Goal: Transaction & Acquisition: Subscribe to service/newsletter

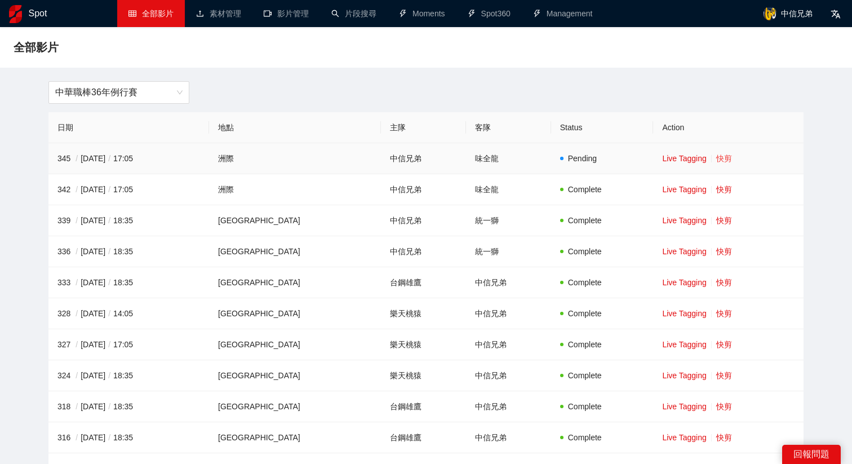
click at [720, 159] on link "快剪" at bounding box center [724, 158] width 16 height 9
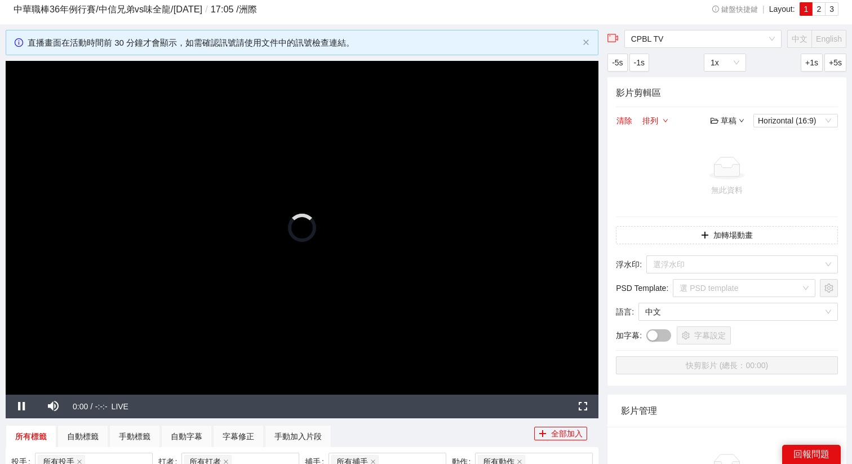
scroll to position [35, 0]
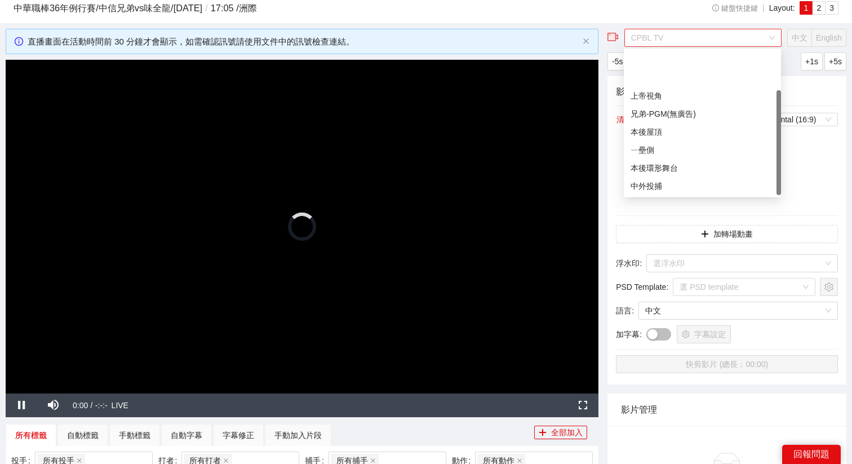
click at [681, 37] on span "CPBL TV" at bounding box center [703, 37] width 144 height 17
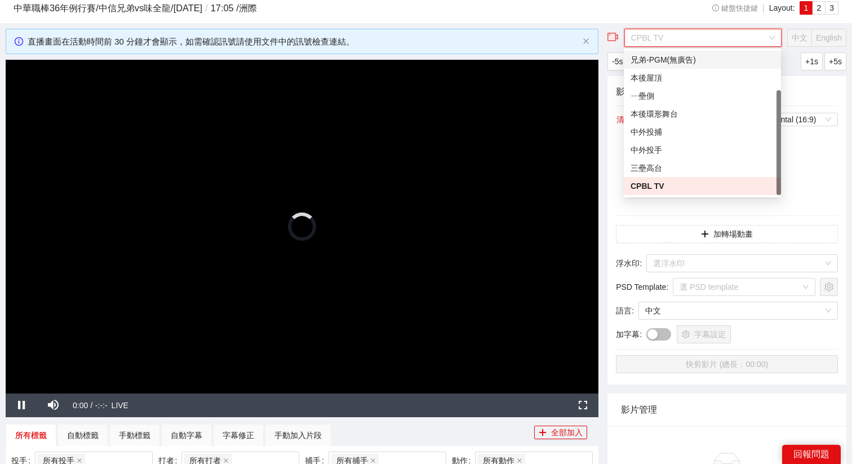
click at [677, 61] on div "兄弟-PGM(無廣告)" at bounding box center [702, 60] width 144 height 12
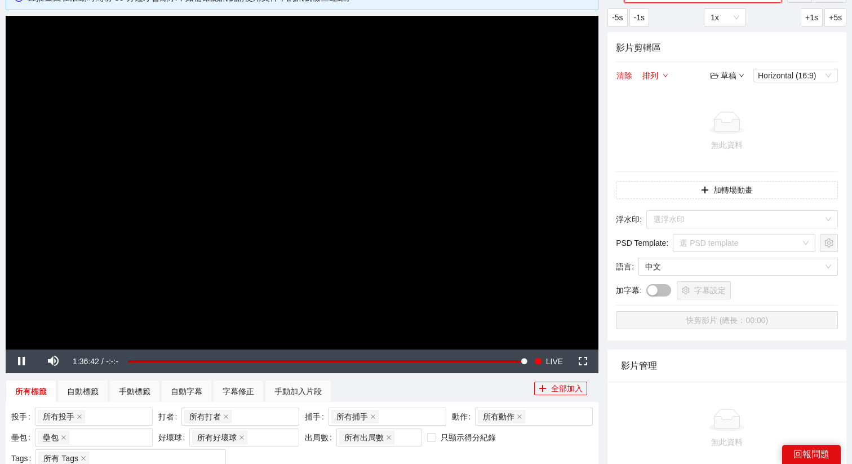
scroll to position [80, 0]
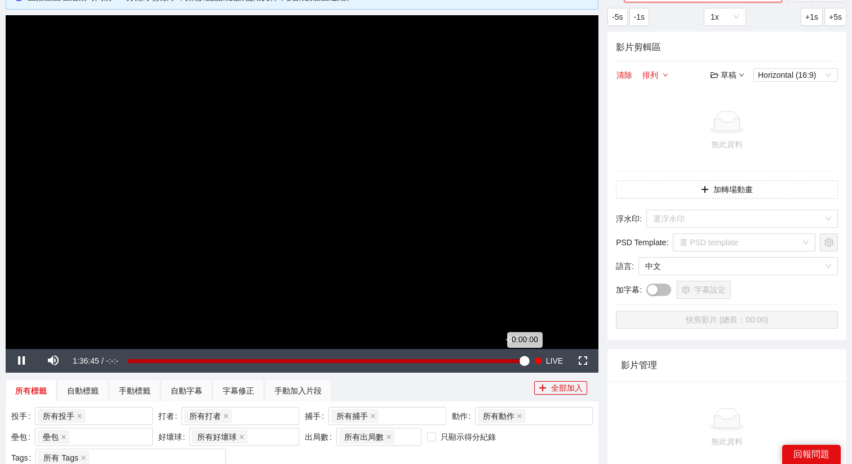
click at [518, 359] on div "0:00:00" at bounding box center [326, 361] width 396 height 4
click at [509, 358] on div "Loaded : 99.06% -0:03:34 -0:01:22" at bounding box center [326, 361] width 408 height 24
click at [500, 357] on div "Loaded : 97.42% -0:06:03 -0:06:03" at bounding box center [326, 361] width 408 height 24
click at [508, 356] on div "Loaded : 94.04% -0:03:59 -0:05:59" at bounding box center [326, 361] width 408 height 24
click at [519, 360] on div "Loaded : 97.35% -0:01:22 -0:03:51" at bounding box center [326, 361] width 396 height 4
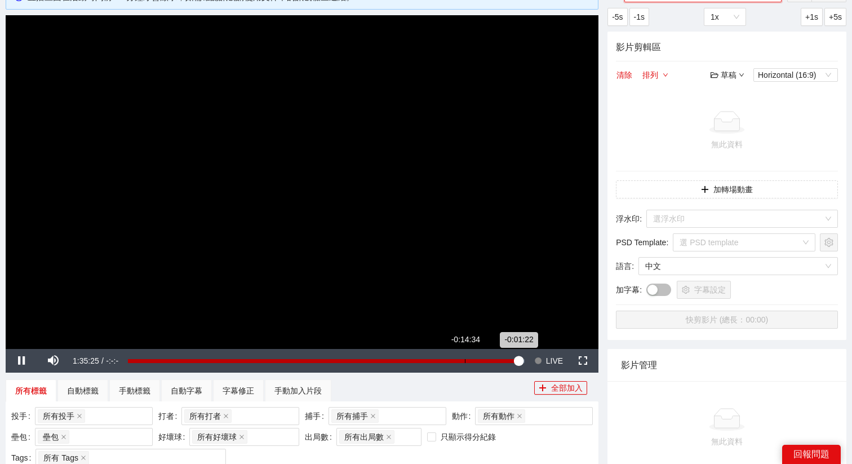
click at [464, 358] on div "Loaded : 99.22% -0:14:34 -0:01:22" at bounding box center [326, 361] width 408 height 24
click at [457, 362] on div "Loaded : 86.13% -0:16:32 -0:14:36" at bounding box center [326, 361] width 408 height 24
click at [439, 364] on div "Loaded : 83.25% -0:17:46 -0:16:32" at bounding box center [326, 361] width 408 height 24
click at [430, 364] on div "Loaded : 79.02% -0:23:01 -0:23:01" at bounding box center [326, 361] width 408 height 24
click at [430, 363] on div "-0:23:01" at bounding box center [279, 361] width 302 height 4
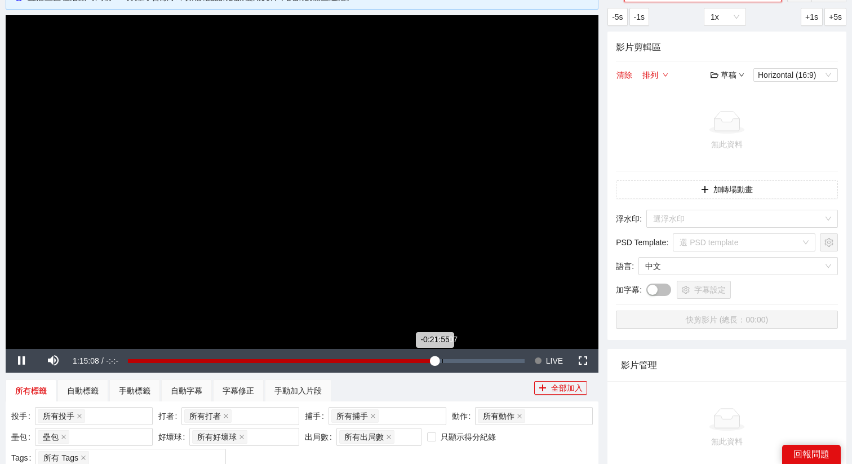
click at [442, 363] on div "Loaded : 77.60% -0:20:07 -0:21:55" at bounding box center [326, 361] width 408 height 24
click at [448, 363] on div "Loaded : 79.66% -0:18:28 -0:20:08" at bounding box center [326, 361] width 408 height 24
click at [444, 362] on div "-0:19:35" at bounding box center [286, 361] width 317 height 4
click at [445, 362] on div "-0:19:27" at bounding box center [286, 361] width 317 height 4
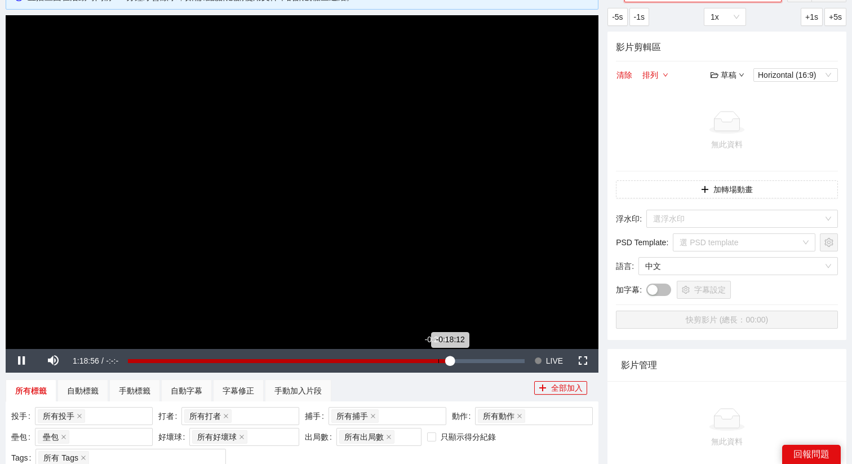
click at [436, 362] on div "-0:18:12" at bounding box center [289, 361] width 322 height 4
click at [423, 360] on div "Loaded : 77.93% -0:23:02 -0:21:31" at bounding box center [326, 361] width 396 height 4
click at [413, 360] on div "-0:24:42" at bounding box center [276, 361] width 296 height 4
click at [404, 359] on div "Loaded : 72.16% -0:29:24 -0:27:12" at bounding box center [326, 361] width 396 height 4
click at [416, 360] on div "Loaded : 70.20% -0:26:38 -0:29:24" at bounding box center [326, 361] width 396 height 4
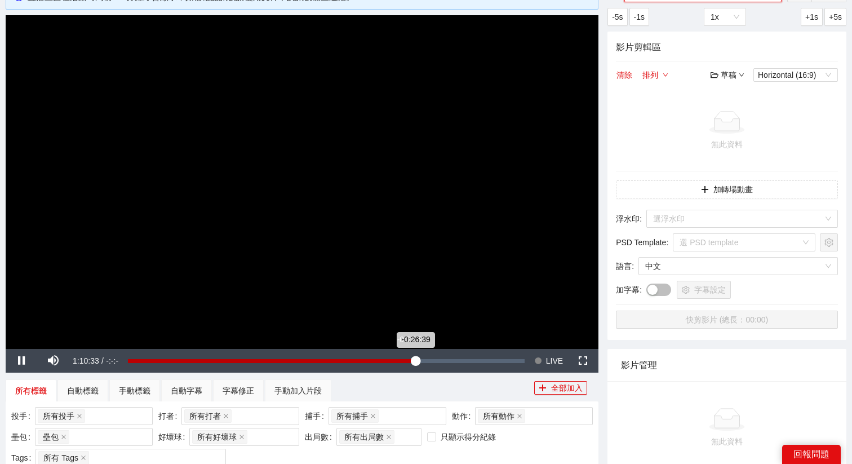
click at [391, 358] on div "Loaded : 72.68% -0:27:53 -0:26:39" at bounding box center [326, 361] width 408 height 24
click at [371, 359] on div "Loaded : 66.70% -0:37:50 -0:32:27" at bounding box center [326, 361] width 396 height 4
click at [356, 360] on div "Loaded : 61.34% -0:38:29 -0:37:42" at bounding box center [322, 361] width 403 height 4
click at [346, 360] on div "Loaded : 58.56% -0:42:58 -0:40:31" at bounding box center [322, 361] width 403 height 4
click at [330, 359] on div "-0:42:59" at bounding box center [233, 361] width 225 height 4
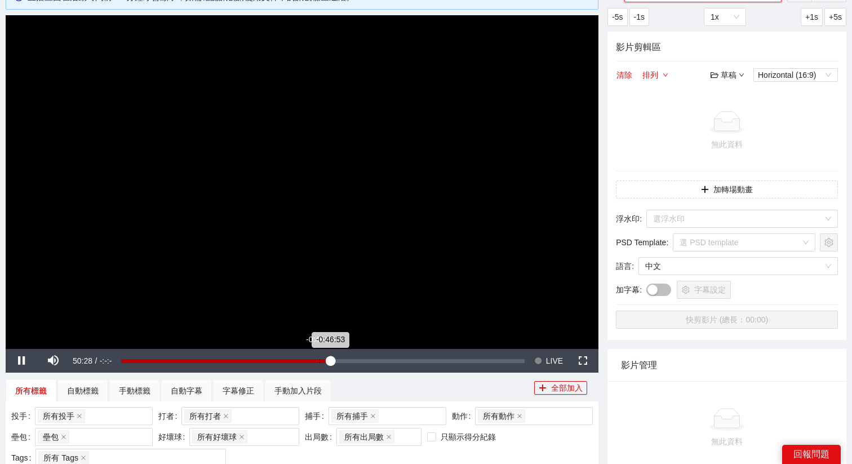
click at [317, 360] on div "Loaded : 52.00% -0:49:25 -0:46:53" at bounding box center [322, 361] width 403 height 4
click at [300, 360] on div "Loaded : 0.00% -0:54:03 -0:54:04" at bounding box center [322, 361] width 403 height 4
click at [336, 363] on div "Loaded : 44.59% -0:45:21 -0:54:03" at bounding box center [322, 361] width 414 height 24
click at [347, 363] on div "Loaded : 53.64% -0:43:26 -0:45:21" at bounding box center [322, 361] width 414 height 24
click at [288, 366] on div "Loaded : 56.49% -0:56:40 -0:42:38" at bounding box center [322, 361] width 414 height 24
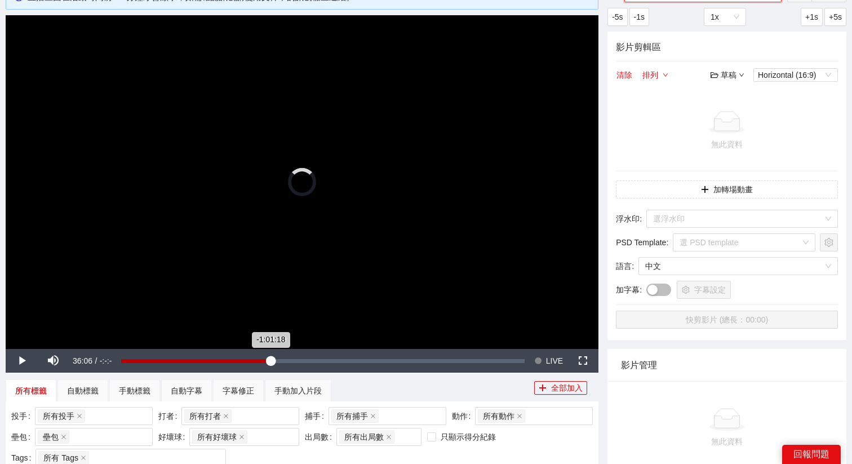
click at [270, 366] on div "Loaded : 0.00% -1:01:10 -1:01:18" at bounding box center [322, 361] width 414 height 24
click at [254, 367] on div "Loaded : 37.19% -1:04:02 -1:01:18" at bounding box center [322, 361] width 414 height 24
click at [228, 366] on div "Loaded : 33.08% -1:11:32 -1:05:16" at bounding box center [322, 361] width 414 height 24
click at [208, 372] on div "Loaded : 26.70% -1:16:19 -1:11:33" at bounding box center [322, 361] width 414 height 24
click at [206, 368] on div "Loaded : 21.74% -1:16:52 -1:16:19" at bounding box center [322, 361] width 414 height 24
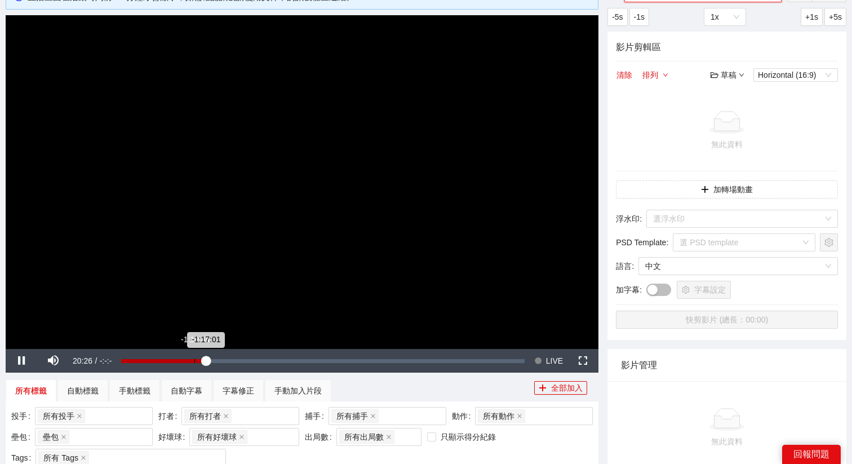
click at [191, 367] on div "Loaded : 21.16% -1:19:44 -1:17:01" at bounding box center [322, 361] width 414 height 24
click at [177, 366] on div "Loaded : 17.56% -1:23:59 -1:20:34" at bounding box center [322, 361] width 414 height 24
click at [155, 360] on div "Loaded : 13.97% -1:29:10 -1:23:59" at bounding box center [322, 361] width 403 height 4
click at [138, 359] on div "Loaded : 8.63% -1:29:32 -1:29:10" at bounding box center [320, 361] width 407 height 4
click at [126, 357] on div "Loaded : 5.44% -1:35:13 -1:32:22" at bounding box center [321, 361] width 418 height 24
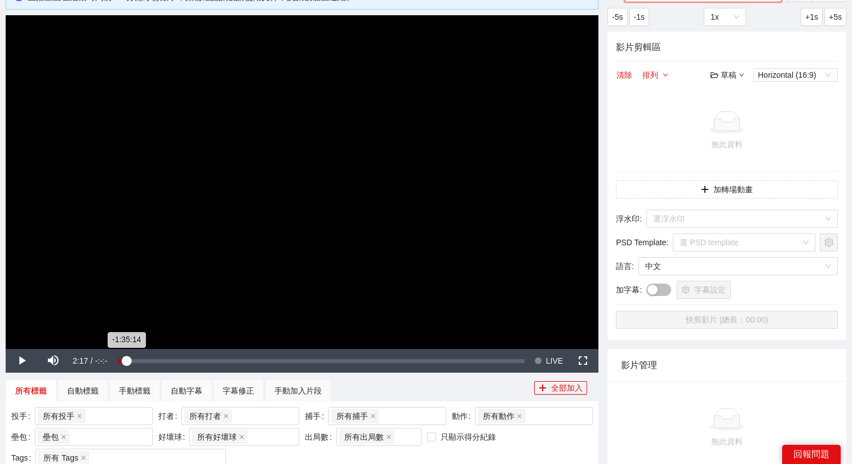
click at [126, 359] on div "-1:35:14" at bounding box center [122, 361] width 10 height 4
click at [508, 341] on video "Video Player" at bounding box center [302, 181] width 592 height 333
click at [504, 323] on video "Video Player" at bounding box center [302, 181] width 592 height 333
click at [505, 350] on div "Loaded : 3.49% -0:04:35 -0:04:43" at bounding box center [326, 361] width 408 height 24
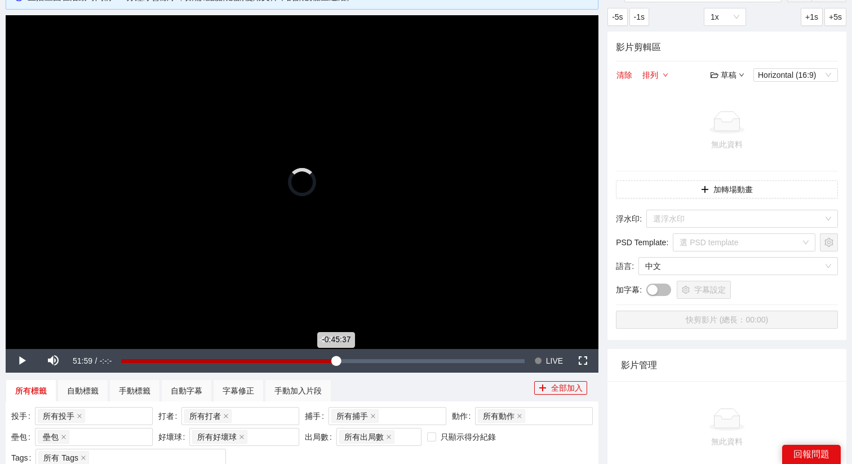
click at [338, 362] on div "Loaded : 0.00% -0:45:37 -0:45:37" at bounding box center [322, 361] width 403 height 4
click at [396, 355] on div "Loaded : 53.63% -0:30:59 -0:45:37" at bounding box center [322, 361] width 414 height 24
click at [338, 362] on div "-0:45:04" at bounding box center [229, 361] width 217 height 4
click at [309, 362] on div "-0:45:04" at bounding box center [229, 361] width 217 height 4
click at [382, 365] on div "Loaded : 46.91% -0:34:25 -0:52:01" at bounding box center [322, 361] width 414 height 24
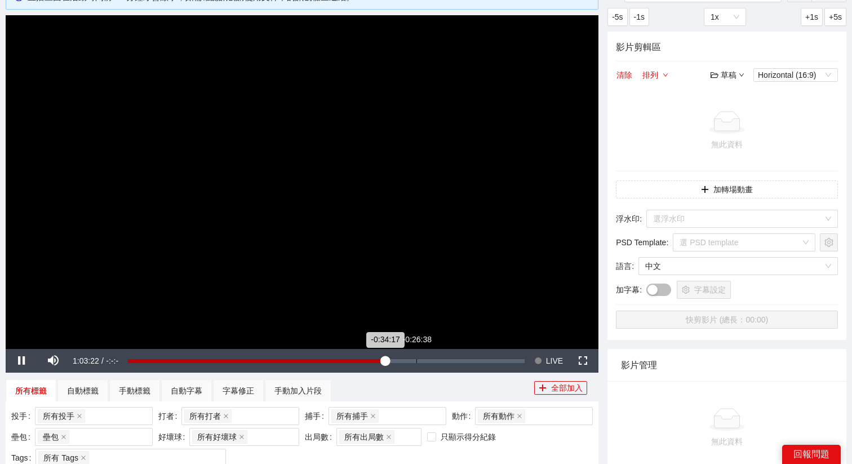
click at [420, 365] on div "Loaded : 64.92% -0:26:38 -0:34:17" at bounding box center [326, 361] width 408 height 24
click at [457, 359] on div "Loaded : 73.84% -0:18:02 -0:25:40" at bounding box center [326, 361] width 396 height 4
click at [497, 361] on div "Loaded : 83.17% -0:06:47 -0:16:31" at bounding box center [326, 361] width 396 height 4
click at [521, 361] on div "Loaded : 93.28% -0:02:04 -0:06:39" at bounding box center [326, 361] width 396 height 4
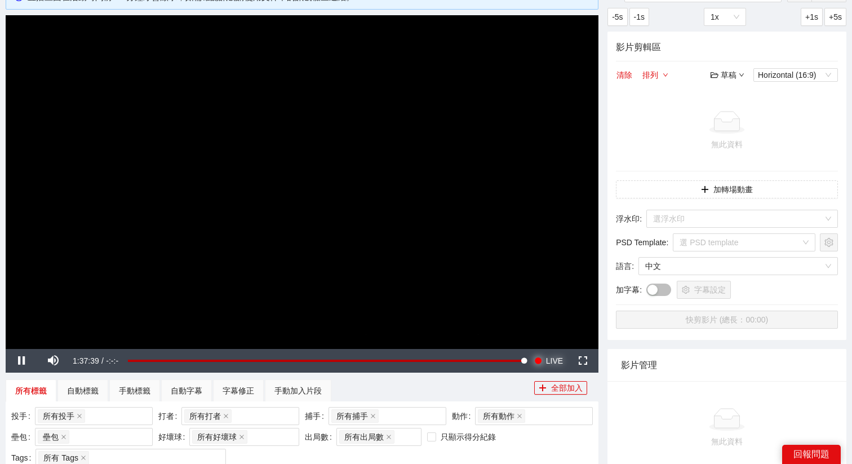
click at [551, 360] on span "LIVE" at bounding box center [554, 361] width 17 height 24
click at [312, 257] on video "Video Player" at bounding box center [302, 181] width 592 height 333
click at [543, 356] on button "Seek to live, currently behind live LIVE" at bounding box center [548, 361] width 37 height 24
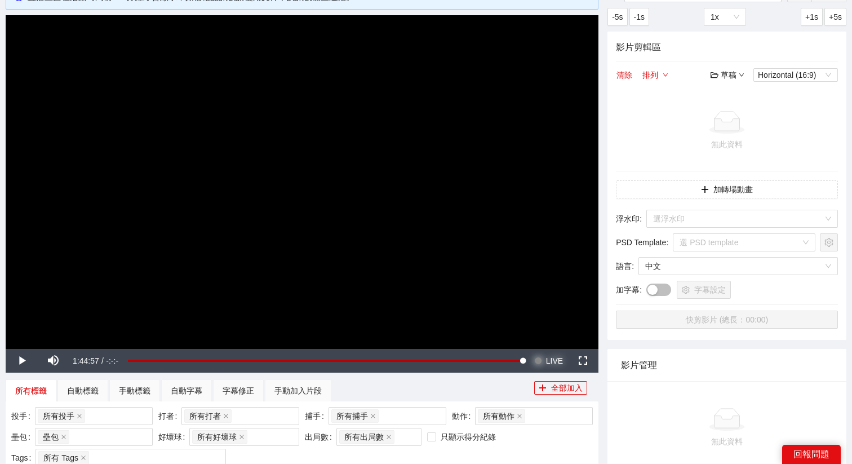
click at [552, 357] on span "LIVE" at bounding box center [554, 361] width 17 height 24
click at [455, 260] on video "Video Player" at bounding box center [302, 181] width 592 height 333
click at [556, 132] on video "Video Player" at bounding box center [302, 181] width 592 height 333
click at [530, 273] on video "Video Player" at bounding box center [302, 181] width 592 height 333
click at [562, 352] on span "LIVE" at bounding box center [554, 361] width 17 height 24
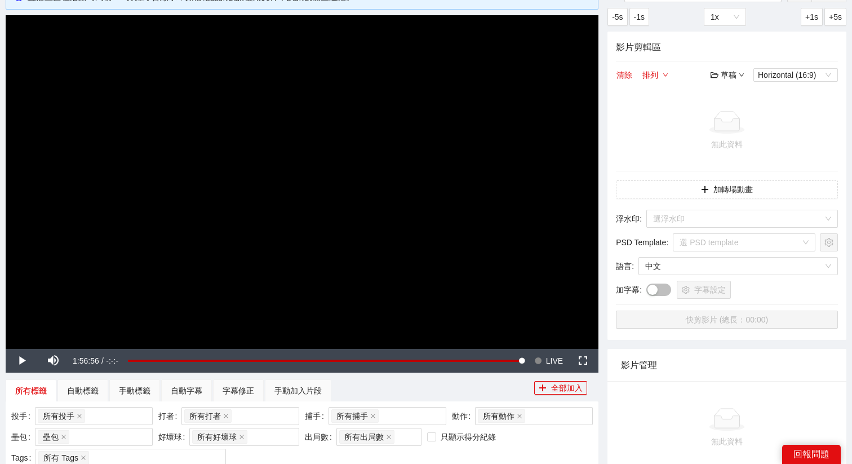
click at [536, 108] on video "Video Player" at bounding box center [302, 181] width 592 height 333
click at [549, 362] on span "LIVE" at bounding box center [554, 361] width 17 height 24
click at [376, 222] on video "Video Player" at bounding box center [302, 181] width 592 height 333
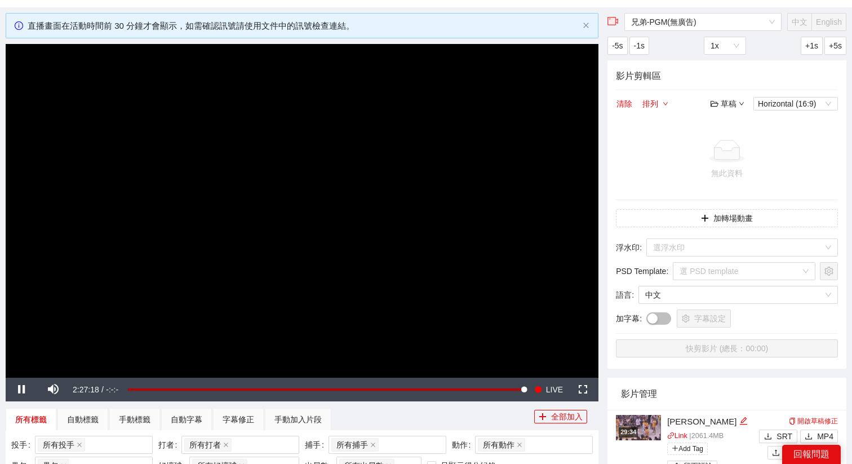
scroll to position [55, 0]
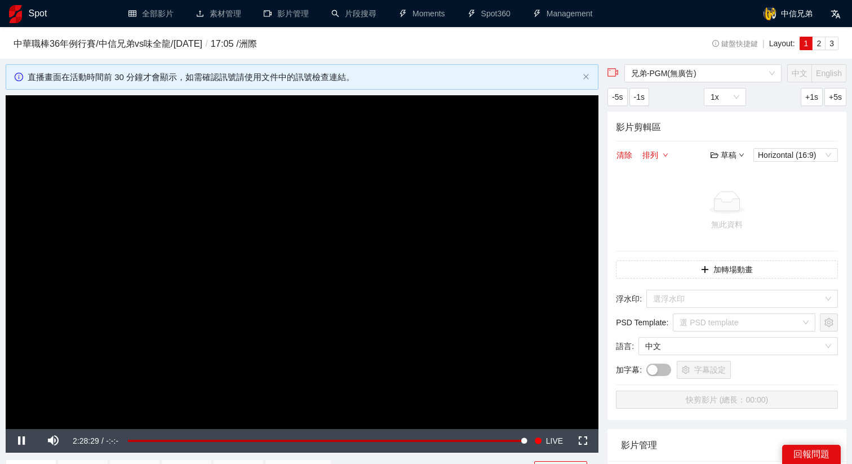
scroll to position [55, 0]
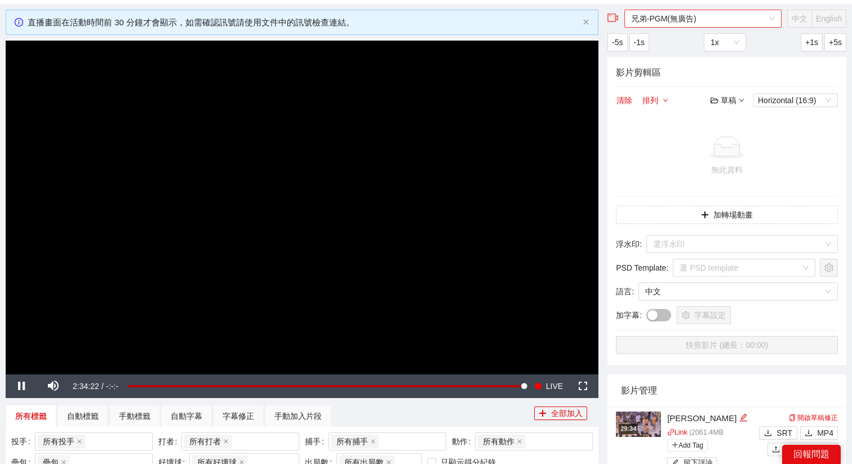
click at [715, 24] on span "兄弟-PGM(無廣告)" at bounding box center [703, 18] width 144 height 17
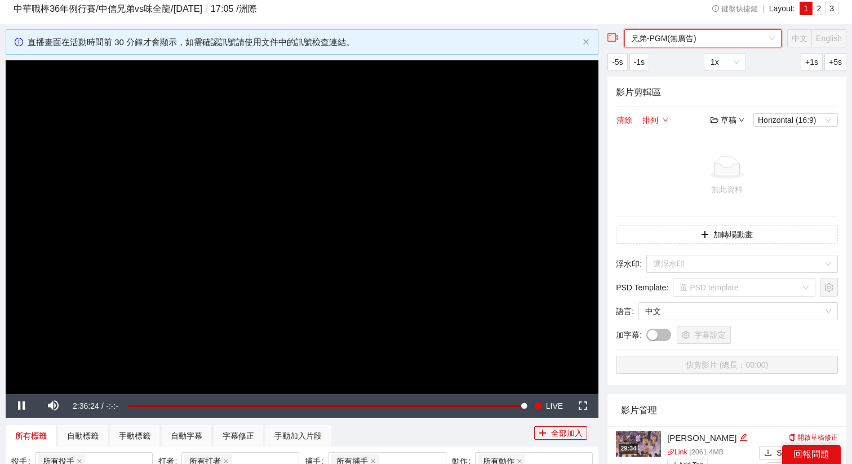
scroll to position [32, 0]
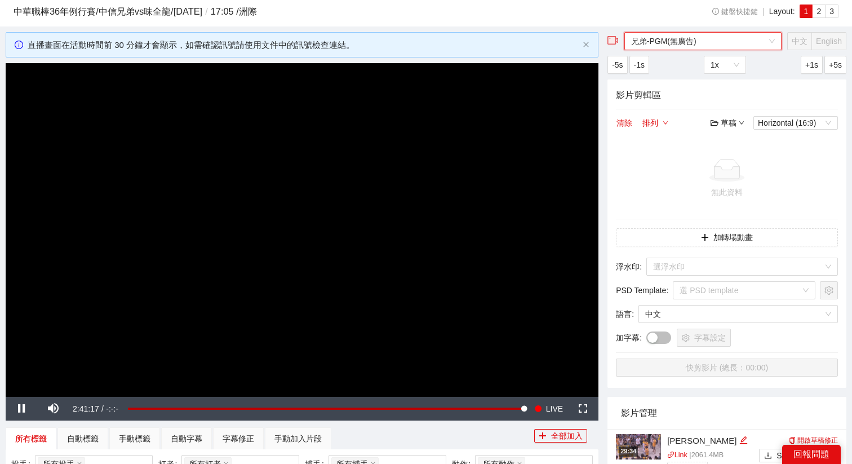
click at [296, 185] on video "Video Player" at bounding box center [302, 229] width 592 height 333
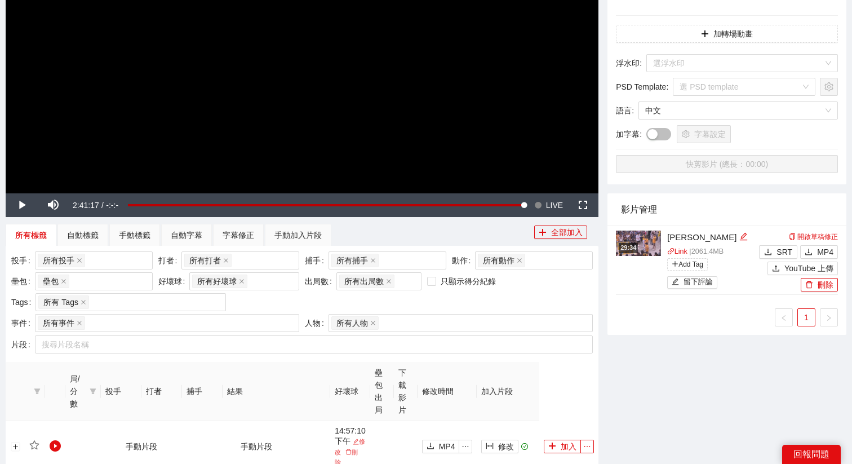
scroll to position [254, 0]
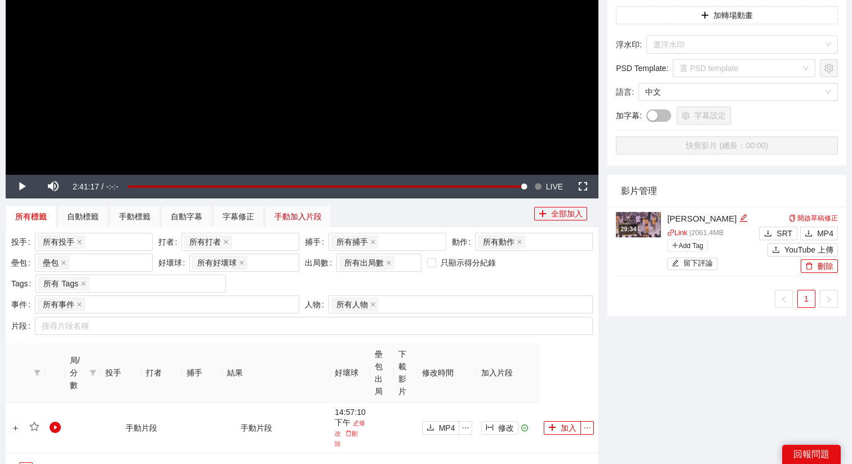
click at [301, 214] on div "手動加入片段" at bounding box center [297, 216] width 47 height 12
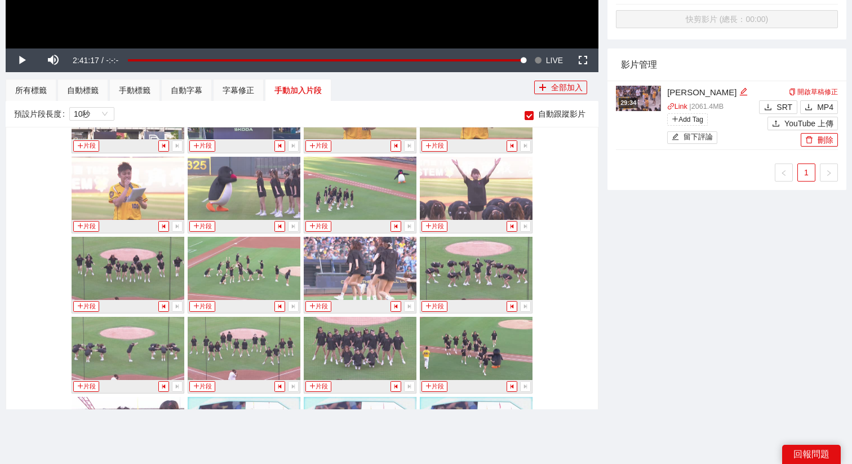
scroll to position [10387, 0]
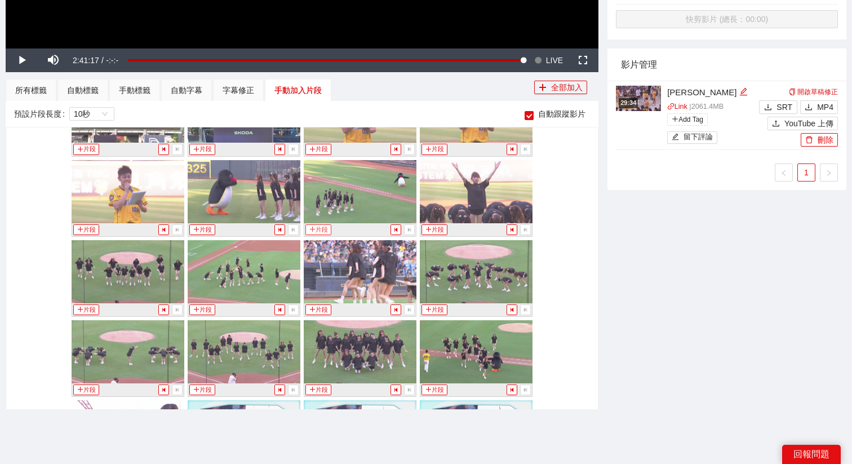
click at [323, 228] on button "片段" at bounding box center [318, 229] width 26 height 11
click at [136, 82] on div "手動標籤" at bounding box center [134, 90] width 51 height 23
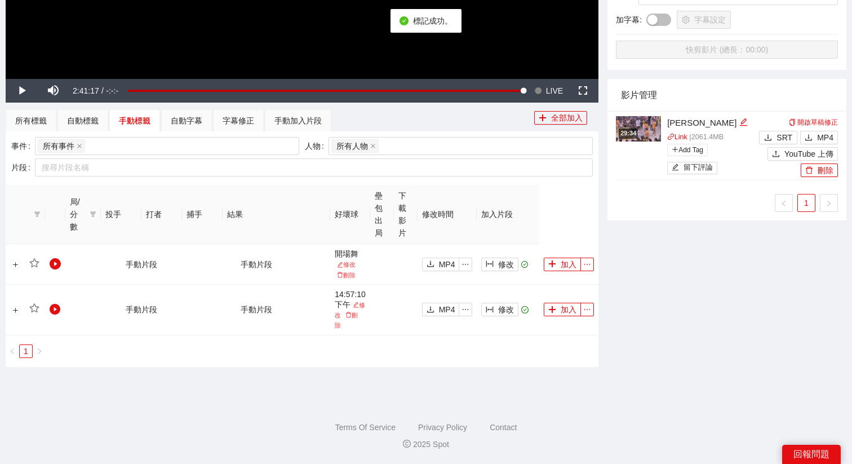
scroll to position [339, 0]
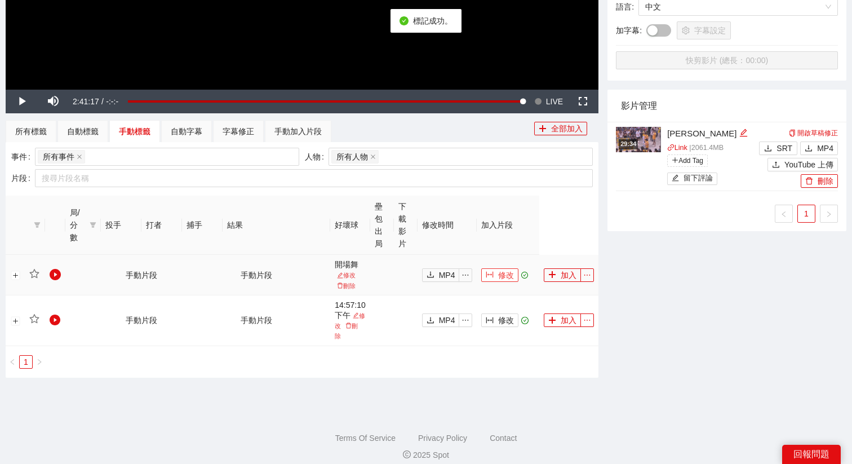
click at [503, 275] on span "修改" at bounding box center [506, 275] width 16 height 12
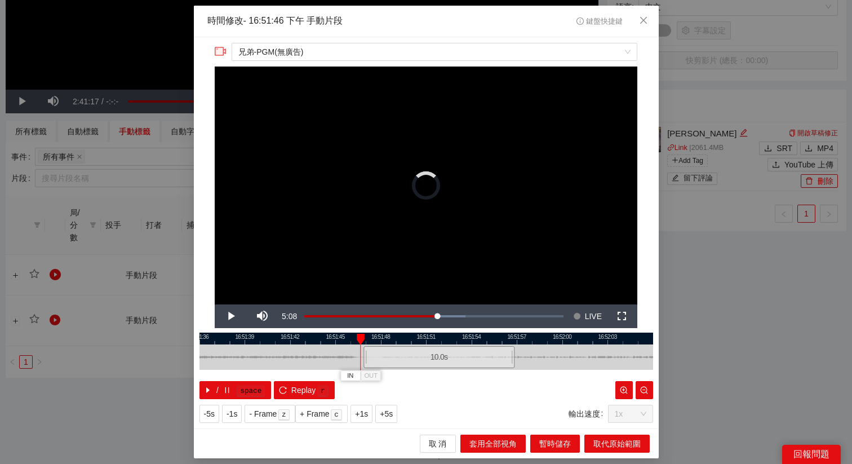
drag, startPoint x: 365, startPoint y: 356, endPoint x: 382, endPoint y: 356, distance: 16.9
click at [382, 356] on div "10.0 s" at bounding box center [438, 357] width 151 height 22
click at [310, 392] on span "Replay" at bounding box center [303, 390] width 25 height 12
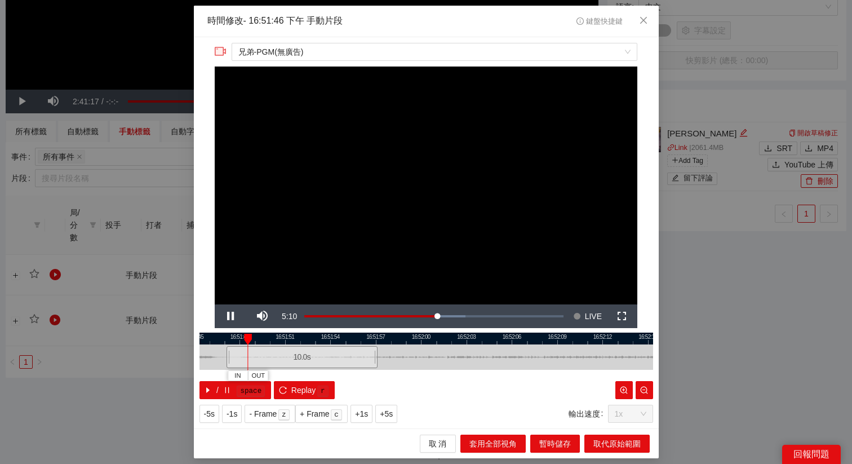
drag, startPoint x: 488, startPoint y: 336, endPoint x: 347, endPoint y: 349, distance: 141.9
click at [347, 349] on div "16:51:45 16:51:48 16:51:51 16:51:54 16:51:57 16:52:00 16:52:03 16:52:06 16:52:0…" at bounding box center [425, 365] width 453 height 66
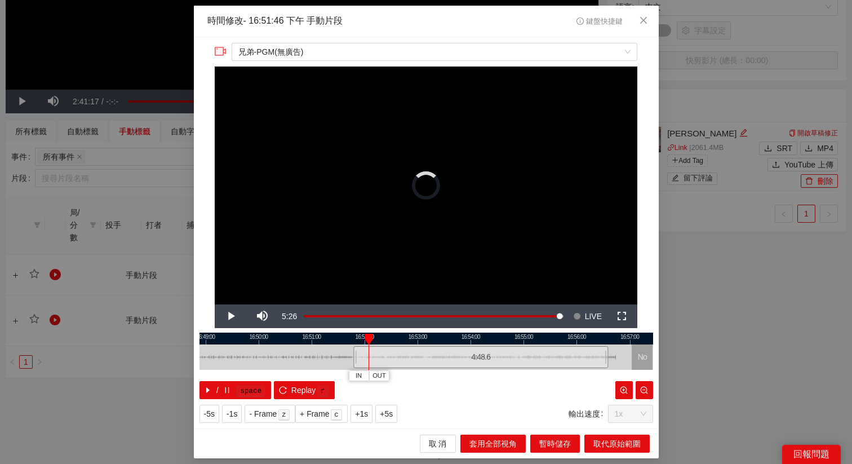
drag, startPoint x: 362, startPoint y: 357, endPoint x: 618, endPoint y: 360, distance: 256.8
click at [618, 360] on div "16:48:00 16:49:00 16:50:00 16:51:00 16:52:00 16:53:00 16:54:00 16:55:00 16:56:0…" at bounding box center [425, 365] width 453 height 66
click at [475, 346] on div "5:00.7" at bounding box center [486, 357] width 266 height 22
click at [493, 334] on div at bounding box center [425, 338] width 453 height 12
click at [475, 342] on div at bounding box center [425, 338] width 453 height 12
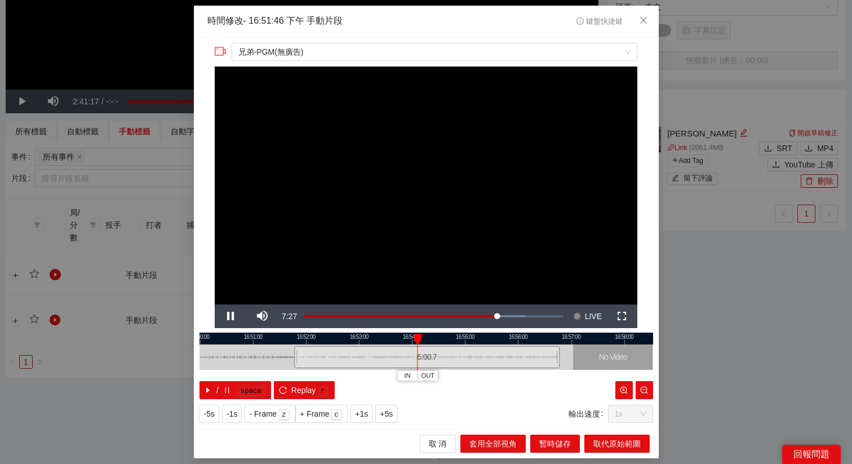
drag, startPoint x: 519, startPoint y: 342, endPoint x: 454, endPoint y: 342, distance: 64.8
click at [453, 342] on div at bounding box center [367, 338] width 453 height 12
click at [361, 338] on div at bounding box center [425, 338] width 453 height 12
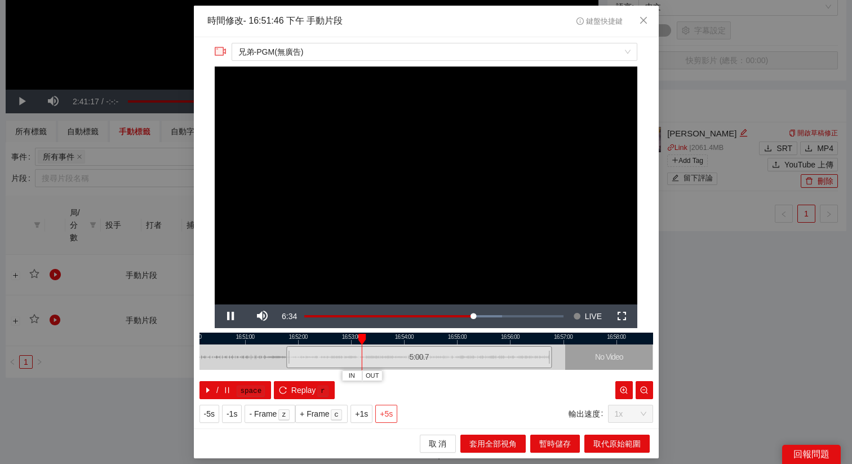
click at [389, 412] on span "+5s" at bounding box center [386, 413] width 13 height 12
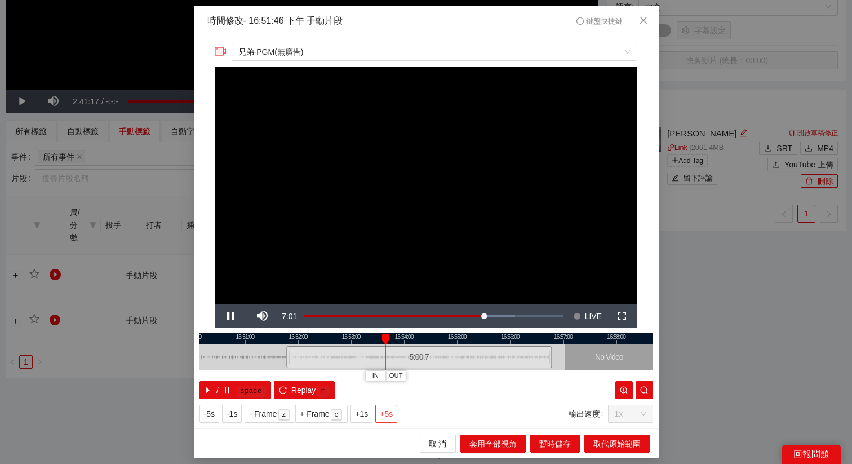
click at [389, 412] on span "+5s" at bounding box center [386, 413] width 13 height 12
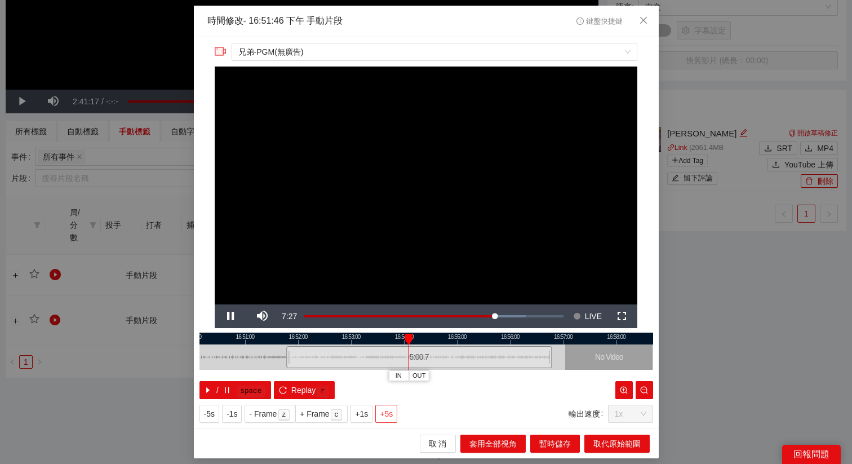
click at [389, 412] on span "+5s" at bounding box center [386, 413] width 13 height 12
click at [408, 337] on div at bounding box center [425, 338] width 453 height 12
click at [368, 416] on span "+1s" at bounding box center [361, 413] width 13 height 12
click at [364, 411] on span "+1s" at bounding box center [361, 413] width 13 height 12
click at [449, 376] on span "OUT" at bounding box center [447, 376] width 14 height 10
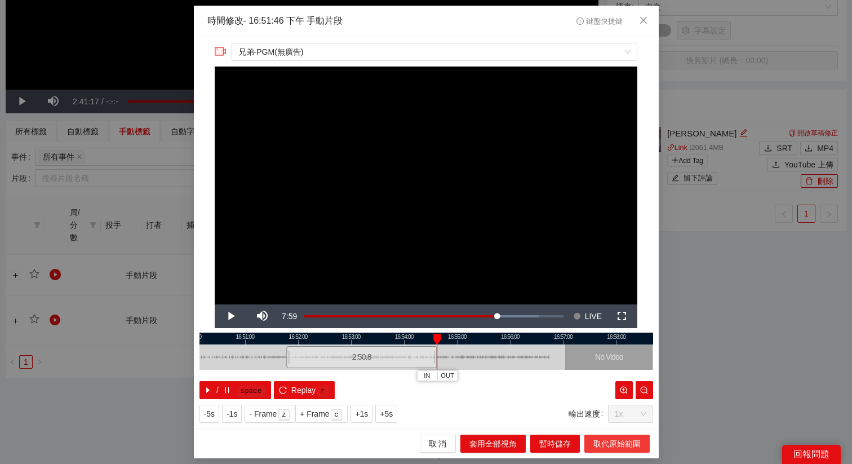
click at [609, 444] on span "取代原始範圍" at bounding box center [616, 443] width 47 height 12
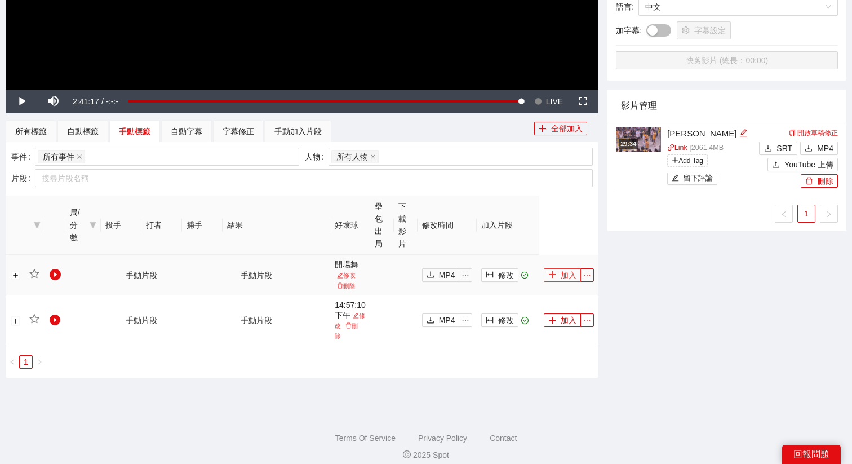
click at [560, 274] on button "加入" at bounding box center [561, 275] width 37 height 14
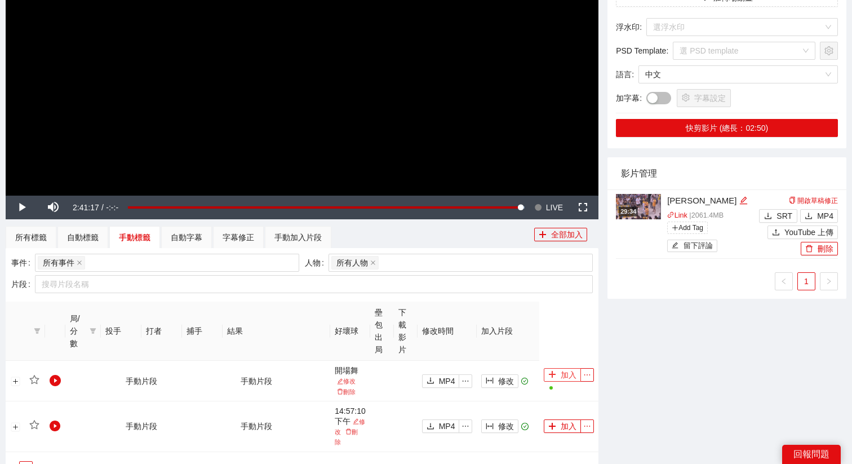
scroll to position [202, 0]
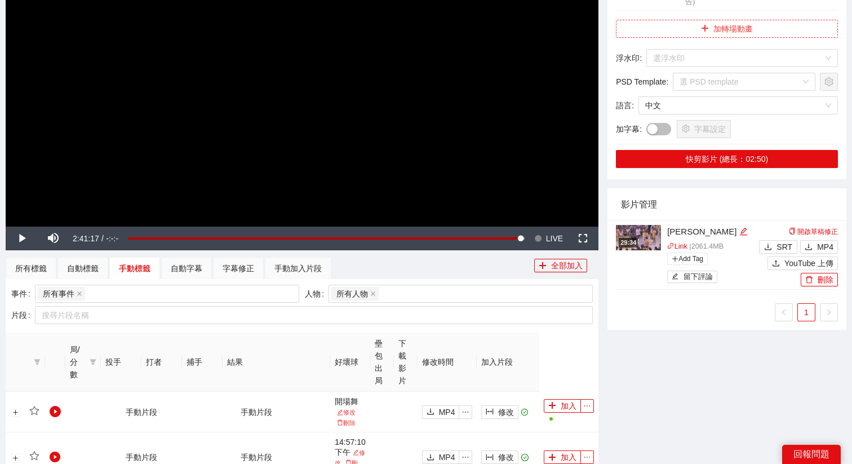
click at [711, 26] on button "加轉場動畫" at bounding box center [727, 29] width 222 height 18
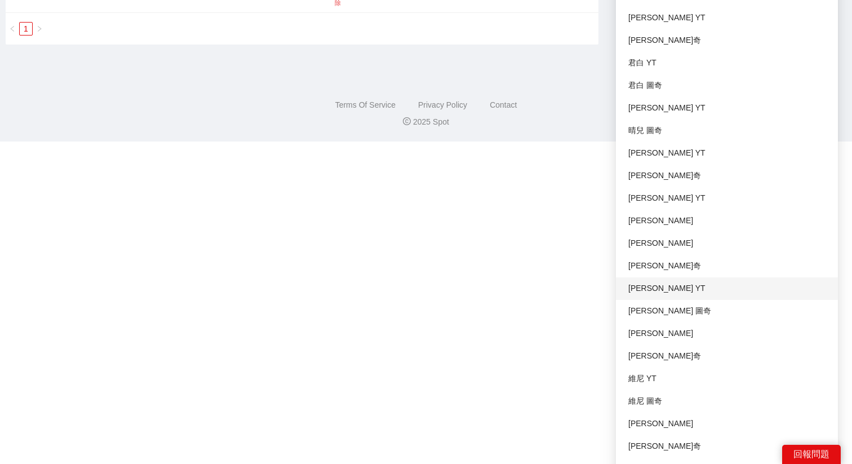
scroll to position [710, 0]
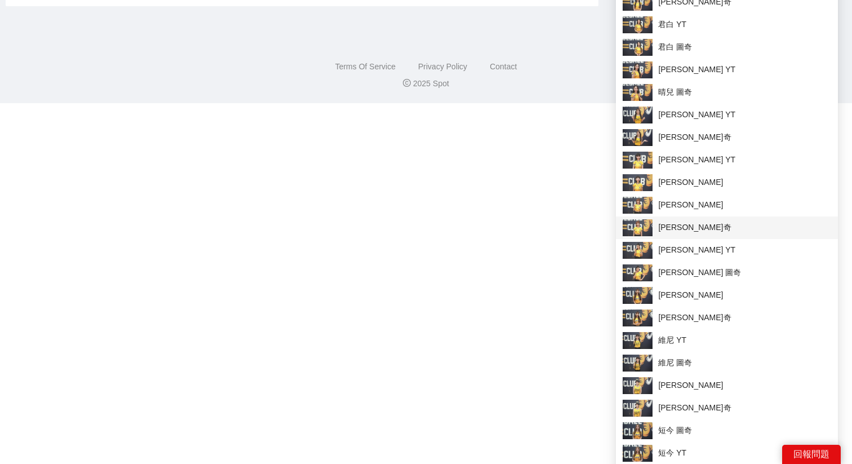
click at [669, 226] on span "[PERSON_NAME]奇" at bounding box center [726, 227] width 208 height 17
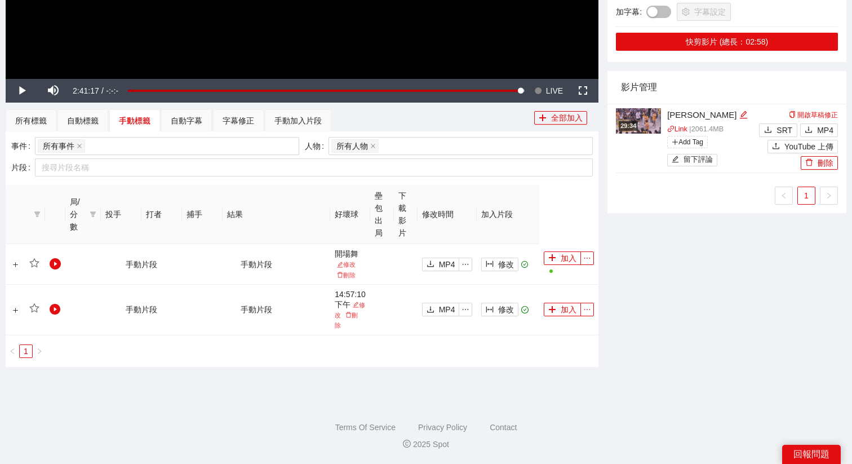
scroll to position [0, 0]
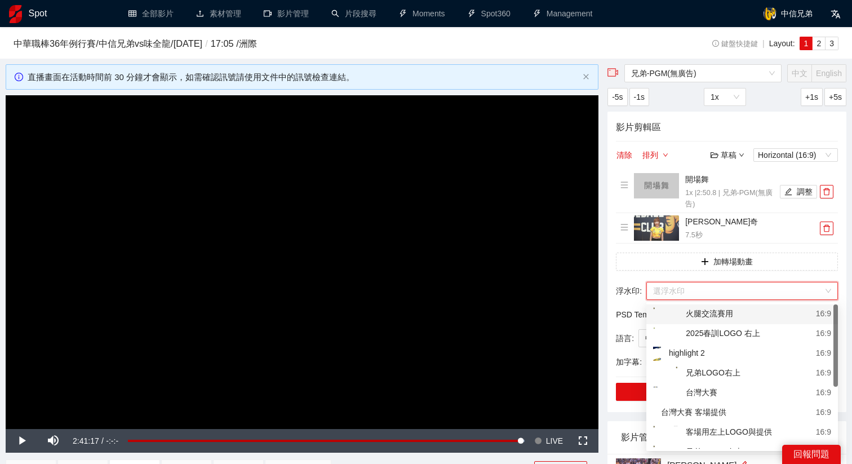
click at [681, 293] on input "search" at bounding box center [738, 290] width 170 height 17
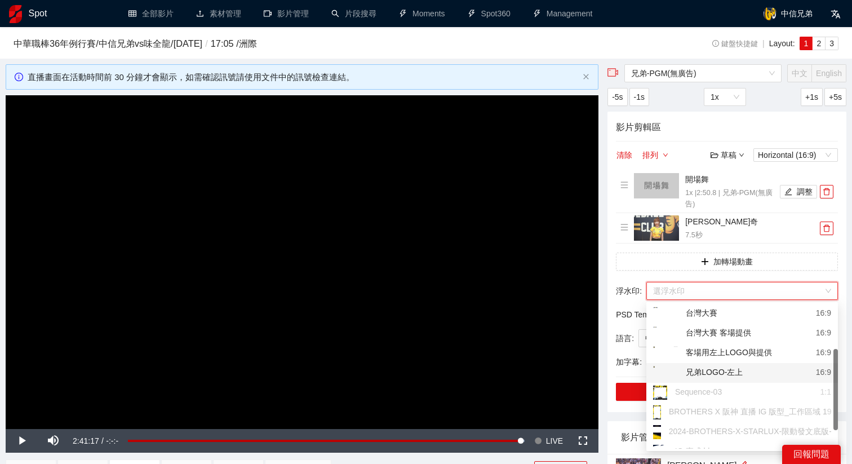
click at [723, 371] on div "兄弟LOGO-左上" at bounding box center [698, 373] width 90 height 14
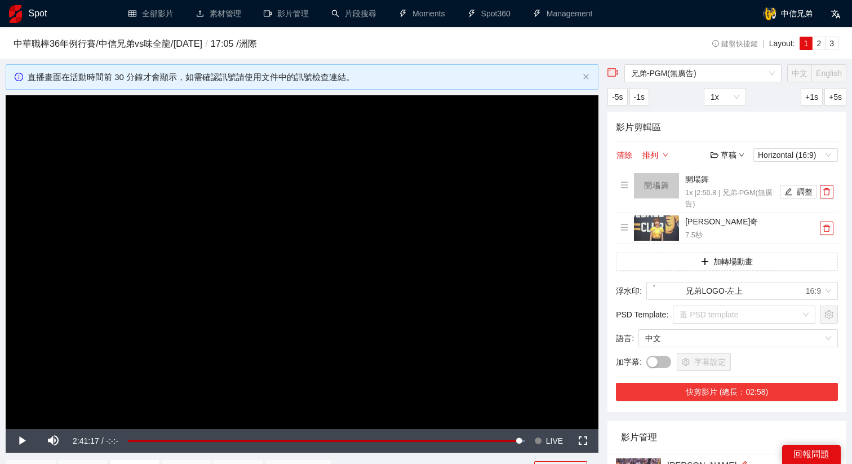
click at [711, 387] on button "快剪影片 (總長：02:58)" at bounding box center [727, 391] width 222 height 18
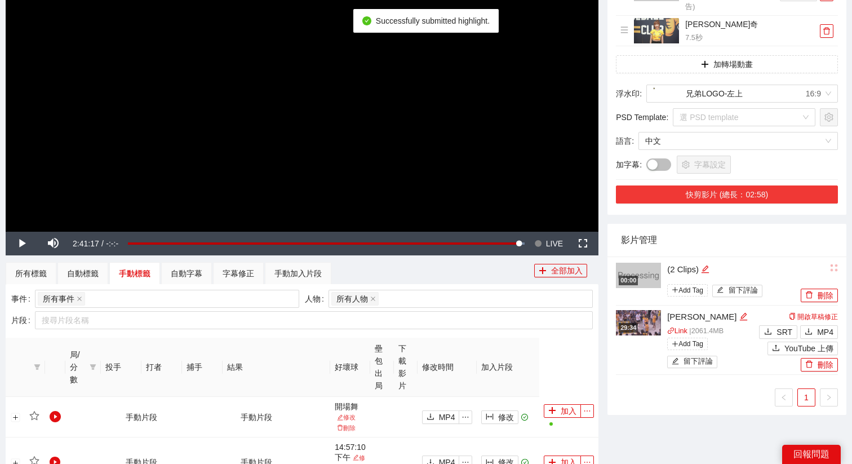
scroll to position [219, 0]
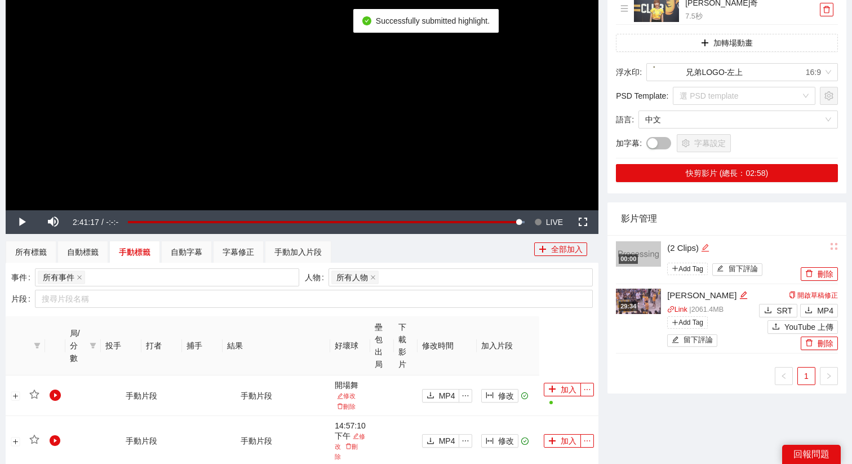
click at [708, 252] on div "編輯" at bounding box center [705, 248] width 8 height 14
drag, startPoint x: 723, startPoint y: 251, endPoint x: 610, endPoint y: 251, distance: 113.2
click at [610, 251] on div "00:00 ********* Add Tag 留下評論 刪除 29:34 汪汪賽跑 Link | 2061.4 MB Add Tag 留下評論 開啟草稿修正…" at bounding box center [726, 314] width 239 height 158
type textarea "*"
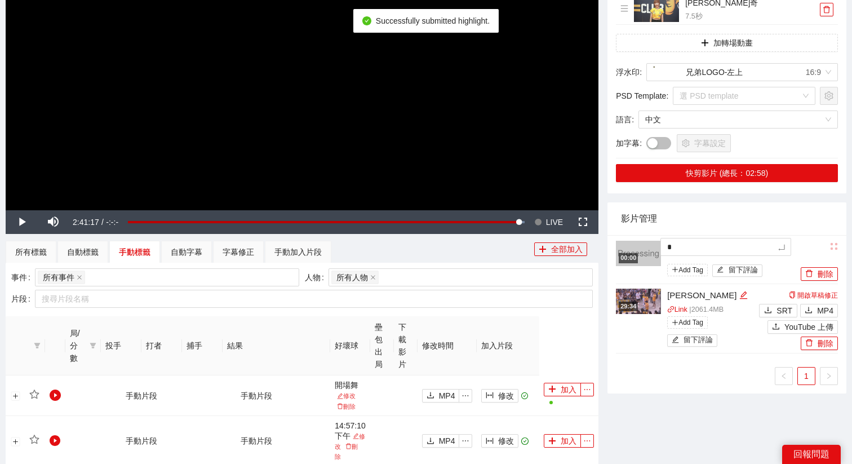
type textarea "**"
type textarea "***"
type textarea "****"
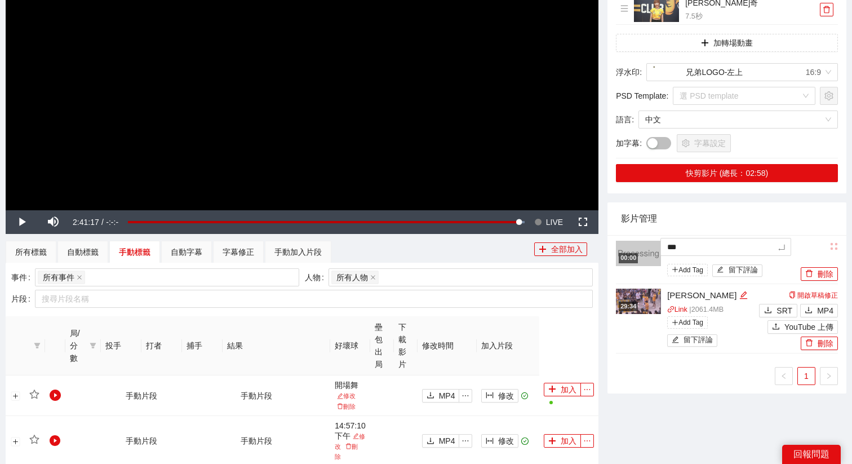
type textarea "****"
type textarea "*****"
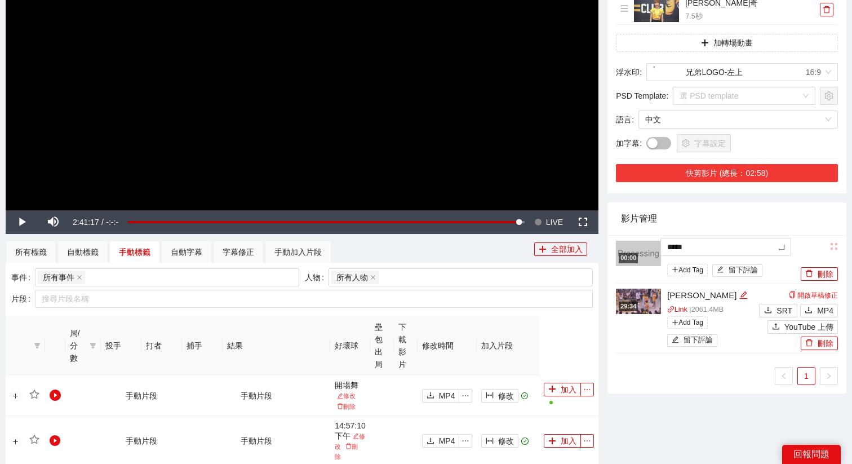
type textarea "****"
type textarea "***"
type textarea "****"
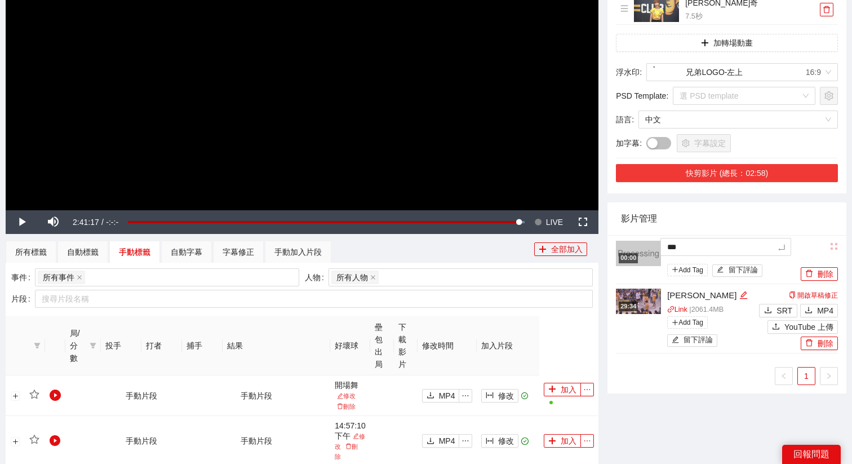
type textarea "****"
type textarea "*****"
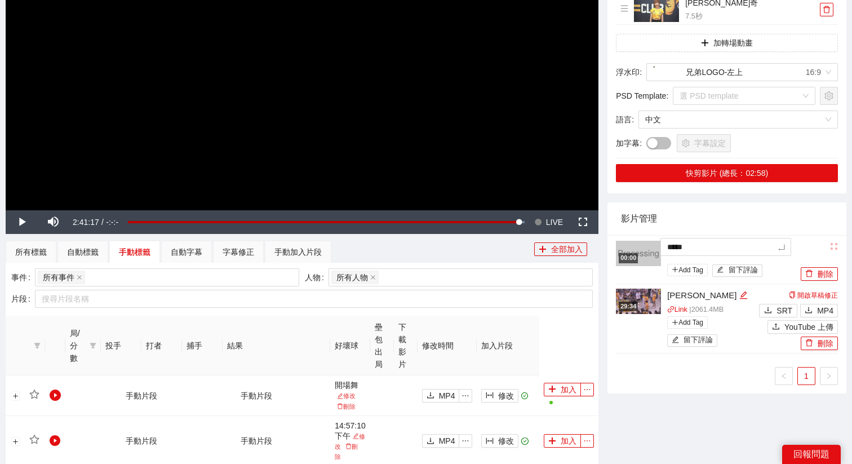
type textarea "*****"
type textarea "*******"
type textarea "********"
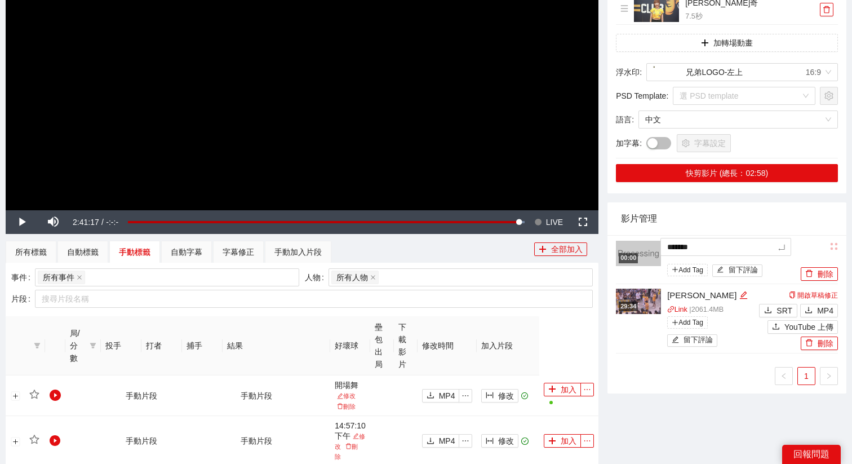
type textarea "********"
type textarea "*********"
type textarea "**********"
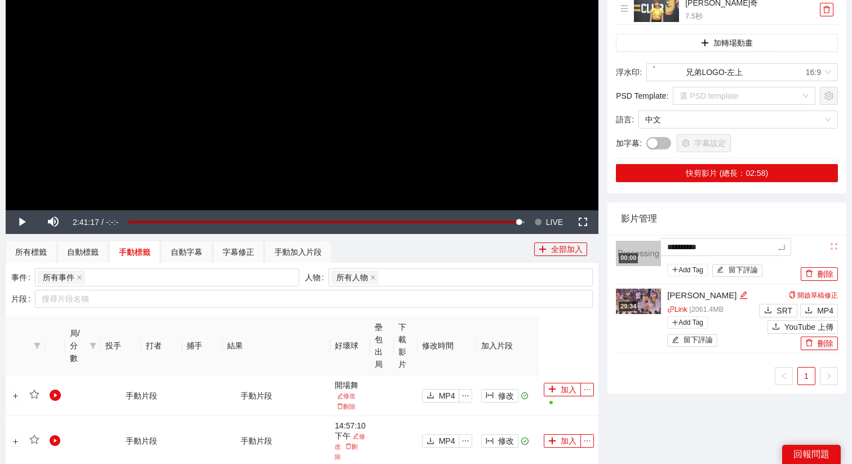
type textarea "**********"
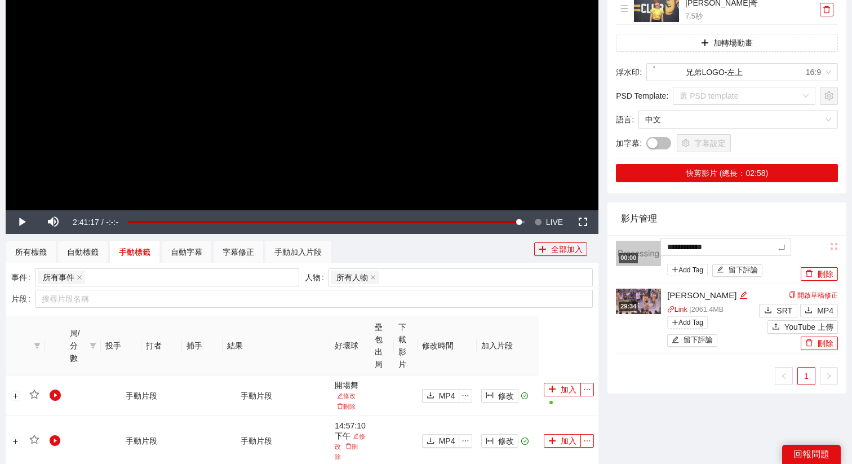
type textarea "**********"
type textarea "*********"
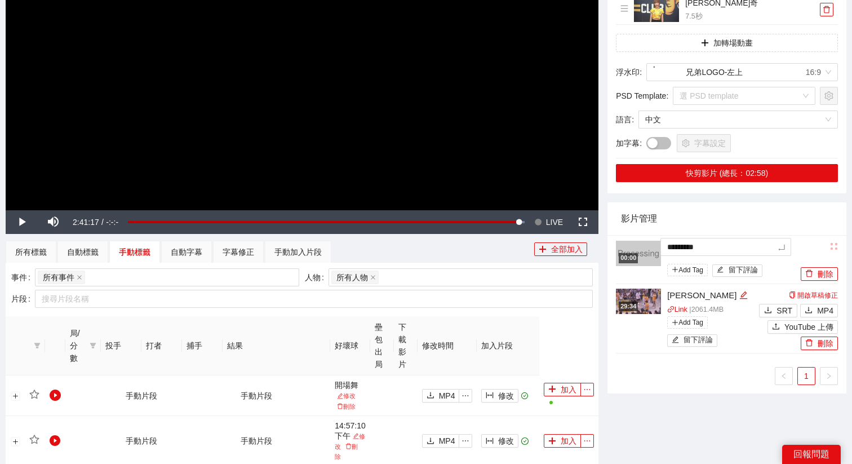
type textarea "********"
type textarea "*********"
type textarea "**********"
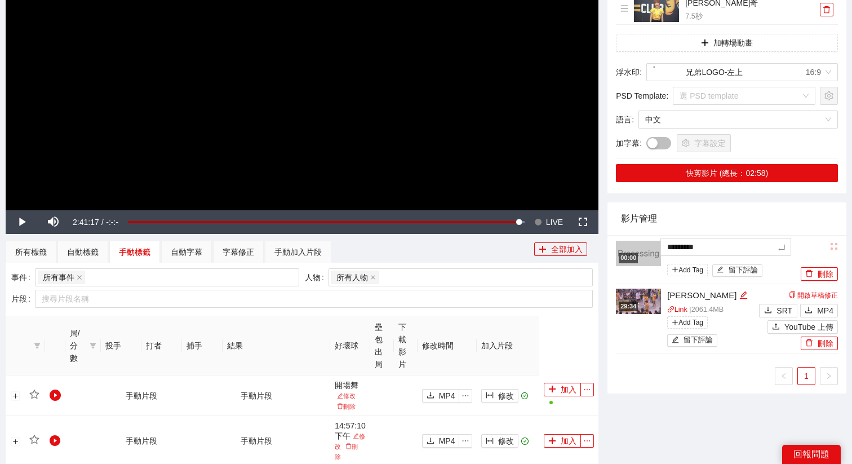
type textarea "**********"
type textarea "*********"
type textarea "**********"
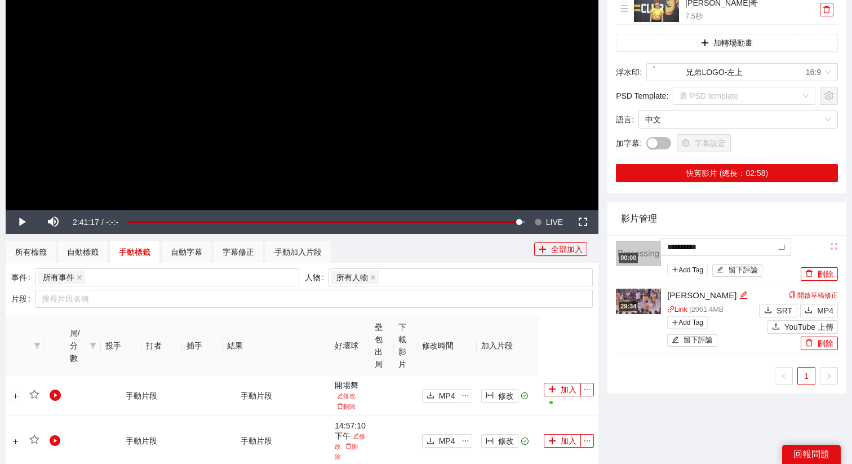
type textarea "**********"
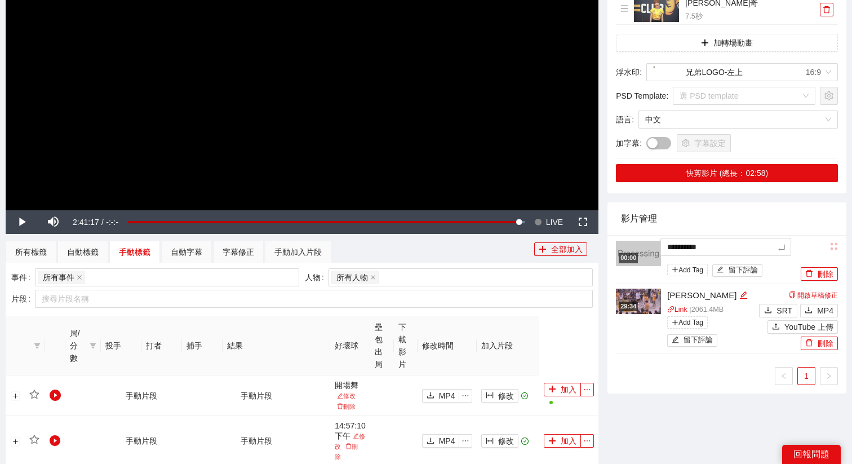
type textarea "**********"
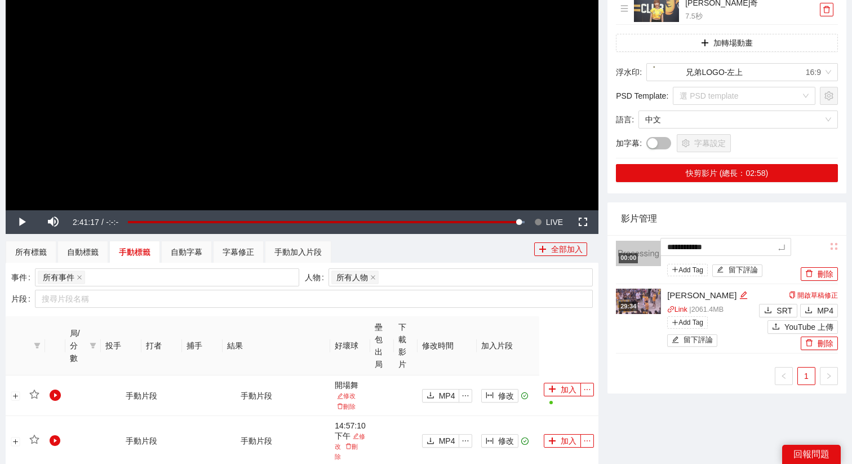
type textarea "**********"
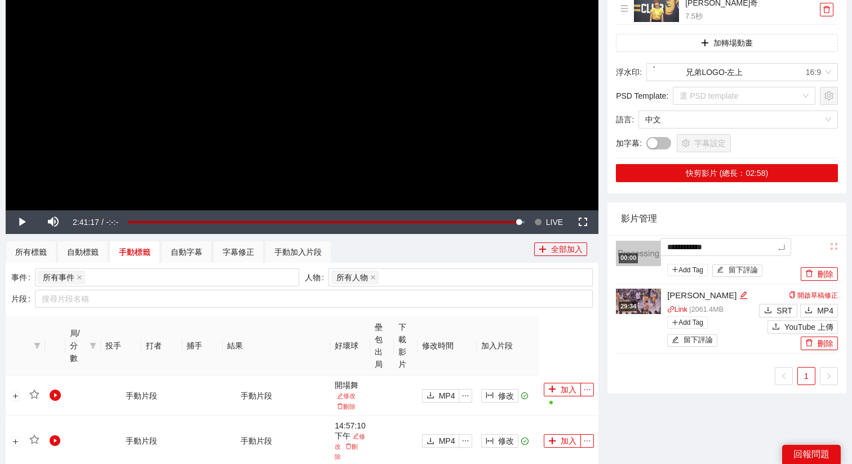
type textarea "**********"
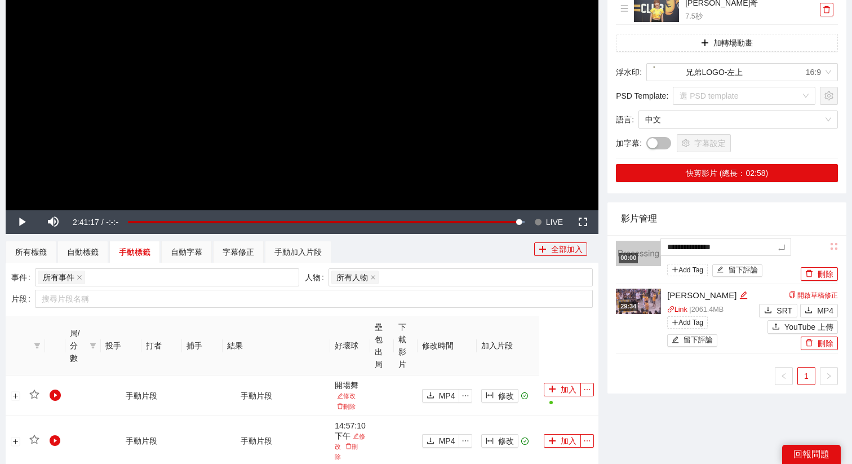
type textarea "**********"
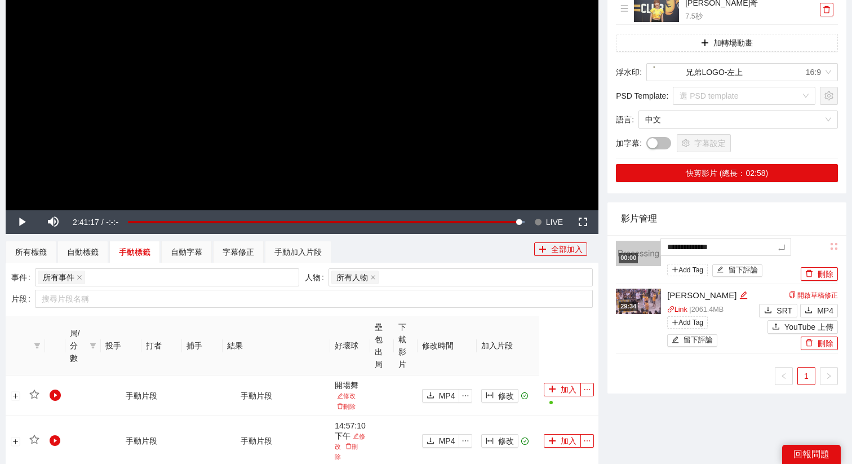
type textarea "**********"
click at [547, 220] on span "LIVE" at bounding box center [554, 222] width 17 height 24
click at [483, 132] on video "Video Player" at bounding box center [302, 43] width 592 height 333
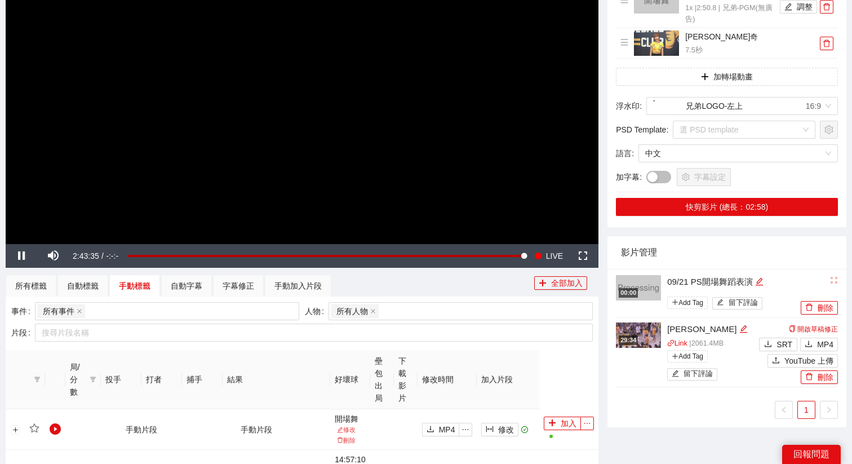
scroll to position [202, 0]
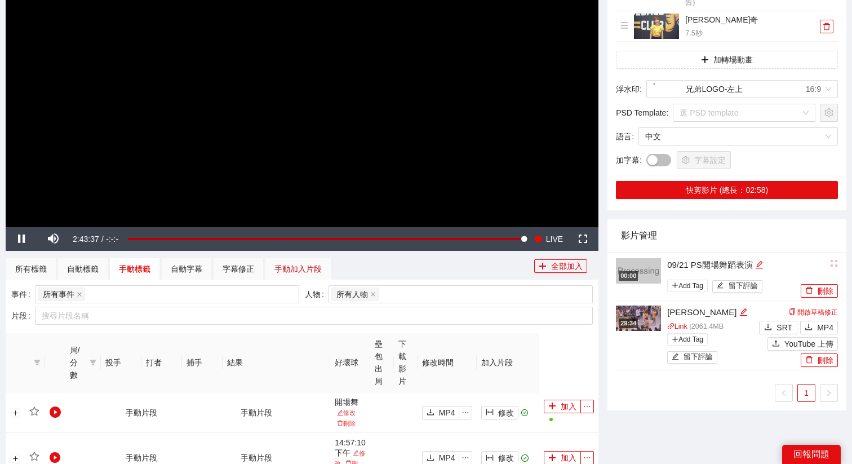
click at [298, 268] on div "手動加入片段" at bounding box center [297, 268] width 47 height 12
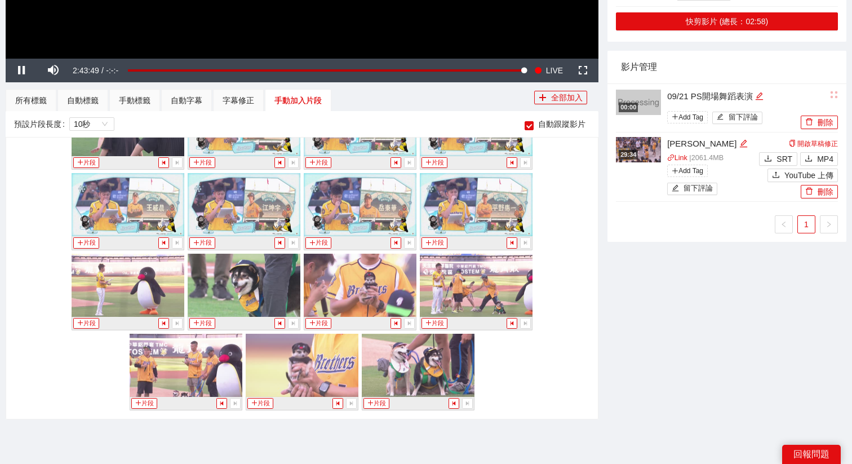
scroll to position [367, 0]
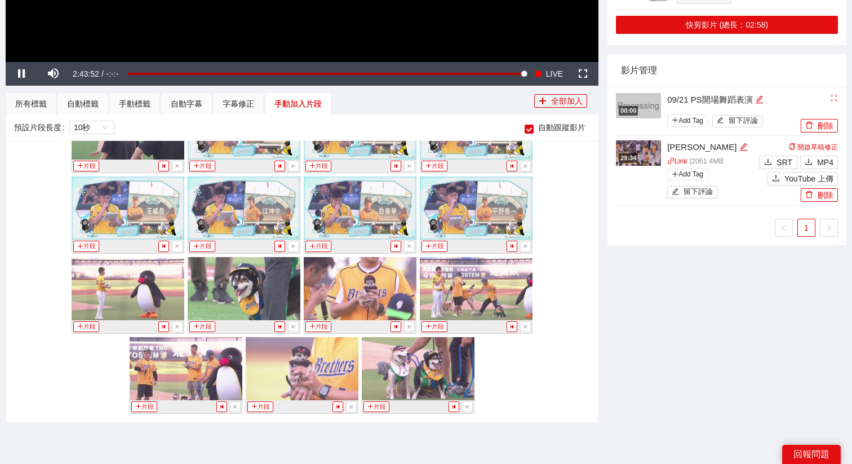
click at [226, 308] on img at bounding box center [244, 288] width 113 height 63
click at [200, 323] on button "片段" at bounding box center [202, 326] width 26 height 11
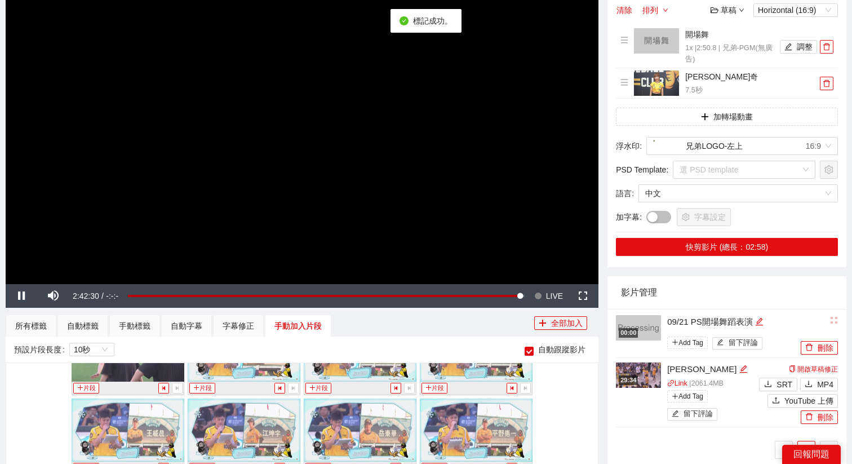
scroll to position [133, 0]
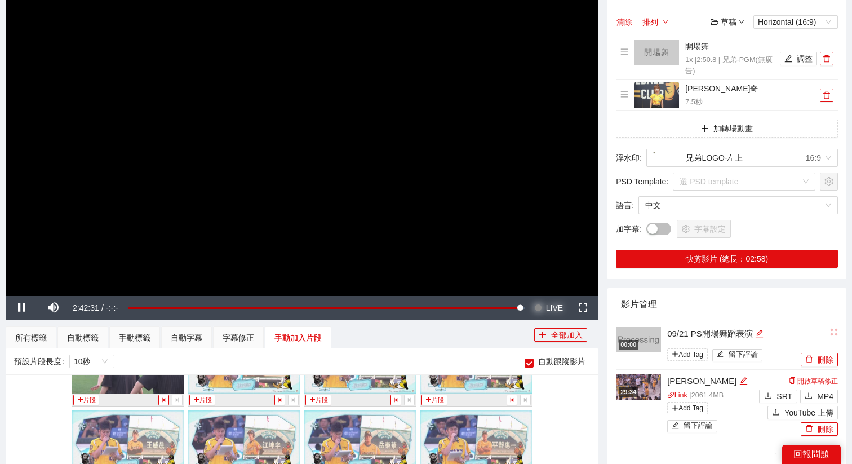
click at [551, 310] on span "LIVE" at bounding box center [554, 308] width 17 height 24
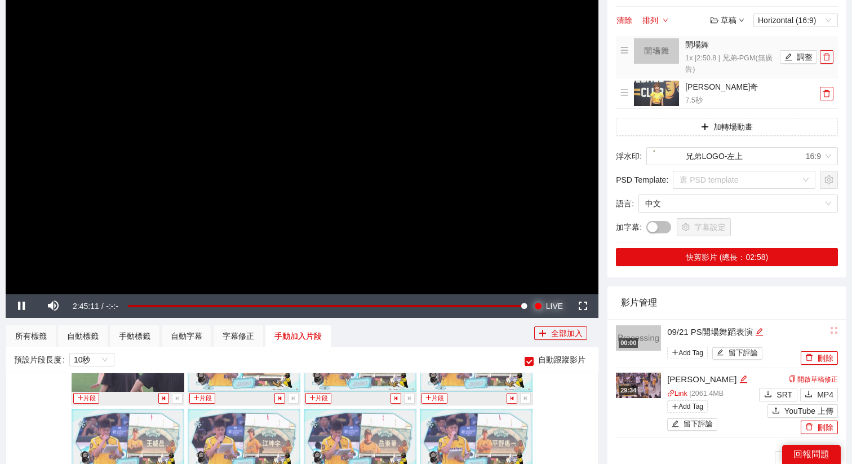
scroll to position [136, 0]
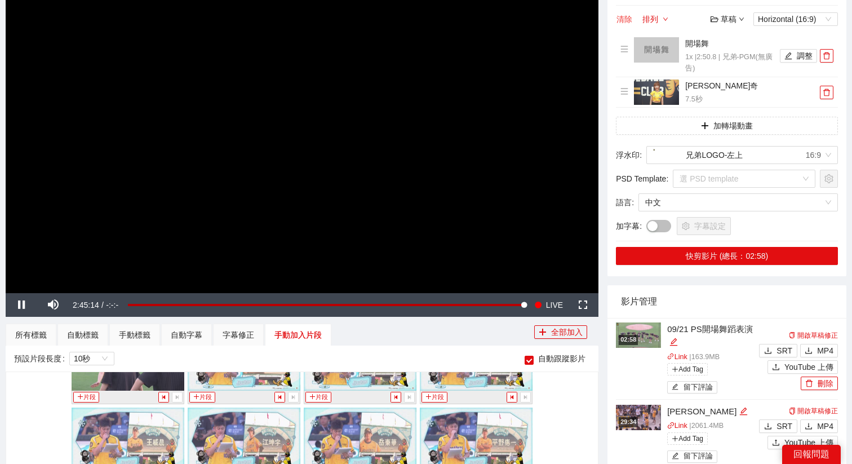
click at [626, 19] on button "清除" at bounding box center [624, 19] width 17 height 14
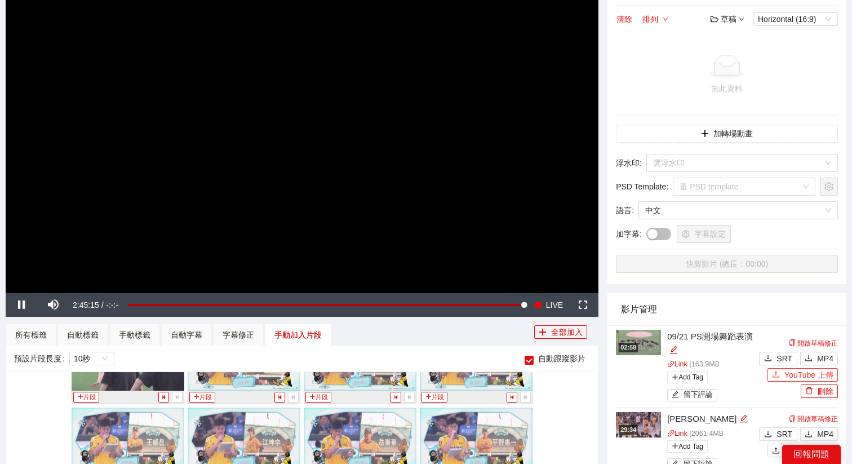
click at [799, 372] on span "YouTube 上傳" at bounding box center [808, 374] width 49 height 12
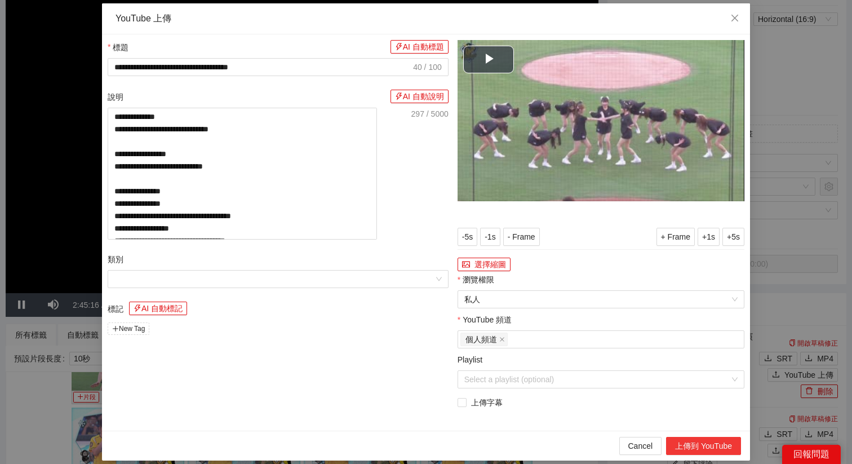
click at [685, 448] on button "上傳到 YouTube" at bounding box center [703, 445] width 75 height 18
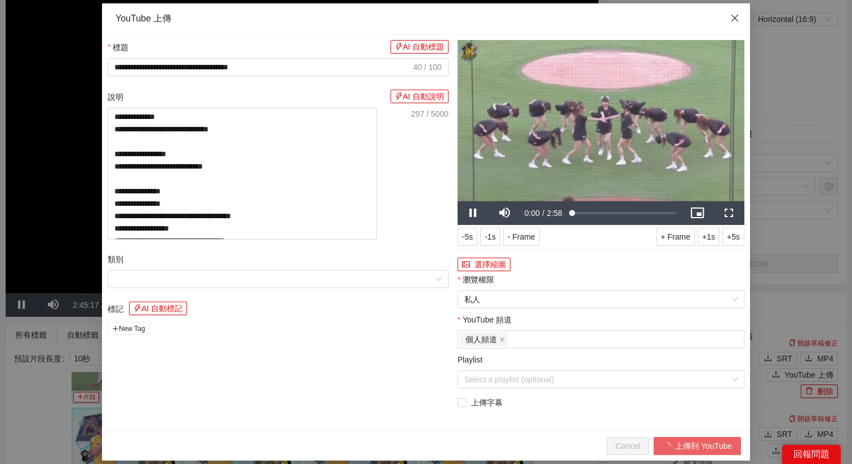
click at [733, 21] on icon "close" at bounding box center [734, 18] width 9 height 9
type textarea "**********"
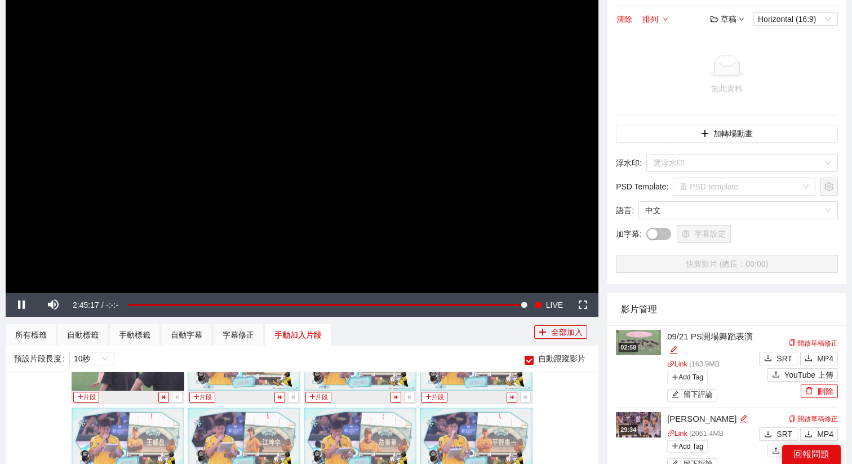
click at [375, 155] on video "Video Player" at bounding box center [302, 125] width 592 height 333
click at [423, 177] on video "Video Player" at bounding box center [302, 125] width 592 height 333
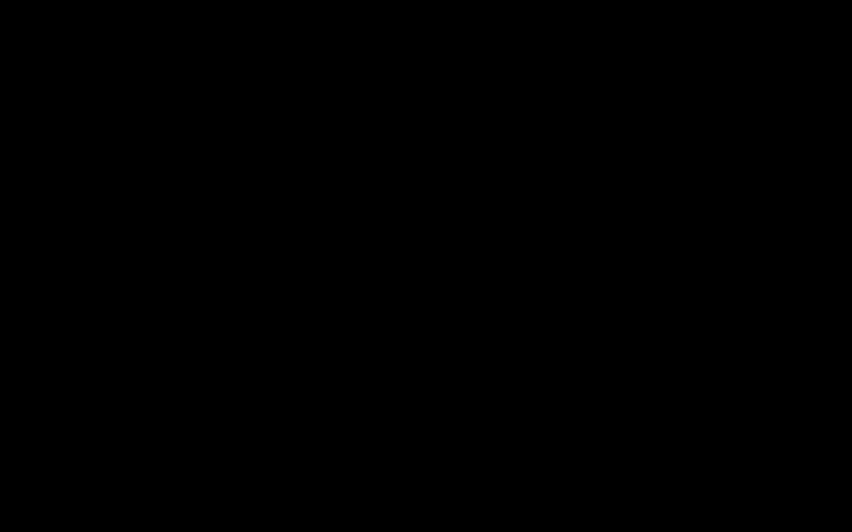
click at [423, 246] on video "Video Player" at bounding box center [426, 266] width 852 height 532
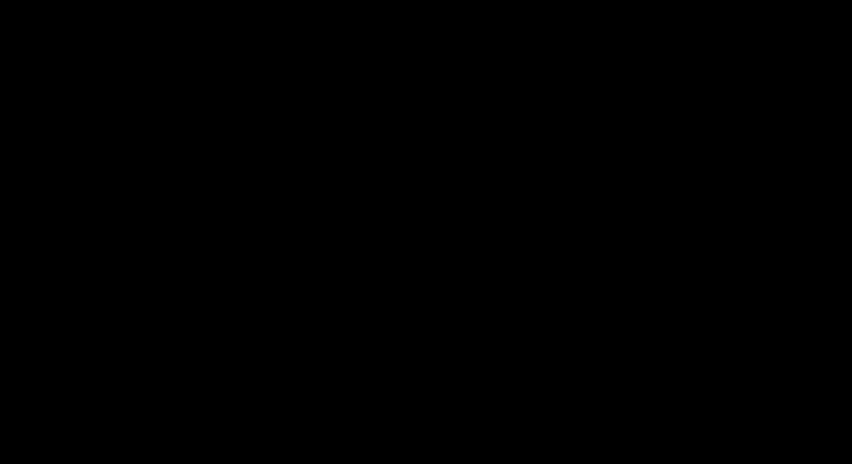
scroll to position [164, 0]
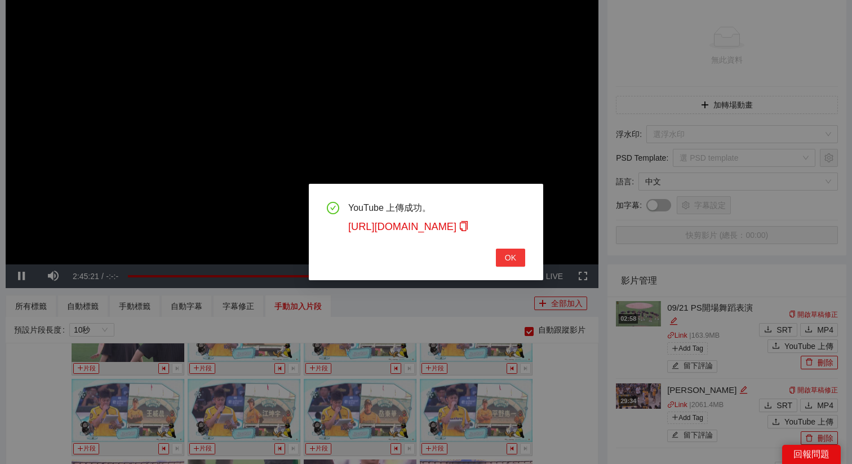
click at [516, 258] on button "OK" at bounding box center [510, 257] width 29 height 18
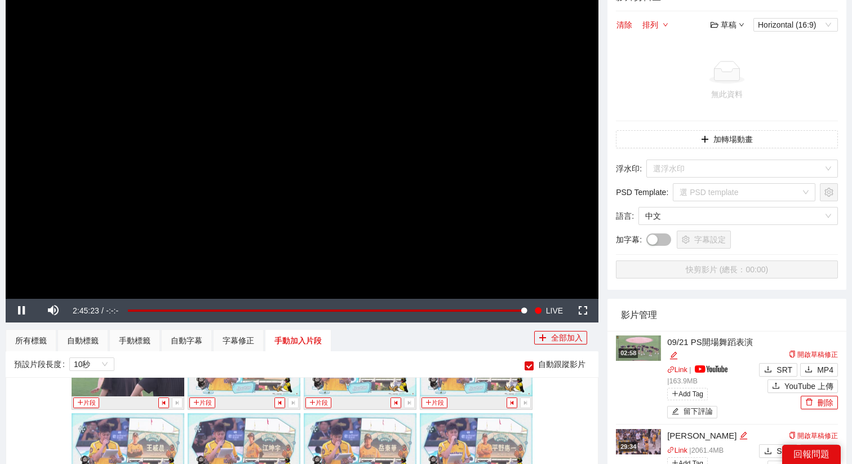
scroll to position [128, 0]
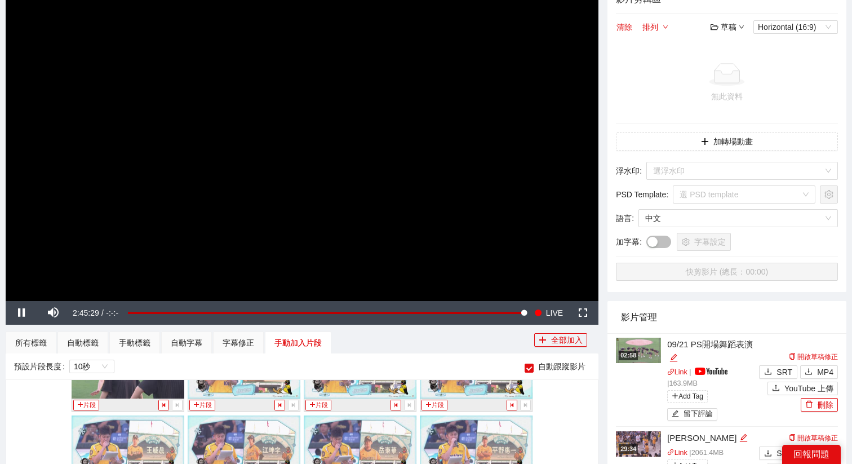
click at [371, 154] on video "Video Player" at bounding box center [302, 133] width 592 height 333
click at [638, 350] on div "02:58" at bounding box center [627, 355] width 19 height 10
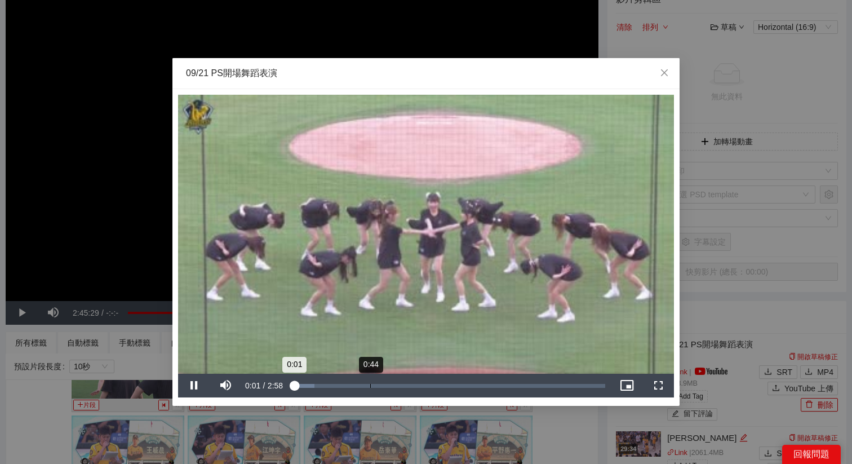
click at [371, 387] on div "0:44" at bounding box center [370, 386] width 1 height 4
click at [469, 386] on div "1:40" at bounding box center [468, 386] width 1 height 4
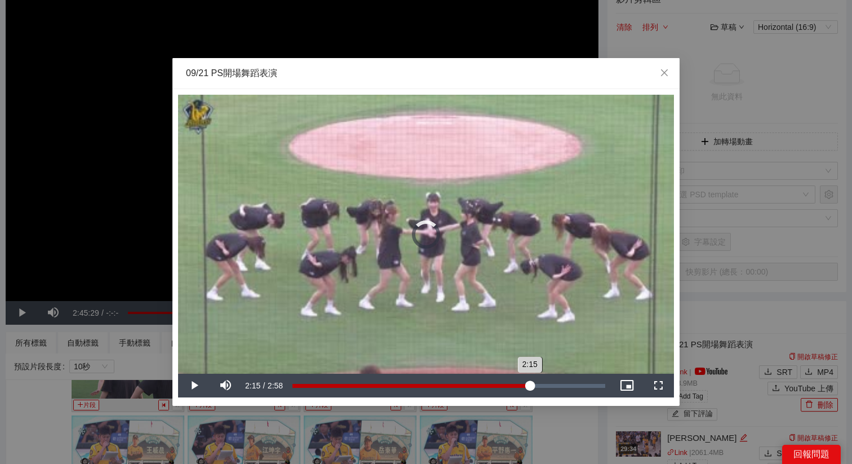
click at [529, 386] on div "Loaded : 58.34% 2:15 2:15" at bounding box center [448, 386] width 313 height 4
click at [546, 388] on div "Loaded : 81.55% 2:24 2:24" at bounding box center [449, 385] width 324 height 24
click at [560, 389] on div "Loaded : 88.56% 2:33 2:24" at bounding box center [449, 385] width 324 height 24
click at [500, 387] on div "Loaded : 93.85% 1:58 1:58" at bounding box center [449, 385] width 324 height 24
click at [531, 310] on video "Video Player" at bounding box center [426, 234] width 496 height 279
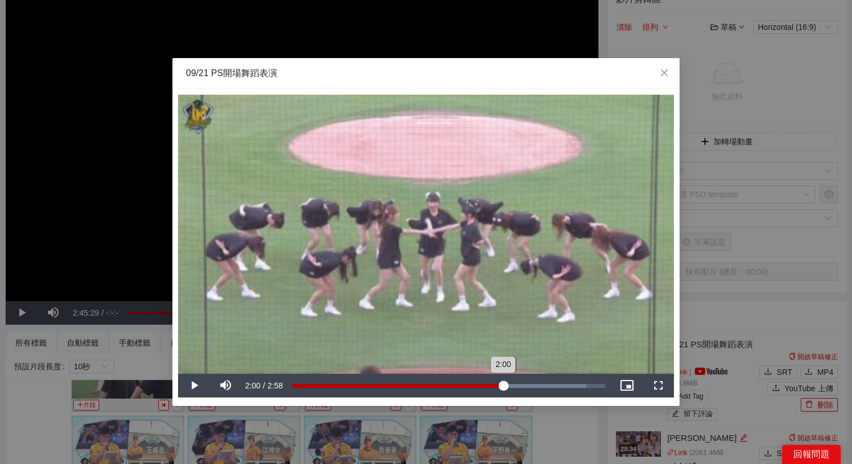
click at [502, 384] on div "2:00" at bounding box center [397, 386] width 211 height 4
drag, startPoint x: 507, startPoint y: 384, endPoint x: 514, endPoint y: 385, distance: 6.9
click at [514, 385] on div "Loaded : 93.85% 2:06 2:02" at bounding box center [448, 386] width 313 height 4
click at [514, 385] on div "2:06" at bounding box center [403, 386] width 222 height 4
click at [515, 385] on div "2:06" at bounding box center [403, 386] width 222 height 4
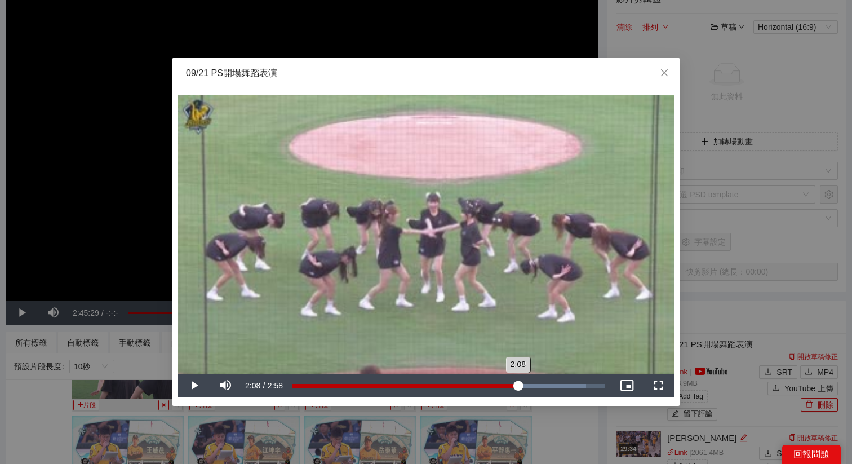
click at [518, 385] on div "2:08" at bounding box center [518, 386] width 1 height 4
click at [525, 385] on div "2:12" at bounding box center [524, 386] width 1 height 4
click at [567, 73] on div "09/21 PS開場舞蹈表演" at bounding box center [426, 73] width 480 height 12
click at [756, 260] on div "**********" at bounding box center [426, 232] width 852 height 464
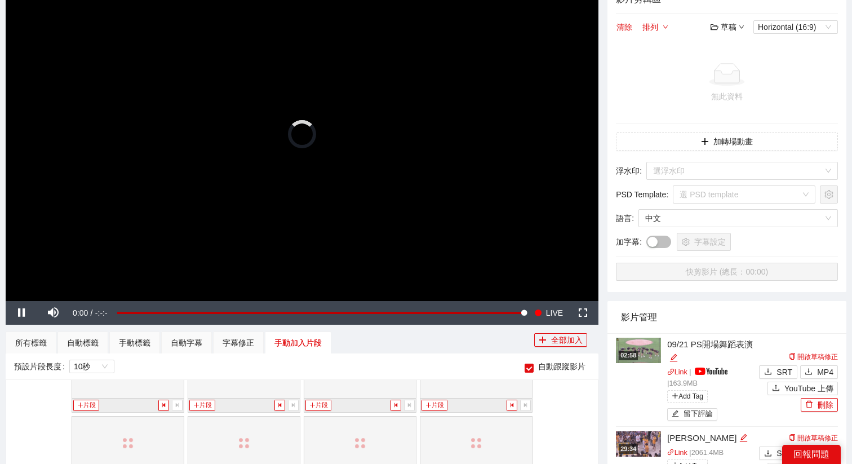
scroll to position [10704, 0]
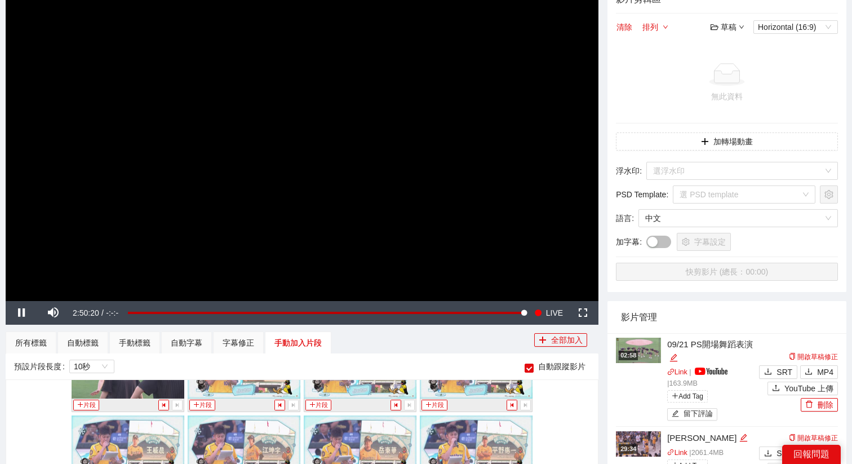
click at [572, 228] on video "Video Player" at bounding box center [302, 133] width 592 height 333
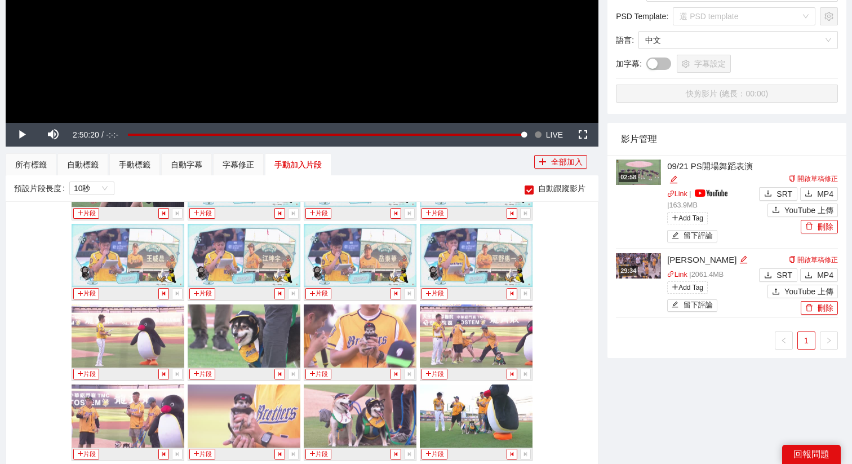
scroll to position [10714, 0]
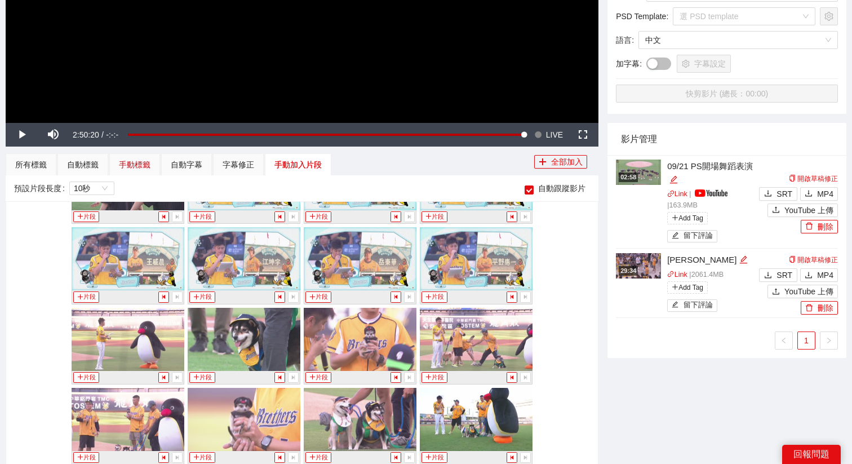
click at [140, 164] on div "手動標籤" at bounding box center [135, 164] width 32 height 12
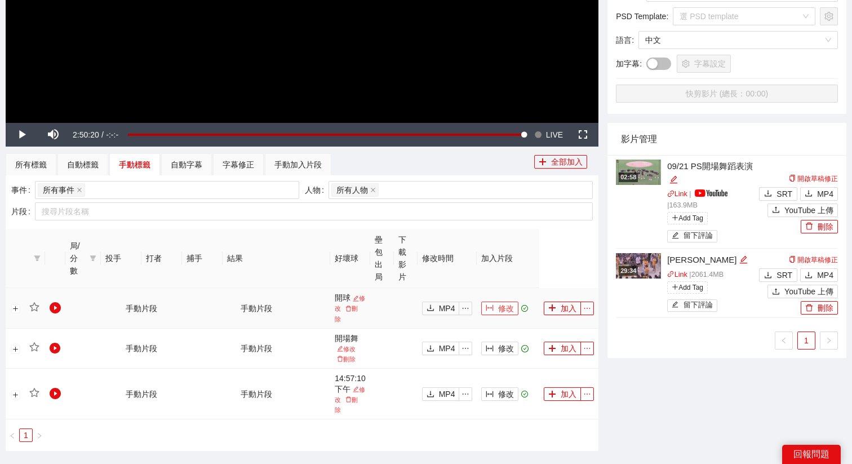
click at [494, 305] on button "修改" at bounding box center [499, 308] width 37 height 14
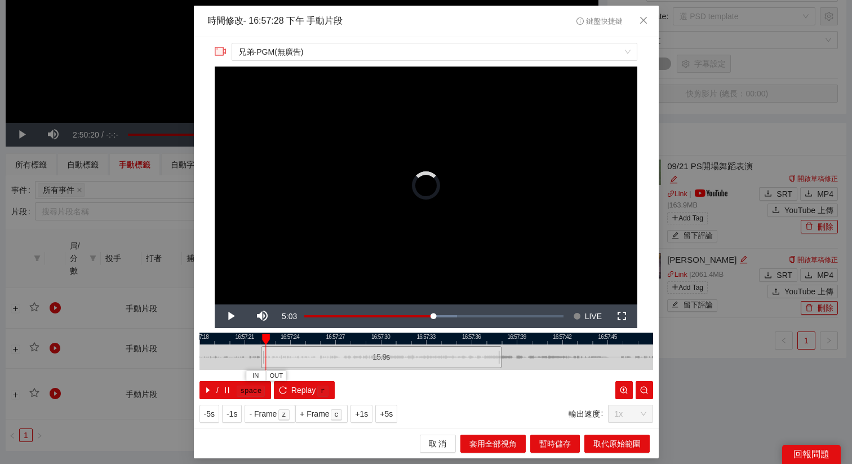
drag, startPoint x: 352, startPoint y: 356, endPoint x: 262, endPoint y: 357, distance: 89.6
click at [262, 357] on div at bounding box center [262, 356] width 7 height 25
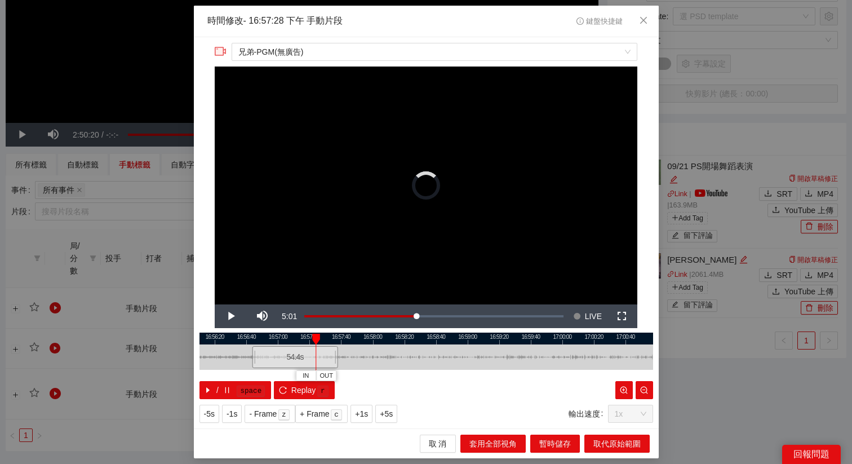
drag, startPoint x: 314, startPoint y: 354, endPoint x: 253, endPoint y: 353, distance: 60.3
click at [253, 353] on div at bounding box center [253, 356] width 7 height 25
drag, startPoint x: 274, startPoint y: 357, endPoint x: 330, endPoint y: 355, distance: 55.8
click at [330, 355] on div "54.4 s" at bounding box center [351, 357] width 86 height 22
drag, startPoint x: 341, startPoint y: 356, endPoint x: 335, endPoint y: 356, distance: 6.2
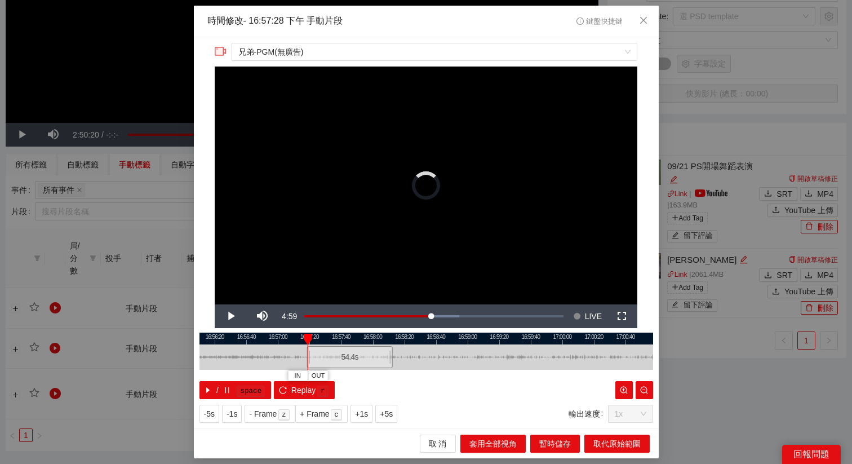
click at [335, 356] on div "54.4 s" at bounding box center [349, 357] width 86 height 22
click at [409, 391] on div "/ space Replay r" at bounding box center [425, 390] width 453 height 18
click at [349, 360] on div "54.4 s" at bounding box center [340, 357] width 86 height 22
click at [344, 360] on div "54.4 s" at bounding box center [339, 357] width 86 height 22
click at [329, 359] on div "54.4 s" at bounding box center [335, 357] width 86 height 22
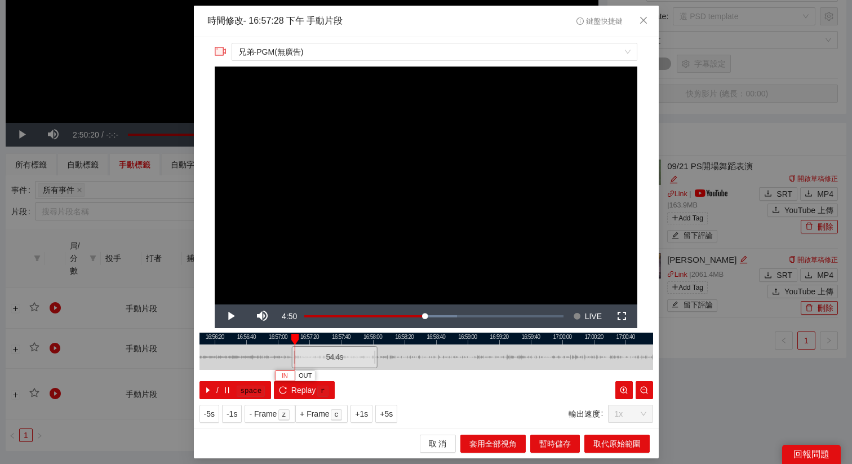
click at [288, 374] on button "IN" at bounding box center [284, 375] width 20 height 11
click at [392, 413] on span "+5s" at bounding box center [386, 413] width 13 height 12
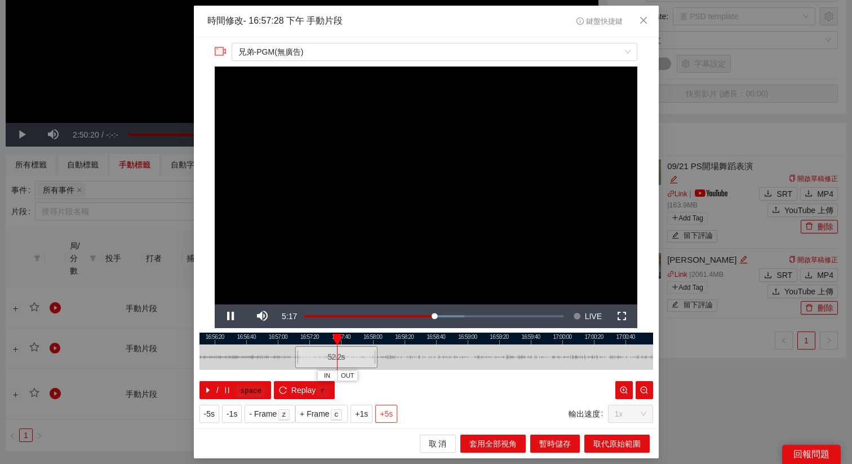
click at [392, 413] on span "+5s" at bounding box center [386, 413] width 13 height 12
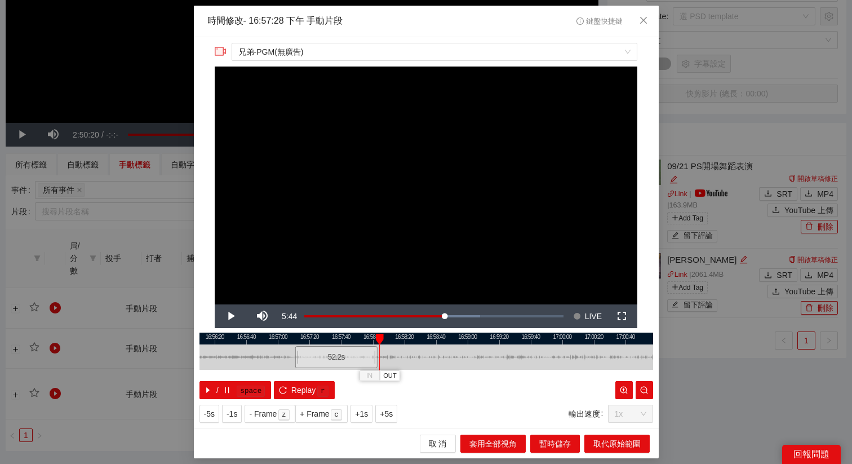
click at [354, 345] on div at bounding box center [425, 356] width 453 height 25
click at [397, 413] on button "+5s" at bounding box center [386, 413] width 22 height 18
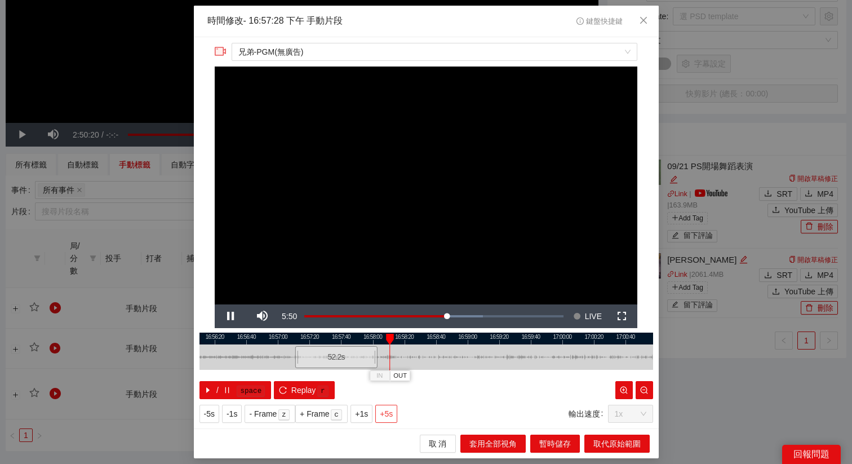
click at [397, 413] on button "+5s" at bounding box center [386, 413] width 22 height 18
click at [377, 336] on div at bounding box center [425, 338] width 453 height 12
click at [368, 411] on span "+1s" at bounding box center [361, 413] width 13 height 12
click at [385, 339] on div at bounding box center [425, 338] width 453 height 12
click at [378, 337] on div at bounding box center [425, 338] width 453 height 12
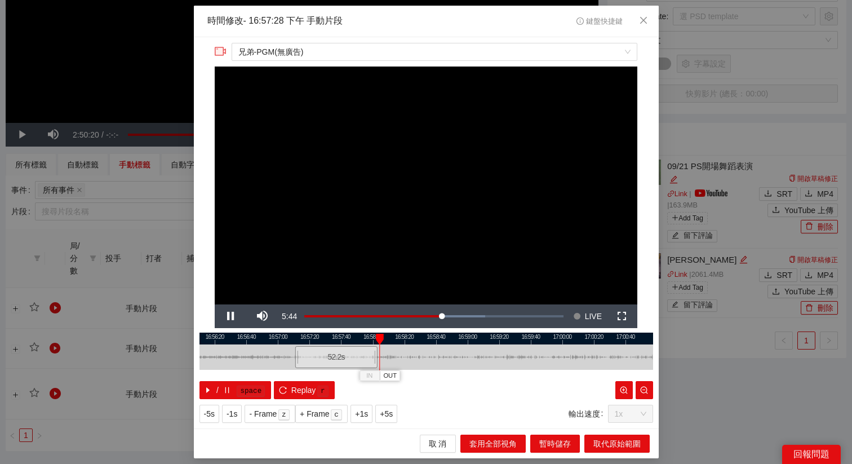
click at [371, 337] on div at bounding box center [425, 338] width 453 height 12
click at [366, 415] on span "+1s" at bounding box center [361, 413] width 13 height 12
click at [383, 419] on button "+5s" at bounding box center [386, 413] width 22 height 18
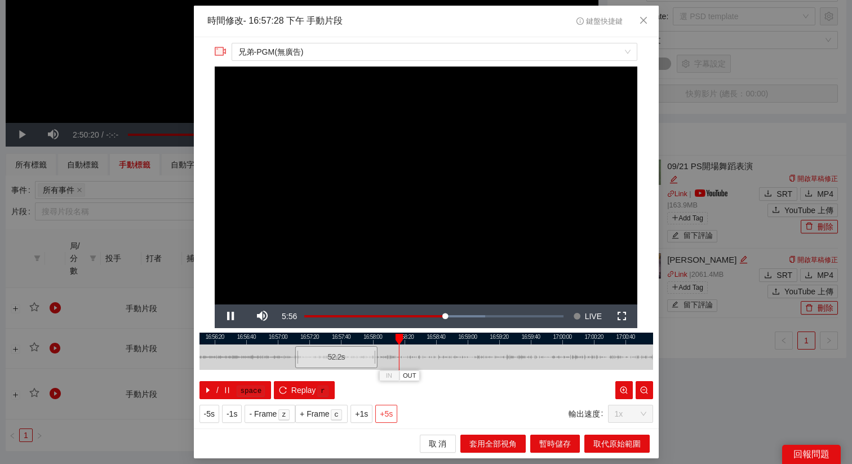
click at [385, 418] on span "+5s" at bounding box center [386, 413] width 13 height 12
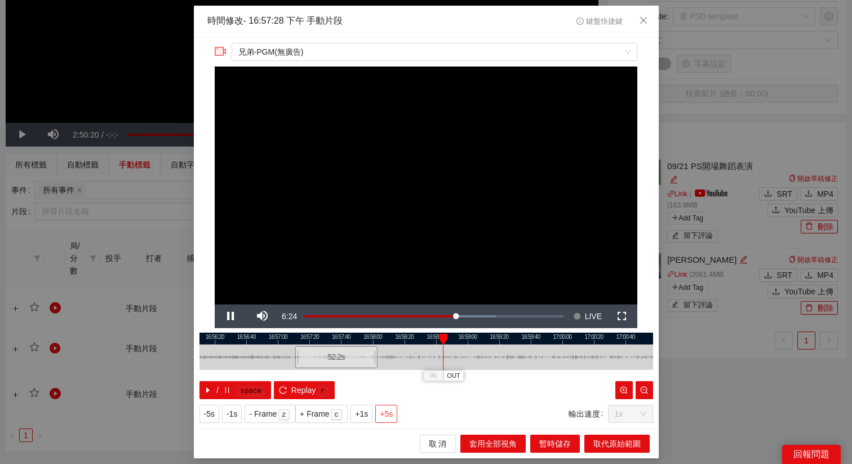
click at [385, 418] on span "+5s" at bounding box center [386, 413] width 13 height 12
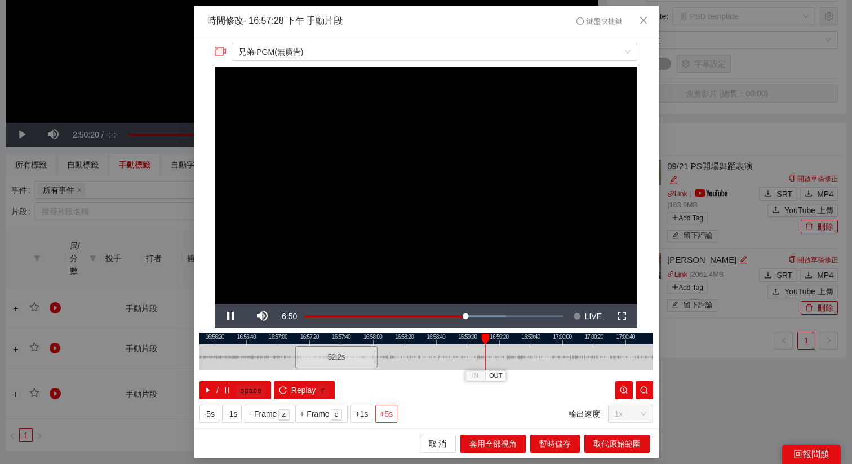
click at [385, 418] on span "+5s" at bounding box center [386, 413] width 13 height 12
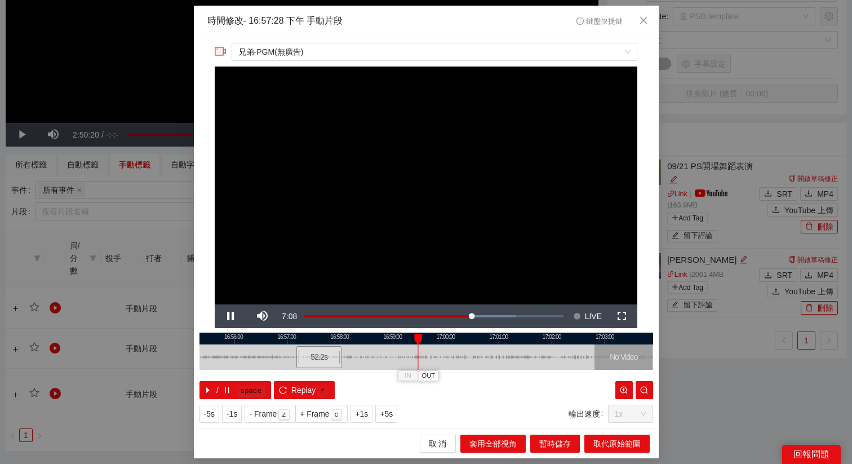
drag, startPoint x: 514, startPoint y: 339, endPoint x: 391, endPoint y: 340, distance: 123.3
click at [391, 340] on div at bounding box center [354, 338] width 453 height 12
click at [388, 406] on button "+5s" at bounding box center [386, 413] width 22 height 18
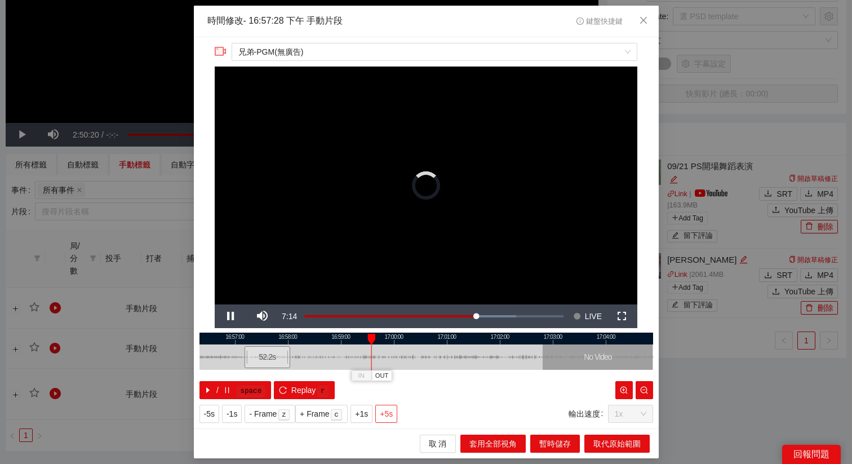
click at [388, 406] on button "+5s" at bounding box center [386, 413] width 22 height 18
click at [359, 408] on span "+1s" at bounding box center [361, 413] width 13 height 12
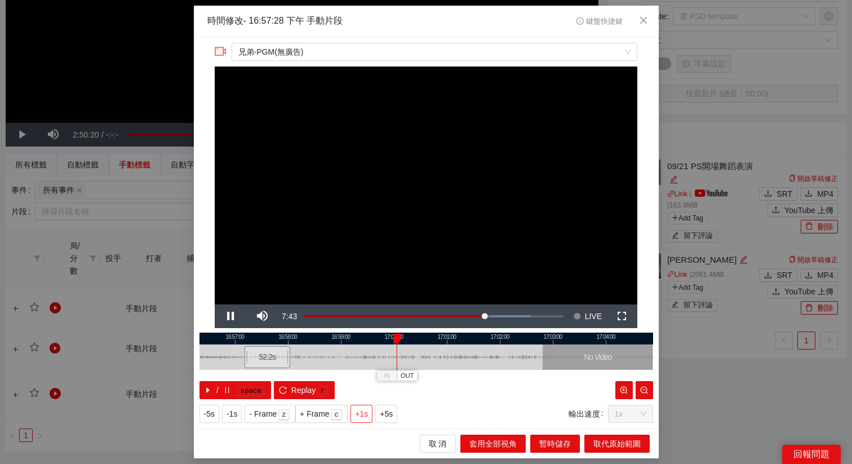
click at [365, 412] on span "+1s" at bounding box center [361, 413] width 13 height 12
click at [385, 412] on span "+5s" at bounding box center [386, 413] width 13 height 12
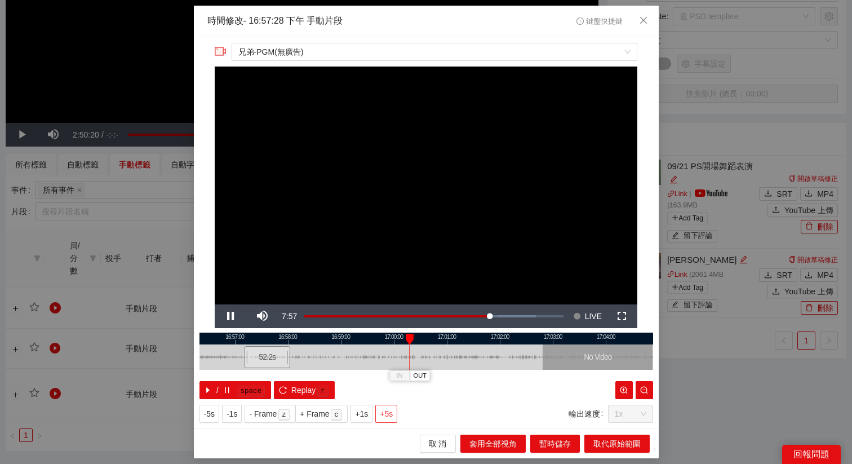
click at [385, 412] on span "+5s" at bounding box center [386, 413] width 13 height 12
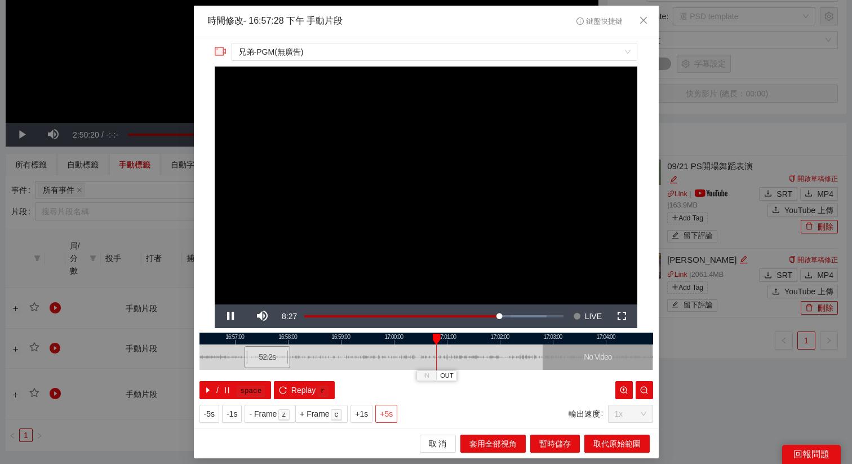
click at [385, 412] on span "+5s" at bounding box center [386, 413] width 13 height 12
click at [387, 412] on span "+5s" at bounding box center [386, 413] width 13 height 12
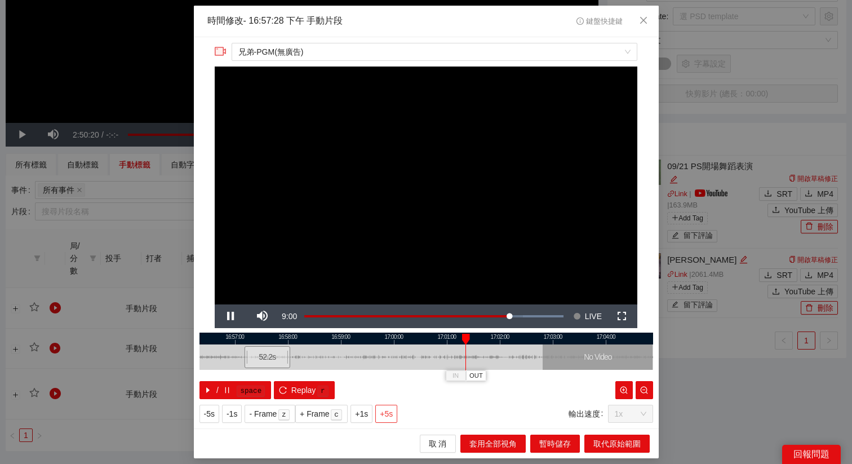
click at [387, 412] on span "+5s" at bounding box center [386, 413] width 13 height 12
click at [389, 412] on span "+5s" at bounding box center [386, 413] width 13 height 12
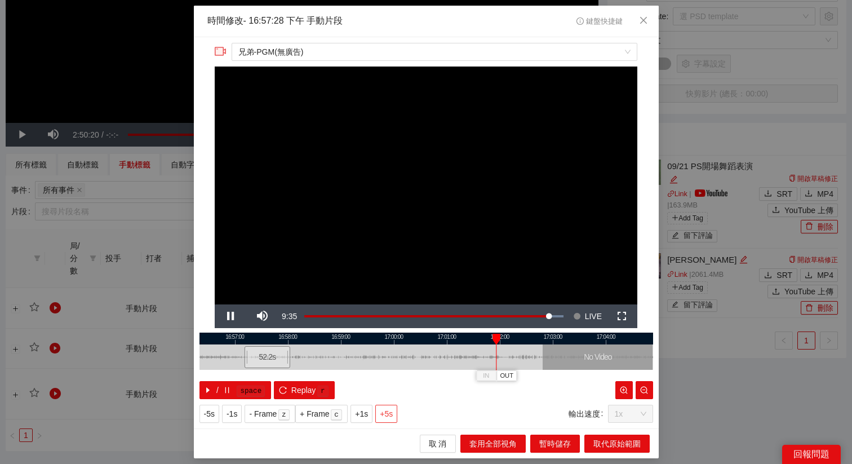
click at [389, 412] on span "+5s" at bounding box center [386, 413] width 13 height 12
click at [498, 337] on div at bounding box center [425, 338] width 453 height 12
click at [515, 374] on span "OUT" at bounding box center [511, 376] width 14 height 10
click at [518, 378] on span "OUT" at bounding box center [514, 376] width 14 height 10
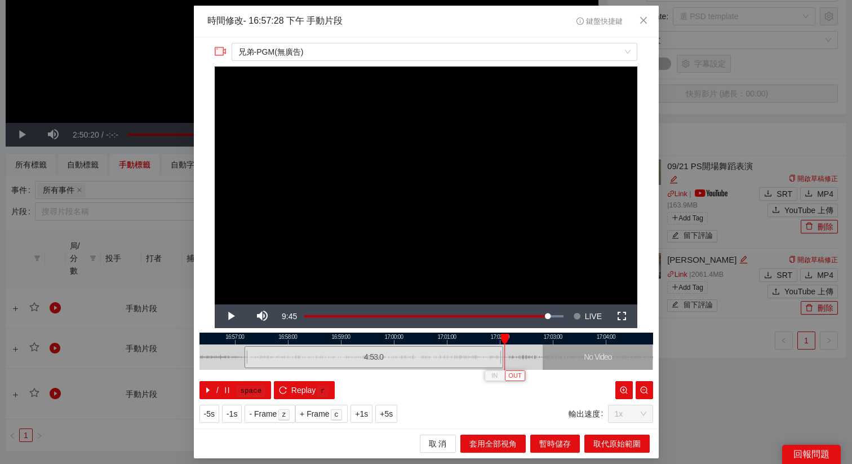
click at [517, 375] on span "OUT" at bounding box center [515, 376] width 14 height 10
click at [595, 443] on span "取代原始範圍" at bounding box center [616, 443] width 47 height 12
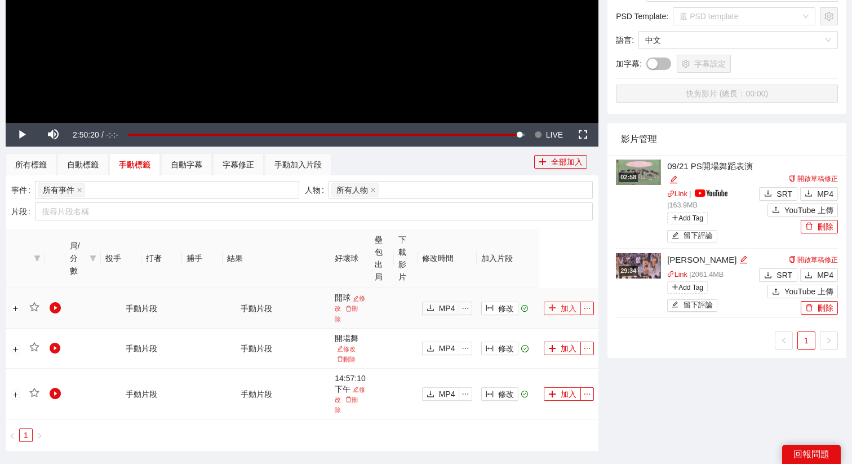
click at [562, 302] on button "加入" at bounding box center [561, 308] width 37 height 14
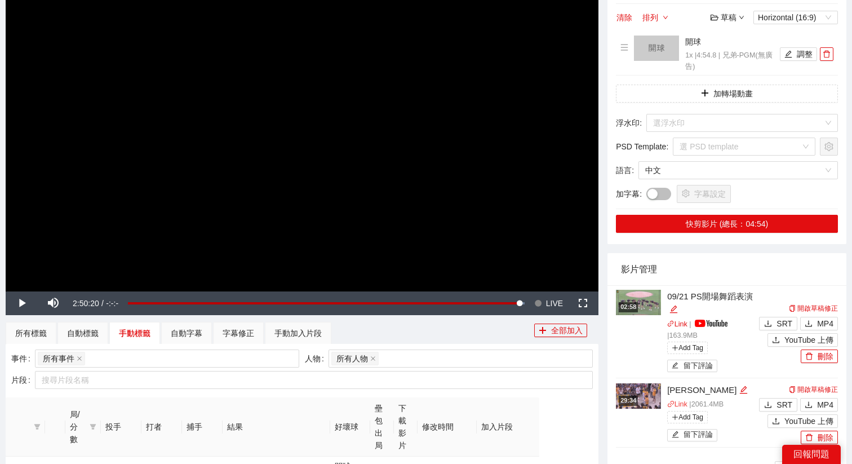
scroll to position [0, 0]
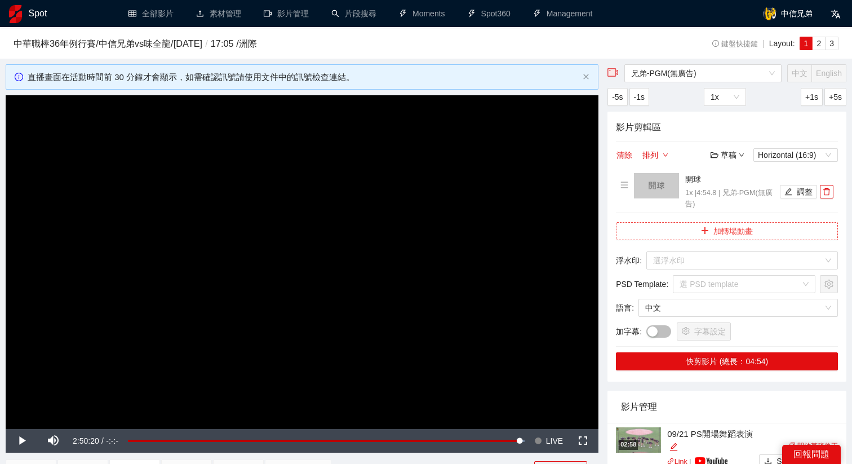
click at [736, 232] on button "加轉場動畫" at bounding box center [727, 231] width 222 height 18
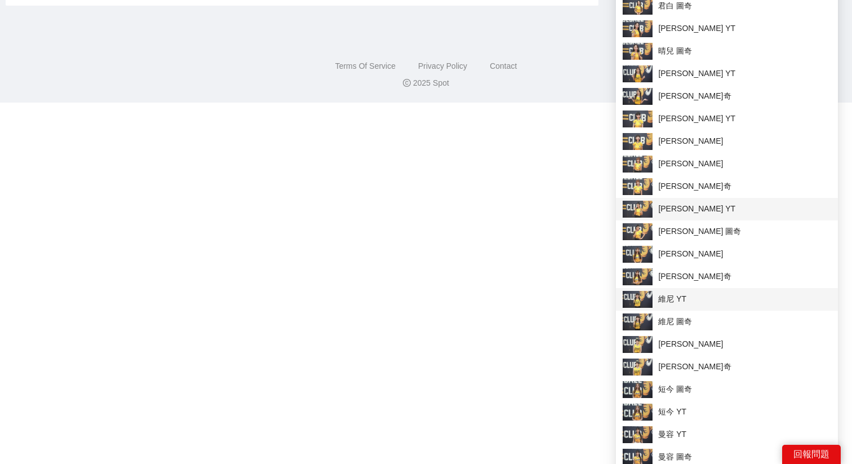
scroll to position [739, 0]
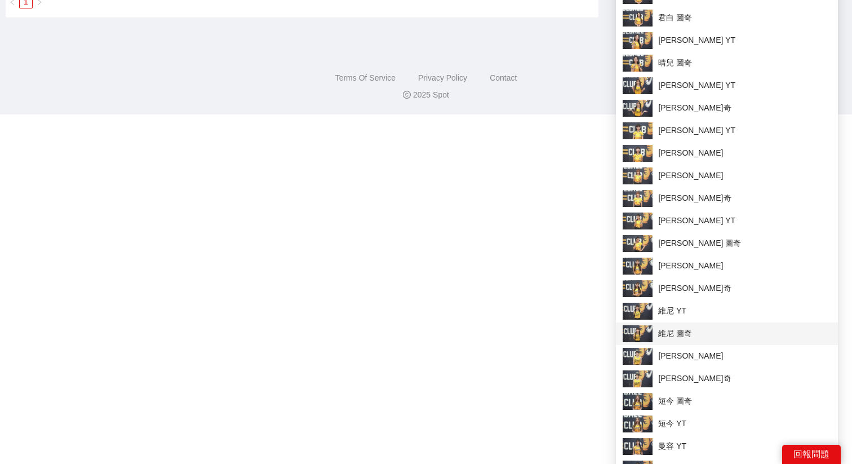
click at [671, 326] on span "維尼 圖奇" at bounding box center [726, 333] width 208 height 17
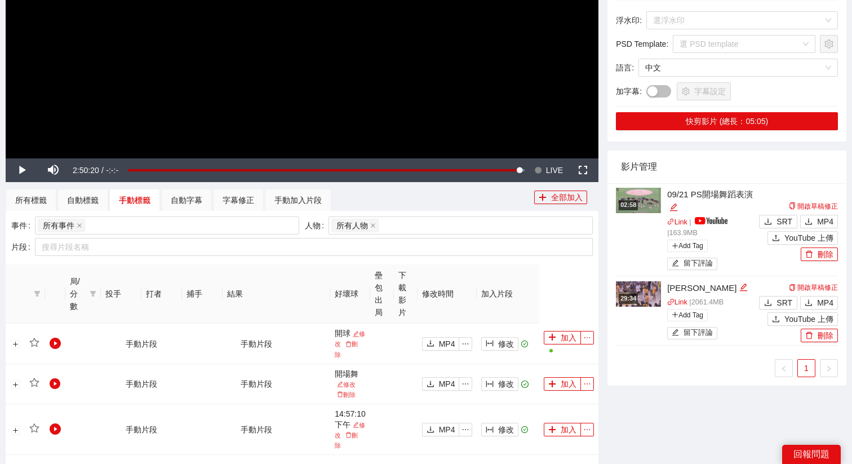
scroll to position [0, 0]
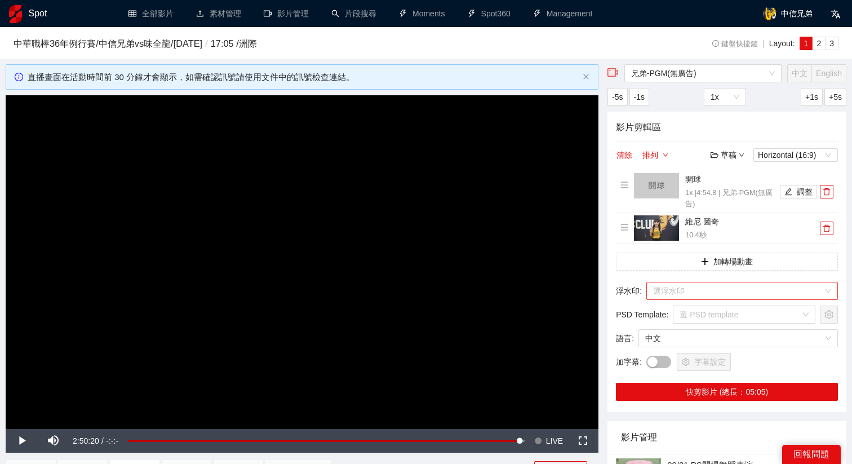
click at [690, 289] on input "search" at bounding box center [738, 290] width 170 height 17
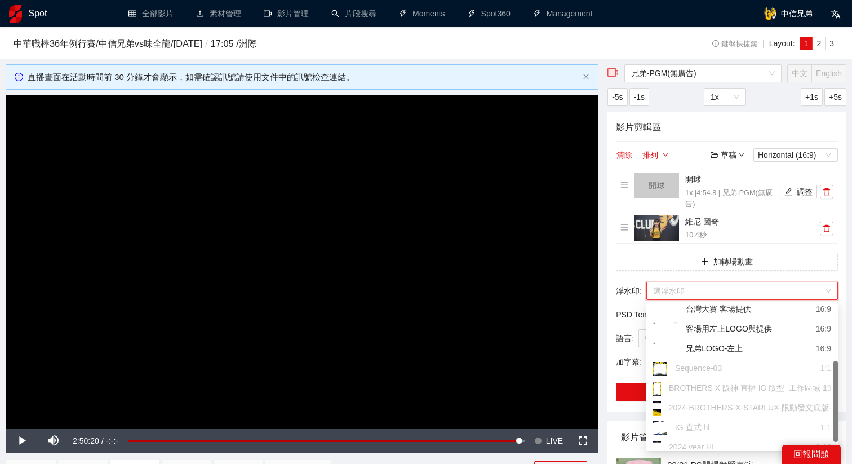
scroll to position [103, 0]
click at [721, 352] on div "兄弟LOGO-左上" at bounding box center [698, 349] width 90 height 14
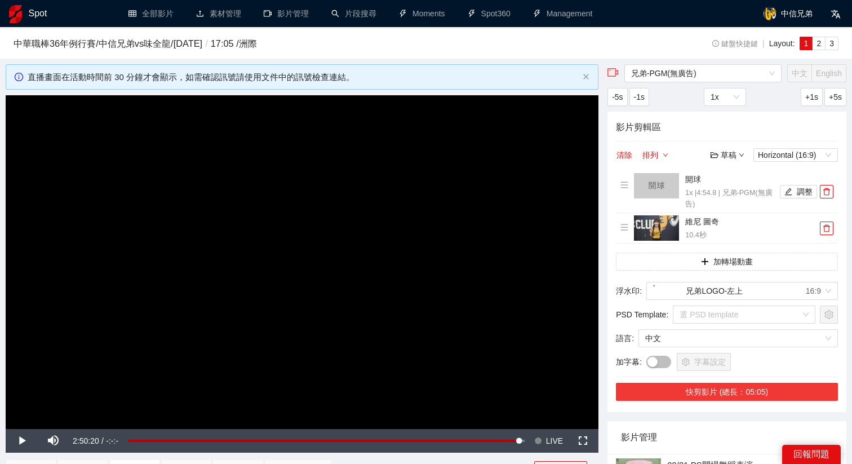
click at [711, 391] on button "快剪影片 (總長：05:05)" at bounding box center [727, 391] width 222 height 18
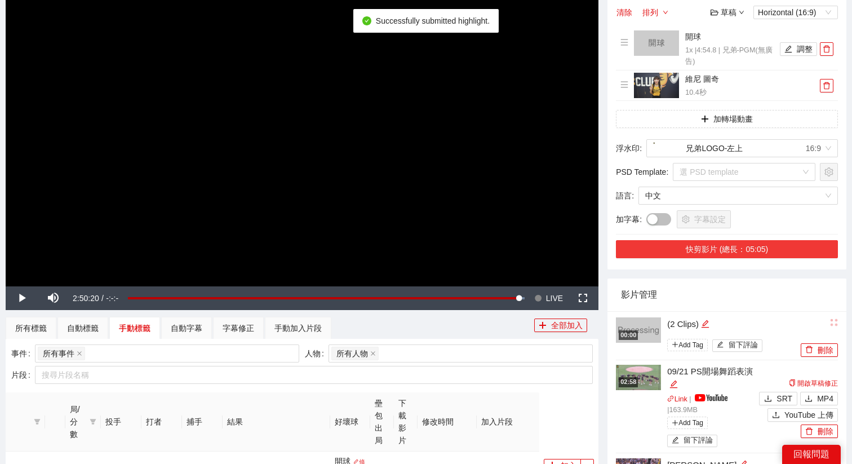
scroll to position [278, 0]
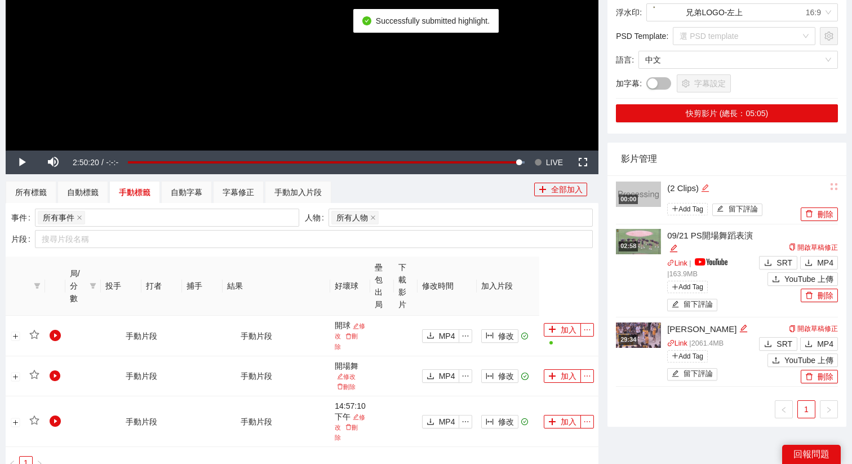
click at [707, 187] on icon "edit" at bounding box center [705, 188] width 8 height 8
drag, startPoint x: 712, startPoint y: 187, endPoint x: 556, endPoint y: 187, distance: 155.4
click at [556, 187] on div "**********" at bounding box center [425, 139] width 849 height 706
type textarea "*"
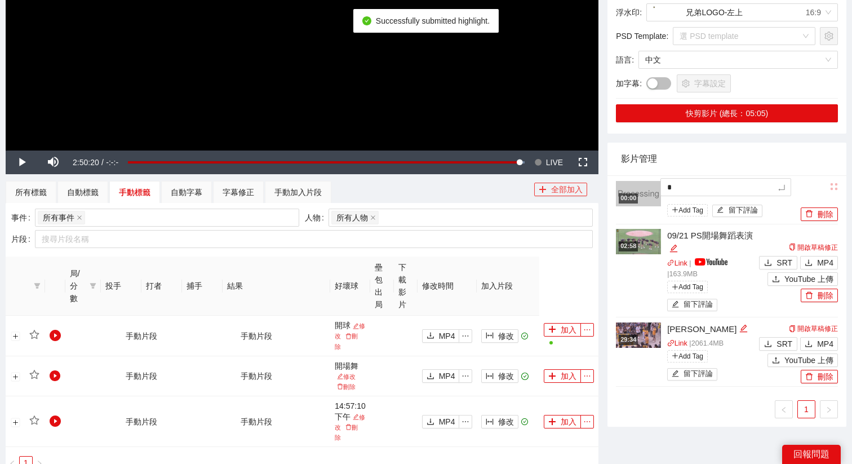
type textarea "*"
type textarea "**"
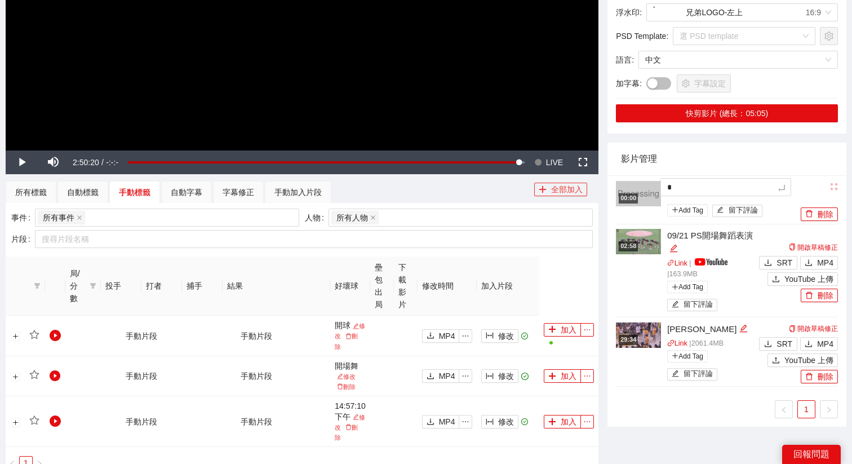
type textarea "**"
type textarea "*"
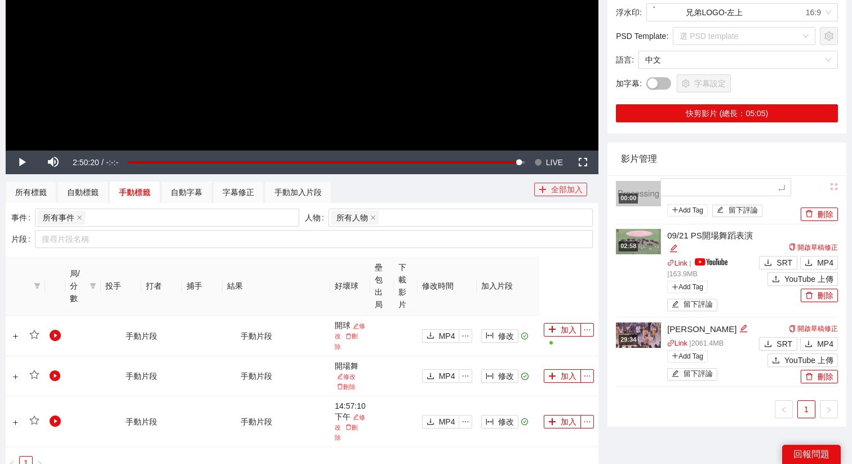
type textarea "*"
type textarea "**"
type textarea "***"
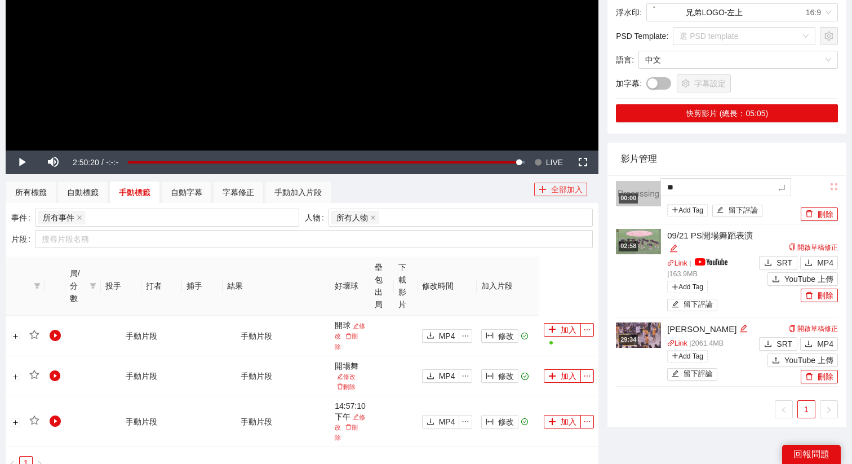
type textarea "***"
type textarea "****"
type textarea "*****"
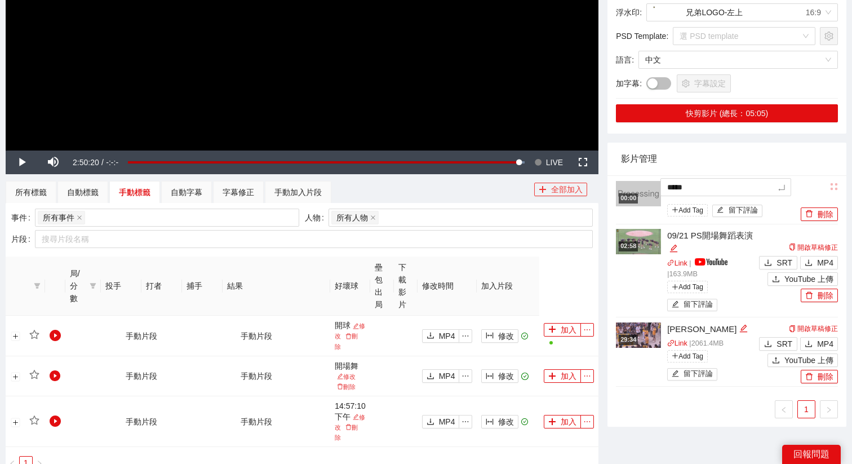
type textarea "*****"
type textarea "*******"
type textarea "********"
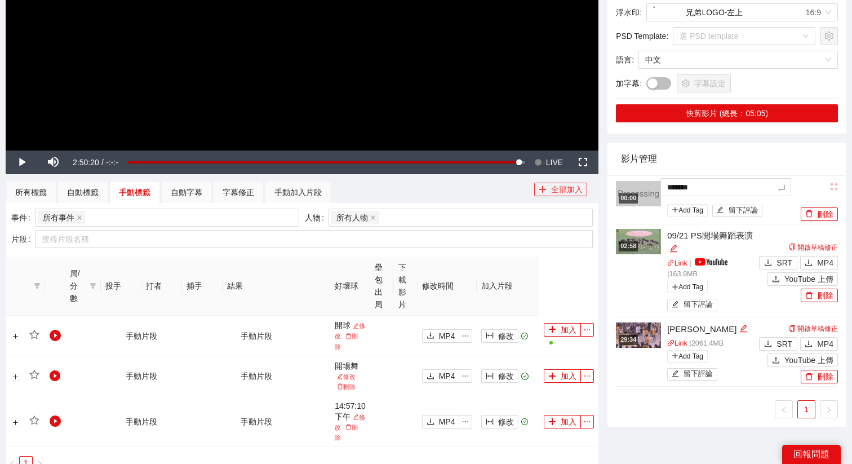
type textarea "********"
type textarea "*******"
type textarea "********"
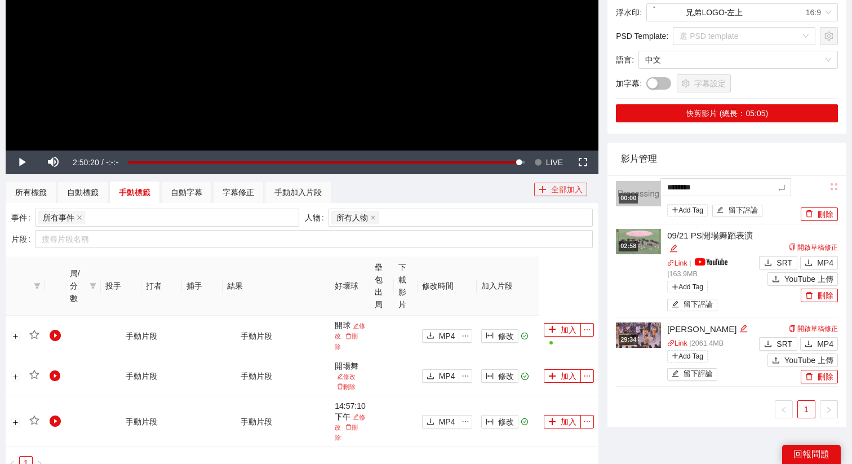
type textarea "*********"
type textarea "**********"
type textarea "********"
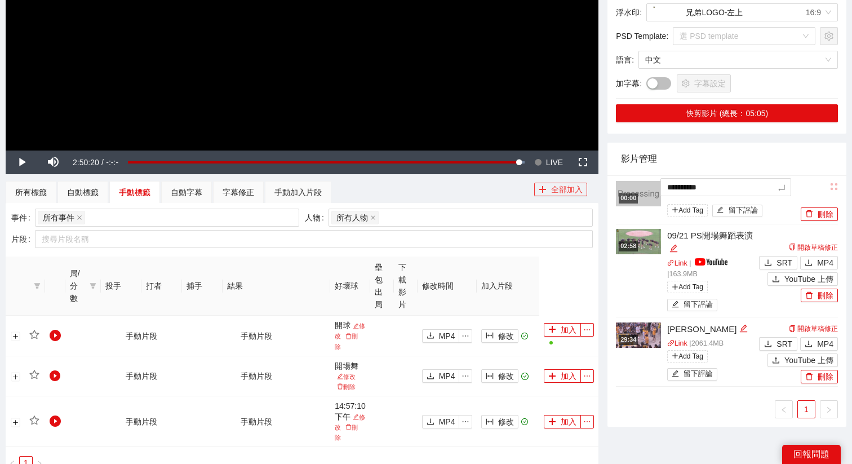
type textarea "********"
type textarea "*********"
type textarea "**********"
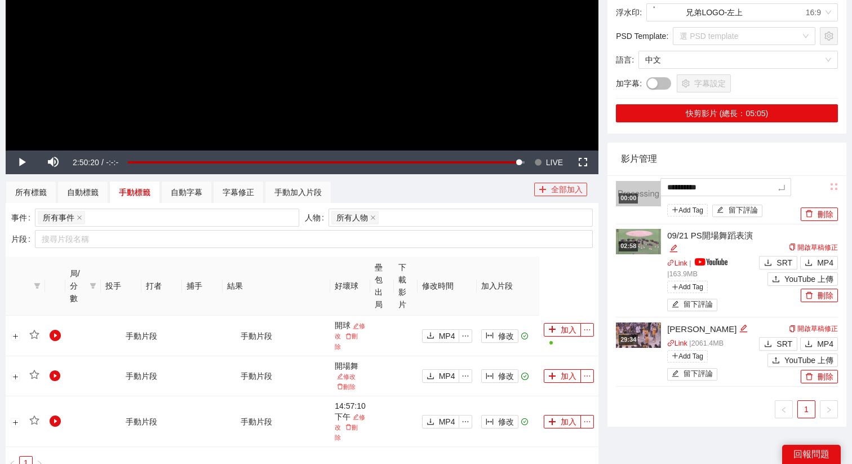
type textarea "*********"
type textarea "**********"
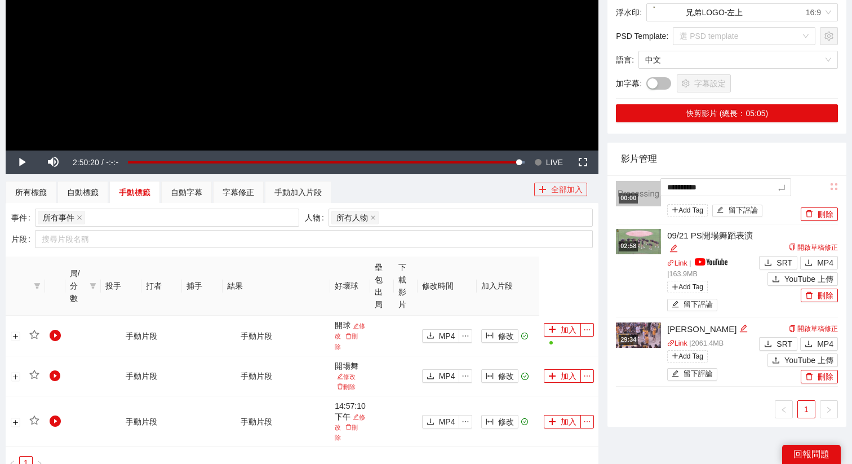
type textarea "**********"
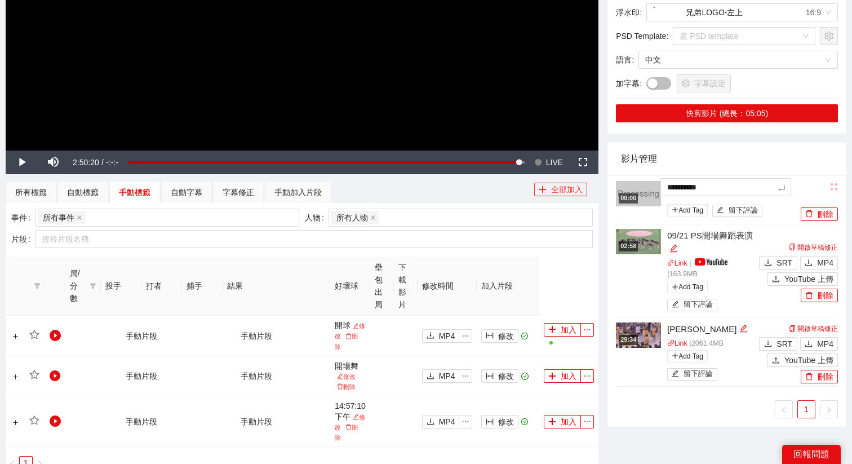
type textarea "**********"
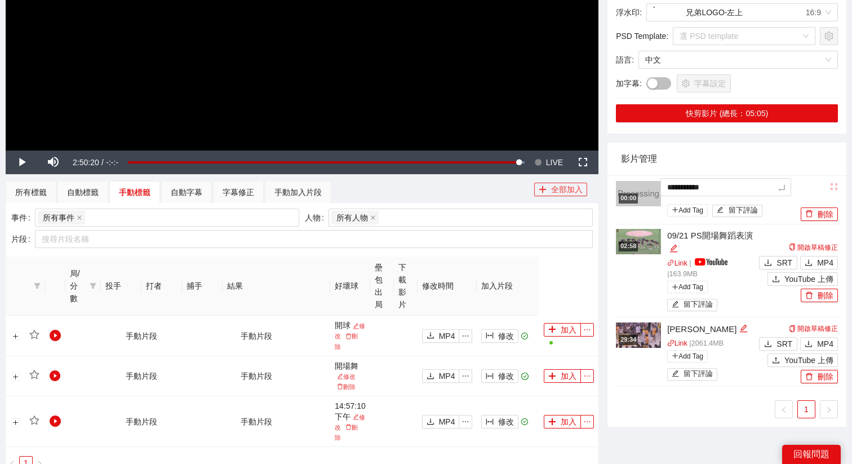
type textarea "**********"
click at [541, 158] on span "Video Player" at bounding box center [538, 162] width 8 height 24
click at [763, 186] on icon "edit" at bounding box center [766, 187] width 7 height 7
click at [706, 189] on textarea "**********" at bounding box center [725, 187] width 131 height 18
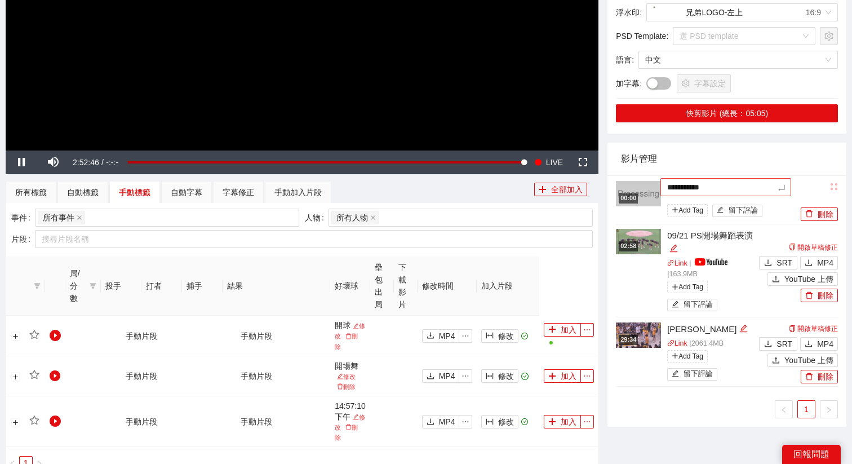
type textarea "**********"
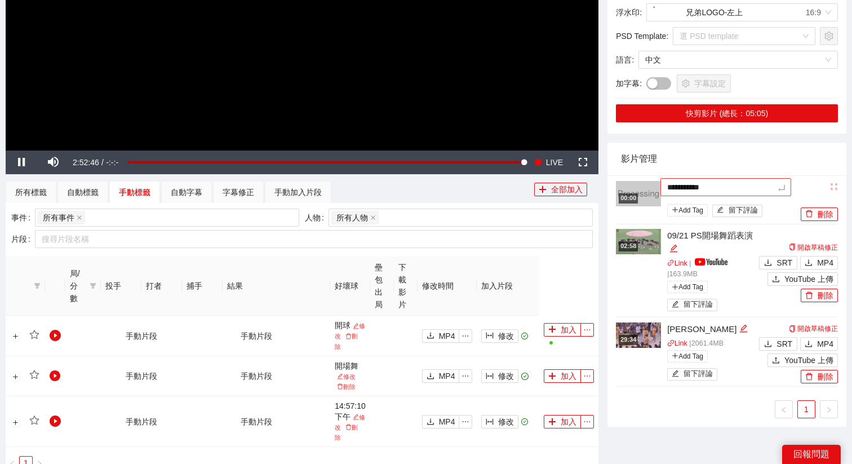
type textarea "**********"
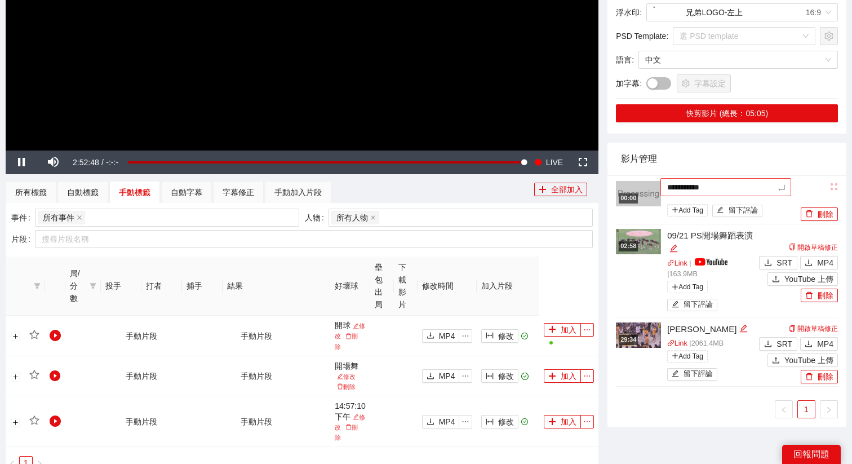
click at [741, 191] on textarea "**********" at bounding box center [725, 187] width 131 height 18
type textarea "**********"
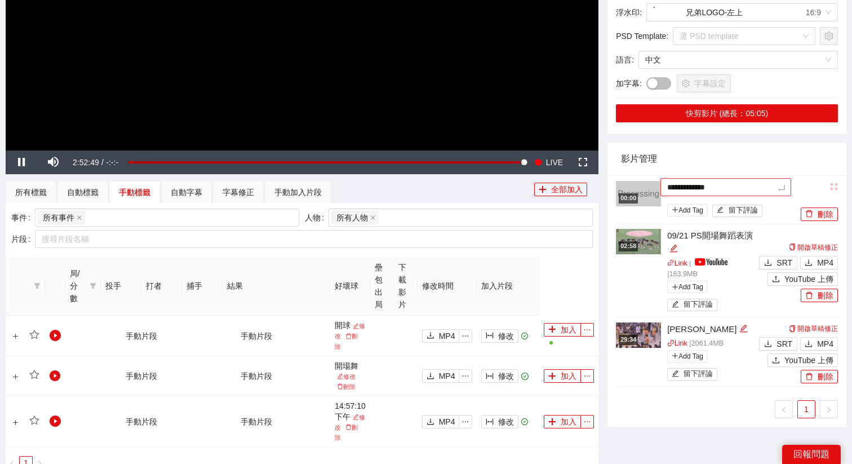
type textarea "**********"
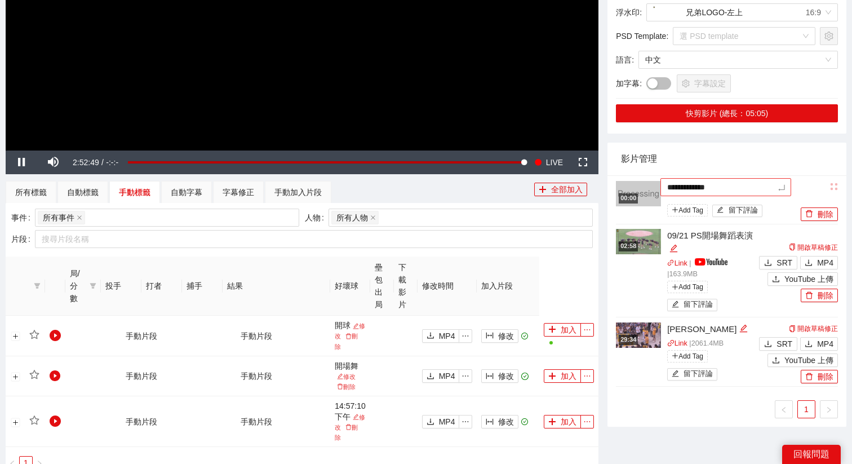
type textarea "**********"
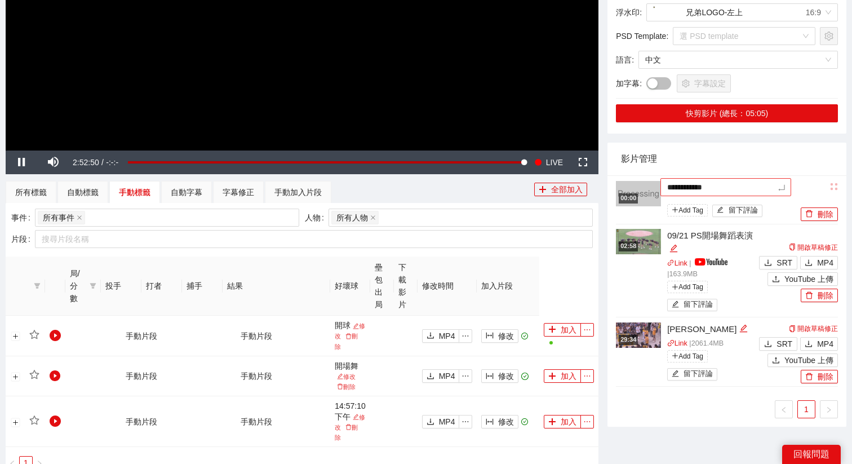
type textarea "**********"
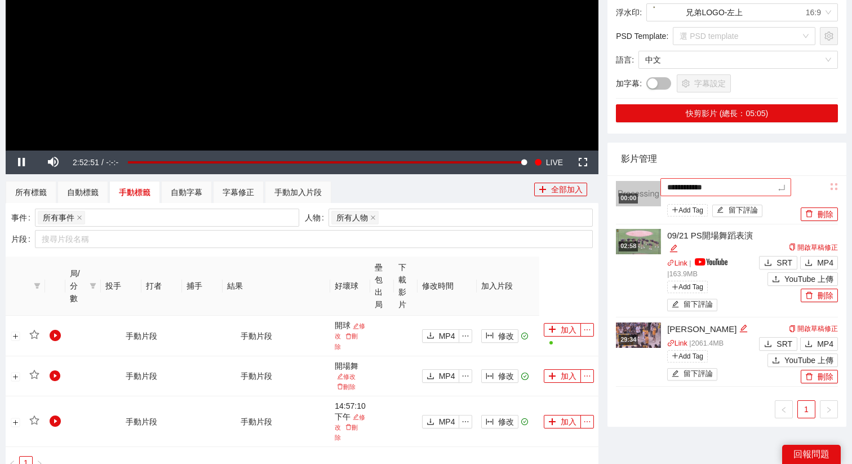
type textarea "**********"
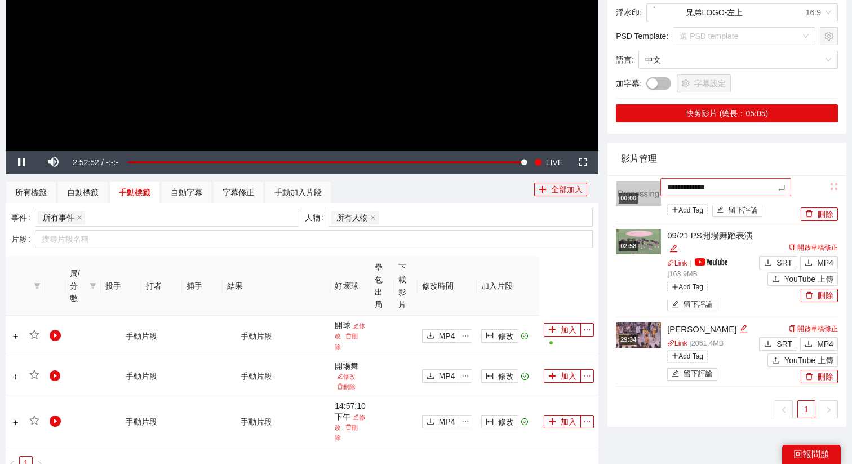
type textarea "**********"
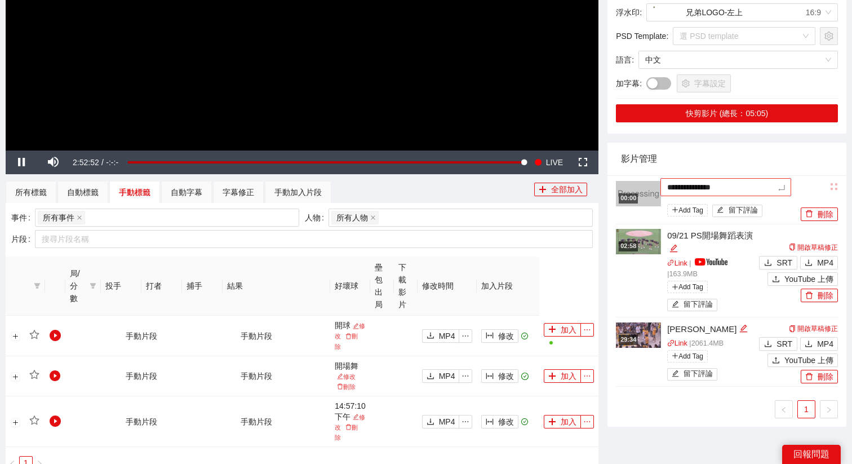
type textarea "**********"
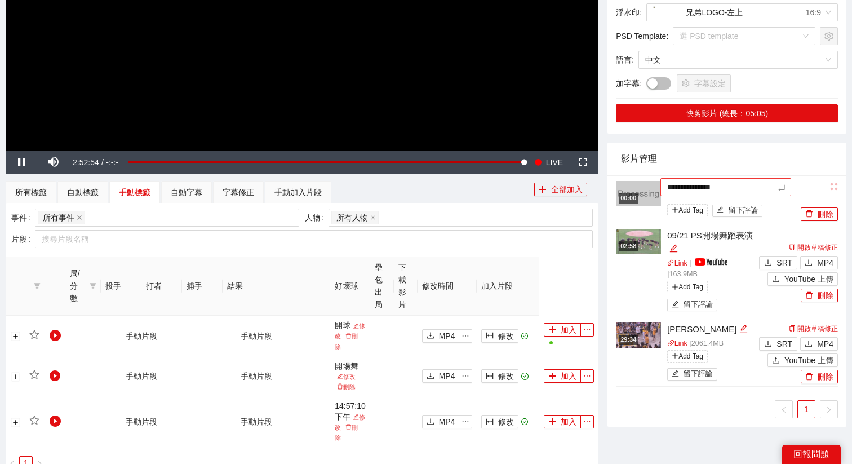
type textarea "**********"
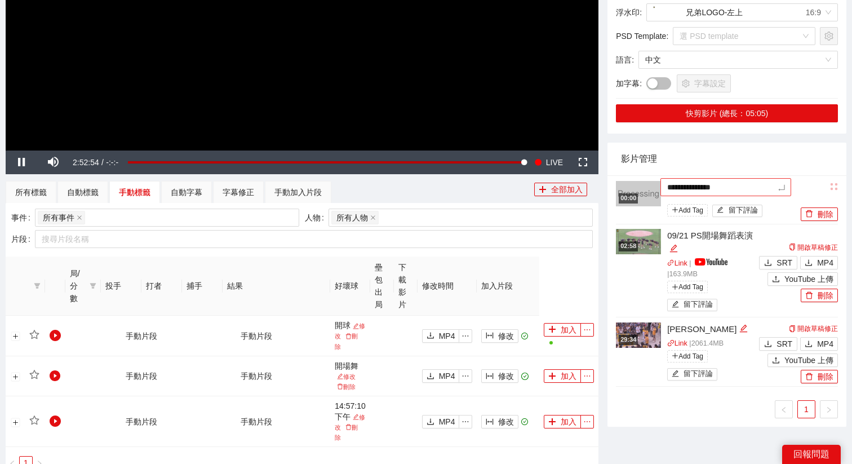
type textarea "**********"
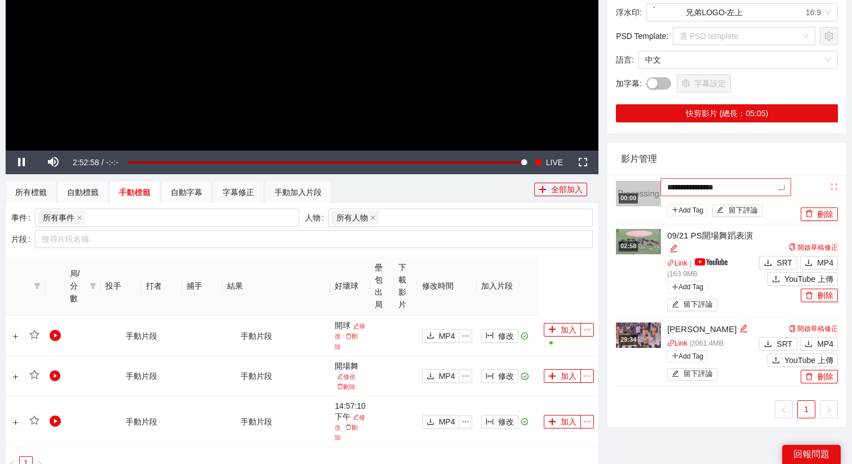
type textarea "**********"
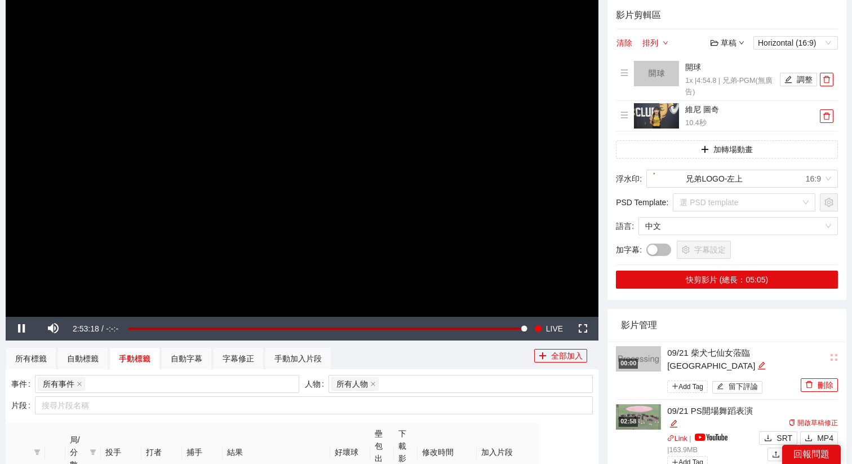
scroll to position [116, 0]
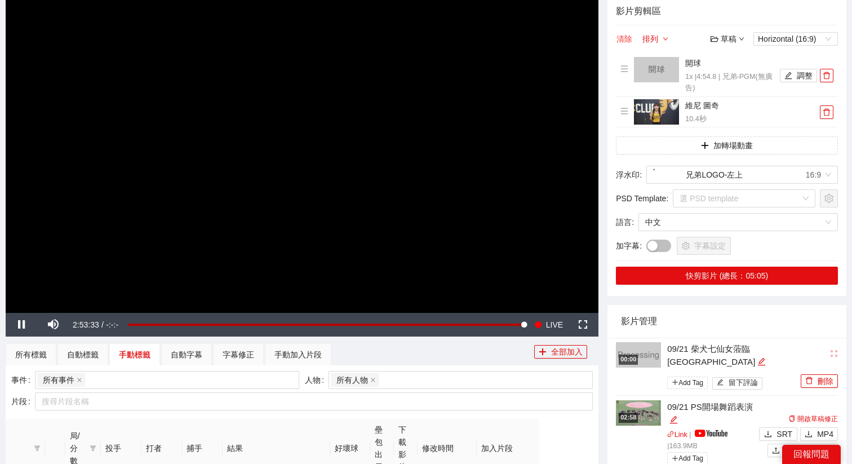
click at [626, 40] on button "清除" at bounding box center [624, 39] width 17 height 14
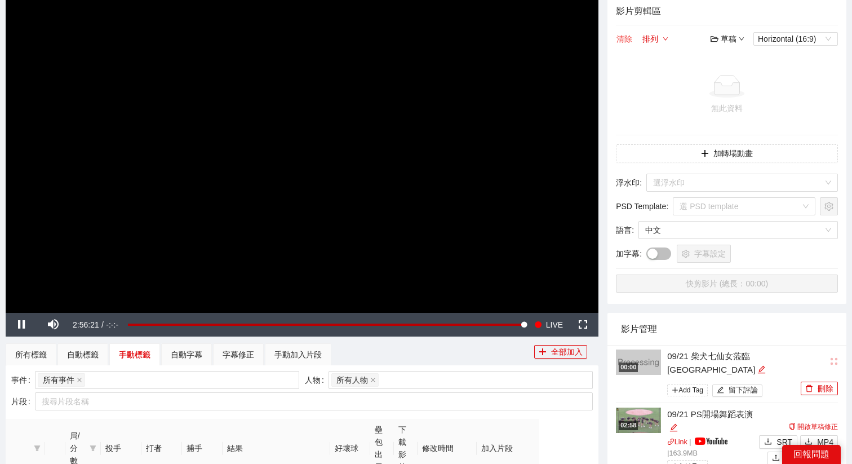
scroll to position [156, 0]
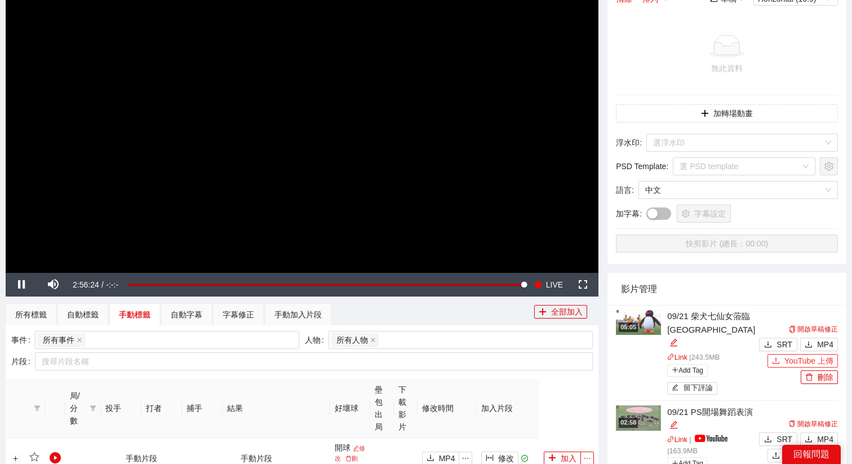
click at [795, 354] on span "YouTube 上傳" at bounding box center [808, 360] width 49 height 12
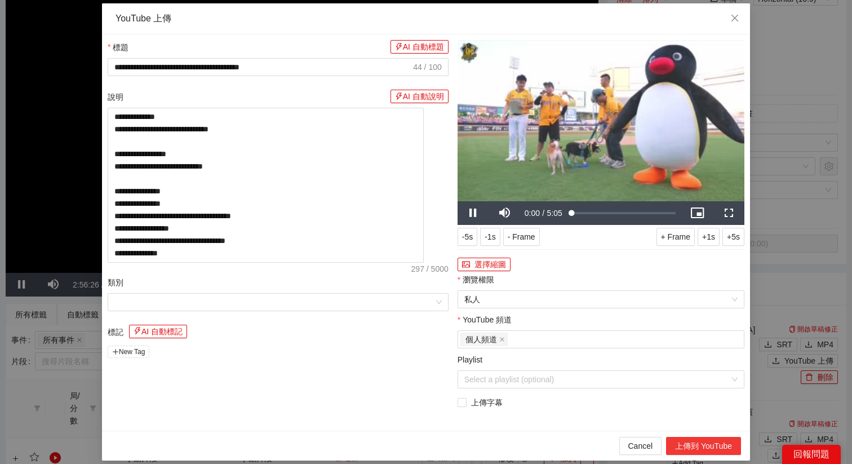
click at [697, 443] on button "上傳到 YouTube" at bounding box center [703, 445] width 75 height 18
click at [739, 20] on span "Close" at bounding box center [734, 18] width 30 height 30
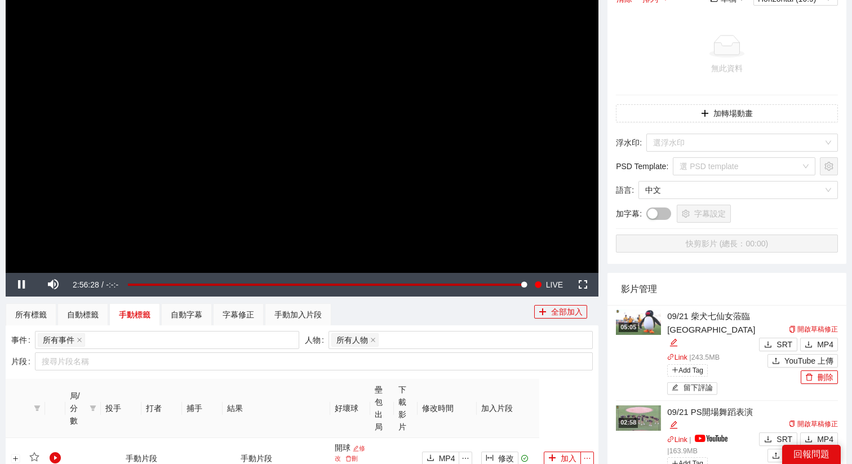
click at [629, 325] on div "05:05" at bounding box center [627, 327] width 19 height 10
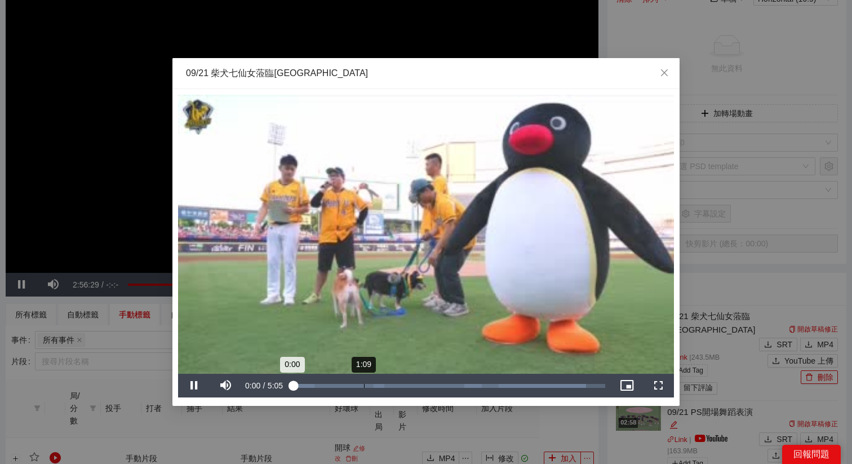
click at [364, 384] on div "1:09" at bounding box center [364, 386] width 1 height 4
click at [551, 381] on div "Loaded : 93.85% 4:04 1:12" at bounding box center [449, 385] width 324 height 24
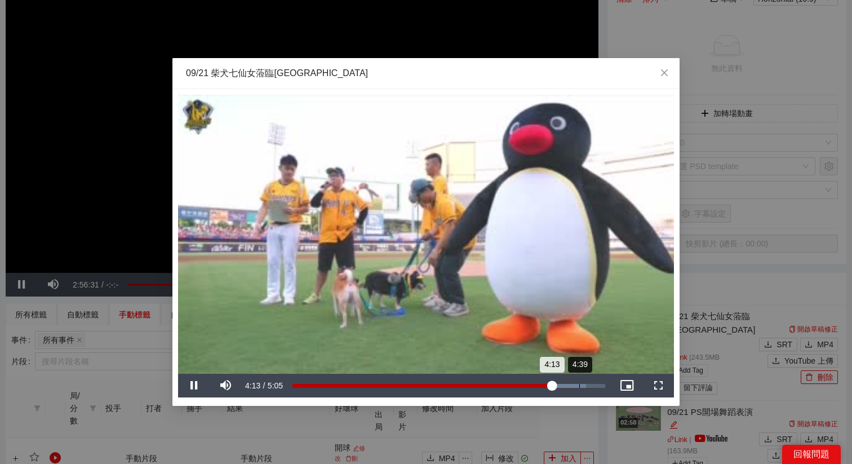
click at [579, 386] on div "4:39" at bounding box center [579, 386] width 1 height 4
click at [590, 386] on div "Loaded : 97.74% 4:41 4:40" at bounding box center [448, 386] width 313 height 4
click at [590, 386] on div "4:51" at bounding box center [441, 386] width 298 height 4
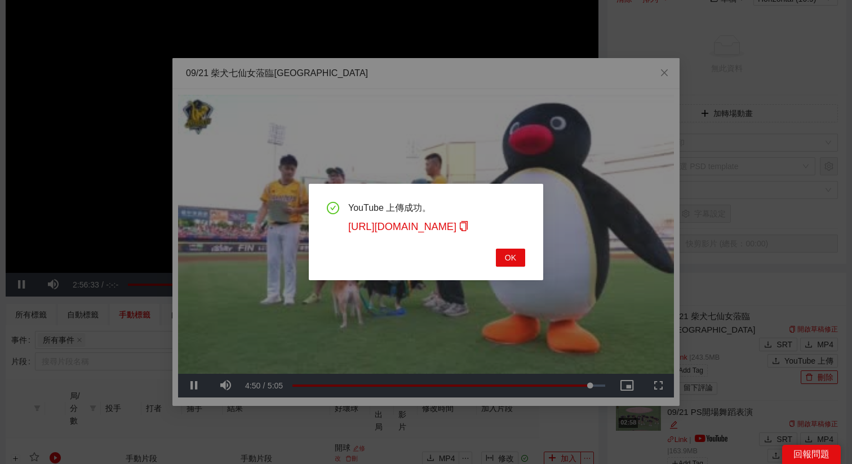
click at [583, 386] on div "YouTube 上傳成功。 https://youtu.be/xb1ZyxdaJko OK" at bounding box center [426, 232] width 852 height 464
click at [505, 251] on span "OK" at bounding box center [510, 257] width 11 height 12
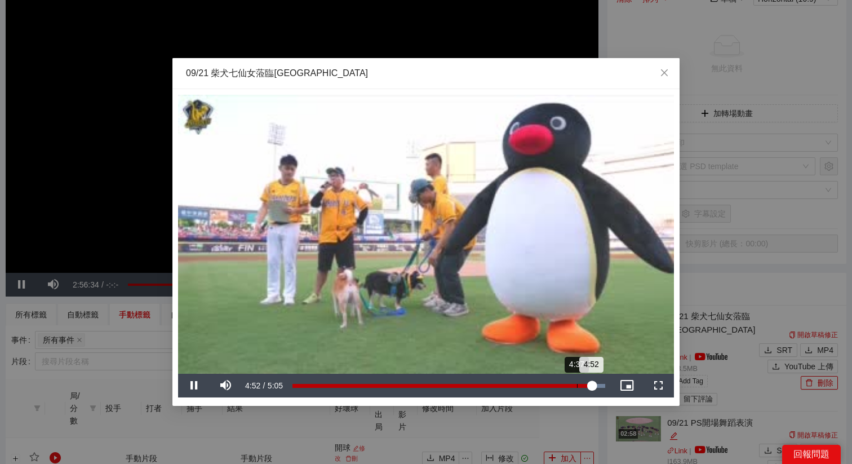
click at [577, 382] on div "Loaded : 100.00% 4:37 4:52" at bounding box center [449, 385] width 324 height 24
click at [558, 321] on video "Video Player" at bounding box center [426, 234] width 496 height 279
click at [573, 387] on div "4:34" at bounding box center [434, 386] width 285 height 4
click at [573, 387] on div "4:34" at bounding box center [432, 386] width 281 height 4
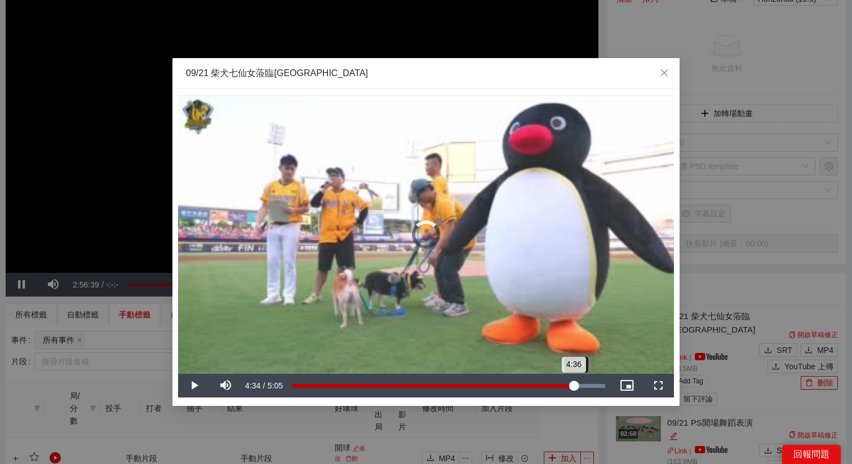
click at [573, 387] on div "4:36" at bounding box center [432, 386] width 281 height 4
click at [575, 386] on div "4:36" at bounding box center [433, 386] width 283 height 4
click at [576, 386] on div "4:37" at bounding box center [434, 386] width 284 height 4
click at [510, 87] on div "09/21 柴犬七仙女蒞臨[GEOGRAPHIC_DATA]" at bounding box center [425, 73] width 507 height 31
click at [596, 448] on div "**********" at bounding box center [426, 232] width 852 height 464
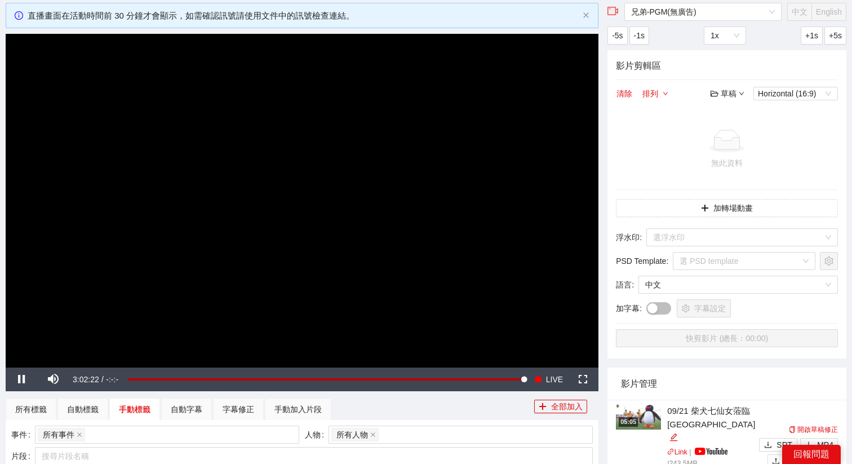
scroll to position [82, 0]
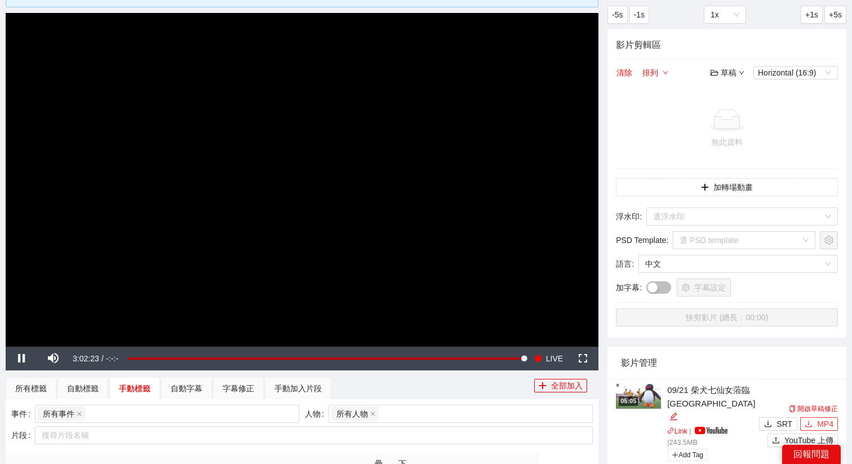
click at [817, 417] on span "MP4" at bounding box center [825, 423] width 16 height 12
click at [212, 224] on video "Video Player" at bounding box center [302, 179] width 592 height 333
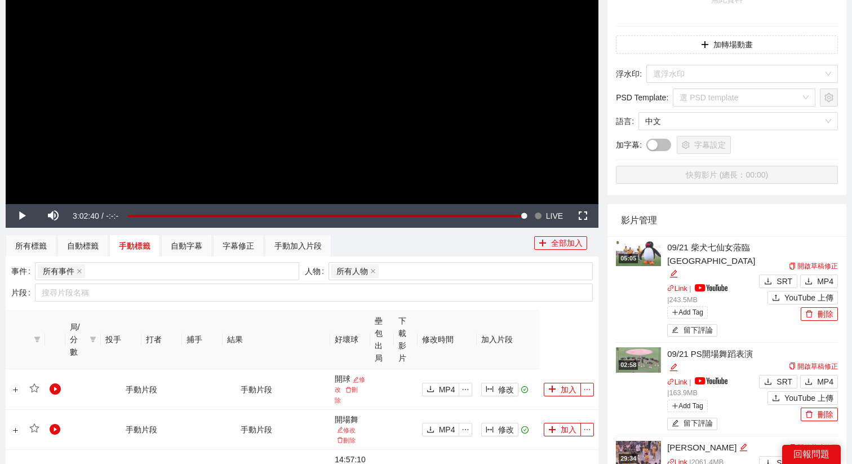
scroll to position [226, 0]
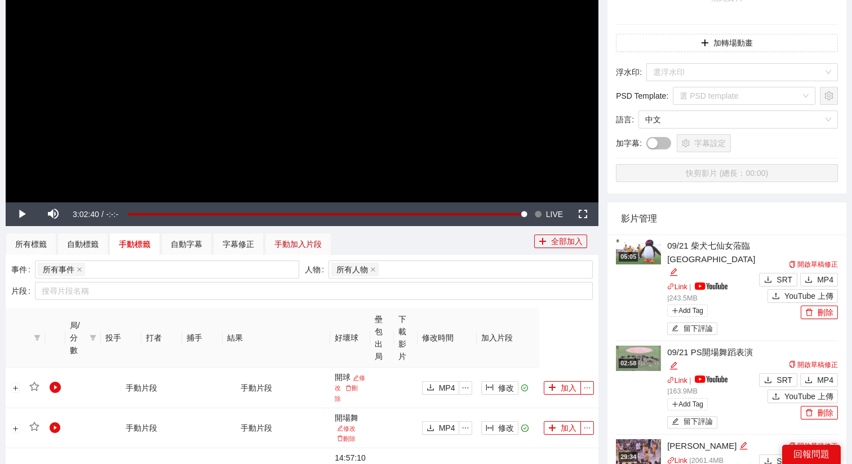
click at [295, 247] on div "手動加入片段" at bounding box center [297, 244] width 47 height 12
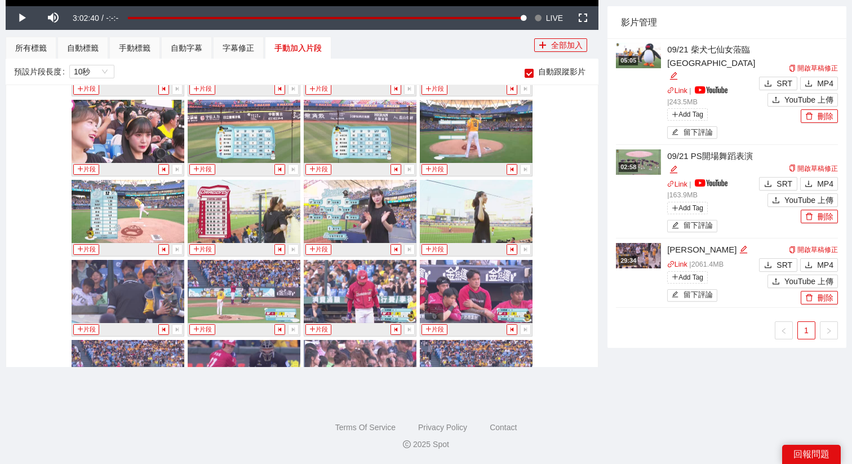
scroll to position [11203, 0]
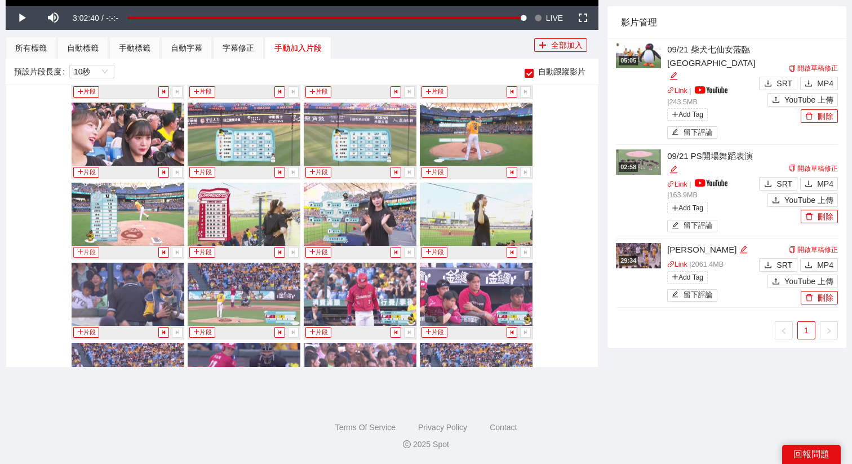
click at [79, 252] on icon "plus" at bounding box center [80, 251] width 5 height 1
click at [130, 55] on div "手動標籤" at bounding box center [134, 48] width 51 height 23
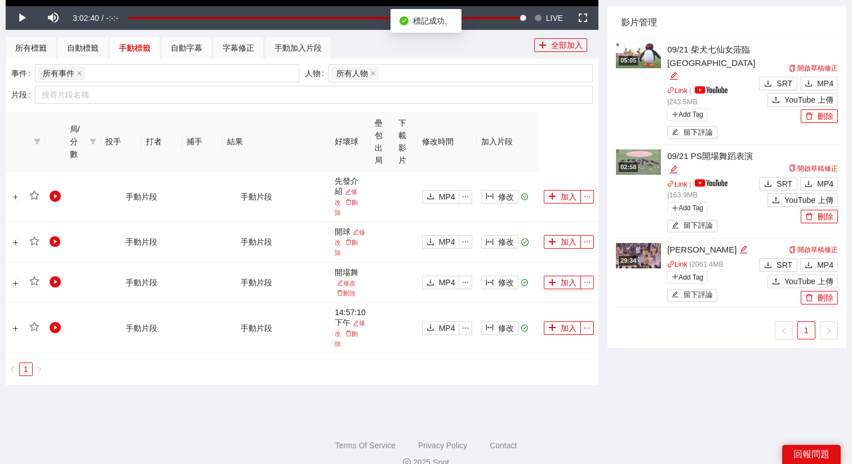
scroll to position [409, 0]
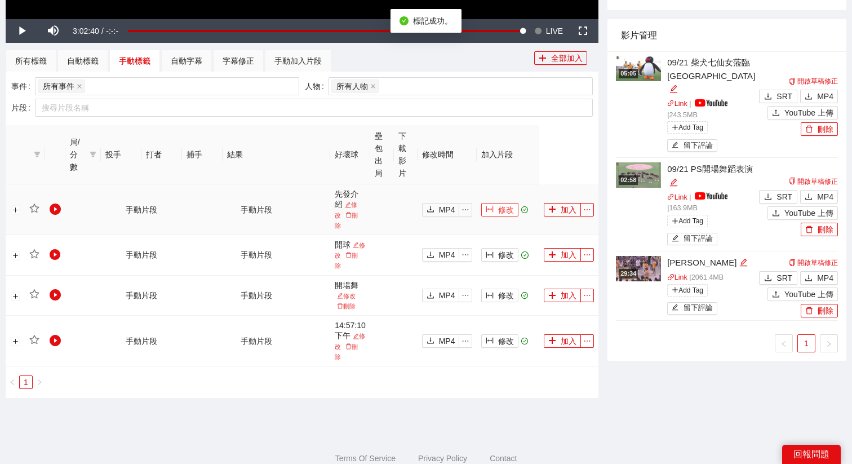
click at [514, 206] on button "修改" at bounding box center [499, 210] width 37 height 14
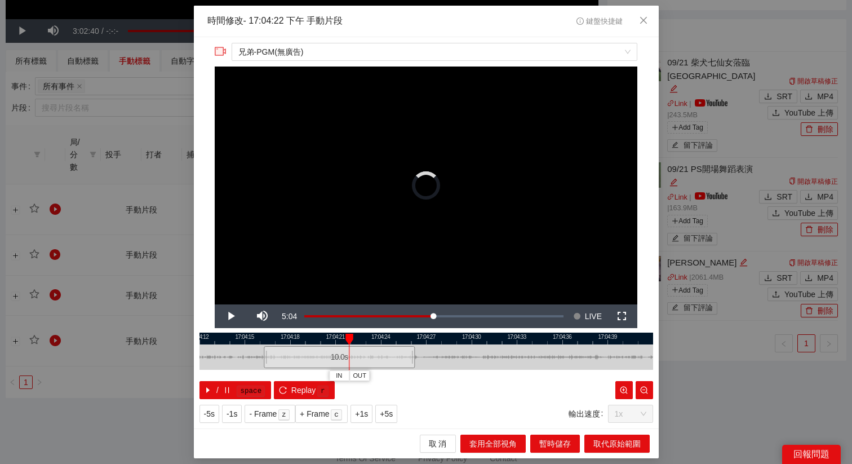
drag, startPoint x: 431, startPoint y: 362, endPoint x: 341, endPoint y: 367, distance: 90.8
click at [341, 367] on div "10.0 s" at bounding box center [339, 357] width 151 height 22
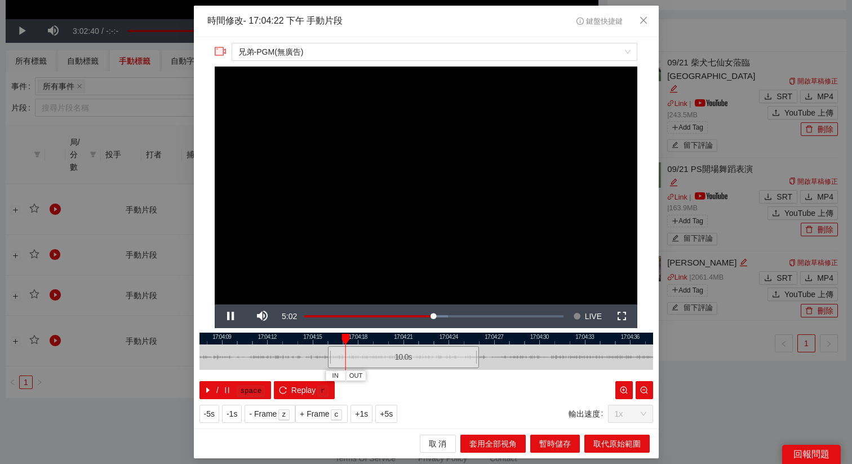
drag, startPoint x: 354, startPoint y: 340, endPoint x: 422, endPoint y: 340, distance: 68.1
click at [422, 340] on div at bounding box center [494, 338] width 453 height 12
drag, startPoint x: 420, startPoint y: 357, endPoint x: 344, endPoint y: 363, distance: 75.7
click at [344, 363] on div "10.0 s" at bounding box center [327, 357] width 151 height 22
drag, startPoint x: 329, startPoint y: 358, endPoint x: 323, endPoint y: 358, distance: 6.2
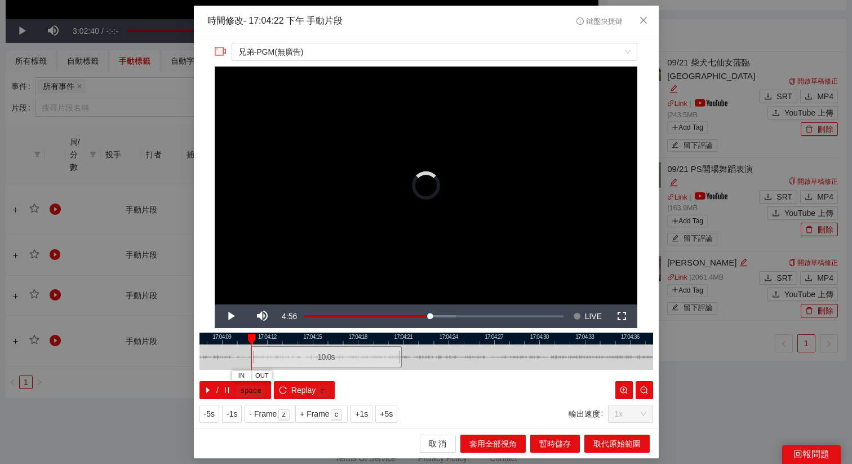
click at [323, 358] on div "10.0 s" at bounding box center [325, 357] width 151 height 22
click at [391, 415] on span "+5s" at bounding box center [386, 413] width 13 height 12
click at [457, 335] on div at bounding box center [425, 338] width 453 height 12
click at [431, 335] on div at bounding box center [425, 338] width 453 height 12
click at [450, 336] on div at bounding box center [425, 338] width 453 height 12
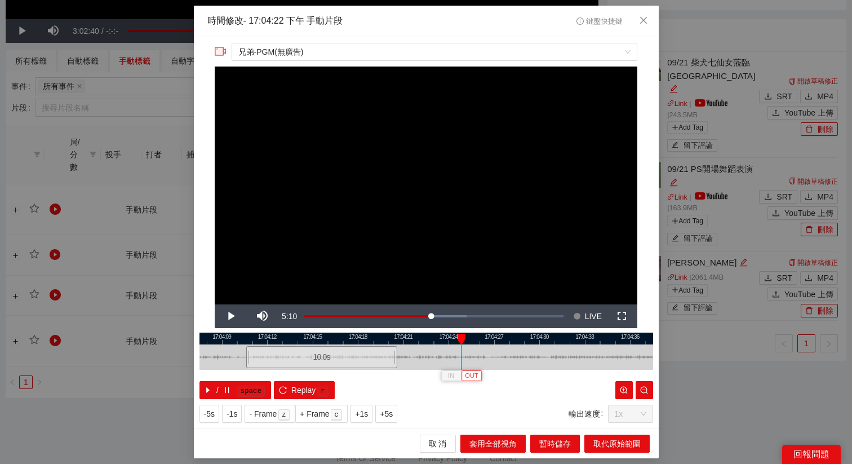
click at [477, 376] on span "OUT" at bounding box center [472, 376] width 14 height 10
click at [608, 444] on span "取代原始範圍" at bounding box center [616, 443] width 47 height 12
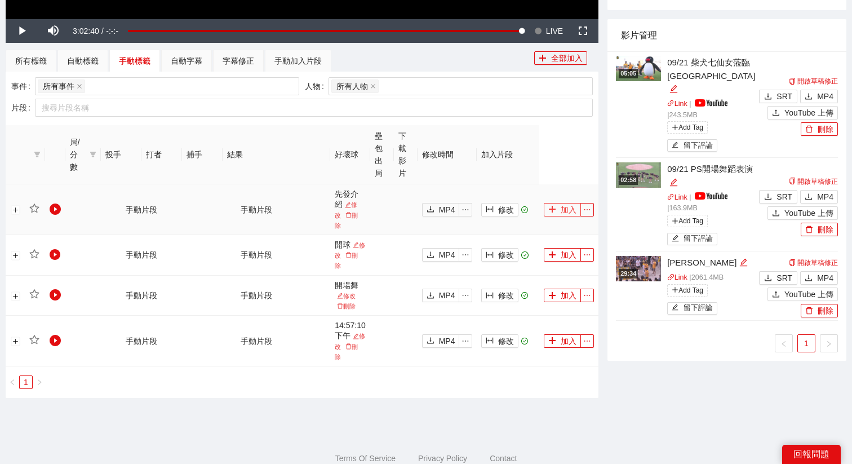
click at [558, 203] on button "加入" at bounding box center [561, 210] width 37 height 14
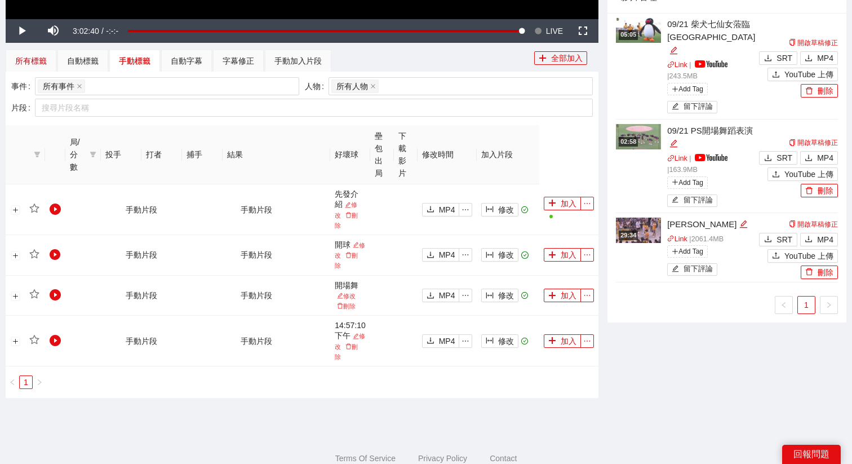
click at [34, 58] on div "所有標籤" at bounding box center [31, 61] width 32 height 12
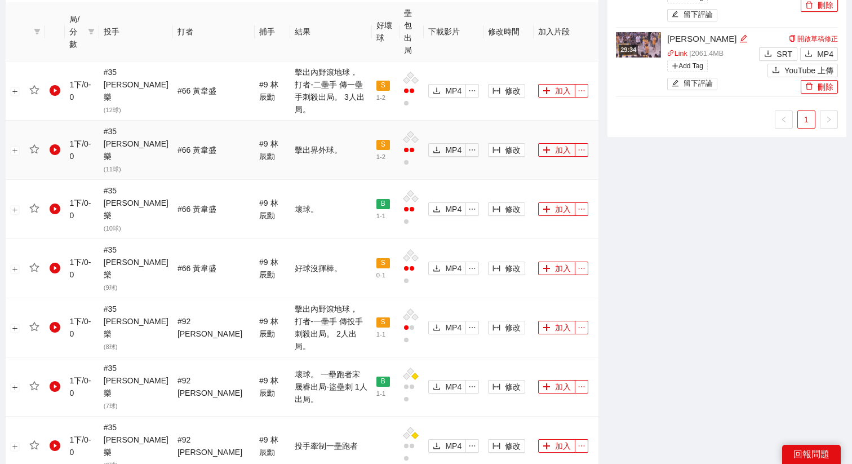
scroll to position [503, 0]
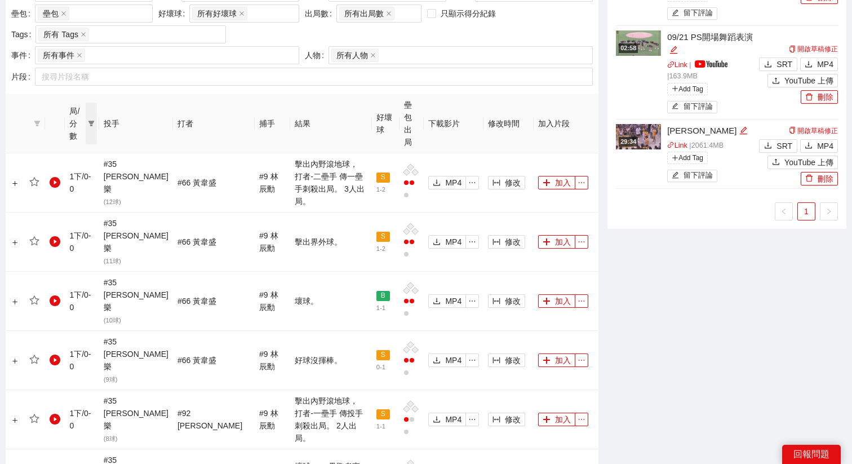
click at [92, 120] on icon "filter" at bounding box center [91, 123] width 7 height 7
click at [52, 139] on span "1上" at bounding box center [55, 139] width 17 height 9
click at [81, 178] on span "確 定" at bounding box center [81, 180] width 18 height 12
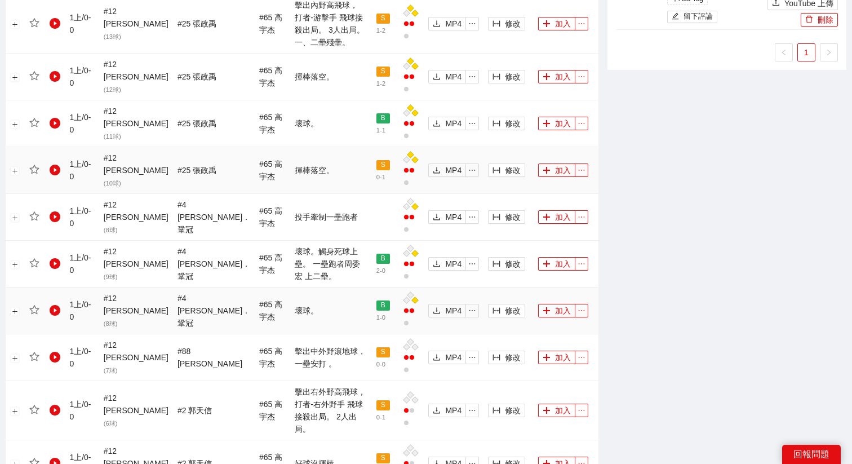
scroll to position [730, 0]
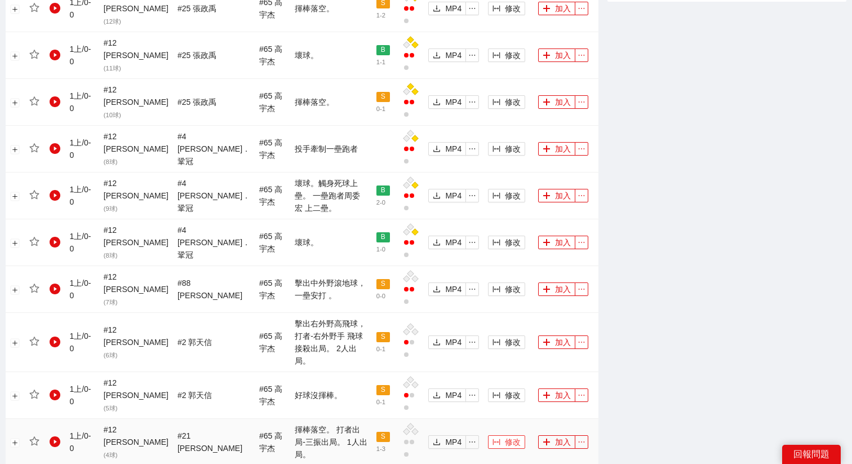
click at [494, 435] on button "修改" at bounding box center [506, 442] width 37 height 14
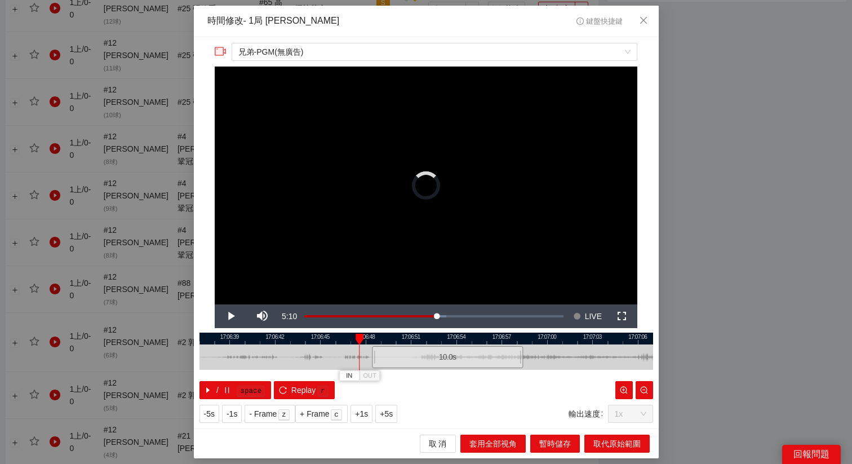
drag, startPoint x: 394, startPoint y: 357, endPoint x: 415, endPoint y: 357, distance: 20.8
click at [415, 357] on div "10.0 s" at bounding box center [447, 357] width 151 height 22
drag, startPoint x: 425, startPoint y: 352, endPoint x: 438, endPoint y: 352, distance: 13.0
click at [438, 352] on div "10.0 s" at bounding box center [453, 357] width 151 height 22
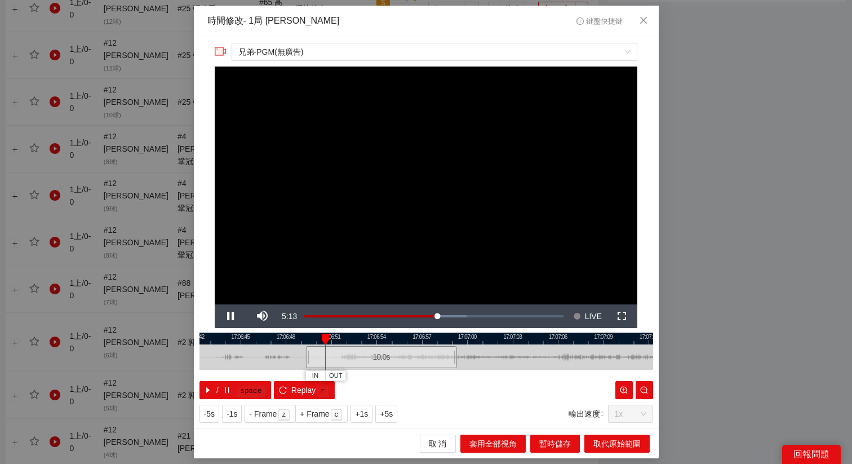
drag, startPoint x: 455, startPoint y: 339, endPoint x: 376, endPoint y: 341, distance: 79.4
click at [376, 341] on div at bounding box center [346, 338] width 453 height 12
click at [384, 417] on span "+5s" at bounding box center [386, 413] width 13 height 12
drag, startPoint x: 505, startPoint y: 338, endPoint x: 407, endPoint y: 341, distance: 97.5
click at [408, 340] on div at bounding box center [335, 338] width 453 height 12
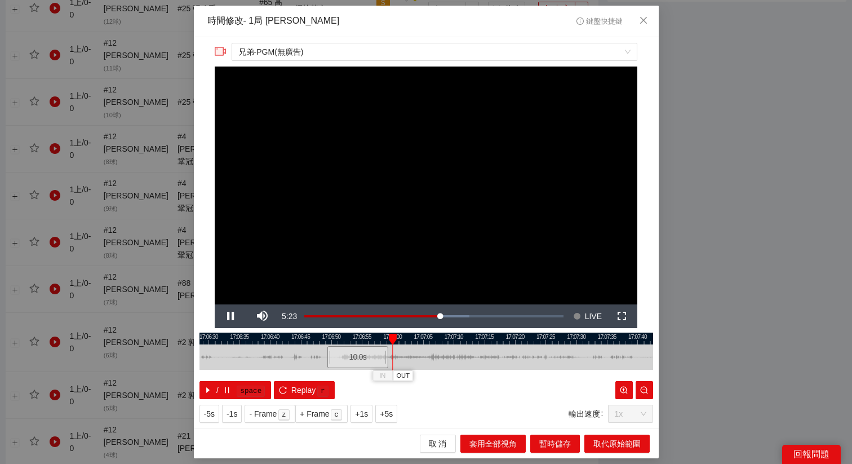
click at [451, 345] on div at bounding box center [425, 356] width 453 height 25
click at [393, 338] on div at bounding box center [425, 338] width 453 height 12
drag, startPoint x: 445, startPoint y: 337, endPoint x: 382, endPoint y: 337, distance: 63.1
click at [382, 337] on div at bounding box center [363, 338] width 453 height 12
click at [361, 412] on span "+1s" at bounding box center [361, 413] width 13 height 12
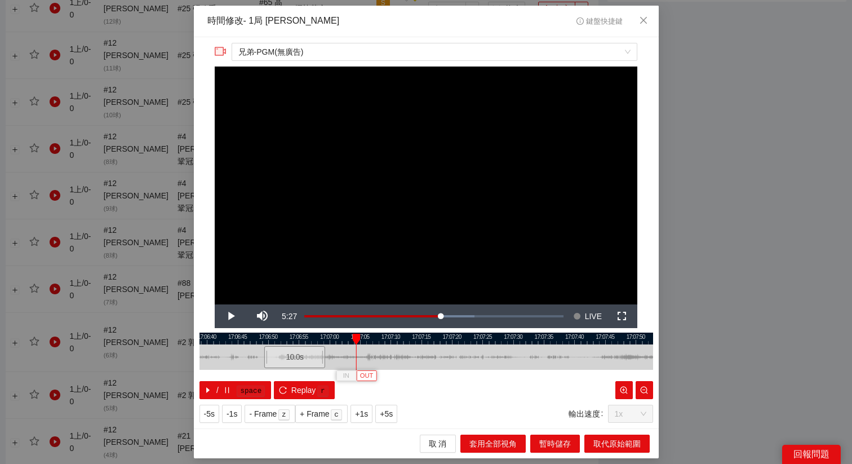
click at [368, 376] on span "OUT" at bounding box center [367, 376] width 14 height 10
click at [607, 442] on span "取代原始範圍" at bounding box center [616, 443] width 47 height 12
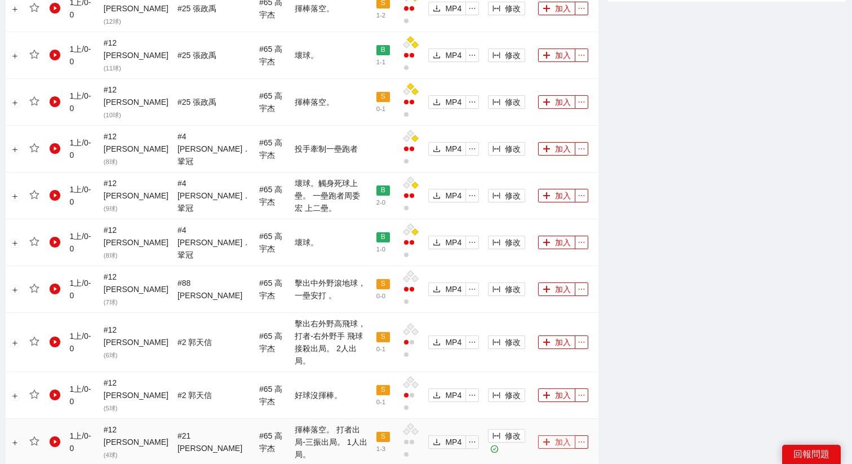
click at [555, 435] on button "加入" at bounding box center [556, 442] width 37 height 14
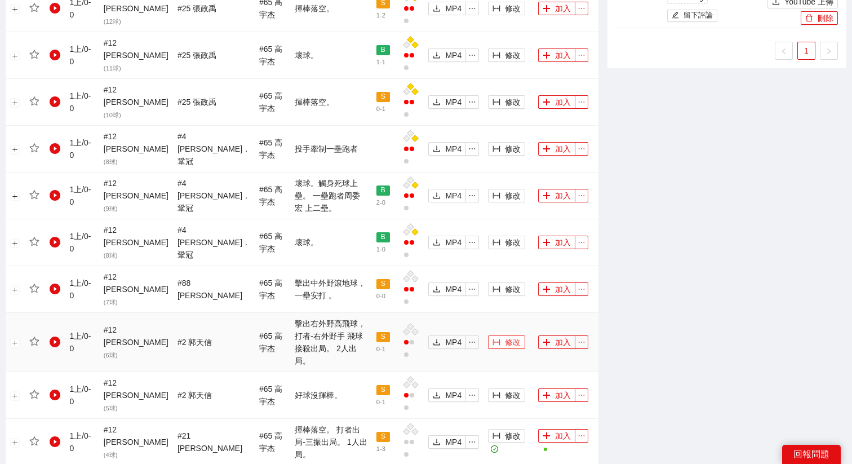
click at [510, 336] on span "修改" at bounding box center [513, 342] width 16 height 12
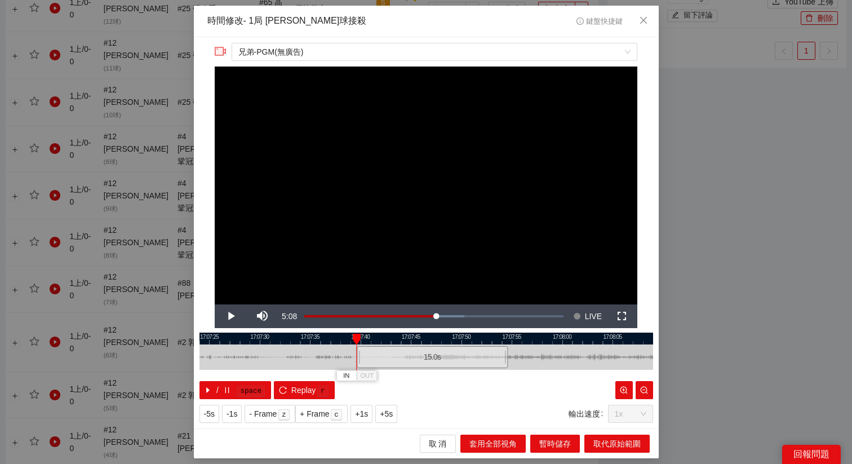
drag, startPoint x: 383, startPoint y: 350, endPoint x: 389, endPoint y: 350, distance: 6.2
click at [389, 350] on div "15.0 s" at bounding box center [432, 357] width 151 height 22
drag, startPoint x: 388, startPoint y: 354, endPoint x: 401, endPoint y: 355, distance: 13.0
click at [401, 355] on div "15.0 s" at bounding box center [432, 357] width 151 height 22
click at [520, 332] on div at bounding box center [425, 338] width 453 height 12
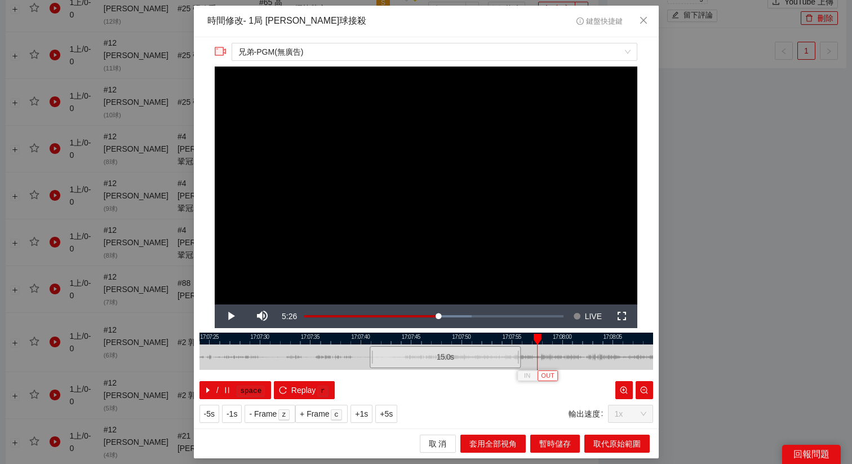
click at [553, 377] on span "OUT" at bounding box center [548, 376] width 14 height 10
click at [617, 444] on span "取代原始範圍" at bounding box center [616, 443] width 47 height 12
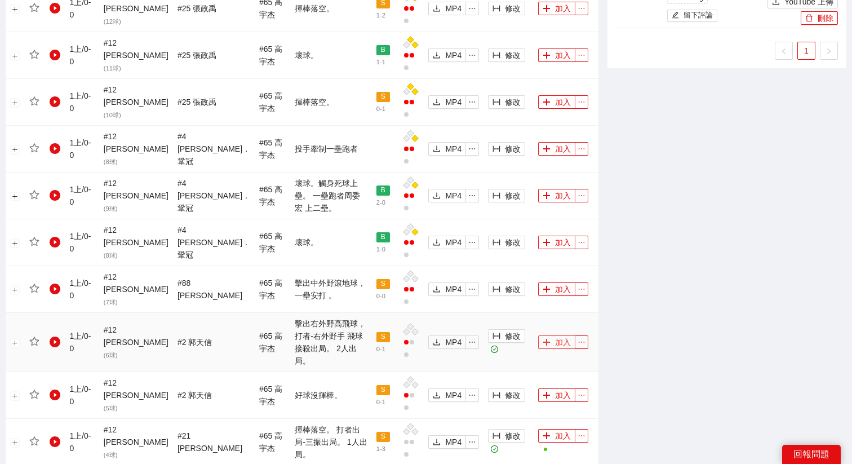
click at [554, 335] on button "加入" at bounding box center [556, 342] width 37 height 14
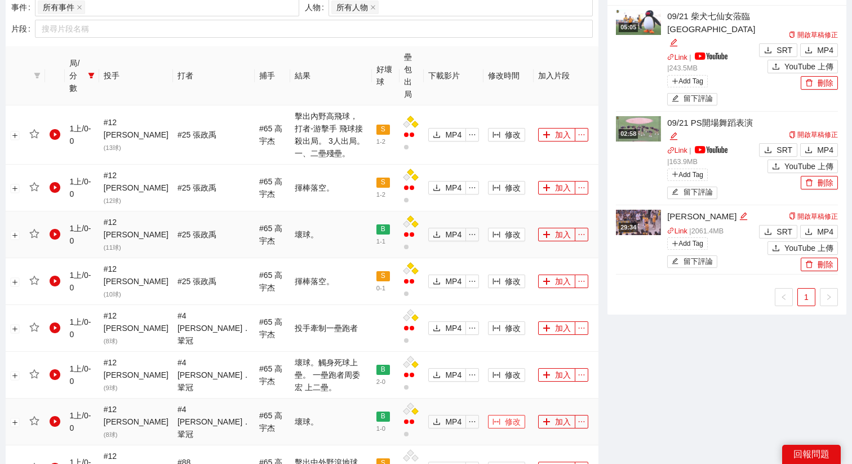
scroll to position [540, 0]
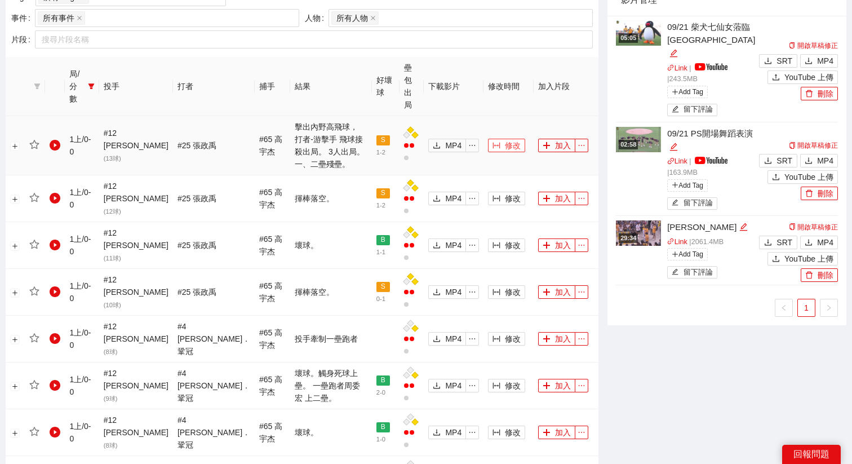
click at [505, 139] on span "修改" at bounding box center [513, 145] width 16 height 12
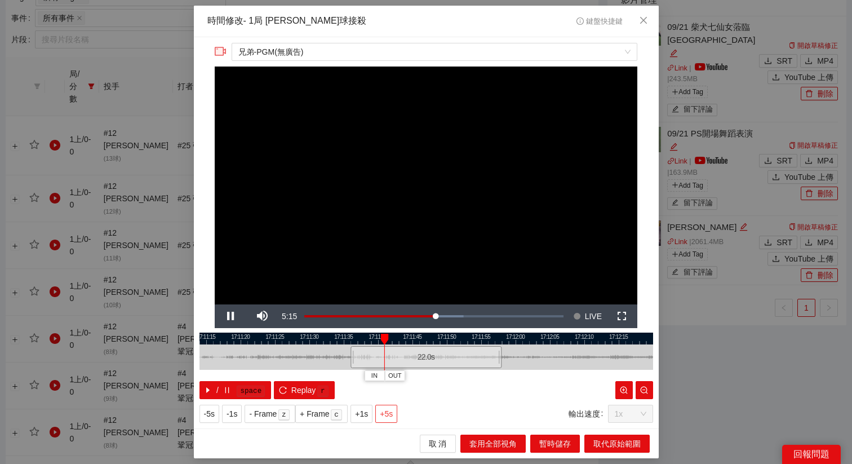
click at [389, 410] on span "+5s" at bounding box center [386, 413] width 13 height 12
click at [367, 415] on span "+1s" at bounding box center [361, 413] width 13 height 12
click at [485, 376] on span "OUT" at bounding box center [483, 376] width 14 height 10
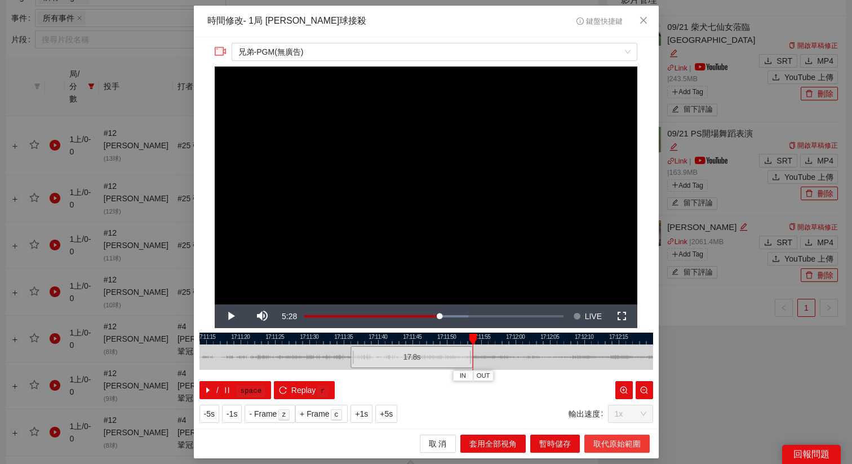
click at [602, 442] on span "取代原始範圍" at bounding box center [616, 443] width 47 height 12
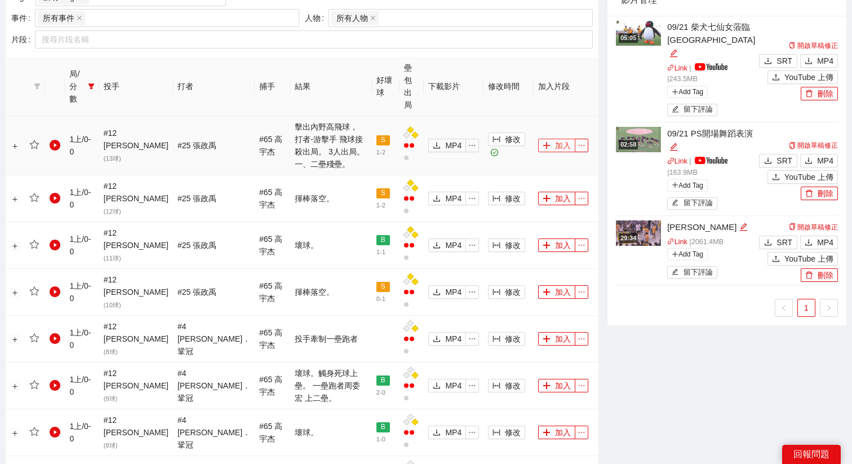
click at [552, 139] on button "加入" at bounding box center [556, 146] width 37 height 14
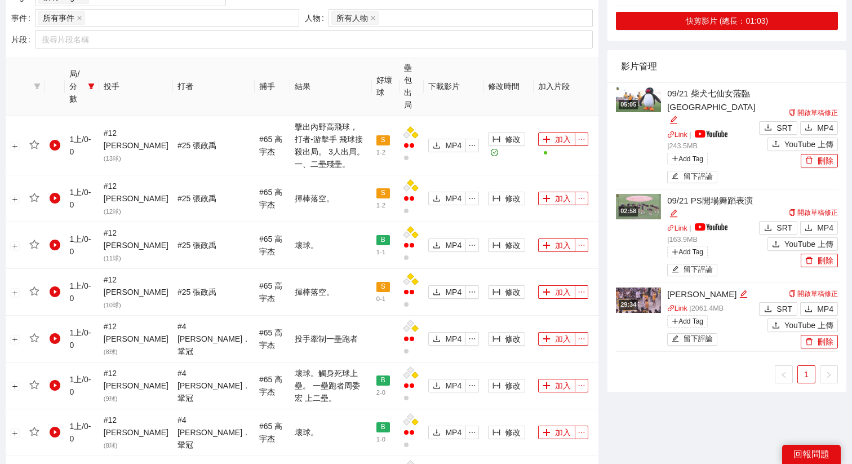
click at [87, 75] on div "局/分數" at bounding box center [81, 86] width 25 height 37
click at [94, 84] on icon "filter" at bounding box center [91, 87] width 6 height 6
click at [86, 140] on span "確 定" at bounding box center [81, 143] width 18 height 12
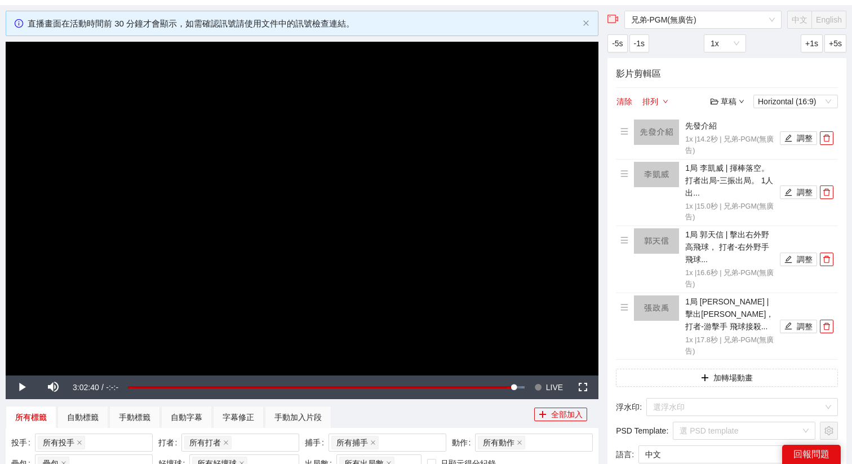
scroll to position [0, 0]
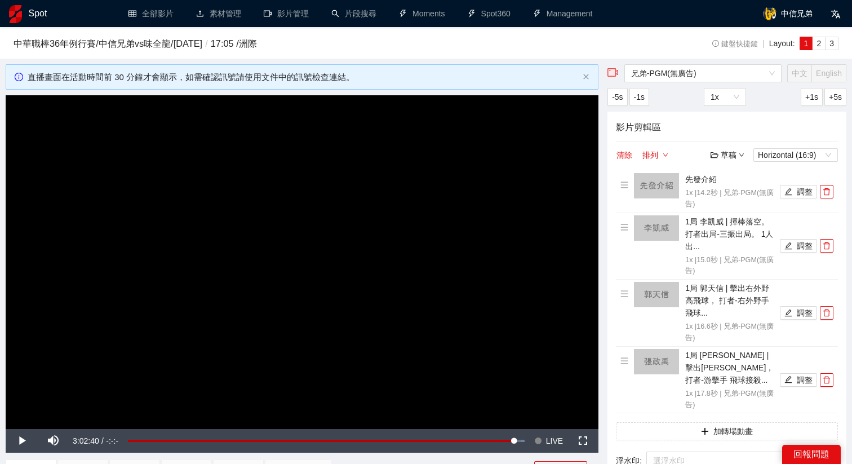
click at [735, 159] on div "草稿" at bounding box center [727, 155] width 34 height 12
click at [735, 219] on link "儲存新檔" at bounding box center [738, 215] width 42 height 9
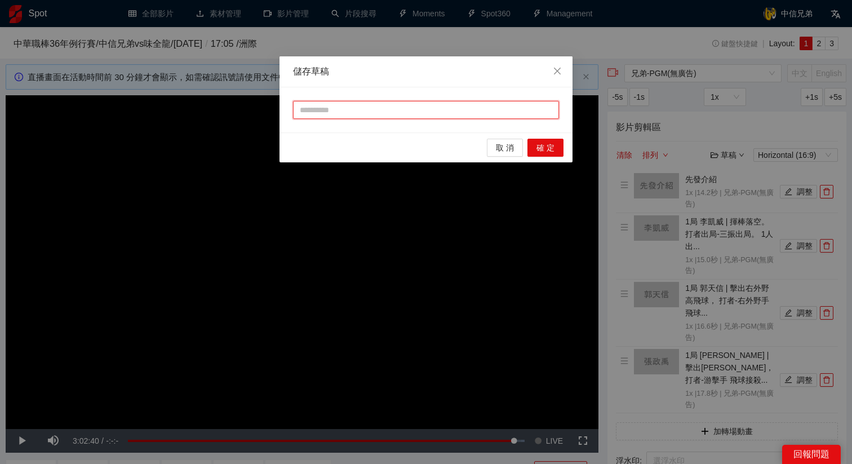
click at [481, 107] on input "text" at bounding box center [426, 110] width 266 height 18
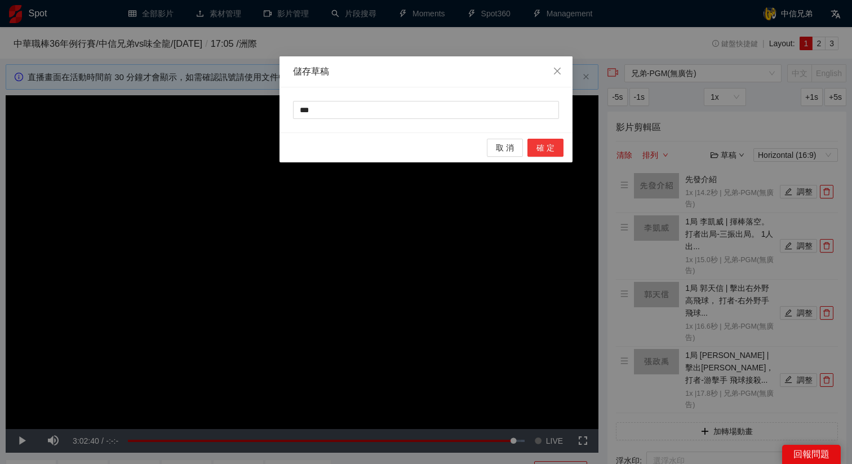
click at [551, 153] on span "確 定" at bounding box center [545, 147] width 18 height 12
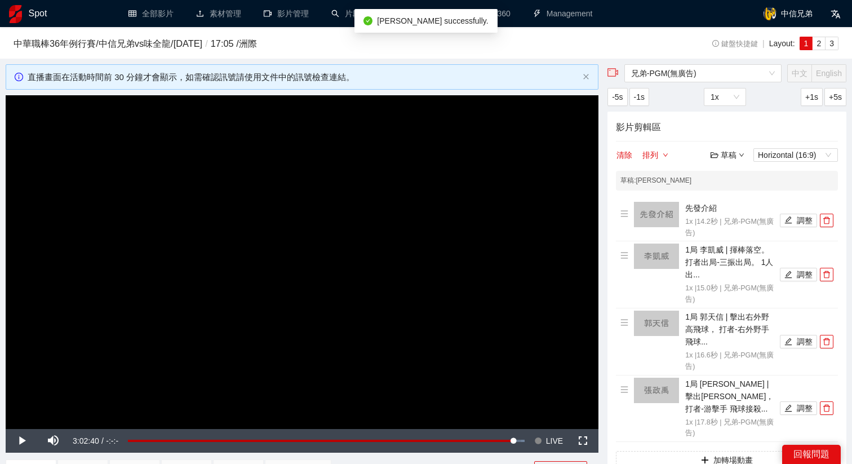
click at [731, 156] on div "草稿" at bounding box center [727, 155] width 34 height 12
click at [731, 236] on link "退出" at bounding box center [730, 238] width 26 height 9
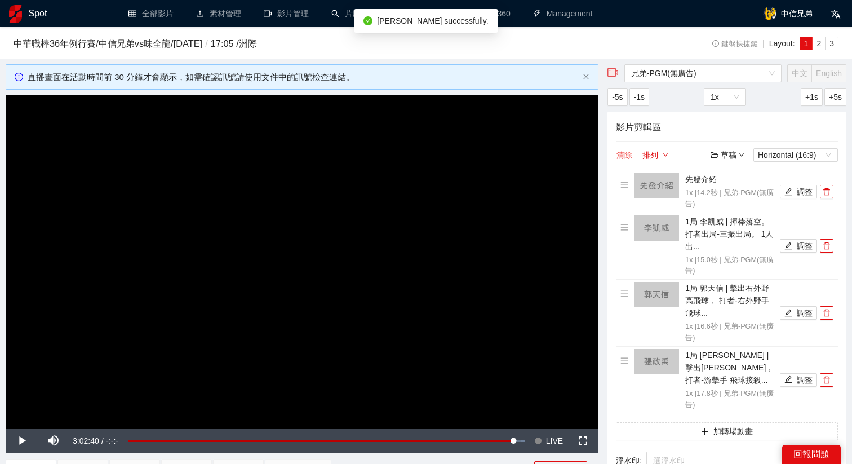
click at [624, 153] on button "清除" at bounding box center [624, 155] width 17 height 14
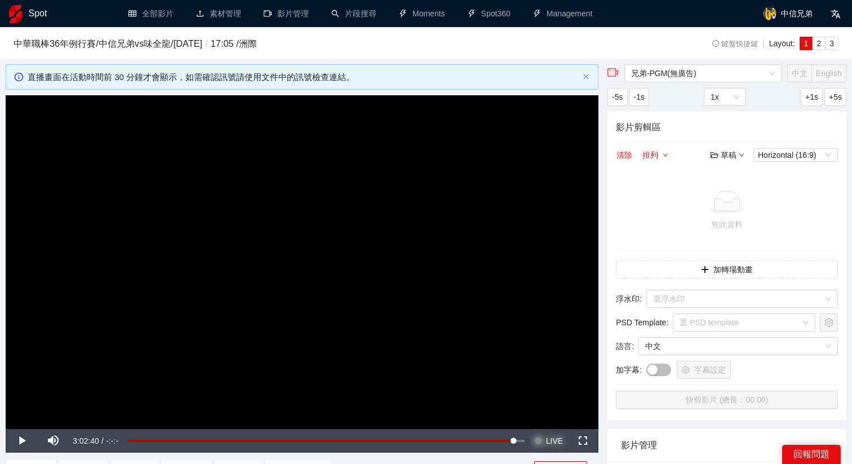
click at [553, 436] on span "LIVE" at bounding box center [554, 441] width 17 height 24
click at [538, 408] on video "Video Player" at bounding box center [302, 261] width 592 height 333
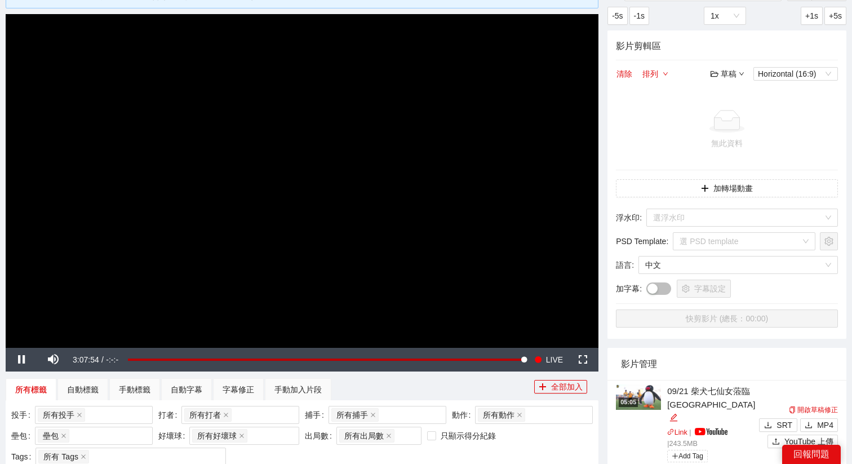
scroll to position [89, 0]
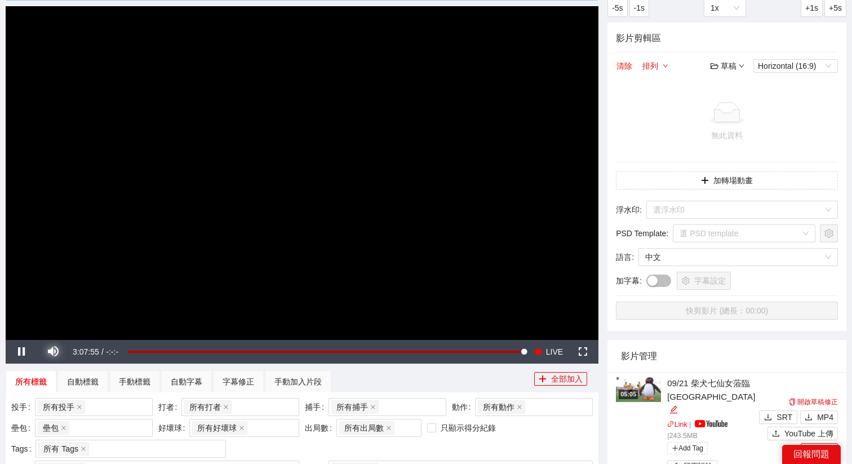
click at [55, 351] on span "Video Player" at bounding box center [53, 351] width 32 height 0
click at [85, 351] on div "42%" at bounding box center [88, 351] width 32 height 2
click at [95, 353] on div "72%" at bounding box center [87, 352] width 39 height 24
click at [90, 352] on div "56%" at bounding box center [88, 351] width 32 height 2
click at [441, 253] on video "Video Player" at bounding box center [302, 172] width 592 height 333
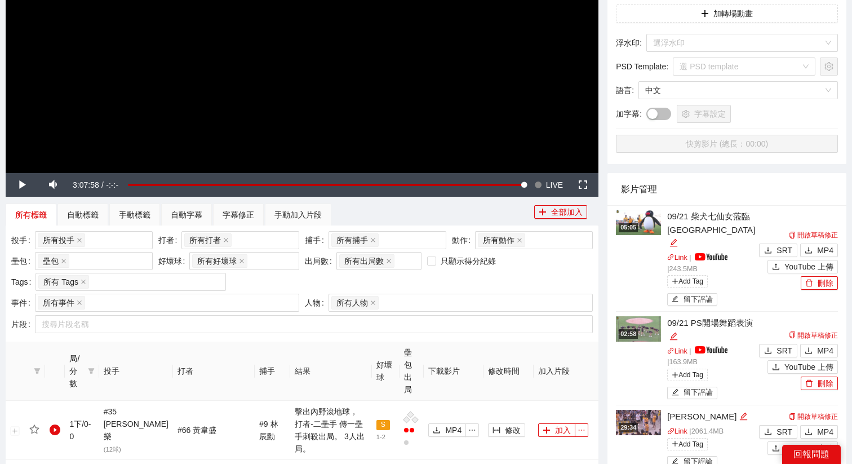
scroll to position [306, 0]
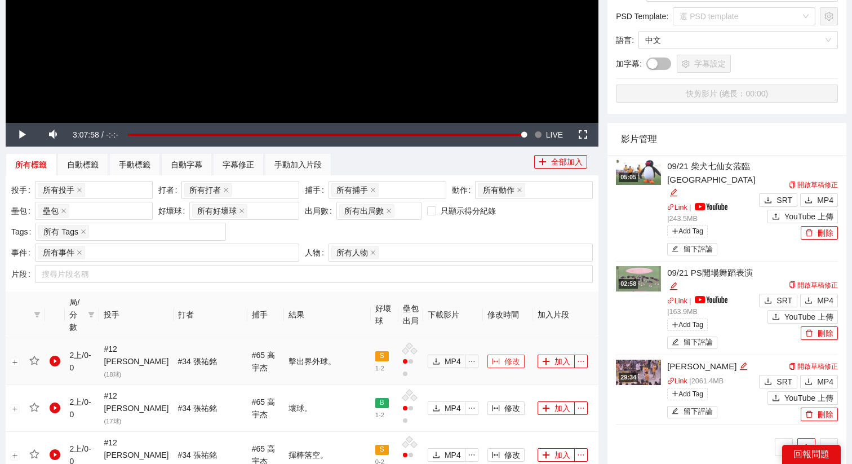
click at [505, 355] on span "修改" at bounding box center [512, 361] width 16 height 12
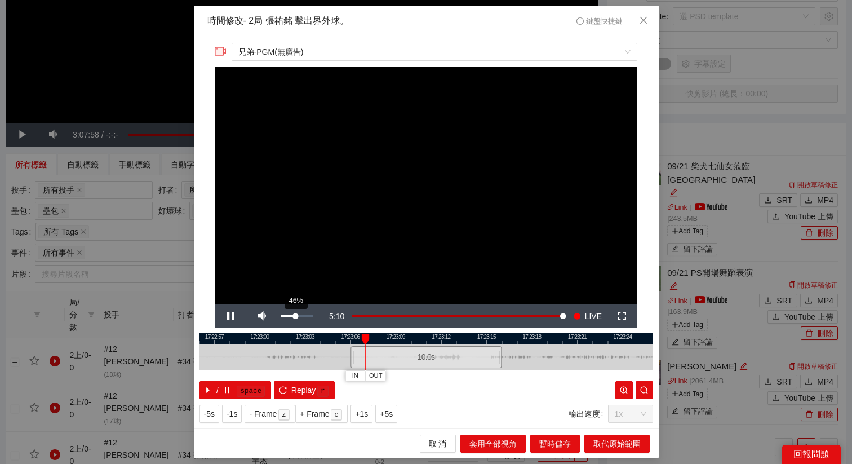
click at [295, 315] on div "Volume Level" at bounding box center [287, 316] width 15 height 2
click at [643, 25] on span "Close" at bounding box center [643, 21] width 30 height 30
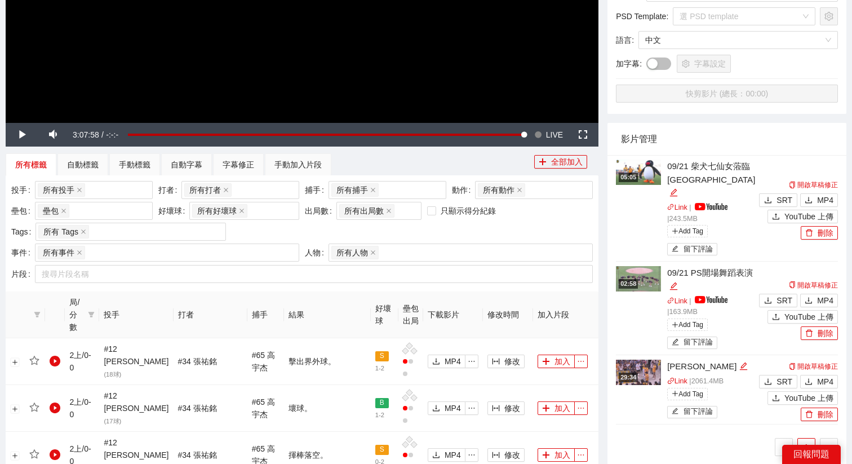
click at [644, 168] on img at bounding box center [638, 171] width 45 height 25
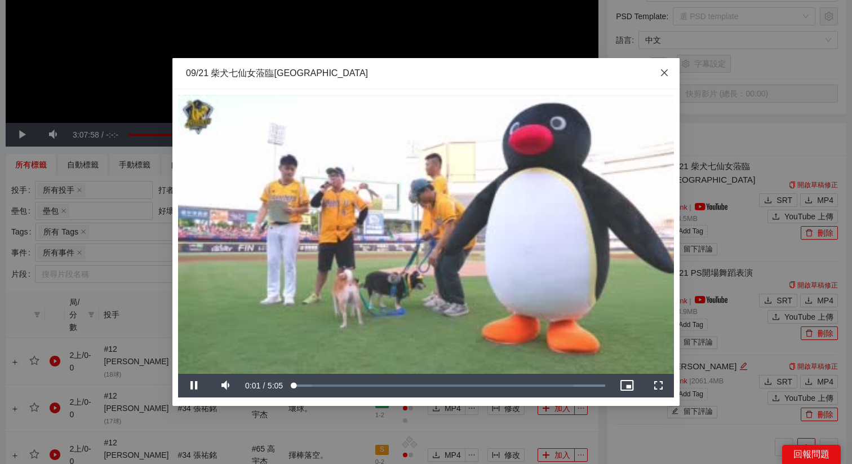
click at [669, 71] on span "Close" at bounding box center [664, 73] width 30 height 30
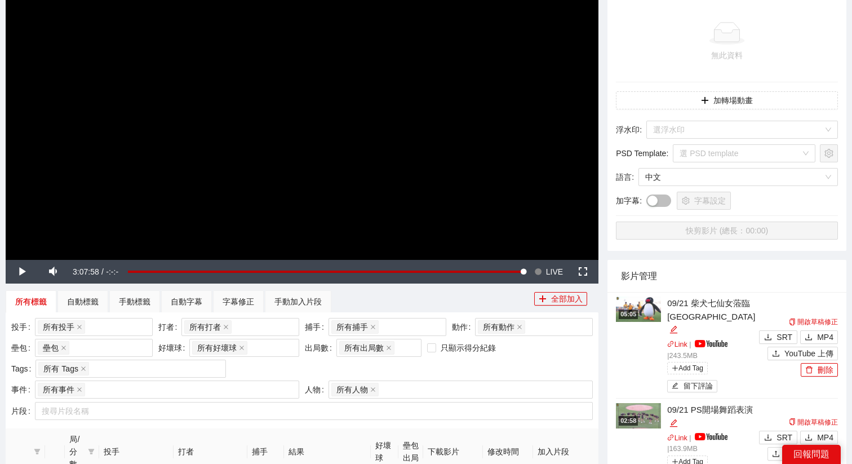
scroll to position [105, 0]
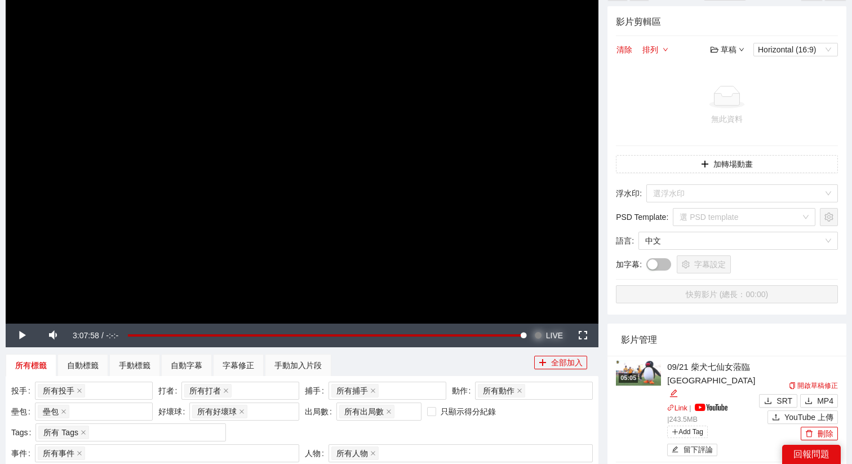
click at [555, 337] on span "LIVE" at bounding box center [554, 335] width 17 height 24
click at [460, 257] on video "Video Player" at bounding box center [302, 156] width 592 height 333
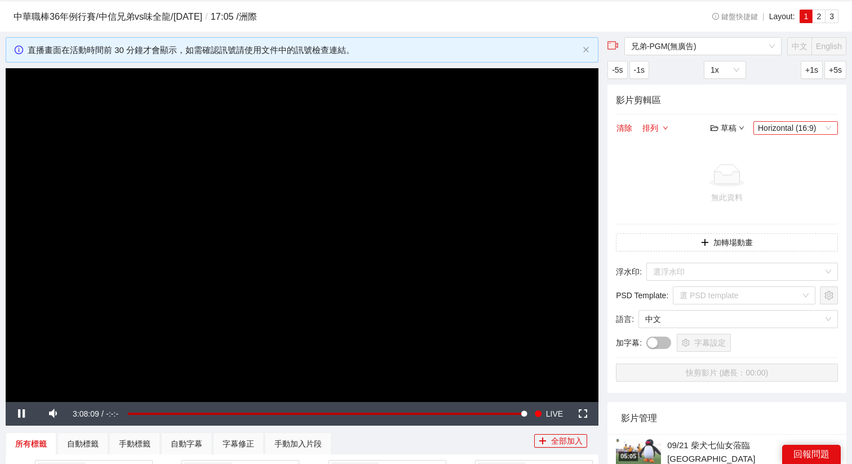
scroll to position [5, 0]
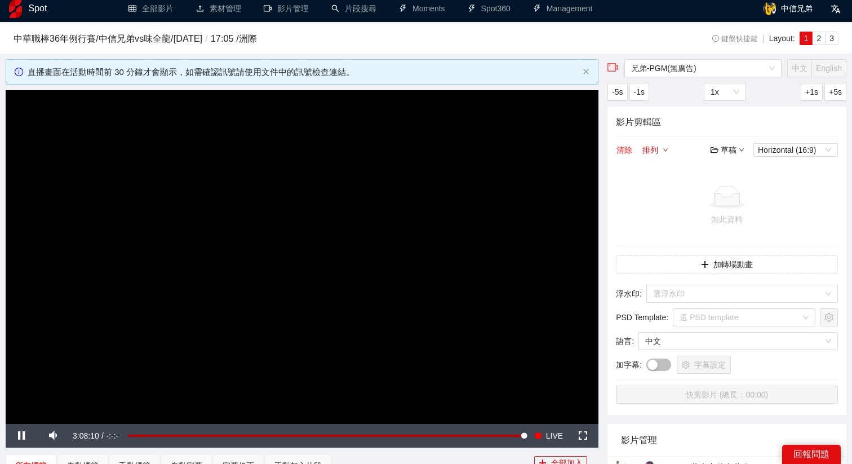
click at [724, 155] on div "草稿" at bounding box center [727, 150] width 34 height 12
click at [718, 170] on link "開啟" at bounding box center [730, 169] width 26 height 9
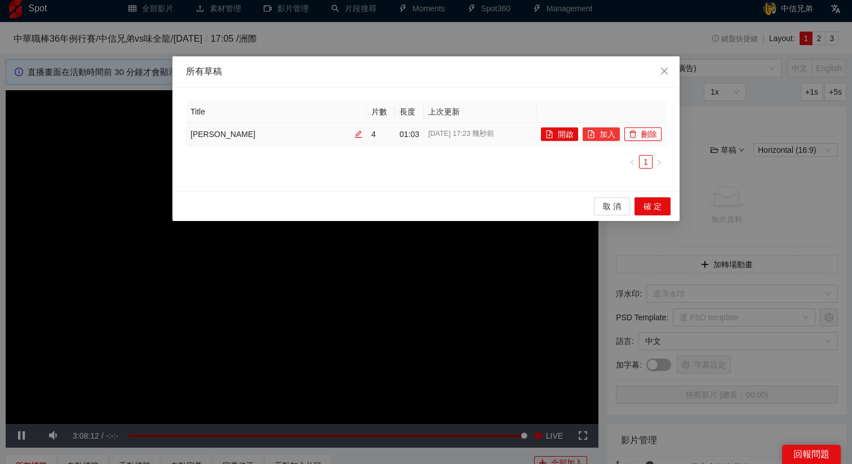
click at [594, 139] on span "file-add" at bounding box center [591, 134] width 8 height 9
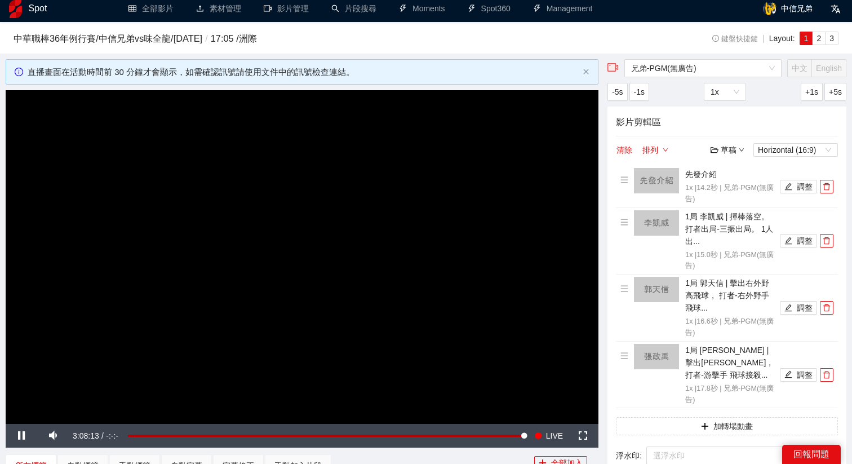
click at [727, 155] on div "草稿" at bounding box center [727, 150] width 34 height 12
click at [614, 149] on div "影片剪輯區 清除 排列 草稿 Horizontal (16:9) 先發介紹 1x | 14.2 秒 | 兄弟-PGM(無廣告) 調整 1局 李凱威 | 揮棒落…" at bounding box center [726, 341] width 239 height 470
click at [619, 149] on button "清除" at bounding box center [624, 150] width 17 height 14
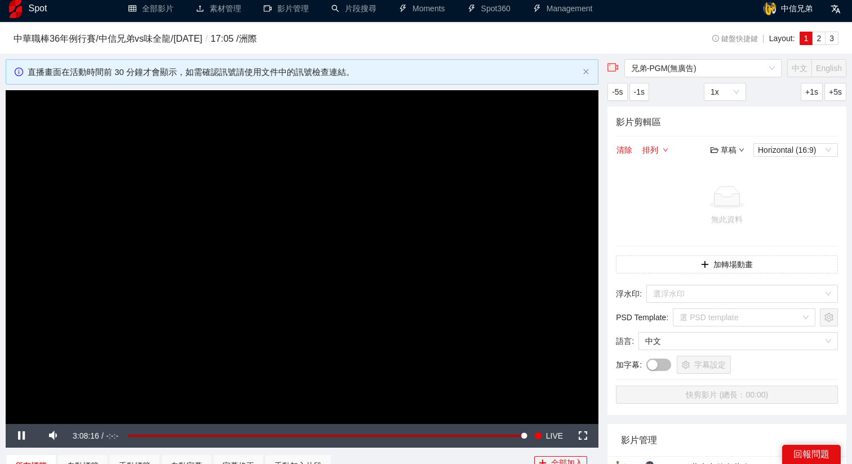
click at [720, 154] on div "草稿" at bounding box center [727, 150] width 34 height 12
click at [728, 170] on link "開啟" at bounding box center [730, 169] width 26 height 9
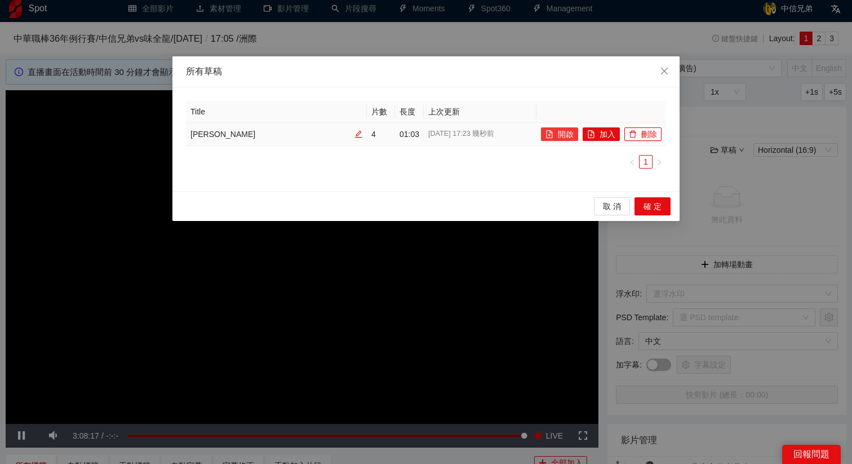
click at [561, 133] on button "開啟" at bounding box center [559, 134] width 37 height 14
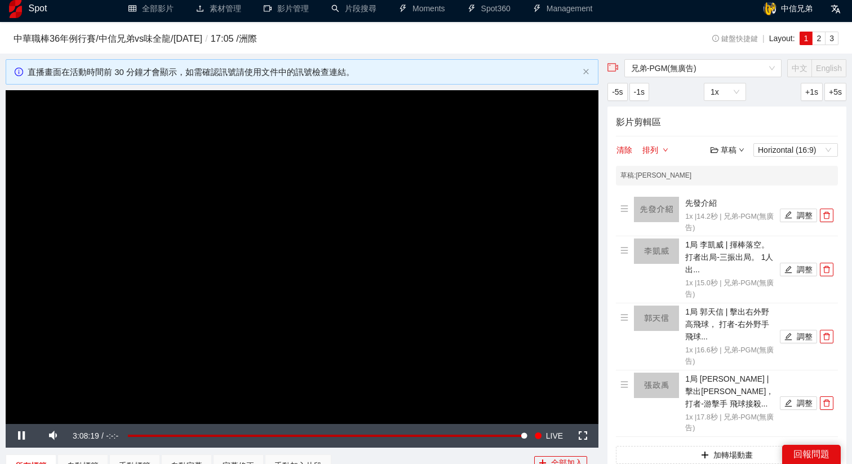
click at [375, 252] on video "Video Player" at bounding box center [302, 256] width 592 height 333
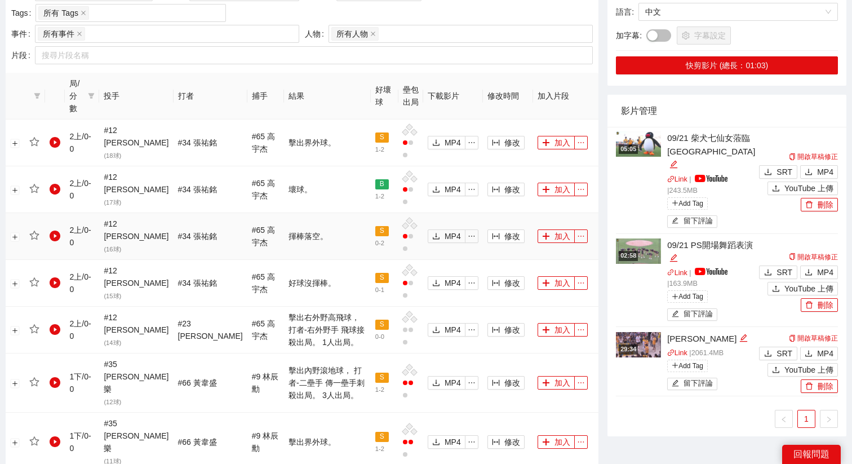
scroll to position [576, 0]
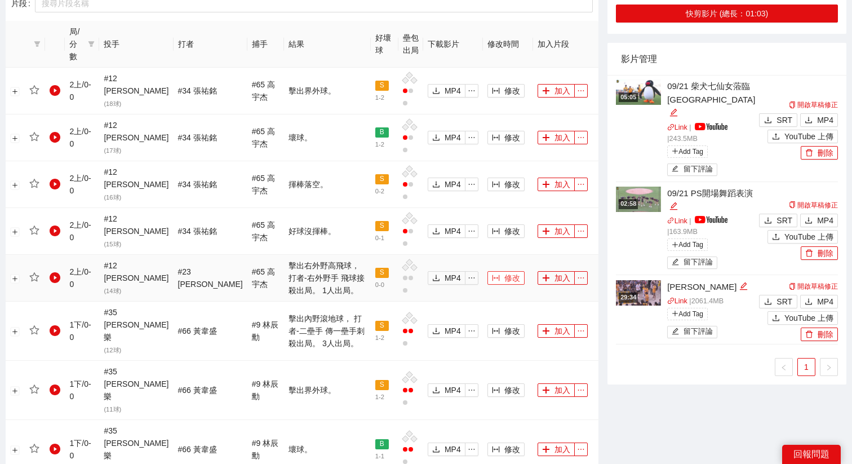
click at [494, 271] on button "修改" at bounding box center [505, 278] width 37 height 14
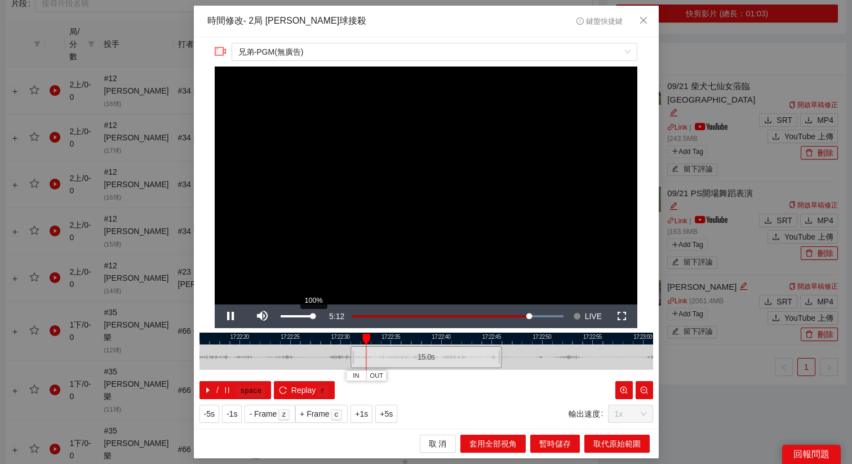
drag, startPoint x: 299, startPoint y: 318, endPoint x: 315, endPoint y: 318, distance: 16.3
click at [315, 318] on div "100%" at bounding box center [296, 316] width 39 height 24
click at [509, 406] on div "-5s -1s - Frame z + Frame c +1s +5s 輸出速度 1x" at bounding box center [425, 413] width 453 height 18
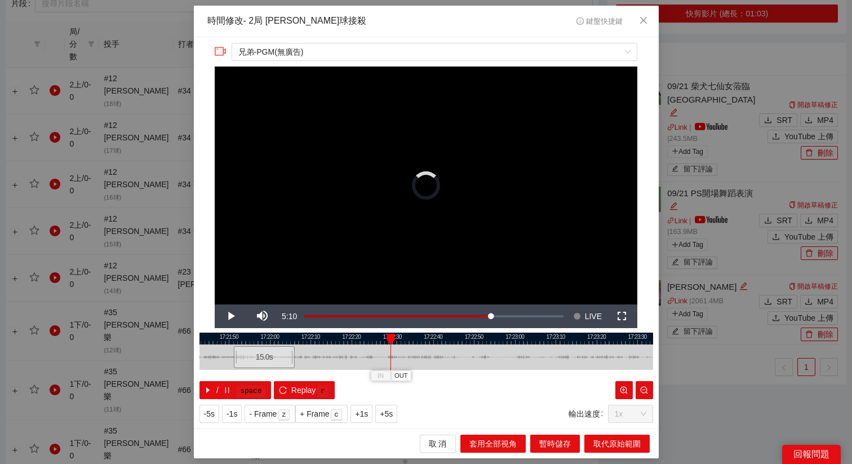
drag, startPoint x: 432, startPoint y: 358, endPoint x: 269, endPoint y: 358, distance: 162.8
click at [269, 358] on div "15.0 s" at bounding box center [263, 357] width 61 height 22
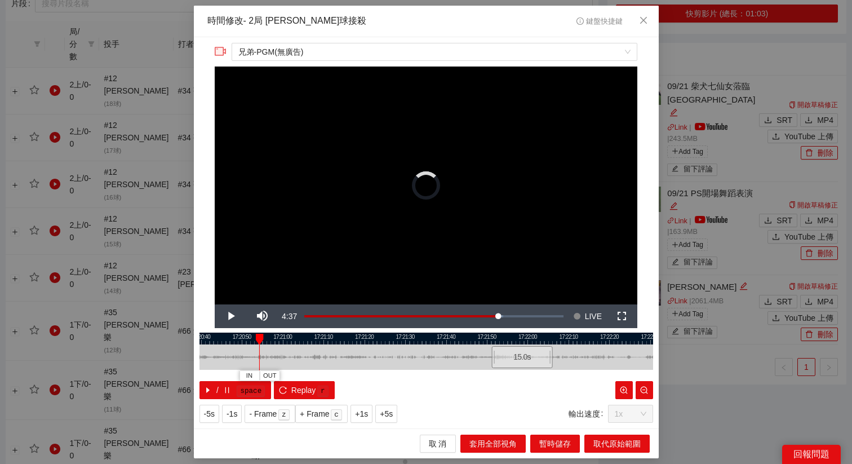
drag, startPoint x: 275, startPoint y: 338, endPoint x: 540, endPoint y: 338, distance: 264.1
click at [540, 338] on div at bounding box center [683, 338] width 453 height 12
drag, startPoint x: 542, startPoint y: 360, endPoint x: 297, endPoint y: 360, distance: 244.4
click at [297, 360] on div "17:20:30 17:20:40 17:20:50 17:21:00 17:21:10 17:21:20 17:21:30 17:21:40 17:21:5…" at bounding box center [425, 365] width 453 height 66
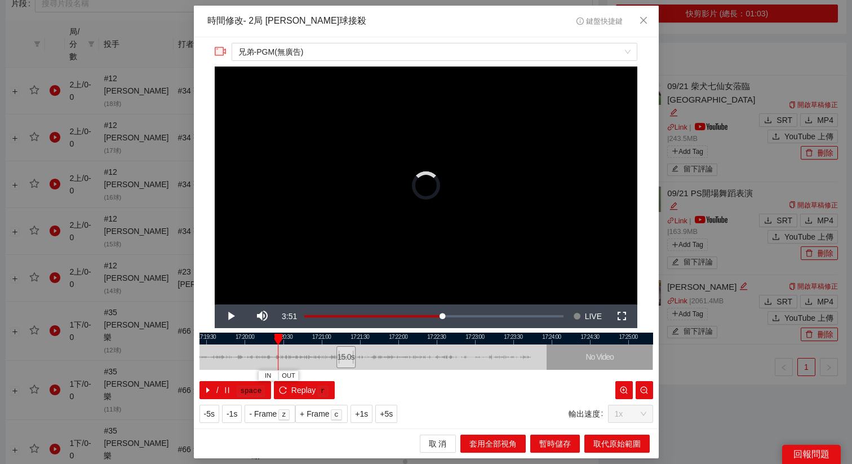
drag, startPoint x: 320, startPoint y: 357, endPoint x: 346, endPoint y: 364, distance: 26.9
click at [346, 364] on div "15.0 s" at bounding box center [345, 357] width 19 height 22
click at [307, 389] on span "Replay" at bounding box center [303, 390] width 25 height 12
drag, startPoint x: 345, startPoint y: 359, endPoint x: 373, endPoint y: 362, distance: 28.2
click at [373, 362] on div "15.0 s" at bounding box center [373, 357] width 19 height 22
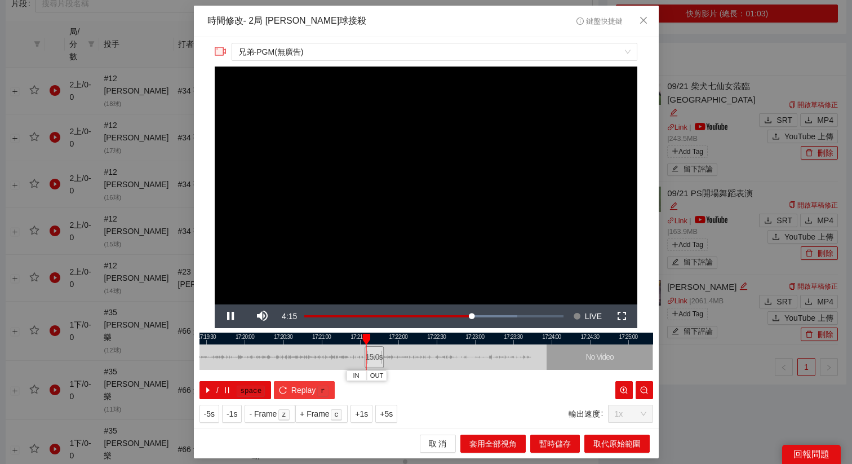
click at [309, 385] on span "Replay" at bounding box center [303, 390] width 25 height 12
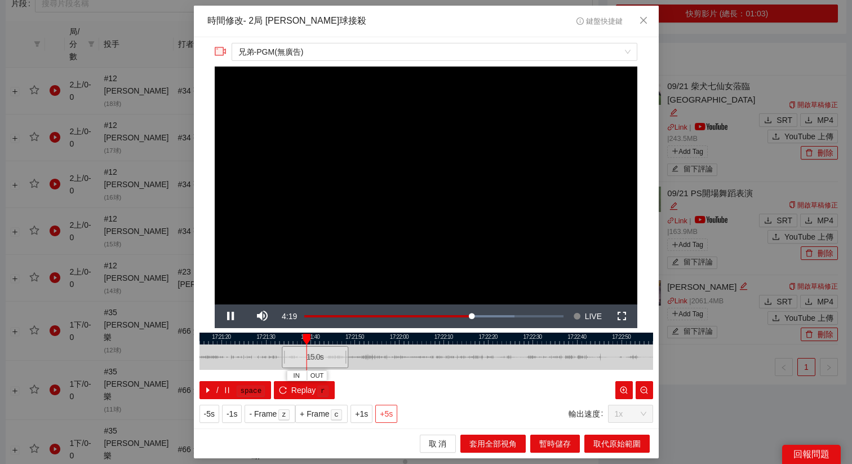
click at [392, 415] on span "+5s" at bounding box center [386, 413] width 13 height 12
click at [361, 378] on span "OUT" at bounding box center [358, 376] width 14 height 10
click at [632, 448] on span "取代原始範圍" at bounding box center [616, 443] width 47 height 12
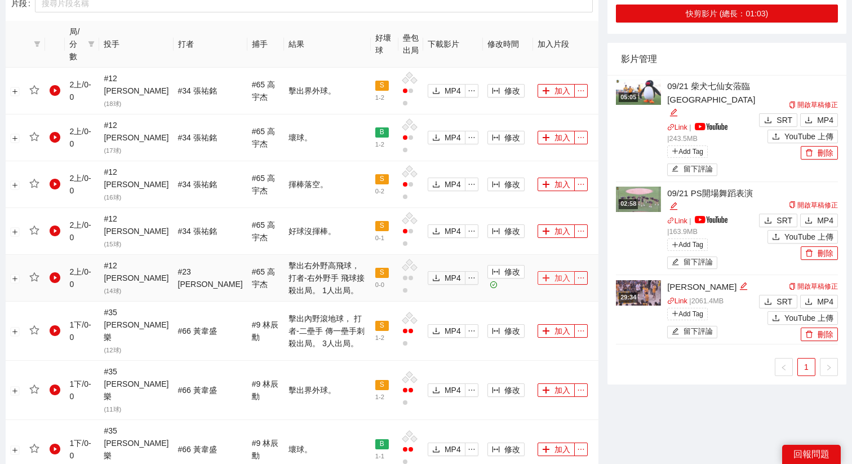
click at [559, 271] on button "加入" at bounding box center [555, 278] width 37 height 14
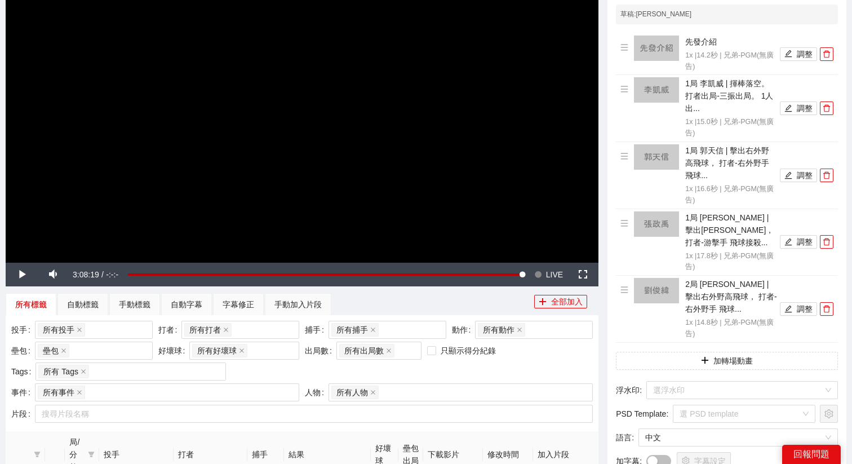
scroll to position [77, 0]
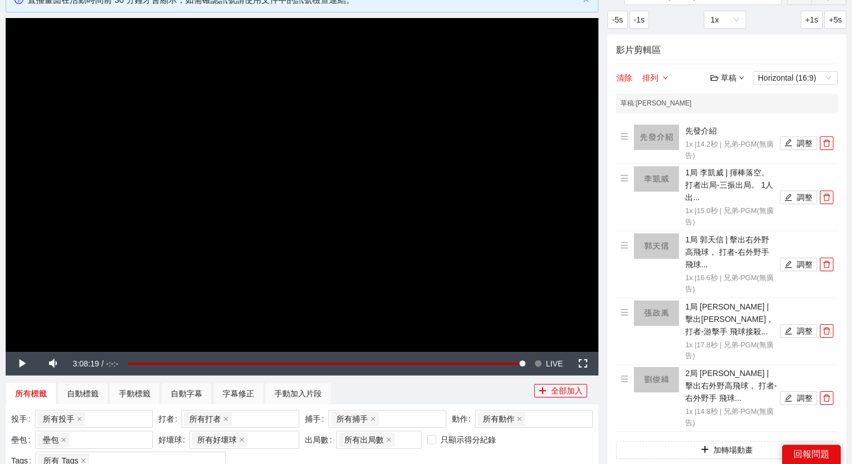
click at [536, 216] on video "Video Player" at bounding box center [302, 184] width 592 height 333
click at [556, 363] on span "LIVE" at bounding box center [554, 363] width 17 height 24
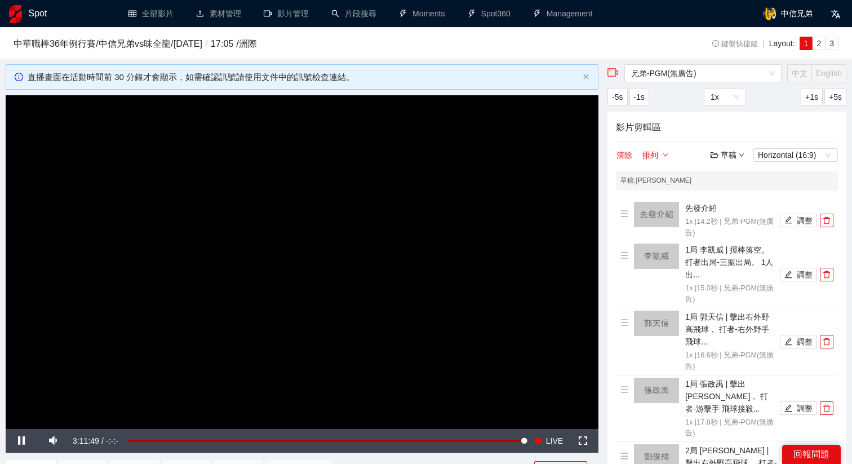
scroll to position [77, 0]
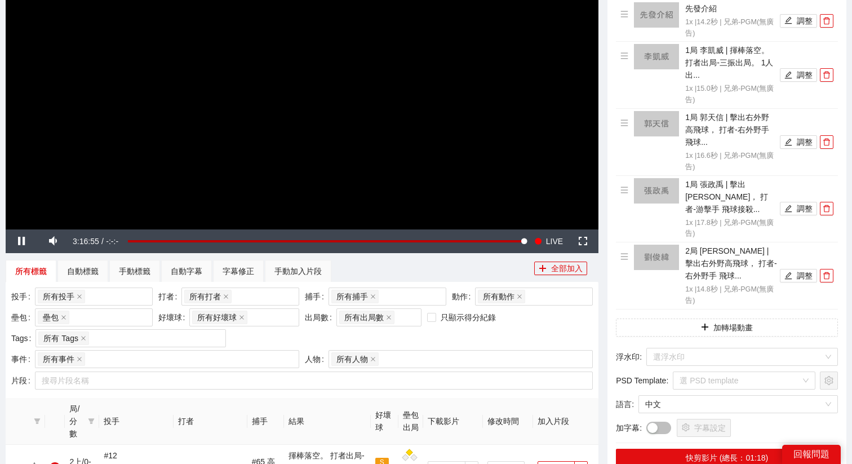
click at [385, 181] on video "Video Player" at bounding box center [302, 62] width 592 height 333
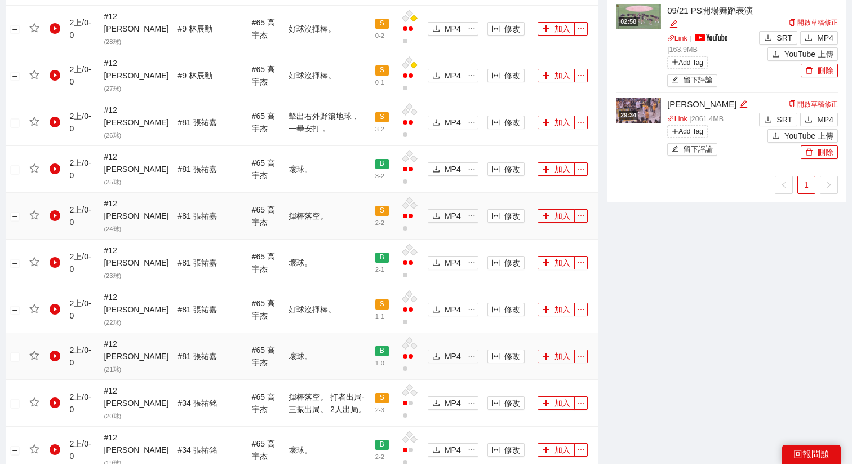
scroll to position [849, 0]
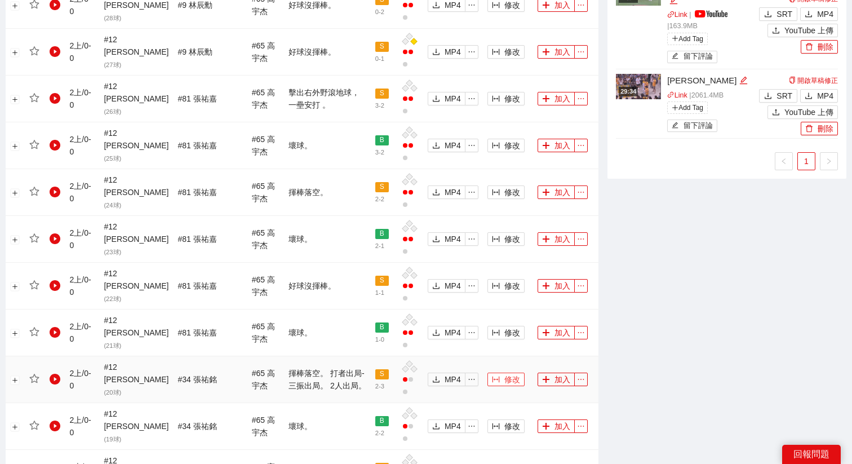
click at [492, 375] on icon "column-width" at bounding box center [496, 379] width 8 height 8
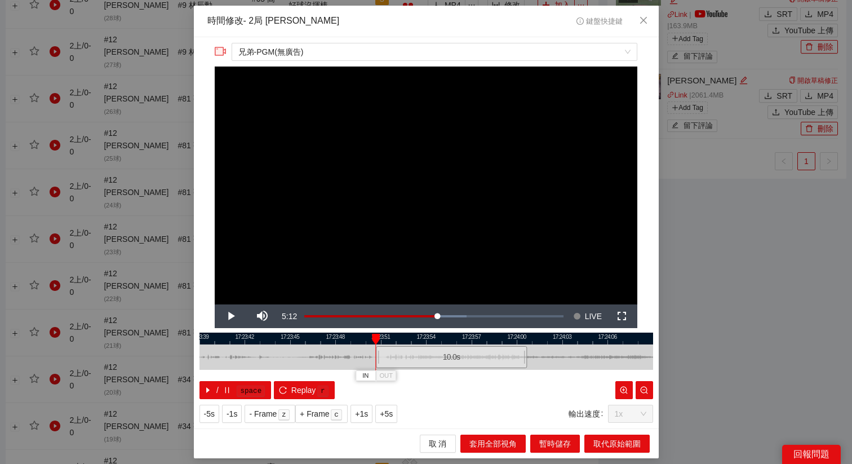
drag, startPoint x: 394, startPoint y: 360, endPoint x: 420, endPoint y: 362, distance: 26.5
click at [420, 362] on div "10.0 s" at bounding box center [451, 357] width 151 height 22
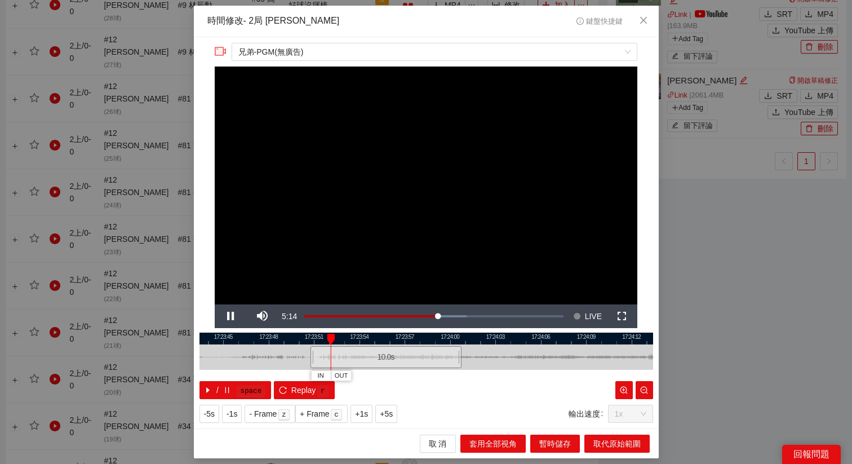
drag, startPoint x: 460, startPoint y: 338, endPoint x: 378, endPoint y: 344, distance: 81.8
click at [378, 344] on div at bounding box center [359, 338] width 453 height 12
click at [387, 419] on span "+5s" at bounding box center [386, 413] width 13 height 12
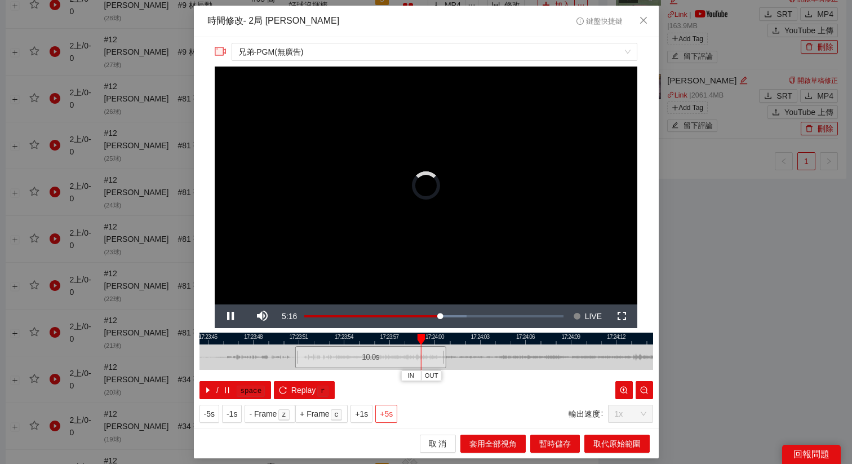
click at [387, 419] on span "+5s" at bounding box center [386, 413] width 13 height 12
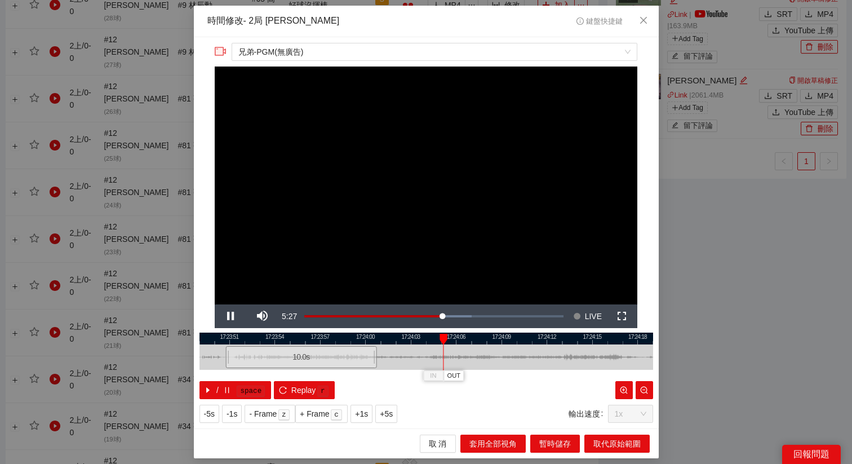
drag, startPoint x: 548, startPoint y: 335, endPoint x: 460, endPoint y: 346, distance: 88.5
click at [460, 346] on div "17:23:48 17:23:51 17:23:54 17:23:57 17:24:00 17:24:03 17:24:06 17:24:09 17:24:1…" at bounding box center [425, 365] width 453 height 66
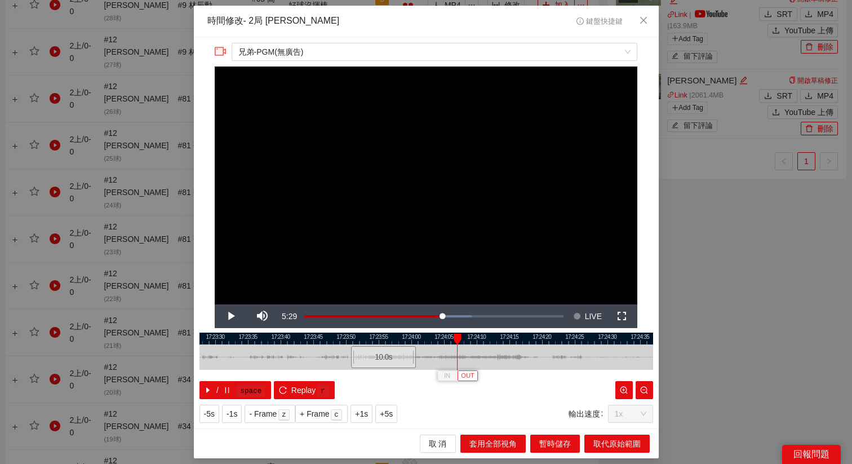
click at [470, 372] on span "OUT" at bounding box center [468, 376] width 14 height 10
click at [589, 440] on button "取代原始範圍" at bounding box center [616, 443] width 65 height 18
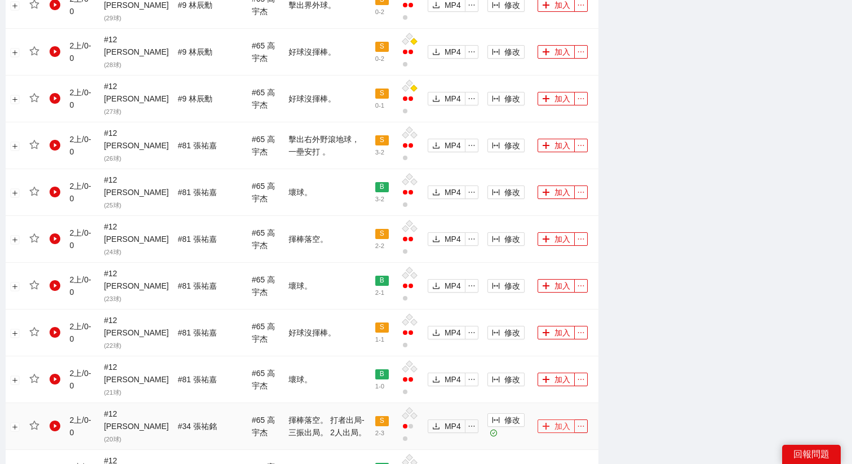
click at [558, 419] on button "加入" at bounding box center [555, 426] width 37 height 14
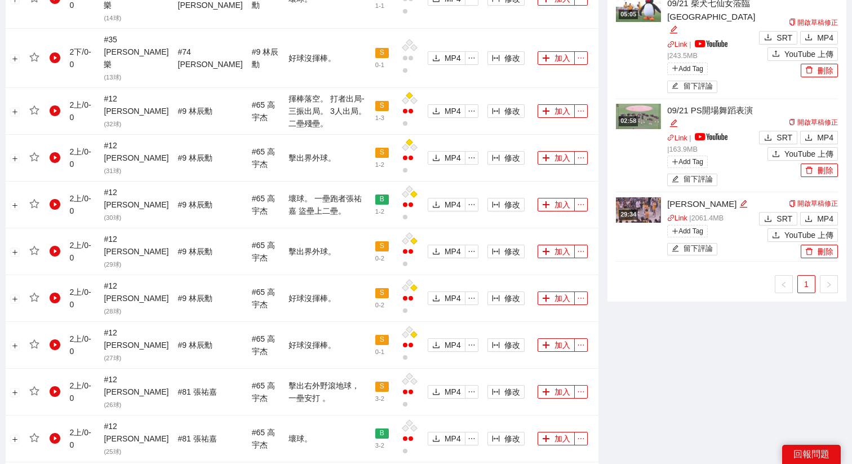
scroll to position [638, 0]
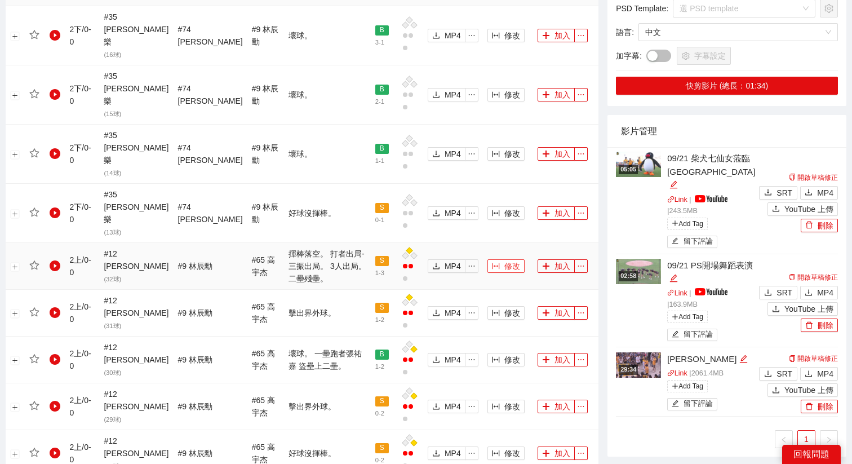
click at [505, 260] on span "修改" at bounding box center [512, 266] width 16 height 12
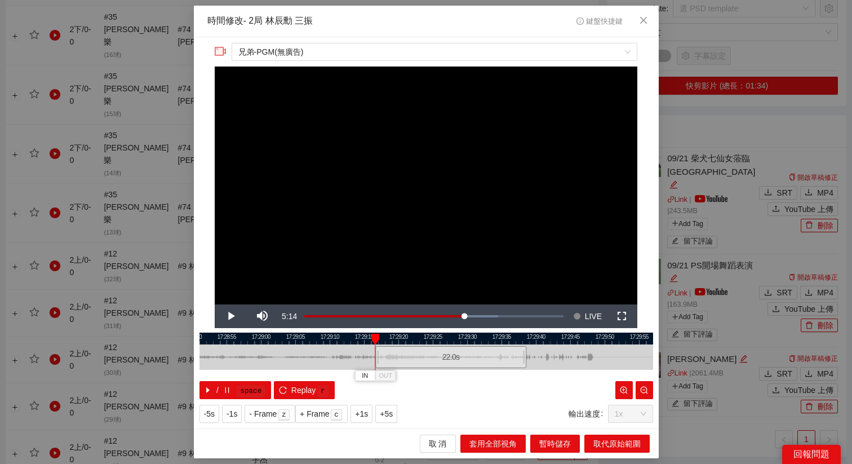
drag, startPoint x: 402, startPoint y: 354, endPoint x: 425, endPoint y: 354, distance: 23.1
click at [426, 354] on div "22.0 s" at bounding box center [450, 357] width 151 height 22
drag, startPoint x: 425, startPoint y: 354, endPoint x: 405, endPoint y: 354, distance: 19.7
click at [405, 354] on div "22.0 s" at bounding box center [430, 357] width 151 height 22
click at [403, 354] on div "22.0 s" at bounding box center [430, 357] width 151 height 22
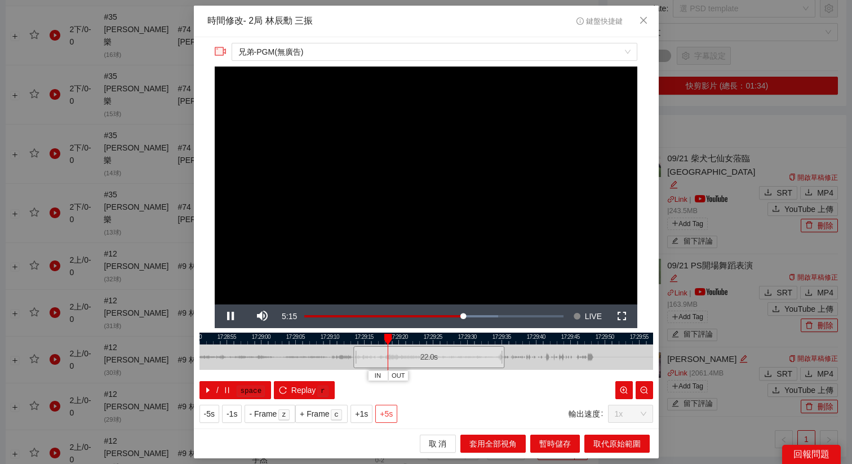
click at [391, 412] on span "+5s" at bounding box center [386, 413] width 13 height 12
click at [425, 340] on div at bounding box center [425, 338] width 453 height 12
click at [416, 337] on div at bounding box center [425, 338] width 453 height 12
click at [452, 374] on span "OUT" at bounding box center [454, 376] width 14 height 10
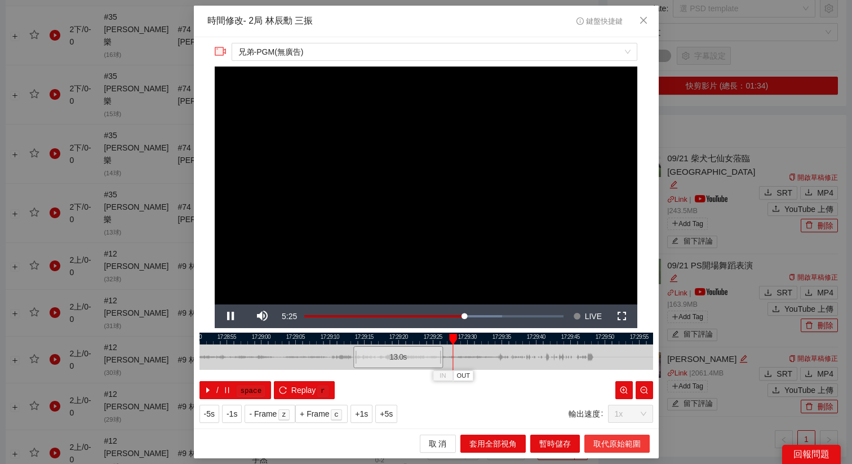
click at [603, 440] on span "取代原始範圍" at bounding box center [616, 443] width 47 height 12
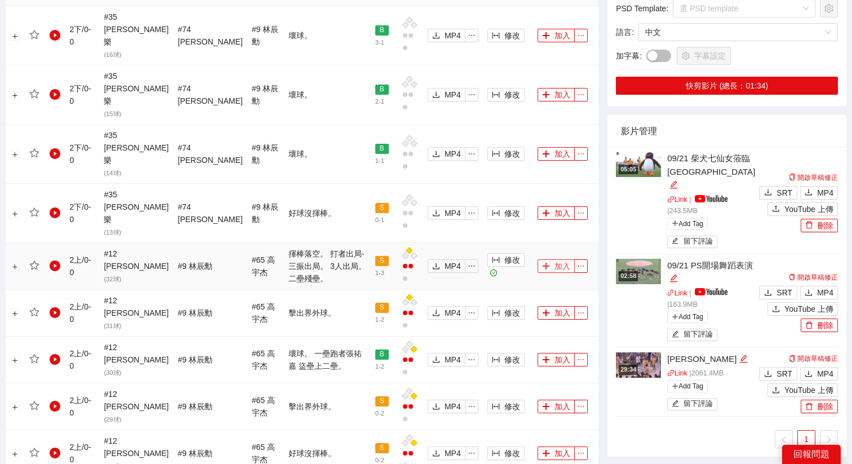
click at [552, 259] on button "加入" at bounding box center [555, 266] width 37 height 14
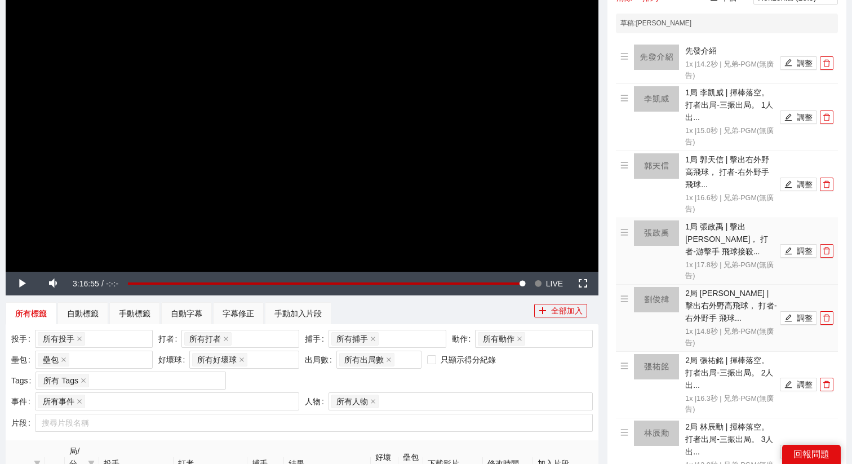
scroll to position [0, 0]
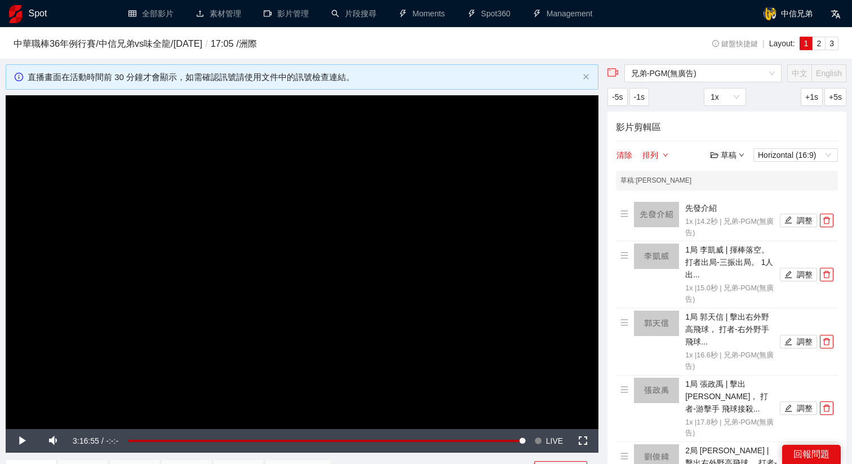
click at [725, 155] on div "草稿" at bounding box center [727, 155] width 34 height 12
click at [726, 201] on link "儲存" at bounding box center [730, 197] width 26 height 9
click at [436, 257] on video "Video Player" at bounding box center [302, 261] width 592 height 333
click at [554, 441] on span "LIVE" at bounding box center [554, 441] width 17 height 24
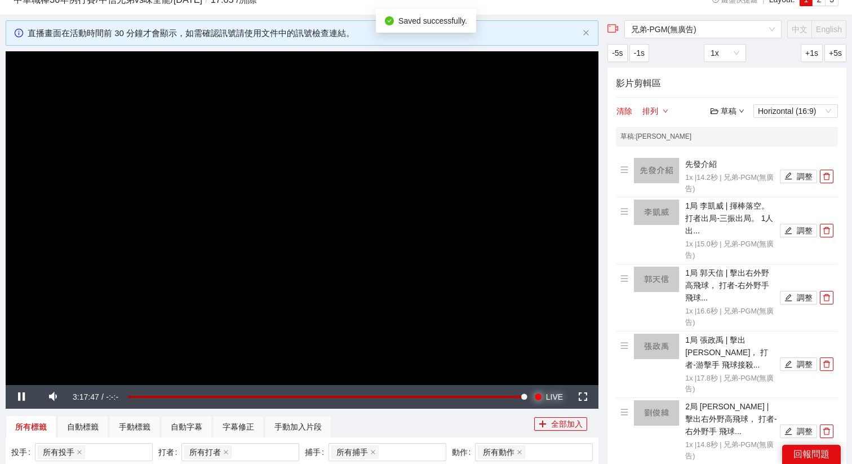
scroll to position [48, 0]
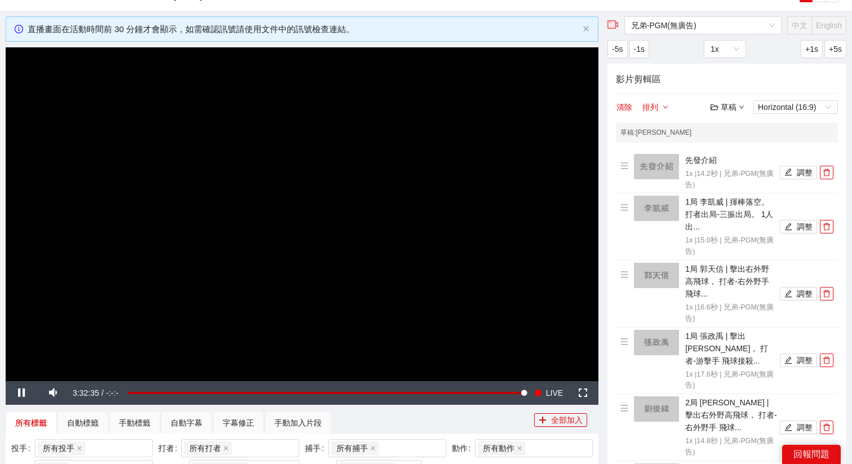
click at [341, 237] on video "Video Player" at bounding box center [302, 213] width 592 height 333
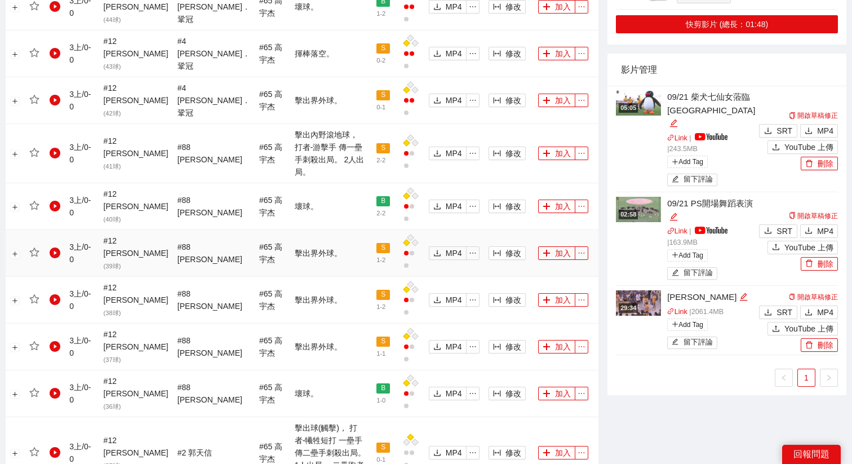
scroll to position [816, 0]
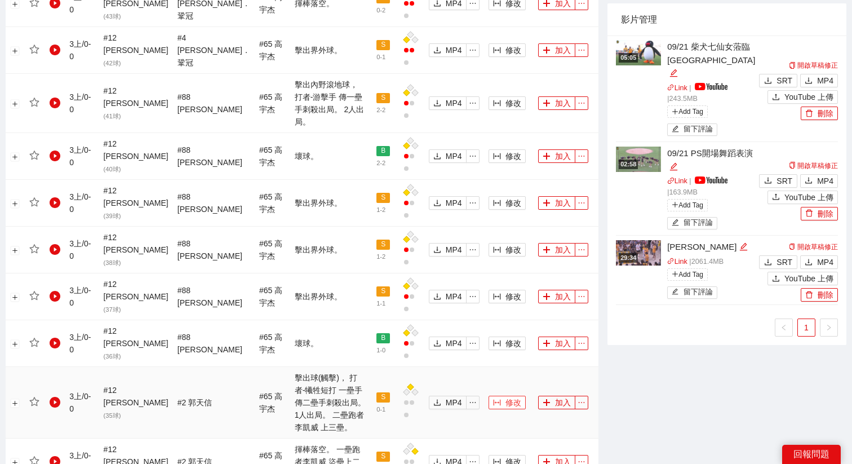
click at [493, 398] on icon "column-width" at bounding box center [497, 402] width 8 height 8
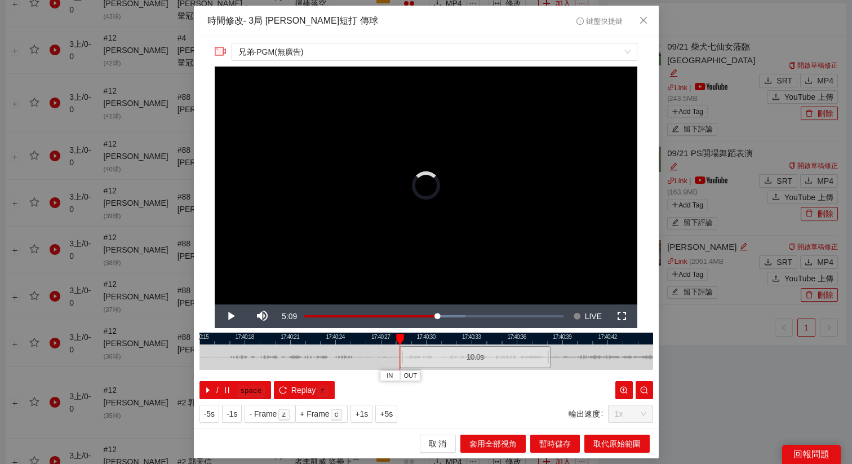
drag, startPoint x: 393, startPoint y: 359, endPoint x: 442, endPoint y: 359, distance: 48.4
click at [442, 359] on div "10.0 s" at bounding box center [474, 357] width 151 height 22
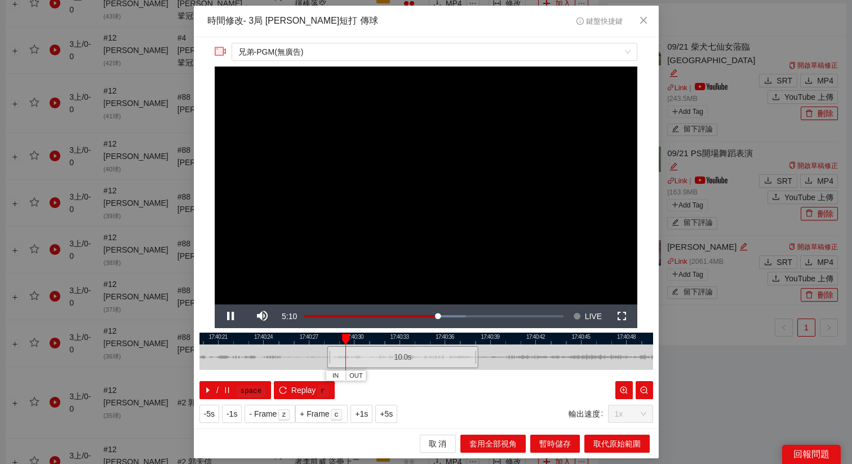
drag, startPoint x: 475, startPoint y: 337, endPoint x: 395, endPoint y: 337, distance: 80.0
click at [396, 337] on div at bounding box center [354, 338] width 453 height 12
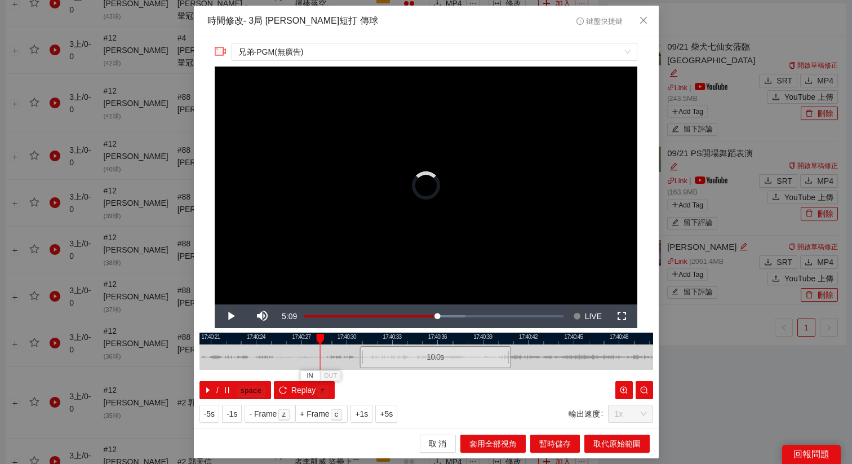
drag, startPoint x: 376, startPoint y: 353, endPoint x: 427, endPoint y: 352, distance: 51.8
click at [427, 352] on div "10.0 s" at bounding box center [434, 357] width 151 height 22
click at [431, 353] on div "10.0 s" at bounding box center [451, 357] width 151 height 22
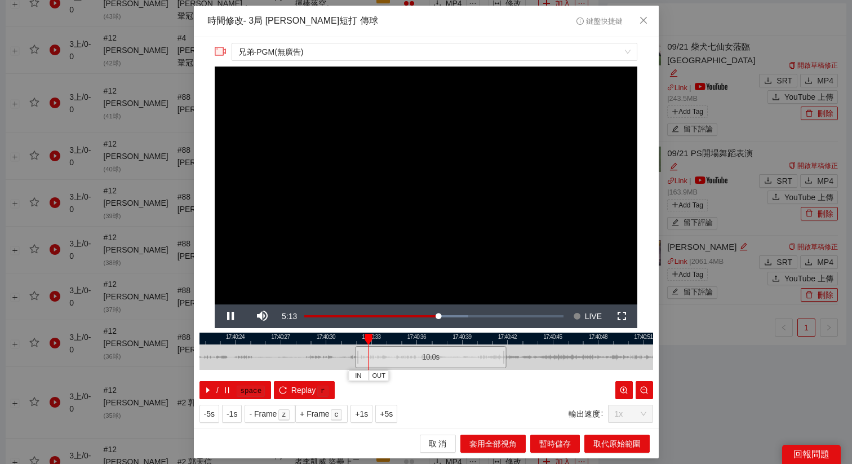
drag, startPoint x: 435, startPoint y: 336, endPoint x: 382, endPoint y: 336, distance: 52.9
click at [382, 336] on div at bounding box center [405, 338] width 453 height 12
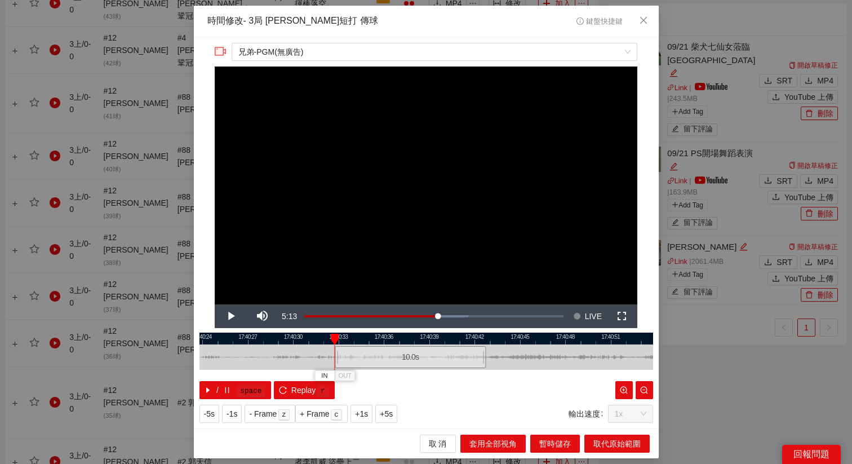
drag, startPoint x: 367, startPoint y: 353, endPoint x: 376, endPoint y: 353, distance: 9.6
click at [377, 353] on div "10.0 s" at bounding box center [410, 357] width 151 height 22
drag, startPoint x: 376, startPoint y: 353, endPoint x: 368, endPoint y: 353, distance: 7.9
click at [368, 353] on div "10.0 s" at bounding box center [401, 357] width 151 height 22
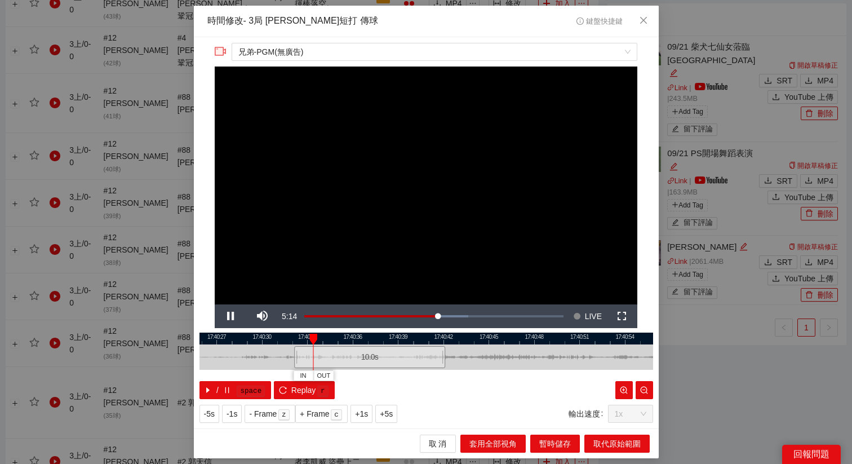
drag, startPoint x: 386, startPoint y: 336, endPoint x: 338, endPoint y: 337, distance: 47.9
click at [338, 337] on div at bounding box center [394, 338] width 453 height 12
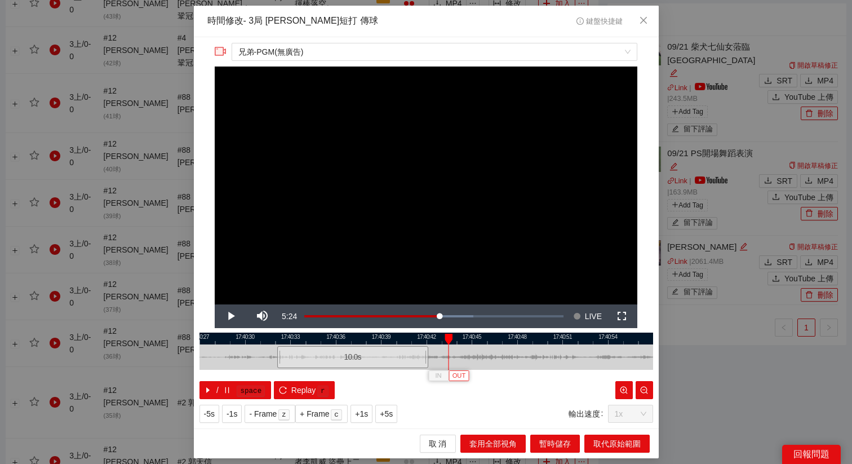
click at [464, 375] on span "OUT" at bounding box center [459, 376] width 14 height 10
click at [614, 434] on button "取代原始範圍" at bounding box center [616, 443] width 65 height 18
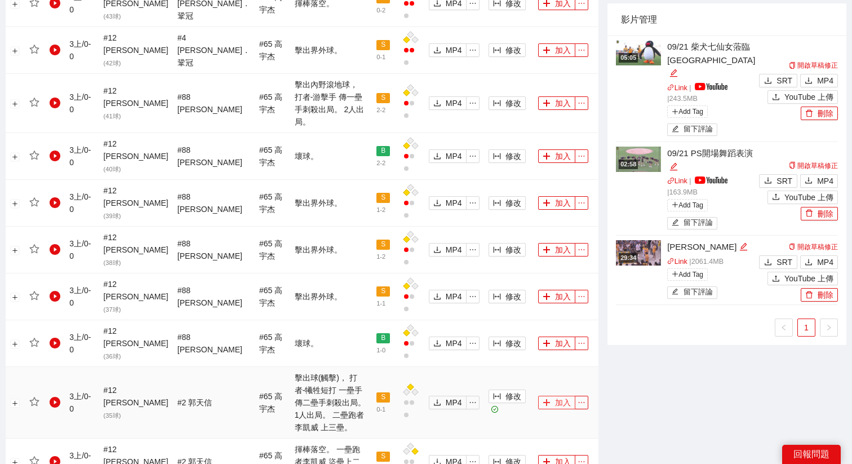
click at [562, 395] on button "加入" at bounding box center [556, 402] width 37 height 14
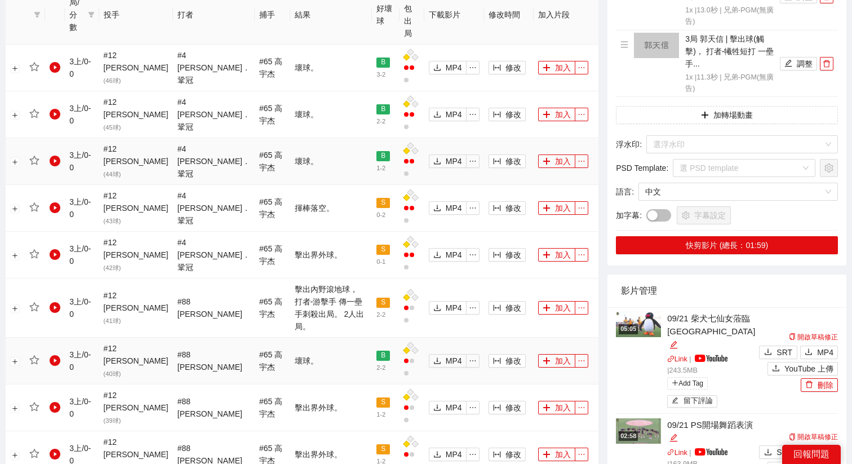
scroll to position [600, 0]
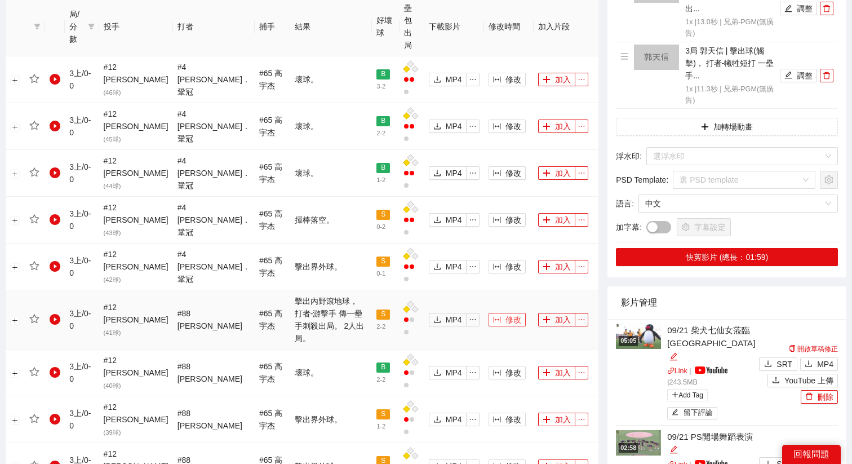
click at [506, 313] on span "修改" at bounding box center [513, 319] width 16 height 12
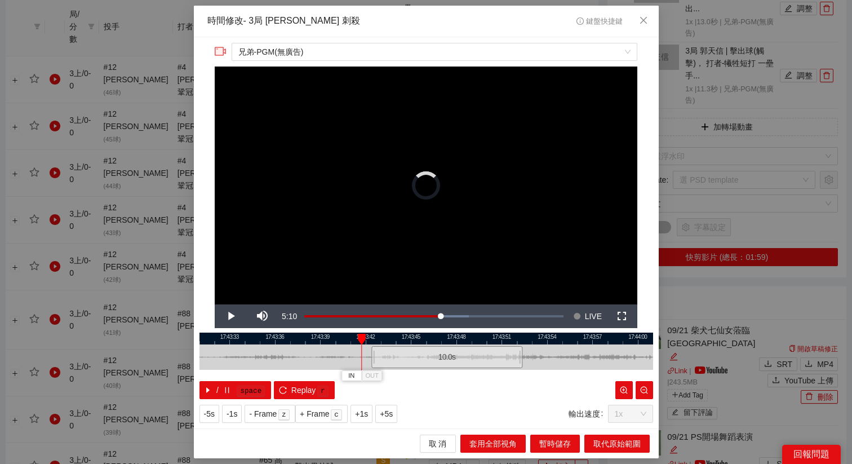
drag, startPoint x: 395, startPoint y: 359, endPoint x: 416, endPoint y: 360, distance: 20.3
click at [416, 360] on div "10.0 s" at bounding box center [446, 357] width 151 height 22
drag, startPoint x: 470, startPoint y: 334, endPoint x: 432, endPoint y: 336, distance: 38.3
click at [435, 336] on div at bounding box center [425, 338] width 453 height 12
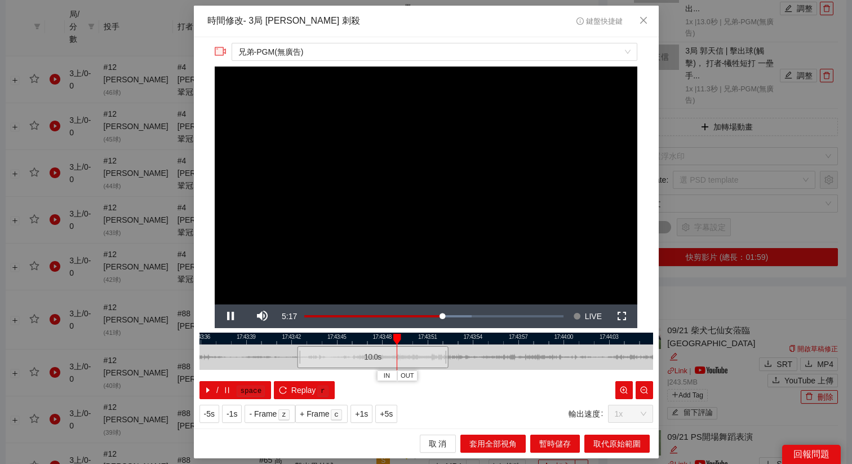
drag, startPoint x: 527, startPoint y: 335, endPoint x: 485, endPoint y: 335, distance: 41.7
click at [487, 335] on div at bounding box center [387, 338] width 453 height 12
click at [482, 337] on div at bounding box center [425, 338] width 453 height 12
click at [508, 377] on span "OUT" at bounding box center [503, 376] width 14 height 10
click at [466, 338] on div at bounding box center [425, 338] width 453 height 12
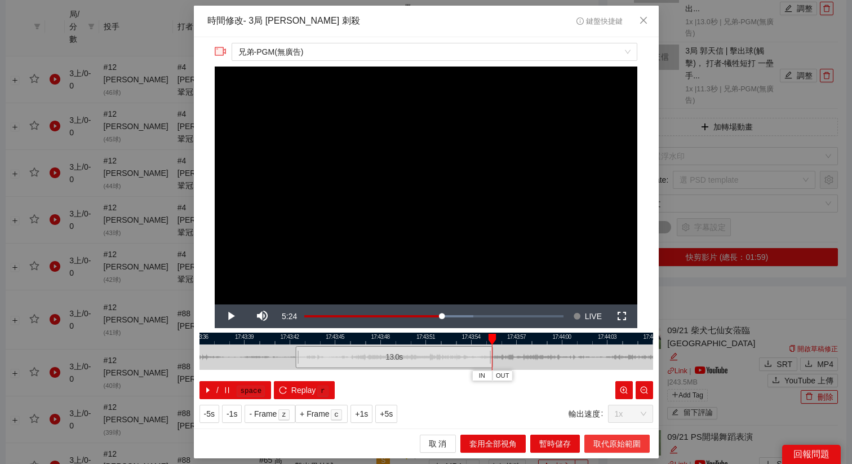
click at [600, 444] on span "取代原始範圍" at bounding box center [616, 443] width 47 height 12
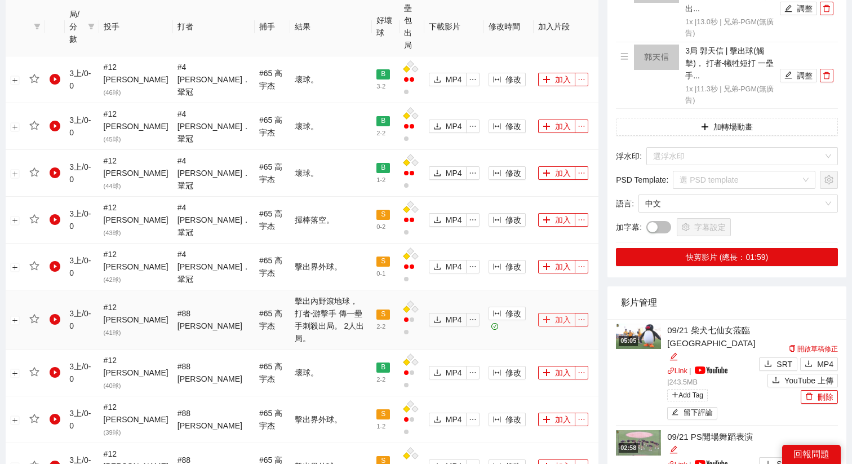
click at [555, 313] on button "加入" at bounding box center [556, 320] width 37 height 14
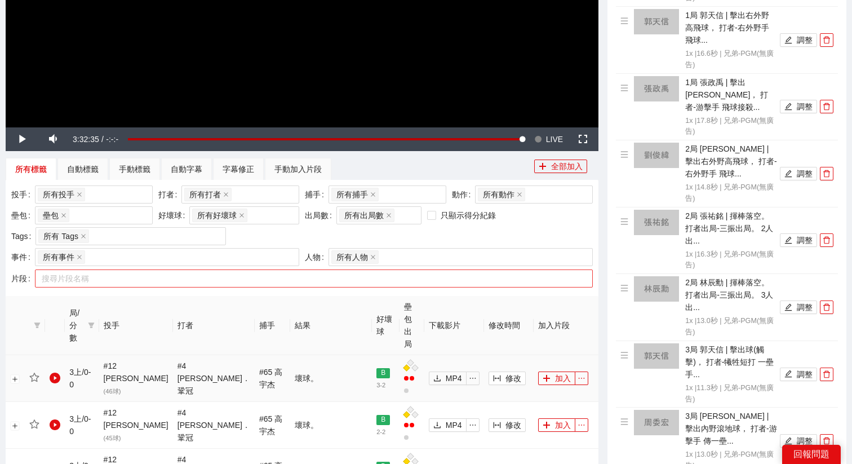
scroll to position [363, 0]
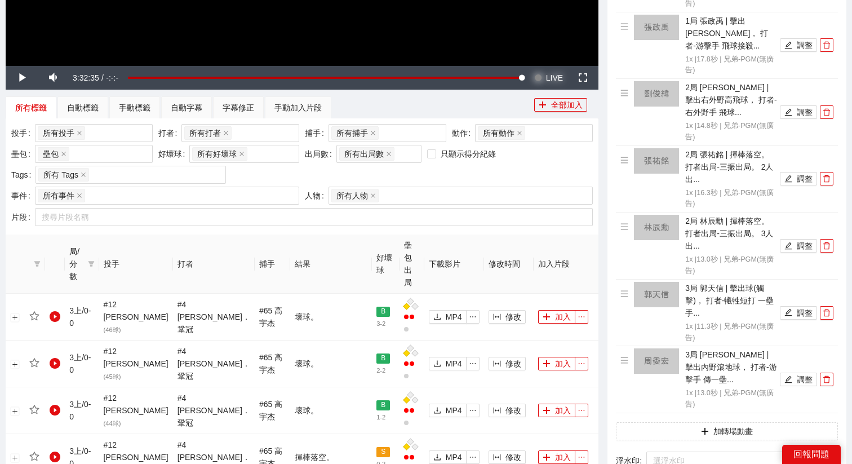
click at [548, 74] on span "LIVE" at bounding box center [554, 78] width 17 height 24
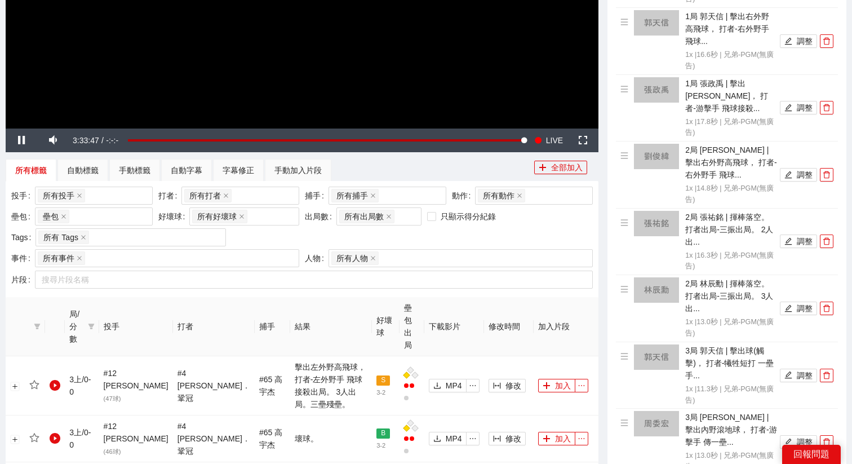
scroll to position [292, 0]
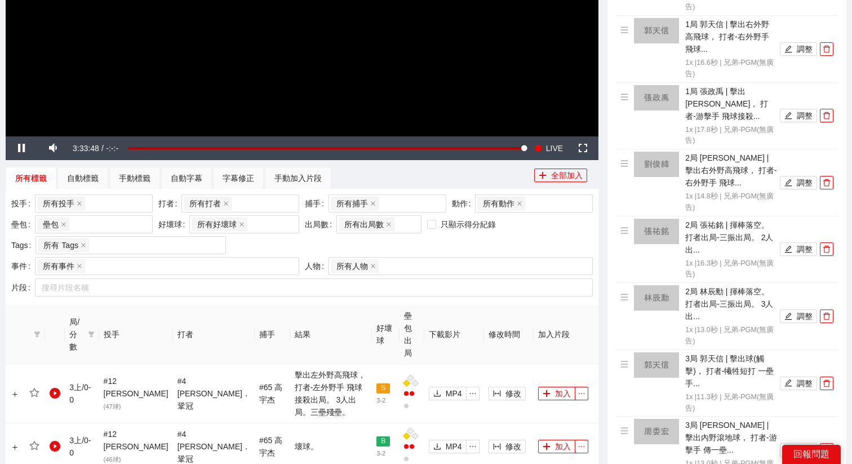
click at [505, 387] on span "修改" at bounding box center [513, 393] width 16 height 12
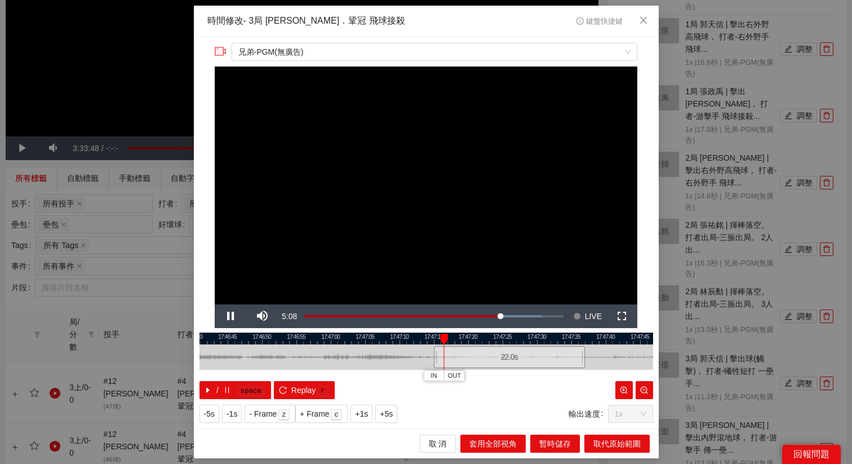
drag, startPoint x: 422, startPoint y: 336, endPoint x: 504, endPoint y: 337, distance: 81.7
click at [505, 337] on div at bounding box center [509, 338] width 453 height 12
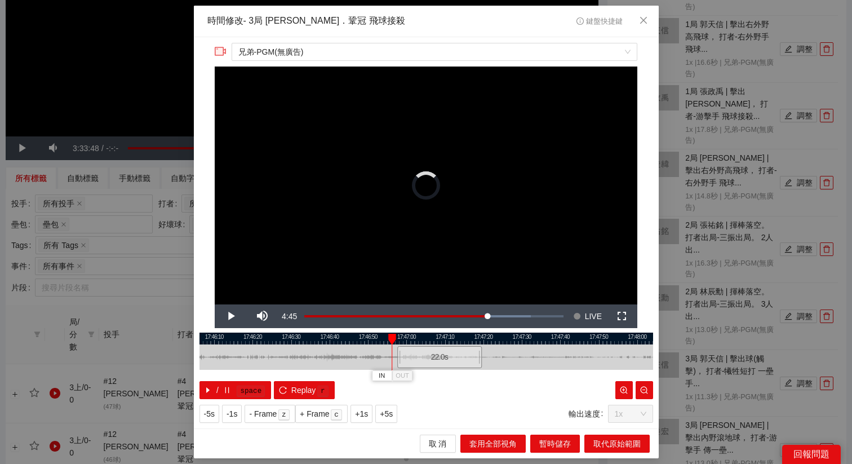
drag, startPoint x: 505, startPoint y: 354, endPoint x: 436, endPoint y: 357, distance: 68.7
click at [436, 357] on div "22.0 s" at bounding box center [439, 357] width 84 height 22
click at [310, 389] on span "Replay" at bounding box center [303, 390] width 25 height 12
click at [393, 415] on span "+5s" at bounding box center [386, 413] width 13 height 12
drag, startPoint x: 509, startPoint y: 340, endPoint x: 457, endPoint y: 341, distance: 51.8
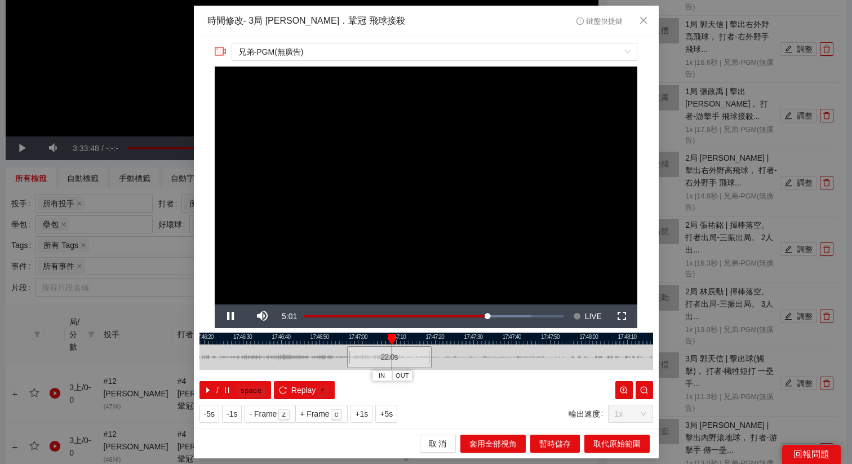
click at [457, 340] on div at bounding box center [377, 338] width 453 height 12
click at [436, 373] on span "OUT" at bounding box center [432, 376] width 14 height 10
click at [591, 439] on button "取代原始範圍" at bounding box center [616, 443] width 65 height 18
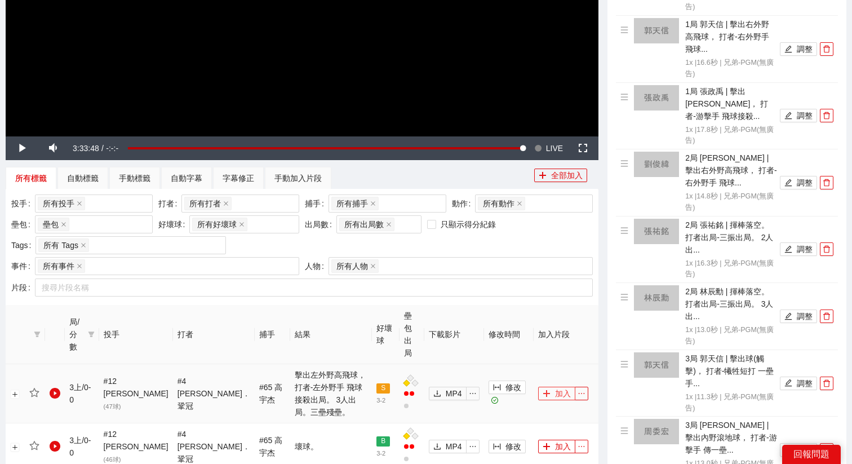
click at [549, 386] on button "加入" at bounding box center [556, 393] width 37 height 14
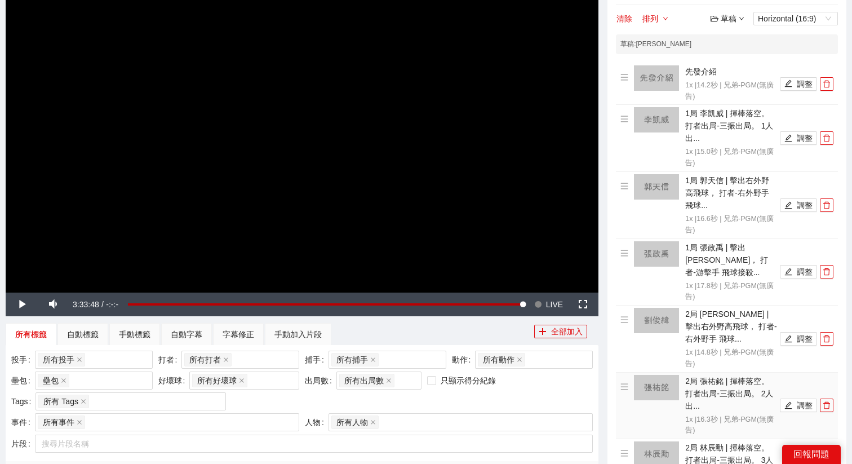
scroll to position [64, 0]
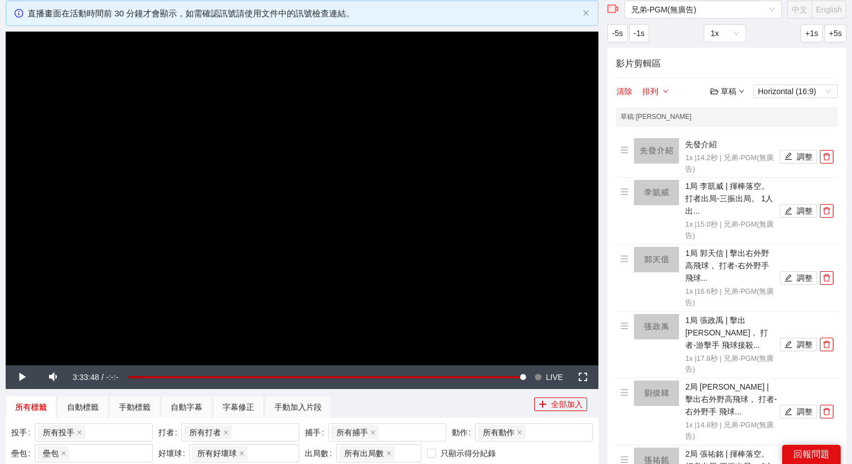
click at [725, 88] on div "草稿" at bounding box center [727, 91] width 34 height 12
click at [736, 139] on link "儲存" at bounding box center [730, 134] width 26 height 9
click at [543, 373] on button "Seek to live, currently behind live LIVE" at bounding box center [548, 377] width 37 height 24
click at [490, 257] on video "Video Player" at bounding box center [302, 198] width 592 height 333
click at [433, 237] on video "Video Player" at bounding box center [302, 198] width 592 height 333
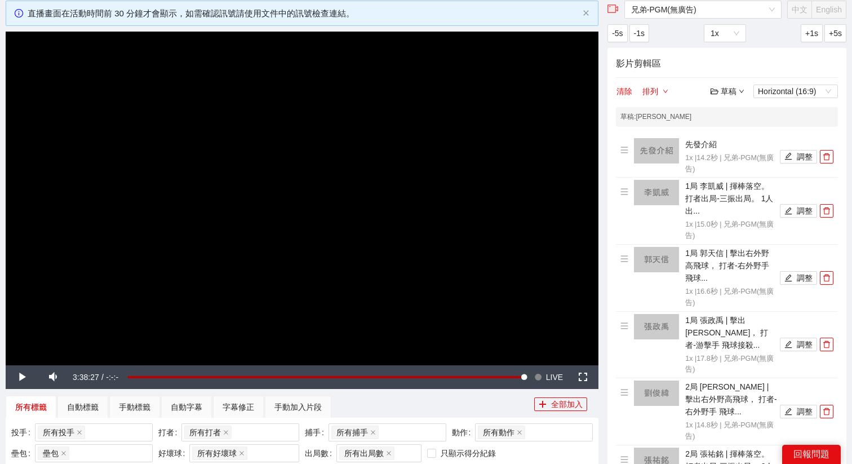
click at [433, 237] on video "Video Player" at bounding box center [302, 198] width 592 height 333
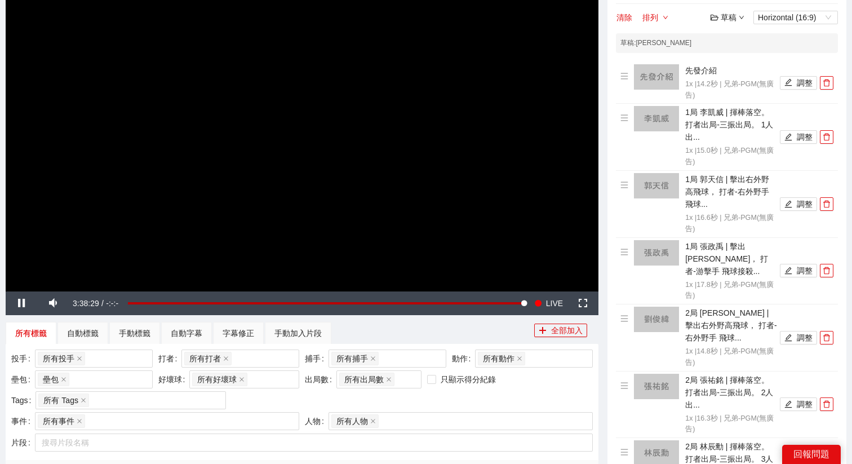
scroll to position [141, 0]
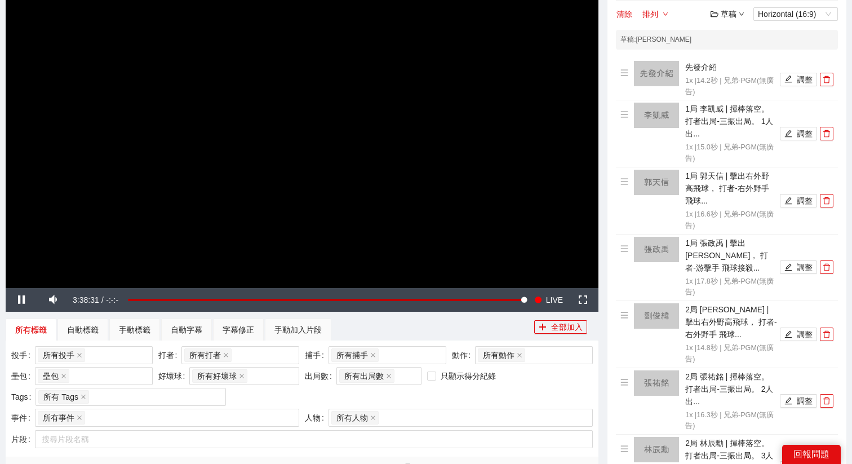
click at [428, 219] on video "Video Player" at bounding box center [302, 120] width 592 height 333
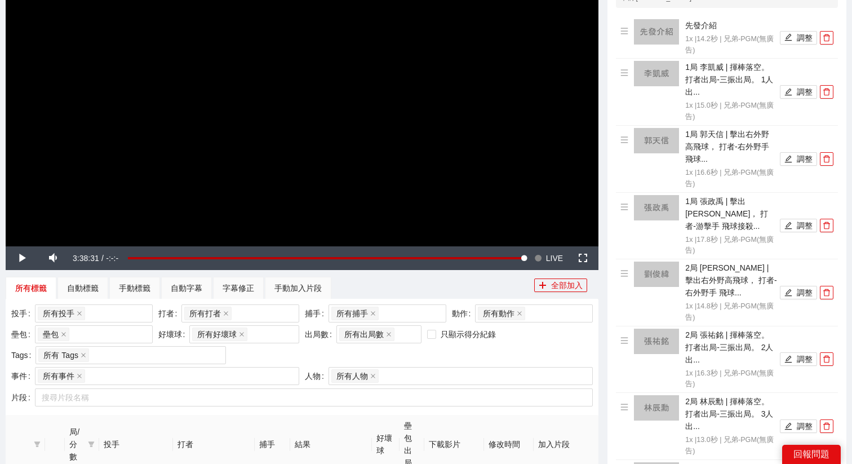
scroll to position [172, 0]
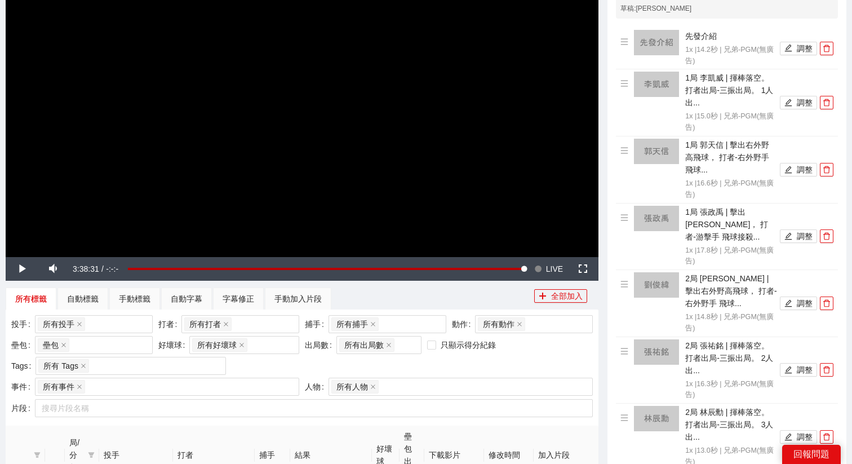
click at [549, 176] on video "Video Player" at bounding box center [302, 89] width 592 height 333
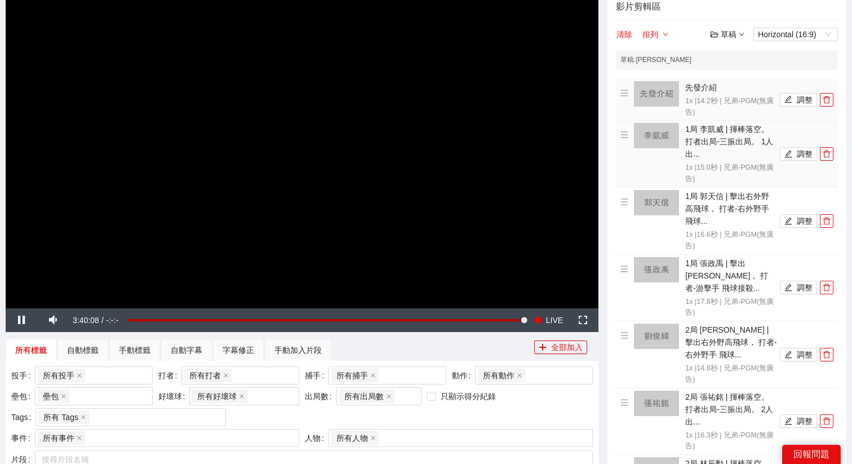
scroll to position [117, 0]
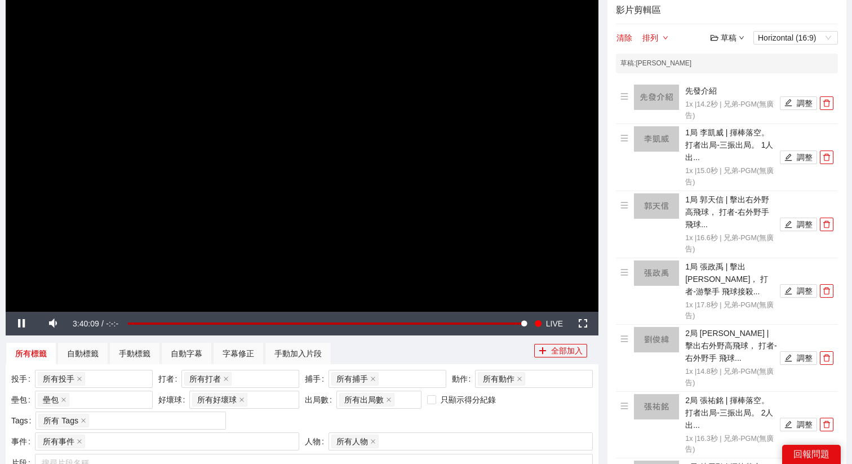
click at [727, 37] on div "草稿" at bounding box center [727, 38] width 34 height 12
drag, startPoint x: 733, startPoint y: 119, endPoint x: 745, endPoint y: 79, distance: 42.1
click at [745, 79] on ul "開啟 儲存 儲存新檔 退出" at bounding box center [737, 89] width 55 height 87
click at [743, 79] on link "儲存" at bounding box center [730, 80] width 26 height 9
click at [725, 24] on div "影片剪輯區 清除 排列 草稿 Horizontal (16:9) 草稿 : 林暉盛 先發介紹 1x | 14.2 秒 | 兄弟-PGM(無廣告) 調整 1局 …" at bounding box center [726, 450] width 239 height 912
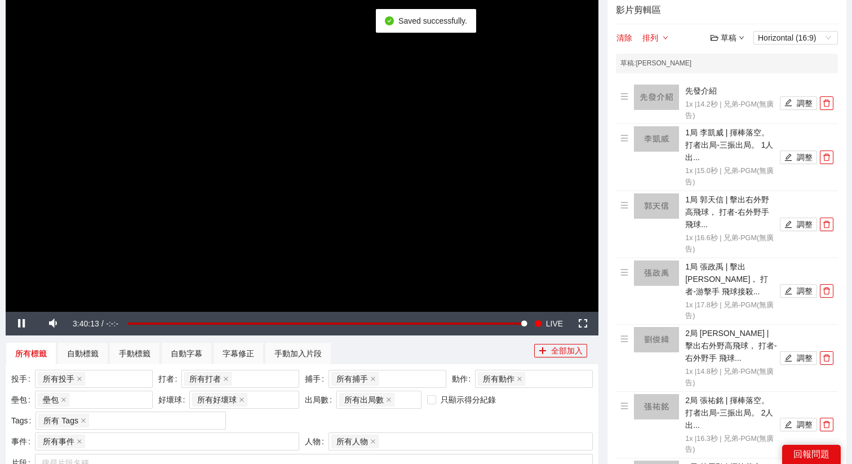
click at [727, 38] on div "草稿" at bounding box center [727, 38] width 34 height 12
click at [732, 117] on link "退出" at bounding box center [730, 121] width 26 height 9
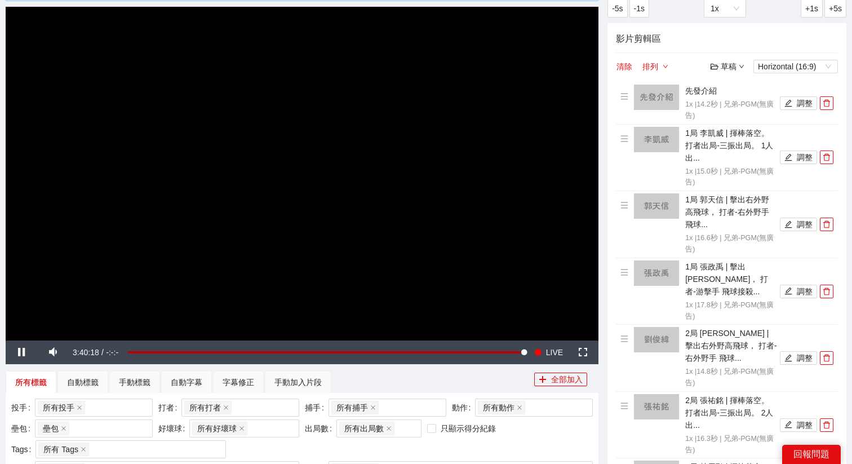
scroll to position [78, 0]
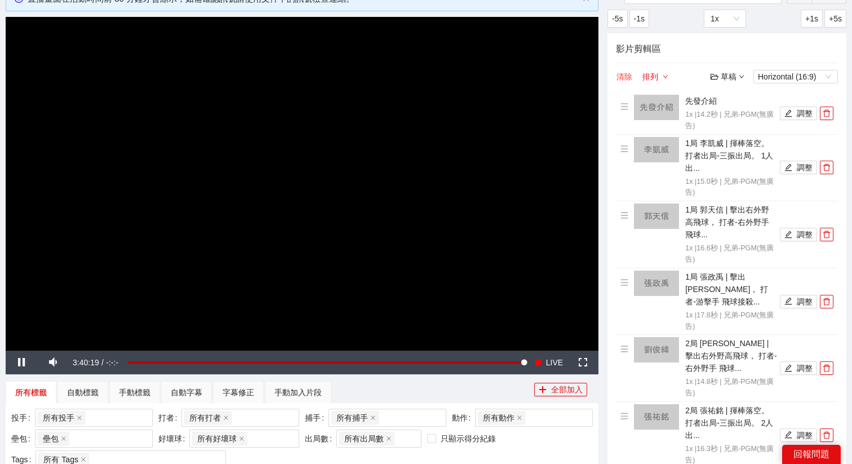
click at [626, 78] on button "清除" at bounding box center [624, 77] width 17 height 14
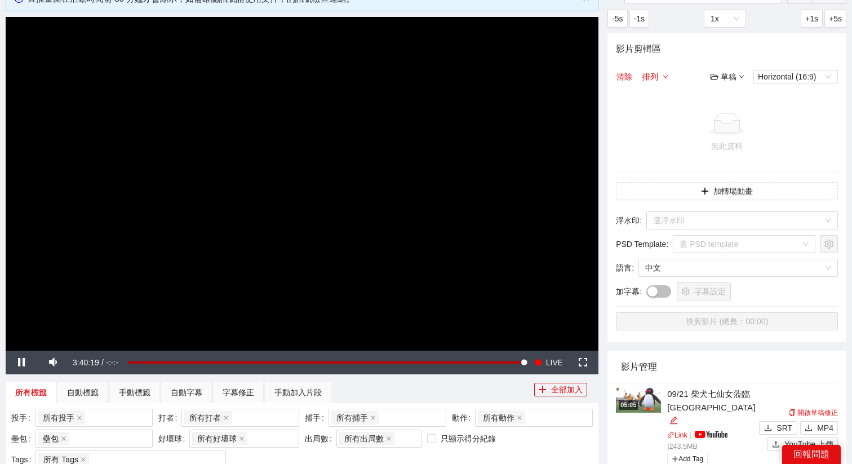
click at [410, 204] on video "Video Player" at bounding box center [302, 183] width 592 height 333
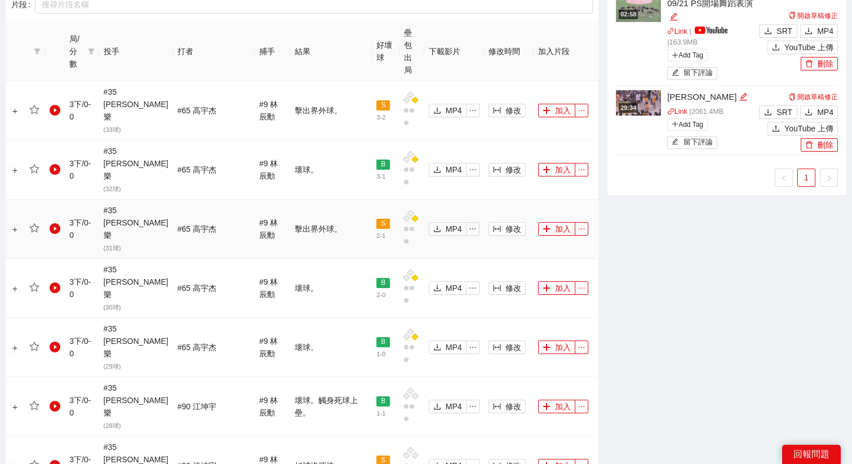
scroll to position [587, 0]
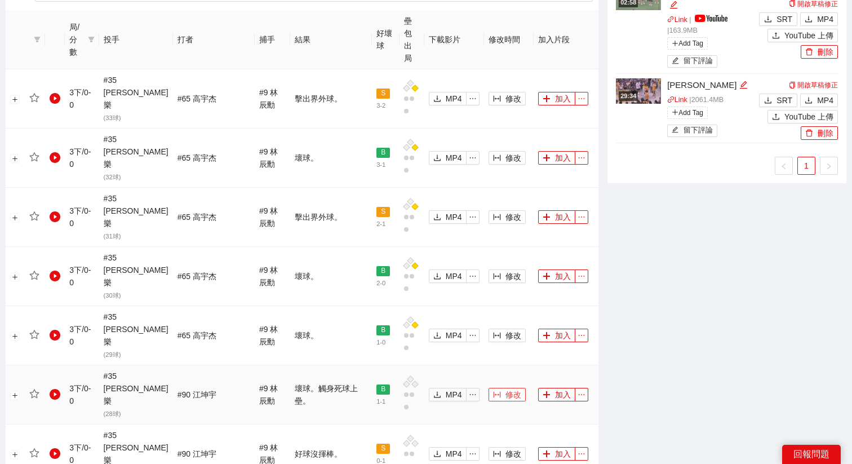
click at [505, 388] on span "修改" at bounding box center [513, 394] width 16 height 12
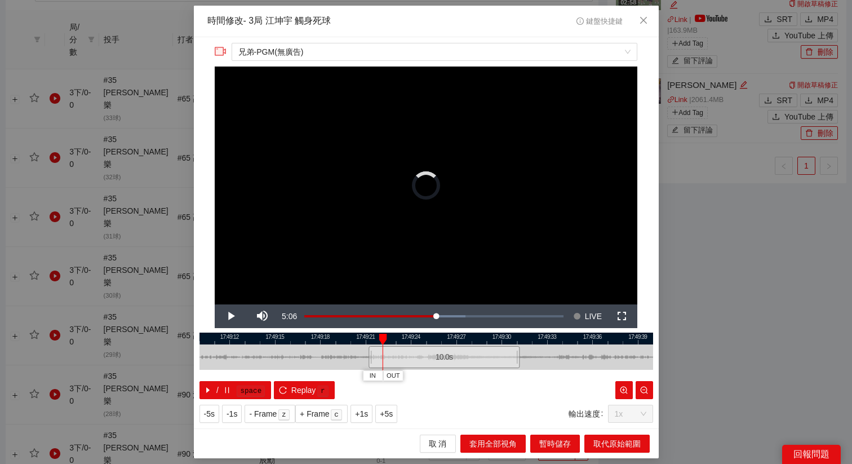
drag, startPoint x: 427, startPoint y: 360, endPoint x: 452, endPoint y: 360, distance: 24.8
click at [453, 360] on div "10.0 s" at bounding box center [443, 357] width 151 height 22
click at [449, 360] on div "10.0 s" at bounding box center [451, 357] width 151 height 22
click at [444, 360] on div "10.0 s" at bounding box center [448, 357] width 151 height 22
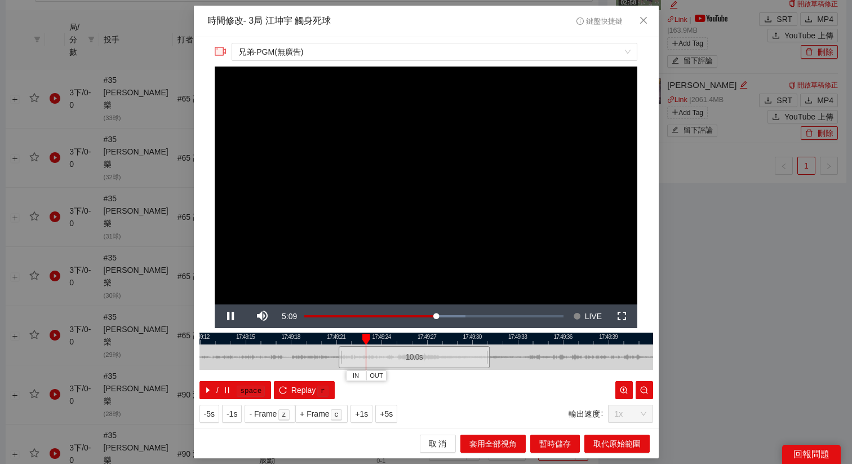
drag, startPoint x: 504, startPoint y: 337, endPoint x: 431, endPoint y: 338, distance: 73.2
click at [431, 338] on div at bounding box center [396, 338] width 453 height 12
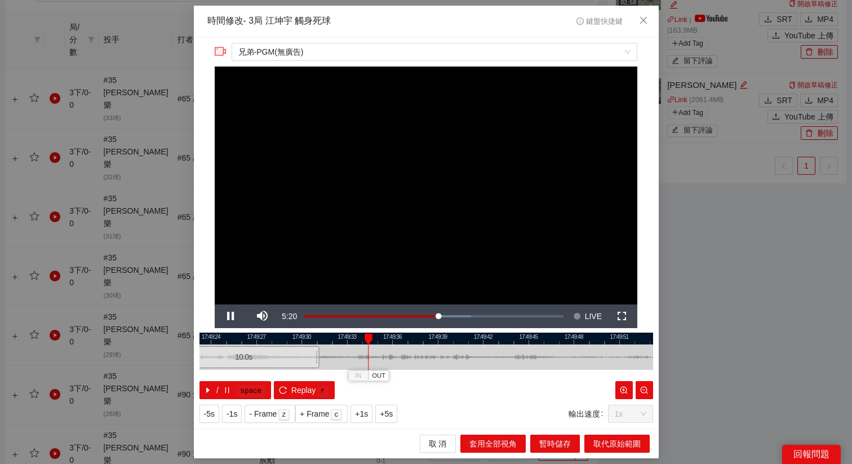
drag, startPoint x: 543, startPoint y: 336, endPoint x: 407, endPoint y: 336, distance: 136.3
click at [407, 336] on div at bounding box center [299, 338] width 453 height 12
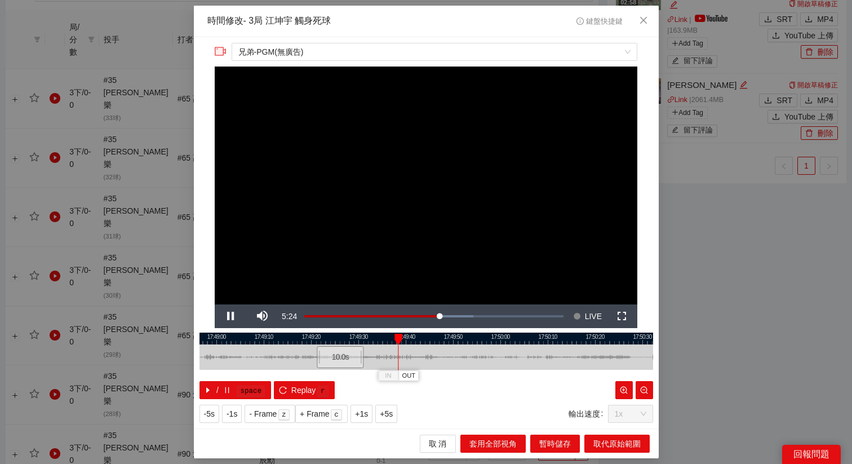
drag, startPoint x: 439, startPoint y: 340, endPoint x: 427, endPoint y: 340, distance: 11.8
click at [427, 340] on div at bounding box center [414, 338] width 453 height 12
click at [434, 376] on span "OUT" at bounding box center [429, 376] width 14 height 10
click at [452, 378] on span "OUT" at bounding box center [447, 376] width 14 height 10
click at [453, 380] on span "OUT" at bounding box center [452, 376] width 14 height 10
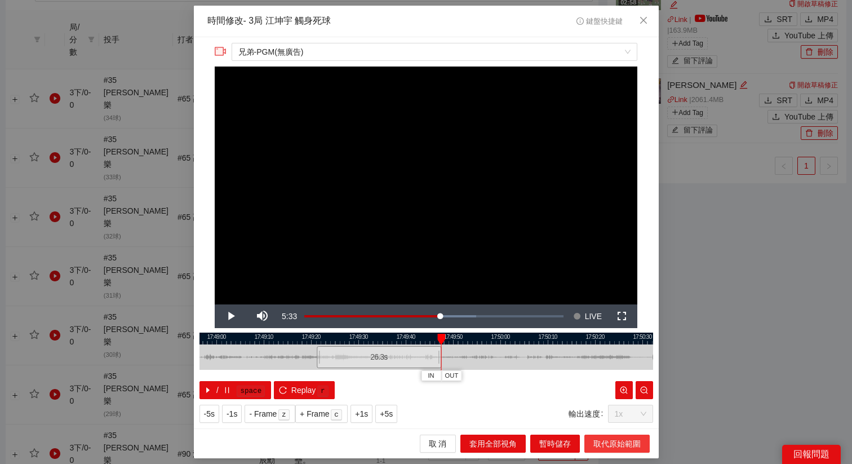
click at [593, 436] on button "取代原始範圍" at bounding box center [616, 443] width 65 height 18
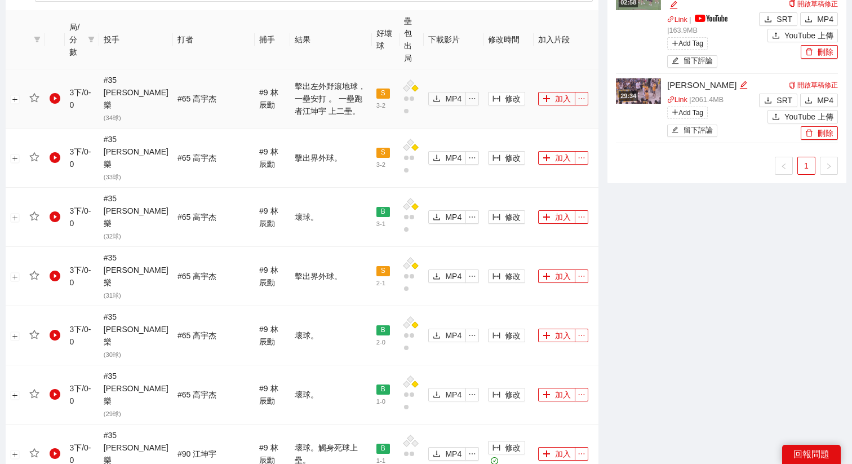
click at [499, 69] on td "修改" at bounding box center [508, 98] width 50 height 59
click at [496, 92] on button "修改" at bounding box center [506, 99] width 37 height 14
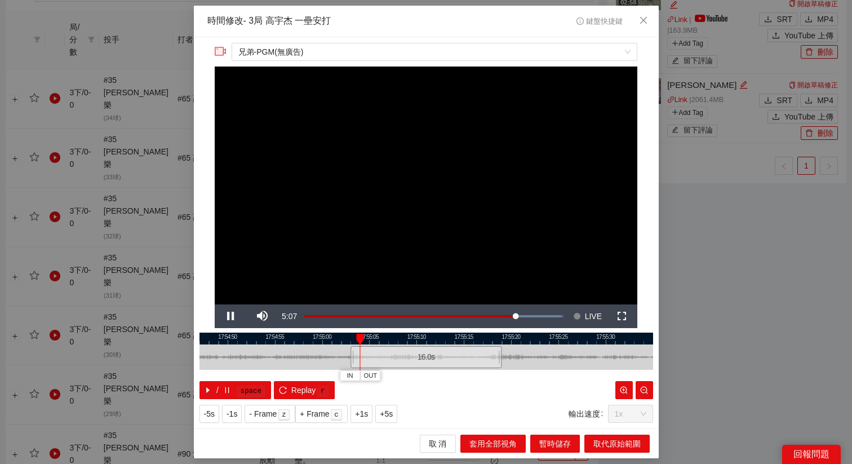
click at [443, 355] on div "16.0 s" at bounding box center [425, 357] width 151 height 22
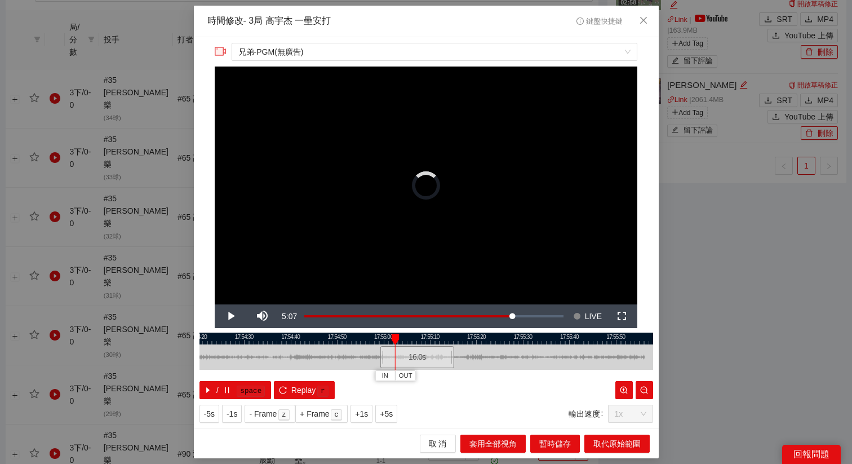
drag, startPoint x: 426, startPoint y: 362, endPoint x: 406, endPoint y: 362, distance: 20.3
click at [406, 362] on div "16.0 s" at bounding box center [417, 357] width 74 height 22
drag, startPoint x: 378, startPoint y: 357, endPoint x: 328, endPoint y: 359, distance: 50.2
click at [328, 359] on div at bounding box center [327, 356] width 7 height 25
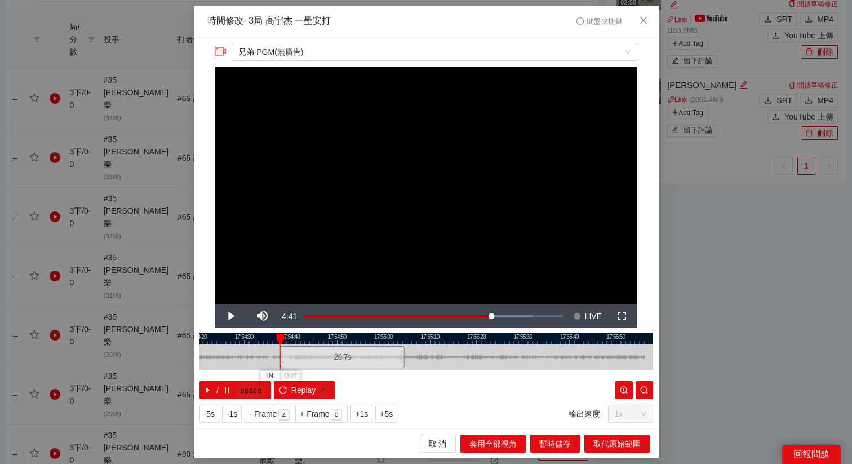
drag, startPoint x: 371, startPoint y: 359, endPoint x: 324, endPoint y: 360, distance: 46.7
click at [324, 360] on div "26.7 s" at bounding box center [342, 357] width 124 height 22
click at [334, 359] on div "26.7 s" at bounding box center [344, 357] width 124 height 22
drag, startPoint x: 333, startPoint y: 359, endPoint x: 323, endPoint y: 359, distance: 10.7
click at [323, 359] on div "26.7 s" at bounding box center [334, 357] width 124 height 22
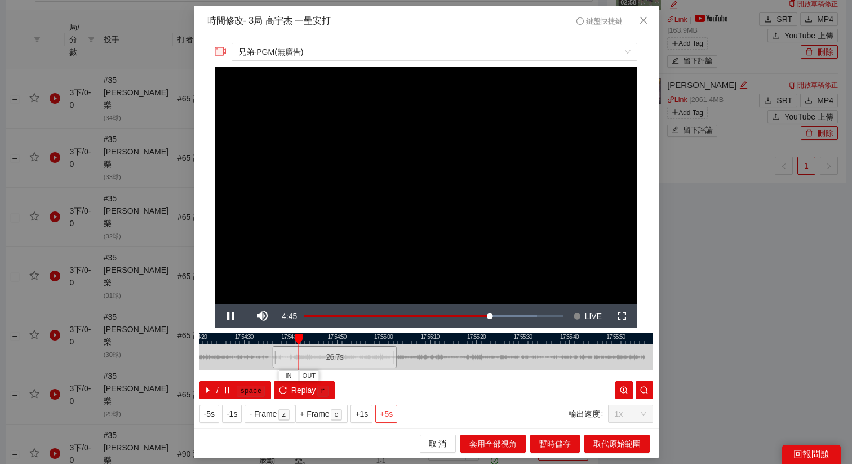
click at [392, 415] on span "+5s" at bounding box center [386, 413] width 13 height 12
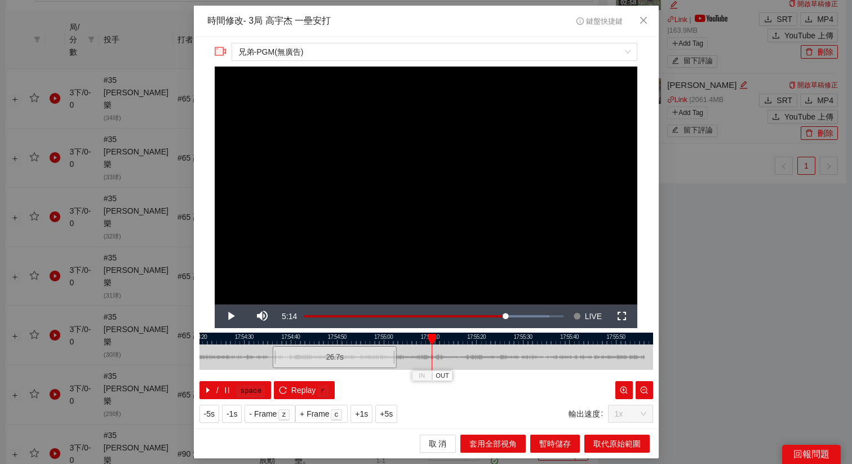
click at [425, 339] on div at bounding box center [425, 338] width 453 height 12
click at [447, 378] on button "OUT" at bounding box center [440, 375] width 20 height 11
click at [467, 378] on button "OUT" at bounding box center [459, 375] width 20 height 11
click at [630, 438] on span "取代原始範圍" at bounding box center [616, 443] width 47 height 12
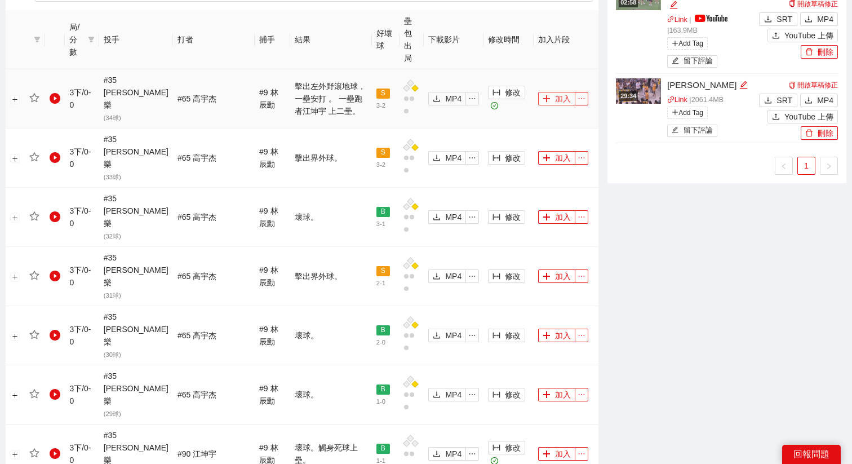
click at [550, 92] on button "加入" at bounding box center [556, 99] width 37 height 14
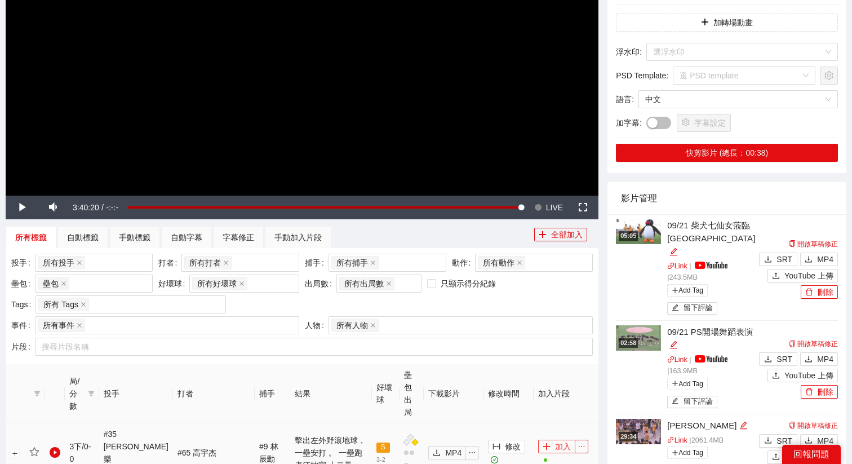
scroll to position [95, 0]
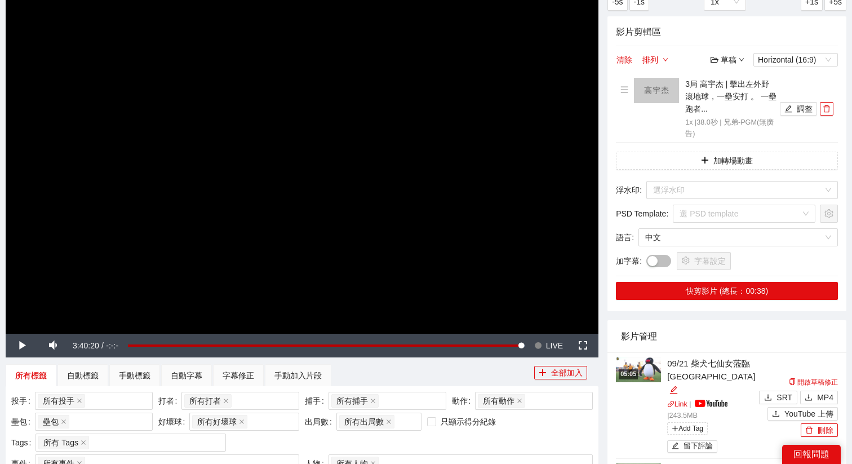
click at [457, 153] on video "Video Player" at bounding box center [302, 166] width 592 height 333
click at [552, 341] on span "LIVE" at bounding box center [554, 345] width 17 height 24
click at [828, 113] on button "button" at bounding box center [826, 109] width 14 height 14
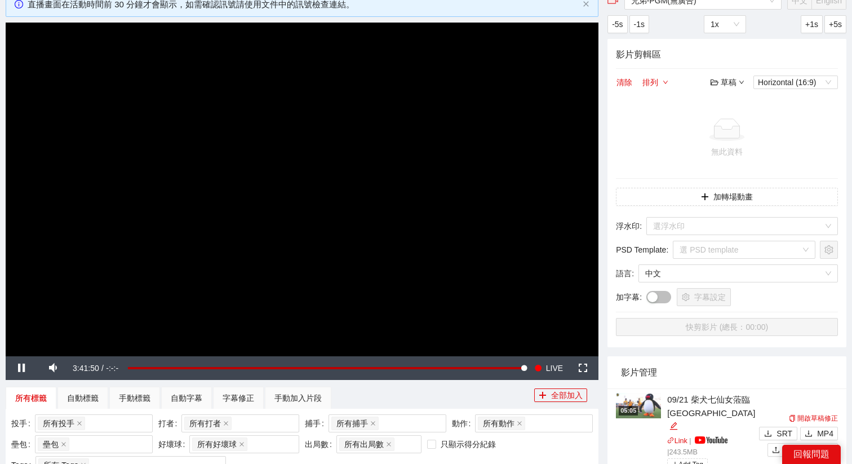
scroll to position [88, 0]
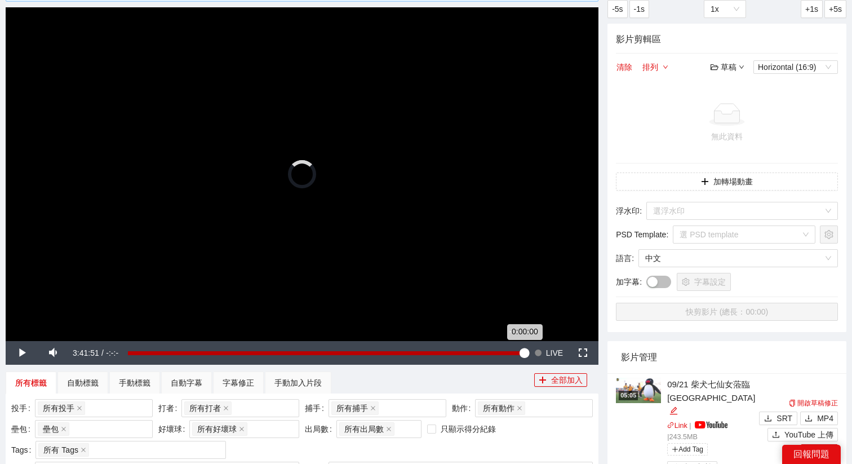
click at [522, 354] on div "0:00:00" at bounding box center [326, 353] width 396 height 4
click at [522, 352] on div "0:00:00" at bounding box center [326, 353] width 396 height 4
click at [520, 352] on div "0:00:00" at bounding box center [326, 353] width 396 height 4
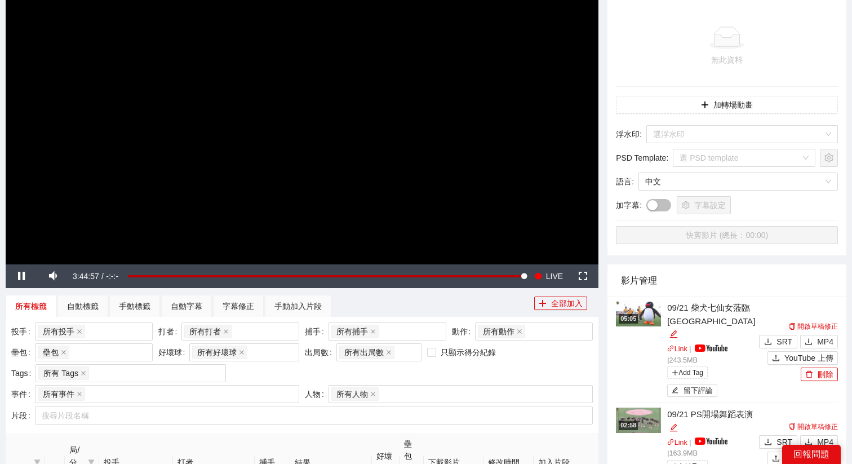
scroll to position [168, 0]
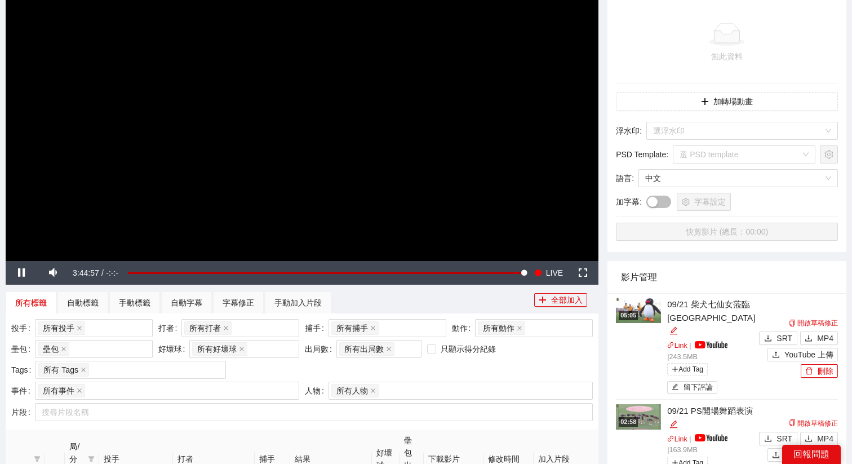
click at [409, 172] on video "Video Player" at bounding box center [302, 93] width 592 height 333
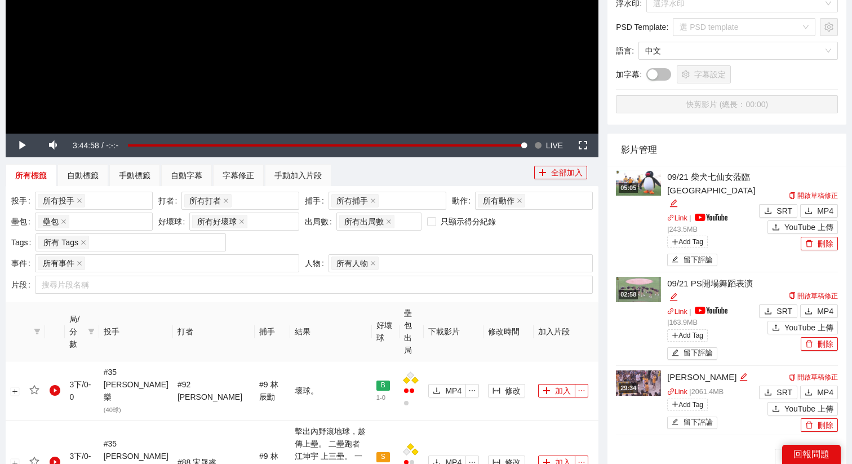
scroll to position [372, 0]
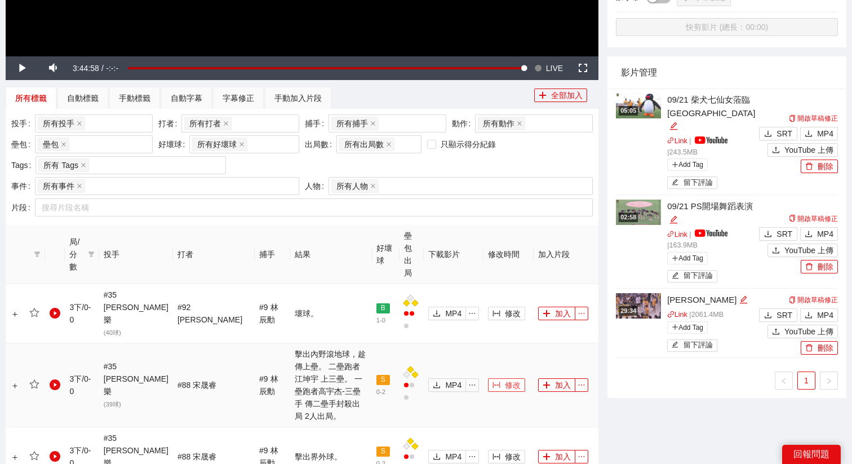
click at [497, 378] on button "修改" at bounding box center [506, 385] width 37 height 14
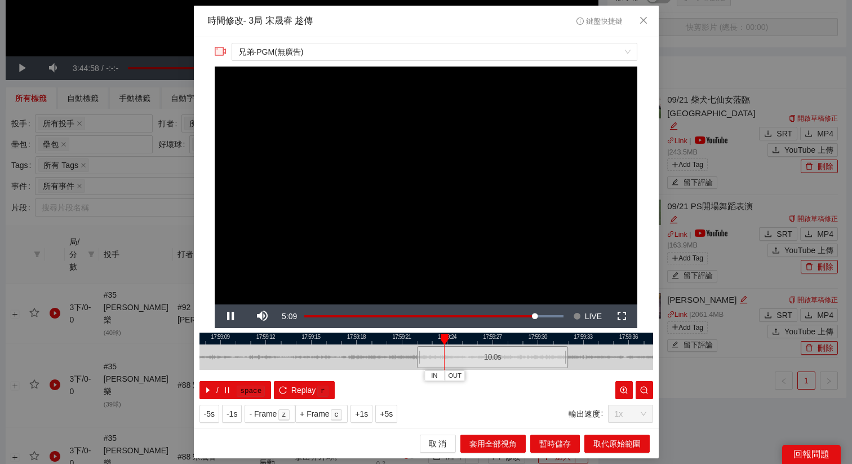
drag, startPoint x: 403, startPoint y: 339, endPoint x: 469, endPoint y: 339, distance: 66.5
click at [469, 339] on div at bounding box center [492, 338] width 453 height 12
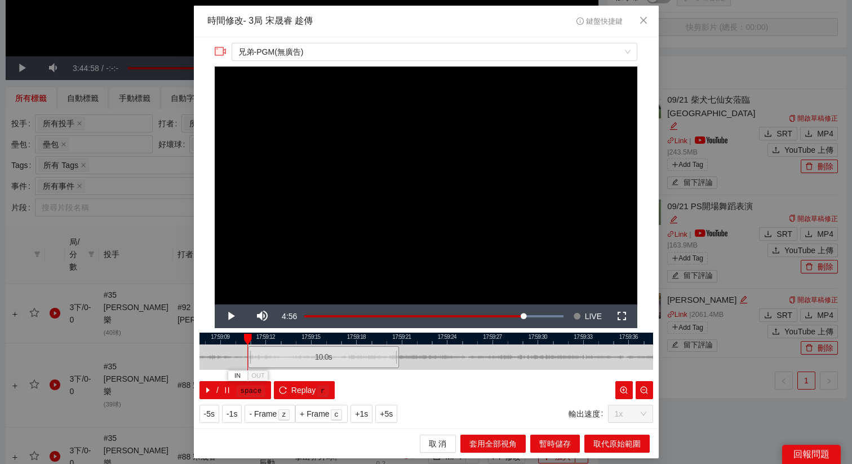
drag, startPoint x: 497, startPoint y: 359, endPoint x: 328, endPoint y: 367, distance: 169.1
click at [328, 367] on div "10.0 s" at bounding box center [323, 357] width 151 height 22
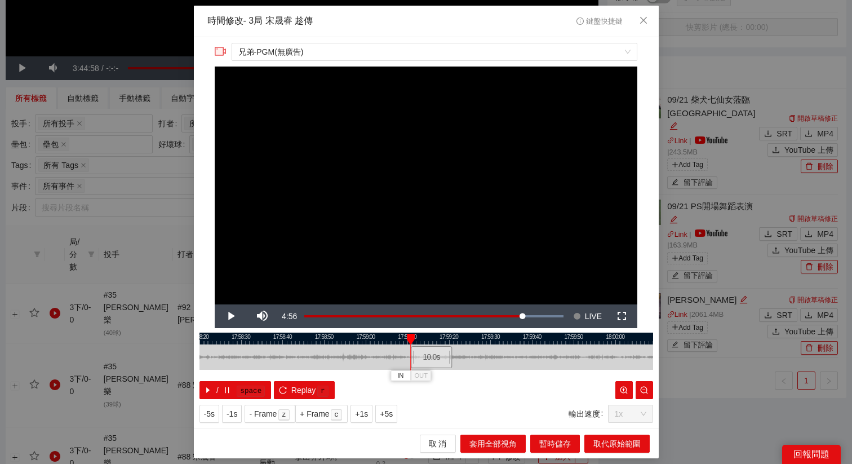
drag, startPoint x: 326, startPoint y: 340, endPoint x: 453, endPoint y: 340, distance: 126.7
click at [453, 340] on div at bounding box center [530, 338] width 453 height 12
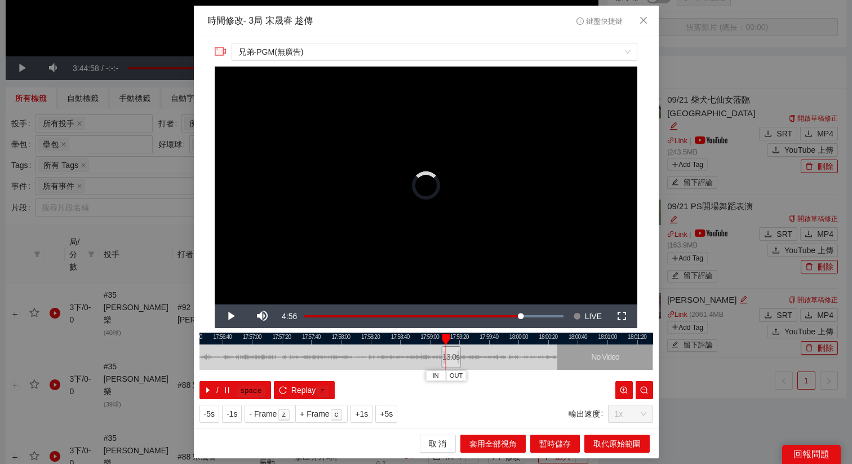
drag, startPoint x: 444, startPoint y: 355, endPoint x: 434, endPoint y: 355, distance: 10.7
click at [439, 355] on div at bounding box center [442, 356] width 7 height 25
drag, startPoint x: 448, startPoint y: 359, endPoint x: 431, endPoint y: 360, distance: 17.5
click at [431, 360] on div "17.2 s" at bounding box center [428, 357] width 25 height 22
click at [407, 373] on span "IN" at bounding box center [409, 376] width 6 height 10
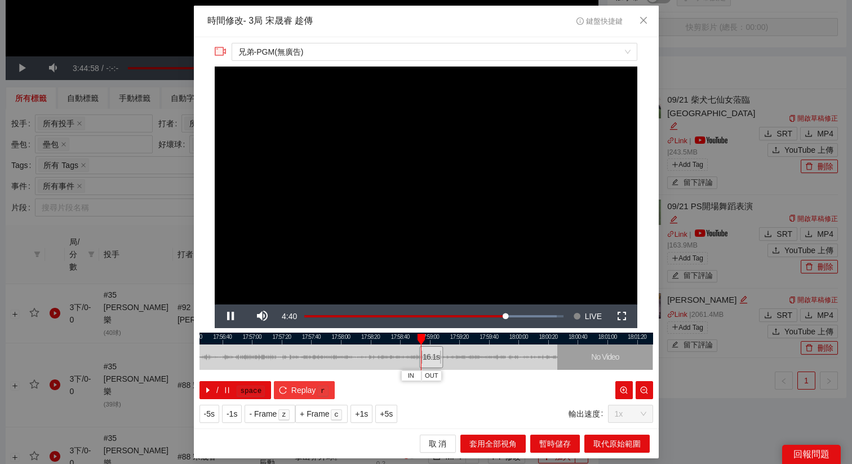
click at [305, 391] on span "Replay" at bounding box center [303, 390] width 25 height 12
click at [458, 373] on span "OUT" at bounding box center [454, 376] width 14 height 10
click at [627, 434] on button "取代原始範圍" at bounding box center [616, 443] width 65 height 18
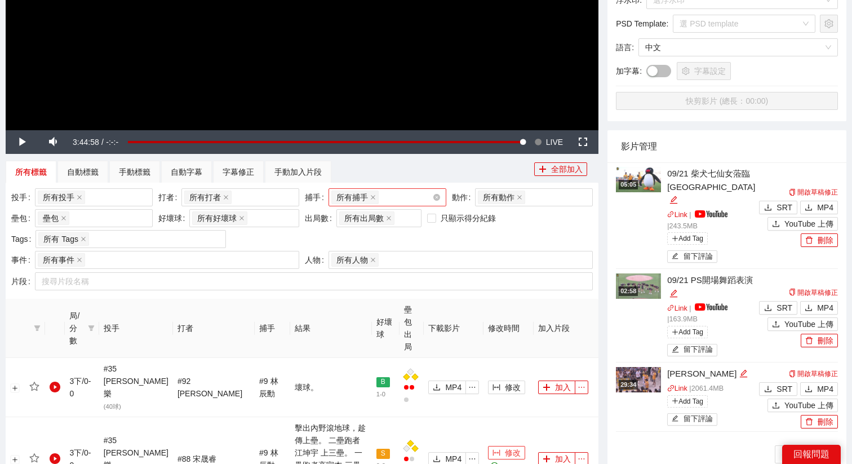
scroll to position [282, 0]
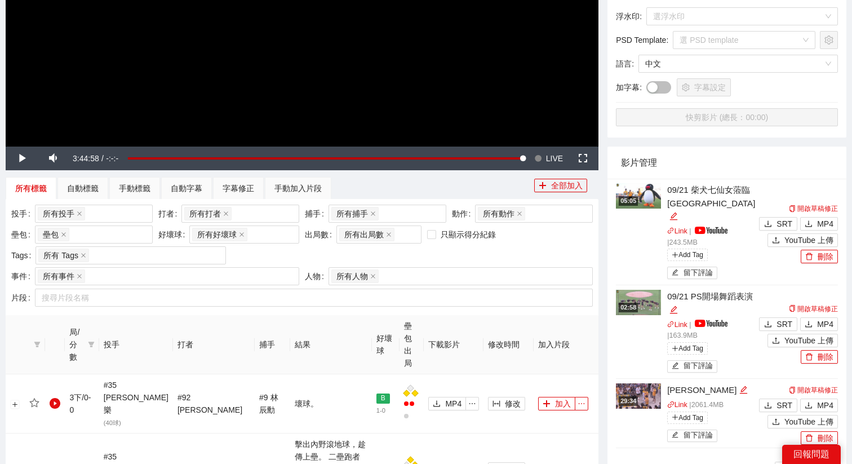
click at [548, 151] on span "LIVE" at bounding box center [554, 158] width 17 height 24
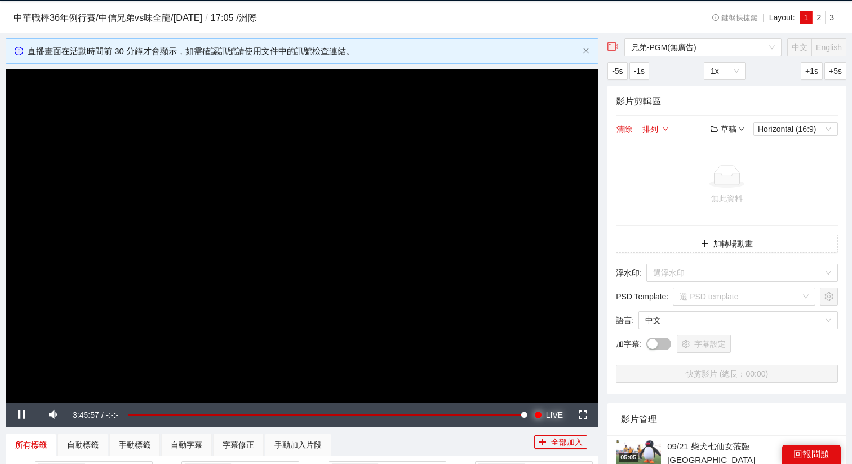
scroll to position [0, 0]
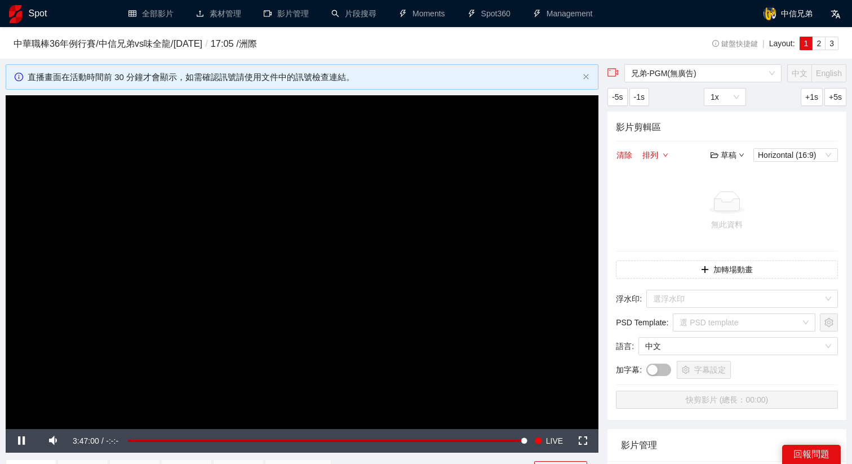
click at [326, 305] on video "Video Player" at bounding box center [302, 261] width 592 height 333
click at [542, 447] on button "Seek to live, currently behind live LIVE" at bounding box center [548, 441] width 37 height 24
click at [543, 445] on button "Seek to live, currently behind live LIVE" at bounding box center [548, 441] width 37 height 24
click at [548, 437] on span "LIVE" at bounding box center [554, 441] width 17 height 24
click at [505, 279] on video "Video Player" at bounding box center [302, 261] width 592 height 333
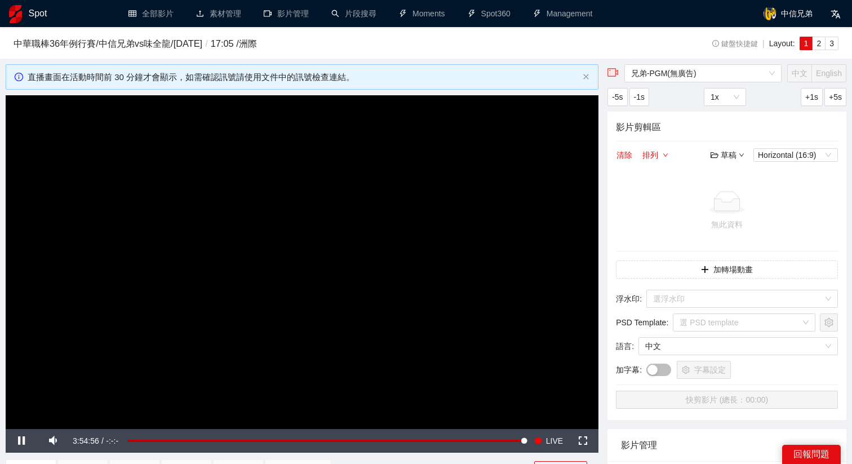
click at [505, 279] on video "Video Player" at bounding box center [302, 261] width 592 height 333
click at [511, 338] on video "Video Player" at bounding box center [302, 261] width 592 height 333
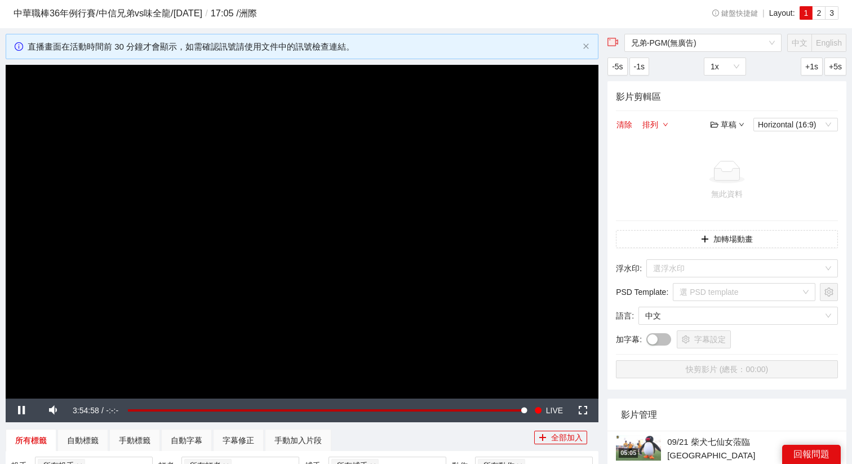
scroll to position [27, 0]
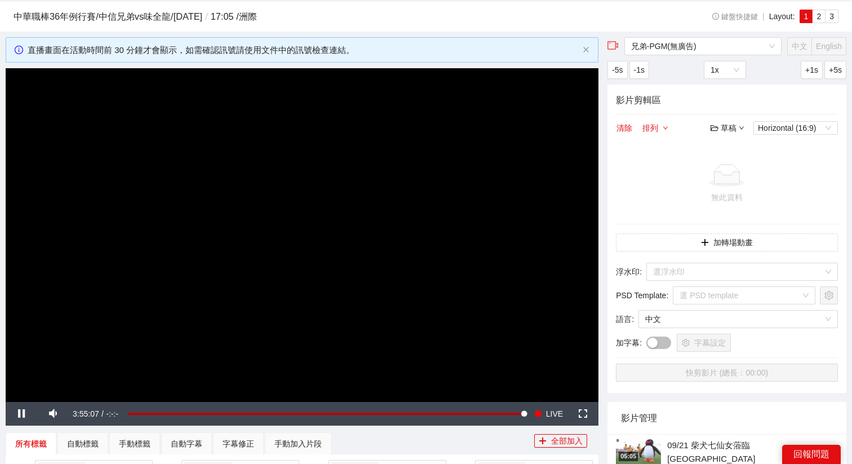
click at [725, 126] on div "草稿" at bounding box center [727, 128] width 34 height 12
click at [743, 149] on link "開啟" at bounding box center [730, 147] width 26 height 9
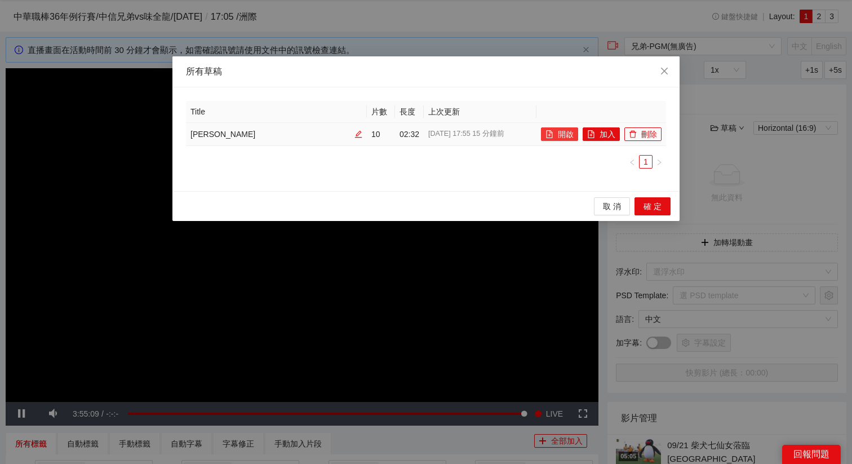
click at [565, 130] on button "開啟" at bounding box center [559, 134] width 37 height 14
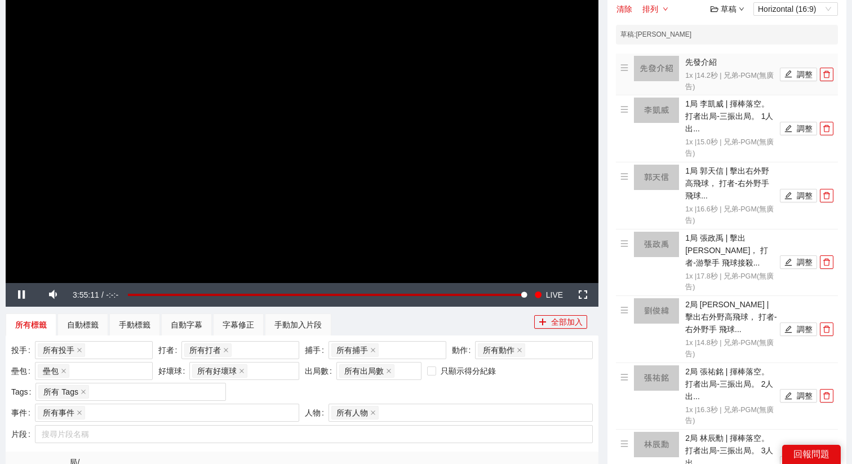
click at [430, 164] on video "Video Player" at bounding box center [302, 115] width 592 height 333
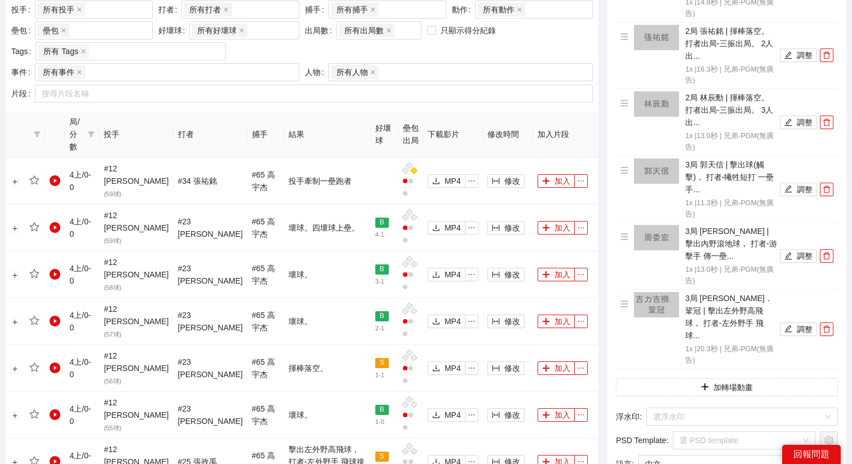
scroll to position [618, 0]
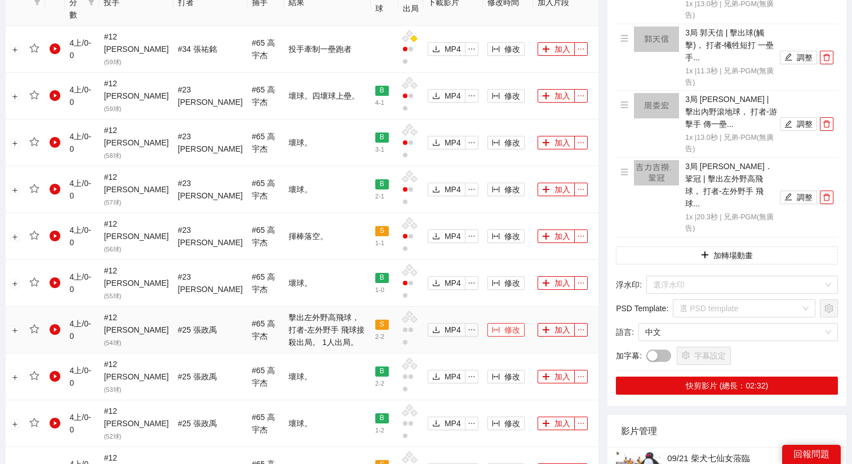
click at [496, 323] on button "修改" at bounding box center [505, 330] width 37 height 14
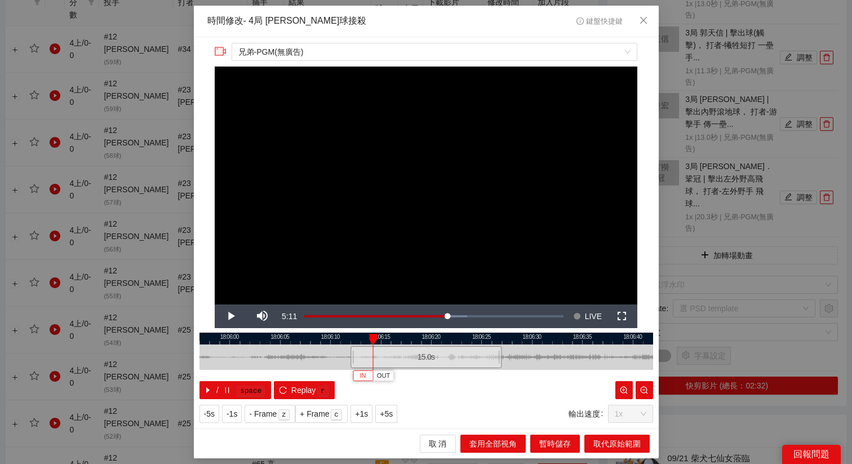
click at [366, 375] on button "IN" at bounding box center [363, 375] width 20 height 11
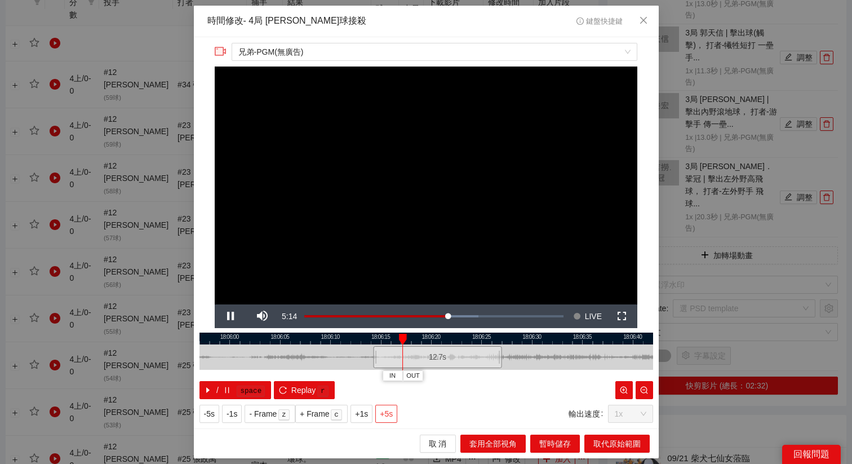
click at [391, 412] on span "+5s" at bounding box center [386, 413] width 13 height 12
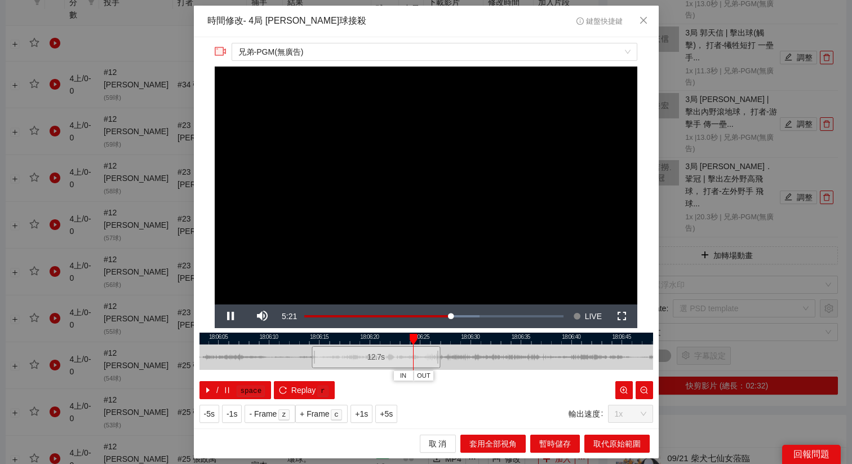
drag, startPoint x: 529, startPoint y: 337, endPoint x: 450, endPoint y: 337, distance: 79.4
click at [451, 338] on div at bounding box center [364, 338] width 453 height 12
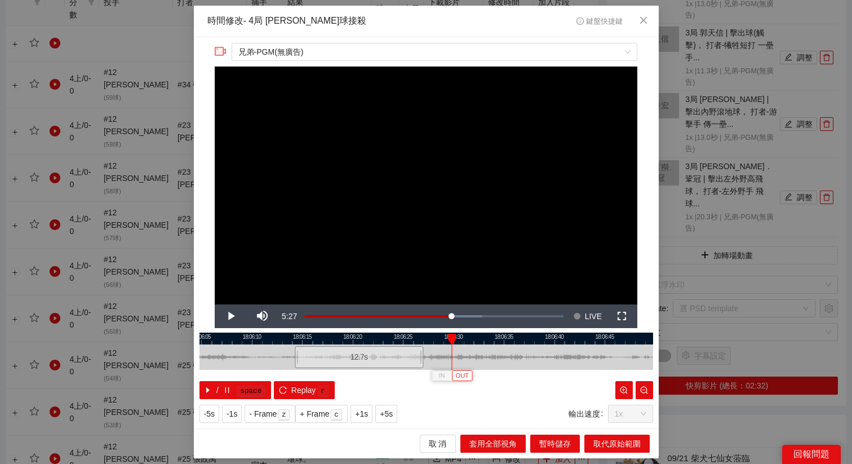
click at [466, 374] on span "OUT" at bounding box center [463, 376] width 14 height 10
click at [470, 376] on span "OUT" at bounding box center [468, 376] width 14 height 10
click at [621, 440] on span "取代原始範圍" at bounding box center [616, 443] width 47 height 12
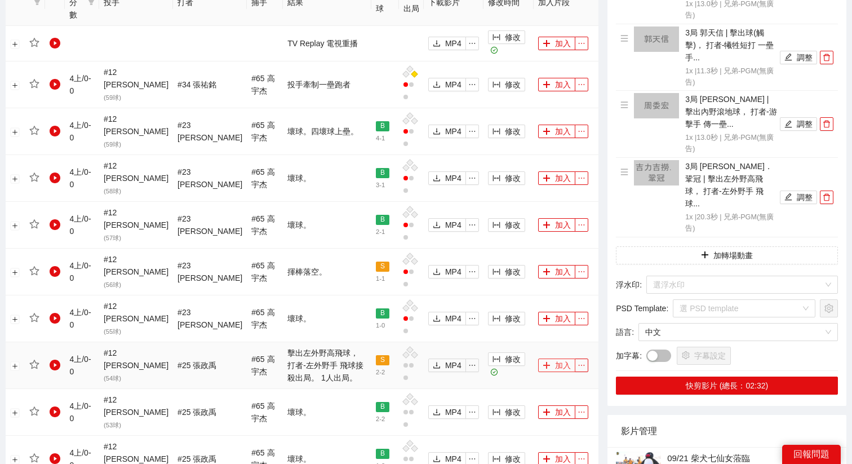
click at [554, 358] on button "加入" at bounding box center [556, 365] width 37 height 14
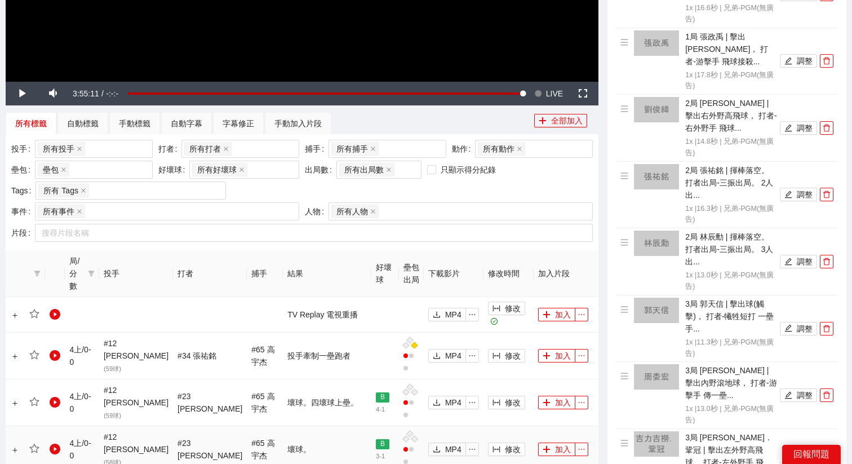
scroll to position [136, 0]
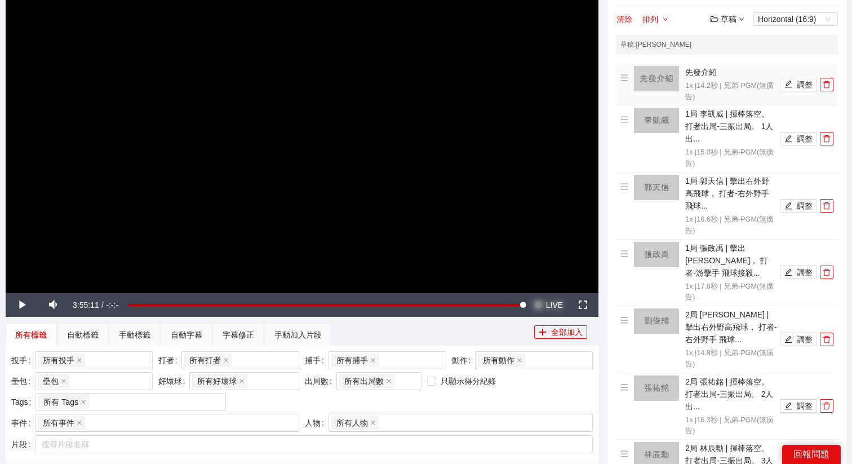
click at [554, 300] on span "LIVE" at bounding box center [554, 305] width 17 height 24
click at [447, 148] on video "Video Player" at bounding box center [302, 125] width 592 height 333
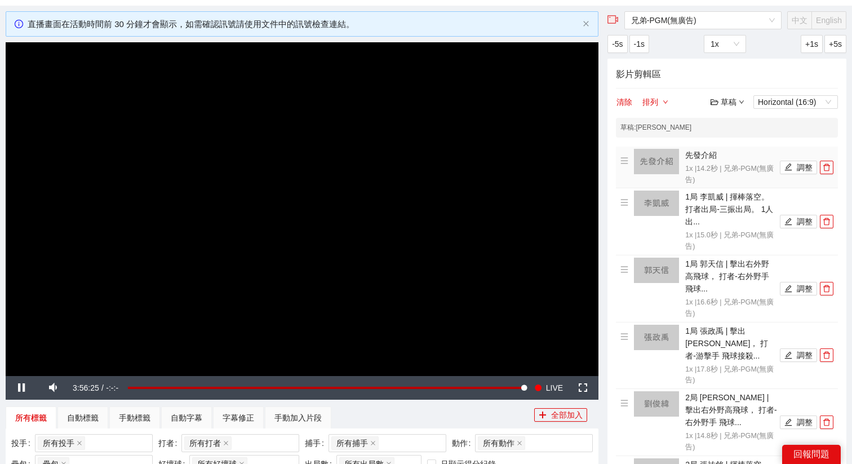
scroll to position [47, 0]
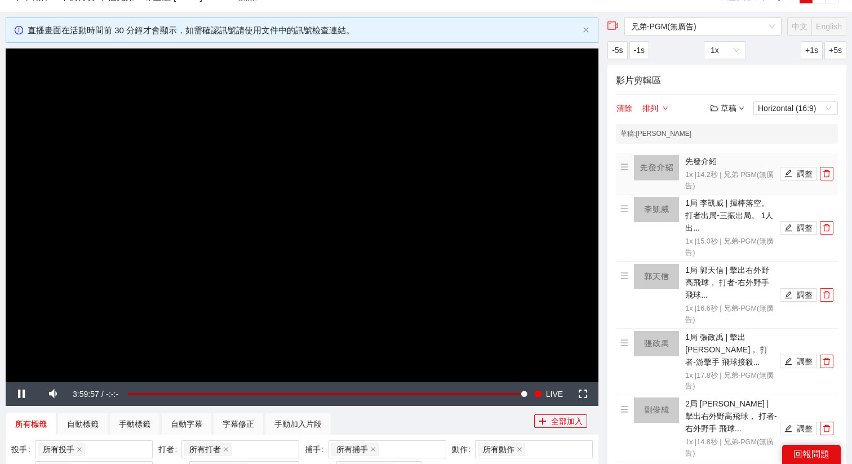
click at [727, 107] on div "草稿" at bounding box center [727, 108] width 34 height 12
click at [736, 152] on link "儲存" at bounding box center [730, 150] width 26 height 9
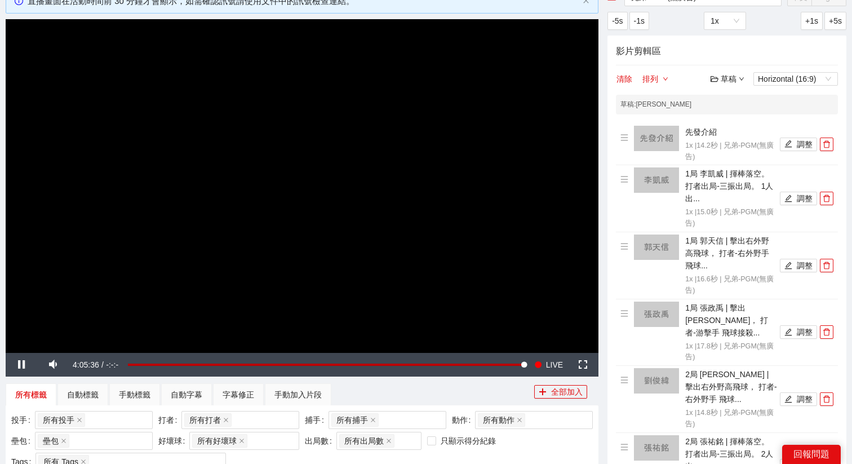
scroll to position [63, 0]
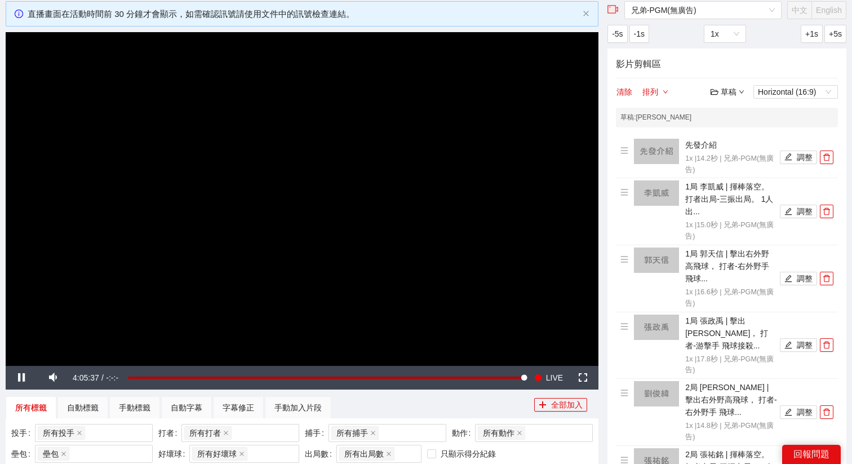
click at [388, 239] on video "Video Player" at bounding box center [302, 198] width 592 height 333
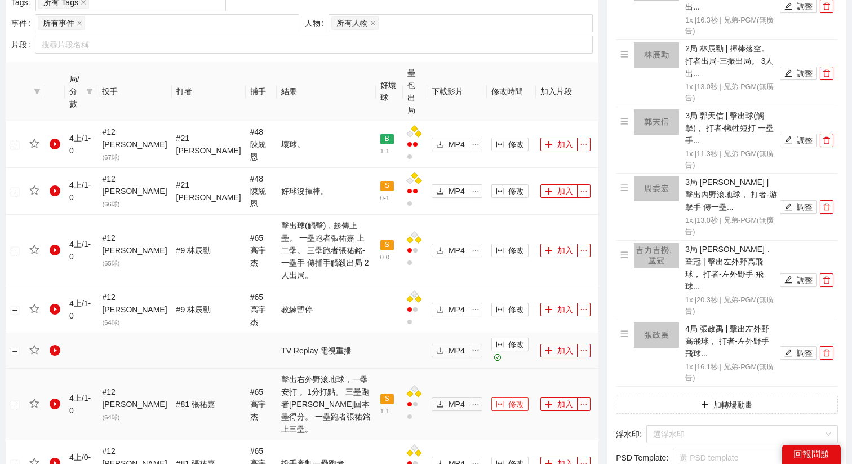
scroll to position [532, 0]
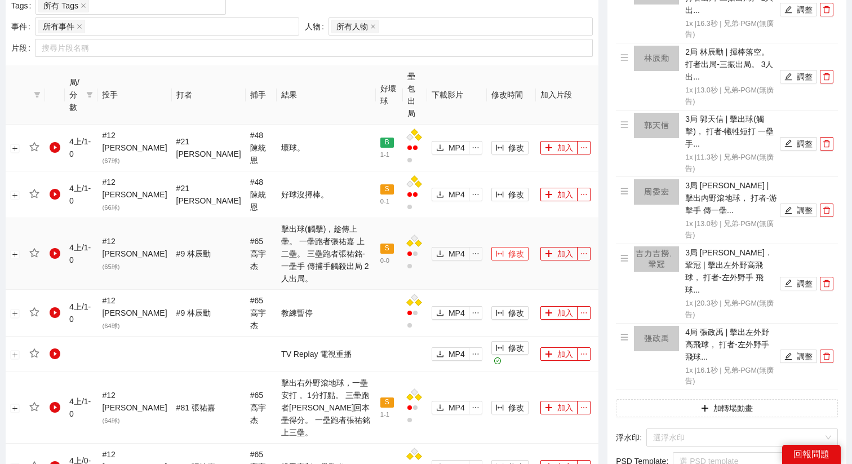
click at [508, 247] on span "修改" at bounding box center [516, 253] width 16 height 12
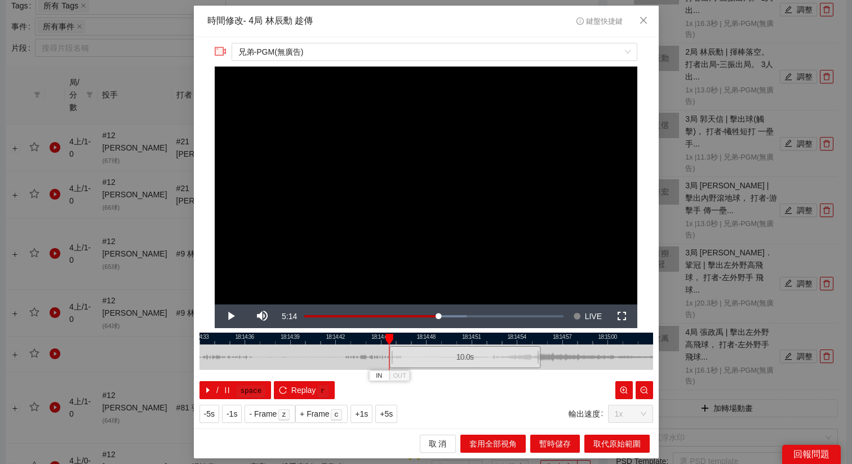
drag, startPoint x: 403, startPoint y: 358, endPoint x: 441, endPoint y: 358, distance: 37.7
click at [441, 358] on div "10.0 s" at bounding box center [464, 357] width 151 height 22
drag, startPoint x: 441, startPoint y: 358, endPoint x: 458, endPoint y: 358, distance: 16.9
click at [458, 358] on div "10.0 s" at bounding box center [470, 357] width 151 height 22
drag, startPoint x: 478, startPoint y: 342, endPoint x: 384, endPoint y: 344, distance: 93.5
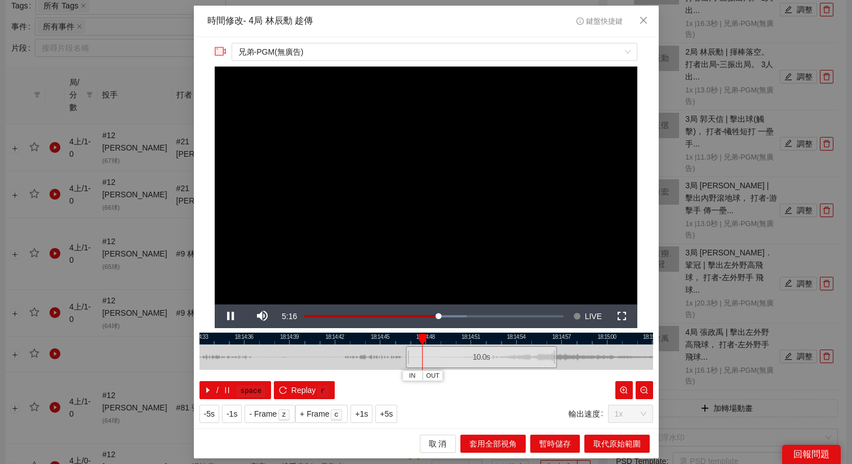
click at [384, 344] on div "18:14:33 18:14:36 18:14:39 18:14:42 18:14:45 18:14:48 18:14:51 18:14:54 18:14:5…" at bounding box center [425, 365] width 453 height 66
drag, startPoint x: 368, startPoint y: 357, endPoint x: 396, endPoint y: 357, distance: 28.2
click at [396, 357] on div "10.0 s" at bounding box center [410, 357] width 151 height 22
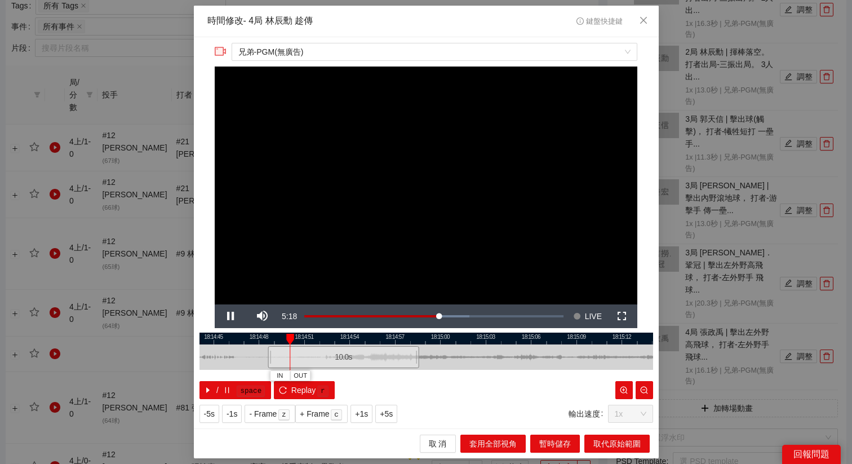
drag, startPoint x: 442, startPoint y: 340, endPoint x: 368, endPoint y: 340, distance: 74.3
click at [368, 340] on div at bounding box center [352, 338] width 453 height 12
drag, startPoint x: 314, startPoint y: 357, endPoint x: 324, endPoint y: 356, distance: 9.6
click at [325, 357] on div "10.0 s" at bounding box center [347, 357] width 151 height 22
drag, startPoint x: 513, startPoint y: 341, endPoint x: 490, endPoint y: 341, distance: 23.1
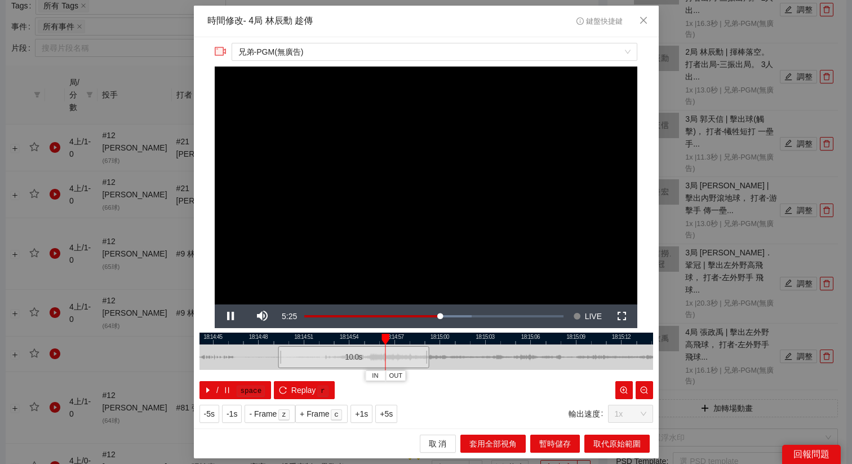
click at [490, 341] on div at bounding box center [425, 338] width 453 height 12
drag, startPoint x: 493, startPoint y: 341, endPoint x: 429, endPoint y: 342, distance: 63.6
click at [429, 342] on div at bounding box center [362, 338] width 453 height 12
drag, startPoint x: 456, startPoint y: 335, endPoint x: 429, endPoint y: 335, distance: 27.0
click at [429, 335] on div at bounding box center [425, 338] width 453 height 12
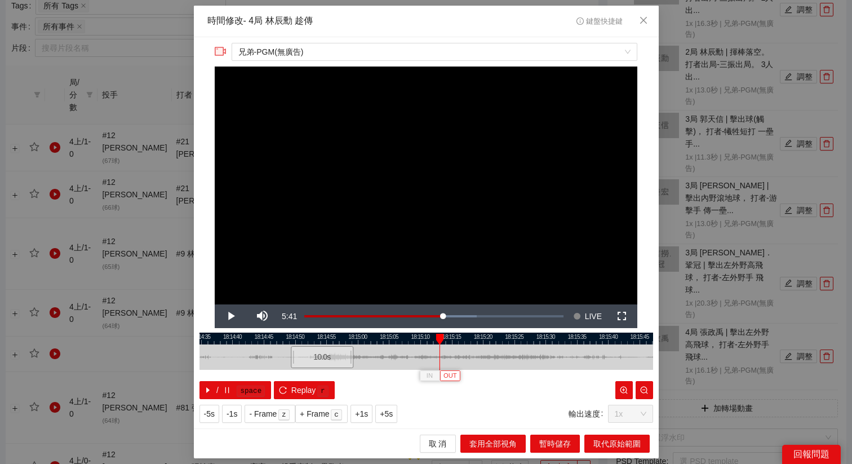
click at [454, 377] on span "OUT" at bounding box center [450, 376] width 14 height 10
click at [474, 376] on button "OUT" at bounding box center [464, 375] width 20 height 11
click at [448, 341] on div at bounding box center [425, 338] width 453 height 12
click at [467, 377] on span "OUT" at bounding box center [464, 376] width 14 height 10
click at [379, 413] on button "+5s" at bounding box center [386, 413] width 22 height 18
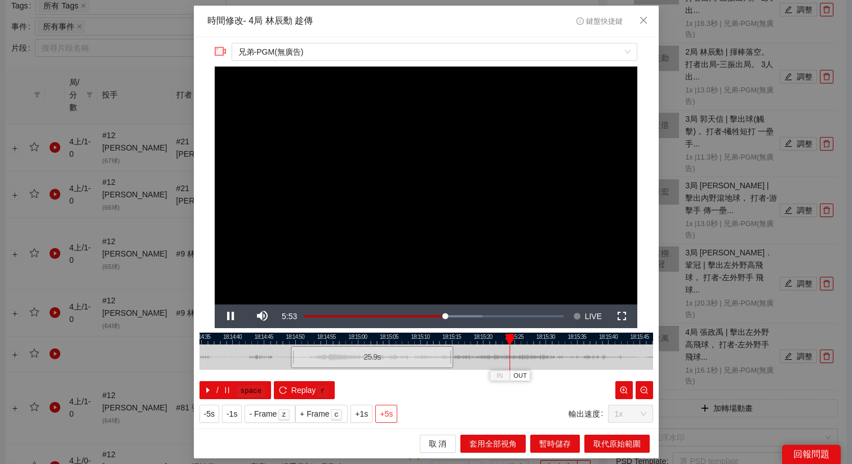
click at [385, 415] on span "+5s" at bounding box center [386, 413] width 13 height 12
click at [565, 339] on div at bounding box center [425, 338] width 453 height 12
drag, startPoint x: 558, startPoint y: 335, endPoint x: 466, endPoint y: 343, distance: 92.7
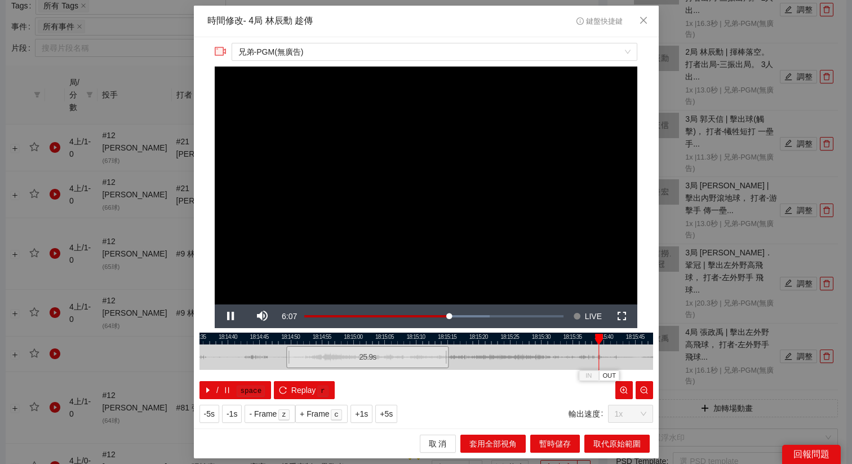
click at [466, 343] on div at bounding box center [421, 338] width 453 height 12
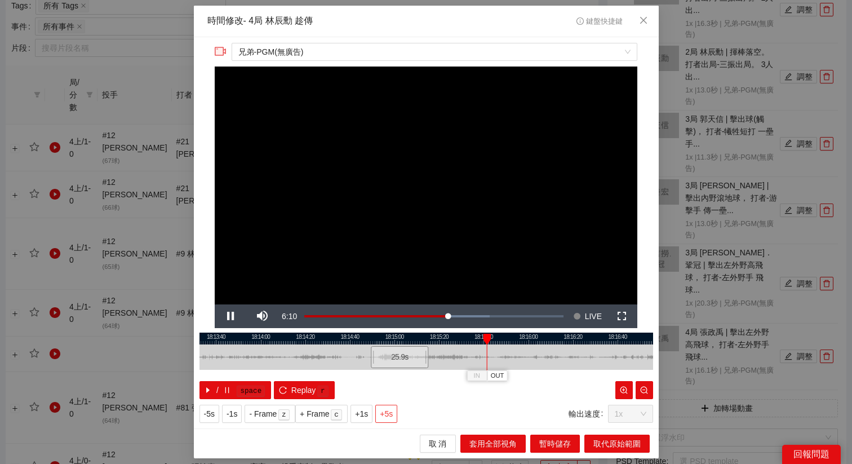
click at [395, 419] on button "+5s" at bounding box center [386, 413] width 22 height 18
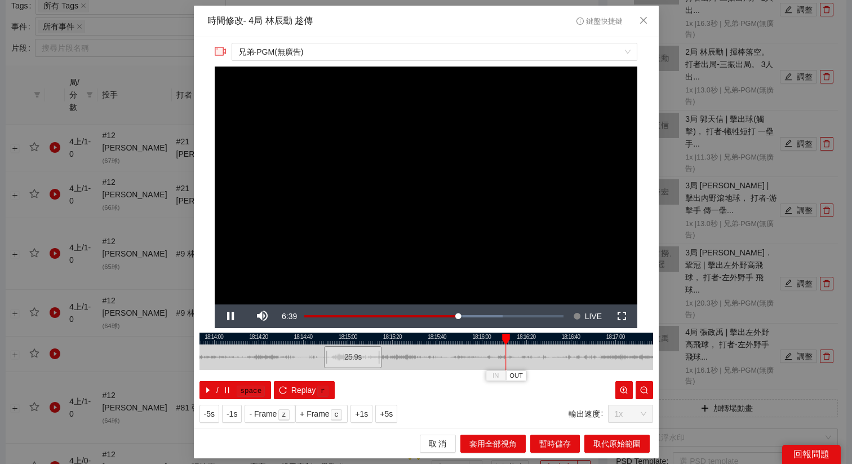
drag, startPoint x: 486, startPoint y: 332, endPoint x: 458, endPoint y: 335, distance: 27.8
click at [458, 335] on div at bounding box center [379, 338] width 453 height 12
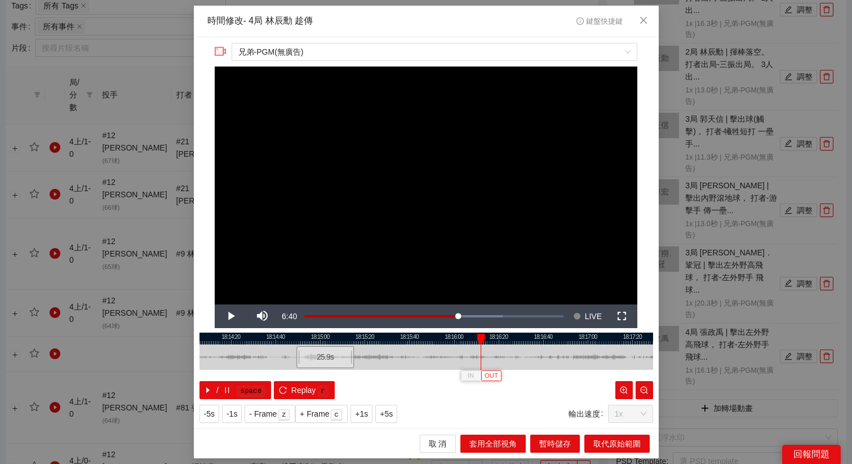
click at [497, 377] on span "OUT" at bounding box center [491, 376] width 14 height 10
click at [613, 440] on span "取代原始範圍" at bounding box center [616, 443] width 47 height 12
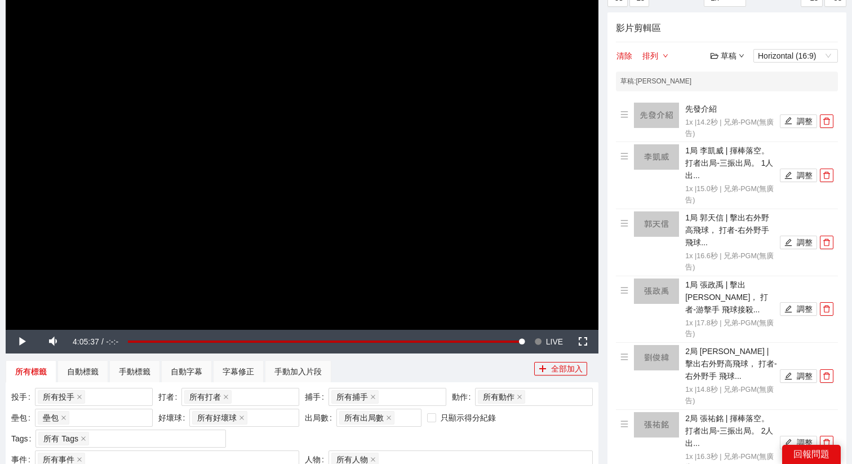
scroll to position [0, 0]
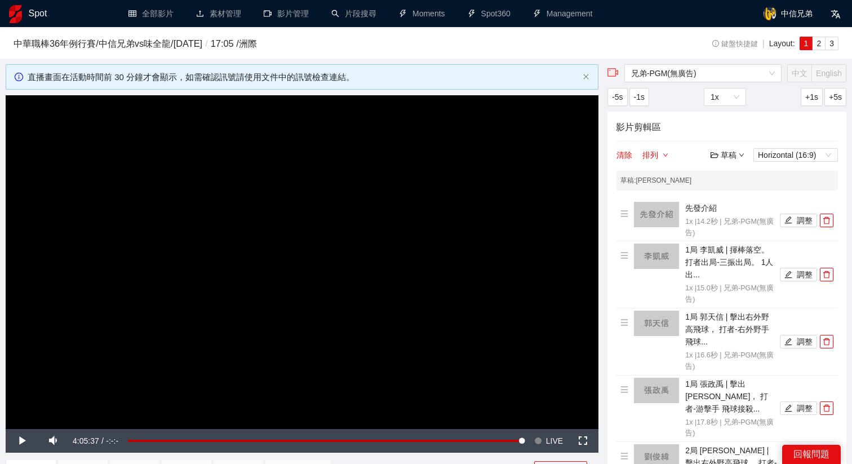
click at [724, 160] on div "草稿" at bounding box center [727, 155] width 34 height 12
click at [725, 195] on link "儲存" at bounding box center [730, 197] width 26 height 9
click at [725, 158] on div "草稿" at bounding box center [727, 155] width 34 height 12
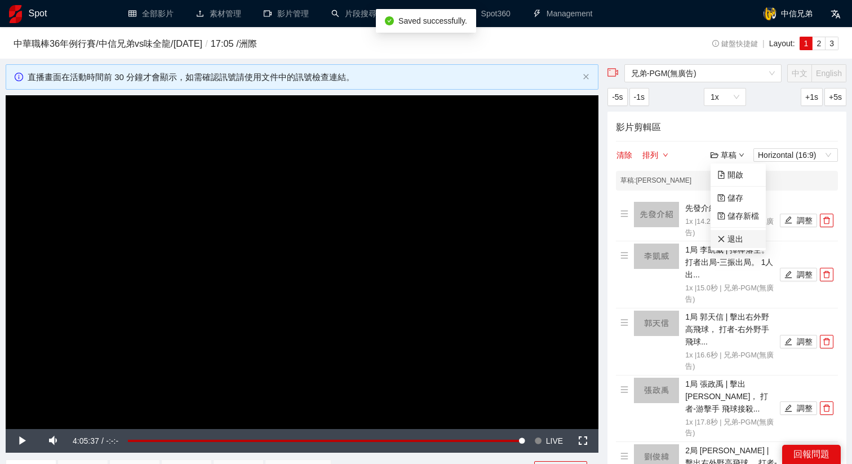
click at [724, 242] on link "退出" at bounding box center [730, 238] width 26 height 9
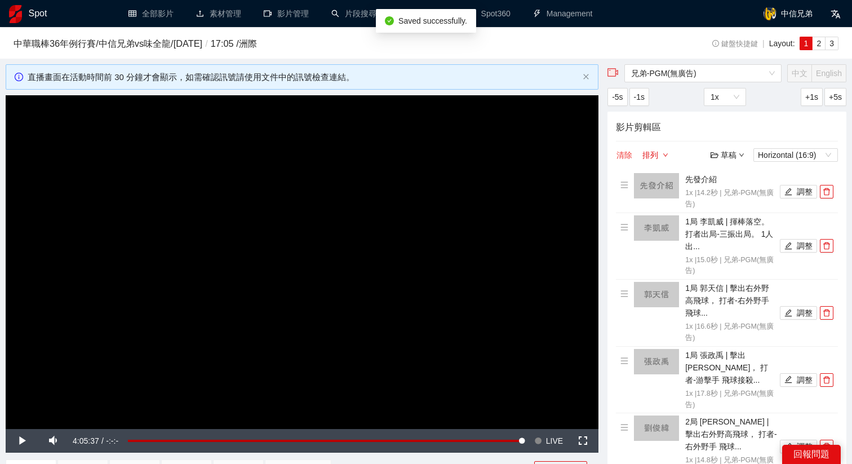
click at [624, 159] on button "清除" at bounding box center [624, 155] width 17 height 14
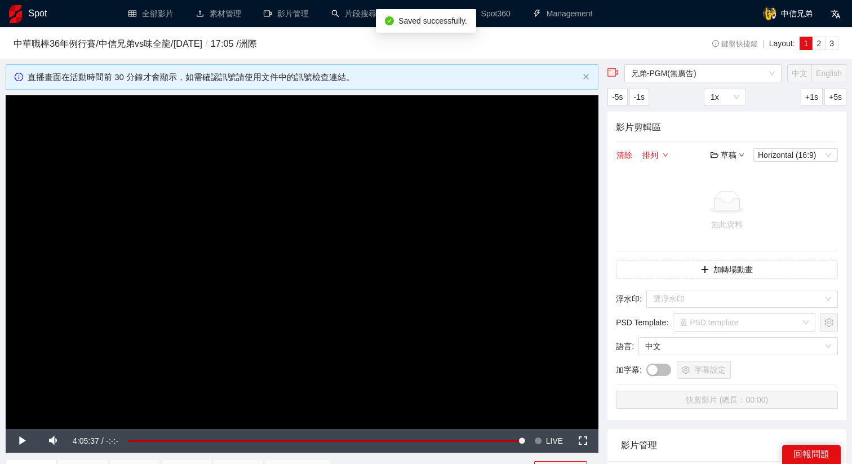
click at [465, 264] on video "Video Player" at bounding box center [302, 261] width 592 height 333
click at [547, 432] on span "LIVE" at bounding box center [554, 441] width 17 height 24
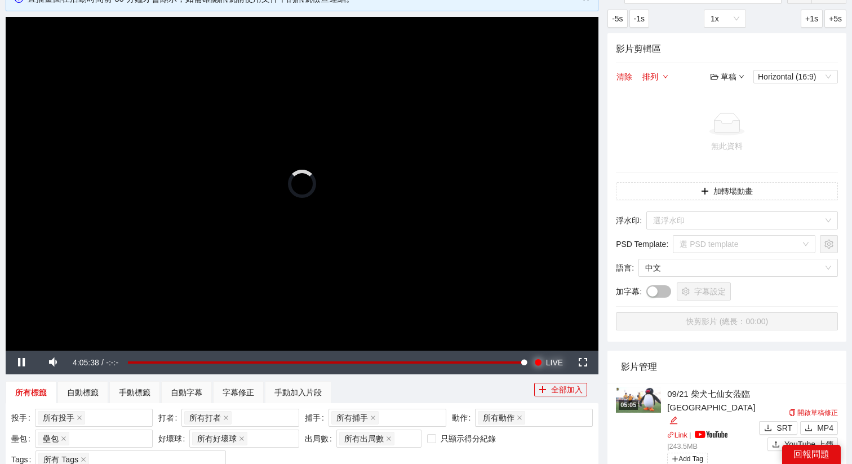
scroll to position [83, 0]
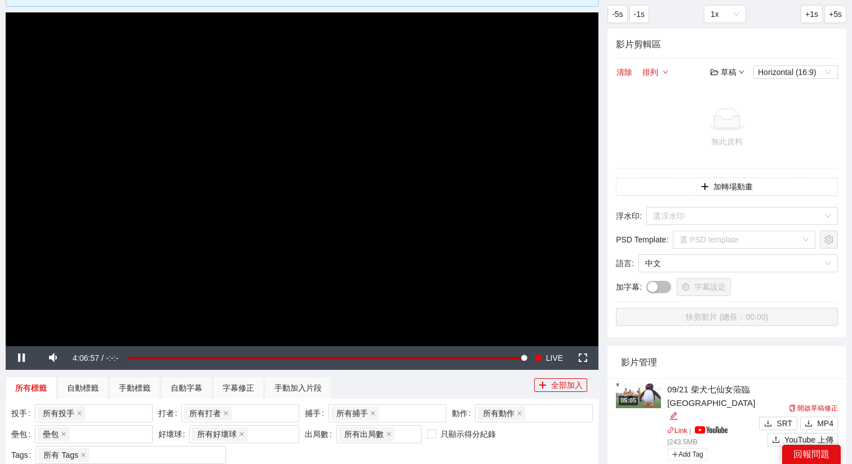
click at [491, 256] on video "Video Player" at bounding box center [302, 178] width 592 height 333
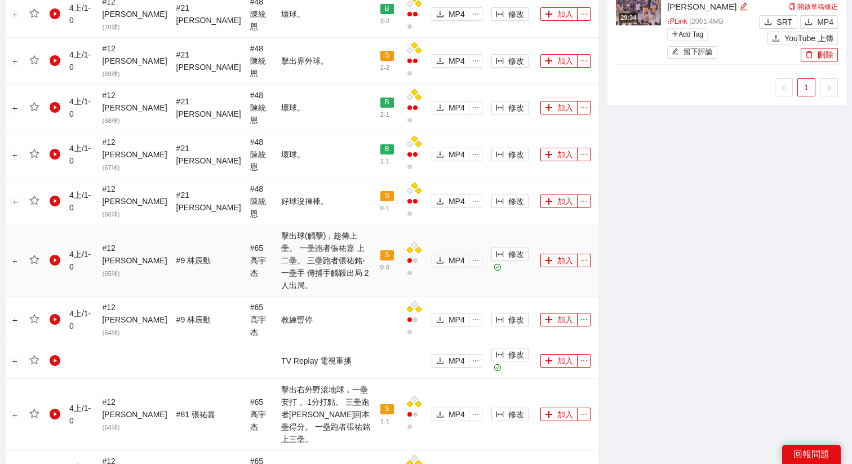
scroll to position [674, 0]
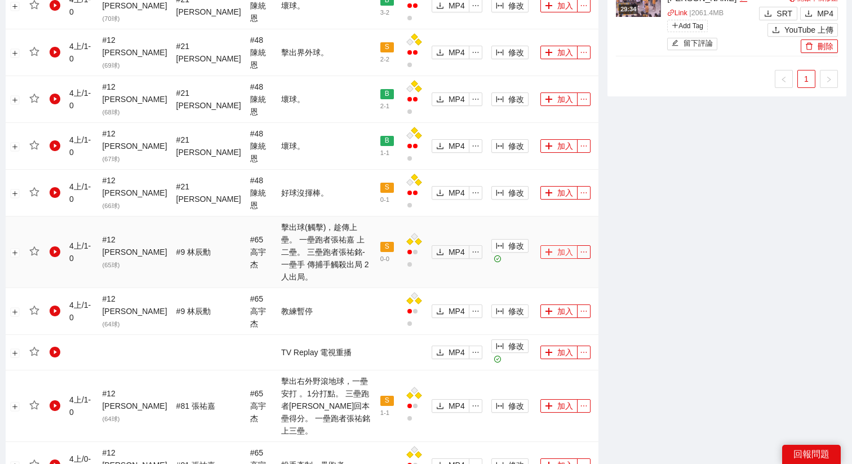
click at [554, 245] on button "加入" at bounding box center [558, 252] width 37 height 14
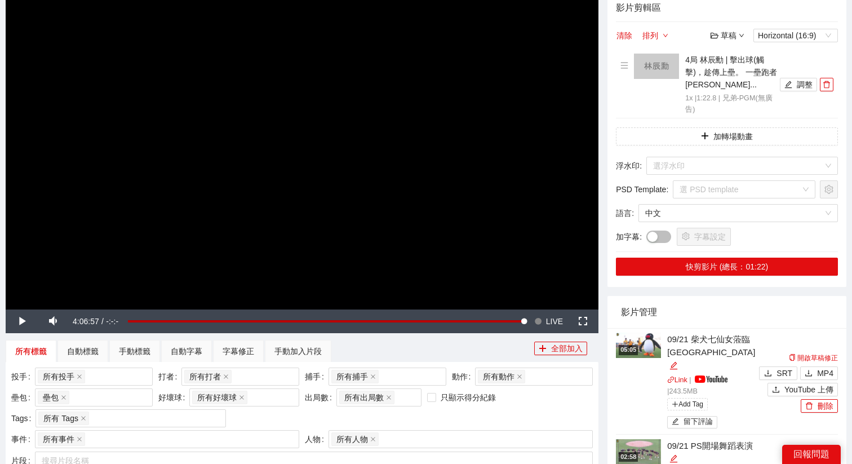
scroll to position [105, 0]
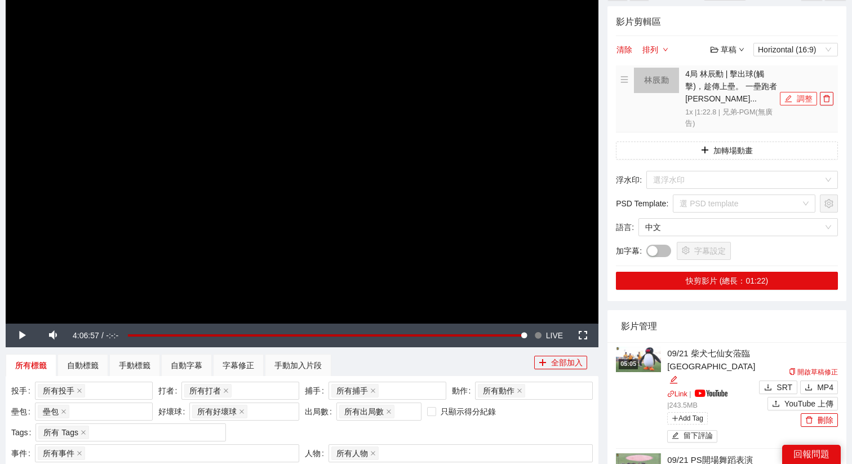
click at [799, 100] on button "調整" at bounding box center [797, 99] width 37 height 14
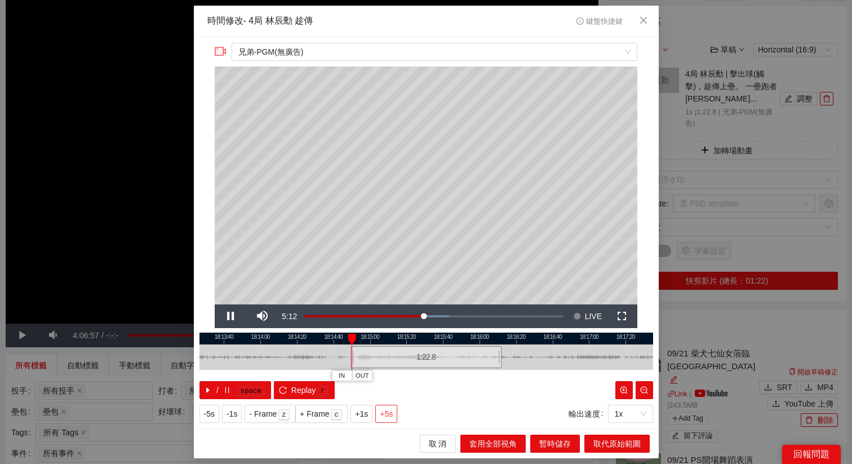
click at [391, 411] on span "+5s" at bounding box center [386, 413] width 13 height 12
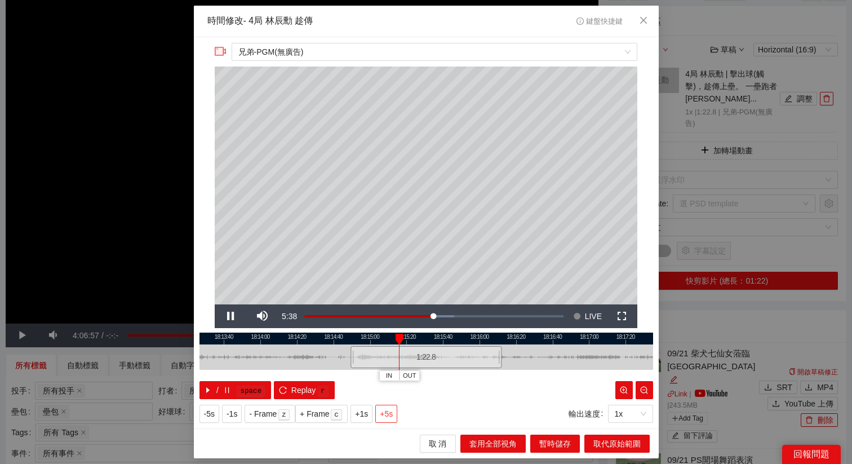
click at [391, 411] on span "+5s" at bounding box center [386, 413] width 13 height 12
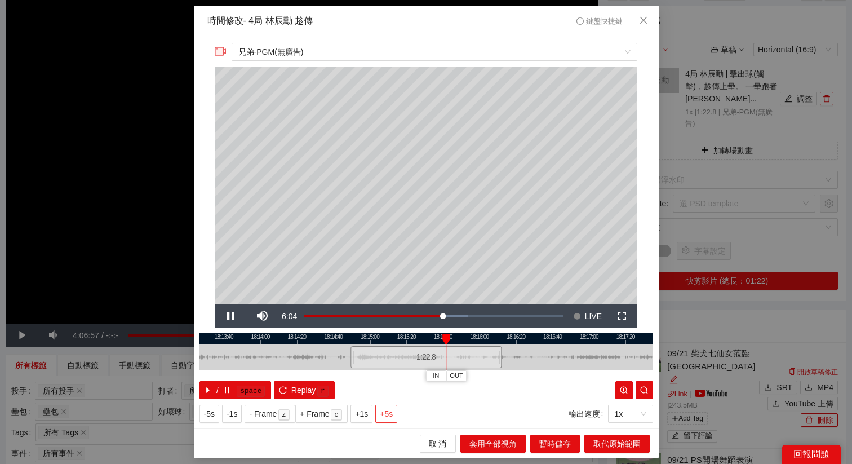
click at [391, 411] on span "+5s" at bounding box center [386, 413] width 13 height 12
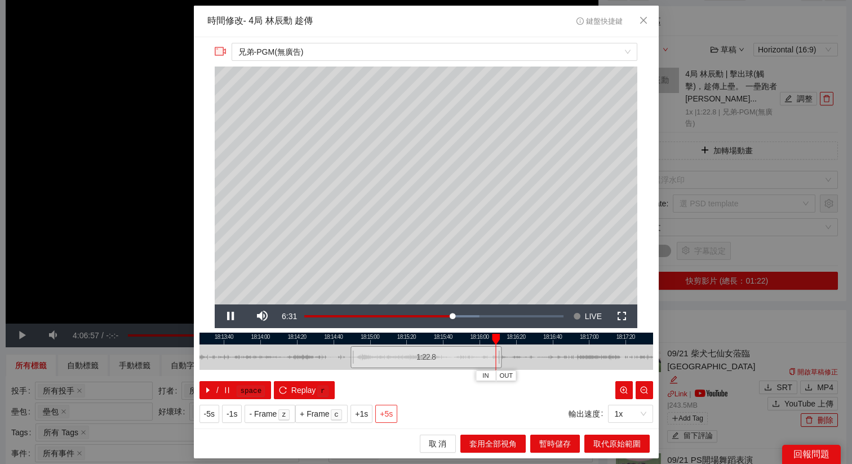
click at [383, 412] on span "+5s" at bounding box center [386, 413] width 13 height 12
click at [474, 333] on div at bounding box center [425, 338] width 453 height 12
click at [387, 408] on span "+5s" at bounding box center [386, 413] width 13 height 12
click at [512, 376] on span "OUT" at bounding box center [510, 376] width 14 height 10
click at [601, 438] on span "取代原始範圍" at bounding box center [616, 443] width 47 height 12
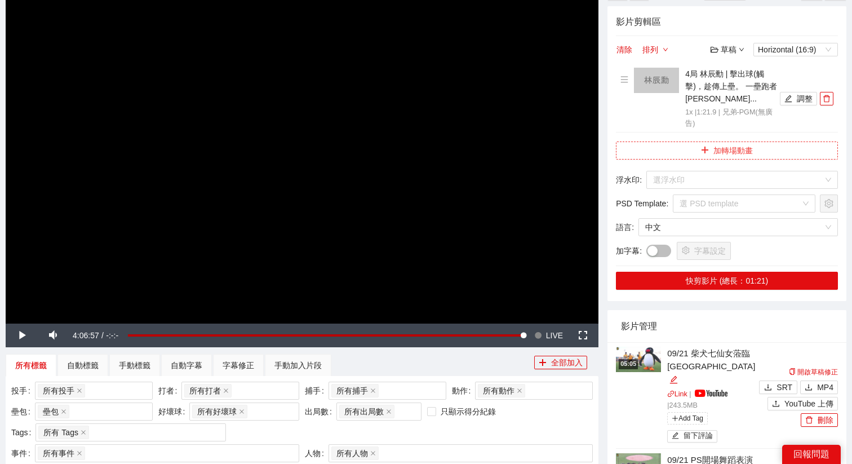
click at [717, 148] on button "加轉場動畫" at bounding box center [727, 150] width 222 height 18
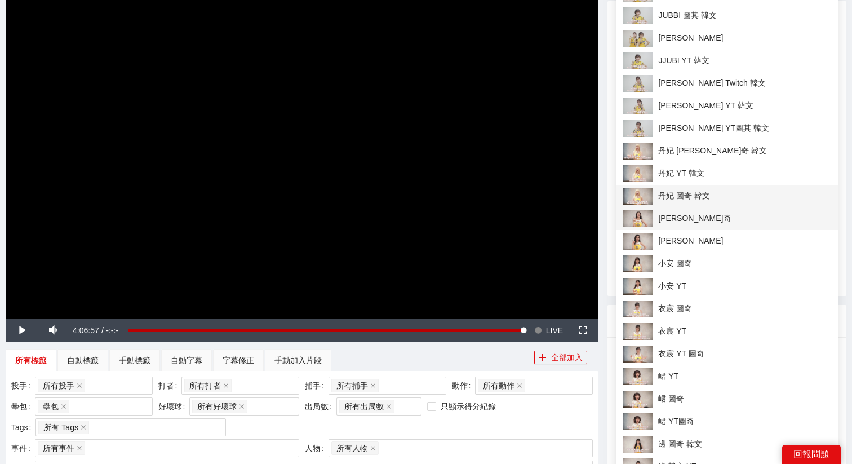
scroll to position [94, 0]
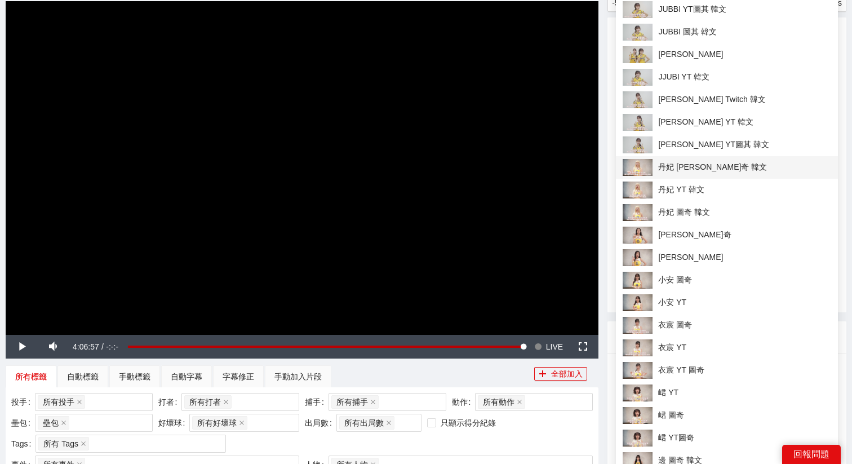
click at [686, 176] on li "丹妃 [PERSON_NAME]奇 韓文" at bounding box center [727, 167] width 222 height 23
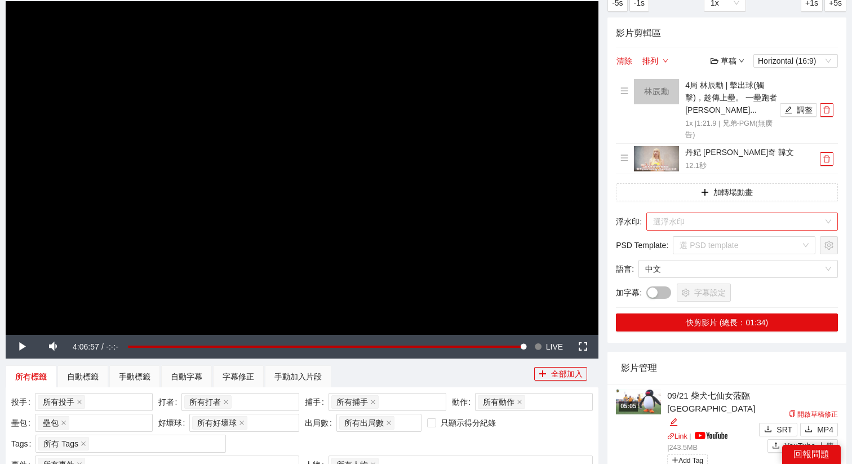
click at [691, 216] on input "search" at bounding box center [738, 221] width 170 height 17
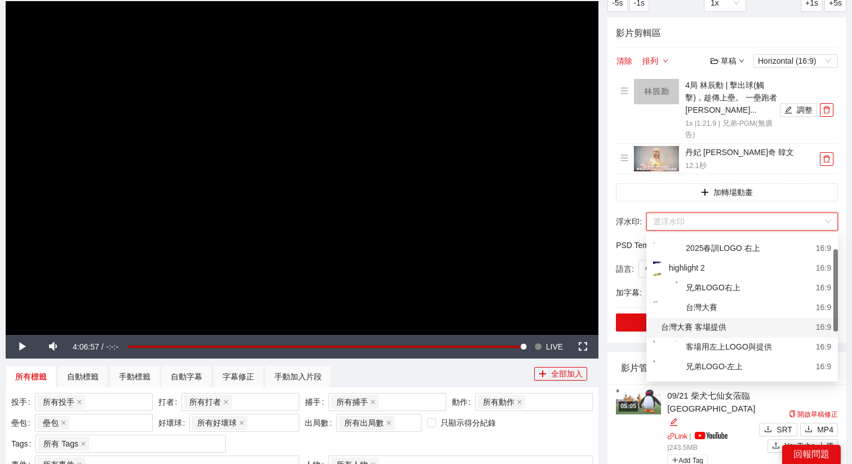
scroll to position [25, 0]
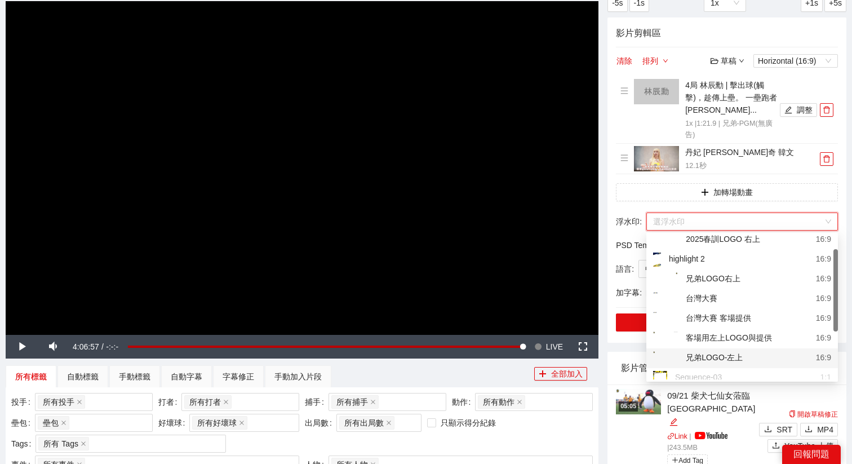
click at [706, 361] on div "兄弟LOGO-左上" at bounding box center [698, 358] width 90 height 14
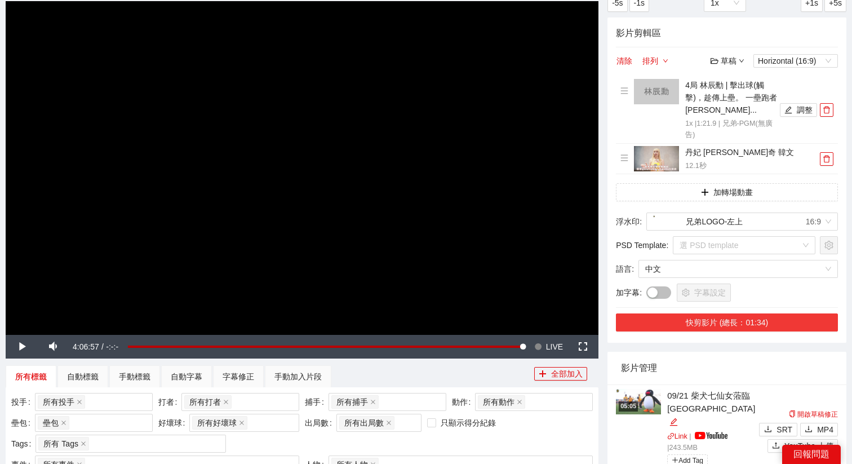
click at [730, 330] on button "快剪影片 (總長：01:34)" at bounding box center [727, 322] width 222 height 18
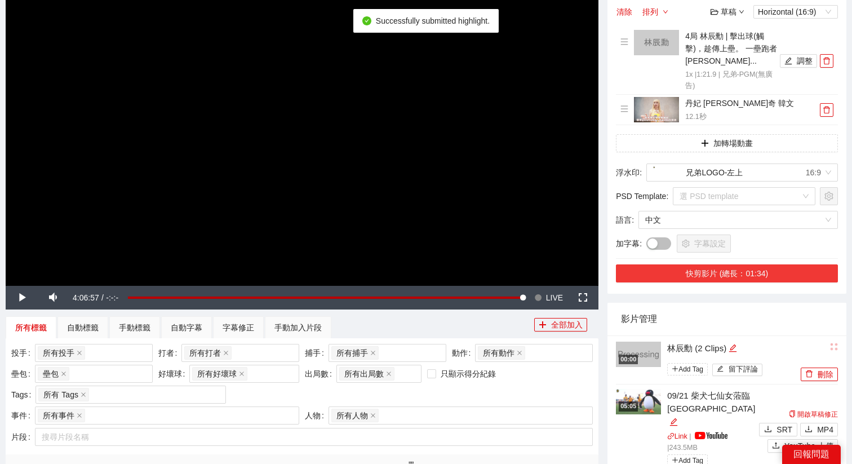
scroll to position [156, 0]
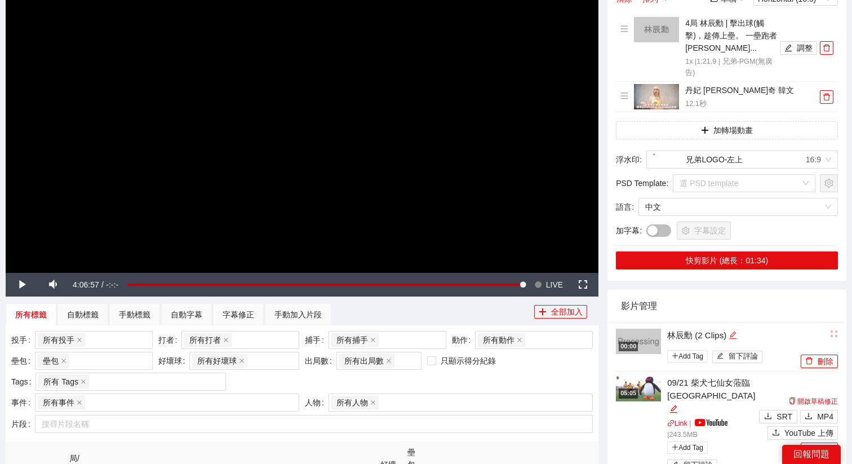
click at [734, 332] on icon "edit" at bounding box center [732, 335] width 8 height 8
drag, startPoint x: 734, startPoint y: 332, endPoint x: 583, endPoint y: 332, distance: 150.9
type textarea "*"
type textarea "**"
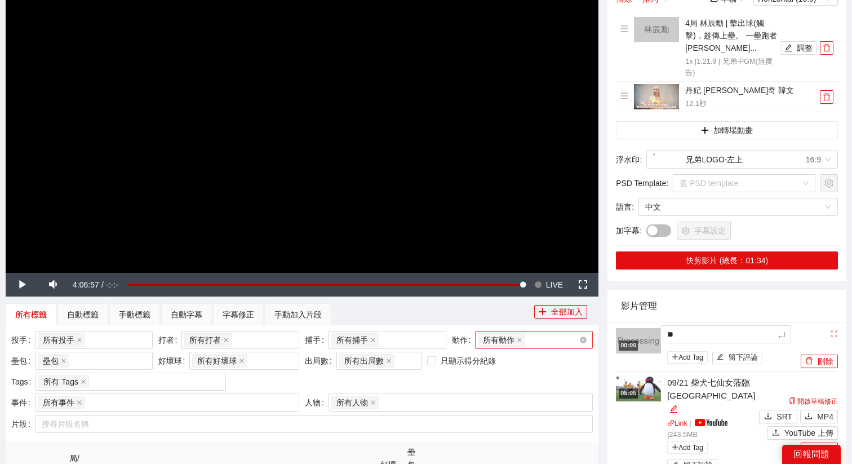
type textarea "***"
type textarea "****"
type textarea "*****"
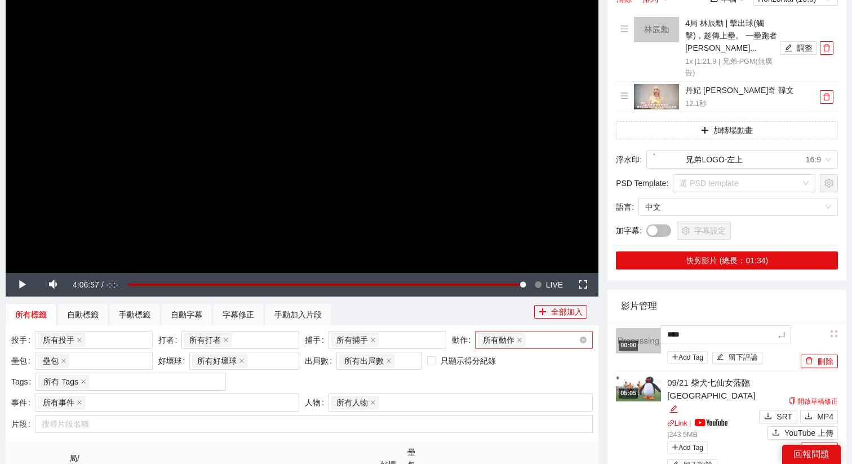
type textarea "*****"
type textarea "******"
type textarea "*****"
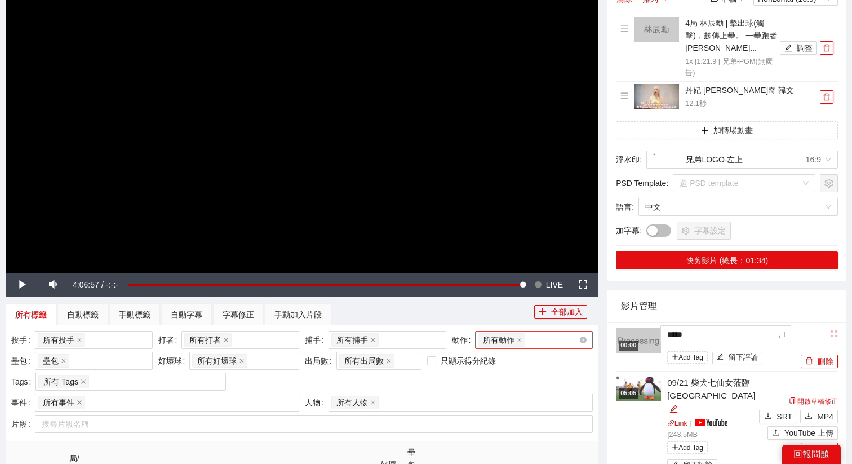
type textarea "****"
type textarea "***"
type textarea "**"
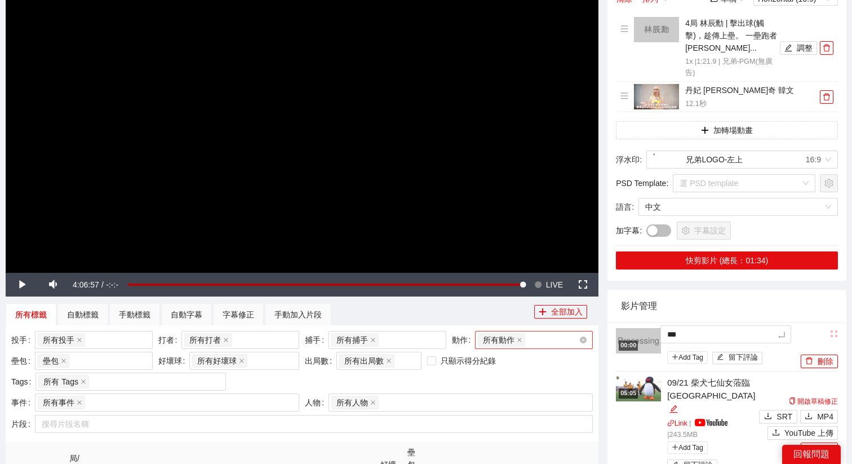
type textarea "**"
type textarea "***"
type textarea "****"
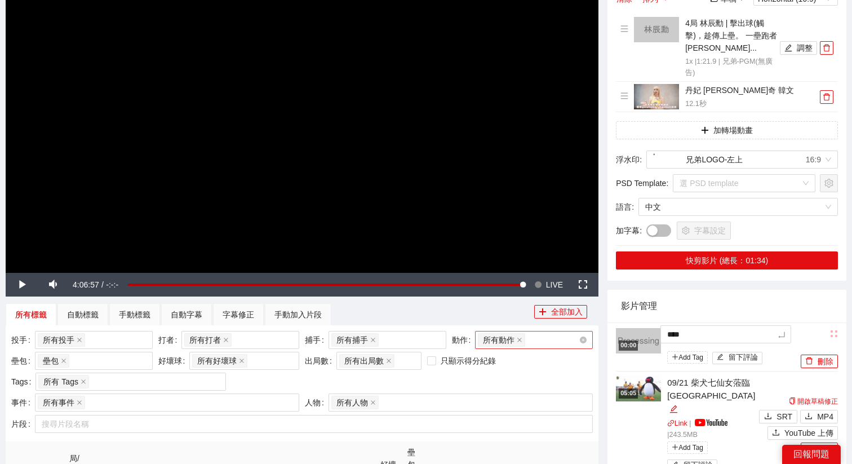
type textarea "*****"
type textarea "*******"
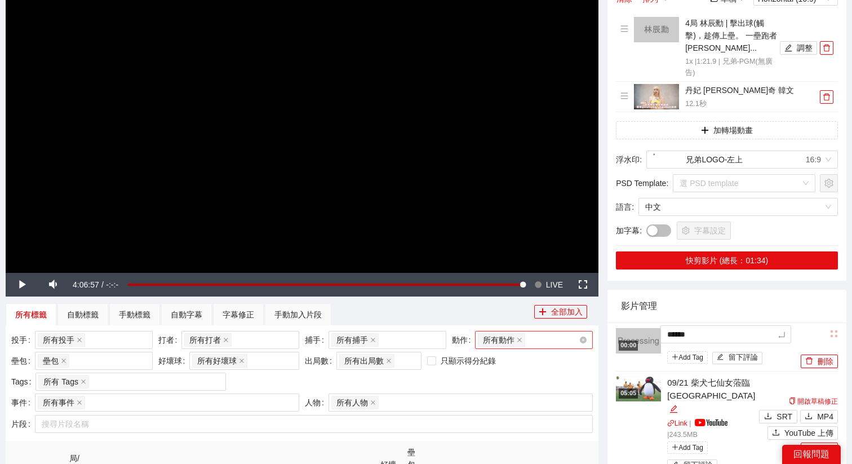
type textarea "*******"
type textarea "********"
type textarea "*********"
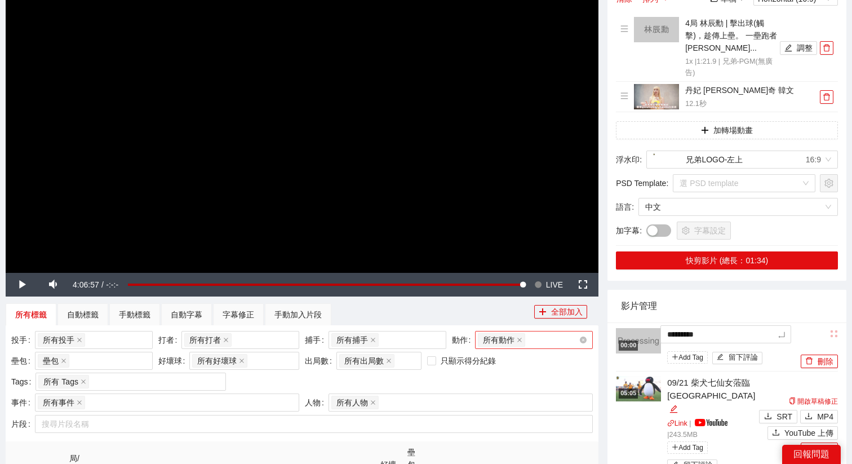
type textarea "*******"
type textarea "********"
type textarea "*********"
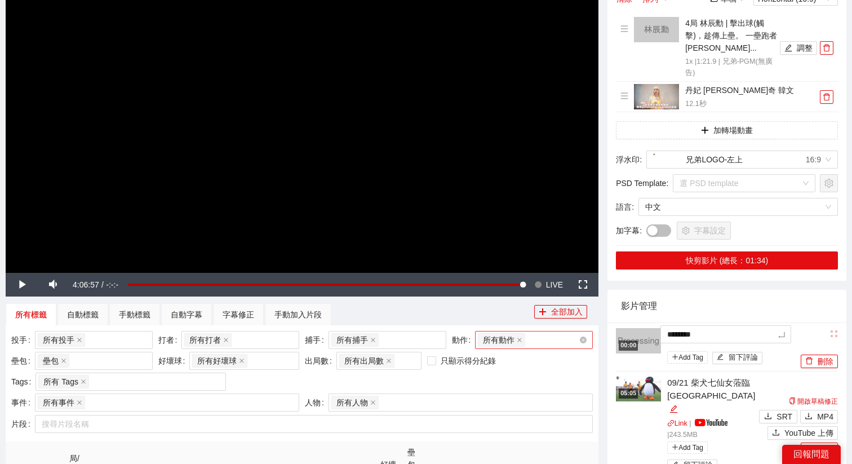
type textarea "*********"
type textarea "********"
type textarea "*********"
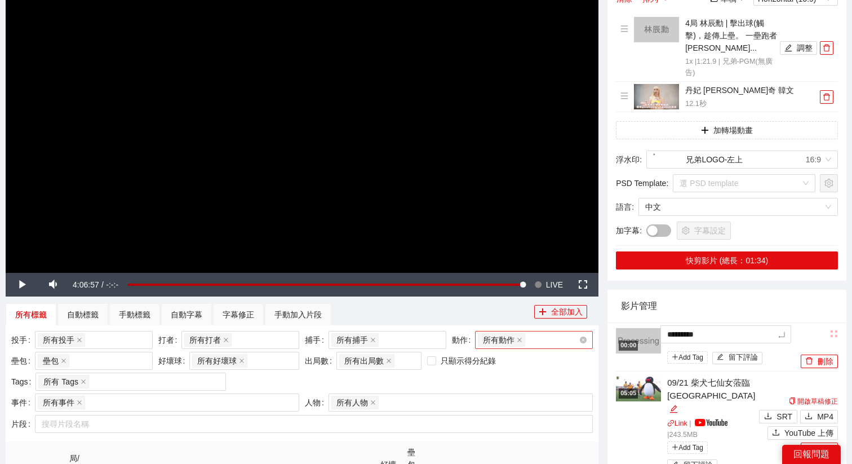
type textarea "**********"
type textarea "*********"
type textarea "********"
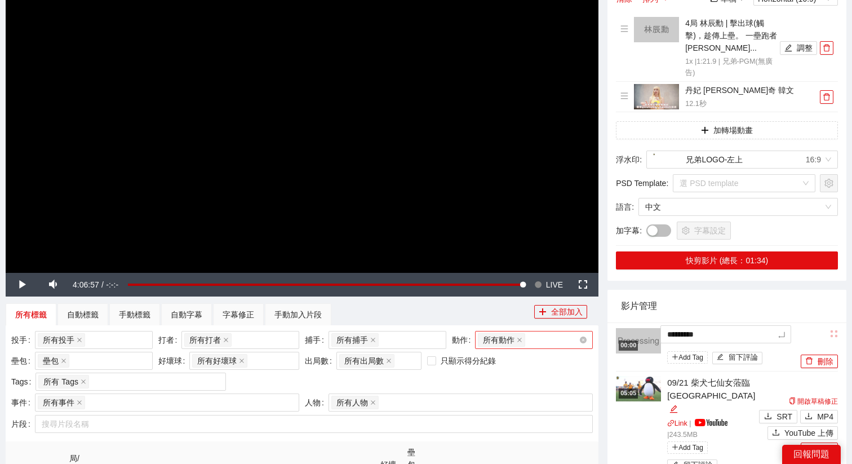
type textarea "********"
type textarea "*******"
type textarea "*****"
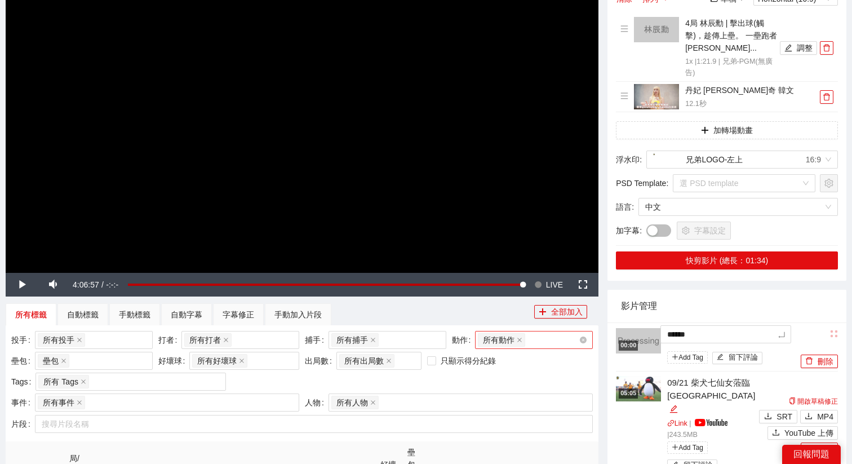
type textarea "*******"
type textarea "********"
type textarea "*******"
type textarea "********"
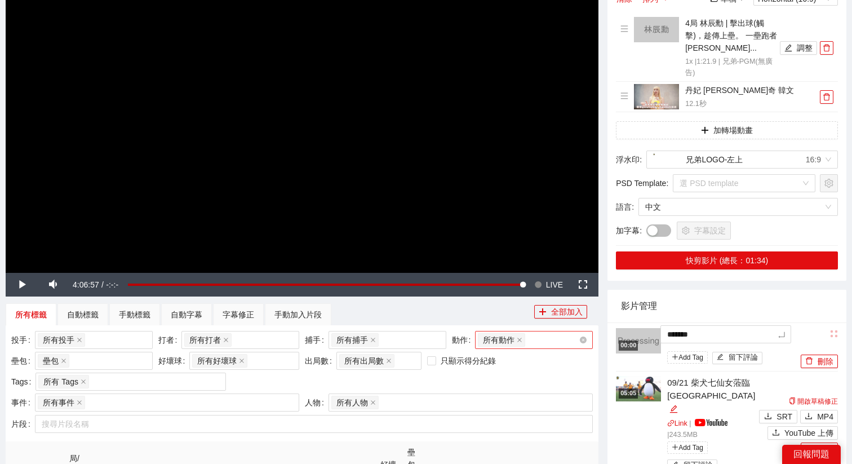
type textarea "********"
type textarea "*********"
type textarea "********"
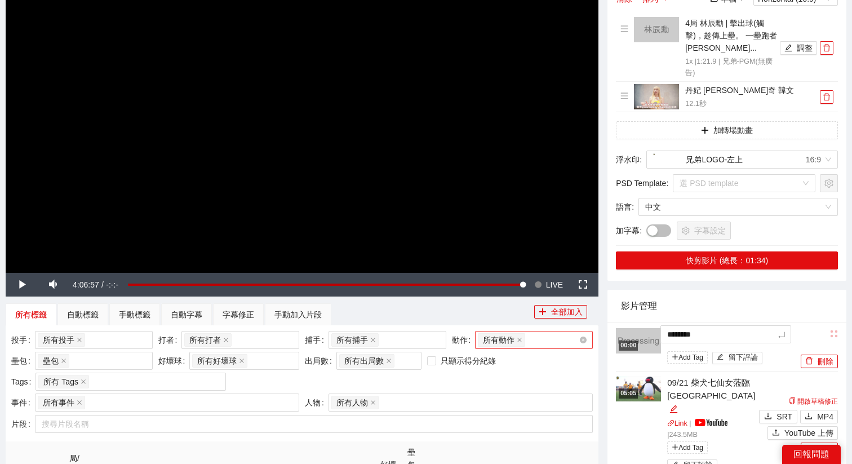
type textarea "*********"
type textarea "**********"
type textarea "*********"
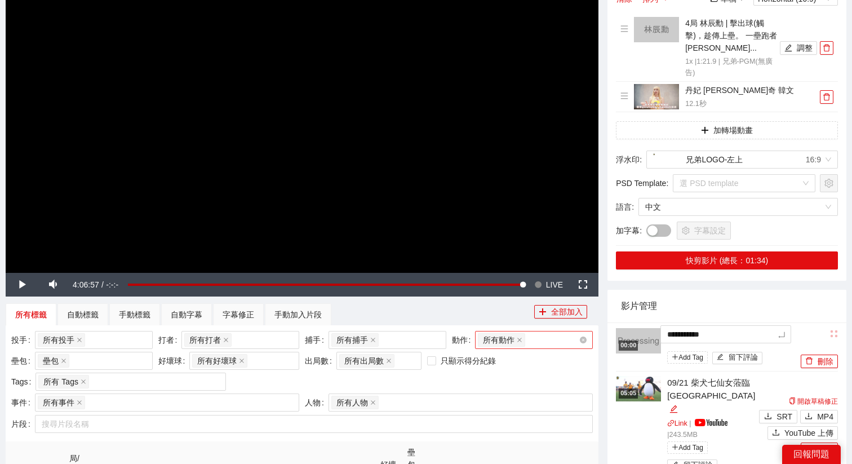
type textarea "*********"
type textarea "**********"
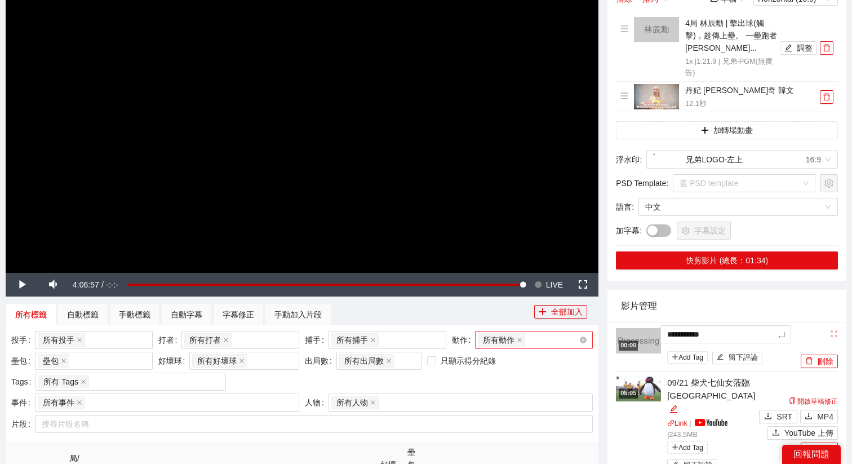
type textarea "**********"
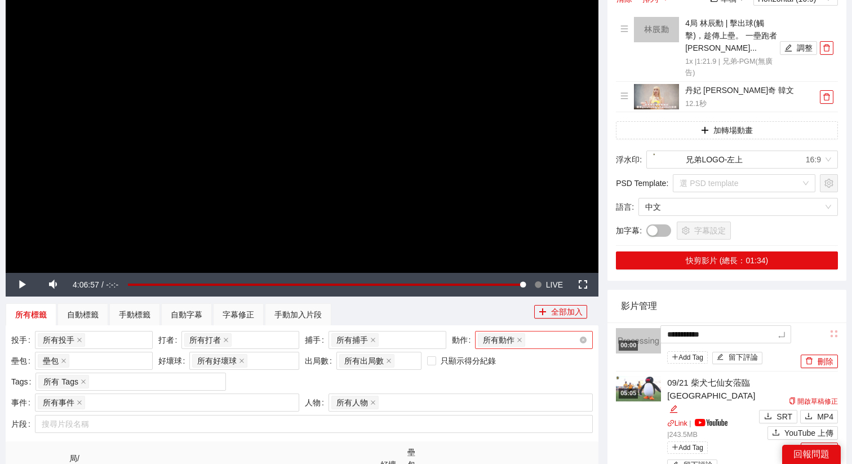
type textarea "**********"
type textarea "*********"
type textarea "**********"
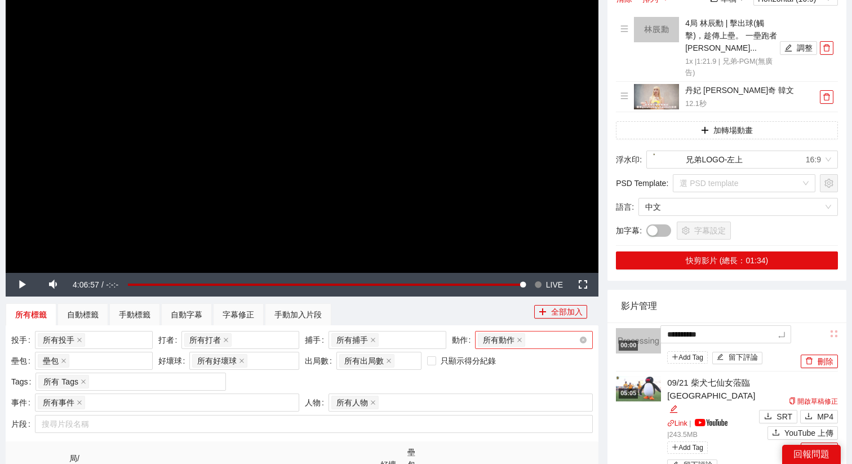
type textarea "**********"
type textarea "*********"
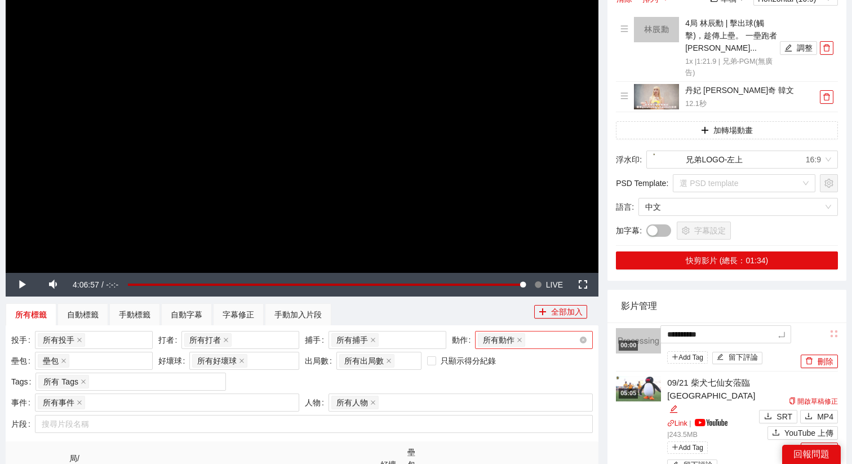
type textarea "*********"
type textarea "**********"
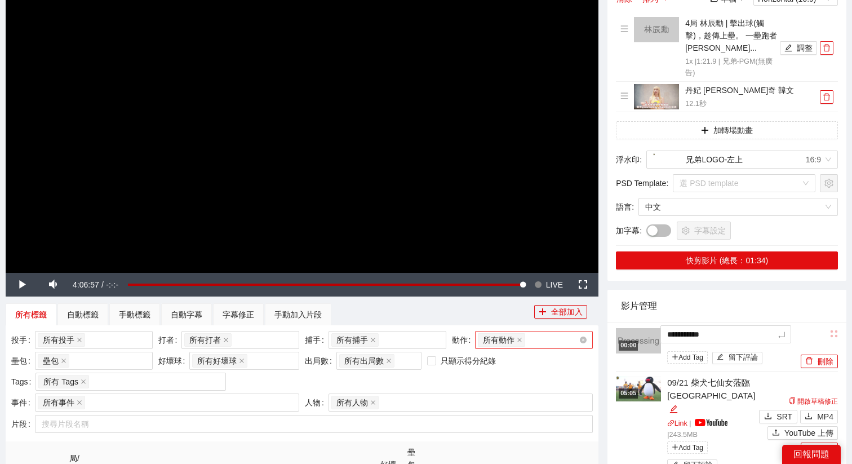
type textarea "**********"
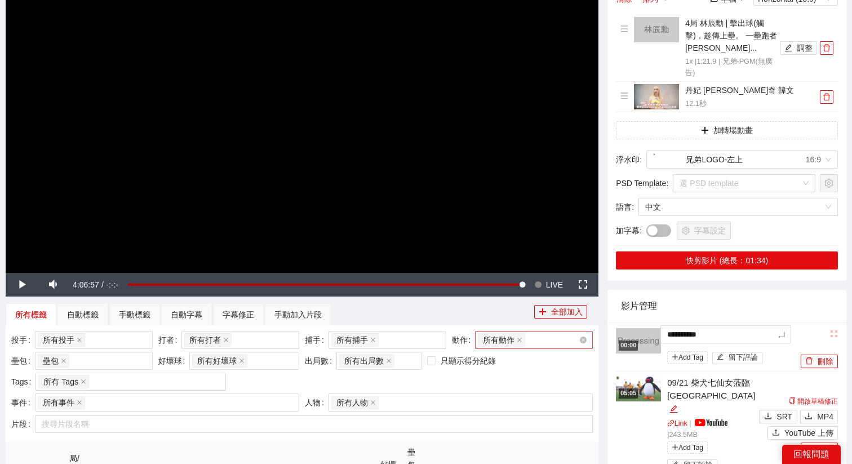
type textarea "**********"
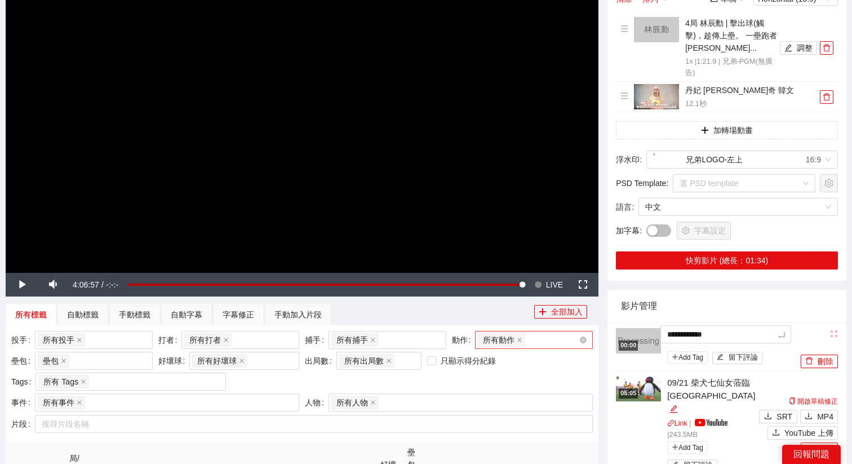
type textarea "**********"
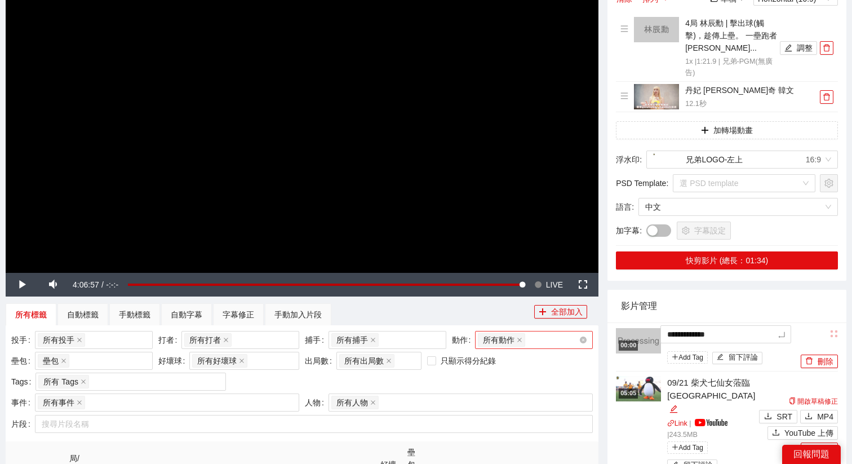
type textarea "**********"
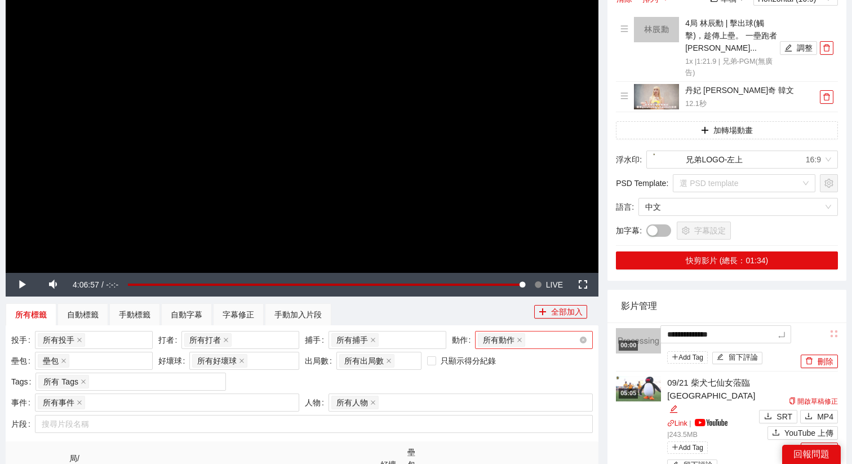
type textarea "**********"
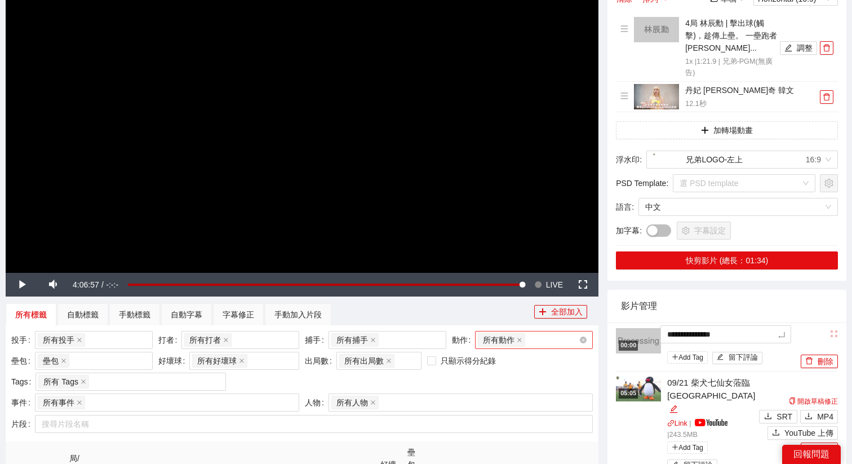
type textarea "**********"
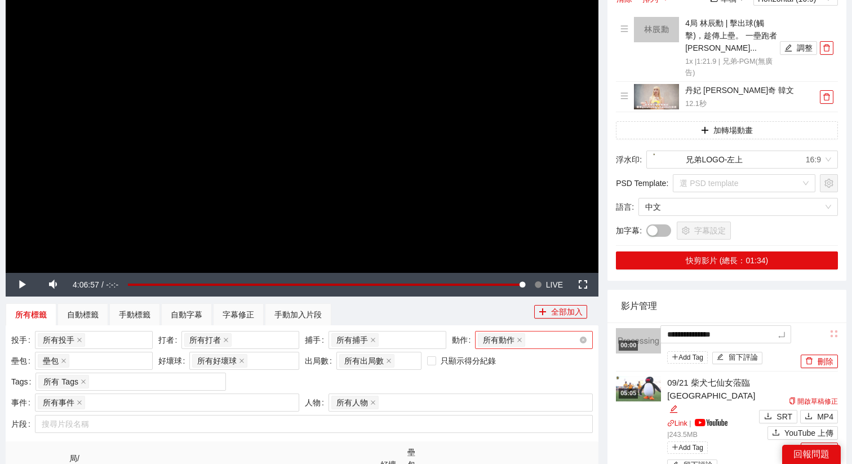
type textarea "**********"
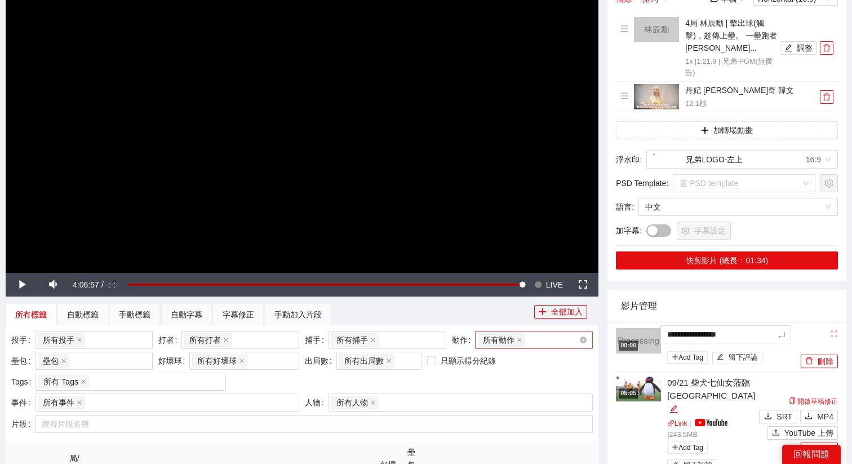
type textarea "**********"
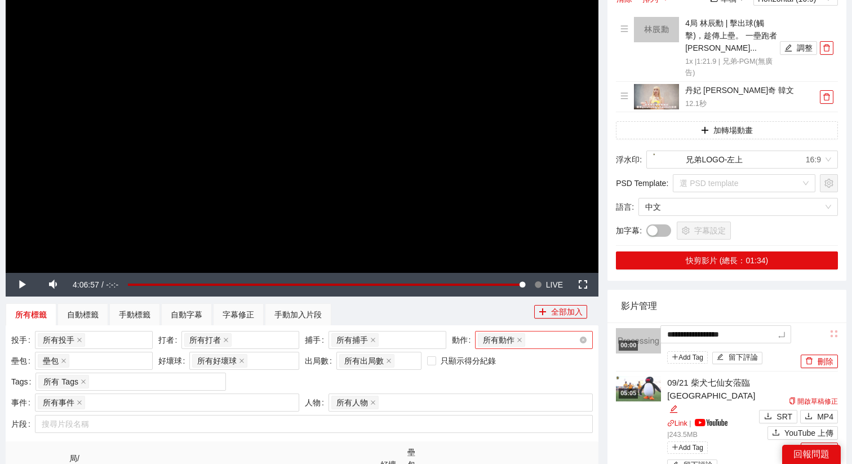
type textarea "**********"
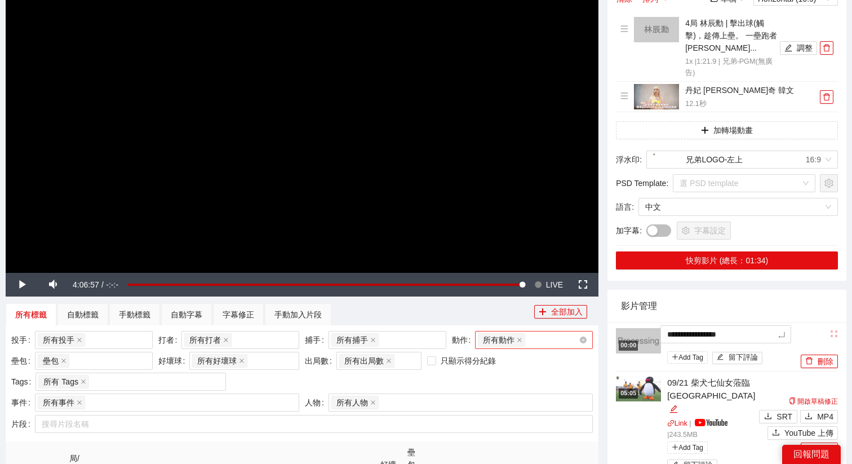
type textarea "**********"
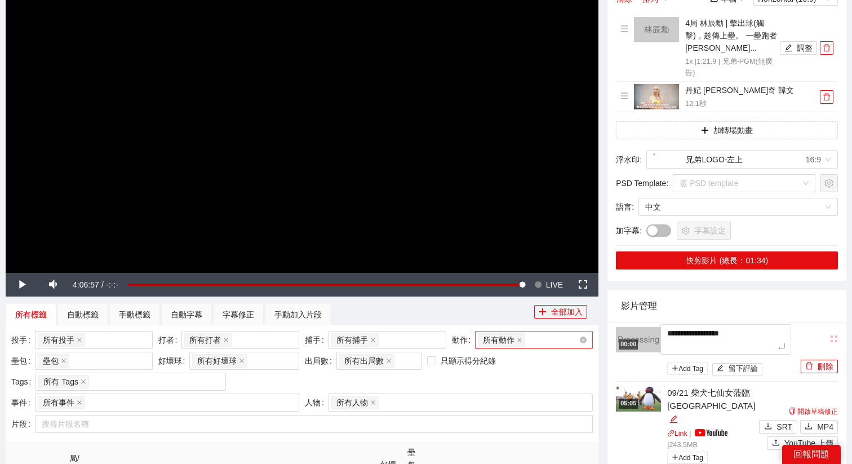
type textarea "**********"
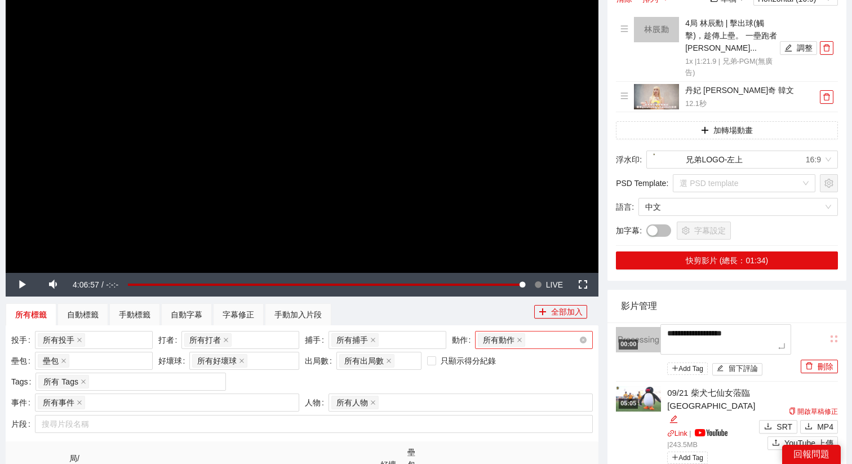
type textarea "**********"
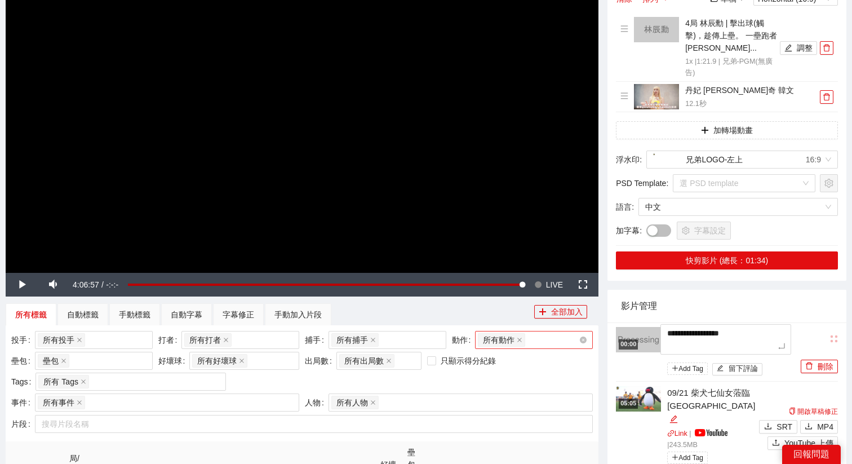
type textarea "**********"
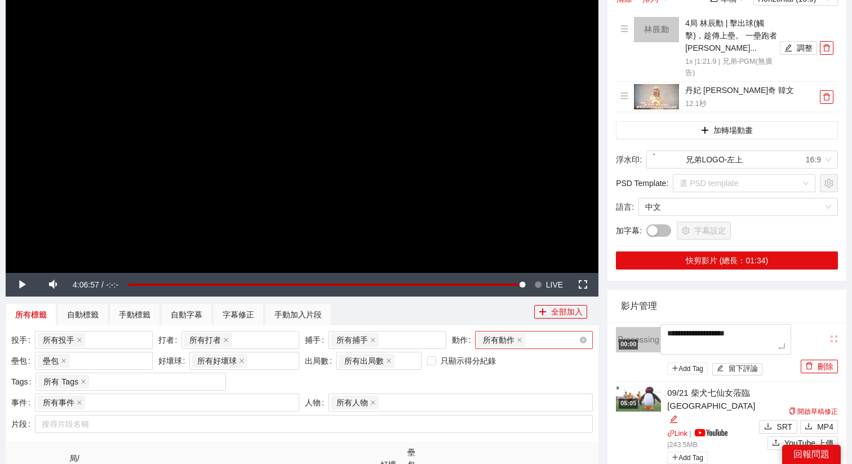
type textarea "**********"
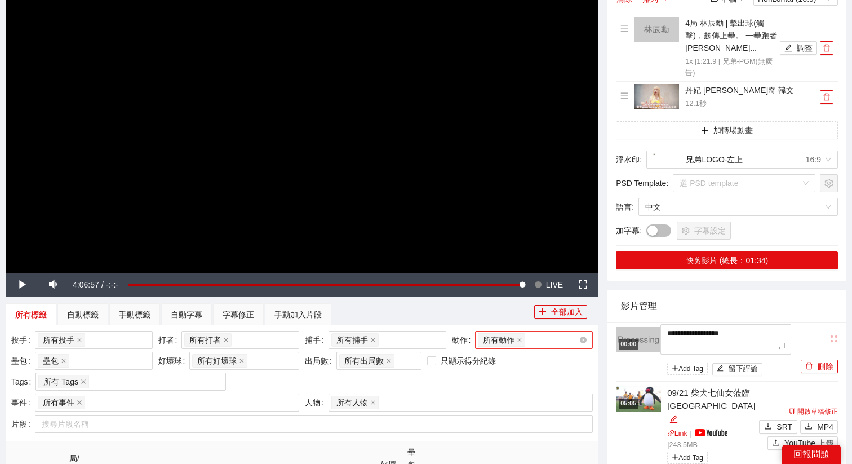
type textarea "**********"
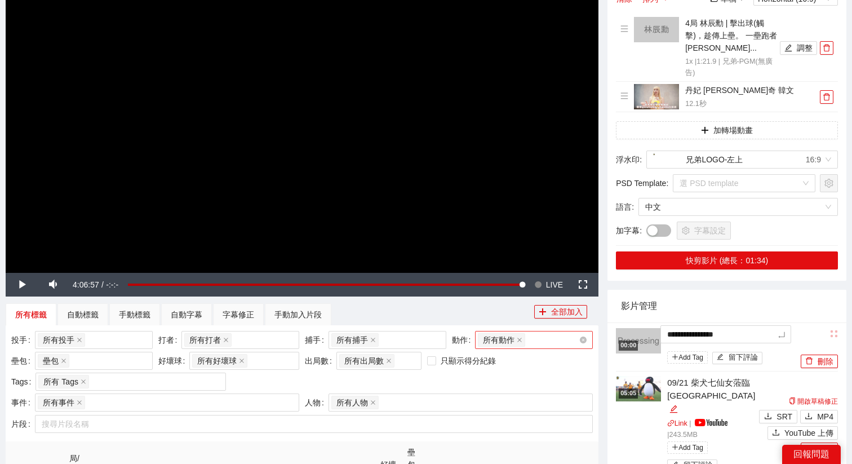
type textarea "**********"
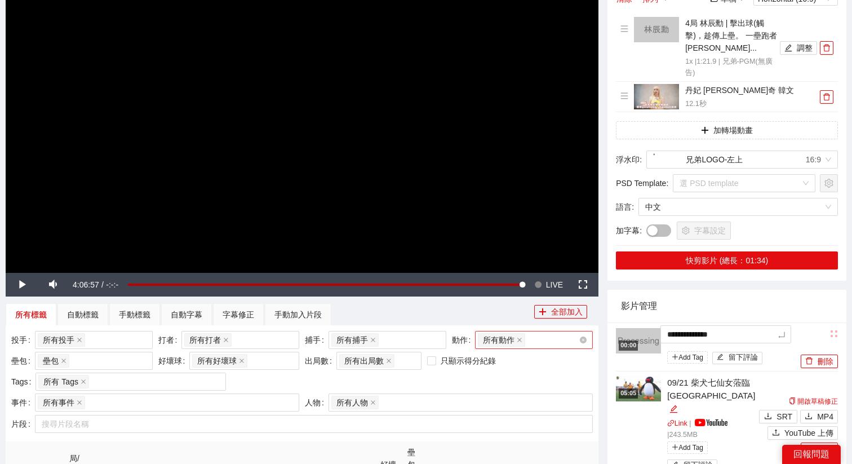
type textarea "**********"
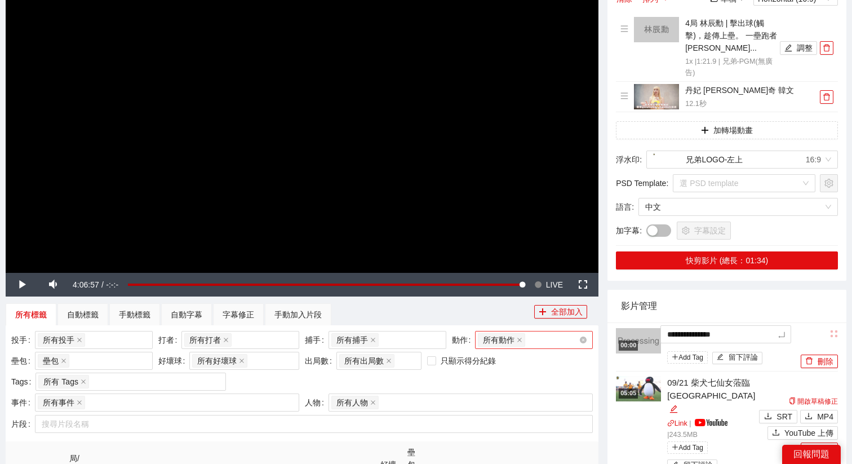
type textarea "**********"
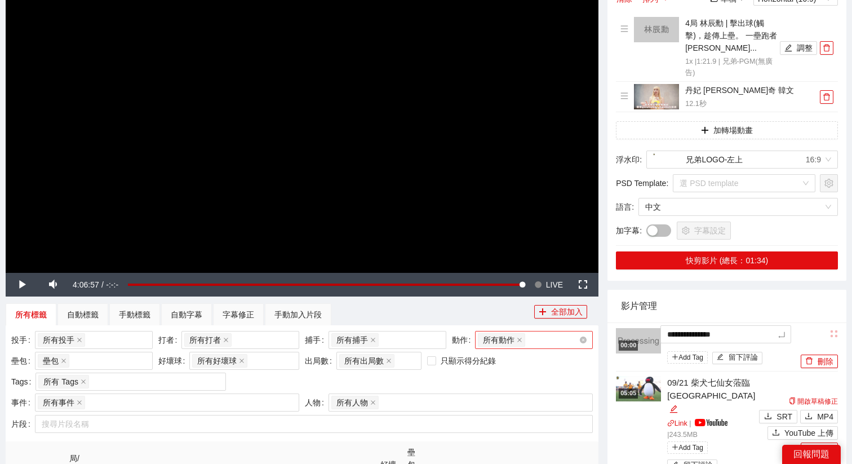
type textarea "**********"
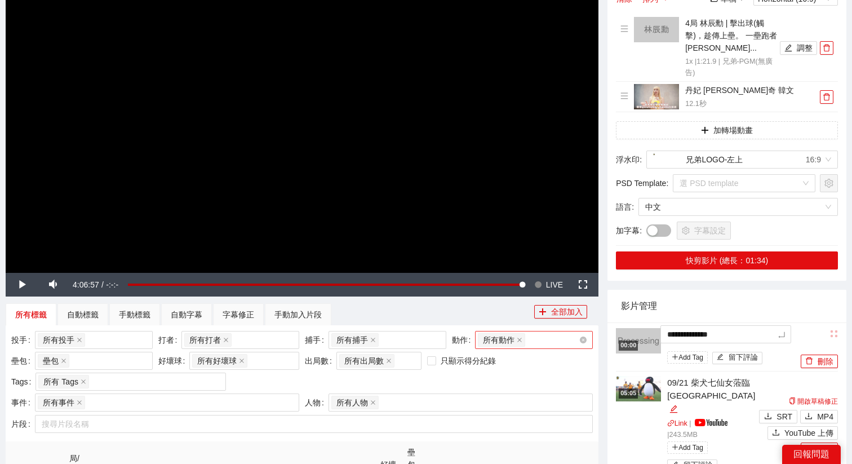
type textarea "**********"
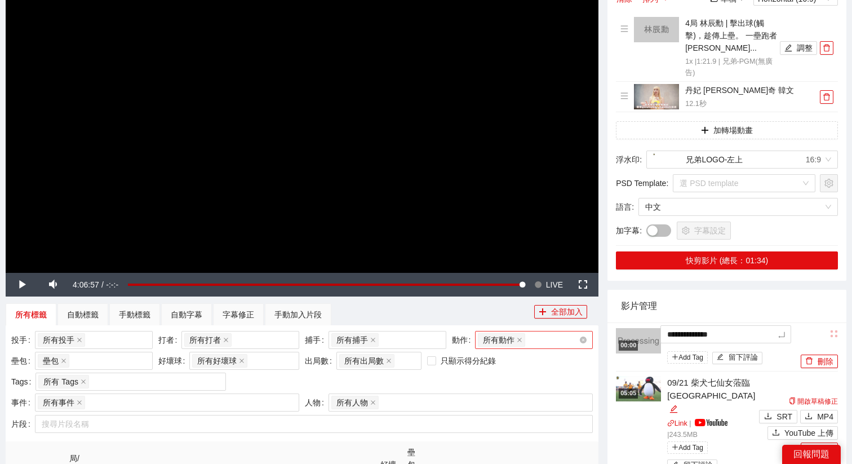
type textarea "**********"
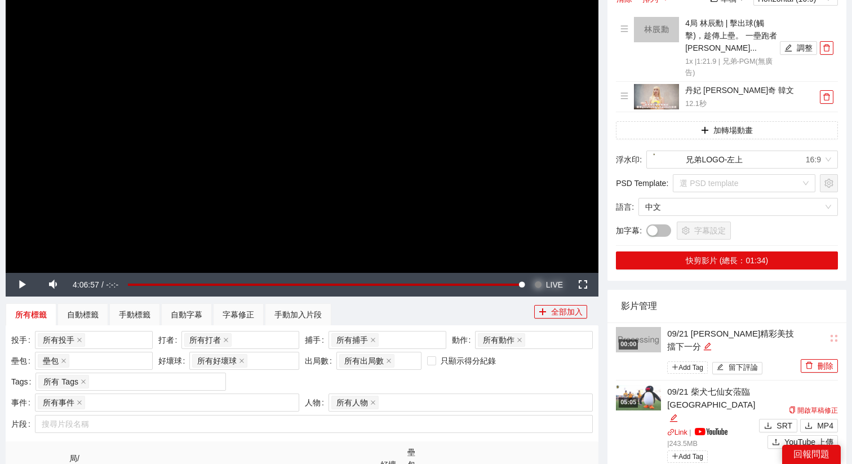
click at [547, 277] on span "LIVE" at bounding box center [554, 285] width 17 height 24
click at [530, 273] on button "Seek to live, currently behind live LIVE" at bounding box center [548, 285] width 37 height 24
click at [432, 178] on video "Video Player" at bounding box center [302, 105] width 592 height 333
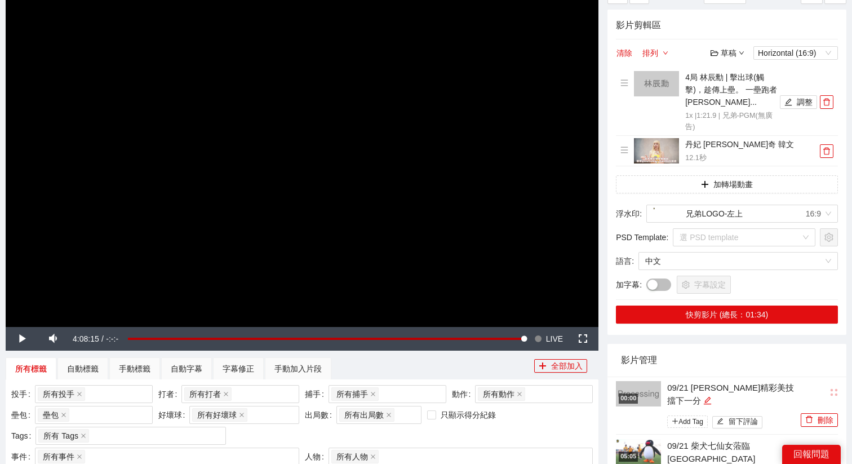
scroll to position [90, 0]
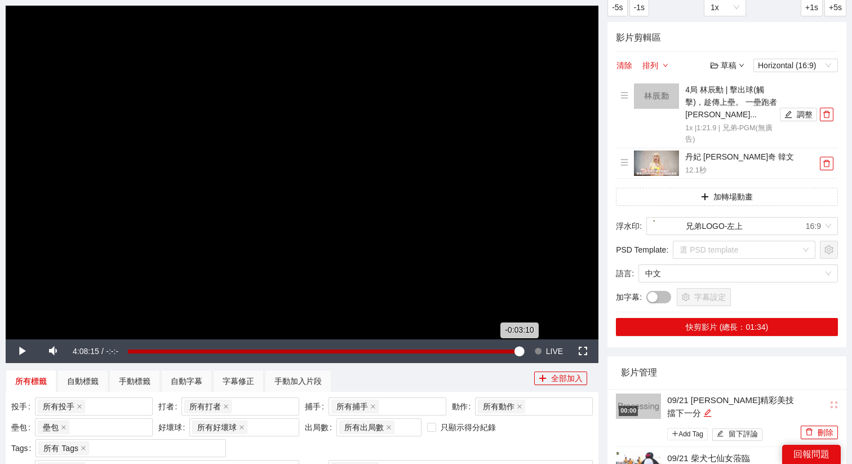
click at [519, 349] on div "-0:03:10" at bounding box center [323, 351] width 391 height 4
click at [473, 290] on video "Video Player" at bounding box center [302, 172] width 592 height 333
click at [543, 347] on button "Seek to live, currently behind live LIVE" at bounding box center [548, 351] width 37 height 24
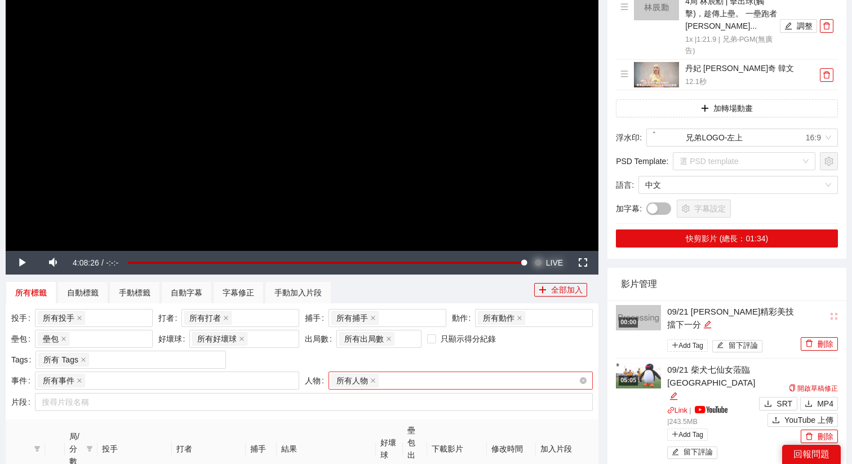
scroll to position [61, 0]
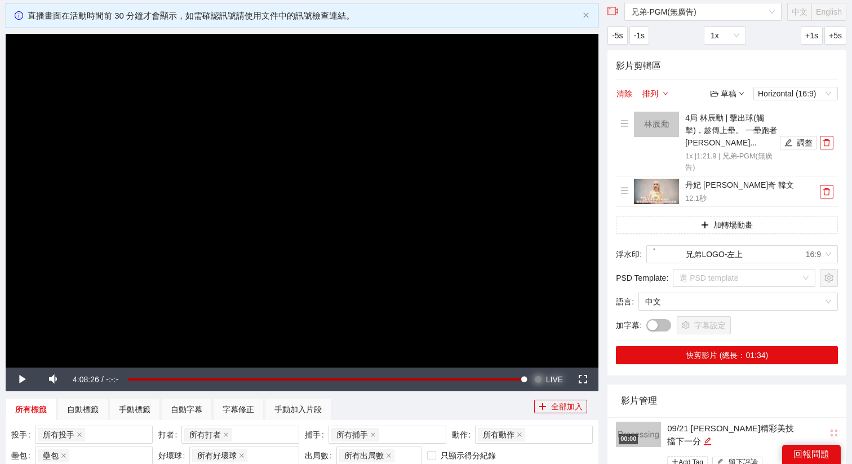
click at [552, 377] on span "LIVE" at bounding box center [554, 379] width 17 height 24
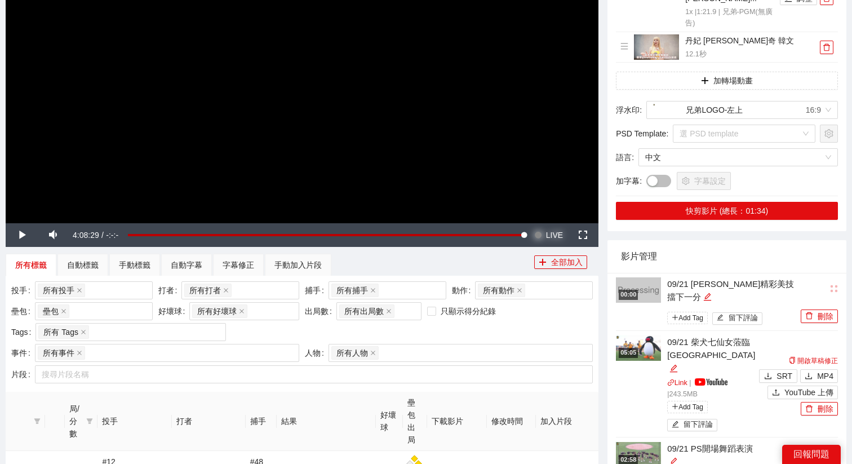
scroll to position [231, 0]
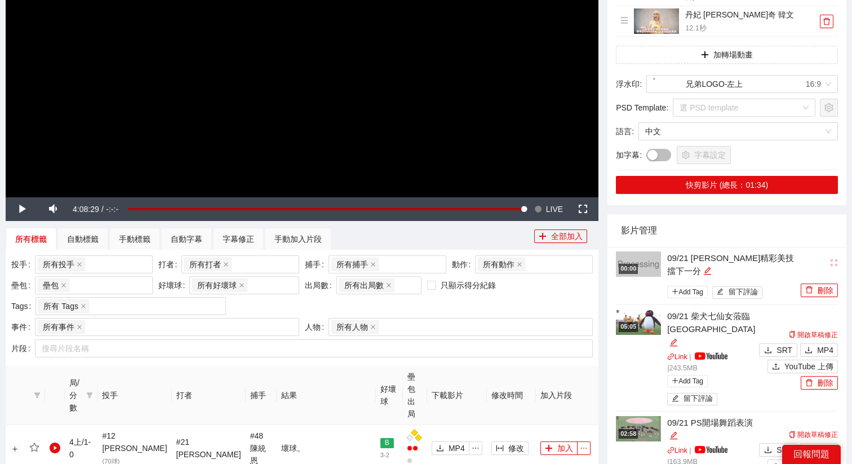
click at [378, 91] on video "Video Player" at bounding box center [302, 30] width 592 height 333
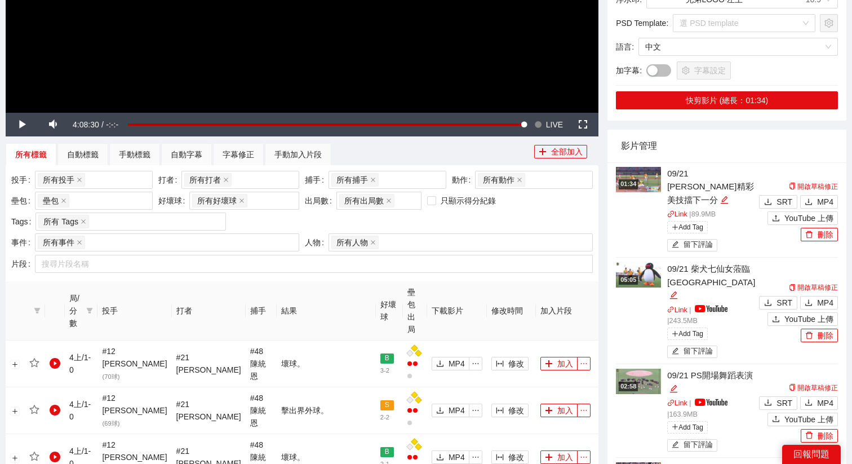
scroll to position [326, 0]
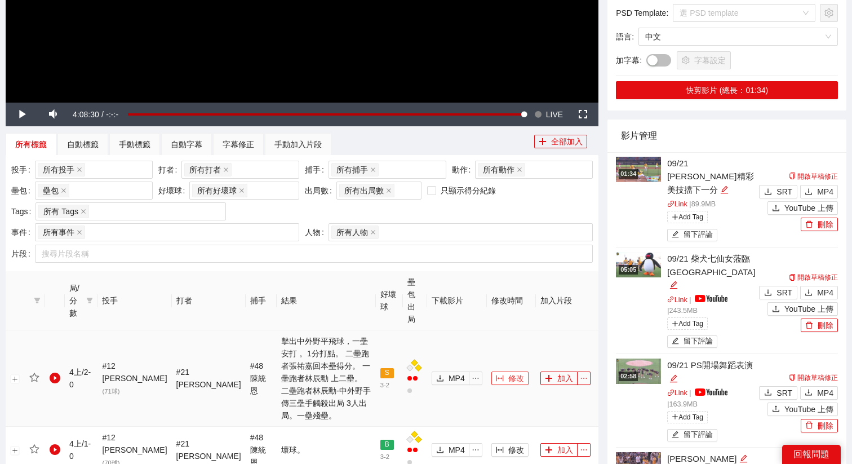
click at [508, 372] on span "修改" at bounding box center [516, 378] width 16 height 12
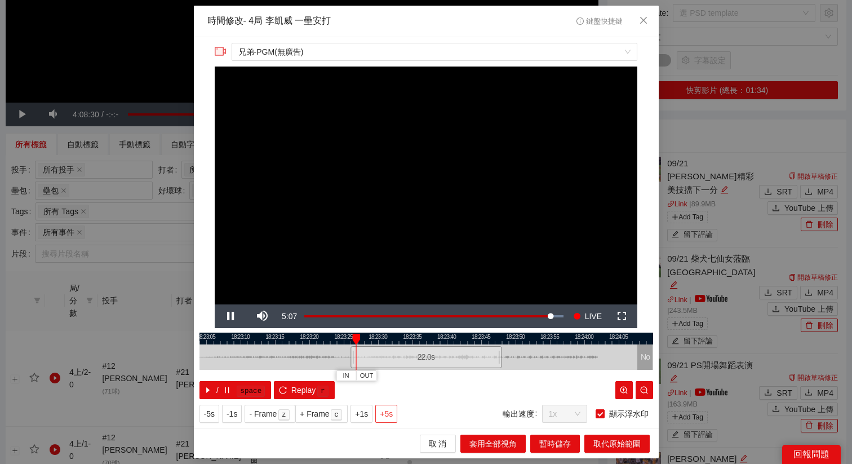
click at [393, 416] on span "+5s" at bounding box center [386, 413] width 13 height 12
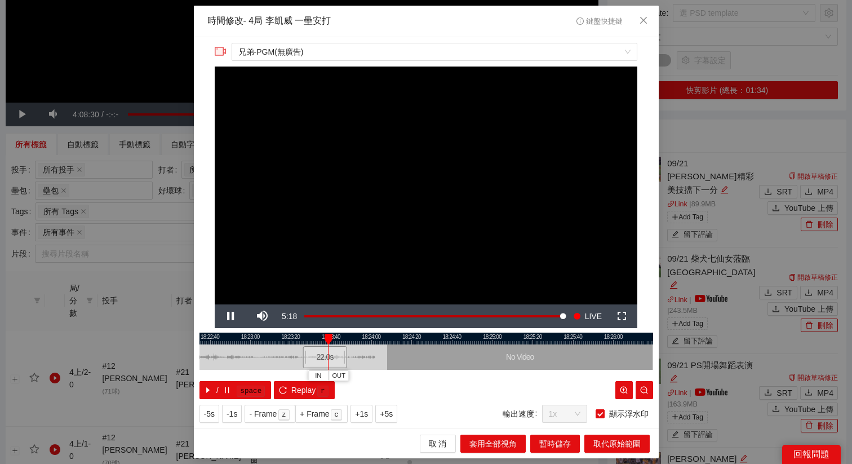
click at [240, 338] on div at bounding box center [425, 338] width 453 height 12
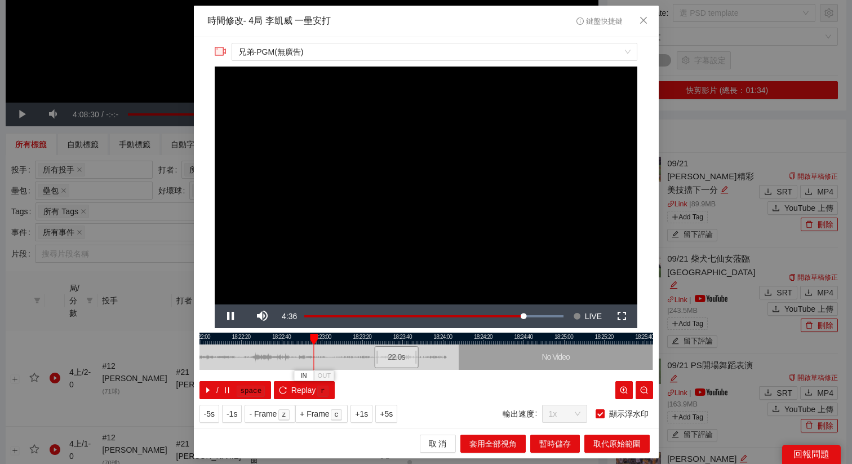
drag, startPoint x: 283, startPoint y: 340, endPoint x: 404, endPoint y: 352, distance: 122.2
click at [405, 352] on div "18:21:40 18:22:00 18:22:20 18:22:40 18:23:00 18:23:20 18:23:40 18:24:00 18:24:2…" at bounding box center [425, 365] width 453 height 66
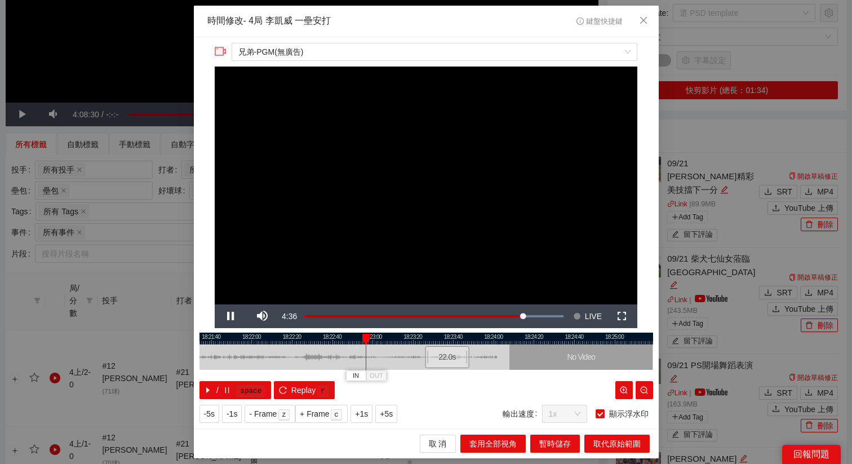
click at [313, 335] on div at bounding box center [425, 338] width 453 height 12
click at [297, 338] on div at bounding box center [425, 338] width 453 height 12
click at [307, 337] on div at bounding box center [425, 338] width 453 height 12
click at [371, 411] on button "+1s" at bounding box center [361, 413] width 22 height 18
click at [644, 25] on icon "close" at bounding box center [643, 20] width 9 height 9
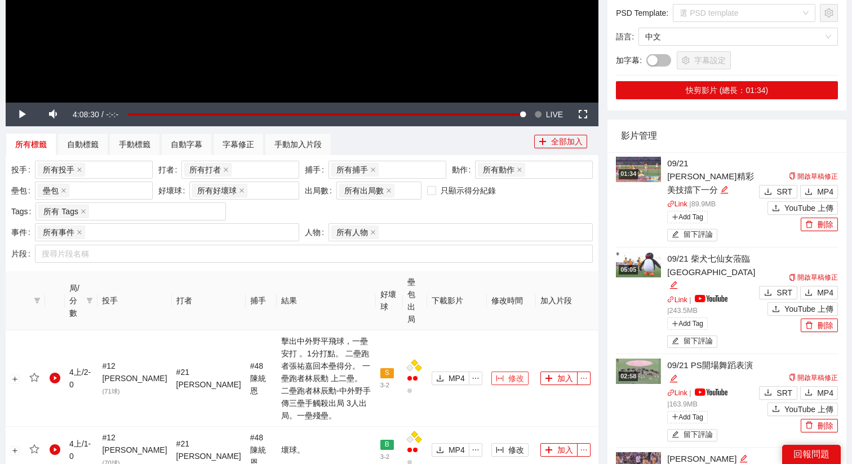
scroll to position [304, 0]
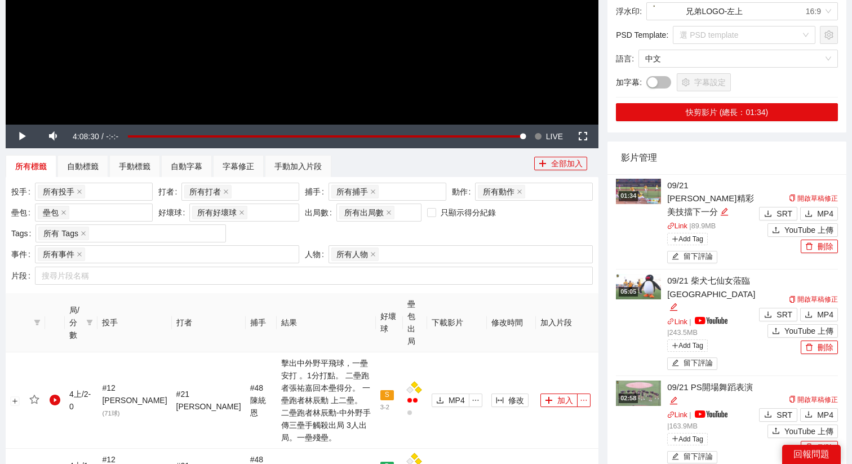
click at [776, 230] on div "開啟草稿修正 SRT MP4 YouTube 上傳 刪除" at bounding box center [797, 221] width 82 height 61
click at [781, 225] on button "YouTube 上傳" at bounding box center [802, 230] width 70 height 14
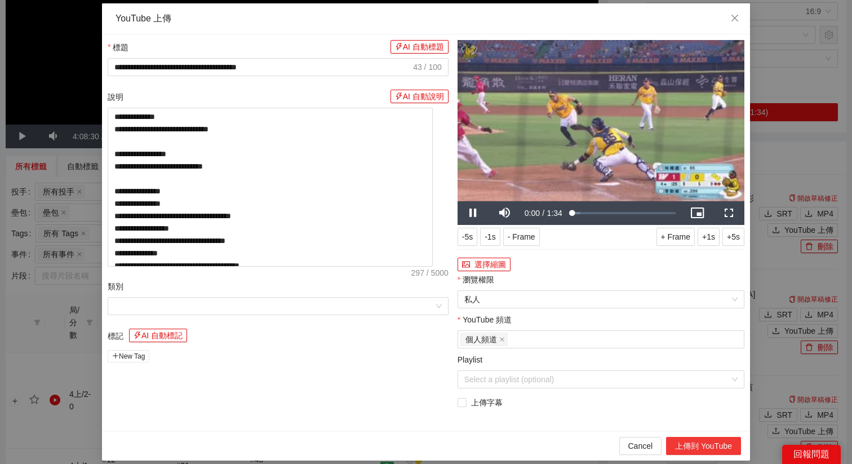
click at [706, 445] on button "上傳到 YouTube" at bounding box center [703, 445] width 75 height 18
click at [733, 23] on icon "close" at bounding box center [734, 18] width 9 height 9
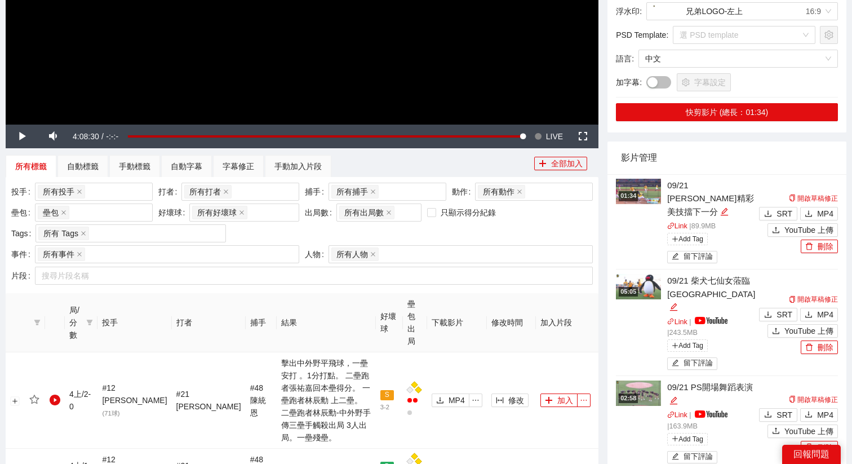
click at [638, 199] on div "01:34" at bounding box center [627, 196] width 19 height 10
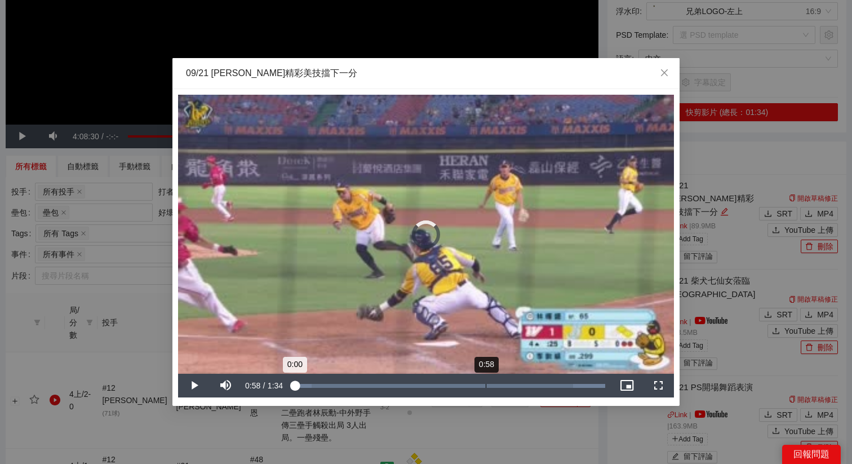
click at [485, 384] on div "0:58" at bounding box center [485, 386] width 1 height 4
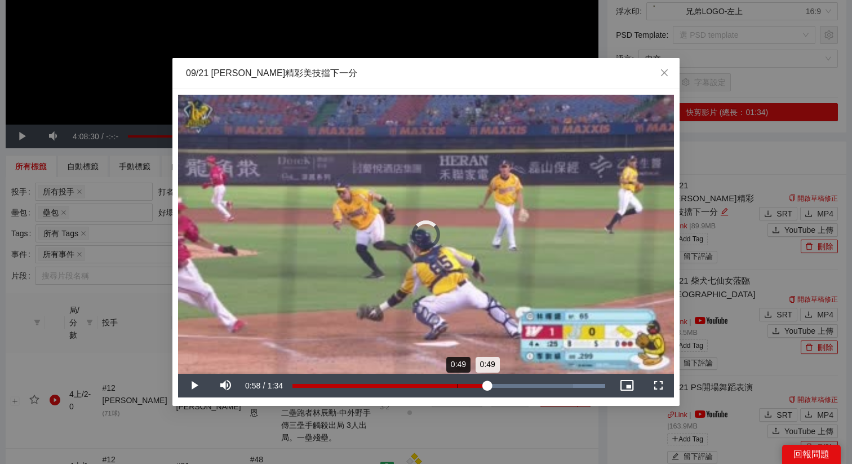
click at [457, 385] on div "Loaded : 100.00% 0:49 0:49" at bounding box center [448, 386] width 313 height 4
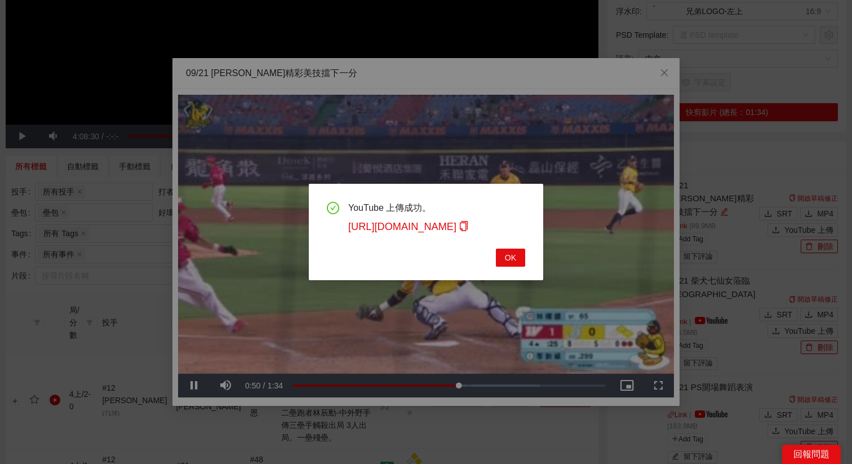
click at [434, 385] on div "YouTube 上傳成功。 https://youtu.be/AwpQxYGBRsE OK" at bounding box center [426, 232] width 852 height 464
click at [506, 255] on span "OK" at bounding box center [510, 257] width 11 height 12
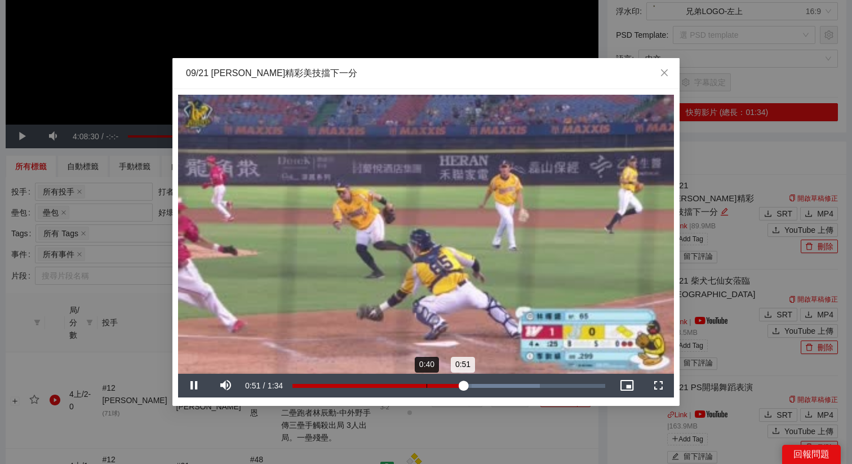
click at [440, 378] on div "Loaded : 79.02% 0:40 0:51" at bounding box center [449, 385] width 324 height 24
click at [435, 315] on video "Video Player" at bounding box center [426, 234] width 496 height 279
click at [435, 66] on div "09/21 [PERSON_NAME]精彩美技擋下一分" at bounding box center [425, 73] width 507 height 31
click at [670, 75] on span "Close" at bounding box center [664, 73] width 30 height 30
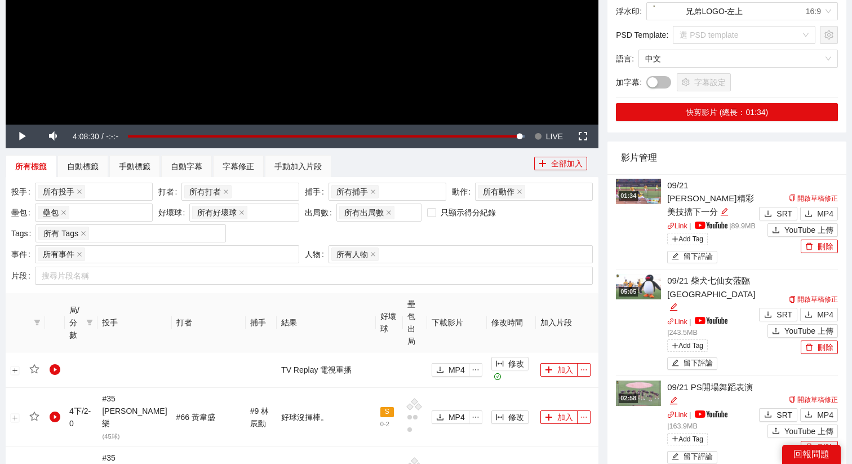
click at [641, 204] on div "01:34 09/21 許基宏精彩美技擋下一分 Link | | 89.9 MB Add Tag 留下評論" at bounding box center [686, 222] width 140 height 87
click at [636, 194] on div "01:34" at bounding box center [627, 196] width 19 height 10
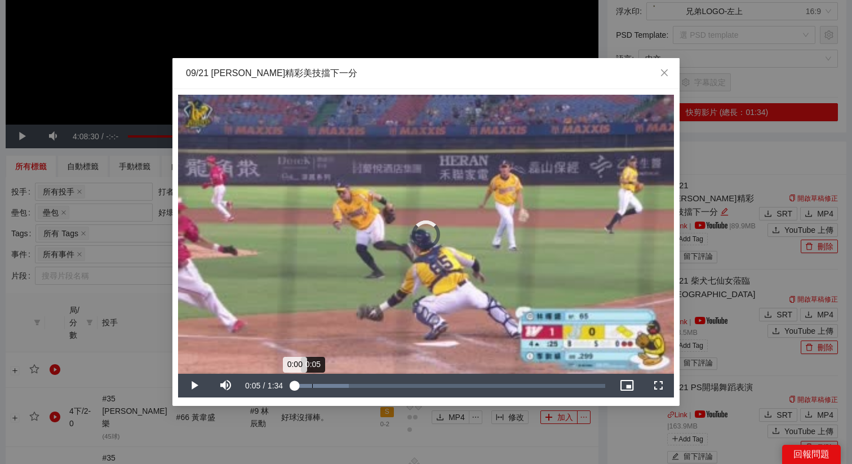
click at [312, 385] on div "0:05" at bounding box center [312, 386] width 1 height 4
click at [331, 385] on div "Loaded : 23.77% 0:11 0:06" at bounding box center [448, 386] width 313 height 4
click at [348, 387] on div "Loaded : 37.79% 0:16 0:12" at bounding box center [448, 386] width 313 height 4
click at [366, 387] on div "0:22" at bounding box center [366, 386] width 1 height 4
click at [380, 390] on div "Loaded : 44.19% 0:23 0:22" at bounding box center [449, 385] width 324 height 24
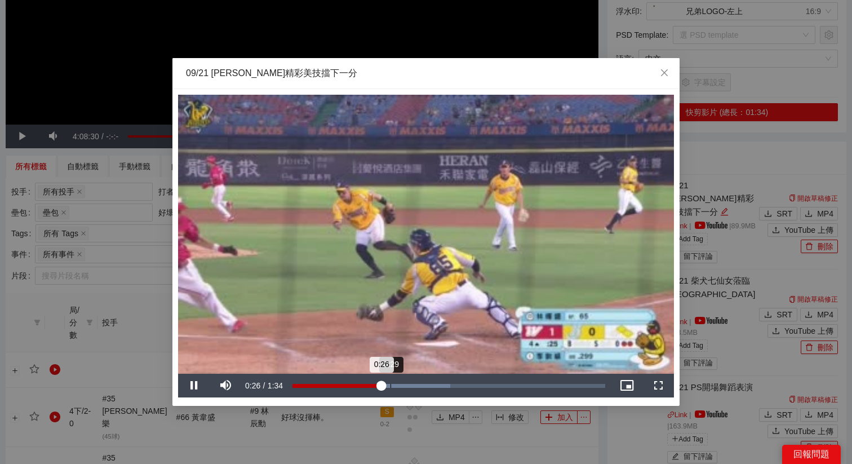
click at [401, 394] on div "Loaded : 50.38% 0:29 0:26" at bounding box center [449, 385] width 324 height 24
click at [421, 394] on div "Loaded : 58.24% 0:38 0:32" at bounding box center [449, 385] width 324 height 24
click at [453, 392] on div "Loaded : 64.98% 0:41 0:39" at bounding box center [449, 385] width 324 height 24
click at [441, 389] on div "Loaded : 78.54% 0:46 0:49" at bounding box center [449, 385] width 324 height 24
click at [430, 387] on div "Loaded : 78.54% 0:41 0:45" at bounding box center [449, 385] width 324 height 24
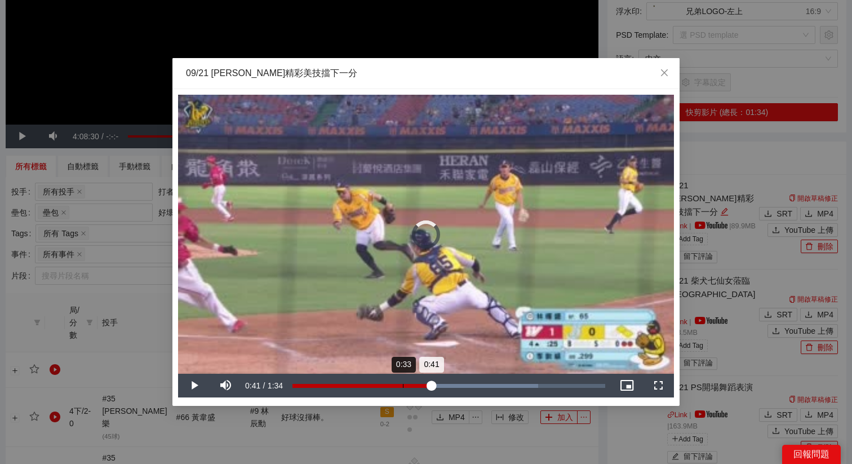
click at [402, 384] on div "0:41" at bounding box center [361, 386] width 139 height 4
click at [364, 384] on div "0:33" at bounding box center [347, 386] width 111 height 4
drag, startPoint x: 351, startPoint y: 383, endPoint x: 295, endPoint y: 384, distance: 56.3
click at [295, 384] on div "Loaded : 78.54% 0:11 0:17" at bounding box center [448, 386] width 313 height 4
click at [306, 385] on div "Loaded : 78.54% 0:04 0:01" at bounding box center [448, 386] width 313 height 4
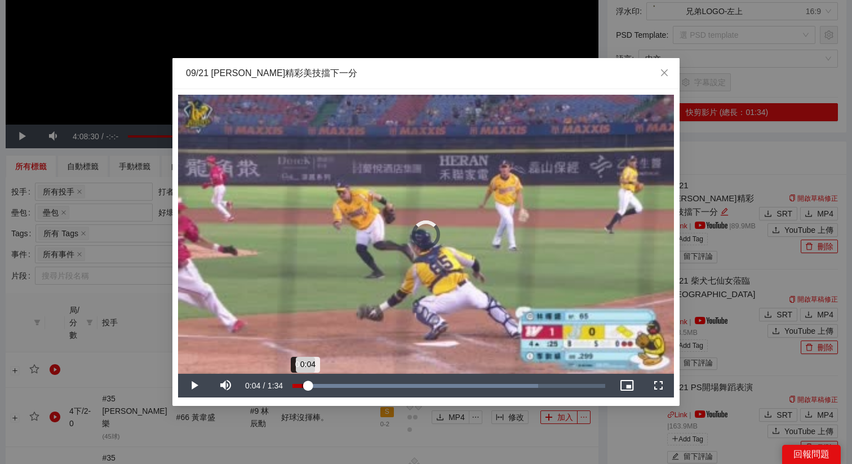
click at [300, 385] on div "0:04" at bounding box center [299, 386] width 15 height 4
drag, startPoint x: 306, startPoint y: 385, endPoint x: 296, endPoint y: 385, distance: 10.1
click at [295, 385] on div "0:00" at bounding box center [293, 386] width 2 height 4
click at [310, 386] on div "0:05" at bounding box center [310, 386] width 1 height 4
click at [303, 385] on div "0:05" at bounding box center [302, 386] width 20 height 4
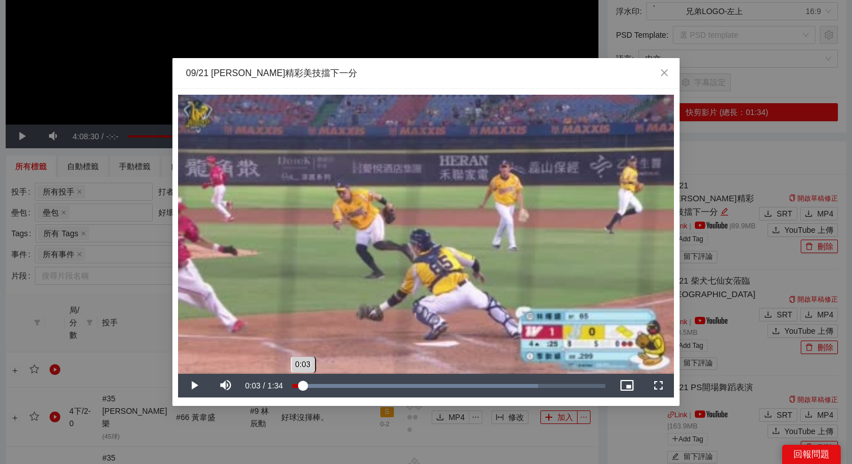
click at [302, 386] on div "0:03" at bounding box center [297, 386] width 10 height 4
click at [661, 72] on icon "close" at bounding box center [664, 72] width 9 height 9
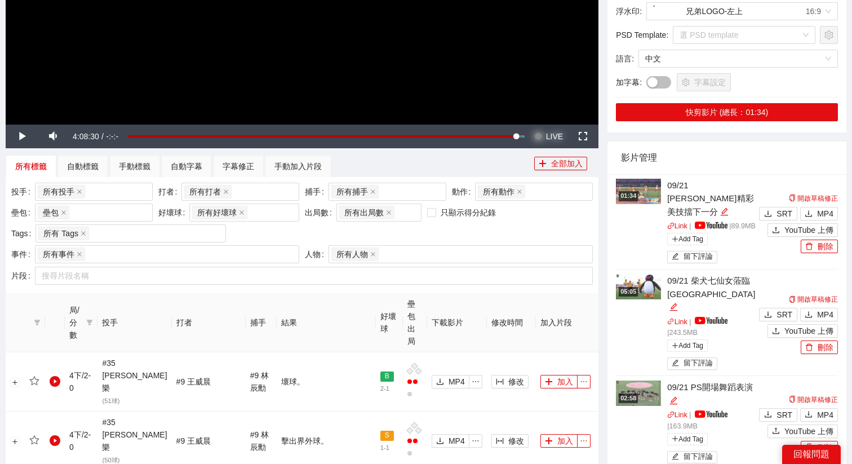
click at [549, 139] on span "LIVE" at bounding box center [554, 136] width 17 height 24
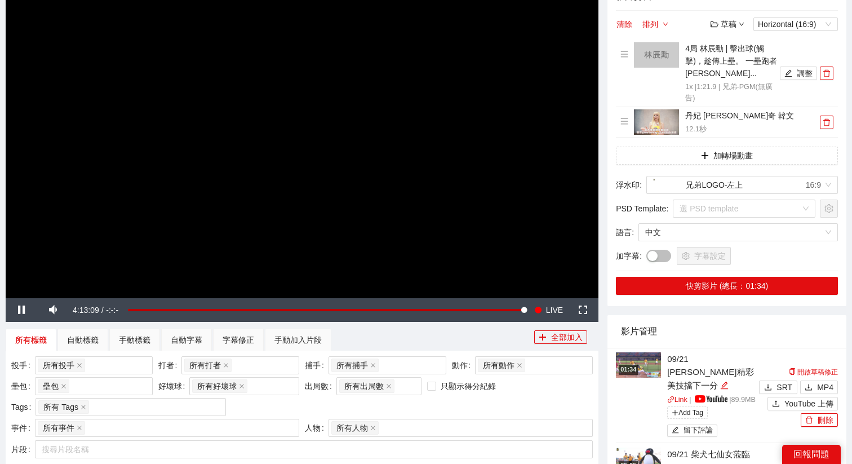
scroll to position [130, 0]
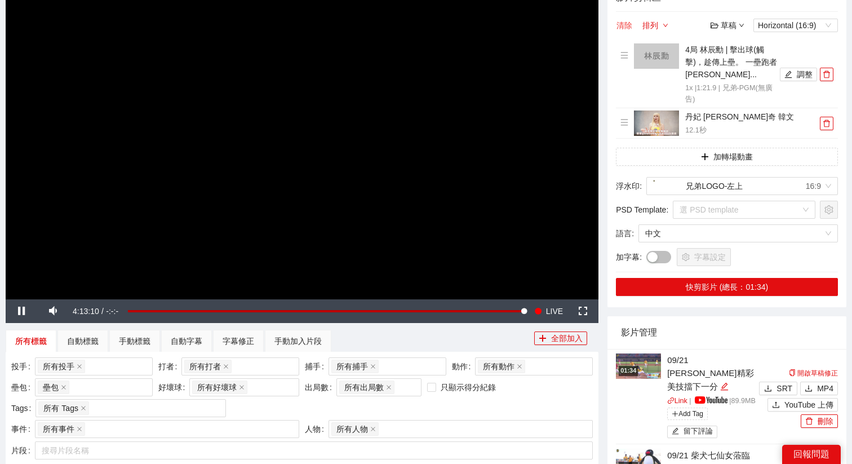
click at [628, 25] on button "清除" at bounding box center [624, 26] width 17 height 14
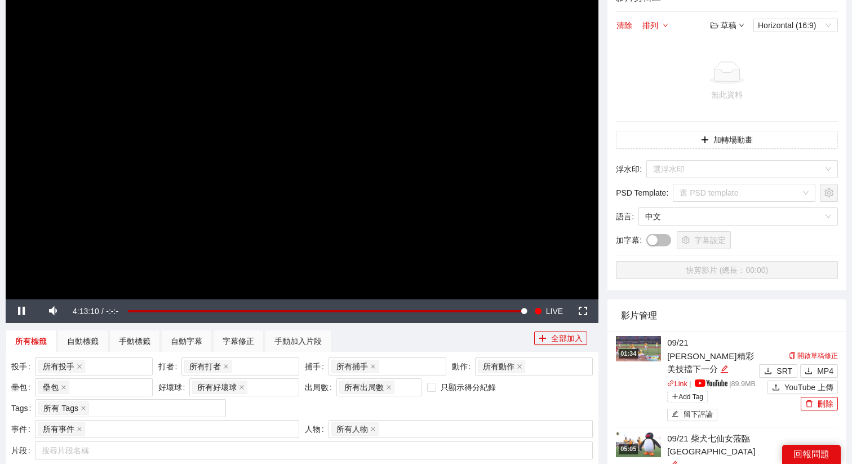
click at [734, 29] on div "草稿" at bounding box center [727, 25] width 34 height 12
click at [719, 48] on link "開啟" at bounding box center [730, 45] width 26 height 9
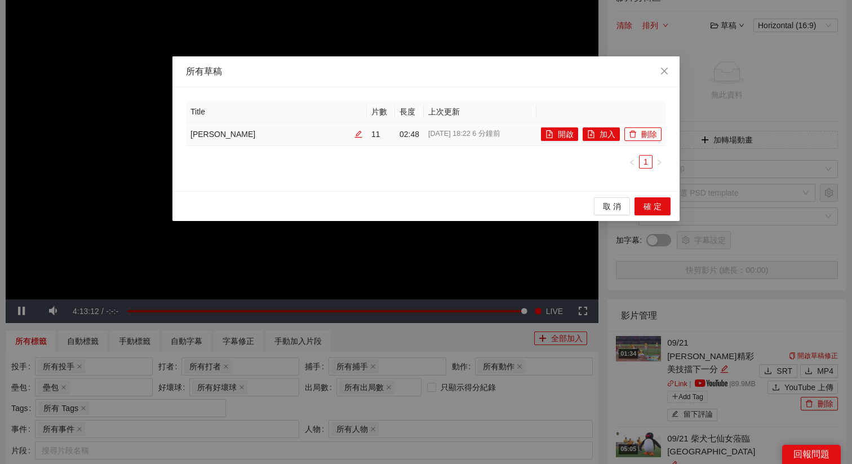
click at [554, 141] on td "開啟 加入 刪除" at bounding box center [601, 134] width 130 height 23
click at [556, 133] on button "開啟" at bounding box center [559, 134] width 37 height 14
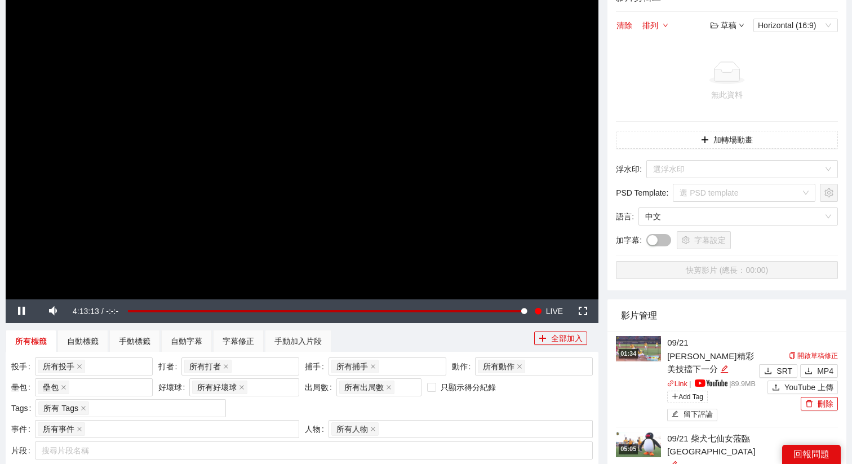
click at [529, 148] on video "Video Player" at bounding box center [302, 132] width 592 height 333
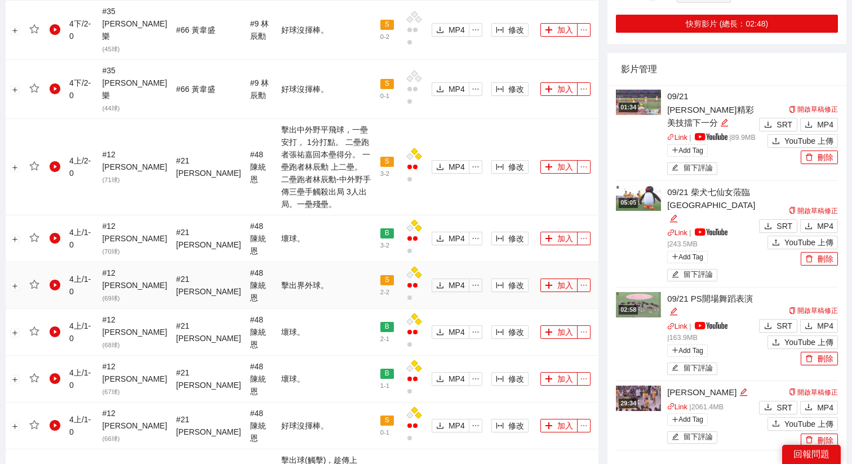
scroll to position [1072, 0]
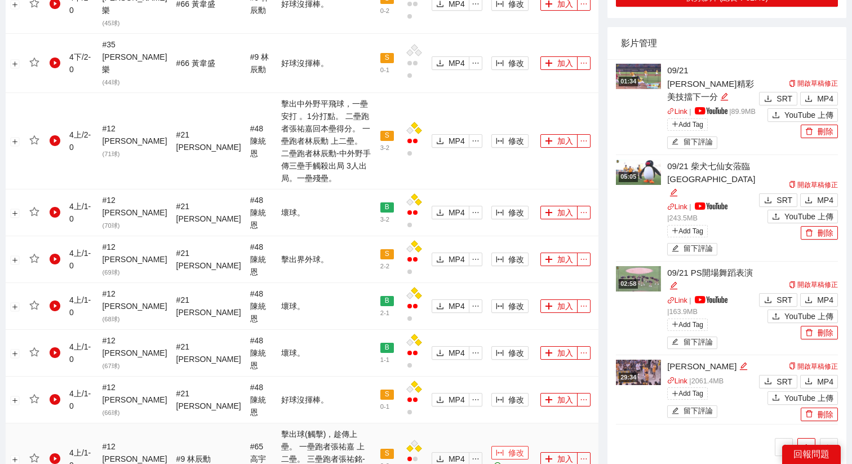
click at [508, 446] on span "修改" at bounding box center [516, 452] width 16 height 12
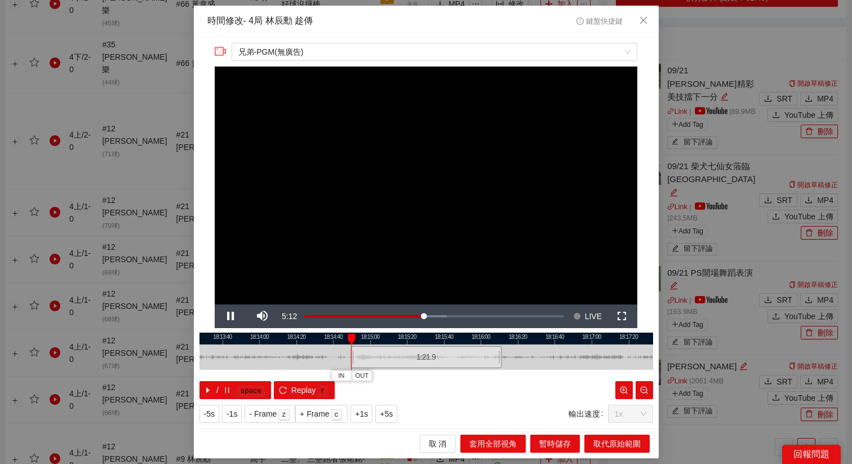
click at [384, 422] on div "**********" at bounding box center [426, 232] width 465 height 391
click at [386, 421] on button "+5s" at bounding box center [386, 413] width 22 height 18
click at [370, 338] on div at bounding box center [425, 338] width 453 height 12
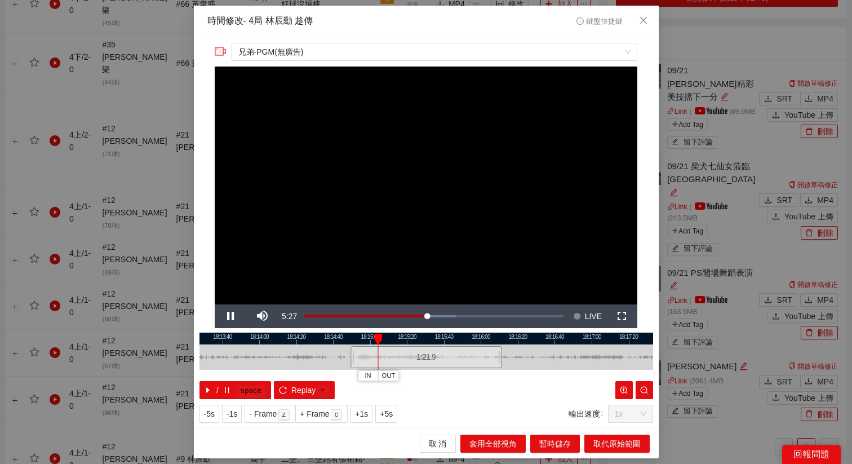
click at [366, 341] on div at bounding box center [425, 338] width 453 height 12
click at [401, 377] on button "OUT" at bounding box center [393, 375] width 20 height 11
click at [628, 450] on button "取代原始範圍" at bounding box center [616, 443] width 65 height 18
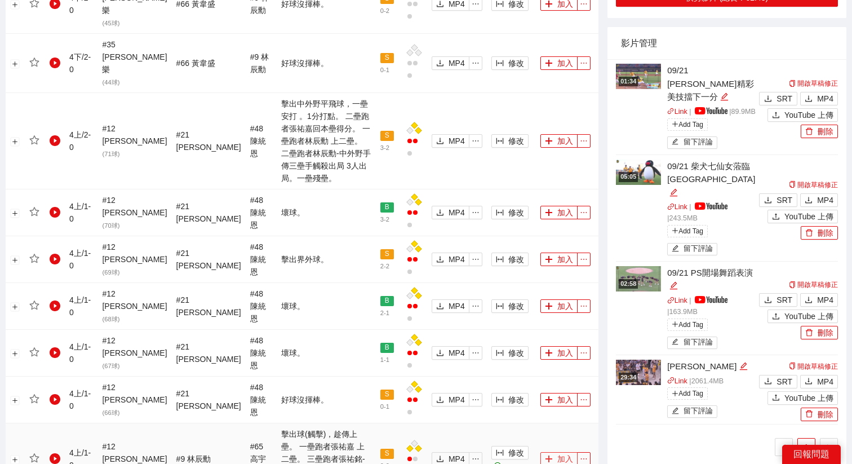
click at [549, 452] on button "加入" at bounding box center [558, 459] width 37 height 14
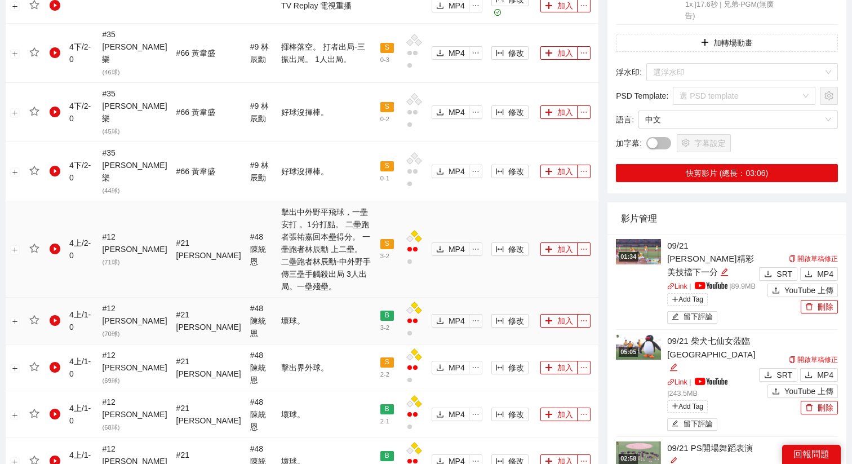
scroll to position [957, 0]
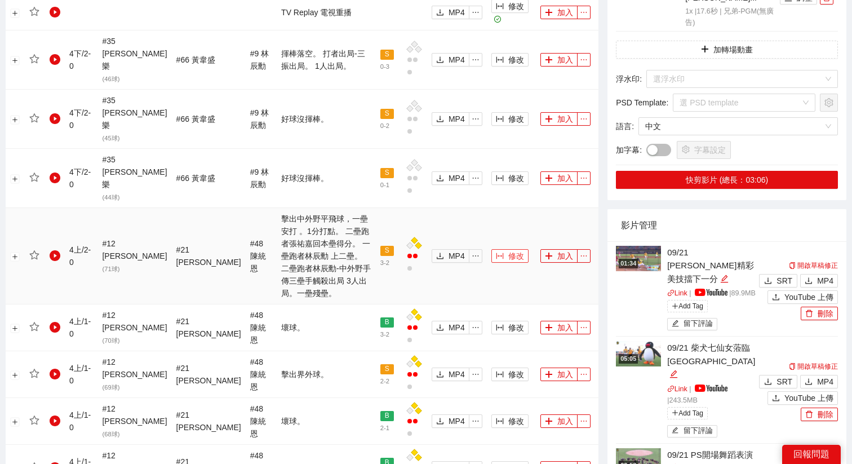
click at [511, 249] on span "修改" at bounding box center [516, 255] width 16 height 12
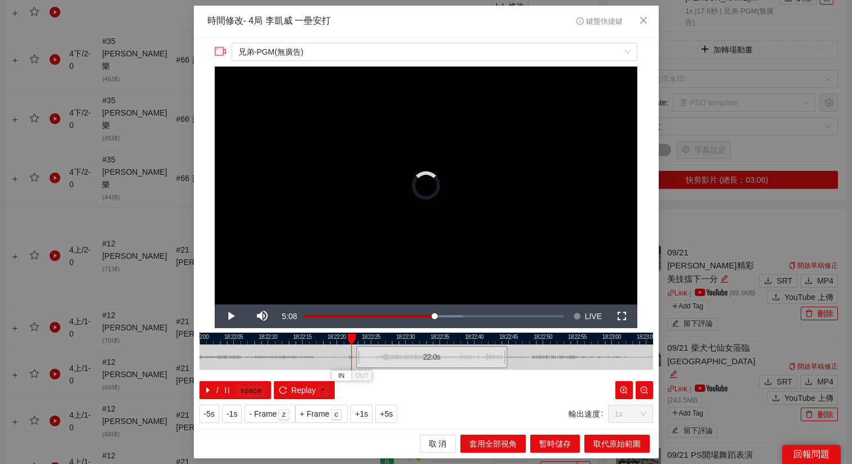
click at [387, 360] on div "22.0 s" at bounding box center [431, 357] width 151 height 22
click at [403, 355] on div "22.0 s" at bounding box center [436, 357] width 151 height 22
click at [390, 413] on span "+5s" at bounding box center [386, 413] width 13 height 12
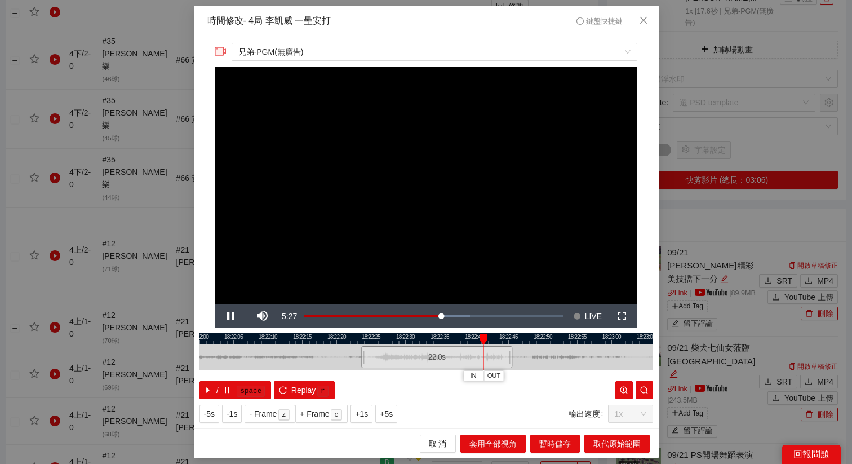
drag, startPoint x: 462, startPoint y: 338, endPoint x: 386, endPoint y: 341, distance: 75.5
click at [386, 341] on div at bounding box center [425, 338] width 453 height 12
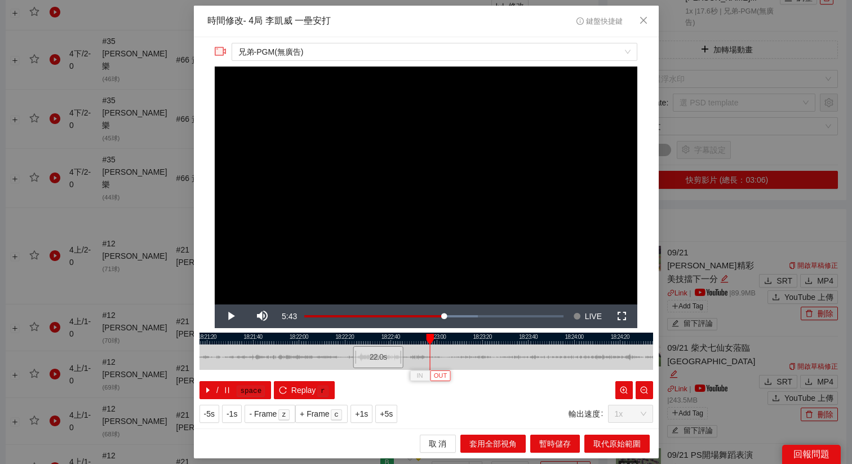
click at [444, 375] on span "OUT" at bounding box center [441, 376] width 14 height 10
click at [597, 440] on span "取代原始範圍" at bounding box center [616, 443] width 47 height 12
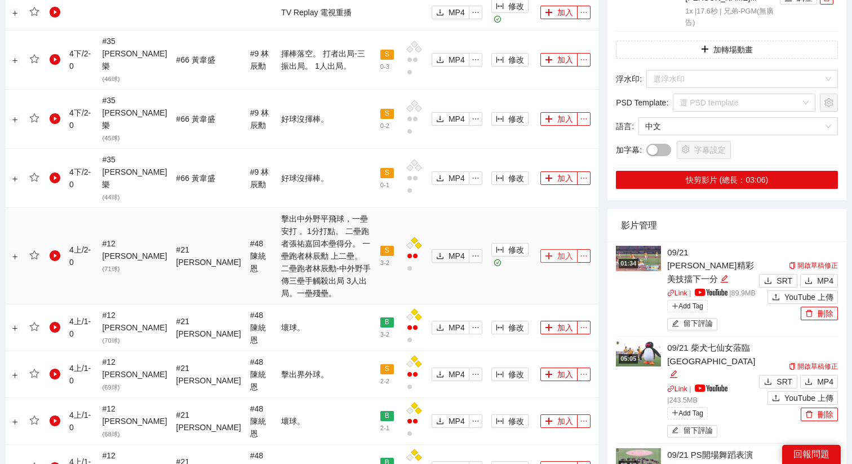
click at [552, 249] on button "加入" at bounding box center [558, 256] width 37 height 14
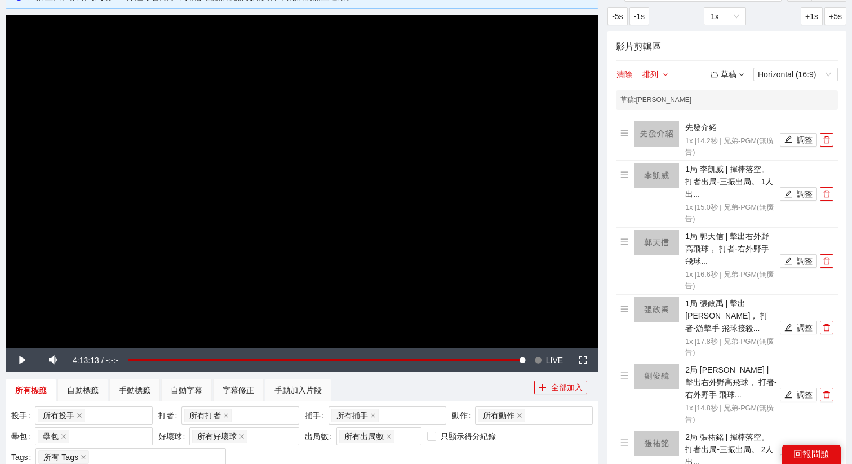
scroll to position [0, 0]
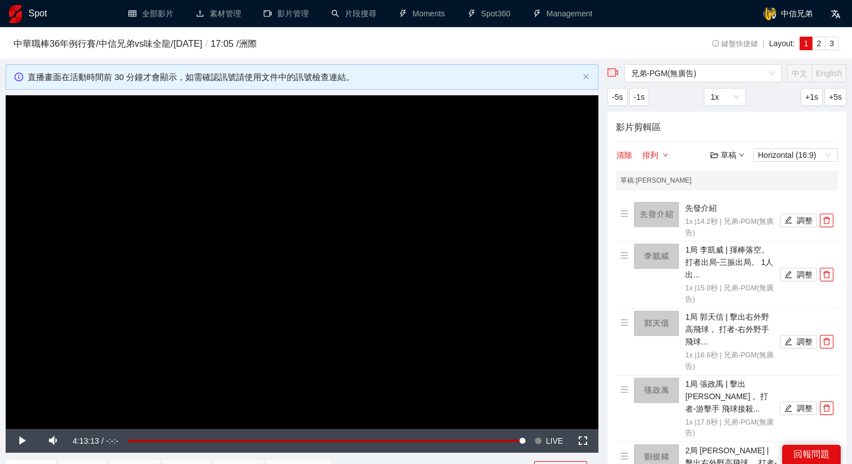
click at [733, 156] on div "草稿" at bounding box center [727, 155] width 34 height 12
click at [729, 202] on link "儲存" at bounding box center [730, 197] width 26 height 9
click at [442, 250] on video "Video Player" at bounding box center [302, 261] width 592 height 333
click at [556, 443] on span "LIVE" at bounding box center [554, 441] width 17 height 24
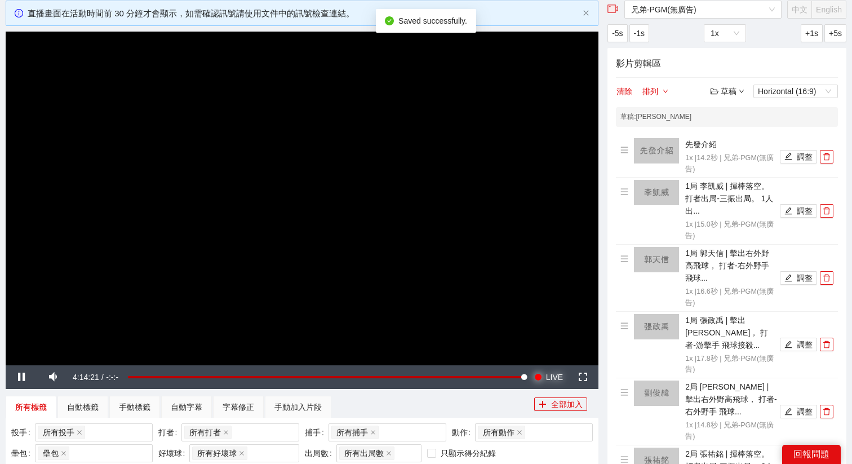
scroll to position [69, 0]
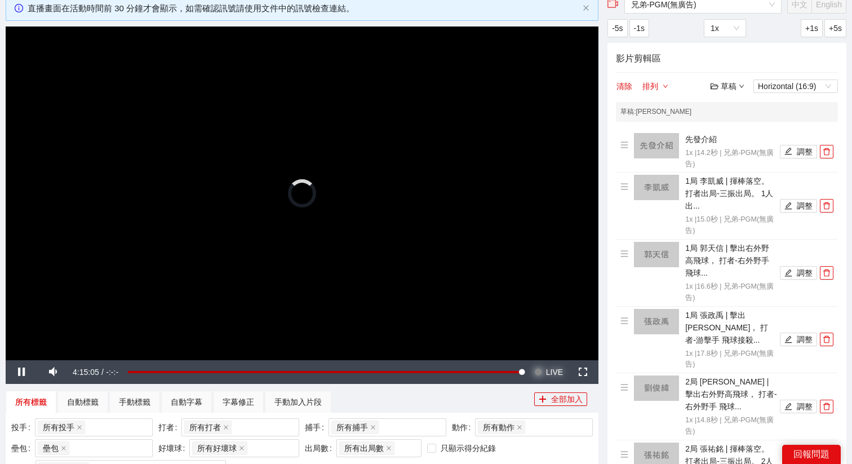
click at [546, 371] on span "LIVE" at bounding box center [554, 372] width 17 height 24
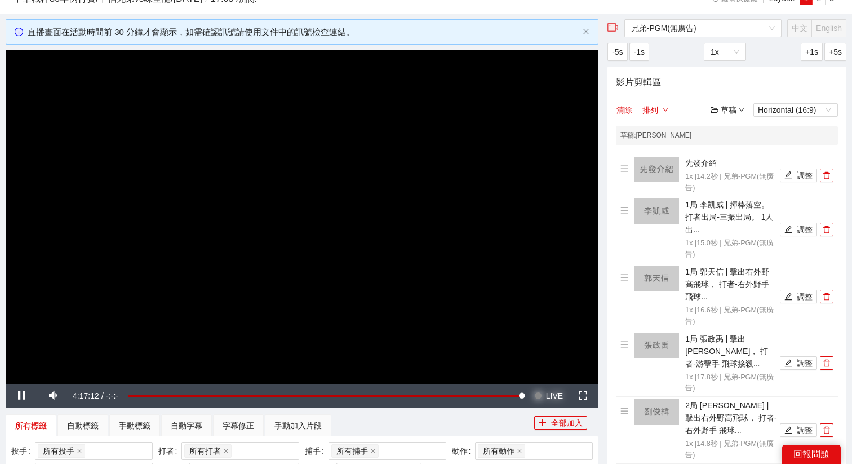
scroll to position [44, 0]
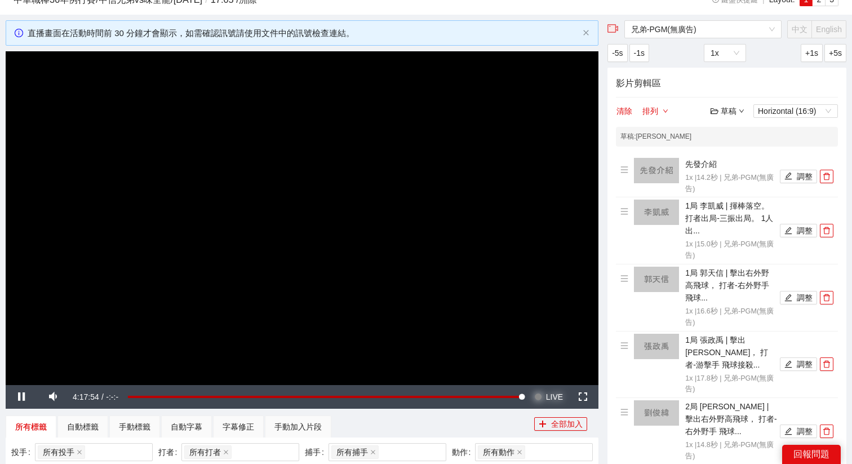
click at [551, 391] on span "LIVE" at bounding box center [554, 397] width 17 height 24
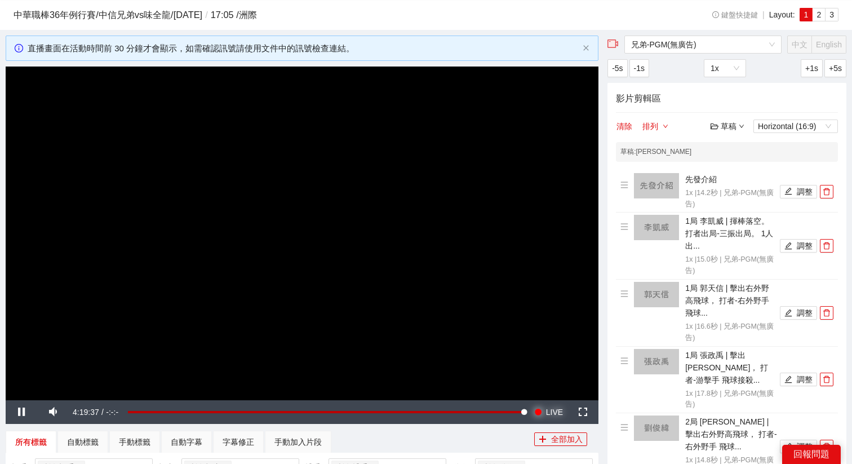
scroll to position [26, 0]
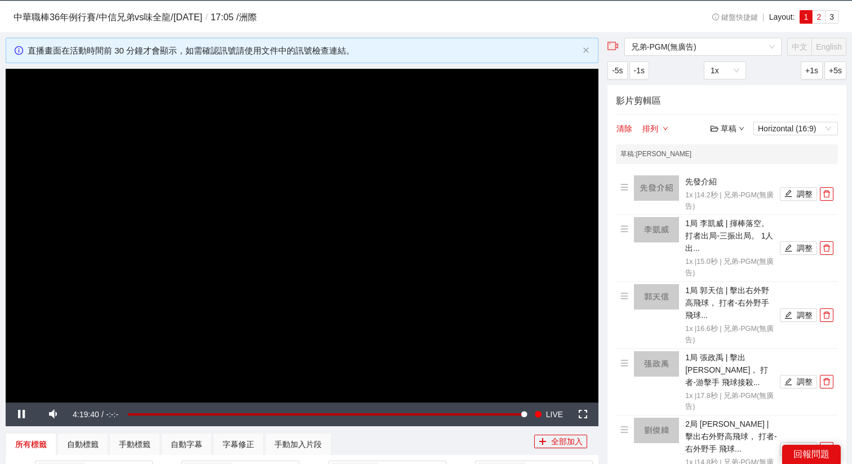
click at [822, 15] on label "2" at bounding box center [818, 17] width 13 height 14
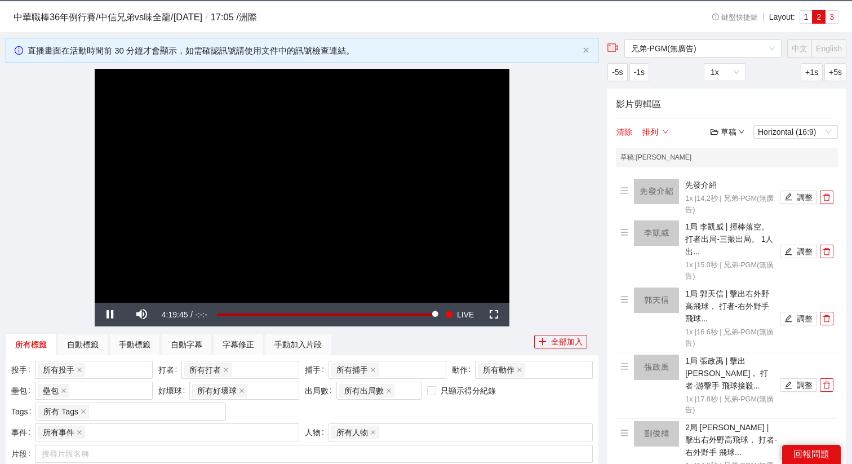
click at [829, 15] on span "3" at bounding box center [831, 16] width 5 height 9
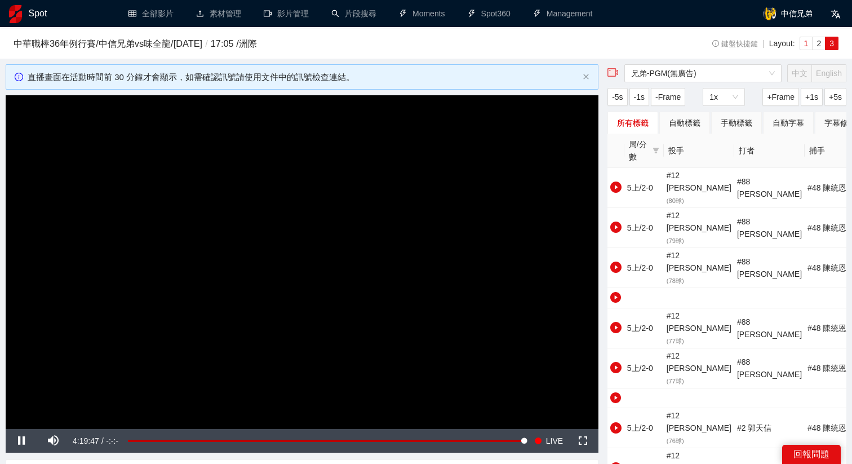
scroll to position [26, 0]
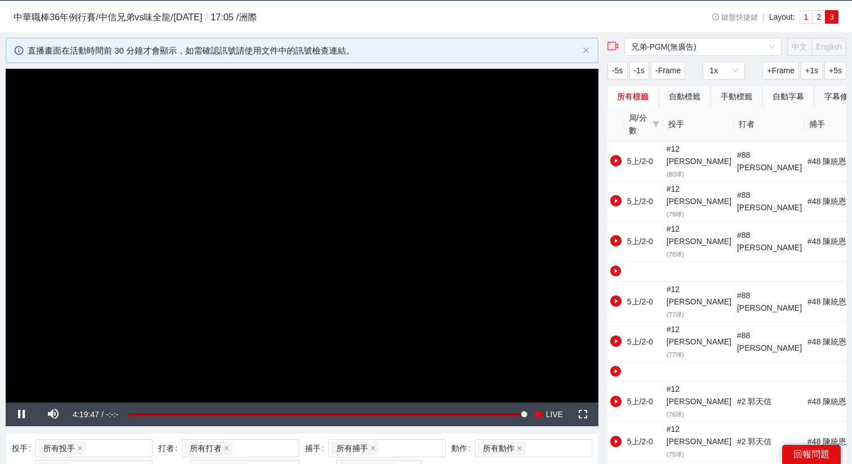
drag, startPoint x: 0, startPoint y: 0, endPoint x: 808, endPoint y: 19, distance: 807.8
click at [808, 19] on label "1" at bounding box center [806, 17] width 14 height 14
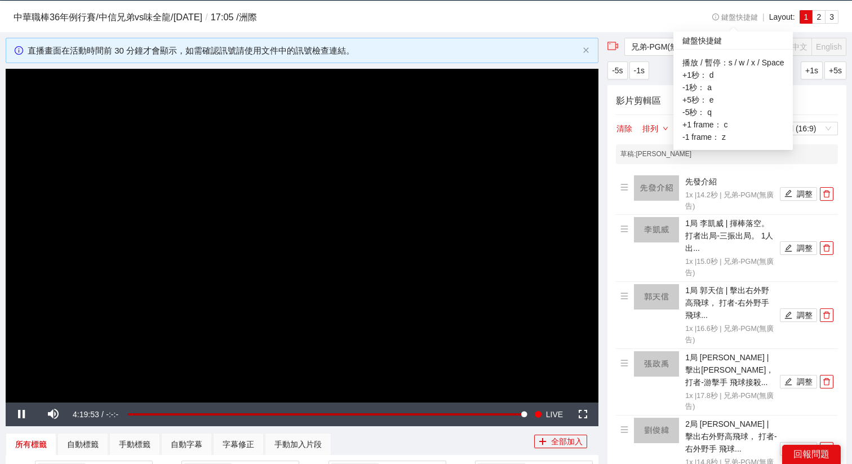
click at [715, 17] on icon "info-circle" at bounding box center [715, 17] width 7 height 7
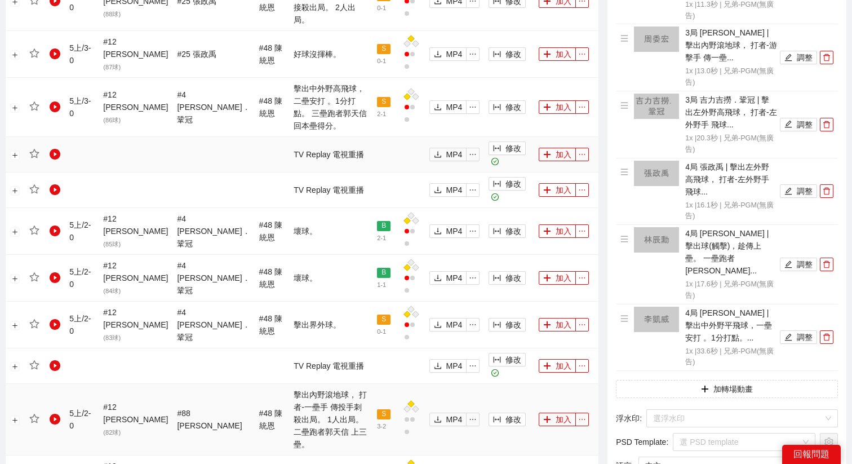
scroll to position [697, 0]
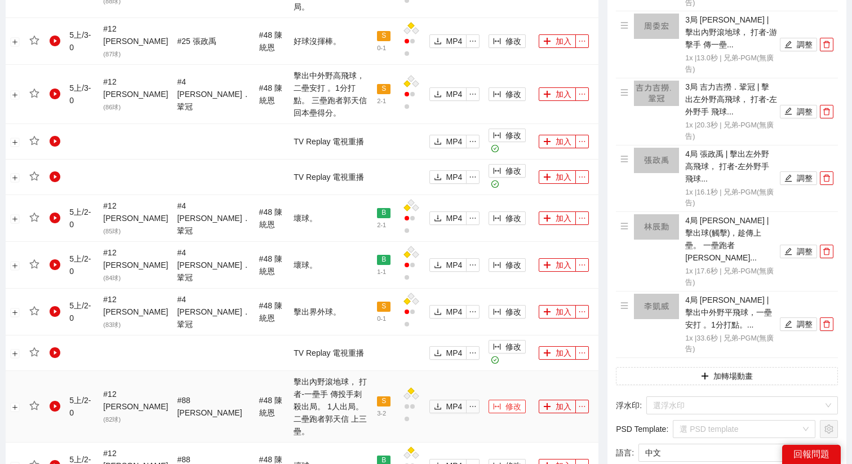
click at [505, 400] on span "修改" at bounding box center [513, 406] width 16 height 12
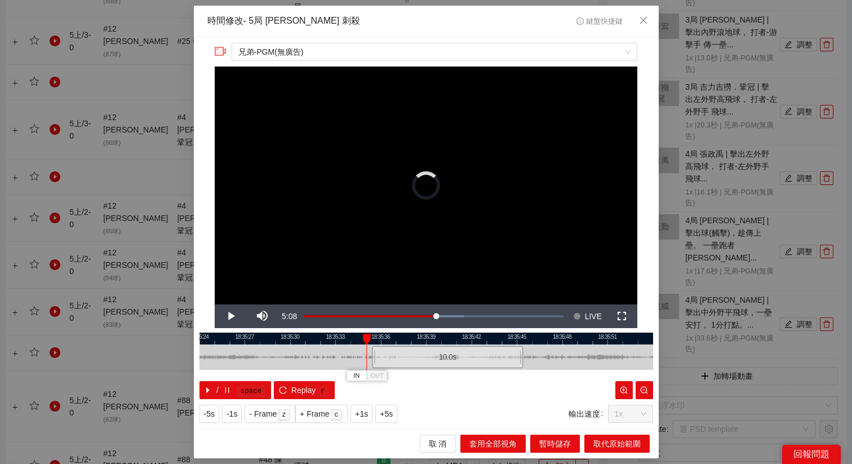
drag, startPoint x: 389, startPoint y: 355, endPoint x: 417, endPoint y: 357, distance: 28.2
click at [417, 357] on div "10.0 s" at bounding box center [447, 357] width 151 height 22
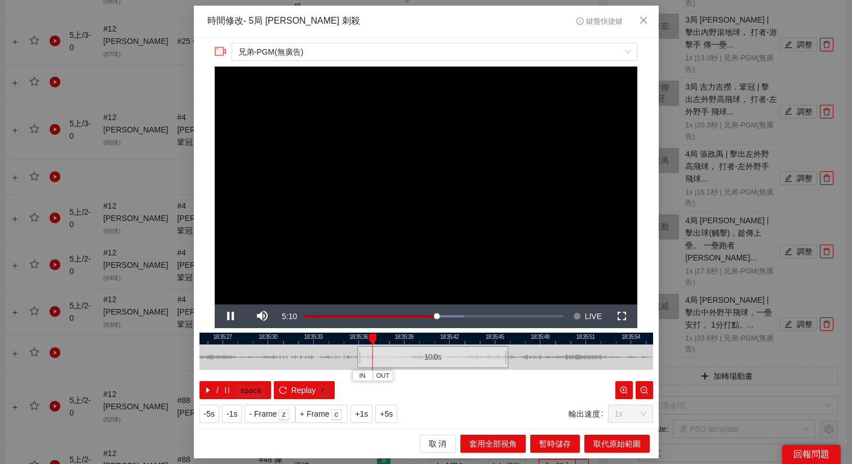
drag, startPoint x: 453, startPoint y: 334, endPoint x: 382, endPoint y: 335, distance: 70.4
click at [382, 335] on div at bounding box center [403, 338] width 453 height 12
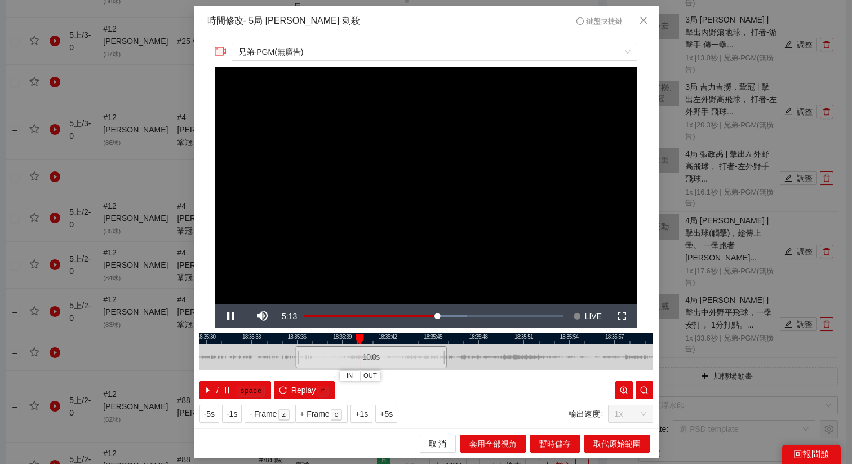
drag, startPoint x: 448, startPoint y: 337, endPoint x: 435, endPoint y: 337, distance: 13.0
click at [435, 337] on div at bounding box center [412, 338] width 453 height 12
click at [502, 381] on div "/ space Replay r" at bounding box center [425, 390] width 453 height 18
click at [498, 378] on span "OUT" at bounding box center [495, 376] width 14 height 10
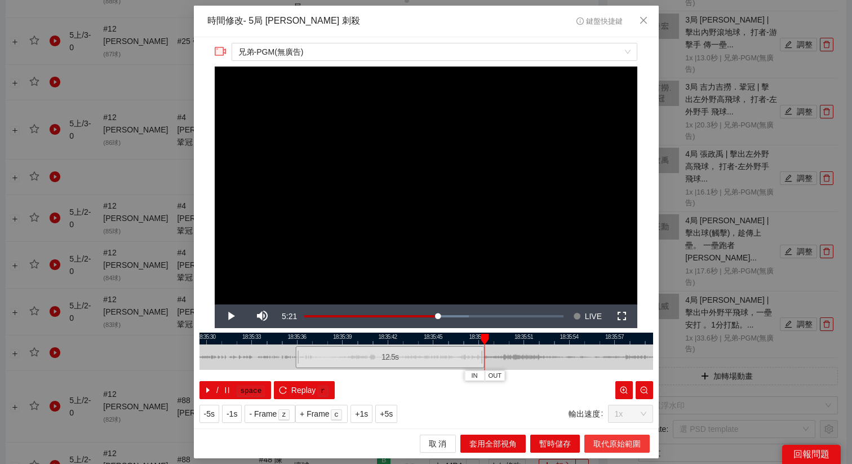
click at [624, 438] on span "取代原始範圍" at bounding box center [616, 443] width 47 height 12
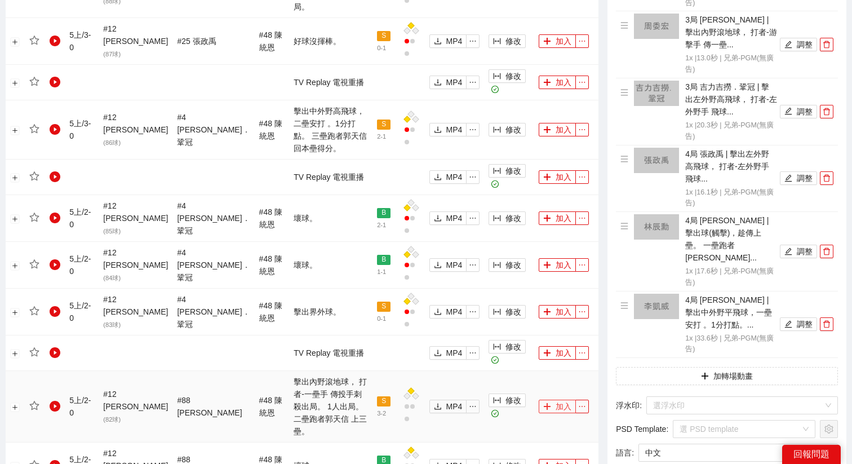
click at [549, 399] on button "加入" at bounding box center [556, 406] width 37 height 14
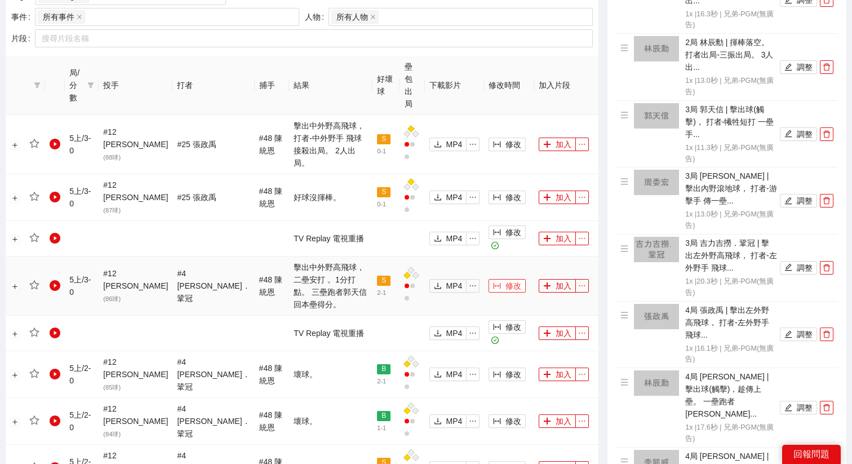
scroll to position [532, 0]
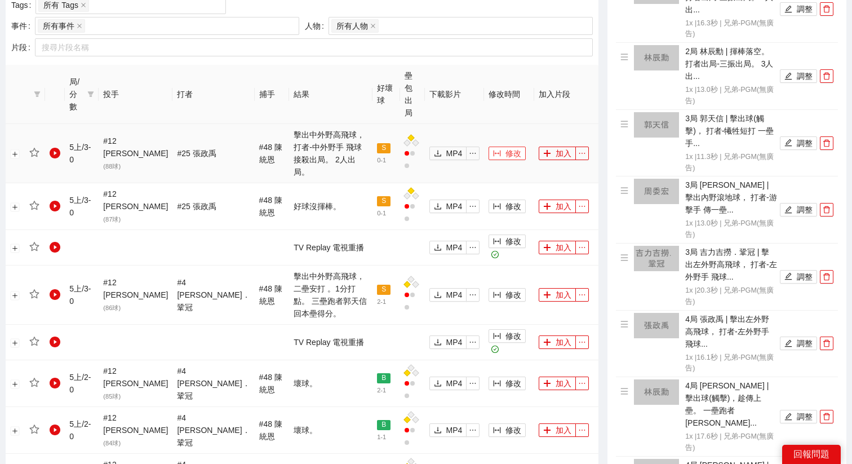
click at [505, 147] on span "修改" at bounding box center [513, 153] width 16 height 12
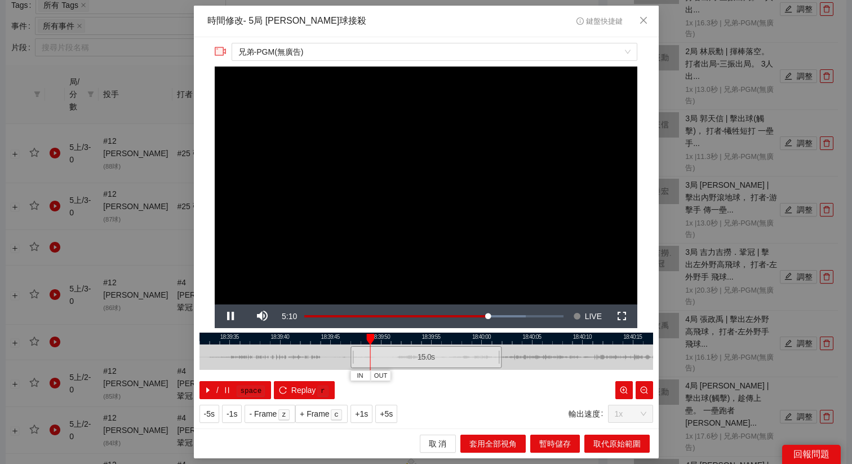
drag, startPoint x: 403, startPoint y: 360, endPoint x: 412, endPoint y: 362, distance: 9.1
click at [410, 361] on div "15.0 s" at bounding box center [425, 357] width 151 height 22
drag, startPoint x: 411, startPoint y: 362, endPoint x: 422, endPoint y: 362, distance: 10.7
click at [422, 362] on div "15.0 s" at bounding box center [433, 357] width 151 height 22
drag, startPoint x: 458, startPoint y: 335, endPoint x: 366, endPoint y: 335, distance: 92.9
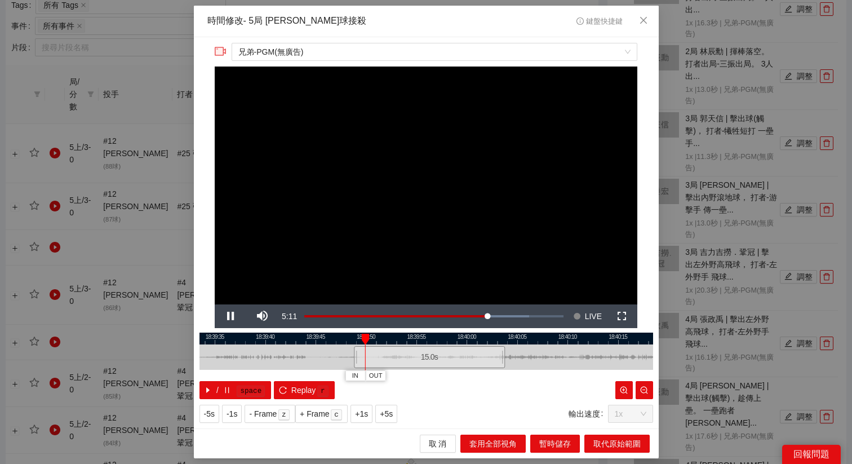
click at [366, 335] on div at bounding box center [411, 338] width 453 height 12
click at [392, 416] on span "+5s" at bounding box center [386, 413] width 13 height 12
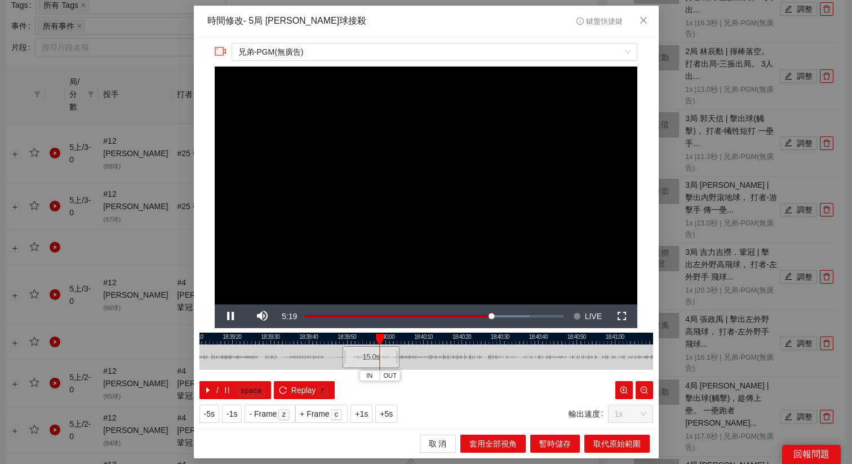
click at [368, 337] on div at bounding box center [425, 338] width 453 height 12
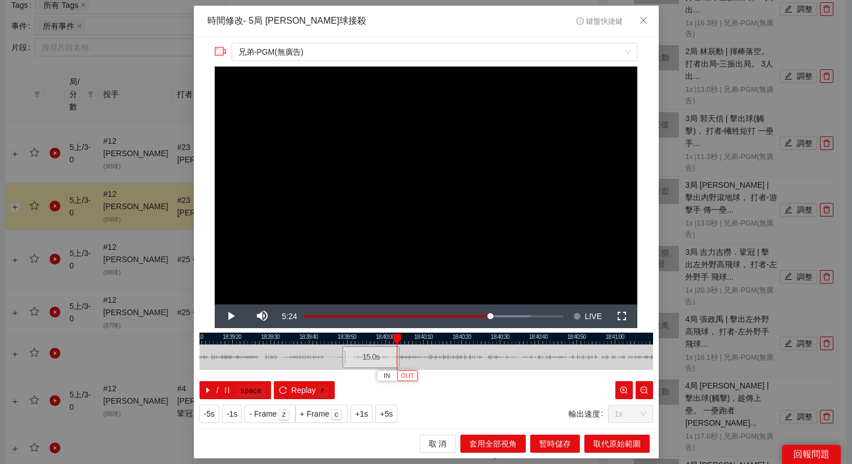
click at [406, 372] on span "OUT" at bounding box center [407, 376] width 14 height 10
click at [598, 440] on span "取代原始範圍" at bounding box center [616, 443] width 47 height 12
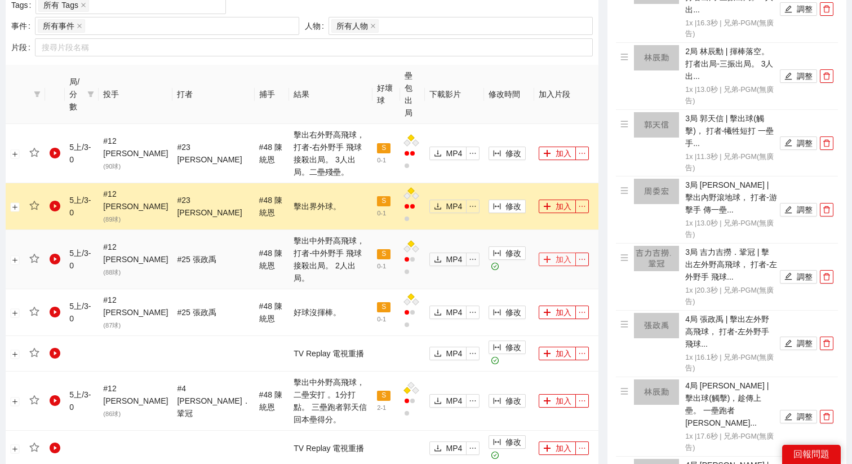
click at [558, 252] on button "加入" at bounding box center [556, 259] width 37 height 14
click at [507, 147] on span "修改" at bounding box center [513, 153] width 16 height 12
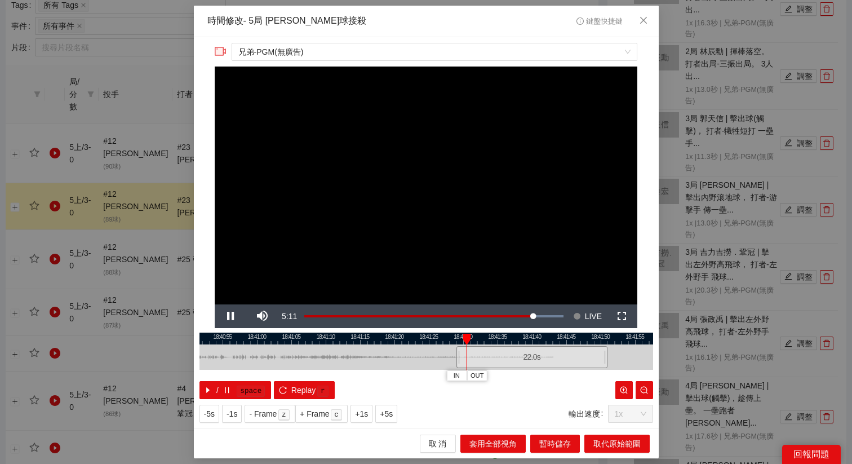
drag, startPoint x: 388, startPoint y: 337, endPoint x: 494, endPoint y: 340, distance: 105.9
click at [494, 340] on div at bounding box center [531, 338] width 453 height 12
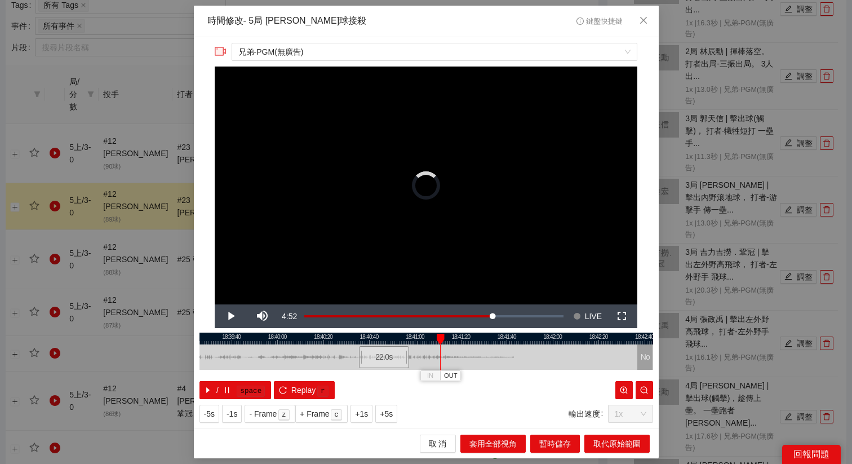
drag, startPoint x: 502, startPoint y: 357, endPoint x: 408, endPoint y: 359, distance: 94.6
click at [408, 359] on div "22.0 s" at bounding box center [383, 357] width 51 height 22
drag, startPoint x: 408, startPoint y: 359, endPoint x: 431, endPoint y: 358, distance: 23.7
click at [431, 358] on div "22.0 s" at bounding box center [434, 357] width 51 height 22
drag, startPoint x: 433, startPoint y: 358, endPoint x: 448, endPoint y: 359, distance: 15.2
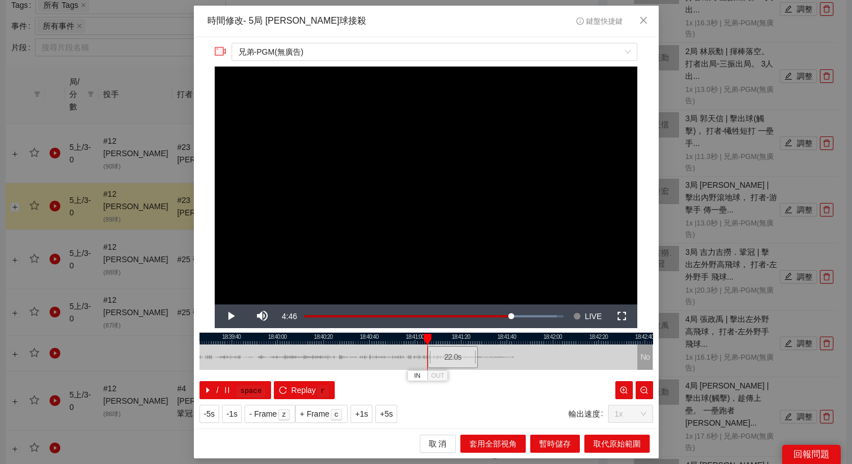
click at [448, 359] on div "22.0 s" at bounding box center [452, 357] width 51 height 22
drag, startPoint x: 448, startPoint y: 359, endPoint x: 437, endPoint y: 359, distance: 11.3
click at [437, 359] on div "22.0 s" at bounding box center [440, 357] width 51 height 22
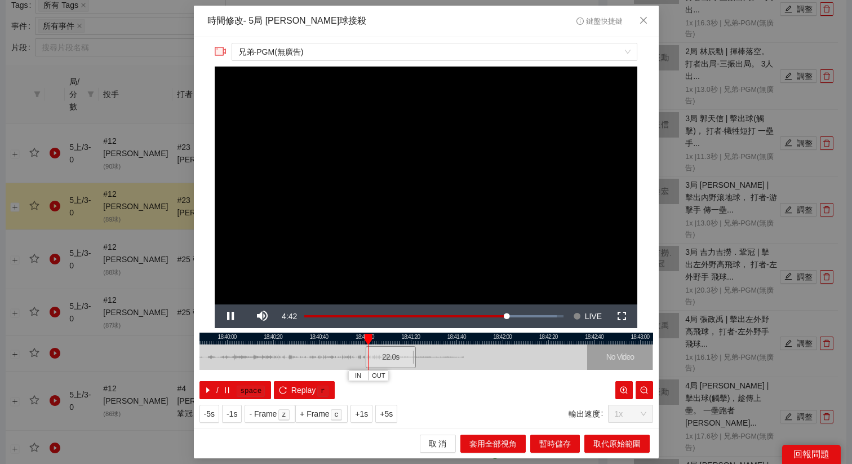
drag, startPoint x: 454, startPoint y: 337, endPoint x: 394, endPoint y: 338, distance: 59.7
click at [394, 338] on div at bounding box center [375, 338] width 453 height 12
click at [377, 355] on div "22.0 s" at bounding box center [380, 357] width 51 height 22
click at [379, 355] on div "22.0 s" at bounding box center [388, 357] width 51 height 22
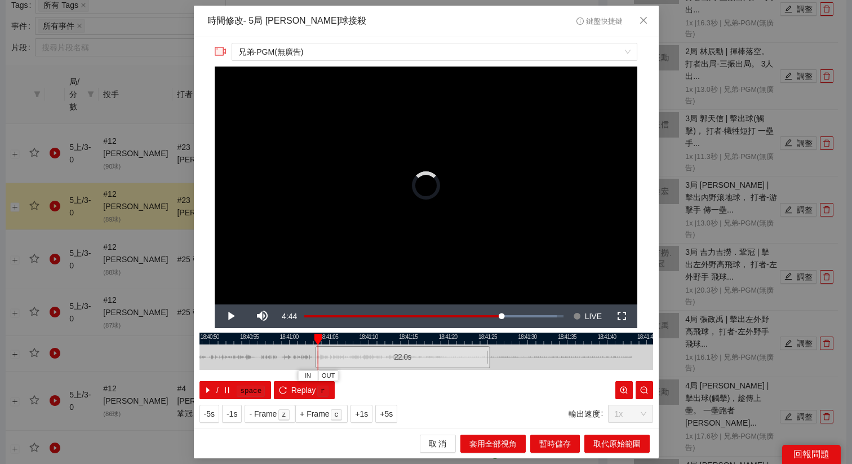
drag, startPoint x: 376, startPoint y: 353, endPoint x: 371, endPoint y: 354, distance: 5.7
click at [371, 354] on div "22.0 s" at bounding box center [402, 357] width 175 height 22
click at [360, 410] on span "+1s" at bounding box center [361, 413] width 13 height 12
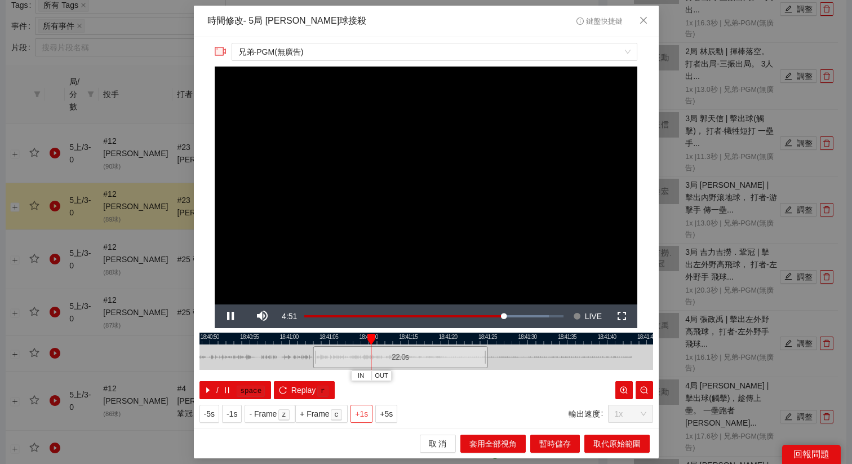
click at [360, 410] on span "+1s" at bounding box center [361, 413] width 13 height 12
click at [442, 376] on span "OUT" at bounding box center [441, 376] width 14 height 10
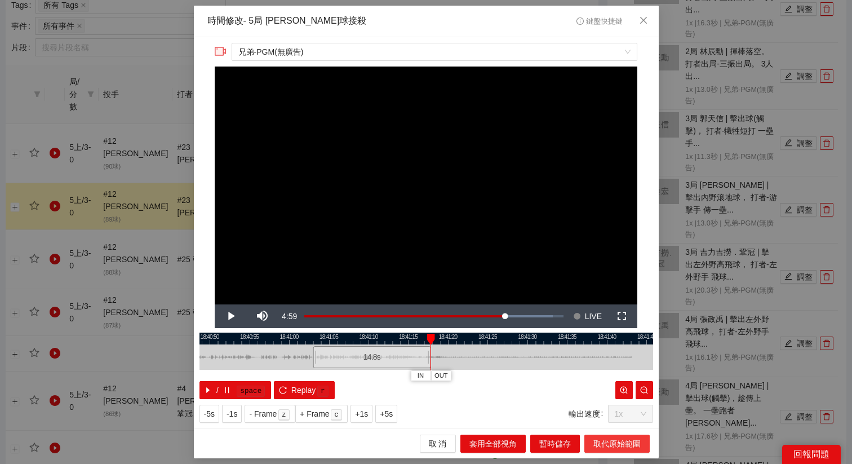
click at [598, 436] on button "取代原始範圍" at bounding box center [616, 443] width 65 height 18
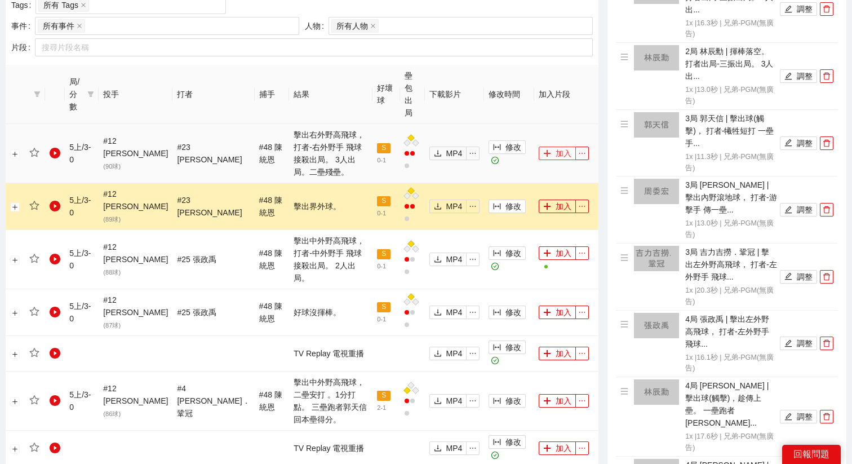
click at [557, 146] on button "加入" at bounding box center [556, 153] width 37 height 14
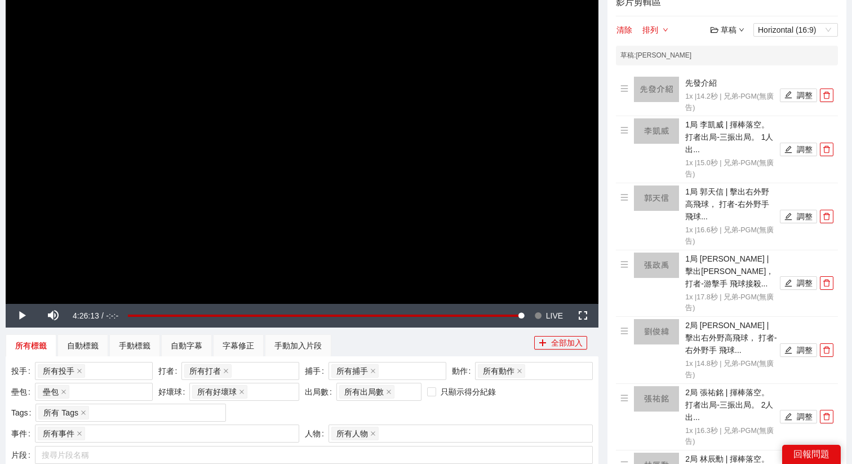
scroll to position [106, 0]
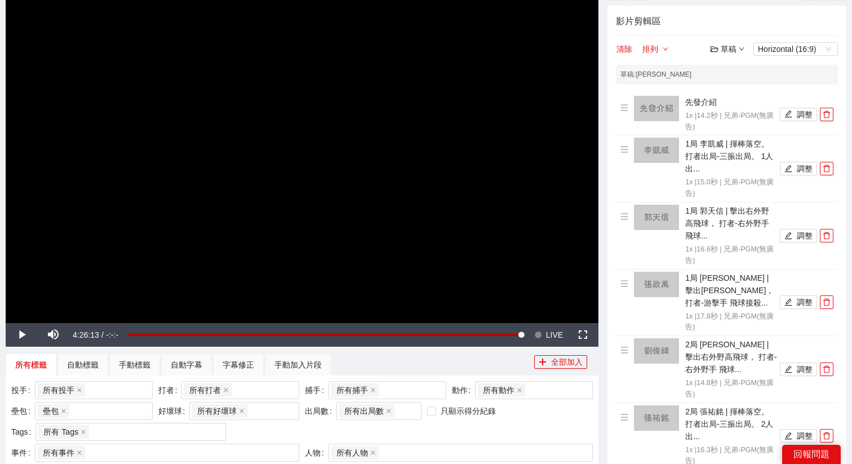
click at [725, 50] on div "草稿" at bounding box center [727, 49] width 34 height 12
click at [729, 95] on link "儲存" at bounding box center [730, 91] width 26 height 9
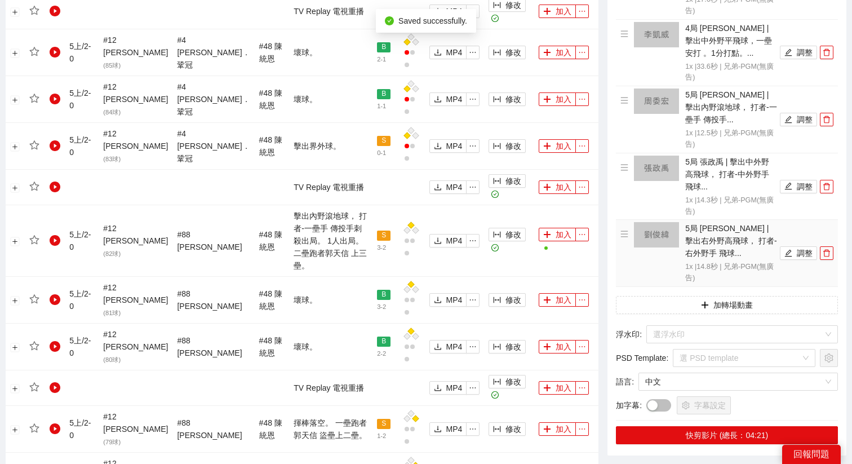
scroll to position [971, 0]
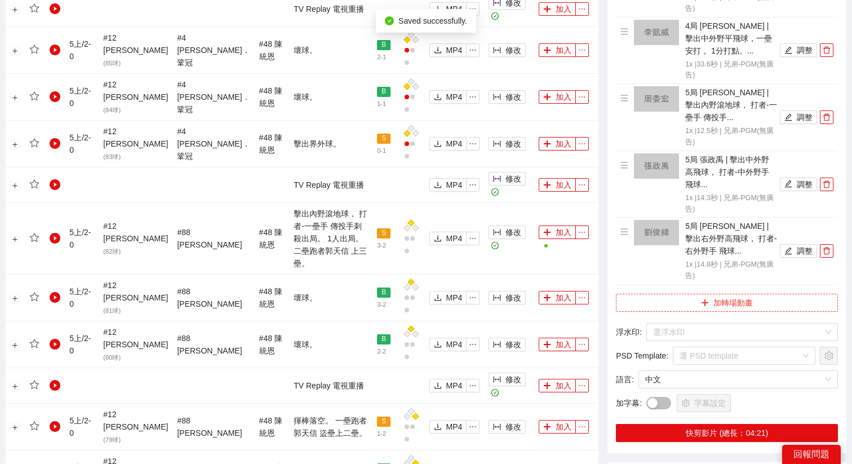
click at [697, 293] on button "加轉場動畫" at bounding box center [727, 302] width 222 height 18
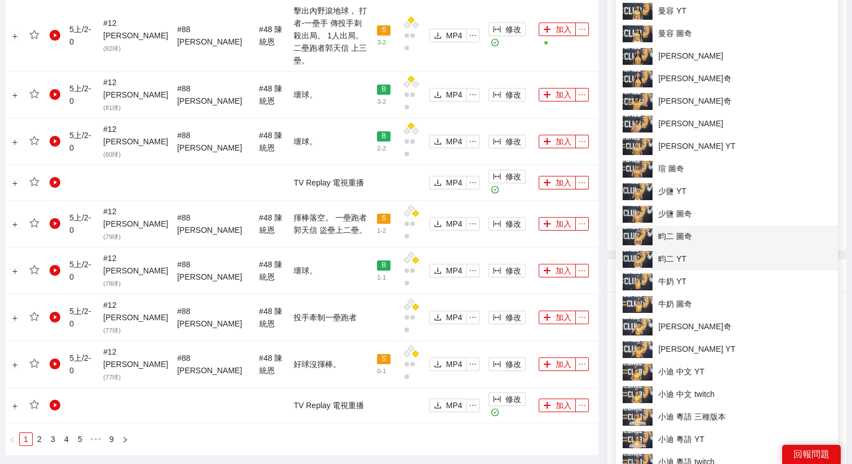
scroll to position [1165, 0]
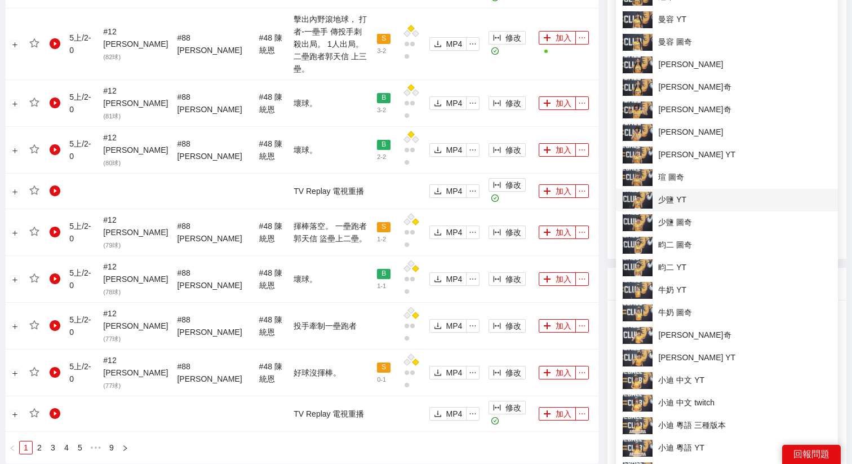
click at [649, 197] on img at bounding box center [637, 199] width 30 height 17
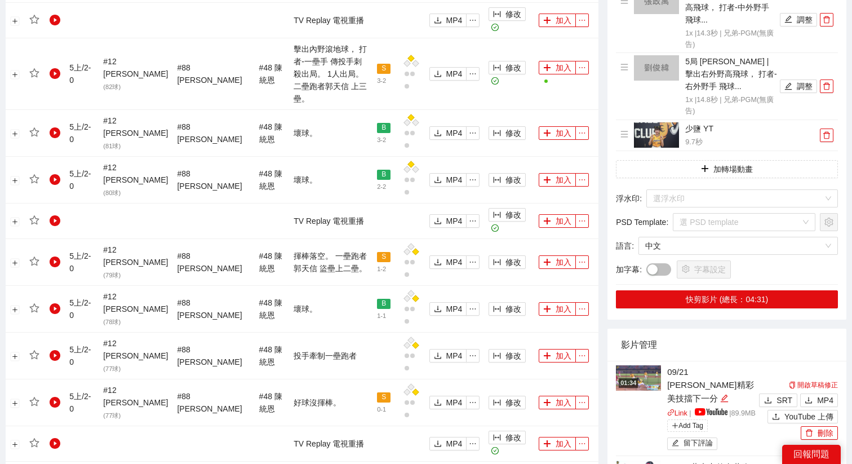
scroll to position [1124, 0]
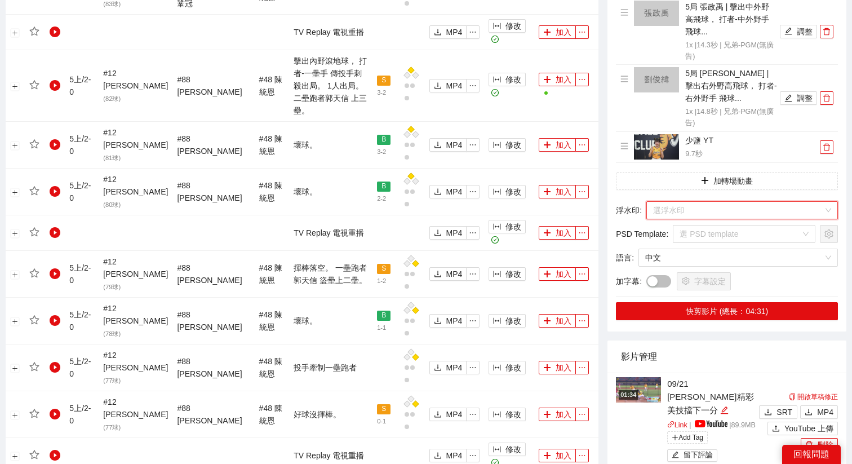
click at [653, 202] on input "search" at bounding box center [738, 210] width 170 height 17
click at [672, 202] on input "search" at bounding box center [738, 210] width 170 height 17
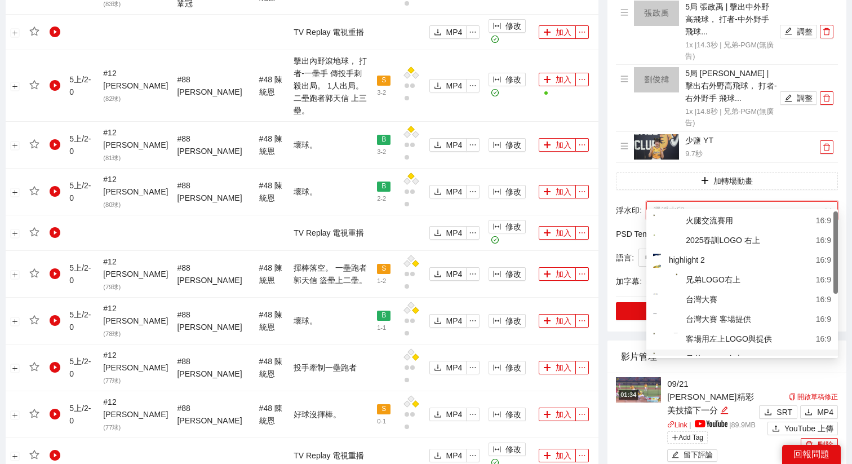
click at [695, 351] on div "兄弟LOGO-左上 16:9" at bounding box center [741, 359] width 191 height 20
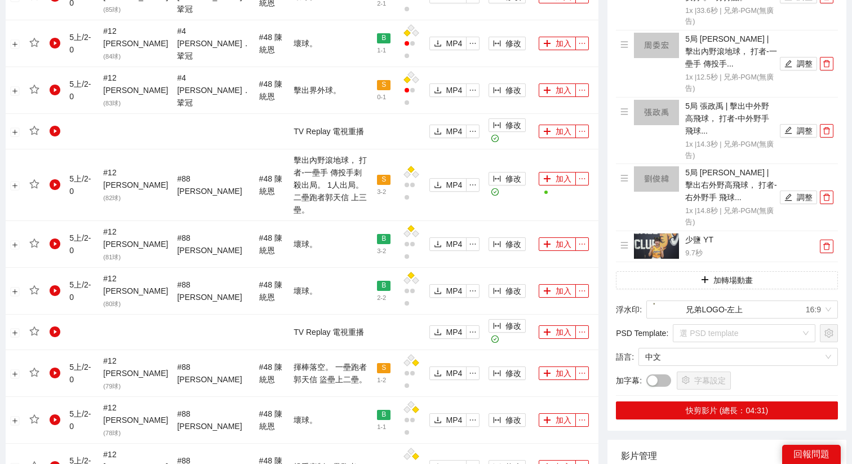
scroll to position [1125, 0]
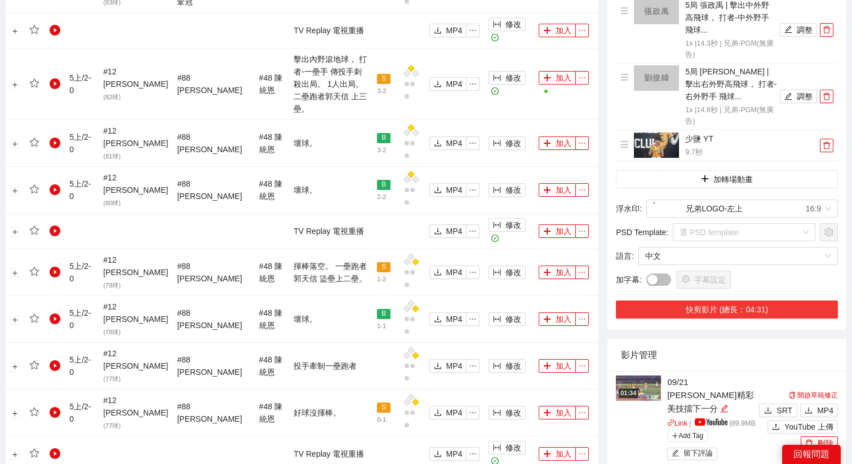
click at [720, 300] on button "快剪影片 (總長：04:31)" at bounding box center [727, 309] width 222 height 18
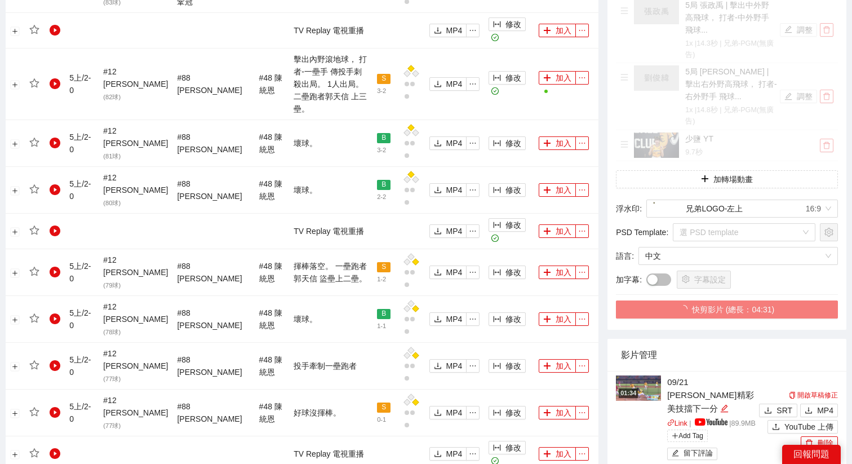
scroll to position [1177, 0]
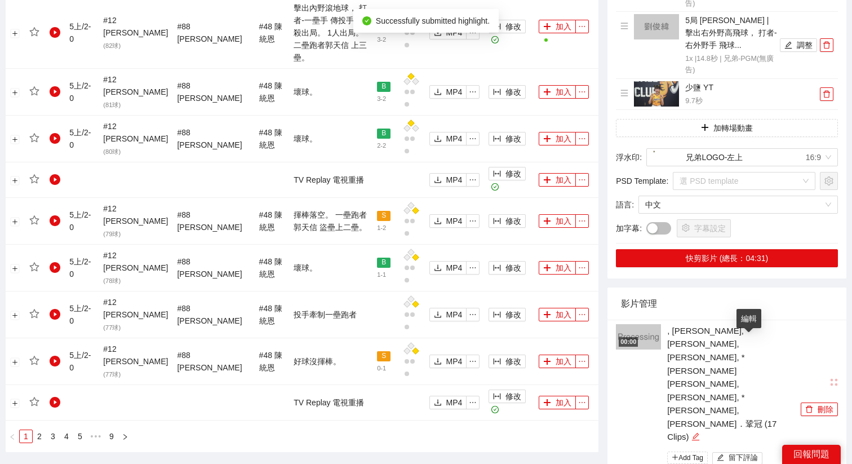
click at [699, 432] on icon "edit" at bounding box center [695, 436] width 8 height 8
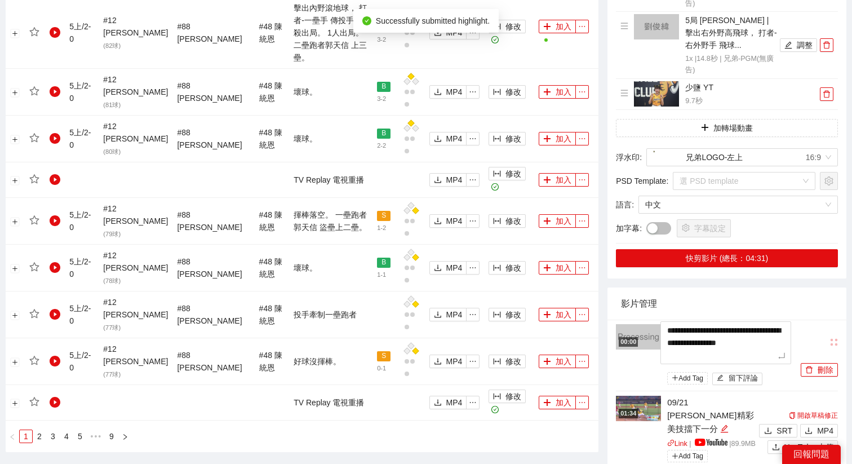
drag, startPoint x: 755, startPoint y: 339, endPoint x: 631, endPoint y: 309, distance: 127.6
click at [631, 319] on li "**********" at bounding box center [727, 355] width 222 height 72
type textarea "*"
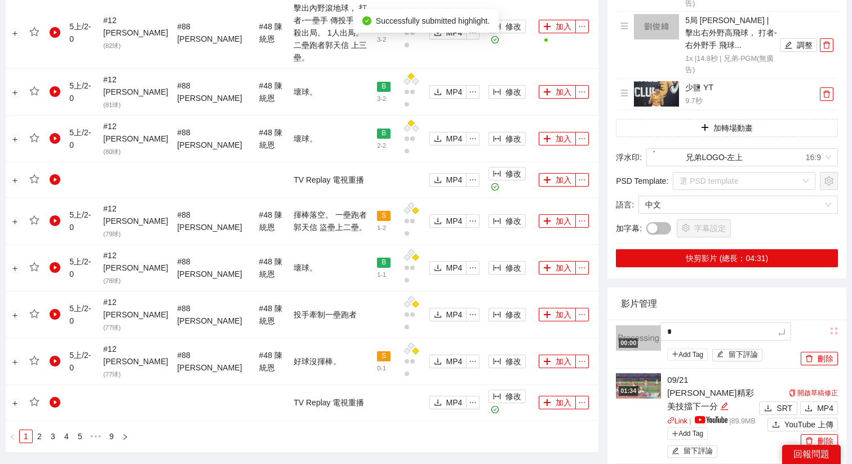
type textarea "**"
type textarea "***"
type textarea "****"
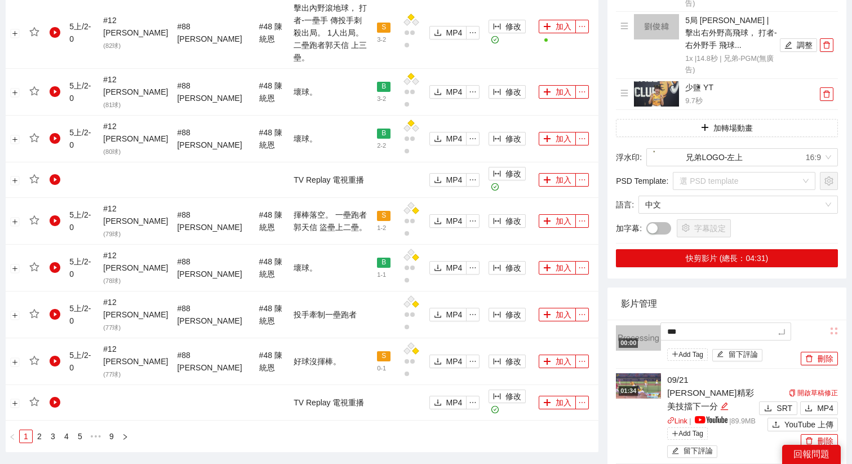
type textarea "****"
type textarea "*****"
type textarea "******"
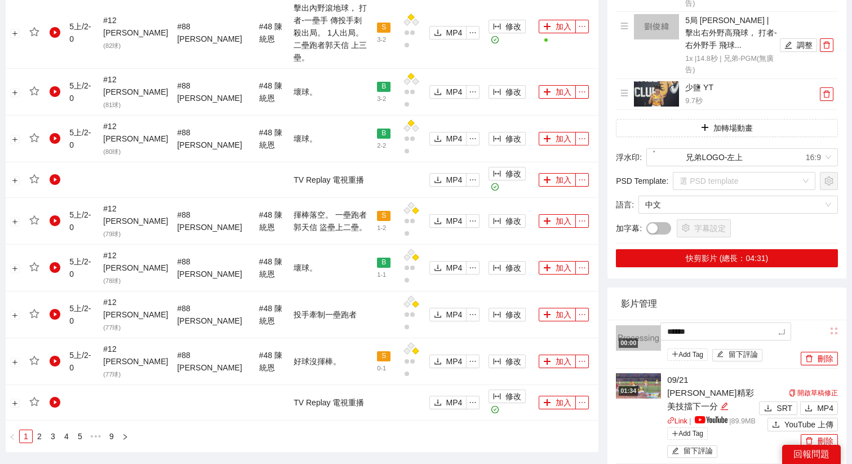
type textarea "*****"
type textarea "****"
type textarea "*****"
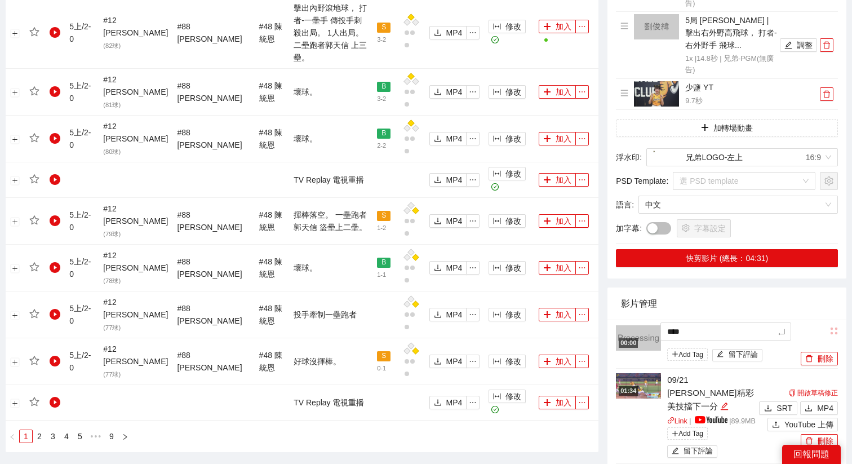
type textarea "*****"
type textarea "*******"
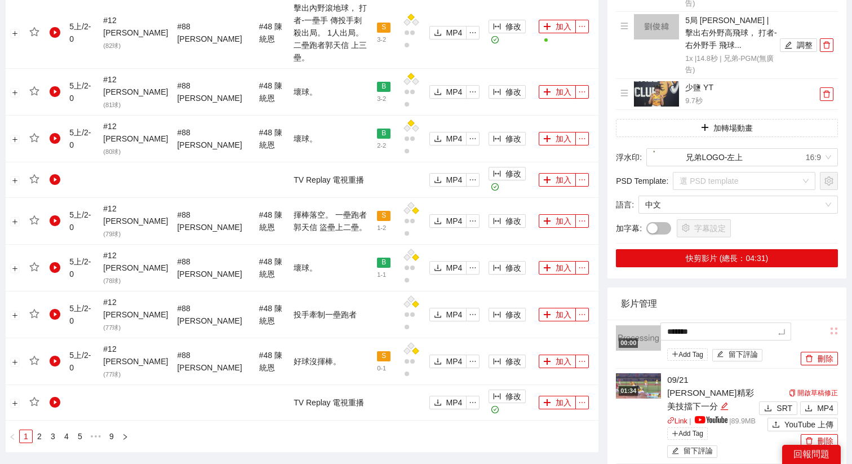
type textarea "********"
type textarea "*********"
type textarea "*******"
type textarea "********"
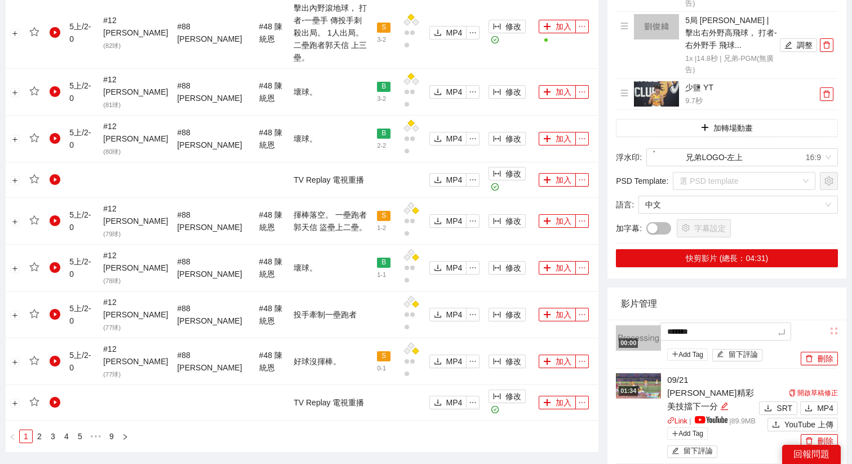
type textarea "********"
type textarea "*********"
type textarea "**********"
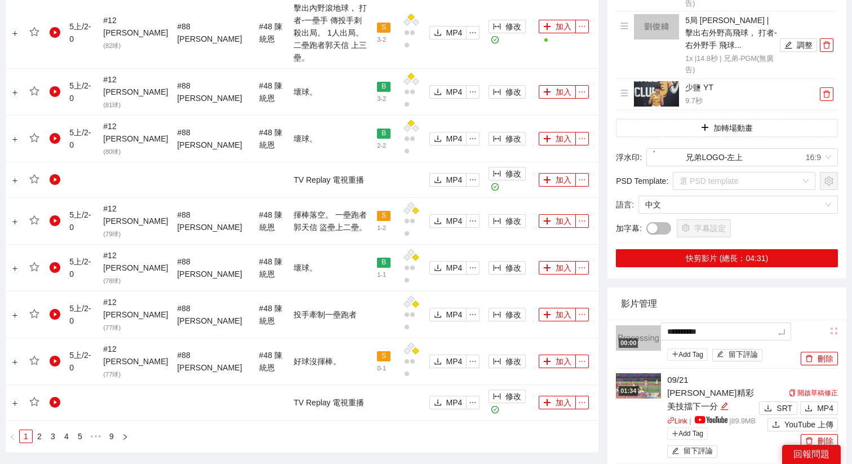
type textarea "********"
type textarea "*********"
type textarea "**********"
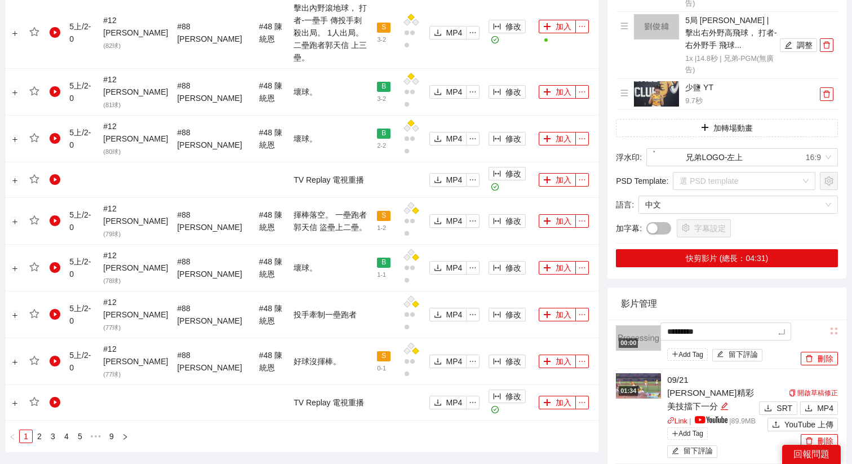
type textarea "**********"
type textarea "*********"
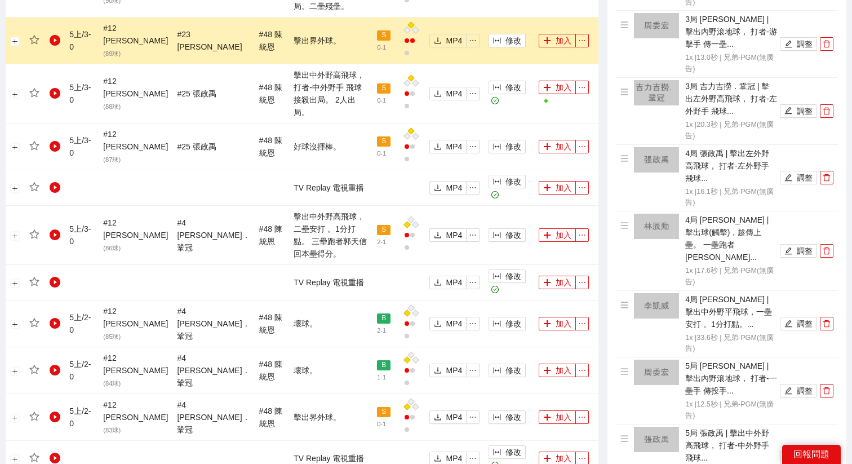
scroll to position [335, 0]
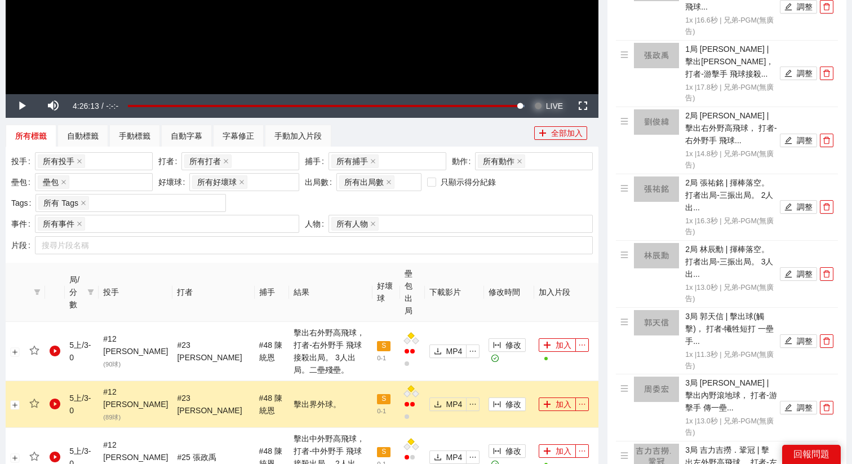
click at [552, 110] on span "LIVE" at bounding box center [554, 106] width 17 height 24
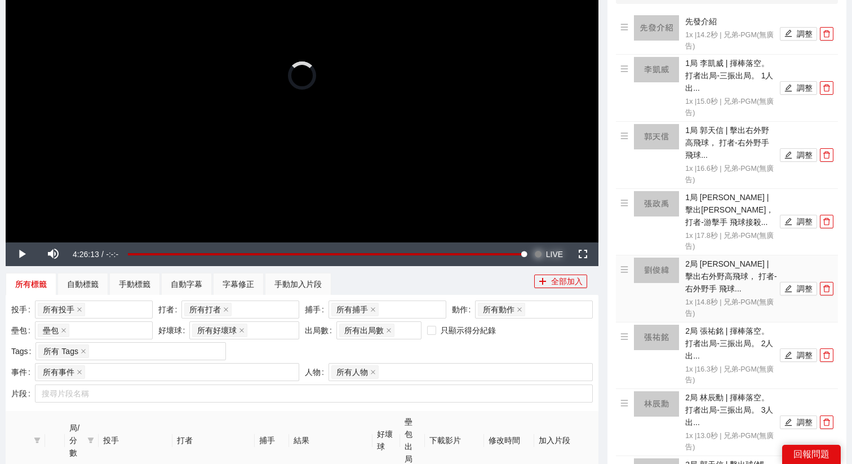
scroll to position [0, 0]
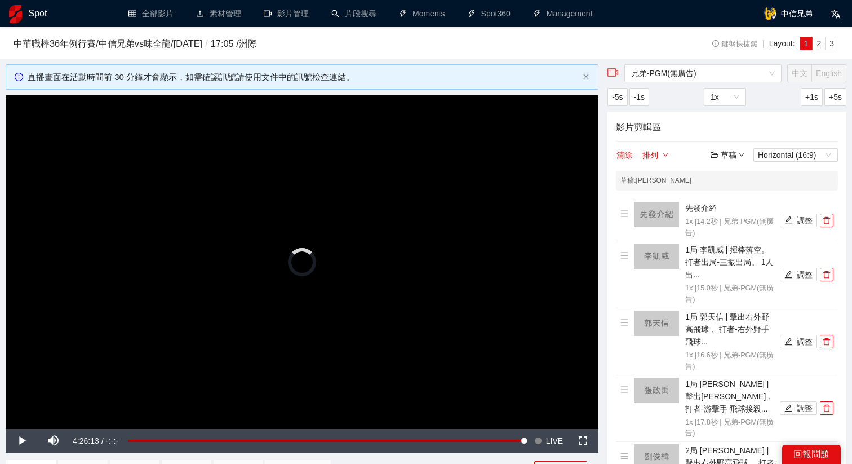
click at [726, 155] on div "草稿" at bounding box center [727, 155] width 34 height 12
click at [739, 195] on link "儲存" at bounding box center [730, 197] width 26 height 9
click at [723, 152] on div "草稿" at bounding box center [727, 155] width 34 height 12
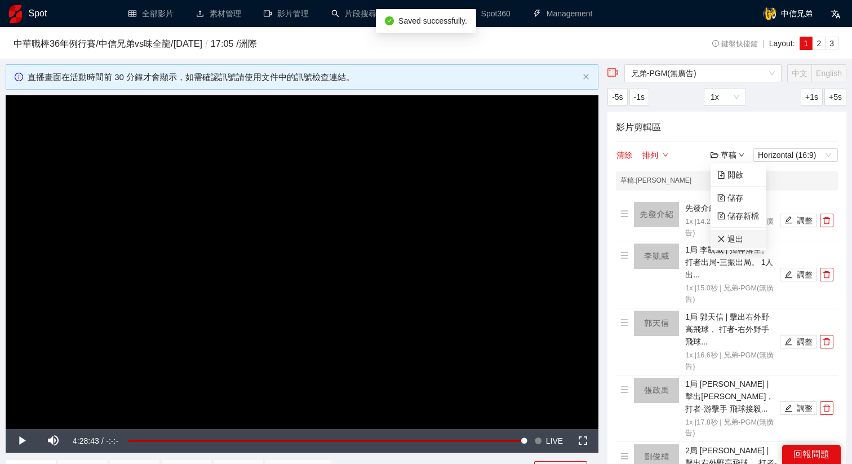
click at [728, 239] on link "退出" at bounding box center [730, 238] width 26 height 9
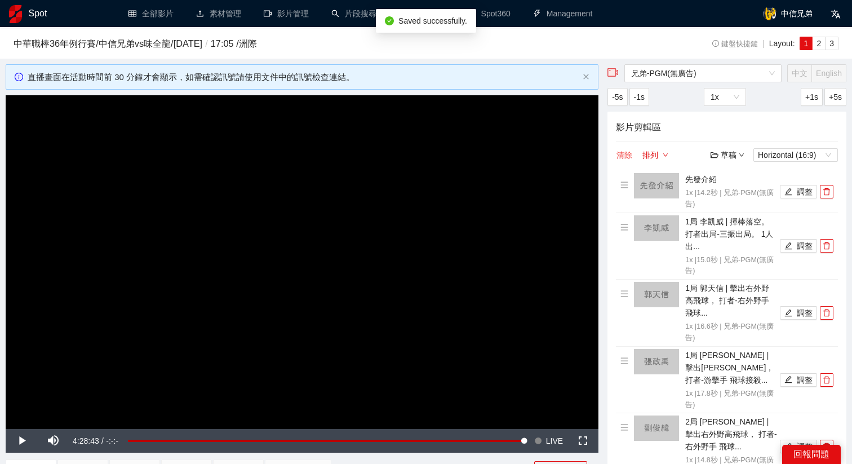
click at [619, 153] on button "清除" at bounding box center [624, 155] width 17 height 14
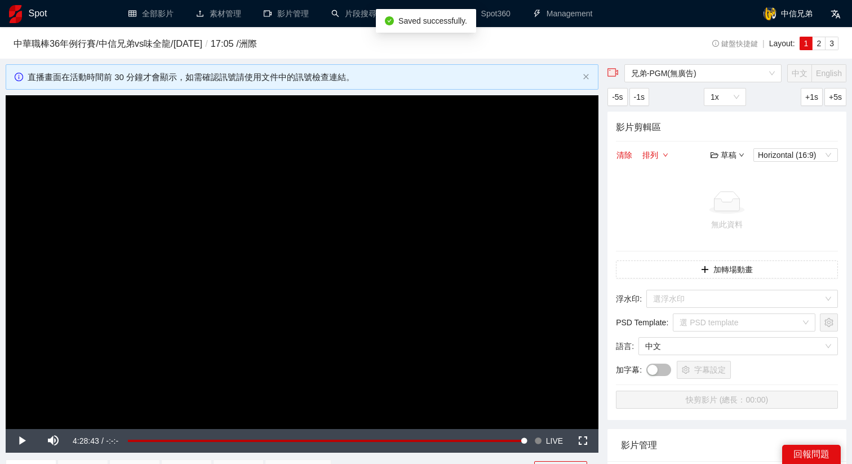
click at [485, 283] on video "Video Player" at bounding box center [302, 261] width 592 height 333
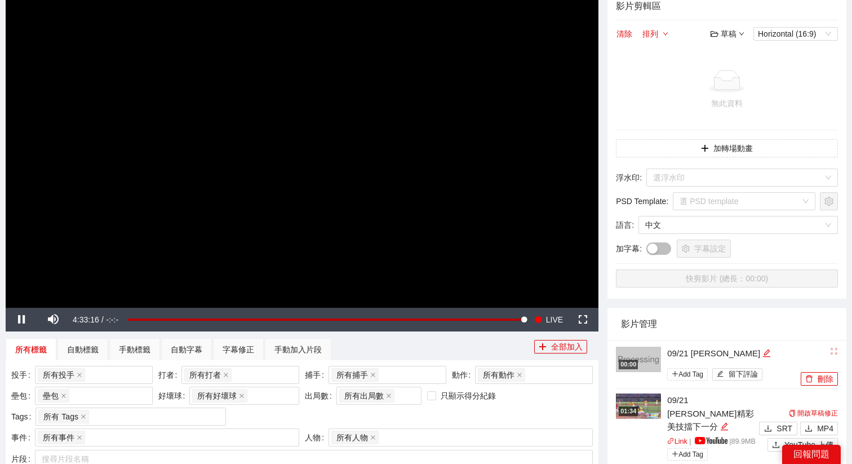
scroll to position [103, 0]
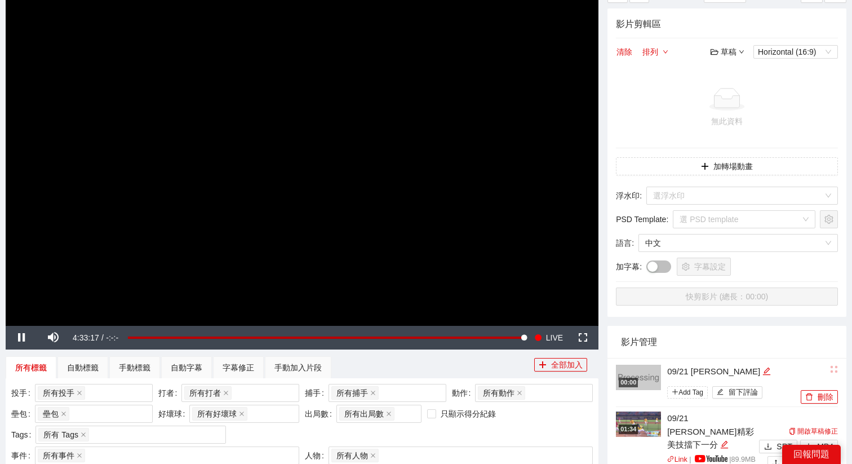
click at [445, 168] on video "Video Player" at bounding box center [302, 158] width 592 height 333
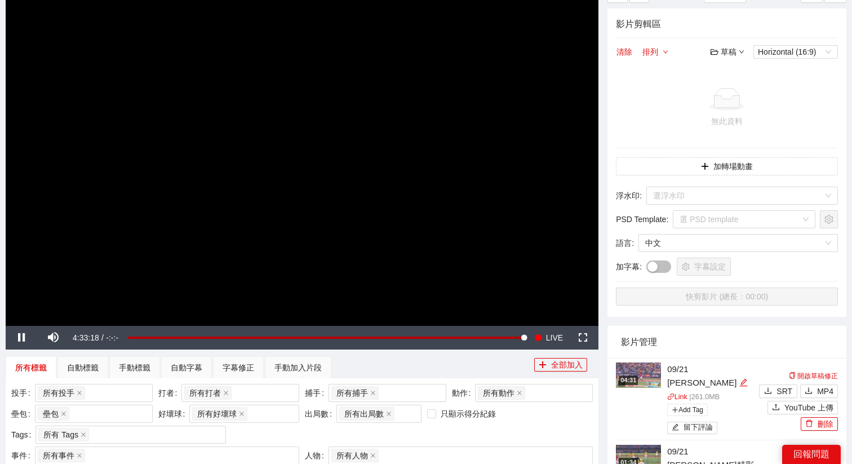
click at [445, 168] on video "Video Player" at bounding box center [302, 158] width 592 height 333
click at [329, 243] on video "Video Player" at bounding box center [302, 158] width 592 height 333
click at [538, 332] on span "Video Player" at bounding box center [538, 338] width 8 height 24
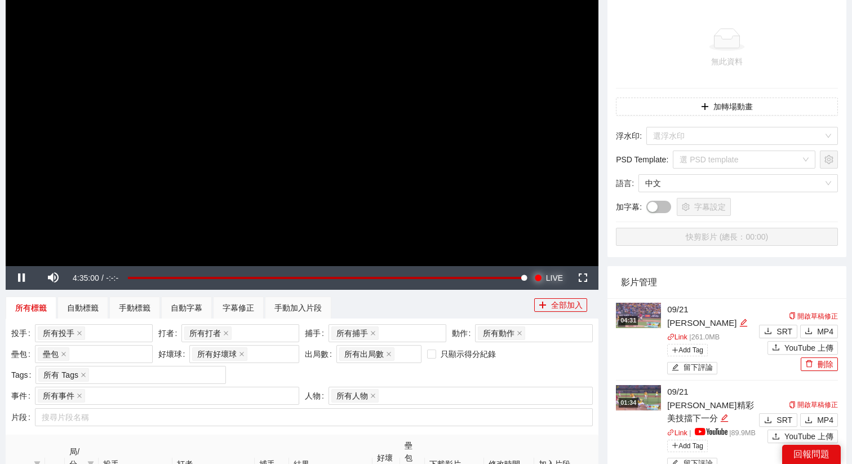
scroll to position [189, 0]
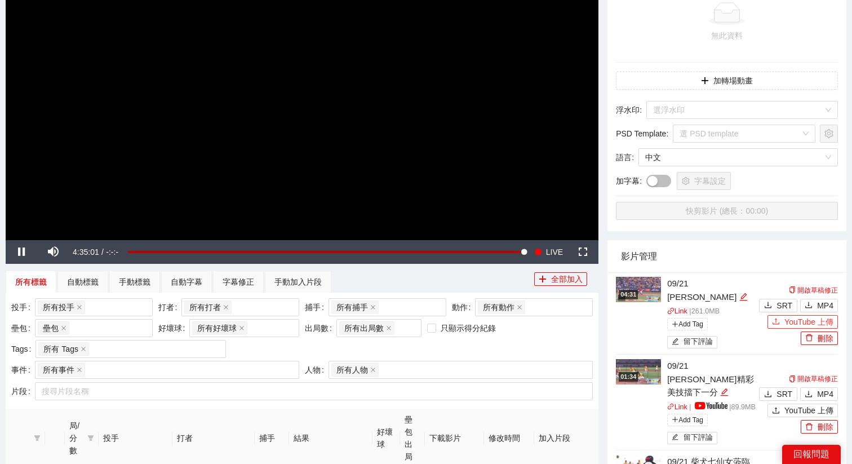
click at [804, 318] on span "YouTube 上傳" at bounding box center [808, 321] width 49 height 12
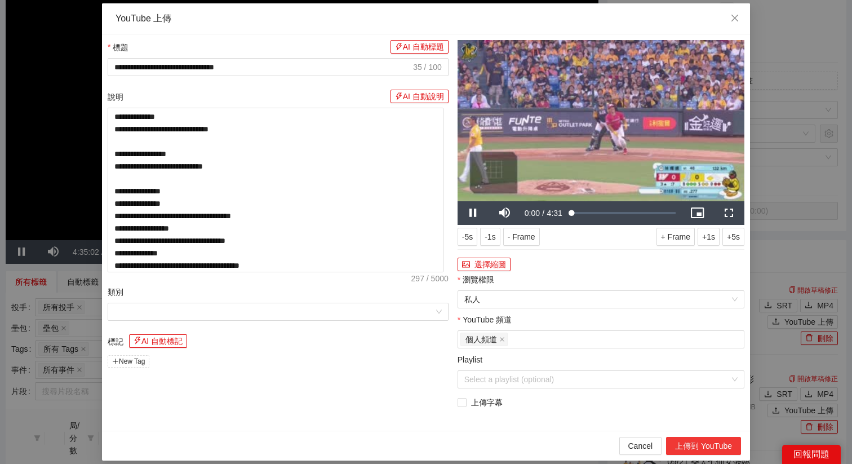
click at [696, 443] on button "上傳到 YouTube" at bounding box center [703, 445] width 75 height 18
click at [732, 17] on icon "close" at bounding box center [734, 18] width 7 height 7
type textarea "**********"
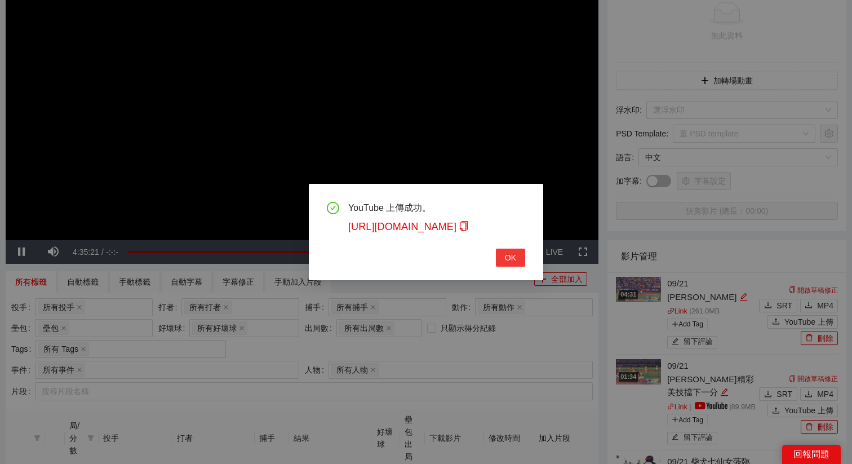
click at [507, 257] on span "OK" at bounding box center [510, 257] width 11 height 12
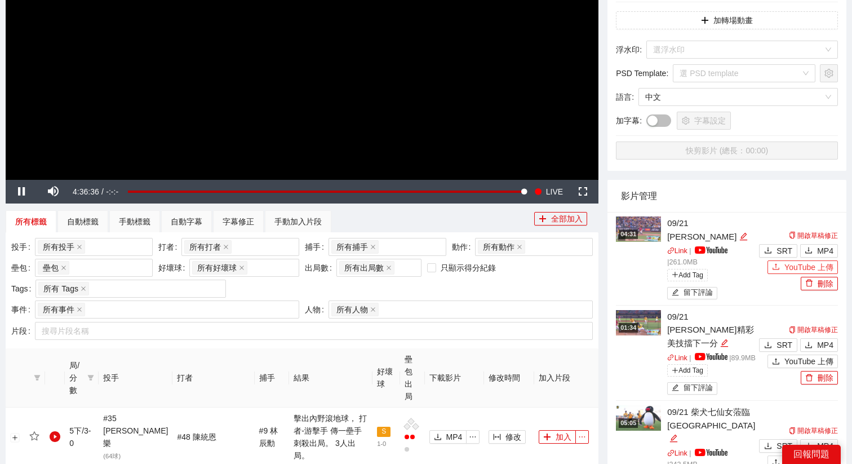
scroll to position [288, 0]
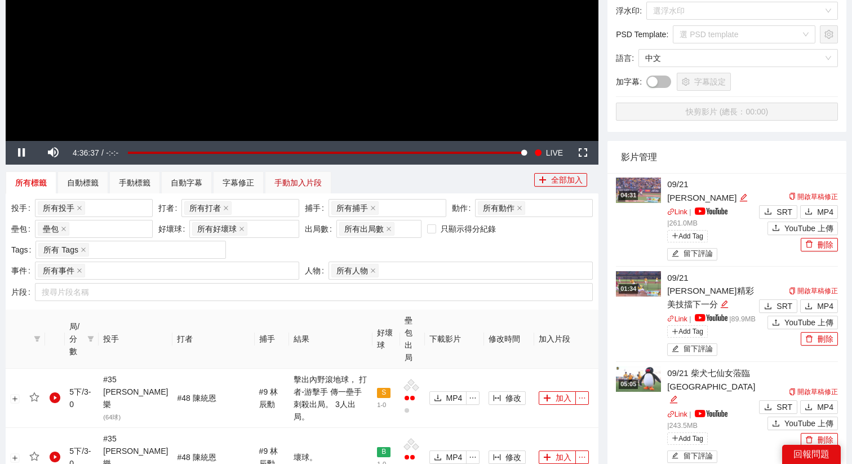
click at [293, 183] on div "手動加入片段" at bounding box center [297, 182] width 47 height 12
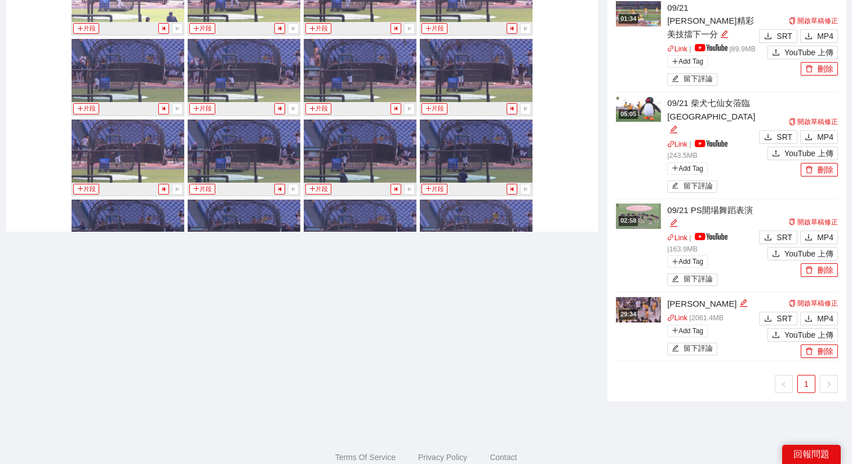
scroll to position [18232, 0]
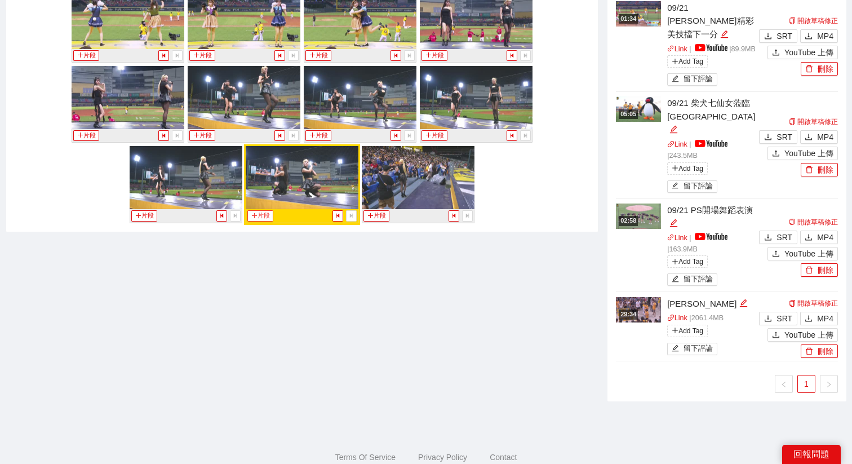
click at [265, 210] on button "片段" at bounding box center [260, 215] width 26 height 11
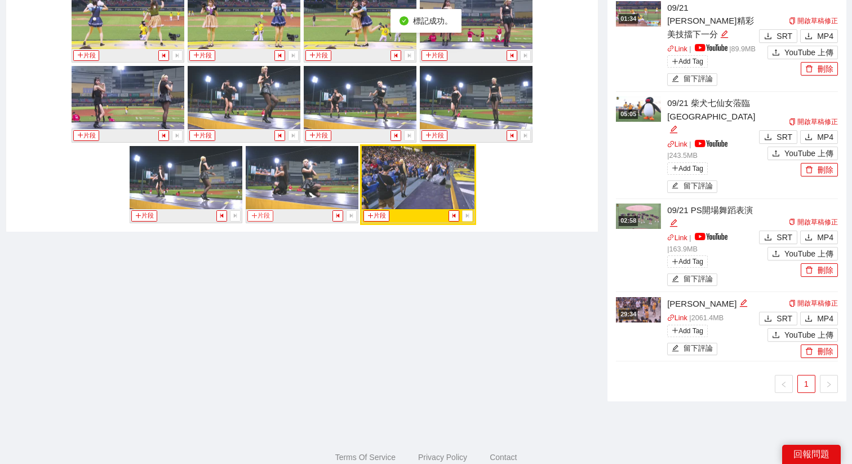
scroll to position [17704, 0]
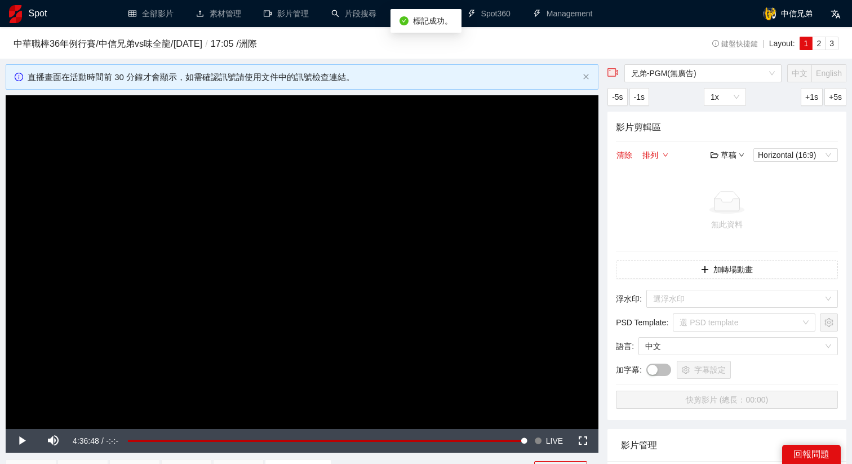
scroll to position [206, 0]
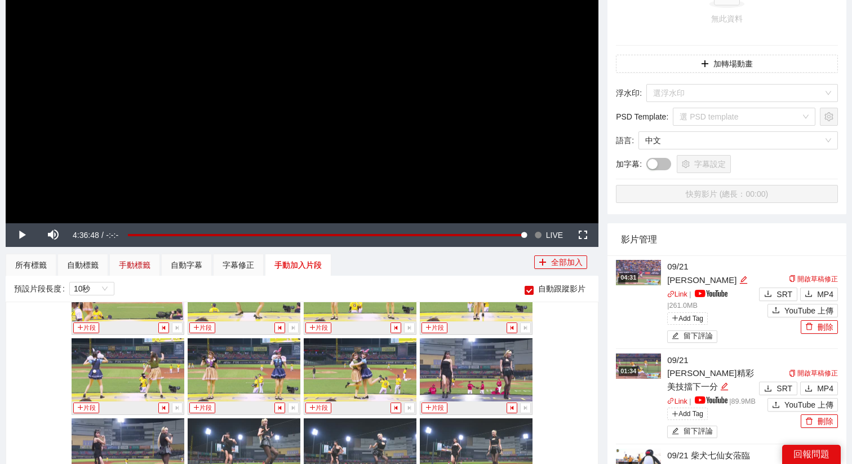
click at [146, 260] on div "手動標籤" at bounding box center [135, 265] width 32 height 12
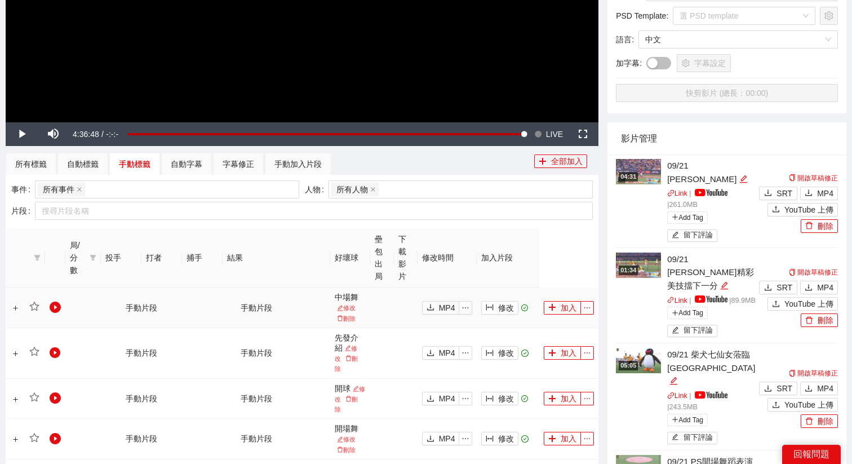
scroll to position [327, 0]
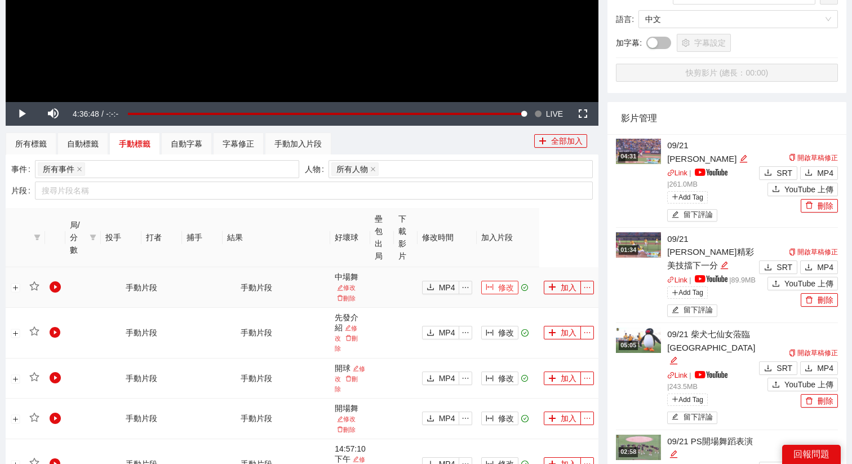
click at [505, 288] on span "修改" at bounding box center [506, 287] width 16 height 12
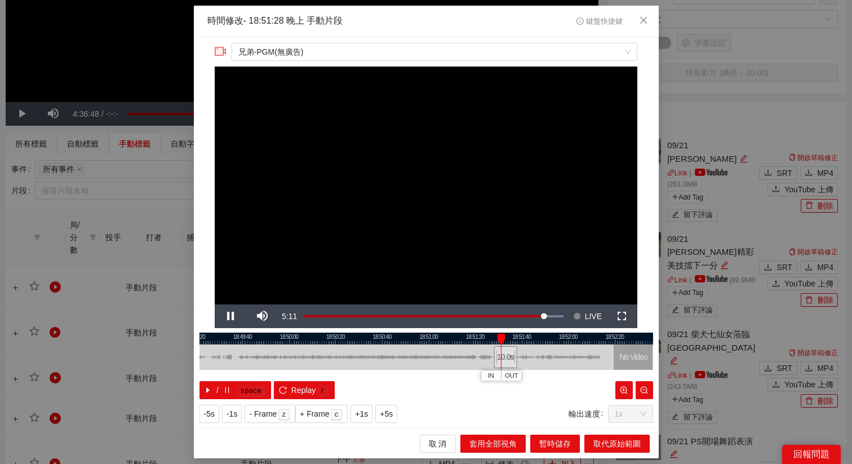
drag, startPoint x: 392, startPoint y: 338, endPoint x: 469, endPoint y: 341, distance: 76.6
click at [469, 341] on div at bounding box center [501, 338] width 453 height 12
click at [502, 337] on div at bounding box center [425, 338] width 453 height 12
click at [514, 375] on span "OUT" at bounding box center [515, 376] width 14 height 10
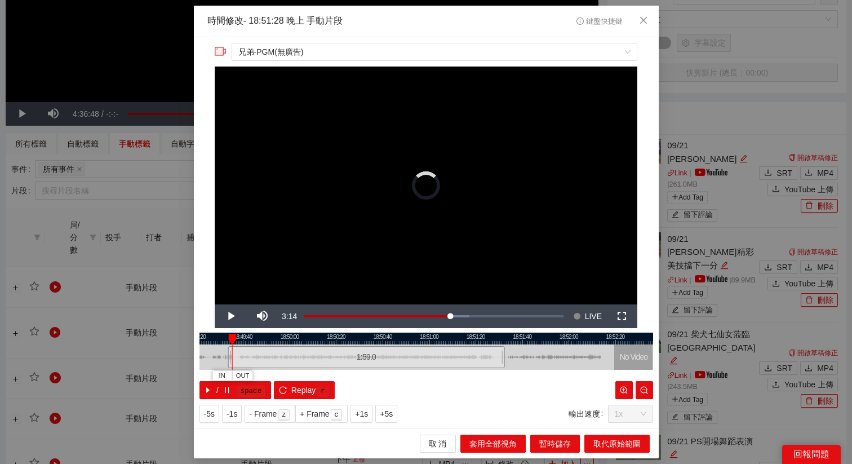
drag, startPoint x: 494, startPoint y: 357, endPoint x: 228, endPoint y: 352, distance: 266.4
click at [228, 351] on div at bounding box center [229, 356] width 7 height 25
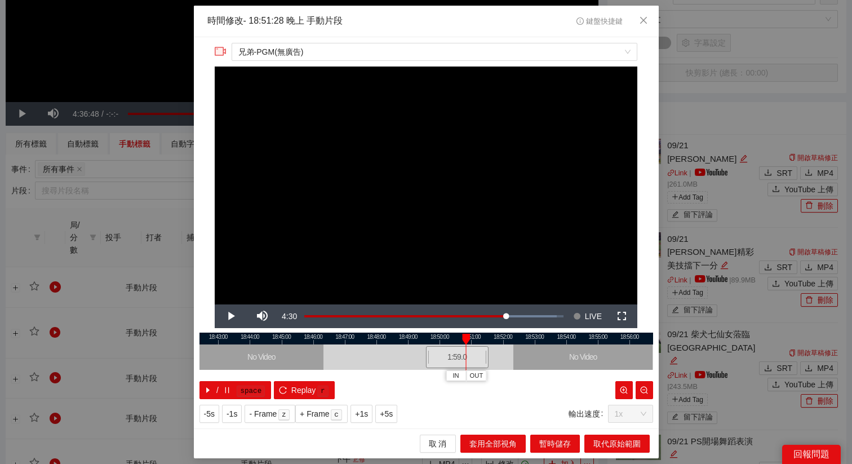
drag, startPoint x: 259, startPoint y: 339, endPoint x: 428, endPoint y: 349, distance: 169.8
click at [429, 349] on div "18:42:00 18:43:00 18:44:00 18:45:00 18:46:00 18:47:00 18:48:00 18:49:00 18:50:0…" at bounding box center [425, 365] width 453 height 66
drag, startPoint x: 429, startPoint y: 349, endPoint x: 335, endPoint y: 351, distance: 93.5
click at [335, 350] on div at bounding box center [335, 356] width 7 height 25
drag, startPoint x: 333, startPoint y: 358, endPoint x: 365, endPoint y: 357, distance: 32.1
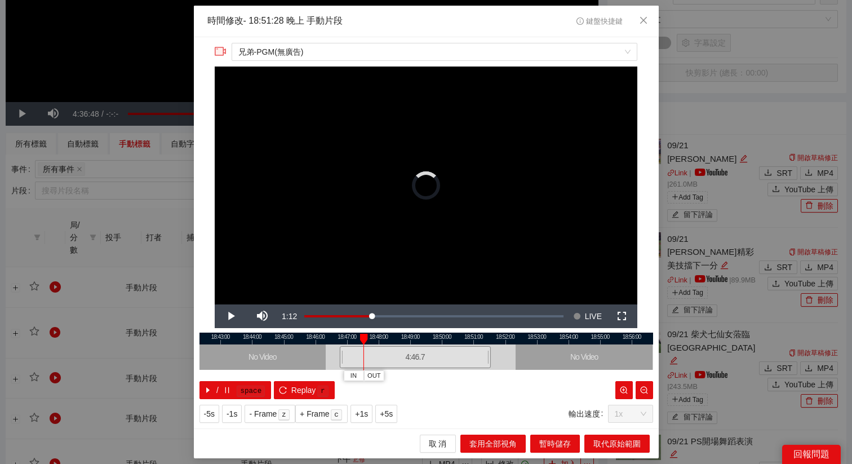
click at [344, 357] on div at bounding box center [340, 356] width 7 height 25
click at [607, 442] on span "取代原始範圍" at bounding box center [616, 443] width 47 height 12
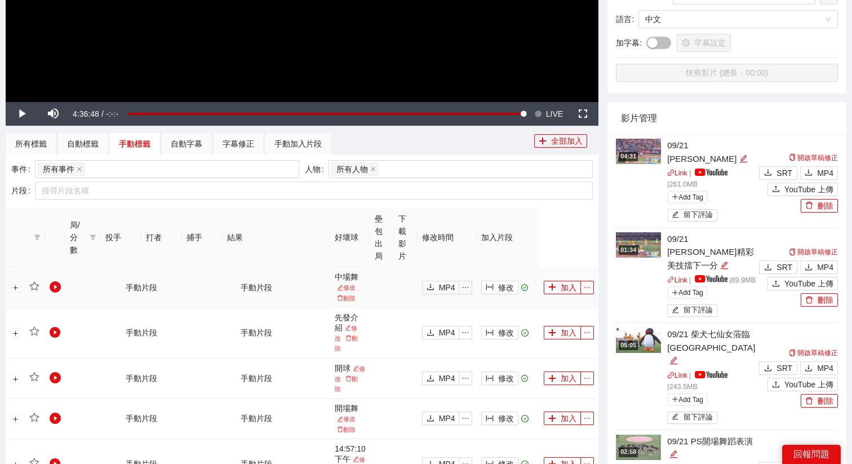
click at [508, 279] on td "修改" at bounding box center [507, 287] width 63 height 41
click at [506, 280] on button "修改" at bounding box center [499, 287] width 37 height 14
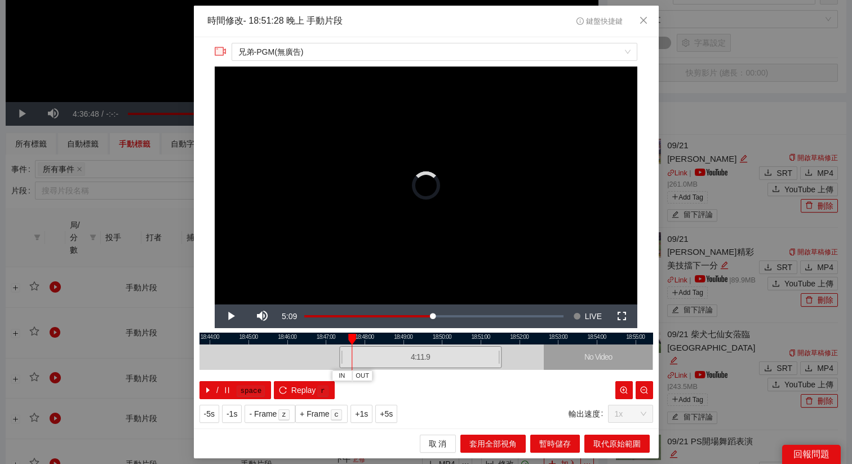
drag, startPoint x: 350, startPoint y: 357, endPoint x: 338, endPoint y: 357, distance: 11.3
click at [338, 357] on div "18:43:00 18:44:00 18:45:00 18:46:00 18:47:00 18:48:00 18:49:00 18:50:00 18:51:0…" at bounding box center [425, 365] width 453 height 66
click at [338, 357] on div at bounding box center [340, 356] width 7 height 25
click at [308, 387] on span "Replay" at bounding box center [303, 390] width 25 height 12
drag, startPoint x: 341, startPoint y: 353, endPoint x: 350, endPoint y: 354, distance: 9.6
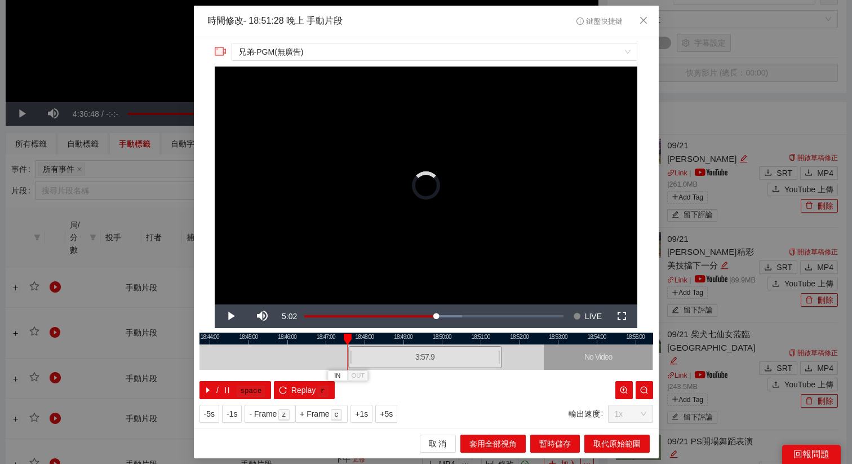
click at [351, 354] on div at bounding box center [349, 356] width 7 height 25
click at [349, 354] on div at bounding box center [349, 356] width 7 height 25
click at [347, 354] on div at bounding box center [348, 356] width 7 height 25
click at [337, 375] on span "IN" at bounding box center [337, 376] width 6 height 10
click at [393, 412] on span "+5s" at bounding box center [386, 413] width 13 height 12
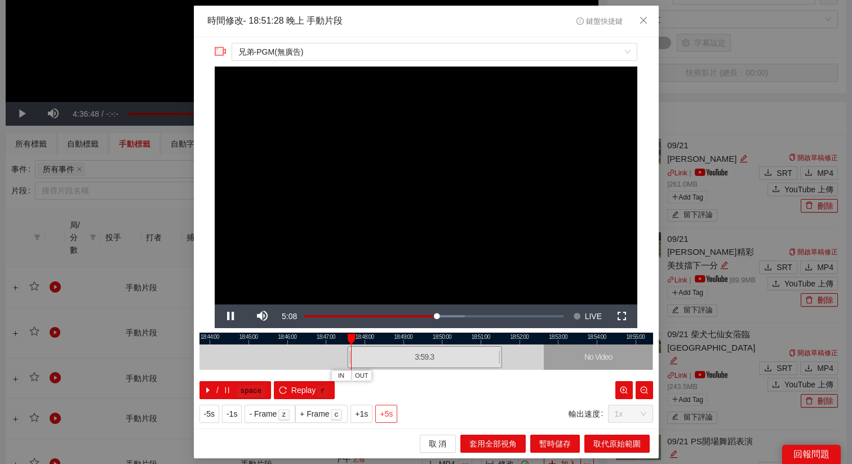
click at [393, 412] on span "+5s" at bounding box center [386, 413] width 13 height 12
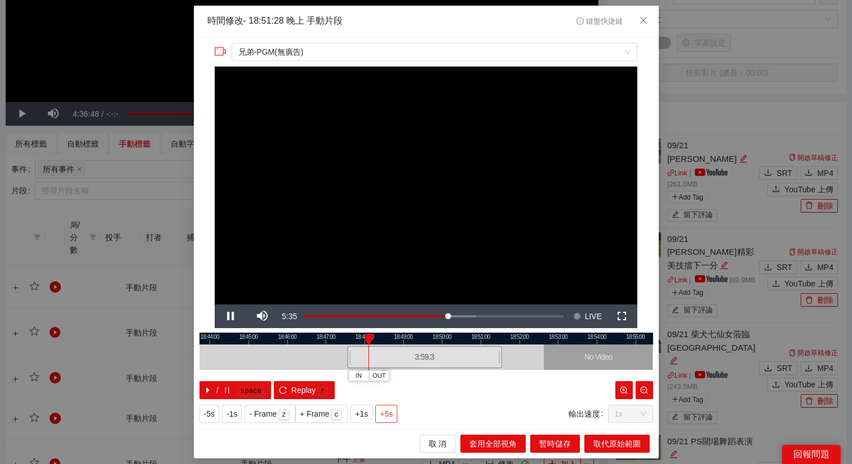
click at [393, 412] on span "+5s" at bounding box center [386, 413] width 13 height 12
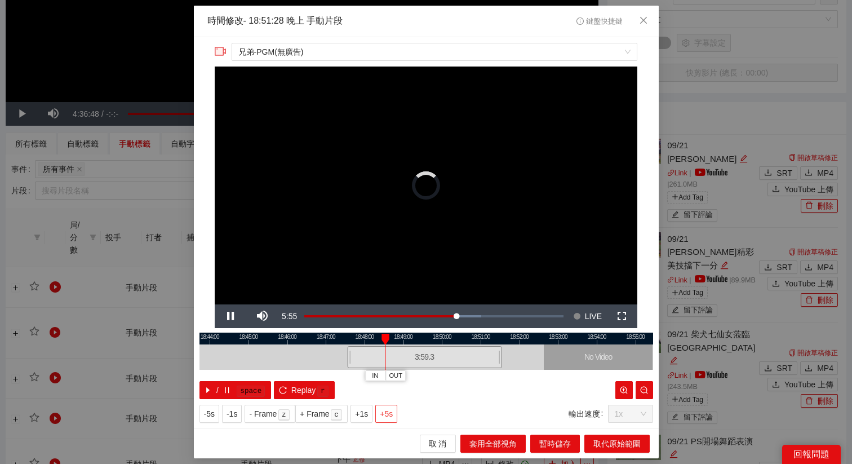
click at [393, 412] on span "+5s" at bounding box center [386, 413] width 13 height 12
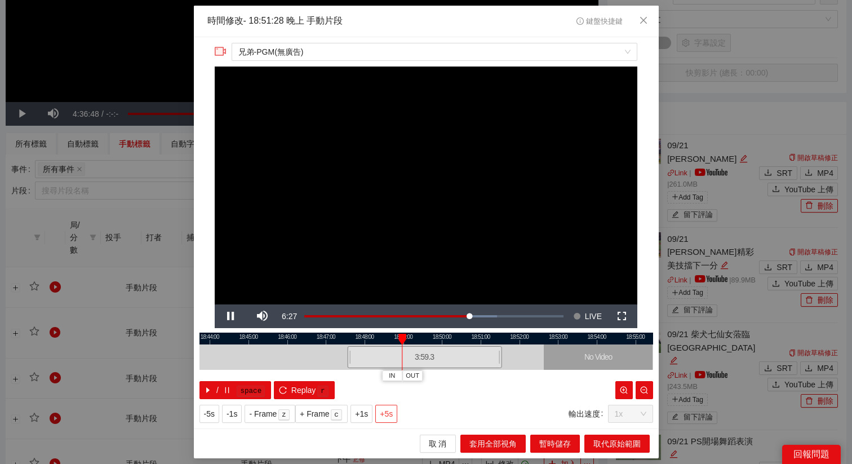
click at [393, 412] on span "+5s" at bounding box center [386, 413] width 13 height 12
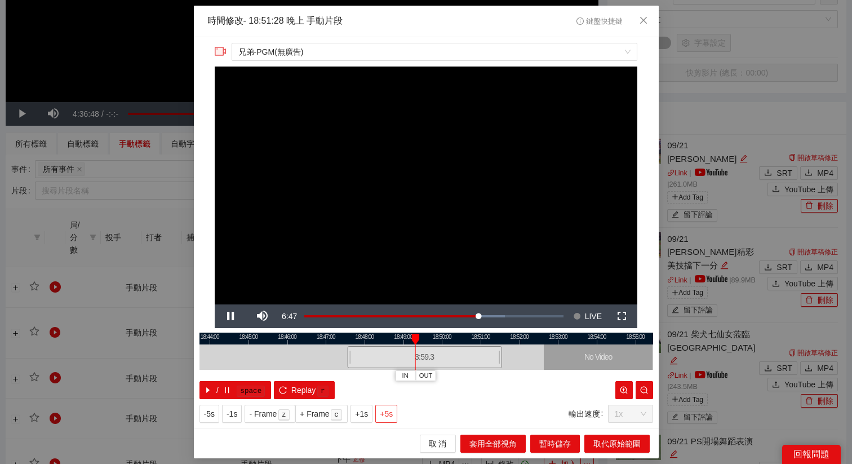
click at [393, 412] on span "+5s" at bounding box center [386, 413] width 13 height 12
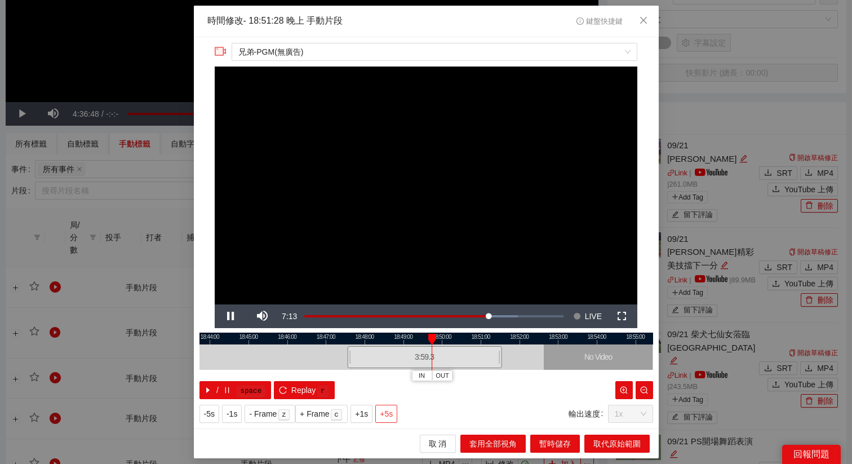
click at [393, 412] on span "+5s" at bounding box center [386, 413] width 13 height 12
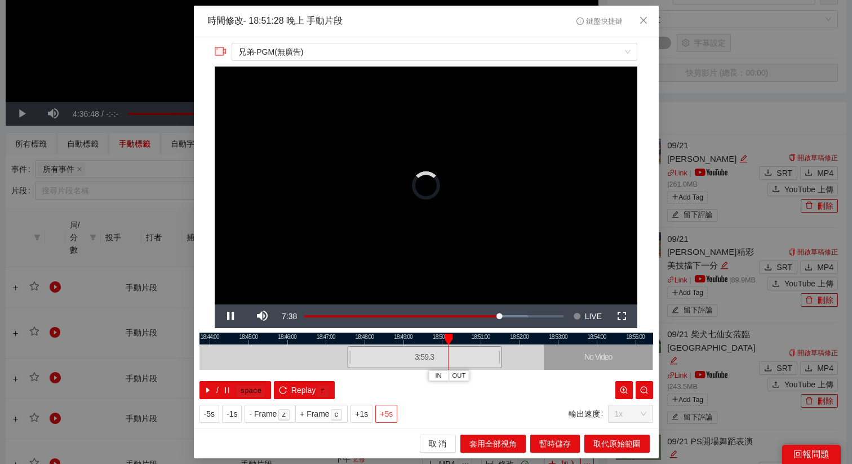
click at [393, 412] on span "+5s" at bounding box center [386, 413] width 13 height 12
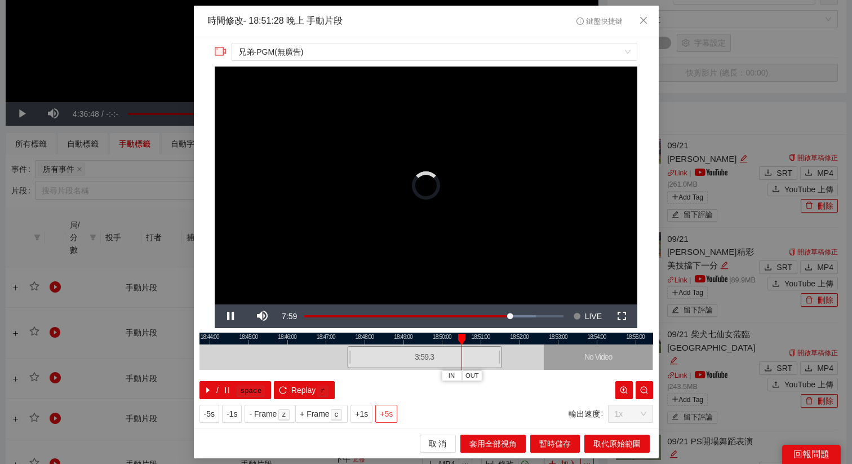
click at [393, 412] on span "+5s" at bounding box center [386, 413] width 13 height 12
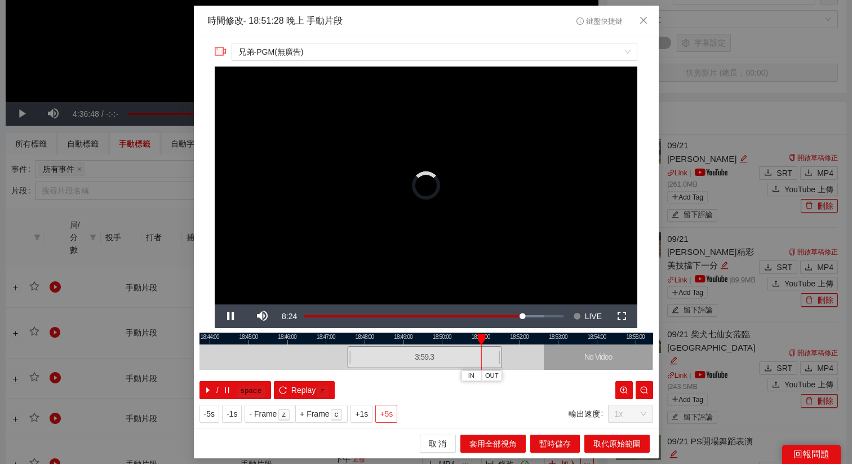
click at [393, 412] on span "+5s" at bounding box center [386, 413] width 13 height 12
click at [596, 439] on span "取代原始範圍" at bounding box center [616, 443] width 47 height 12
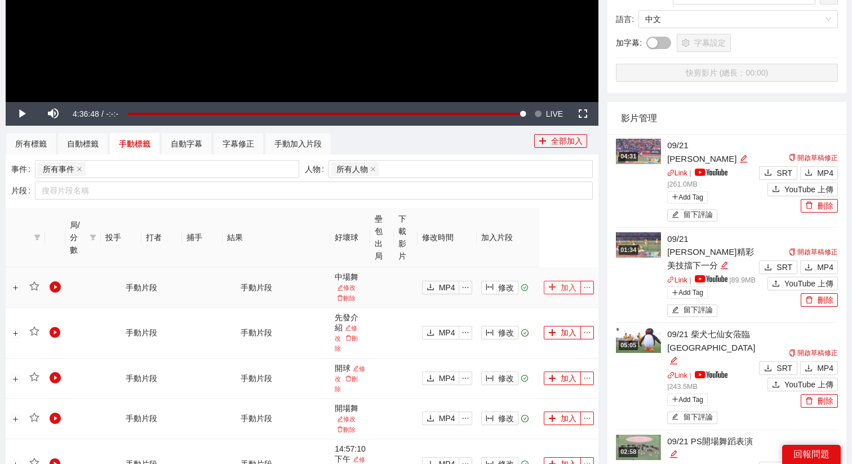
click at [557, 291] on button "加入" at bounding box center [561, 287] width 37 height 14
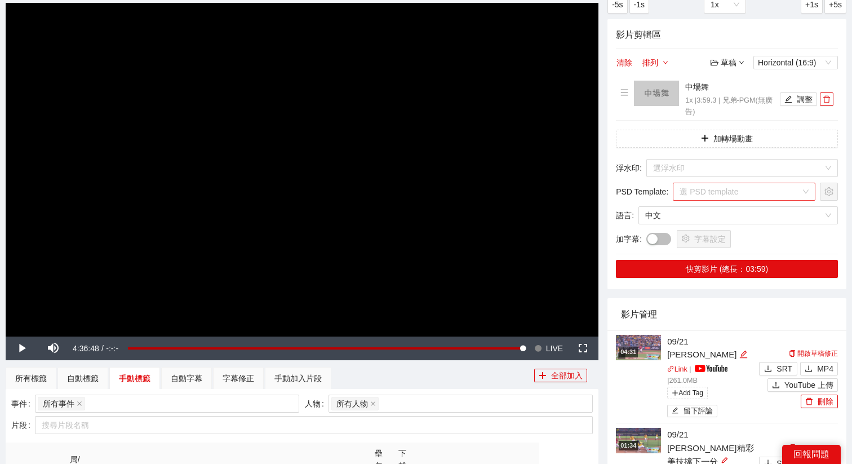
scroll to position [81, 0]
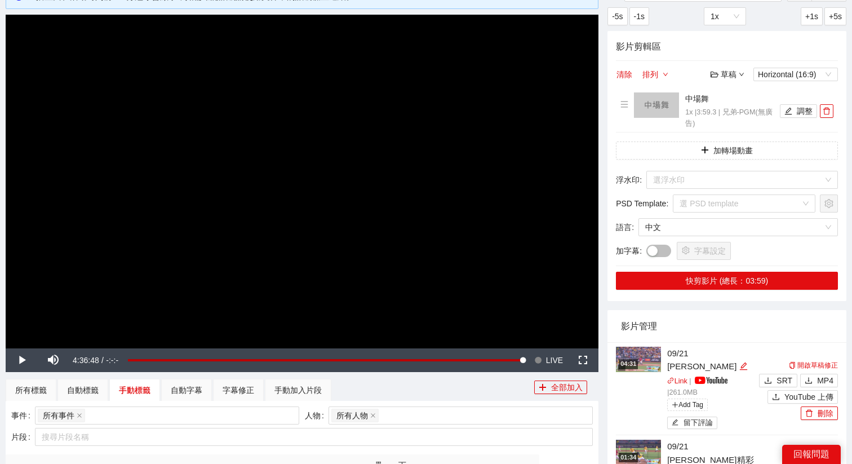
click at [711, 135] on div "影片剪輯區 清除 排列 草稿 Horizontal (16:9) 中場舞 1x | 3:59.3 | 兄弟-PGM(無廣告) 調整 加轉場動畫 浮水印 : 選…" at bounding box center [726, 166] width 239 height 270
click at [701, 149] on icon "plus" at bounding box center [705, 150] width 8 height 8
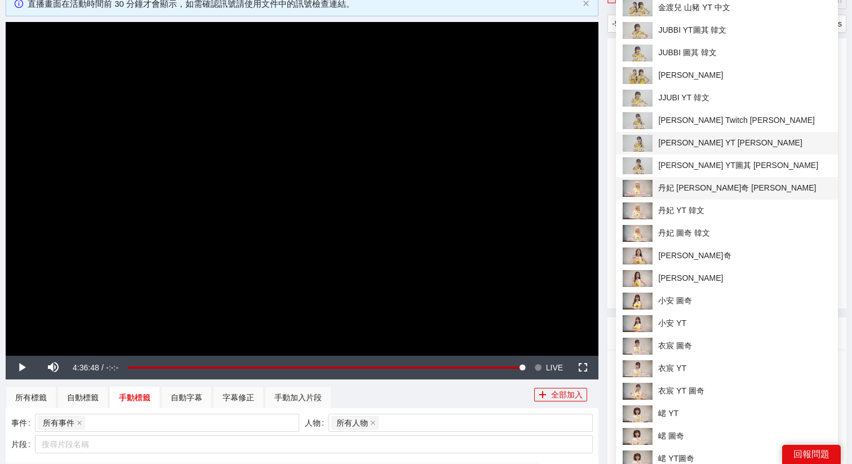
scroll to position [0, 0]
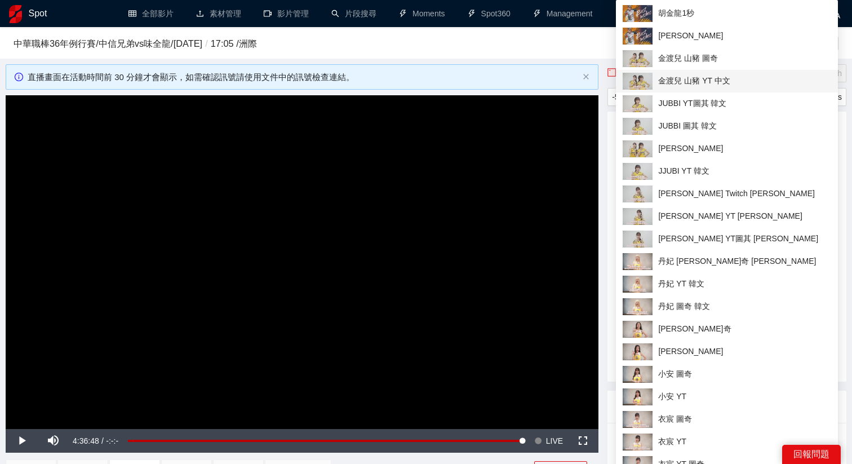
click at [661, 79] on span "金渡兒 山豬 YT 中文" at bounding box center [726, 81] width 208 height 17
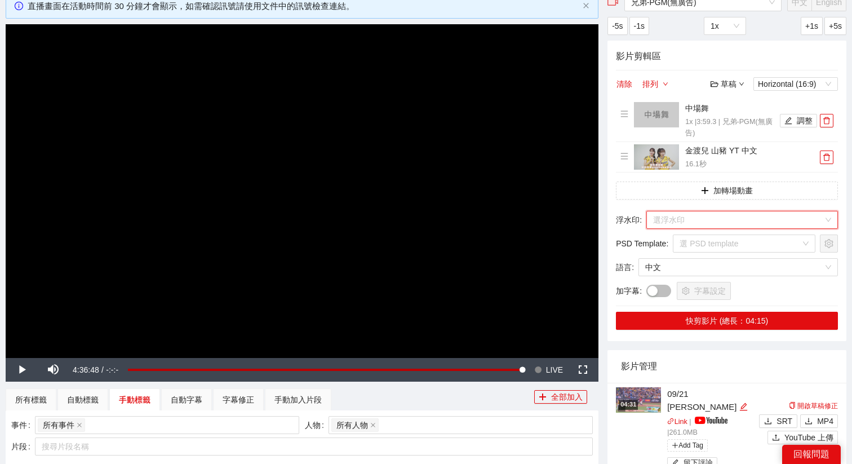
click at [689, 224] on input "search" at bounding box center [738, 219] width 170 height 17
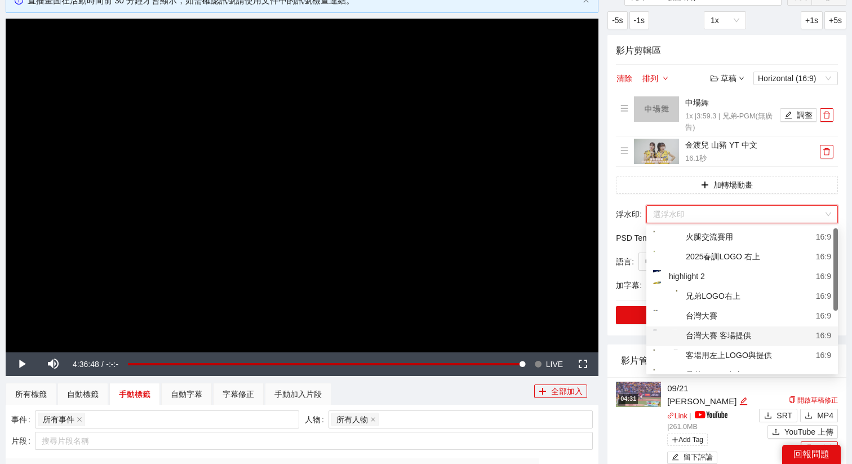
scroll to position [23, 0]
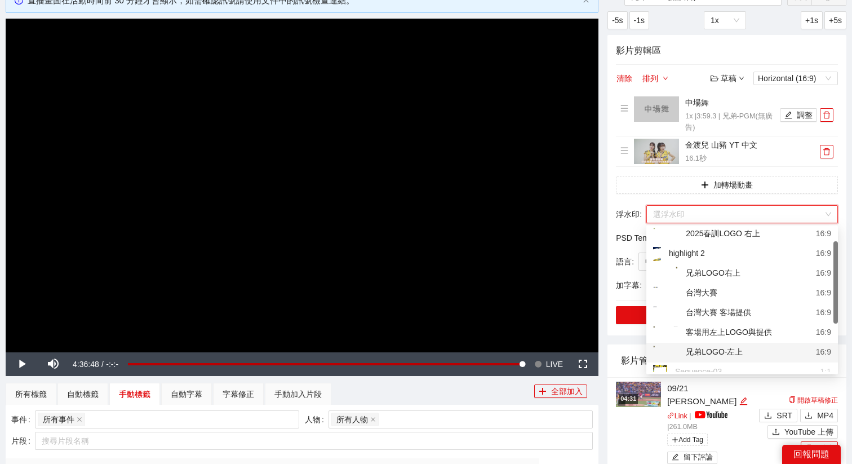
click at [691, 352] on div "兄弟LOGO-左上" at bounding box center [698, 352] width 90 height 14
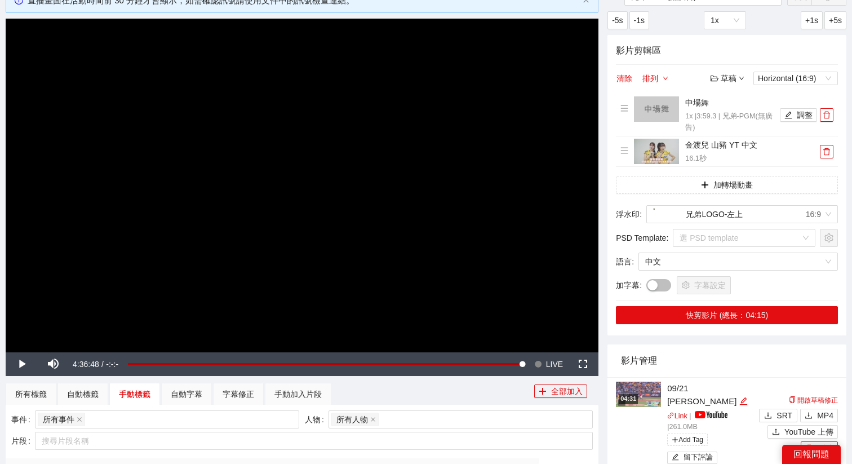
scroll to position [119, 0]
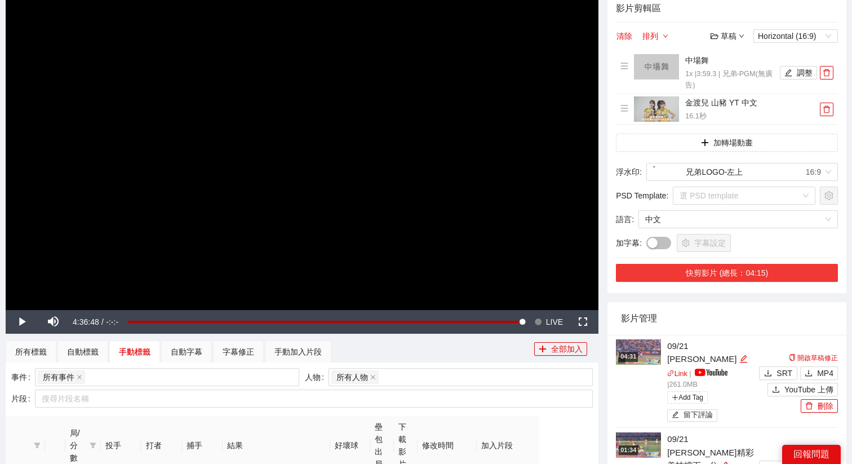
click at [708, 277] on button "快剪影片 (總長：04:15)" at bounding box center [727, 273] width 222 height 18
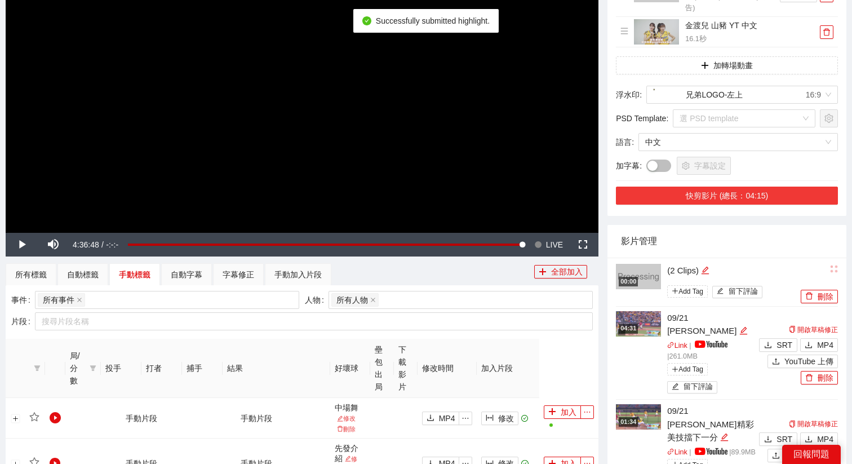
scroll to position [237, 0]
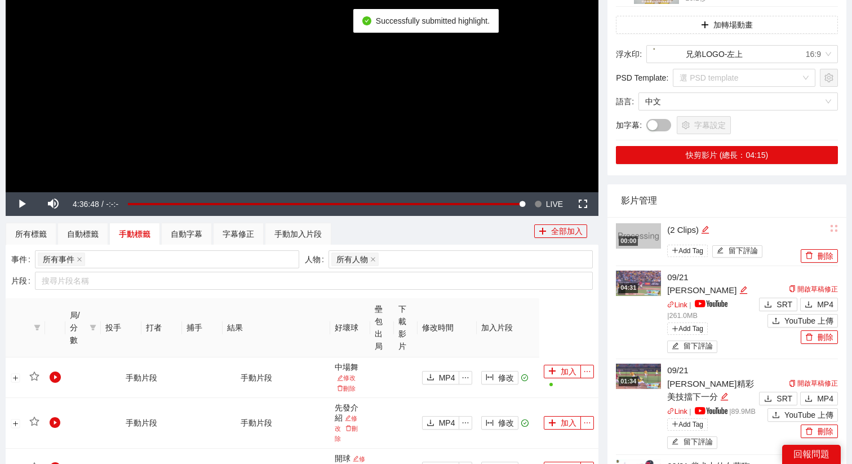
click at [708, 239] on div "Add Tag 留下評論" at bounding box center [732, 249] width 131 height 21
click at [708, 229] on icon "edit" at bounding box center [704, 229] width 7 height 7
drag, startPoint x: 712, startPoint y: 228, endPoint x: 632, endPoint y: 228, distance: 80.0
click at [632, 228] on div "00:00 ********* Add Tag 留下評論" at bounding box center [707, 241] width 182 height 39
type textarea "*"
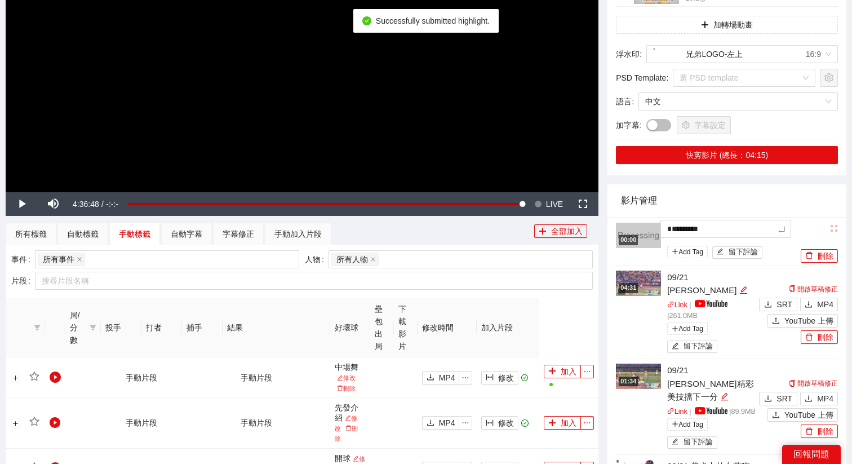
type textarea "*"
type textarea "**"
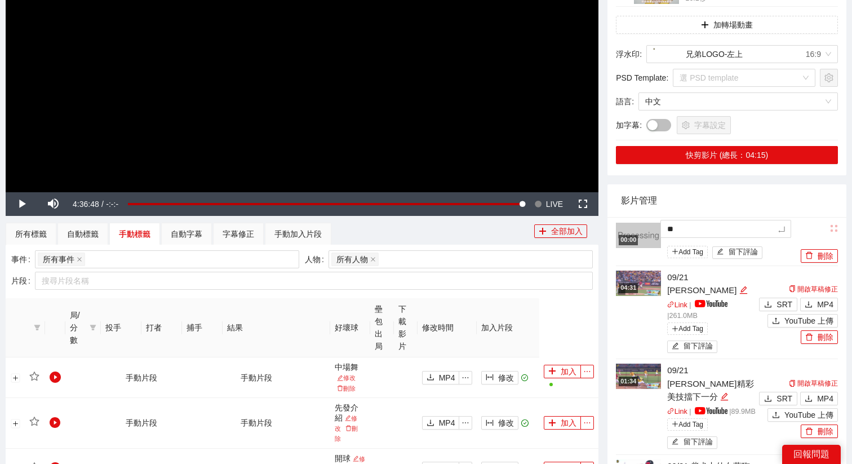
type textarea "***"
type textarea "****"
type textarea "*****"
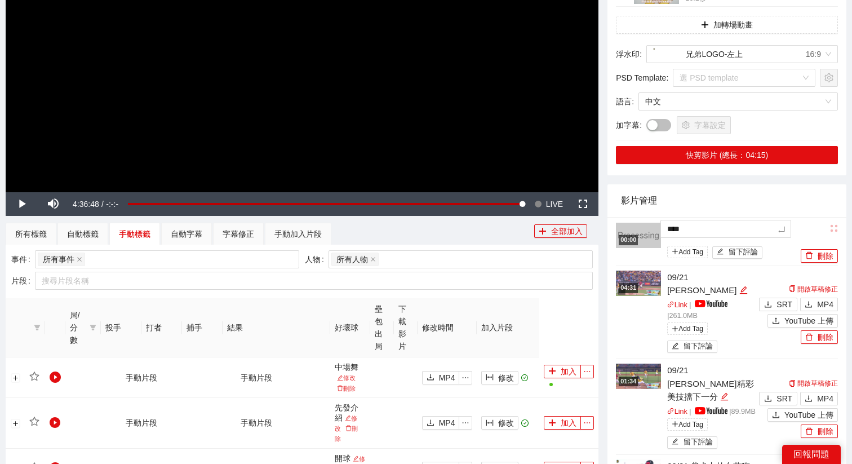
type textarea "*****"
type textarea "*******"
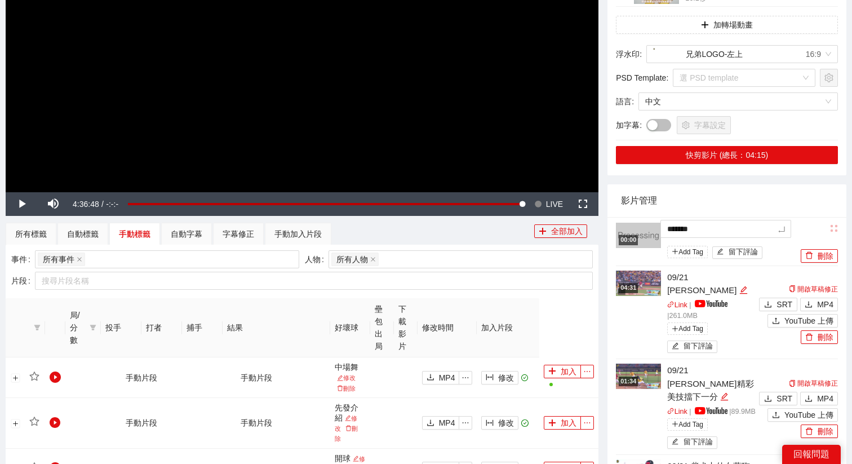
type textarea "********"
type textarea "*******"
type textarea "********"
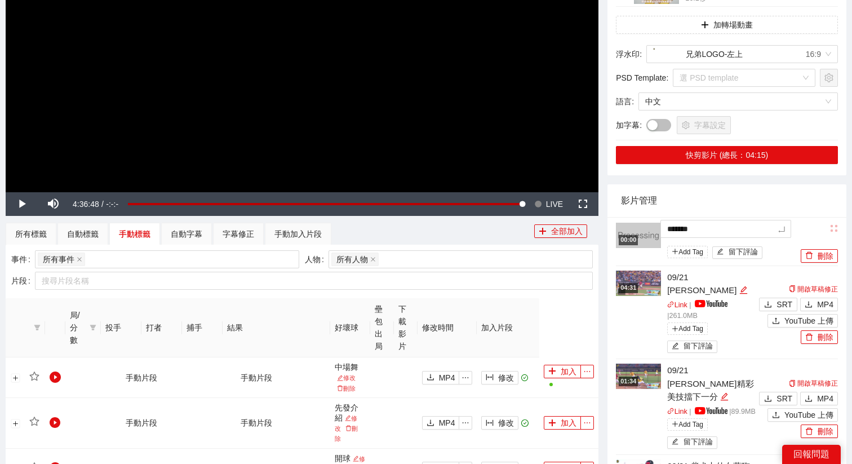
type textarea "********"
type textarea "*********"
type textarea "********"
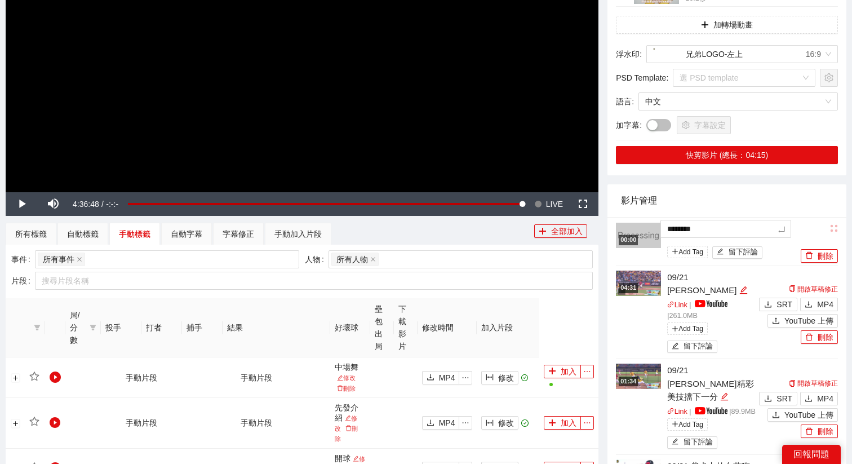
type textarea "*******"
type textarea "*****"
type textarea "*******"
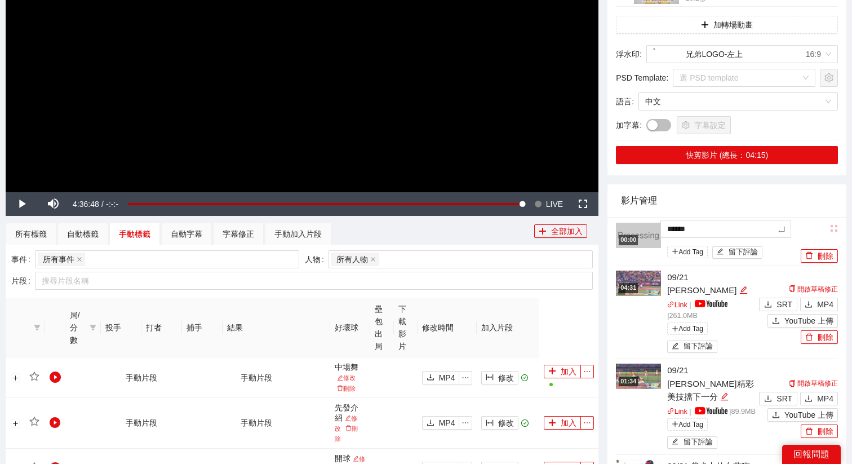
type textarea "*******"
type textarea "********"
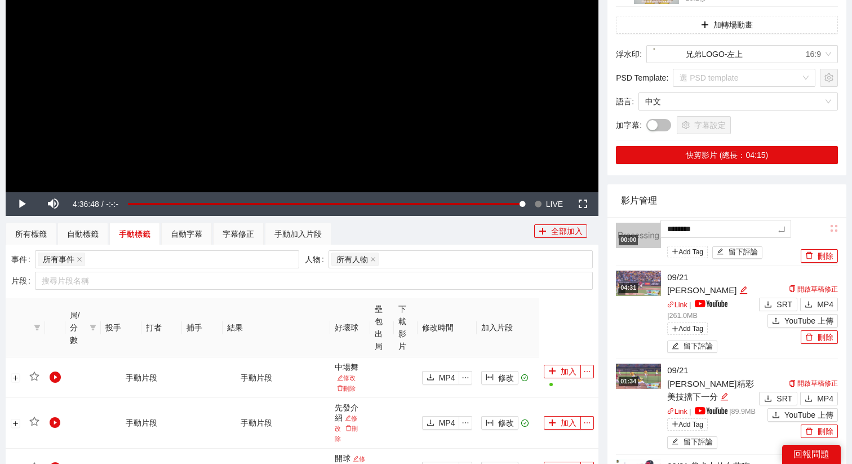
type textarea "*********"
type textarea "********"
type textarea "*******"
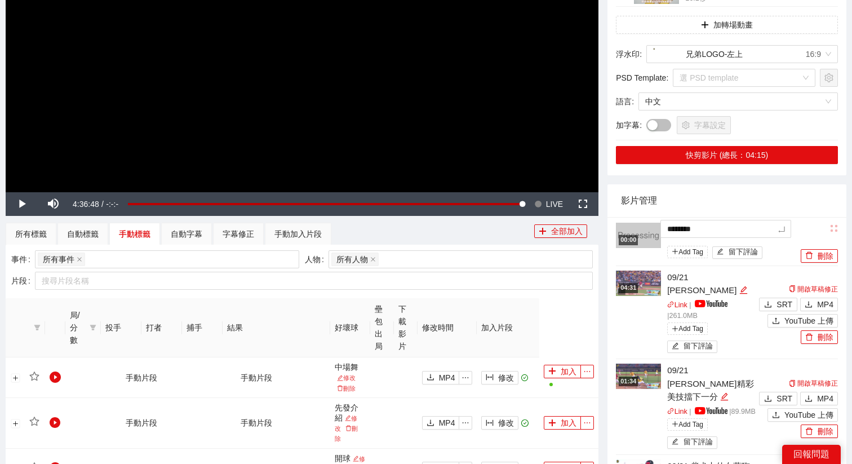
type textarea "*******"
type textarea "*****"
type textarea "*******"
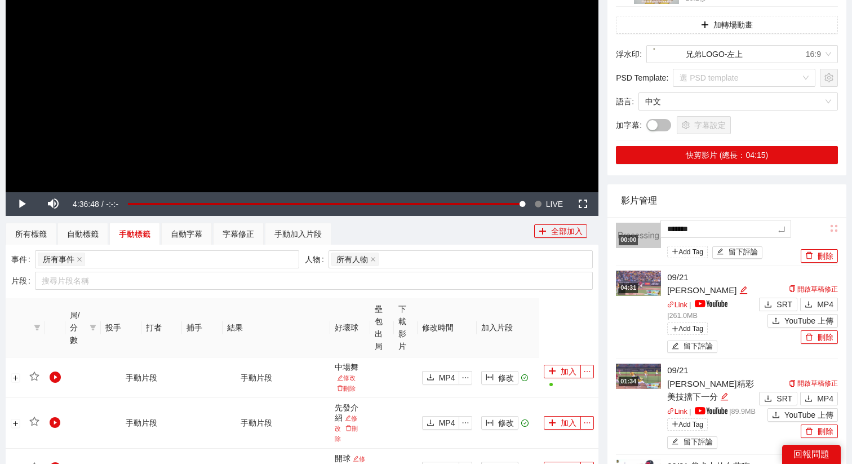
type textarea "********"
type textarea "*******"
type textarea "********"
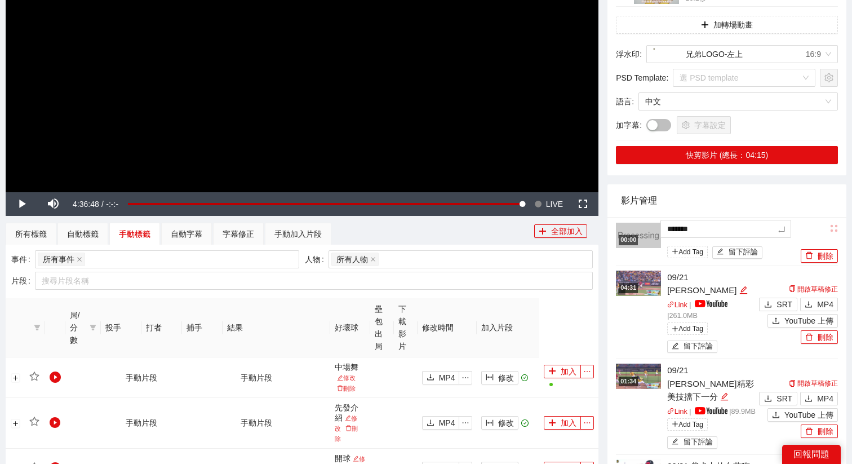
type textarea "********"
type textarea "*********"
type textarea "********"
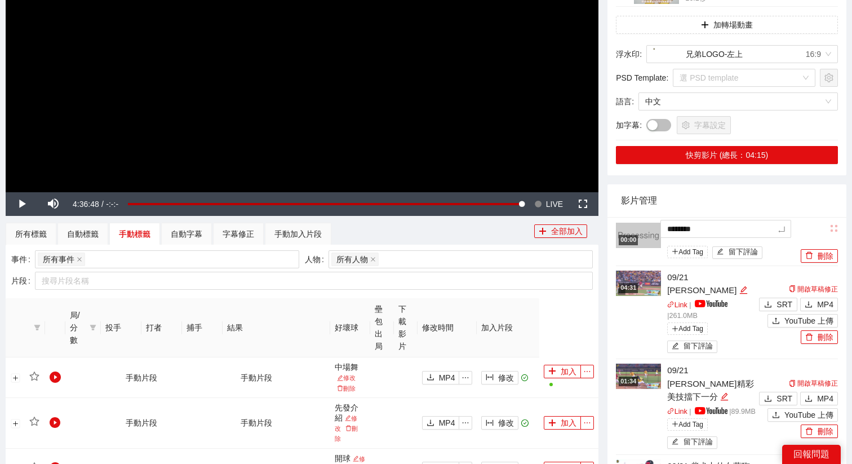
type textarea "********"
type textarea "*********"
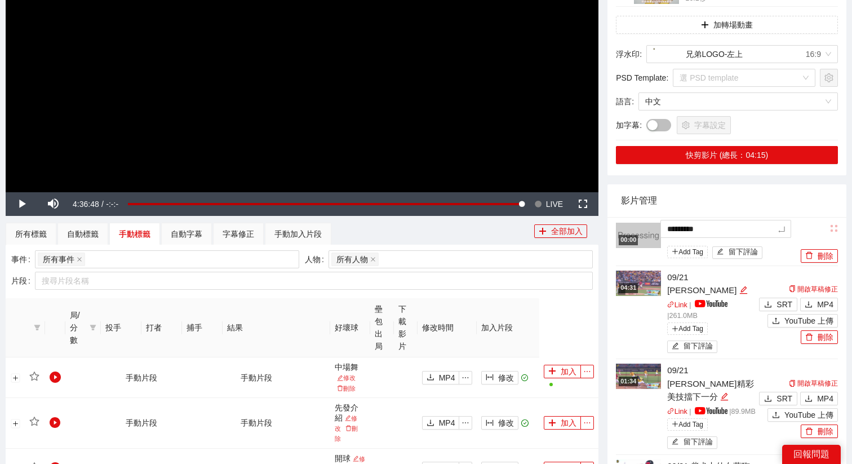
type textarea "*********"
type textarea "**********"
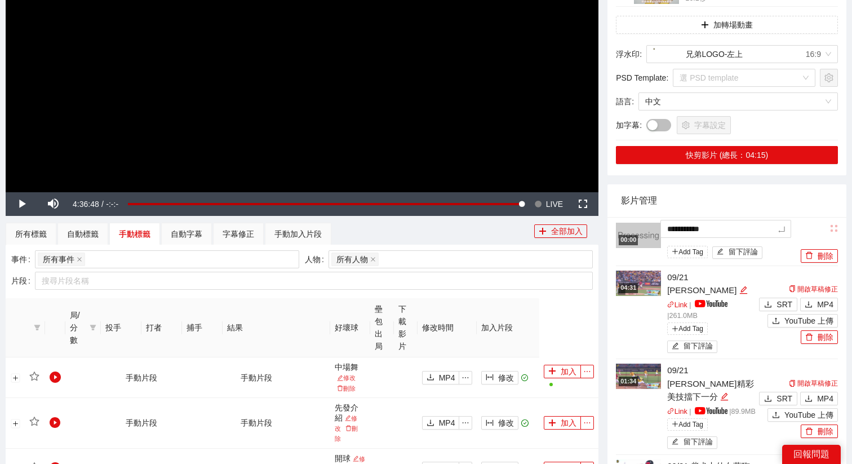
type textarea "**********"
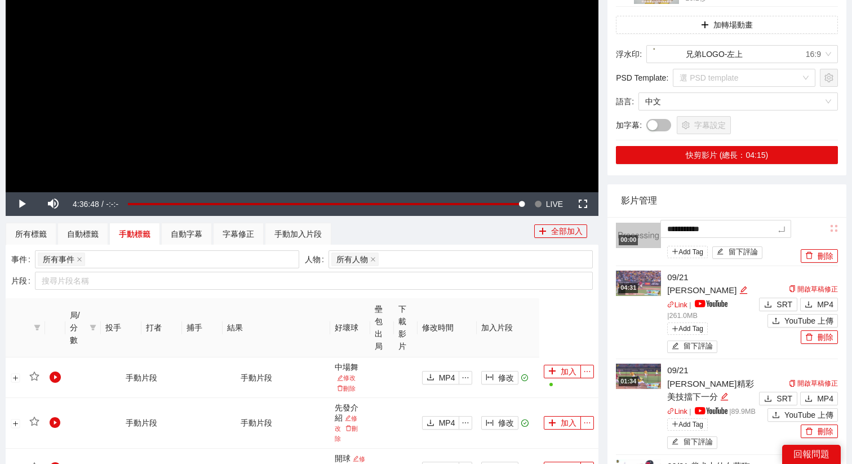
type textarea "**********"
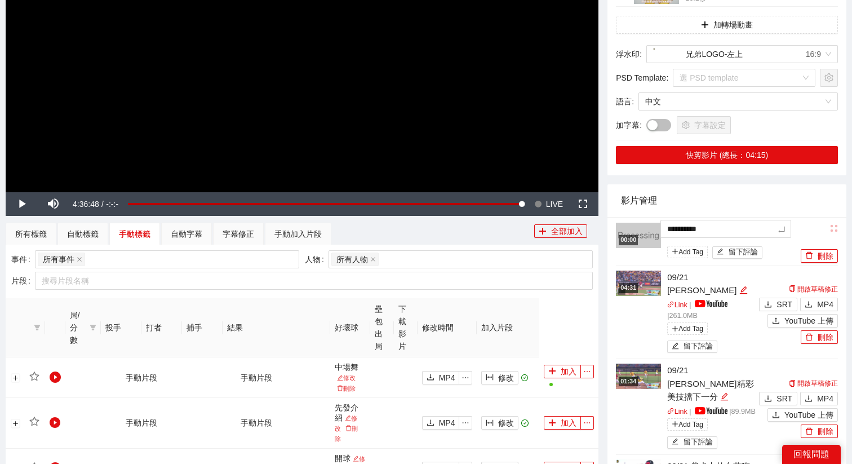
type textarea "**********"
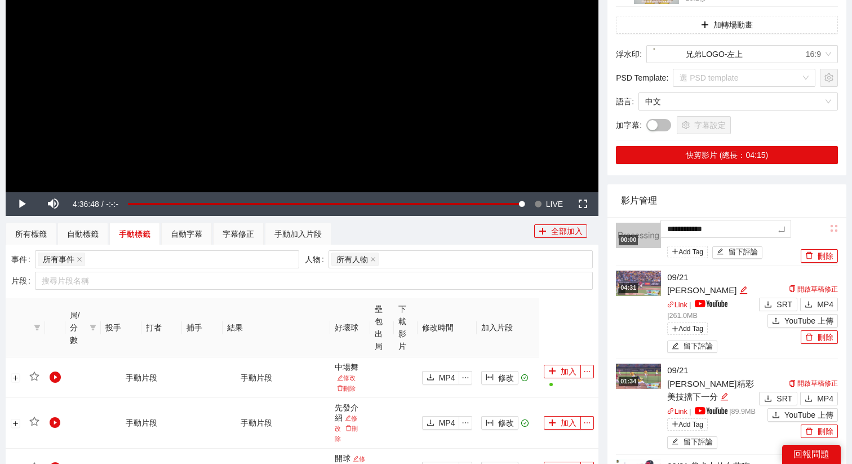
type textarea "**********"
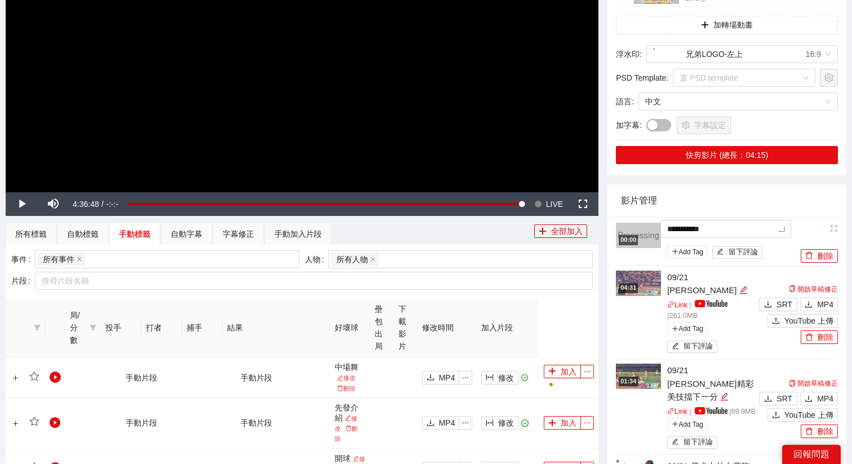
type textarea "**********"
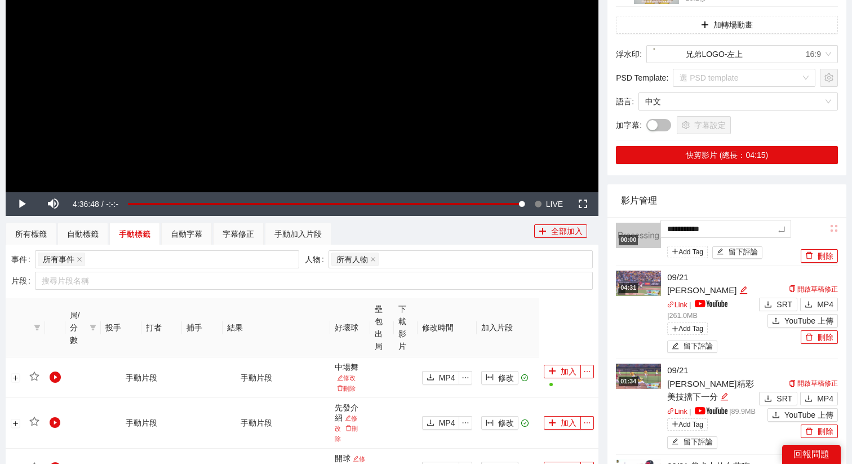
type textarea "**********"
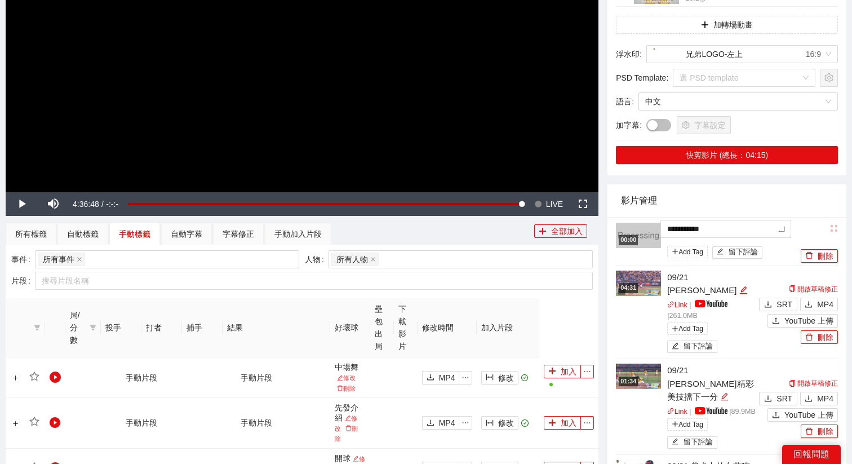
type textarea "**********"
click at [742, 226] on icon "edit" at bounding box center [739, 229] width 8 height 8
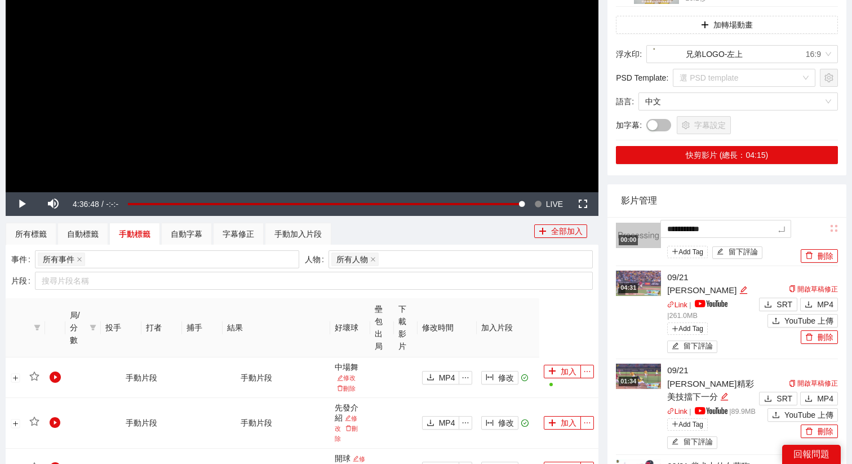
type textarea "**********"
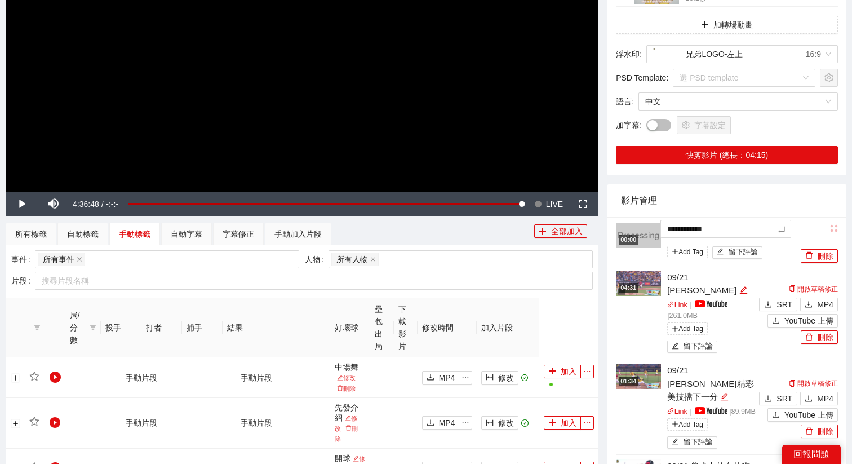
type textarea "**********"
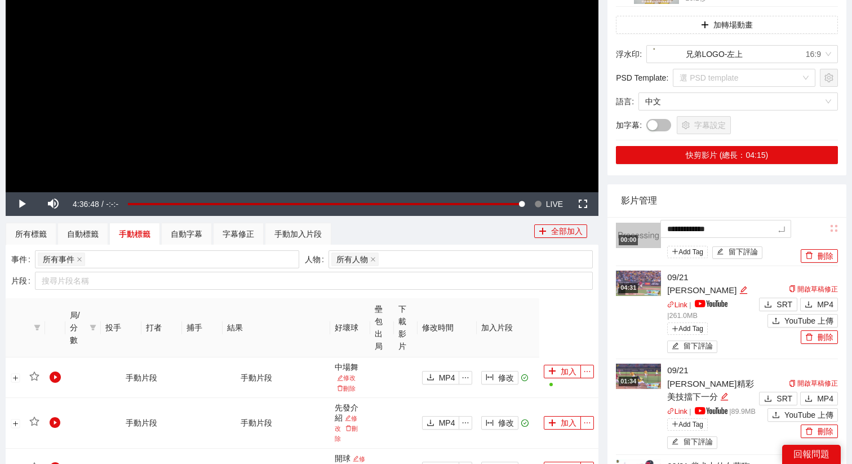
type textarea "**********"
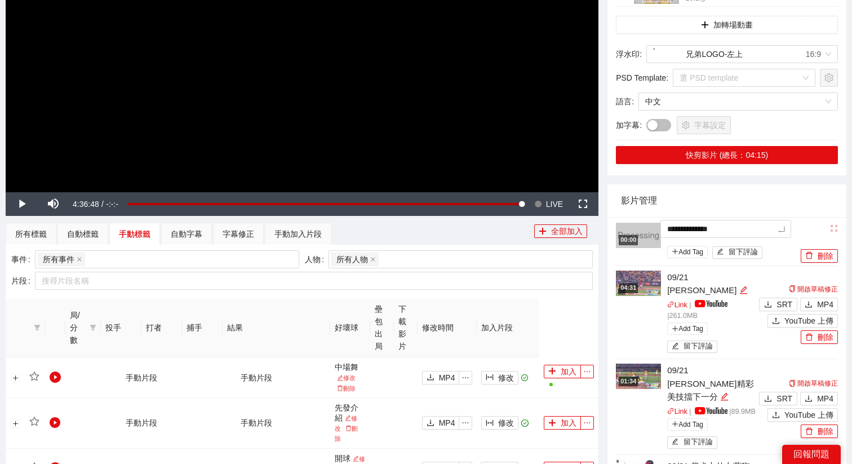
type textarea "**********"
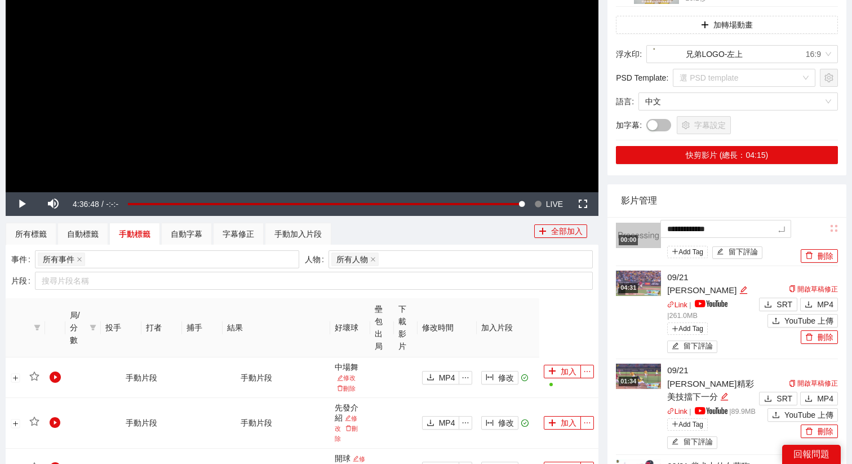
type textarea "**********"
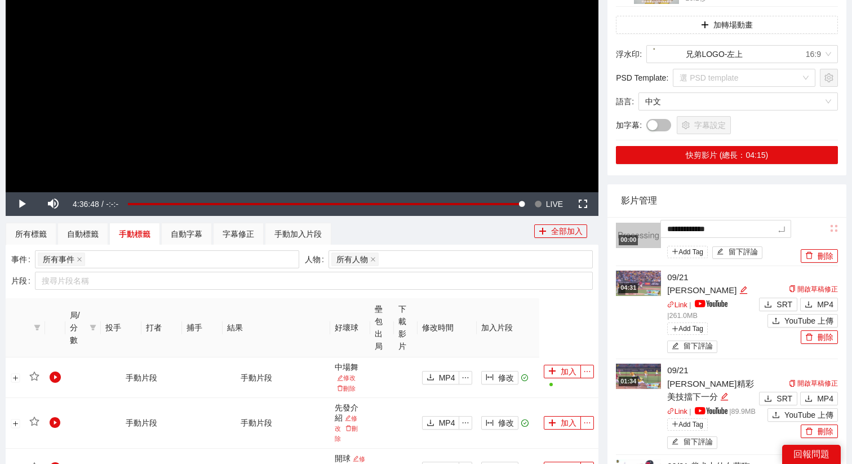
type textarea "**********"
click at [548, 202] on span "LIVE" at bounding box center [554, 204] width 17 height 24
click at [468, 135] on video "Video Player" at bounding box center [302, 25] width 592 height 333
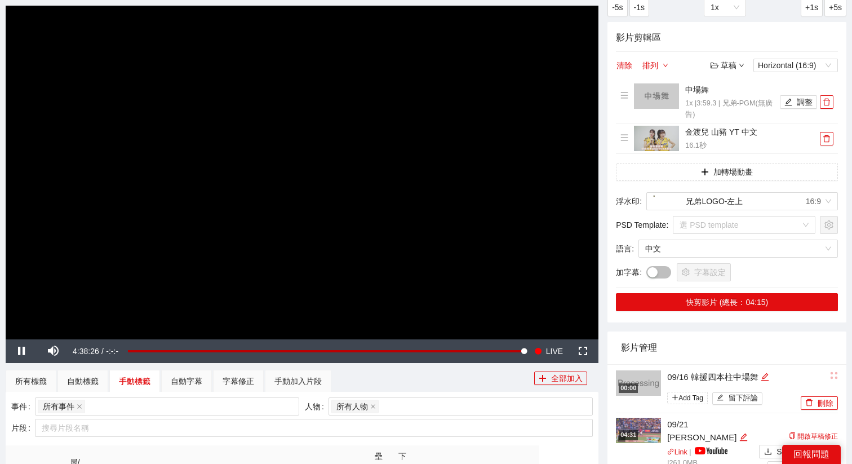
scroll to position [87, 0]
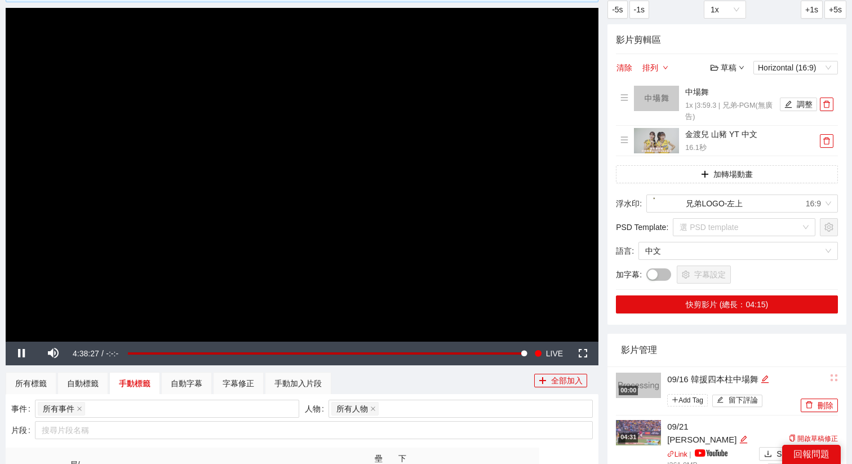
click at [410, 121] on video "Video Player" at bounding box center [302, 174] width 592 height 333
drag, startPoint x: 366, startPoint y: 89, endPoint x: 259, endPoint y: -55, distance: 179.9
click at [259, 0] on html "**********" at bounding box center [426, 145] width 852 height 464
click at [358, 225] on video "Video Player" at bounding box center [302, 174] width 592 height 333
click at [568, 368] on div "**********" at bounding box center [301, 449] width 601 height 945
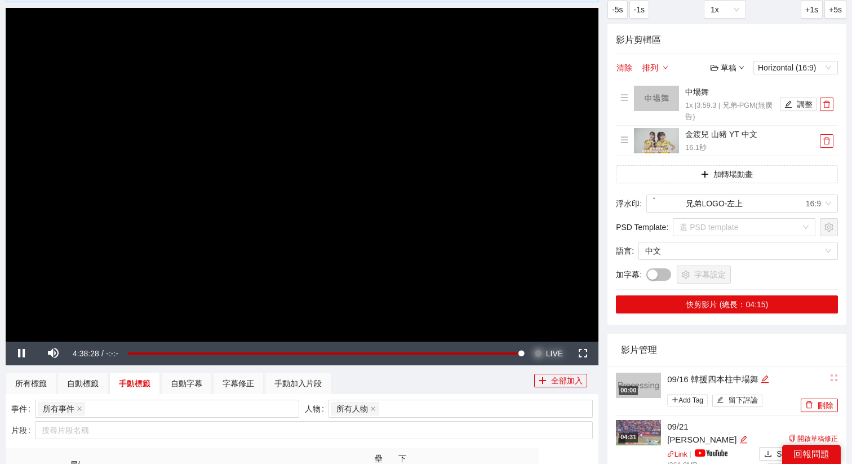
click at [546, 349] on span "LIVE" at bounding box center [554, 353] width 17 height 24
click at [619, 76] on div "影片剪輯區 清除 排列 草稿 Horizontal (16:9) 中場舞 1x | 3:59.3 | 兄弟-PGM(無廣告) 調整 金渡兒 山豬 YT 中文 …" at bounding box center [726, 174] width 239 height 300
click at [622, 69] on button "清除" at bounding box center [624, 68] width 17 height 14
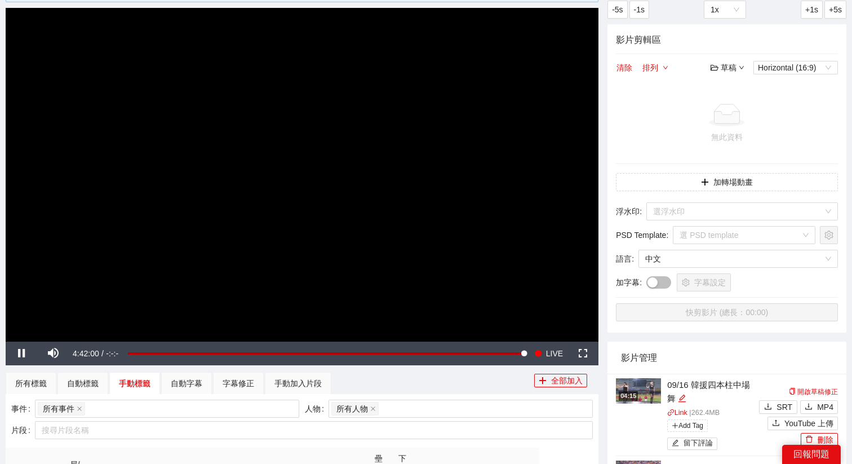
click at [651, 398] on img at bounding box center [638, 390] width 45 height 25
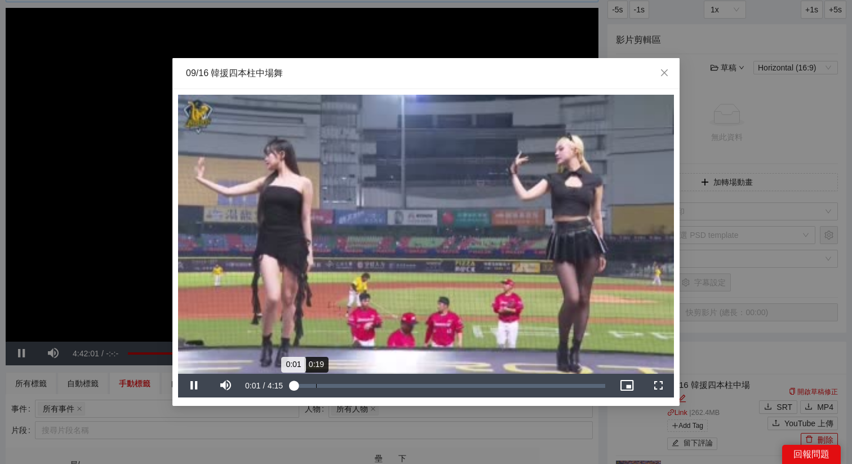
click at [314, 384] on div "Loaded : 0% 0:19 0:01" at bounding box center [448, 386] width 313 height 4
click at [363, 382] on div "Loaded : 0% 0:58 0:18" at bounding box center [449, 385] width 324 height 24
click at [412, 292] on video "Video Player" at bounding box center [426, 234] width 496 height 279
click at [366, 384] on div "1:01" at bounding box center [328, 386] width 73 height 4
click at [364, 384] on div "1:01" at bounding box center [328, 386] width 72 height 4
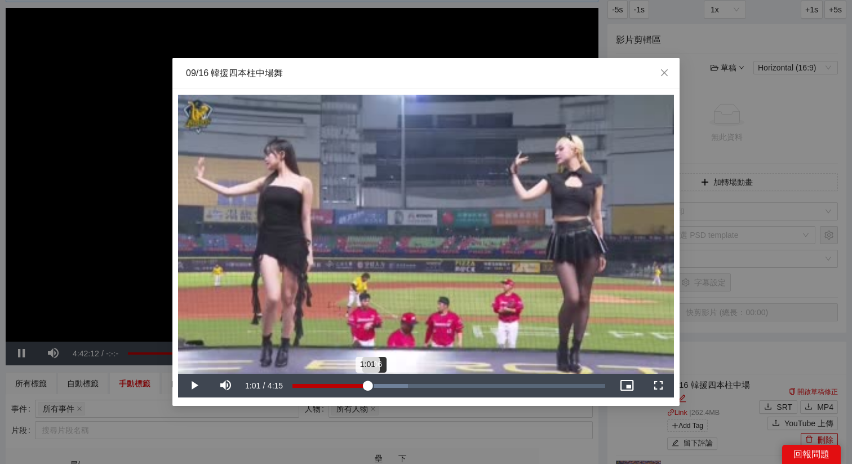
click at [375, 382] on div "Loaded : 36.97% 1:06 1:01" at bounding box center [449, 385] width 324 height 24
click at [382, 384] on div "Loaded : 40.23% 1:13 1:07" at bounding box center [448, 386] width 313 height 4
click at [393, 384] on div "Progress Bar" at bounding box center [400, 386] width 58 height 4
click at [393, 384] on div "1:22" at bounding box center [342, 386] width 101 height 4
click at [409, 384] on div "1:35" at bounding box center [409, 386] width 1 height 4
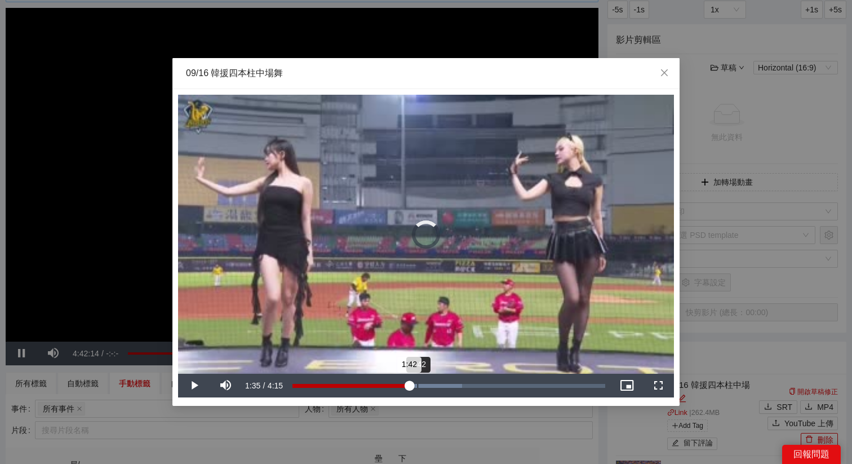
click at [417, 384] on div "Loaded : 54.22% 1:42 1:42" at bounding box center [448, 386] width 313 height 4
click at [433, 384] on div "Progress Bar" at bounding box center [422, 386] width 102 height 4
click at [433, 384] on div "1:55" at bounding box center [362, 386] width 141 height 4
click at [400, 384] on div "Loaded : 65.49% 1:28 1:28" at bounding box center [448, 386] width 313 height 4
drag, startPoint x: 400, startPoint y: 384, endPoint x: 393, endPoint y: 384, distance: 7.3
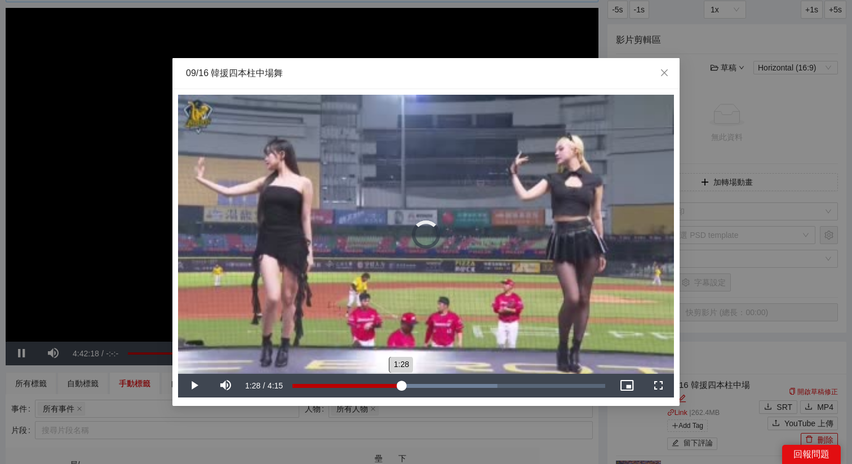
click at [394, 384] on div "1:28" at bounding box center [346, 386] width 109 height 4
click at [386, 384] on div "1:16" at bounding box center [386, 386] width 1 height 4
click at [374, 385] on div "Loaded : 65.49% 1:07 1:13" at bounding box center [448, 386] width 313 height 4
click at [375, 386] on div "1:07" at bounding box center [375, 386] width 1 height 4
click at [342, 384] on div "Loaded : 65.49% 0:41 0:41" at bounding box center [448, 386] width 313 height 4
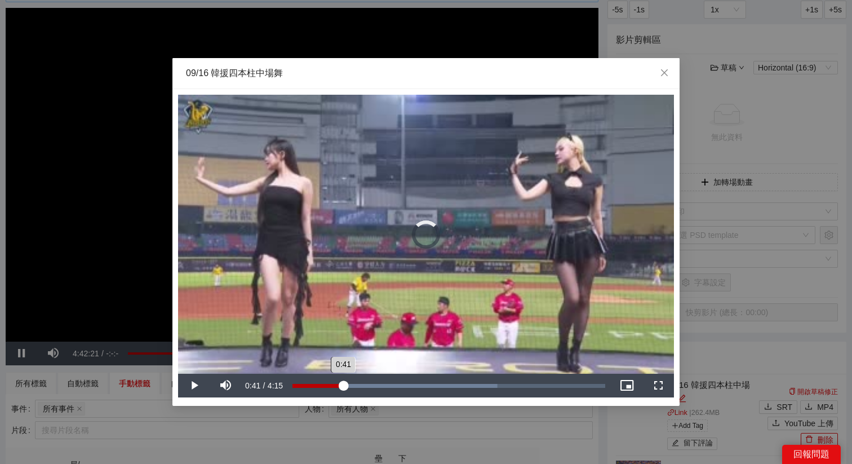
click at [342, 386] on div "0:41" at bounding box center [317, 386] width 51 height 4
click at [358, 386] on div "0:53" at bounding box center [358, 386] width 1 height 4
click at [381, 386] on div "Loaded : 65.49% 1:12 1:12" at bounding box center [448, 386] width 313 height 4
click at [395, 386] on div "Loaded : 65.49% 1:22 1:12" at bounding box center [448, 386] width 313 height 4
click at [406, 386] on div "Loaded : 65.49% 1:33 1:33" at bounding box center [448, 386] width 313 height 4
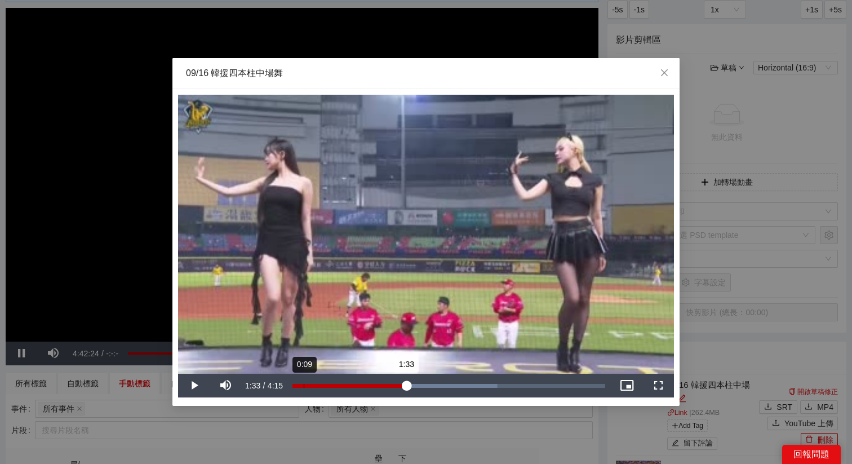
click at [304, 384] on div "0:09" at bounding box center [304, 386] width 1 height 4
click at [323, 384] on div "Loaded : 65.49% 0:22 0:08" at bounding box center [448, 386] width 313 height 4
click at [338, 384] on div "0:37" at bounding box center [338, 386] width 1 height 4
click at [403, 387] on div "Loaded : 65.49% 0:37 0:37" at bounding box center [449, 385] width 324 height 24
click at [496, 387] on div "Loaded : 65.49% 2:48 1:30" at bounding box center [449, 385] width 324 height 24
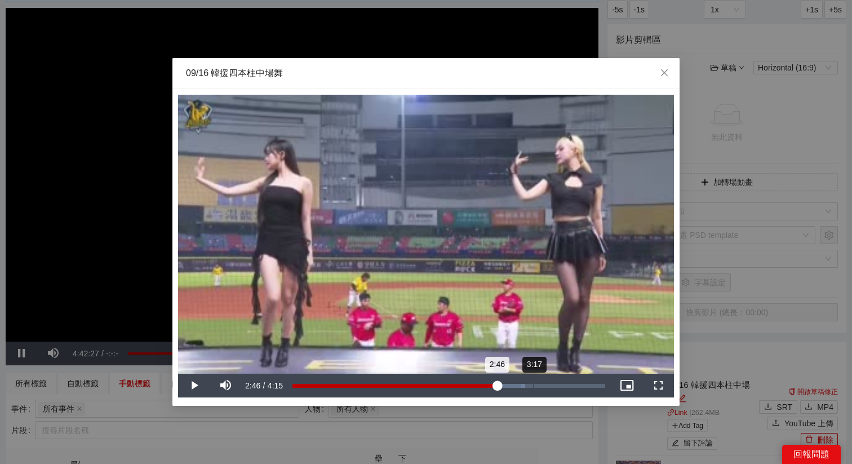
click at [533, 384] on div "3:17" at bounding box center [533, 386] width 1 height 4
click at [566, 384] on div "3:43" at bounding box center [566, 386] width 1 height 4
click at [385, 385] on div "Loaded : 96.01% 1:16 1:16" at bounding box center [448, 386] width 313 height 4
click at [381, 385] on div "1:16" at bounding box center [338, 386] width 93 height 4
click at [360, 385] on div "0:55" at bounding box center [360, 386] width 1 height 4
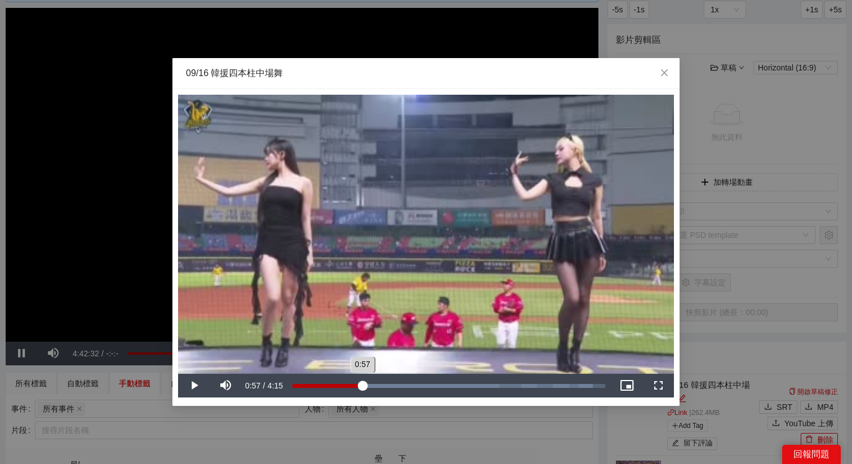
click at [362, 385] on div "0:57" at bounding box center [327, 386] width 70 height 4
click at [365, 385] on div "0:59" at bounding box center [328, 386] width 73 height 4
click at [409, 88] on div "09/16 韓援四本柱中場舞" at bounding box center [425, 73] width 507 height 31
click at [582, 413] on div "**********" at bounding box center [426, 232] width 852 height 464
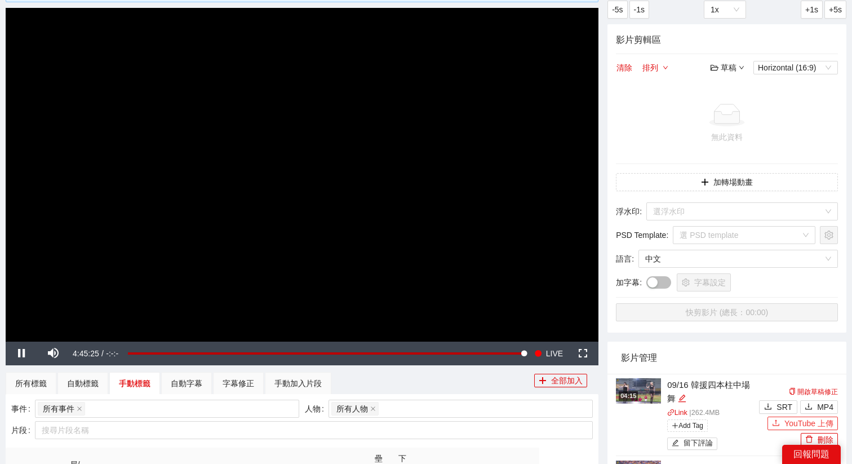
click at [776, 424] on icon "upload" at bounding box center [776, 422] width 8 height 8
type textarea "**********"
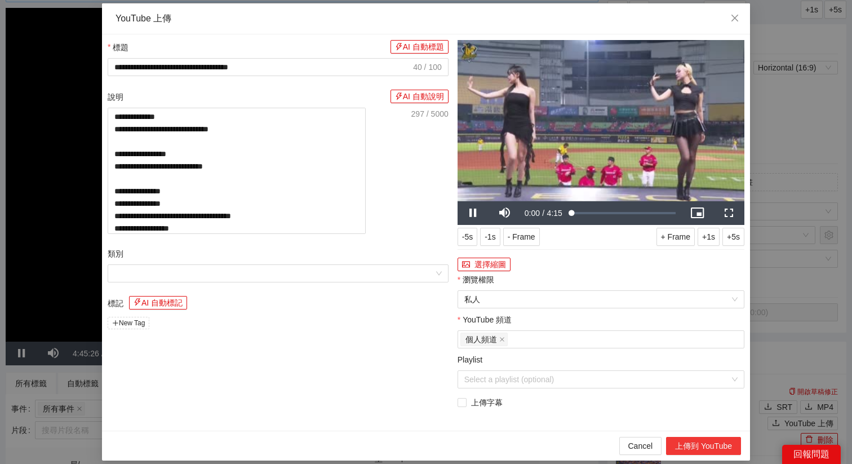
click at [696, 447] on button "上傳到 YouTube" at bounding box center [703, 445] width 75 height 18
click at [731, 14] on icon "close" at bounding box center [734, 18] width 9 height 9
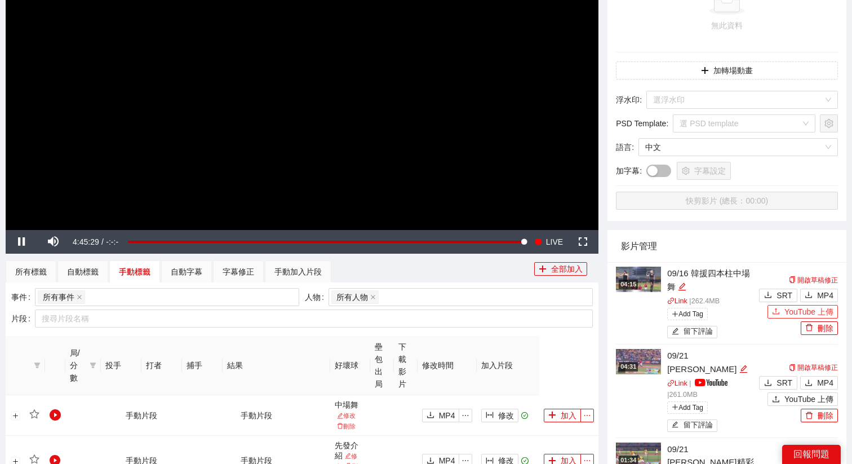
scroll to position [200, 0]
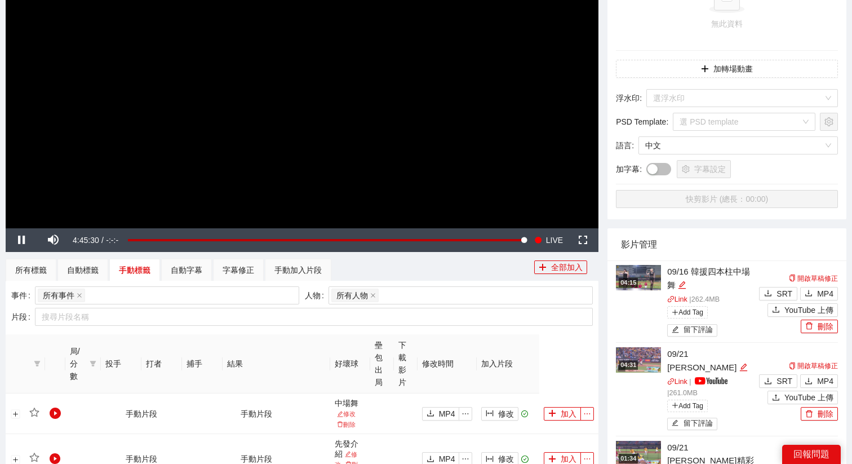
click at [638, 278] on div "04:15" at bounding box center [627, 283] width 19 height 10
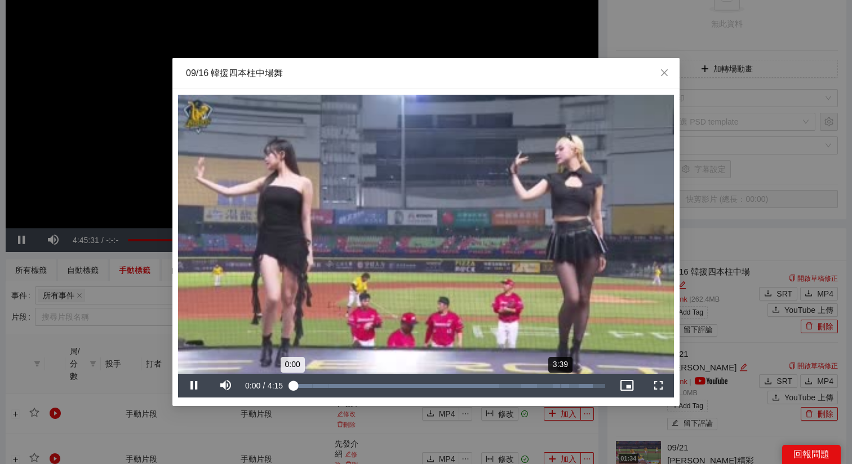
click at [561, 384] on div "3:39" at bounding box center [560, 386] width 1 height 4
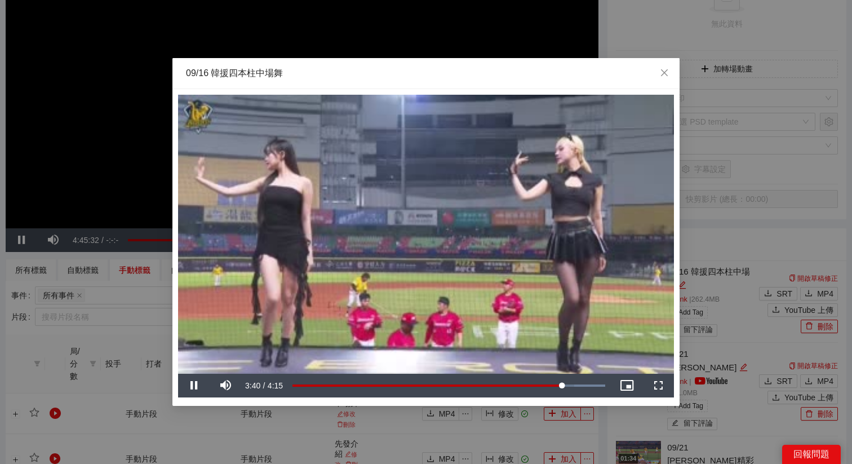
click at [570, 335] on video "Video Player" at bounding box center [426, 234] width 496 height 279
click at [562, 386] on div "3:44" at bounding box center [427, 386] width 270 height 4
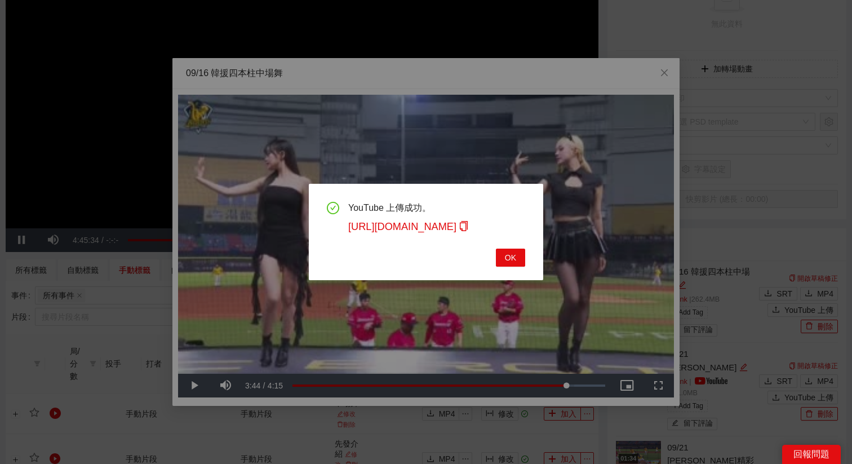
click at [574, 384] on div "YouTube 上傳成功。 https://youtu.be/ozLivqLp_Sk OK" at bounding box center [426, 232] width 852 height 464
click at [510, 262] on span "OK" at bounding box center [510, 257] width 11 height 12
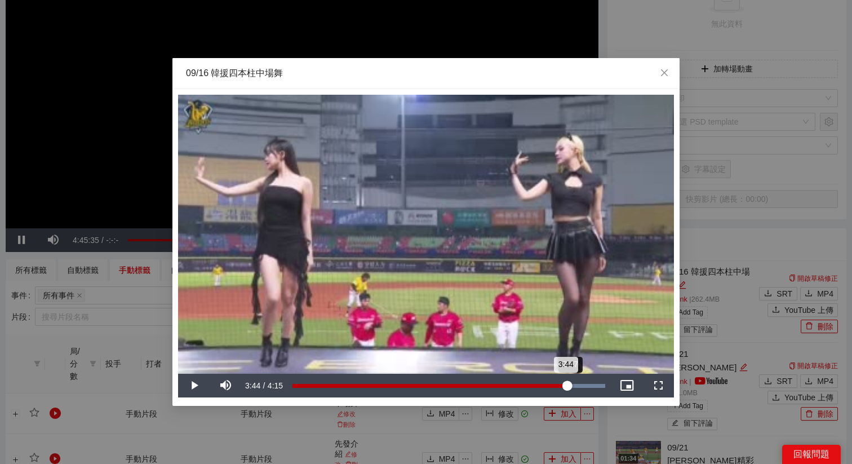
click at [567, 384] on div "3:44" at bounding box center [429, 386] width 274 height 4
click at [586, 385] on div "Loaded : 100.00% 4:00 4:00" at bounding box center [448, 386] width 313 height 4
click at [580, 387] on div "4:00" at bounding box center [439, 386] width 294 height 4
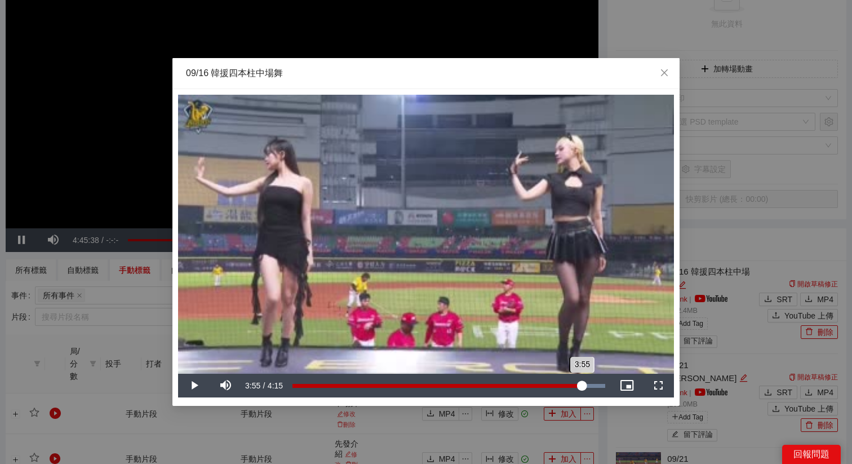
click at [581, 387] on div "3:55" at bounding box center [436, 386] width 289 height 4
click at [581, 387] on div "3:56" at bounding box center [436, 386] width 289 height 4
click at [568, 384] on div "3:56" at bounding box center [436, 386] width 289 height 4
click at [559, 384] on div "Loaded : 100.00% 3:43 3:46" at bounding box center [448, 386] width 313 height 4
click at [551, 384] on div "Loaded : 100.00% 3:35 3:38" at bounding box center [448, 386] width 313 height 4
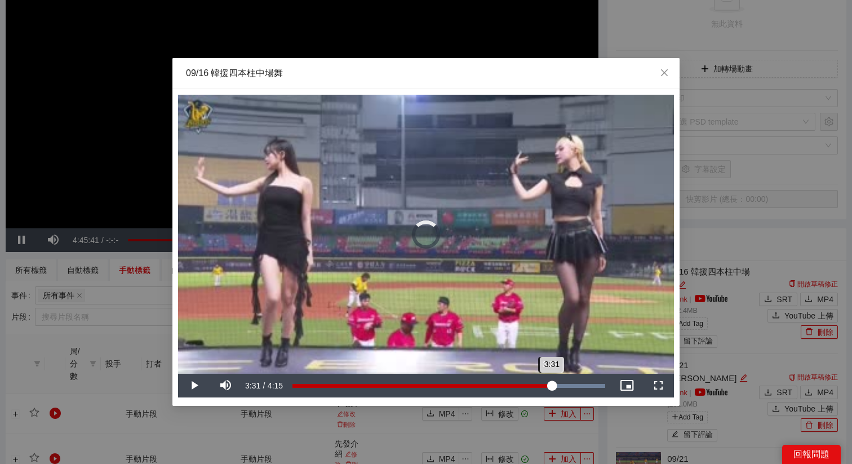
click at [549, 384] on div "3:31" at bounding box center [421, 386] width 259 height 4
click at [537, 384] on div "Loaded : 100.00% 3:20 3:29" at bounding box center [448, 386] width 313 height 4
click at [528, 384] on div "3:20" at bounding box center [414, 386] width 245 height 4
click at [518, 384] on div "3:04" at bounding box center [518, 386] width 1 height 4
click at [509, 385] on div "Loaded : 100.00% 2:57 2:57" at bounding box center [448, 386] width 313 height 4
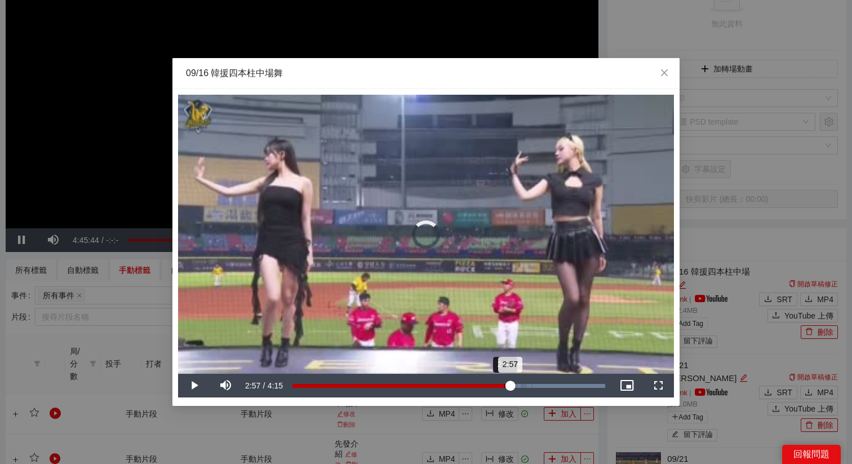
click at [503, 385] on div "2:57" at bounding box center [400, 386] width 217 height 4
click at [503, 385] on div "2:52" at bounding box center [397, 386] width 211 height 4
click at [486, 385] on div "Loaded : 100.00% 2:53 2:52" at bounding box center [448, 386] width 313 height 4
click at [470, 385] on div "2:25" at bounding box center [470, 386] width 1 height 4
click at [456, 385] on div "Loaded : 100.00% 2:14 2:25" at bounding box center [448, 386] width 313 height 4
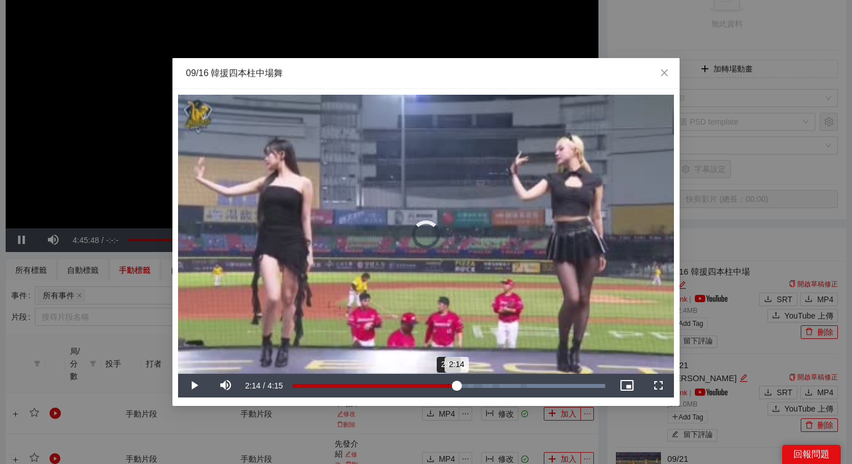
click at [447, 386] on div "2:14" at bounding box center [374, 386] width 164 height 4
click at [556, 386] on div "3:35" at bounding box center [556, 386] width 1 height 4
click at [574, 385] on div "3:50" at bounding box center [574, 386] width 1 height 4
click at [64, 62] on div "**********" at bounding box center [426, 232] width 852 height 464
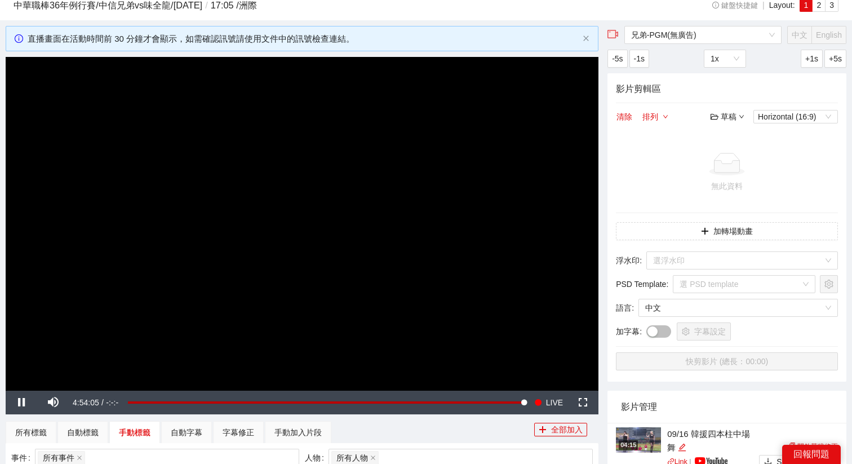
scroll to position [32, 0]
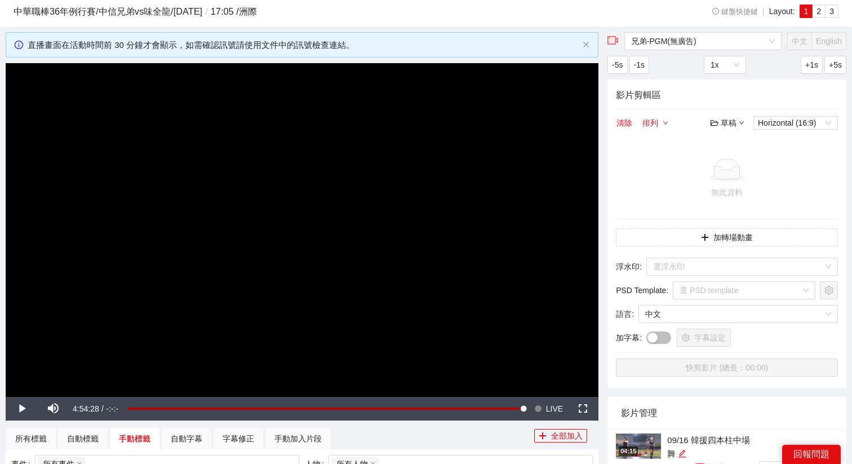
click at [559, 16] on h3 "中華職棒36年例行賽 / 中信兄弟 vs 味全龍 / 2025-09-21 / 17:05 / 洲際" at bounding box center [333, 12] width 639 height 15
click at [580, 42] on div "直播畫面在活動時間前 30 分鐘才會顯示，如需確認訊號請使用文件中的訊號檢查連結。" at bounding box center [302, 45] width 592 height 26
click at [582, 43] on icon "close" at bounding box center [585, 44] width 7 height 7
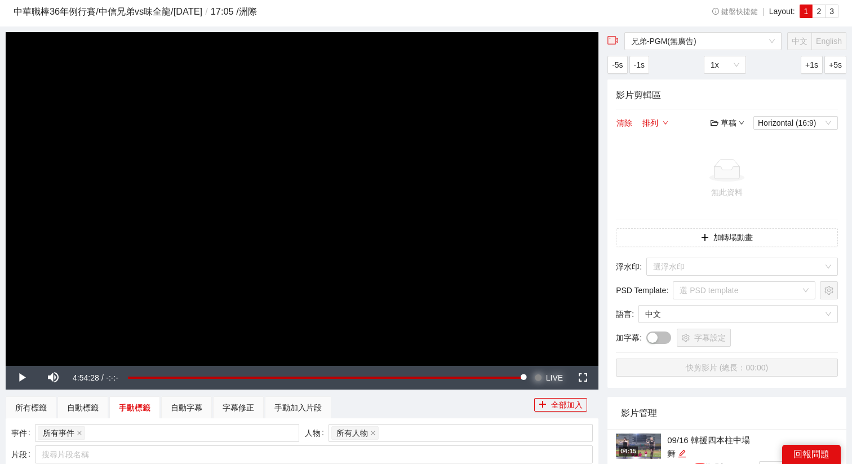
click at [561, 368] on span "LIVE" at bounding box center [554, 378] width 17 height 24
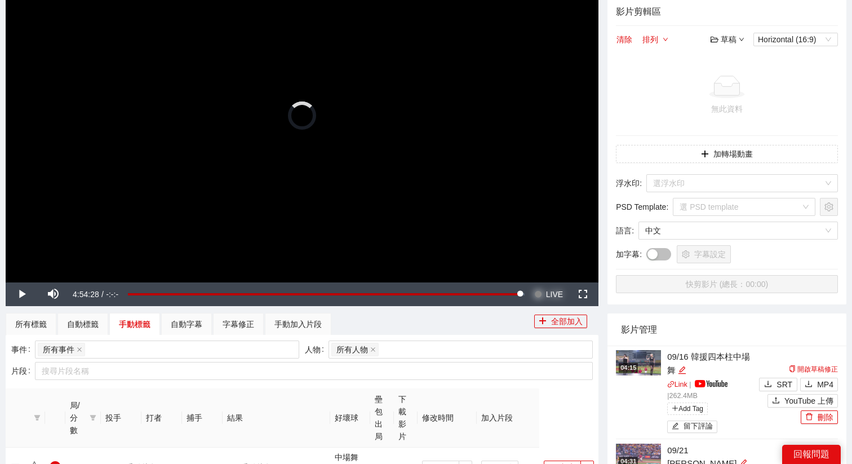
scroll to position [0, 0]
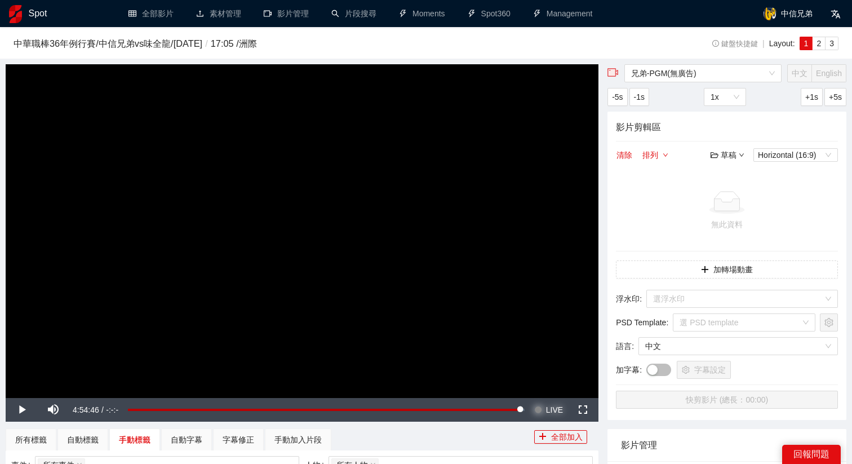
click at [548, 411] on span "LIVE" at bounding box center [554, 410] width 17 height 24
click at [415, 283] on video "Video Player" at bounding box center [302, 230] width 592 height 333
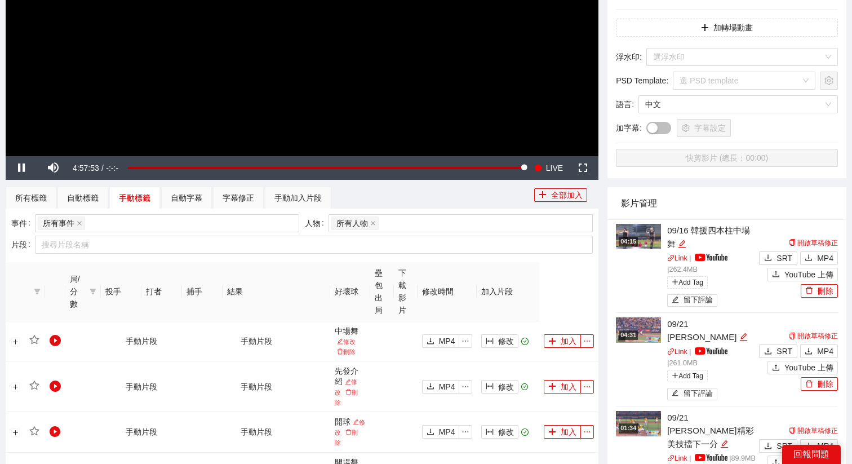
scroll to position [248, 0]
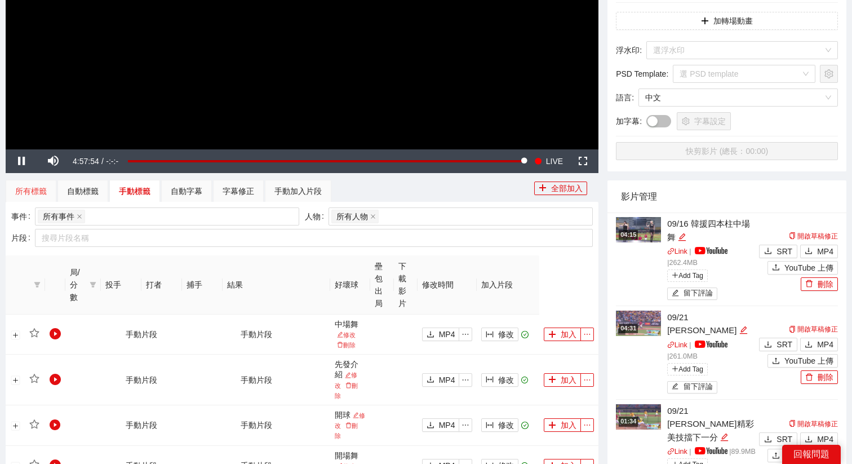
click at [25, 199] on div "所有標籤" at bounding box center [31, 191] width 51 height 23
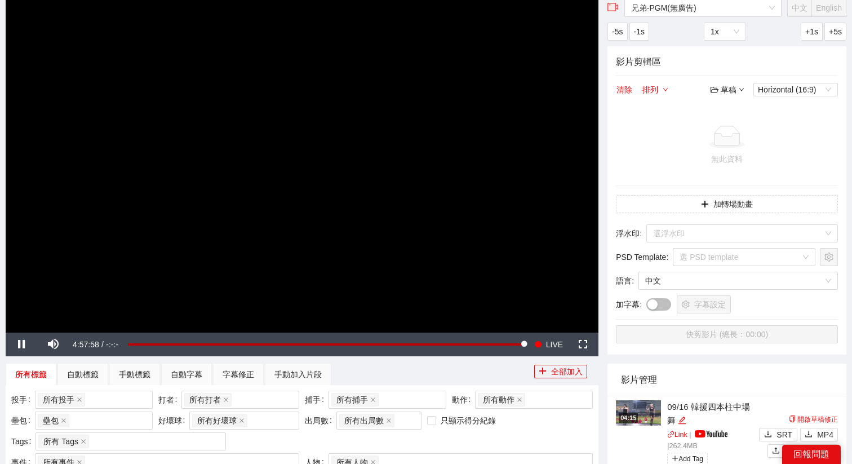
scroll to position [52, 0]
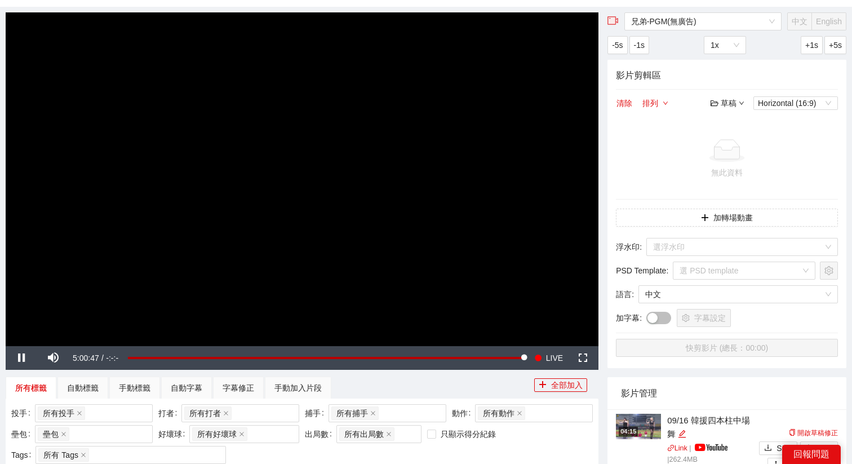
click at [307, 214] on video "Video Player" at bounding box center [302, 178] width 592 height 333
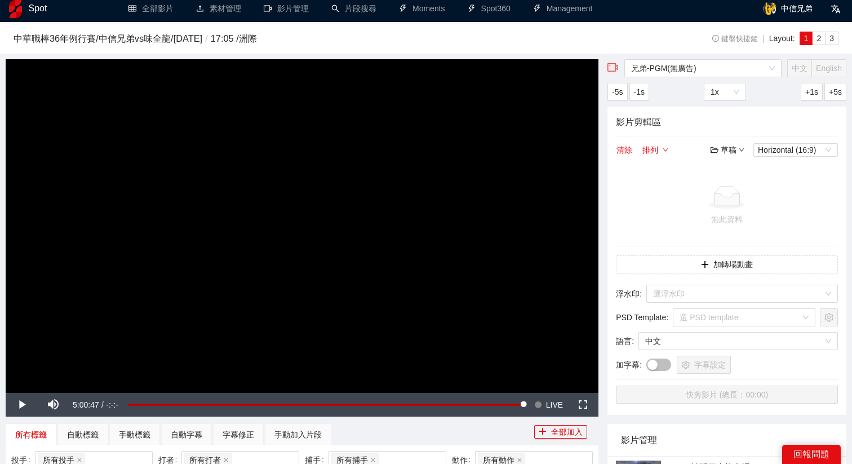
scroll to position [0, 0]
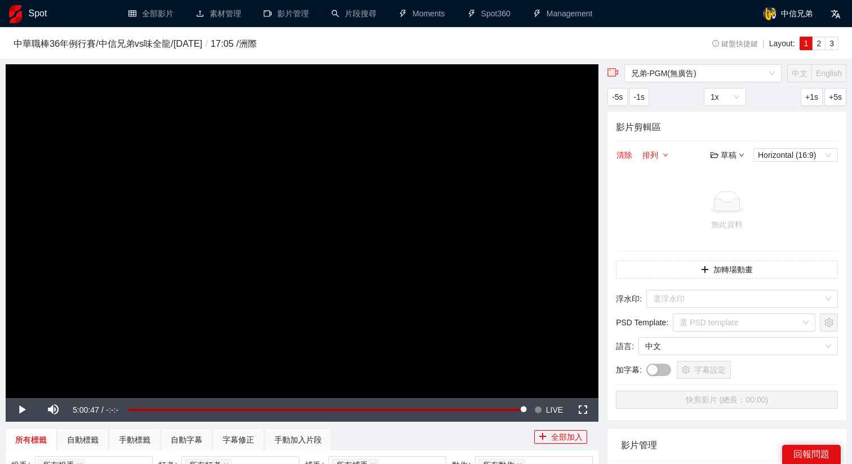
click at [272, 239] on video "Video Player" at bounding box center [302, 230] width 592 height 333
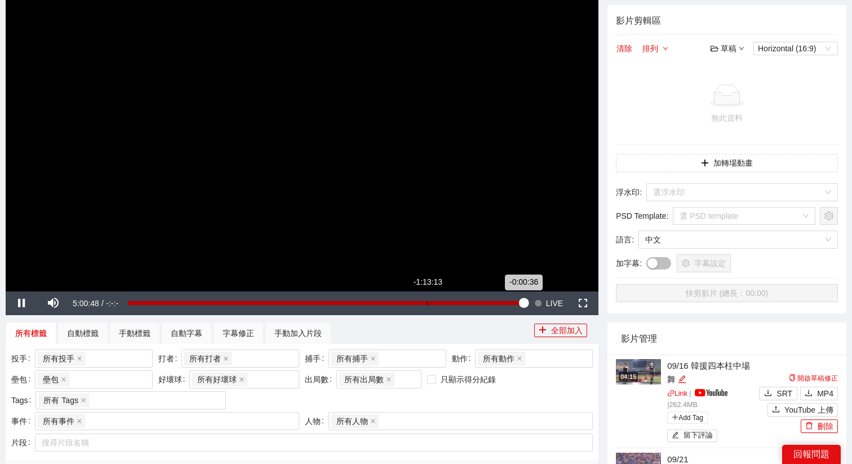
scroll to position [119, 0]
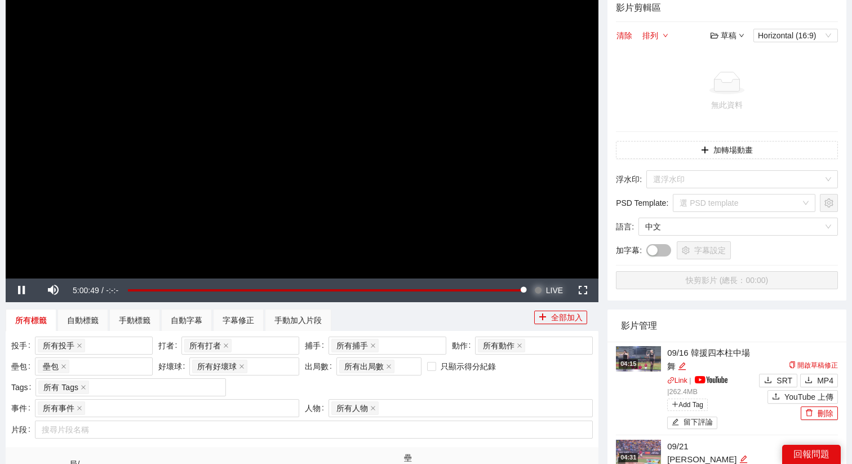
click at [549, 291] on span "LIVE" at bounding box center [554, 290] width 17 height 24
click at [420, 176] on video "Video Player" at bounding box center [302, 111] width 592 height 333
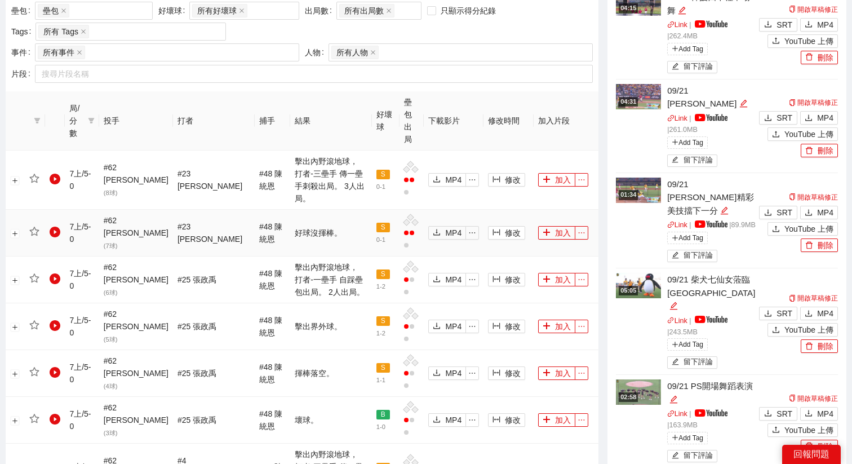
scroll to position [475, 0]
click at [498, 443] on td "修改" at bounding box center [508, 472] width 50 height 59
click at [505, 463] on span "修改" at bounding box center [513, 472] width 16 height 12
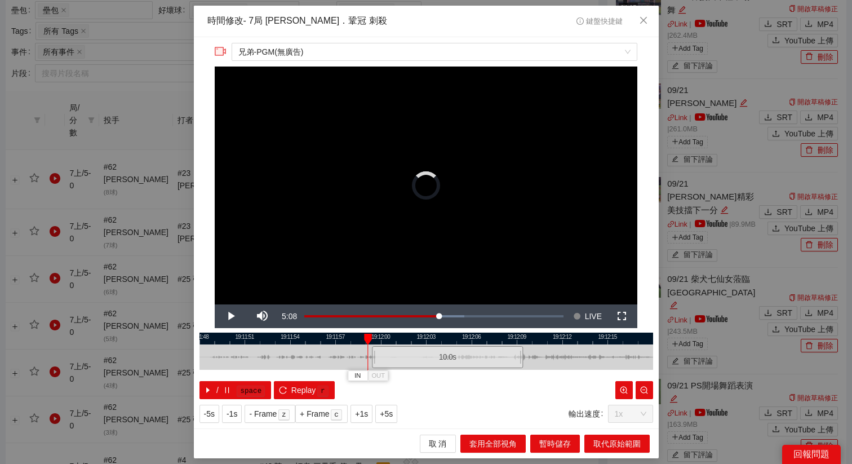
drag, startPoint x: 425, startPoint y: 357, endPoint x: 447, endPoint y: 357, distance: 22.0
click at [447, 357] on div "10.0 s" at bounding box center [447, 357] width 151 height 22
drag, startPoint x: 418, startPoint y: 359, endPoint x: 441, endPoint y: 359, distance: 22.5
click at [441, 359] on div "10.0 s" at bounding box center [467, 357] width 151 height 22
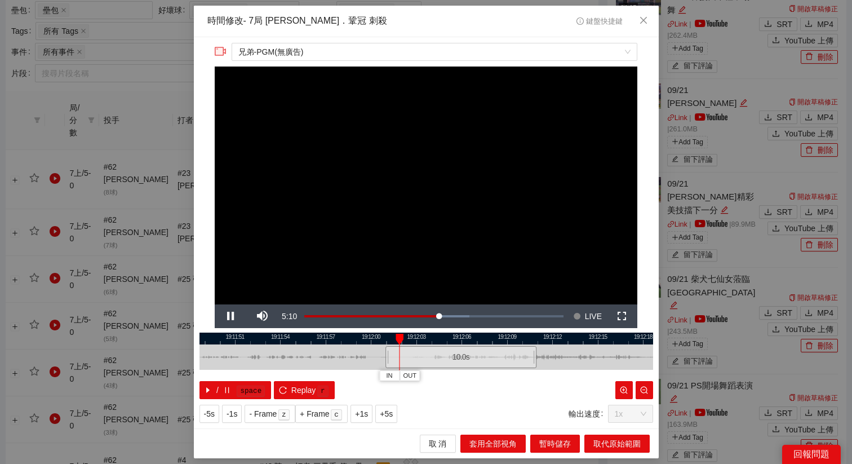
drag, startPoint x: 459, startPoint y: 344, endPoint x: 423, endPoint y: 344, distance: 36.0
click at [423, 344] on div "19:11:48 19:11:51 19:11:54 19:11:57 19:12:00 19:12:03 19:12:06 19:12:09 19:12:1…" at bounding box center [425, 365] width 453 height 66
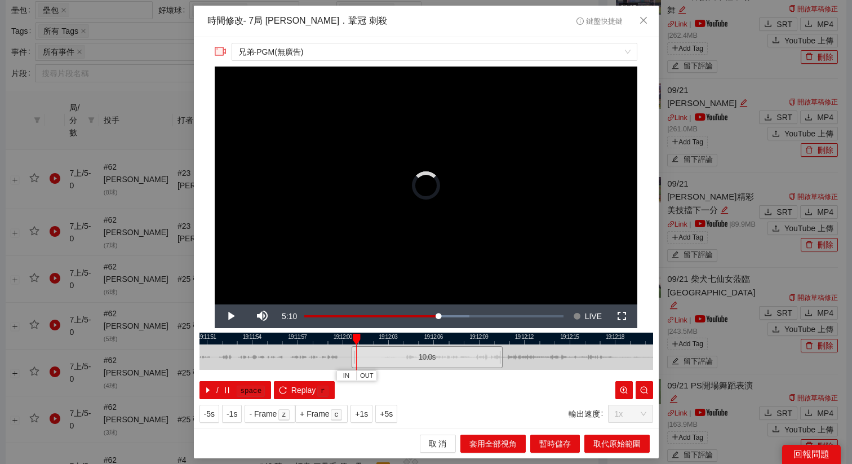
click at [416, 353] on div "10.0 s" at bounding box center [426, 357] width 151 height 22
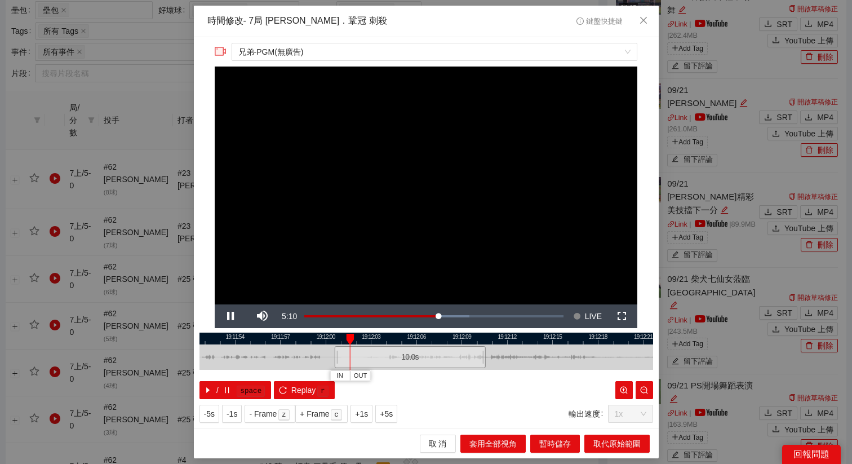
drag, startPoint x: 424, startPoint y: 342, endPoint x: 347, endPoint y: 343, distance: 76.6
click at [347, 343] on div at bounding box center [408, 338] width 453 height 12
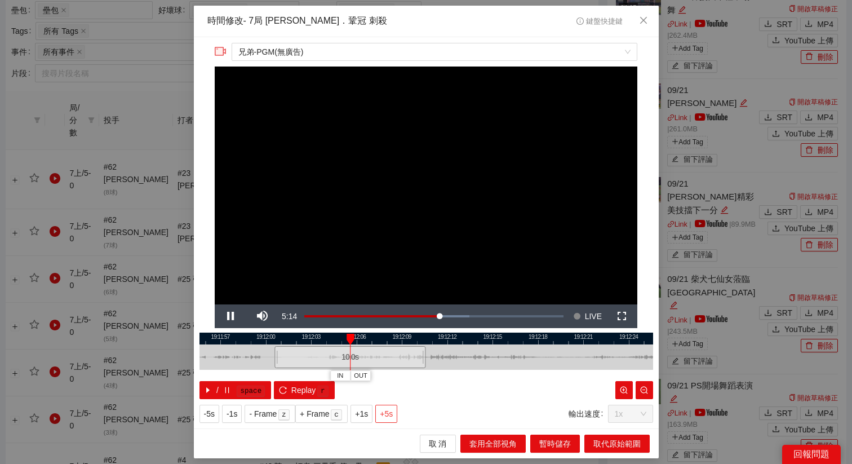
click at [393, 413] on span "+5s" at bounding box center [386, 413] width 13 height 12
click at [512, 377] on button "OUT" at bounding box center [505, 375] width 20 height 11
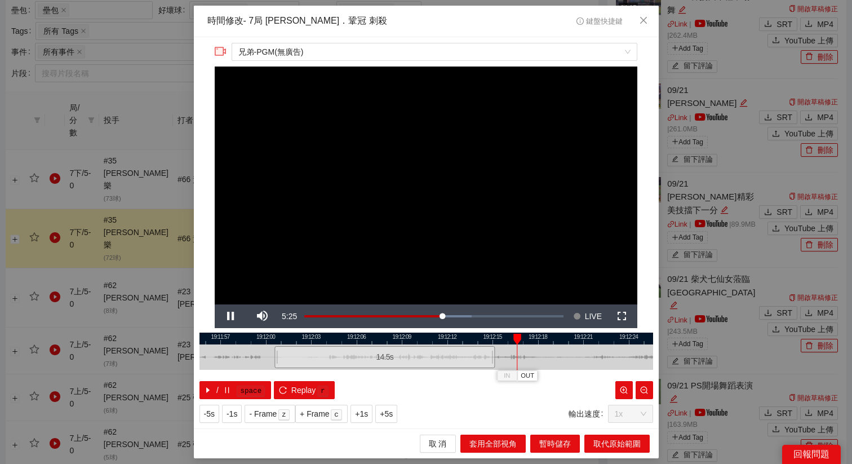
click at [491, 340] on div at bounding box center [425, 338] width 453 height 12
click at [514, 377] on button "OUT" at bounding box center [507, 375] width 20 height 11
click at [614, 449] on span "取代原始範圍" at bounding box center [616, 443] width 47 height 12
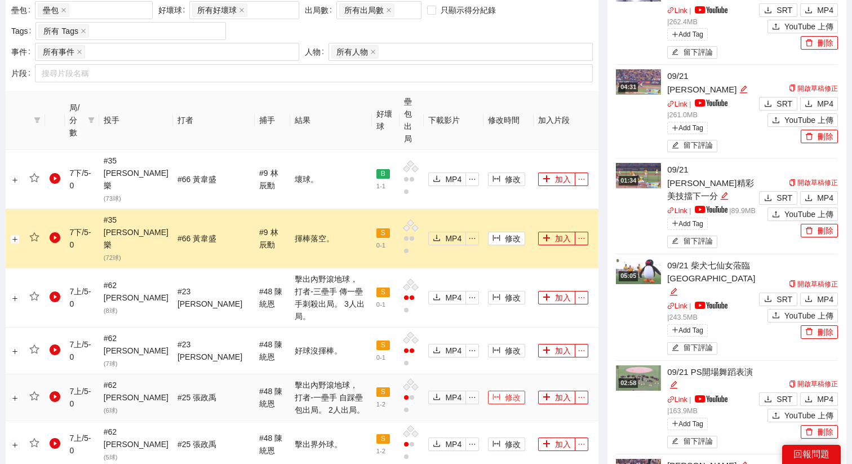
click at [497, 390] on button "修改" at bounding box center [506, 397] width 37 height 14
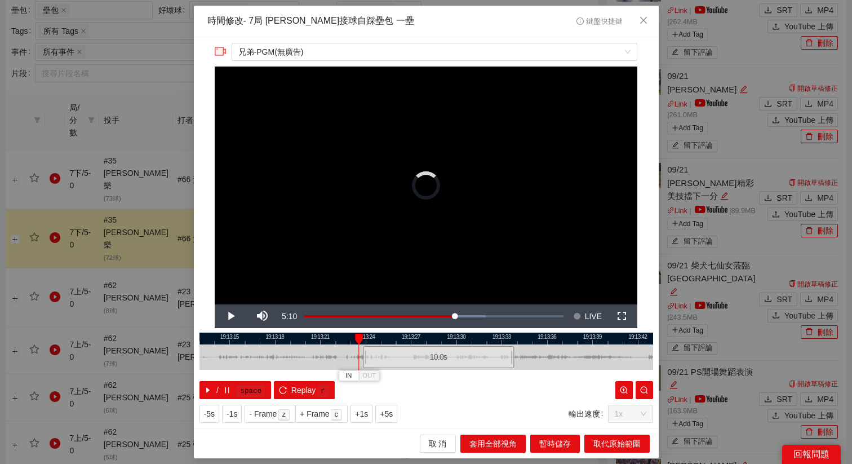
drag, startPoint x: 422, startPoint y: 360, endPoint x: 447, endPoint y: 359, distance: 24.2
click at [448, 359] on div "10.0 s" at bounding box center [438, 357] width 151 height 22
click at [314, 386] on span "Replay" at bounding box center [303, 390] width 25 height 12
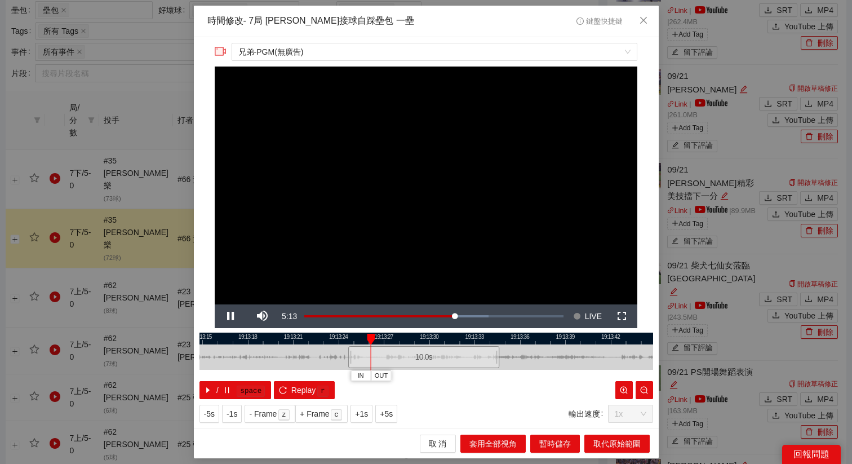
drag, startPoint x: 460, startPoint y: 341, endPoint x: 364, endPoint y: 344, distance: 96.3
click at [365, 343] on div at bounding box center [398, 338] width 453 height 12
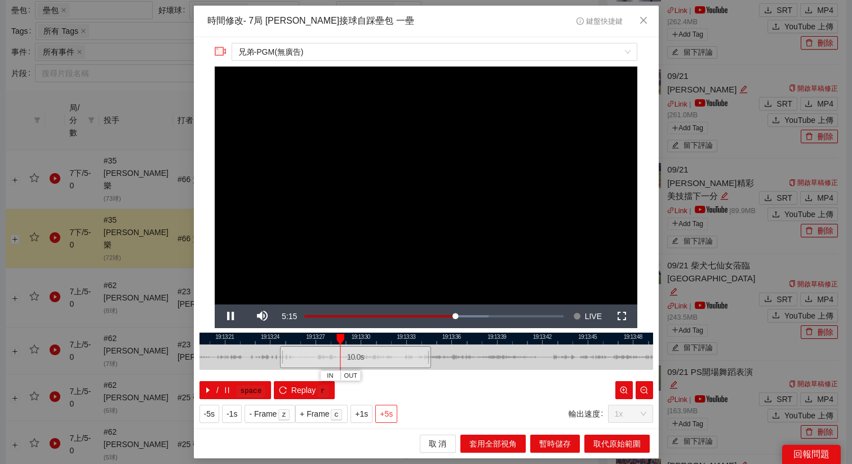
click at [382, 416] on span "+5s" at bounding box center [386, 413] width 13 height 12
click at [494, 372] on span "OUT" at bounding box center [492, 376] width 14 height 10
click at [475, 338] on div at bounding box center [425, 338] width 453 height 12
click at [498, 373] on span "OUT" at bounding box center [494, 376] width 14 height 10
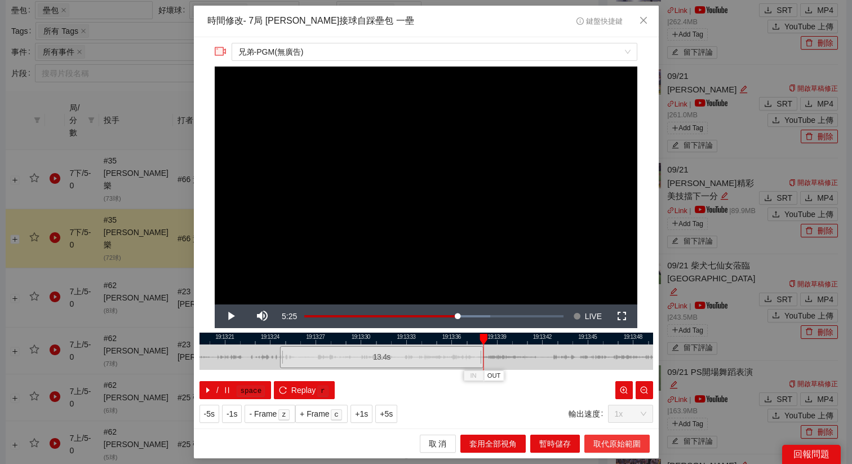
click at [606, 446] on span "取代原始範圍" at bounding box center [616, 443] width 47 height 12
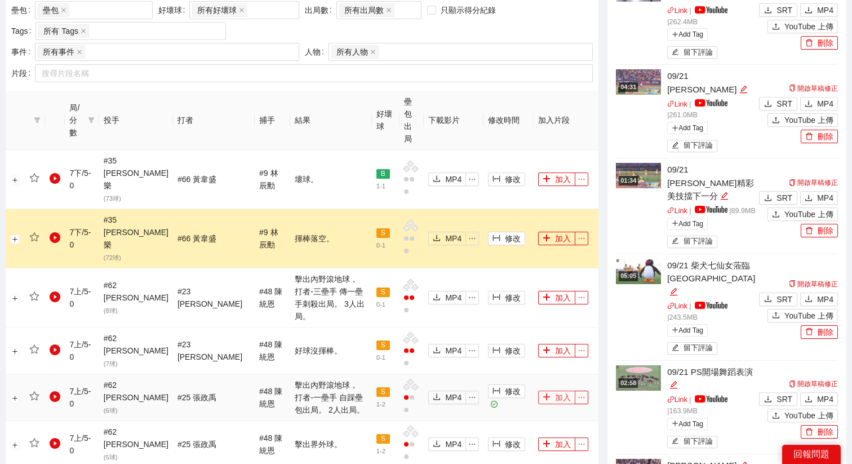
click at [547, 390] on button "加入" at bounding box center [556, 397] width 37 height 14
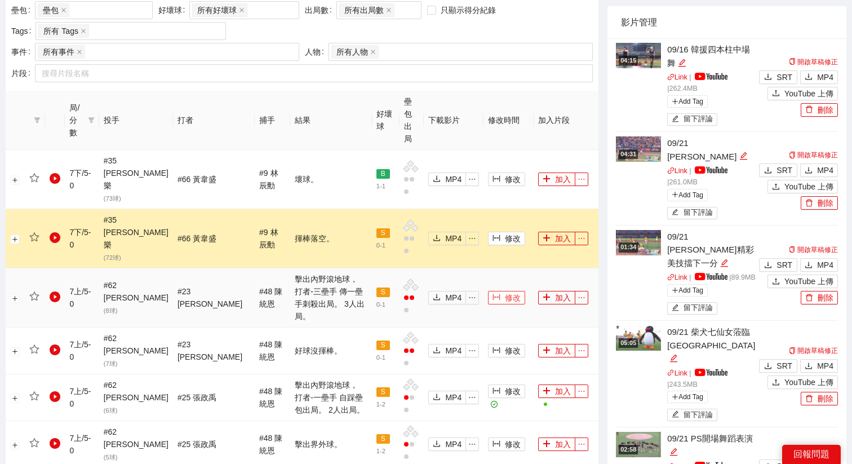
click at [494, 291] on button "修改" at bounding box center [506, 298] width 37 height 14
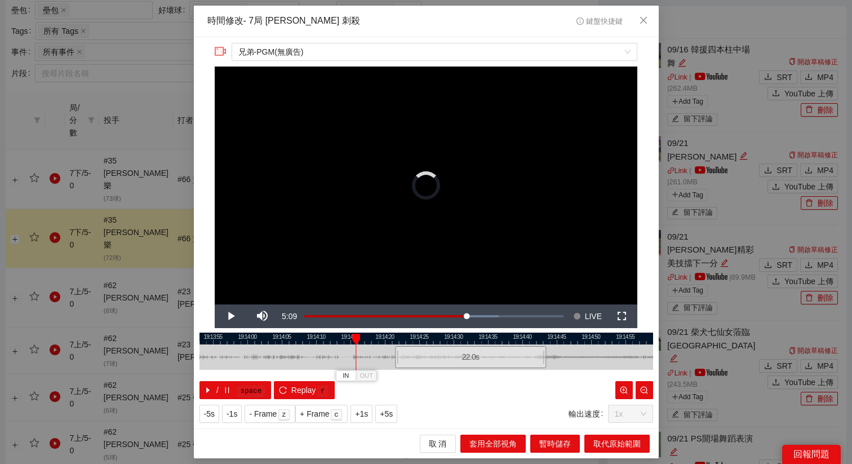
drag, startPoint x: 385, startPoint y: 353, endPoint x: 430, endPoint y: 354, distance: 44.5
click at [430, 354] on div "22.0 s" at bounding box center [470, 357] width 151 height 22
drag, startPoint x: 430, startPoint y: 354, endPoint x: 397, endPoint y: 374, distance: 38.4
click at [397, 374] on div "19:13:50 19:13:55 19:14:00 19:14:05 19:14:10 19:14:15 19:14:20 19:14:25 19:14:3…" at bounding box center [425, 365] width 453 height 66
click at [409, 360] on div "22.0 s" at bounding box center [436, 357] width 151 height 22
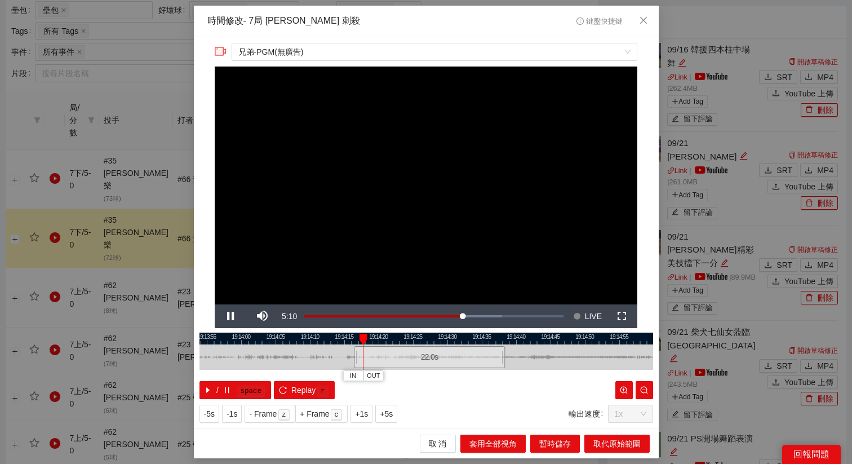
drag, startPoint x: 430, startPoint y: 339, endPoint x: 409, endPoint y: 339, distance: 20.8
click at [409, 339] on div at bounding box center [419, 338] width 453 height 12
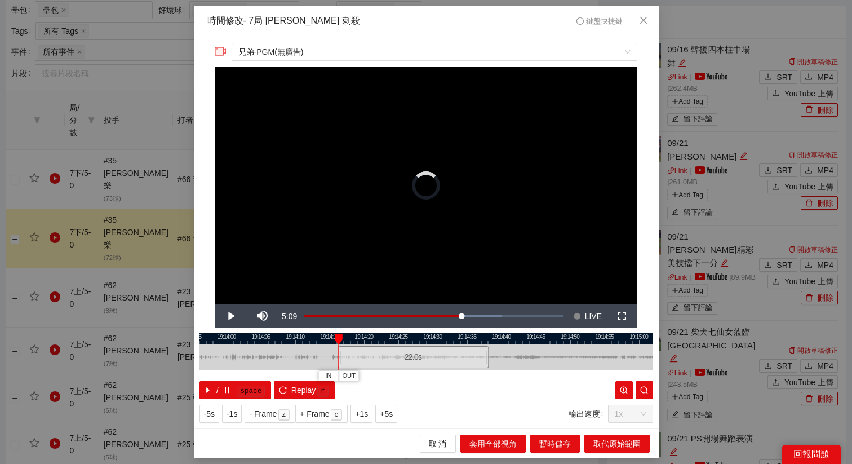
click at [396, 360] on div "22.0 s" at bounding box center [412, 357] width 151 height 22
click at [393, 360] on div "22.0 s" at bounding box center [412, 357] width 151 height 22
click at [394, 360] on div "22.0 s" at bounding box center [409, 357] width 151 height 22
click at [394, 360] on div "22.0 s" at bounding box center [410, 357] width 151 height 22
click at [331, 377] on span "IN" at bounding box center [330, 376] width 6 height 10
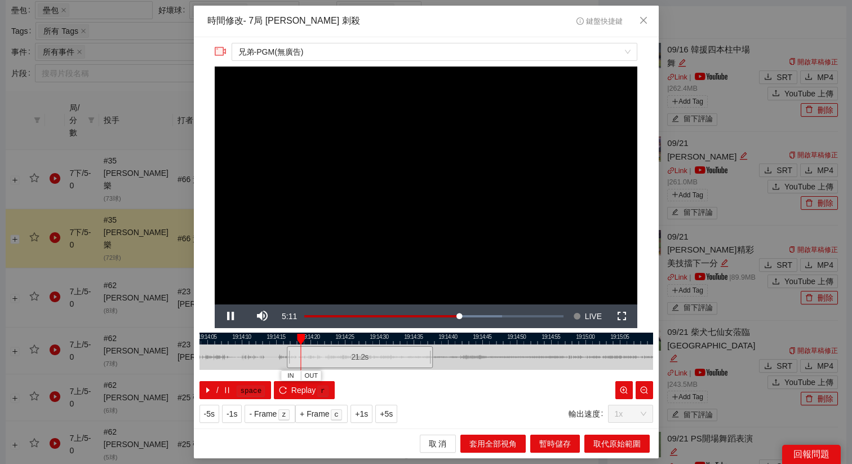
drag, startPoint x: 496, startPoint y: 336, endPoint x: 434, endPoint y: 342, distance: 62.8
click at [436, 341] on div at bounding box center [372, 338] width 453 height 12
click at [388, 417] on span "+5s" at bounding box center [386, 413] width 13 height 12
click at [372, 413] on button "+1s" at bounding box center [361, 413] width 22 height 18
click at [421, 378] on span "OUT" at bounding box center [415, 376] width 14 height 10
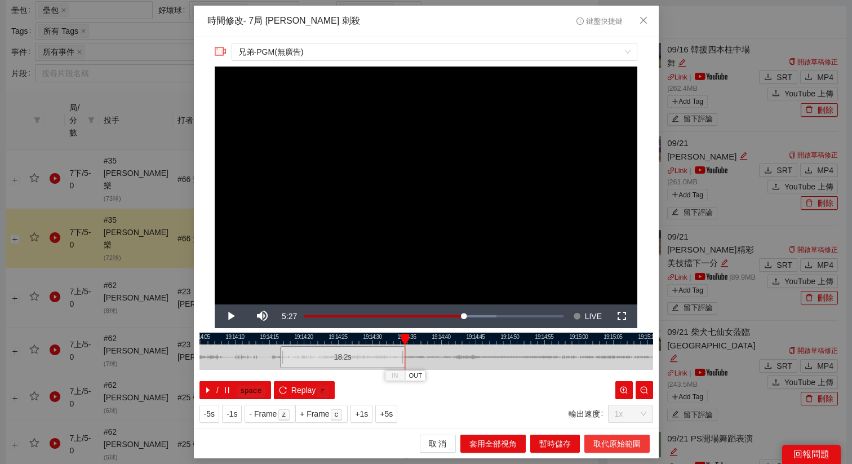
click at [609, 443] on span "取代原始範圍" at bounding box center [616, 443] width 47 height 12
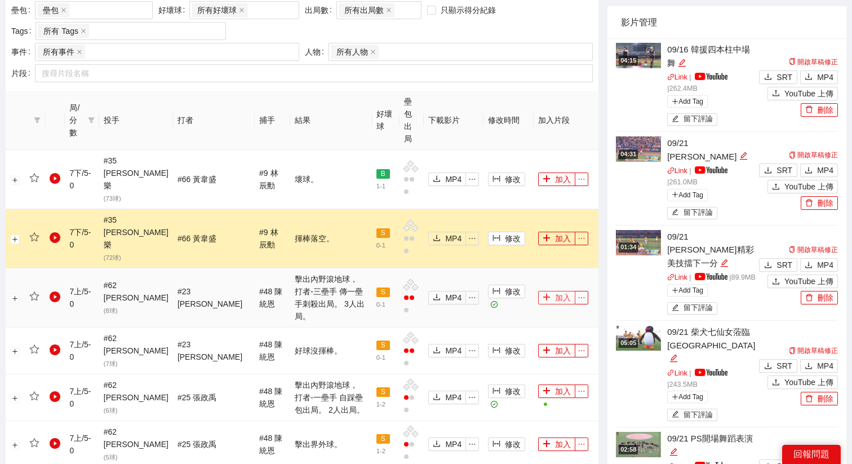
click at [550, 291] on button "加入" at bounding box center [556, 298] width 37 height 14
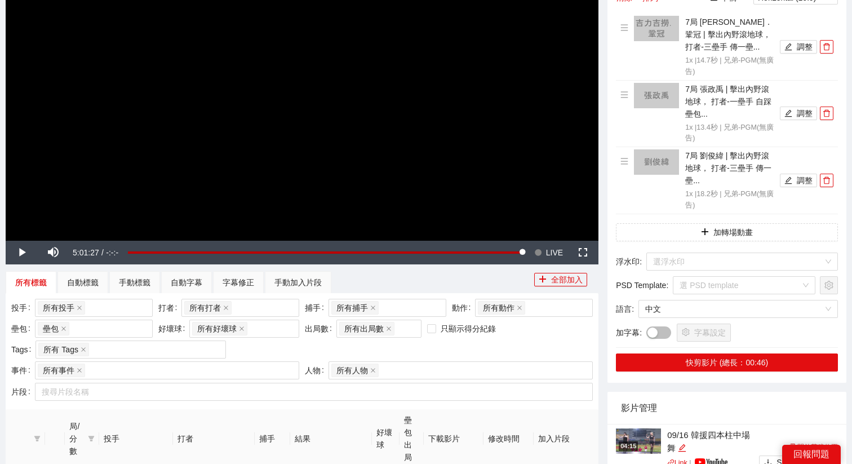
scroll to position [0, 0]
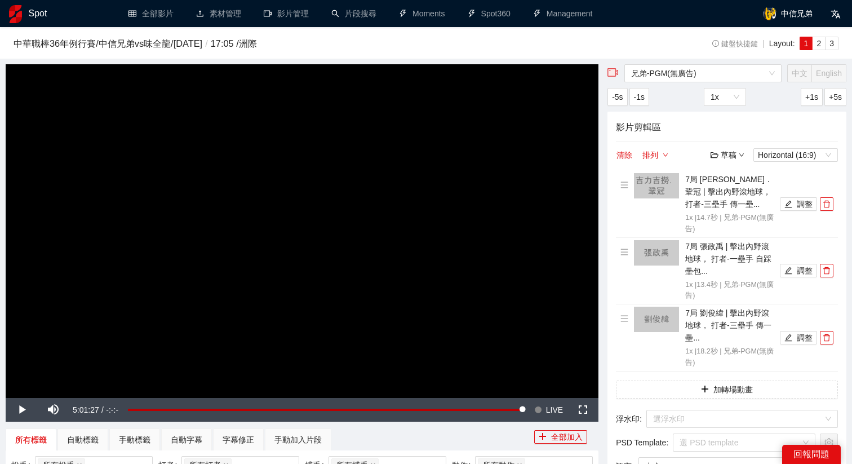
click at [719, 153] on div "草稿" at bounding box center [727, 155] width 34 height 12
click at [683, 149] on div "清除 排列 草稿 Horizontal (16:9)" at bounding box center [727, 155] width 222 height 14
click at [548, 407] on span "LIVE" at bounding box center [554, 410] width 17 height 24
click at [511, 299] on video "Video Player" at bounding box center [302, 230] width 592 height 333
click at [718, 154] on div "草稿" at bounding box center [727, 155] width 34 height 12
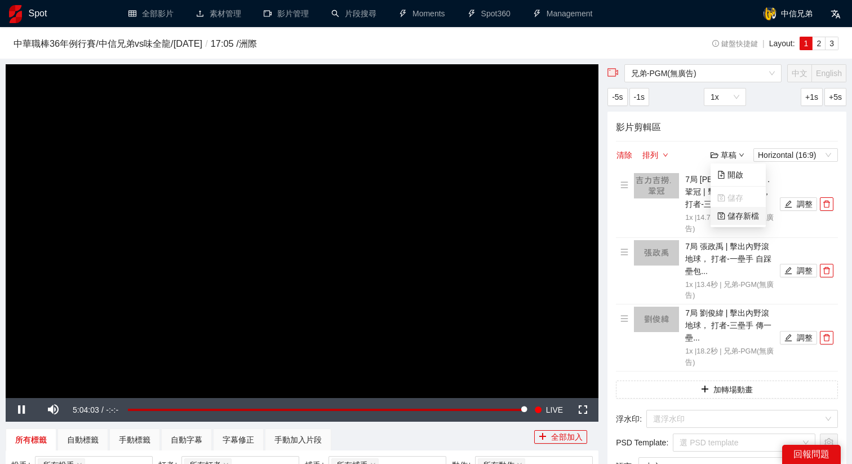
click at [730, 219] on link "儲存新檔" at bounding box center [738, 215] width 42 height 9
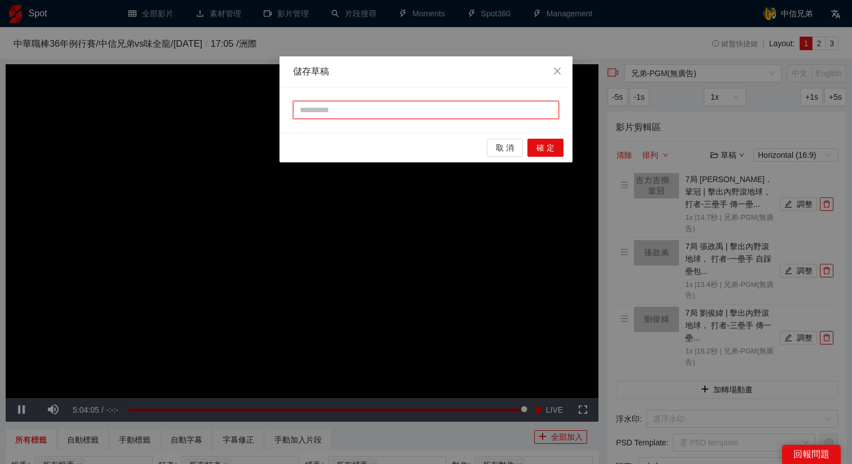
click at [385, 107] on input "text" at bounding box center [426, 110] width 266 height 18
type input "**"
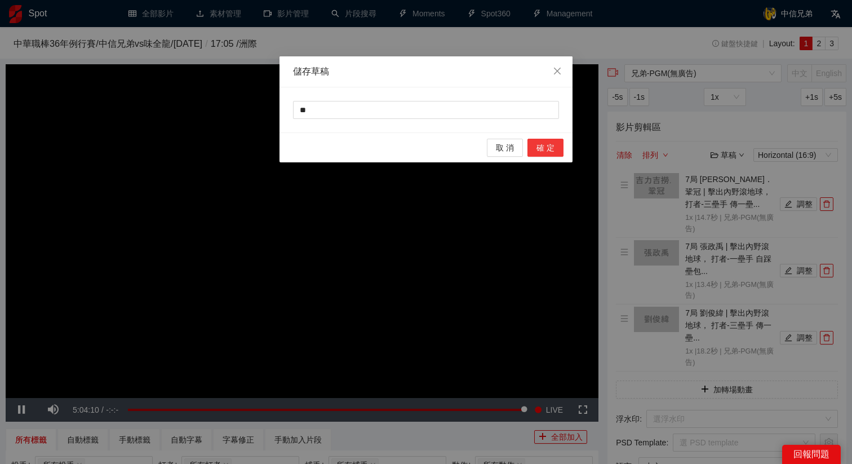
click at [547, 145] on span "確 定" at bounding box center [545, 147] width 18 height 12
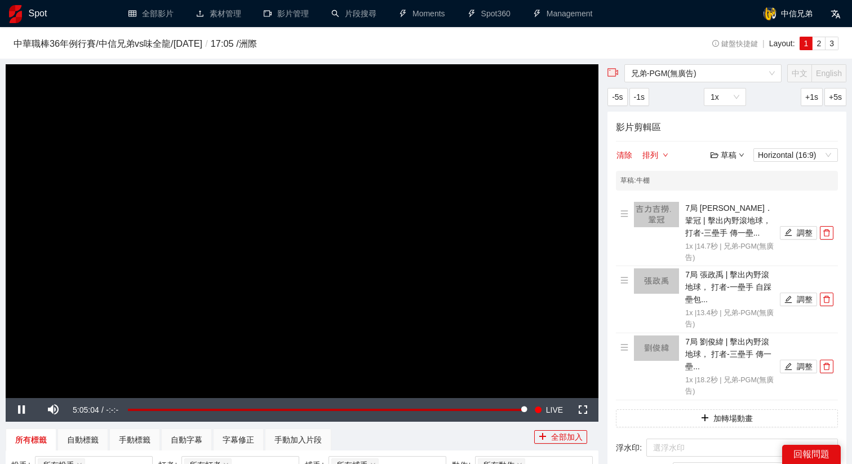
click at [720, 155] on div "草稿" at bounding box center [727, 155] width 34 height 12
click at [743, 243] on link "退出" at bounding box center [730, 238] width 26 height 9
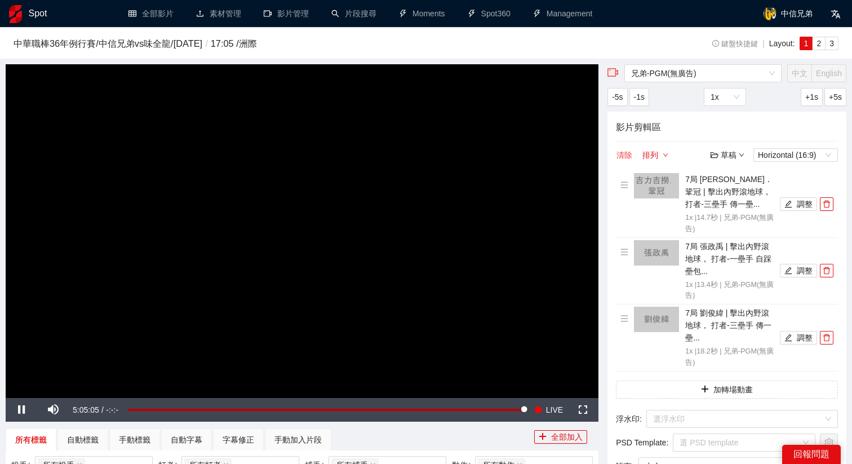
click at [622, 154] on button "清除" at bounding box center [624, 155] width 17 height 14
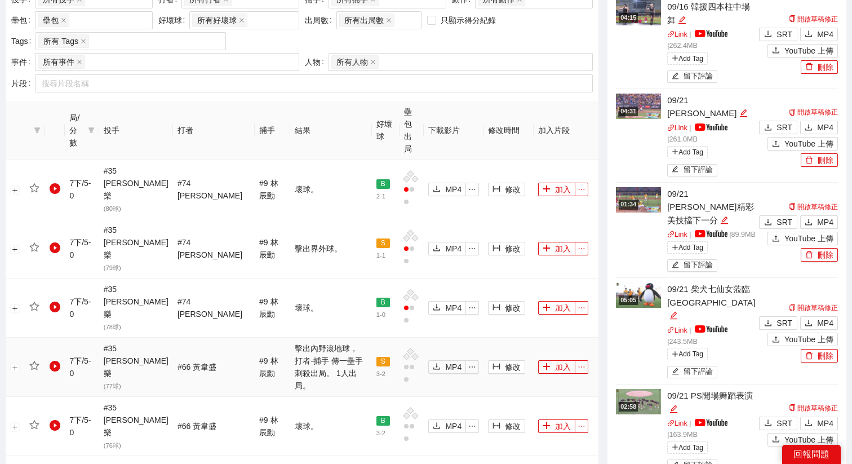
scroll to position [474, 0]
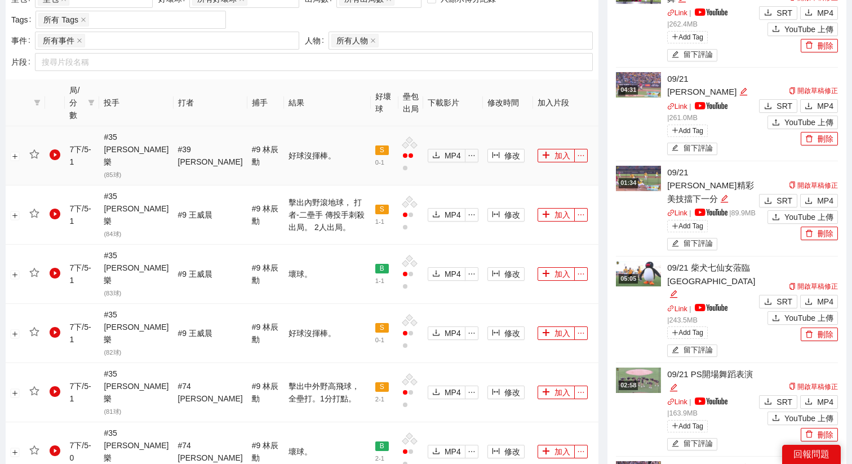
scroll to position [551, 0]
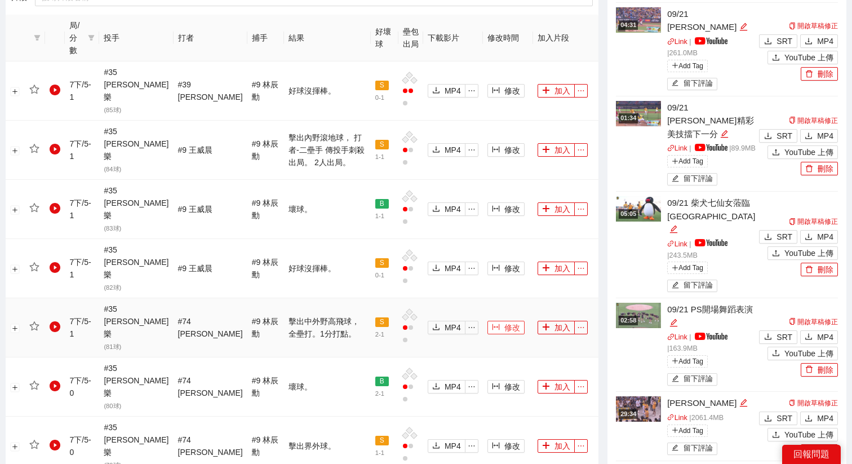
click at [510, 321] on span "修改" at bounding box center [512, 327] width 16 height 12
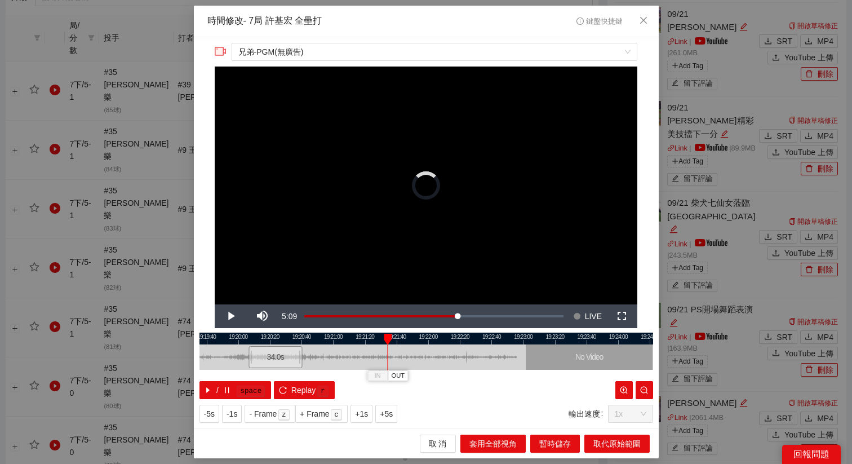
drag, startPoint x: 412, startPoint y: 354, endPoint x: 274, endPoint y: 363, distance: 138.9
click at [274, 363] on div "34.0 s" at bounding box center [275, 357] width 54 height 22
click at [290, 389] on button "Replay r" at bounding box center [304, 390] width 60 height 18
drag, startPoint x: 280, startPoint y: 354, endPoint x: 244, endPoint y: 353, distance: 36.0
click at [244, 353] on div "34.0 s" at bounding box center [244, 357] width 54 height 22
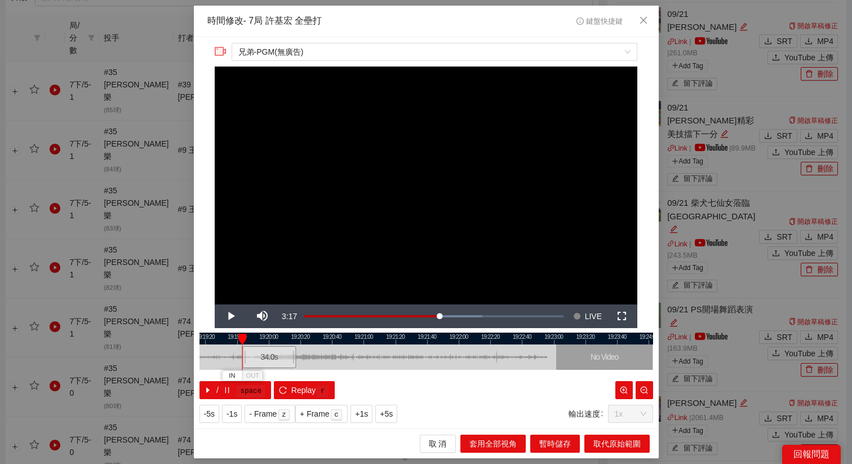
drag, startPoint x: 266, startPoint y: 337, endPoint x: 311, endPoint y: 341, distance: 45.3
click at [312, 341] on div at bounding box center [456, 338] width 453 height 12
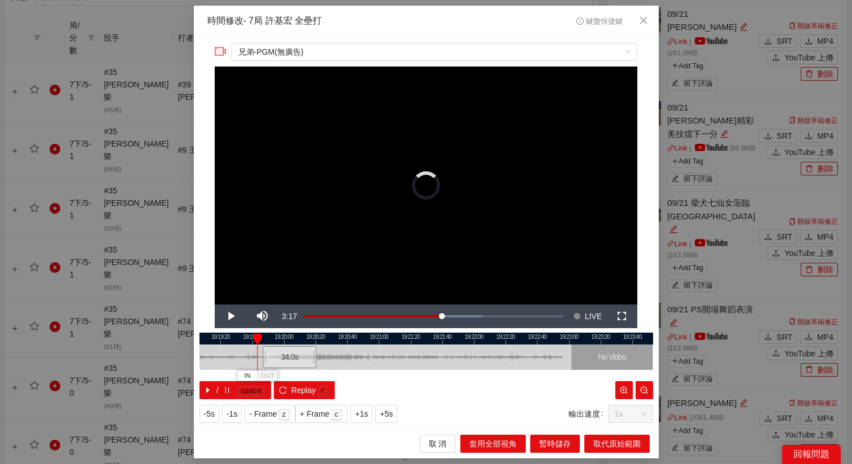
drag, startPoint x: 280, startPoint y: 358, endPoint x: 288, endPoint y: 358, distance: 7.9
click at [289, 358] on div "34.0 s" at bounding box center [289, 357] width 54 height 22
drag, startPoint x: 288, startPoint y: 358, endPoint x: 297, endPoint y: 358, distance: 8.4
click at [297, 358] on div "34.0 s" at bounding box center [300, 357] width 54 height 22
click at [295, 358] on div "34.0 s" at bounding box center [299, 357] width 54 height 22
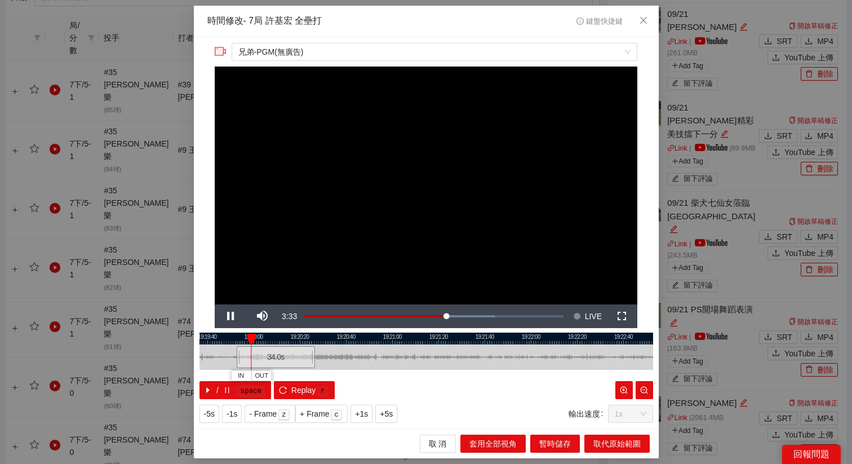
click at [304, 341] on div at bounding box center [429, 338] width 453 height 12
click at [385, 416] on span "+5s" at bounding box center [386, 413] width 13 height 12
click at [368, 416] on span "+1s" at bounding box center [361, 413] width 13 height 12
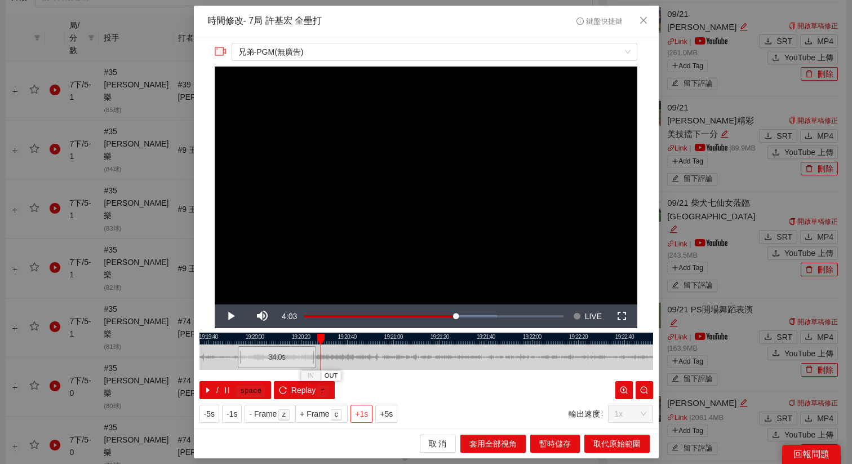
click at [368, 416] on span "+1s" at bounding box center [361, 413] width 13 height 12
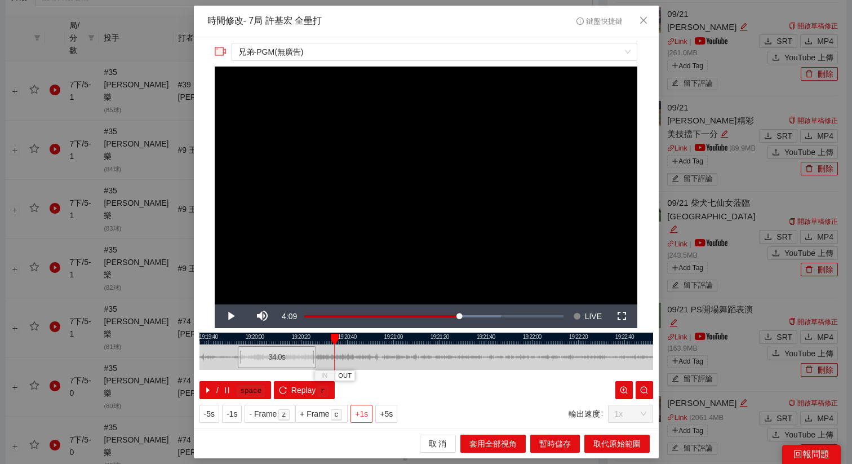
click at [368, 416] on span "+1s" at bounding box center [361, 413] width 13 height 12
click at [364, 409] on span "+1s" at bounding box center [361, 413] width 13 height 12
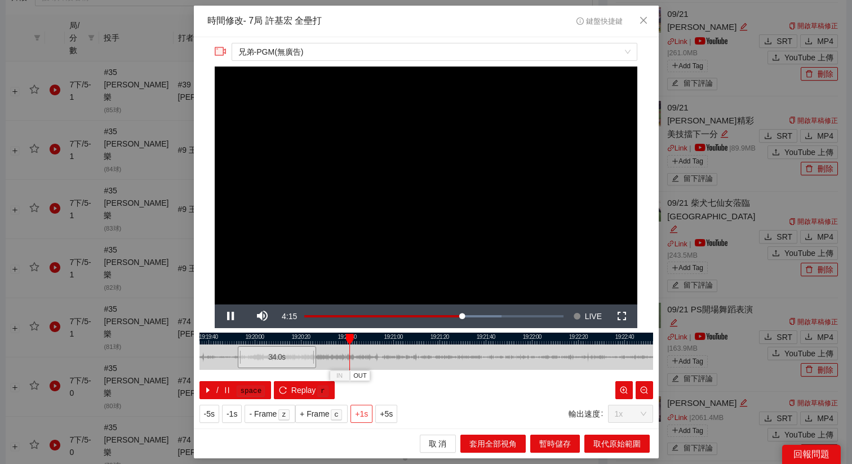
click at [364, 409] on span "+1s" at bounding box center [361, 413] width 13 height 12
click at [380, 377] on span "OUT" at bounding box center [375, 376] width 14 height 10
click at [366, 337] on div at bounding box center [425, 338] width 453 height 12
click at [386, 380] on span "OUT" at bounding box center [380, 376] width 14 height 10
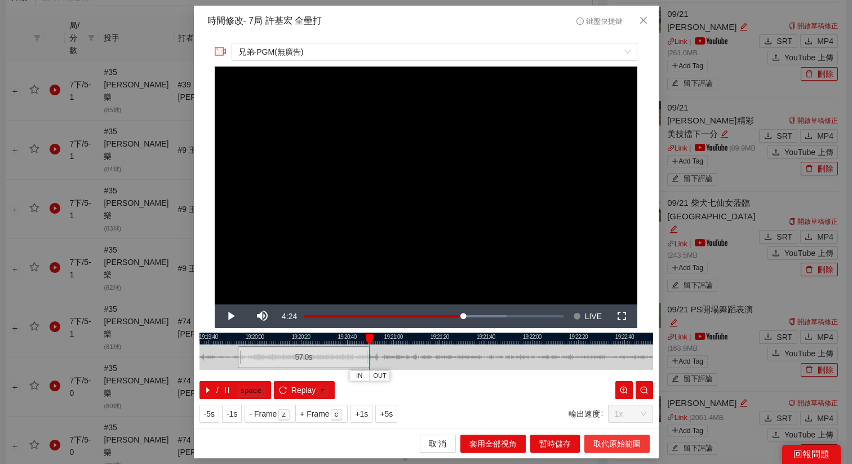
click at [607, 451] on button "取代原始範圍" at bounding box center [616, 443] width 65 height 18
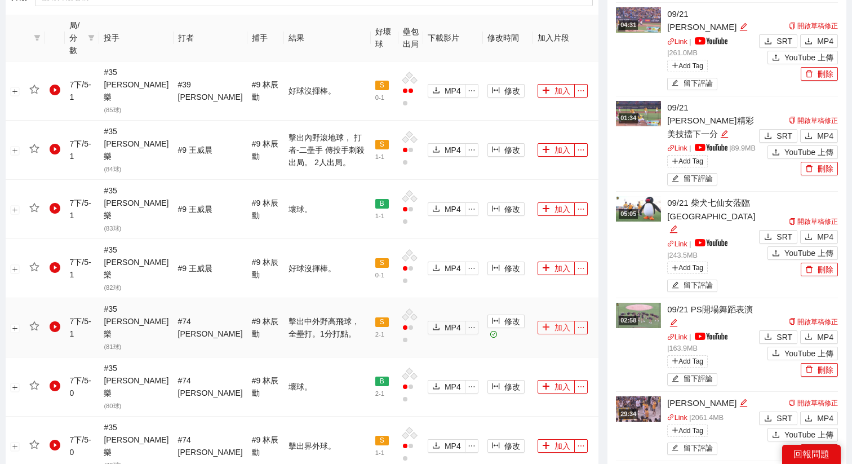
click at [547, 320] on button "加入" at bounding box center [555, 327] width 37 height 14
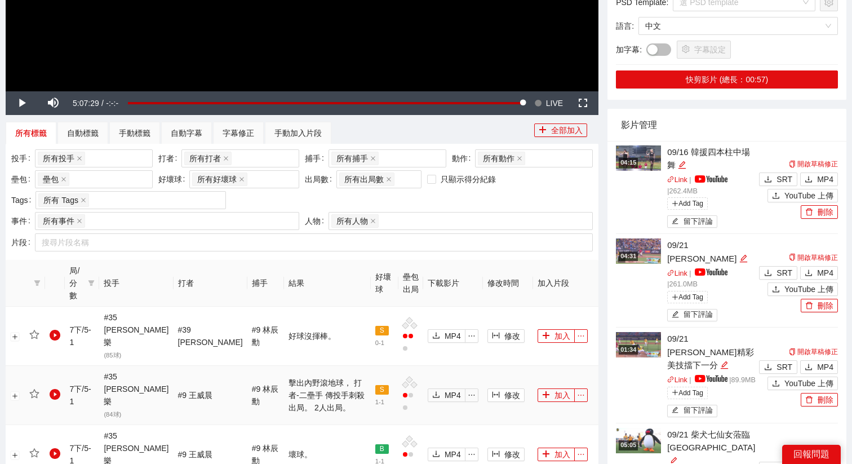
scroll to position [224, 0]
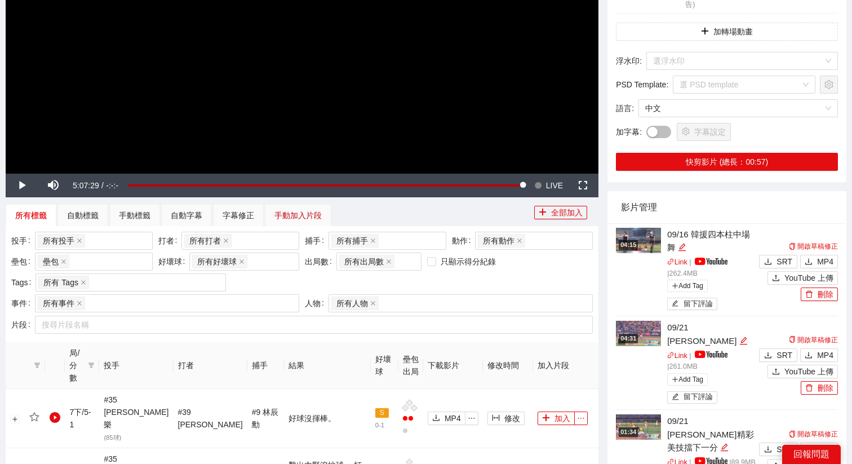
click at [305, 220] on div "手動加入片段" at bounding box center [297, 215] width 47 height 12
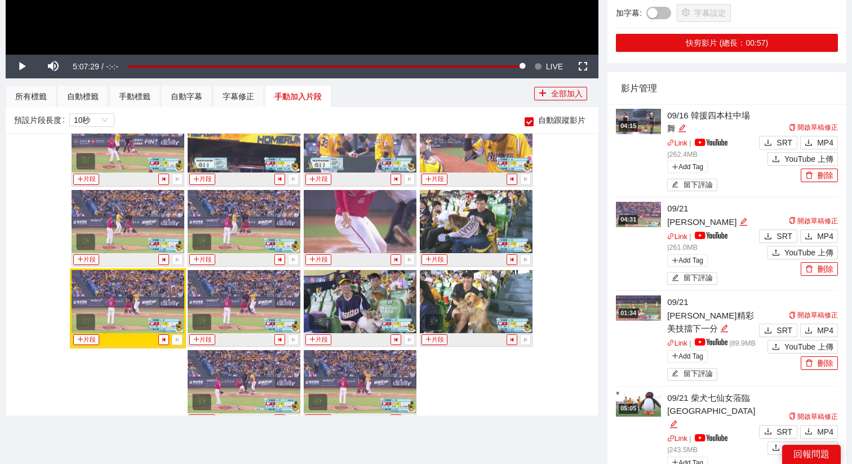
scroll to position [20394, 0]
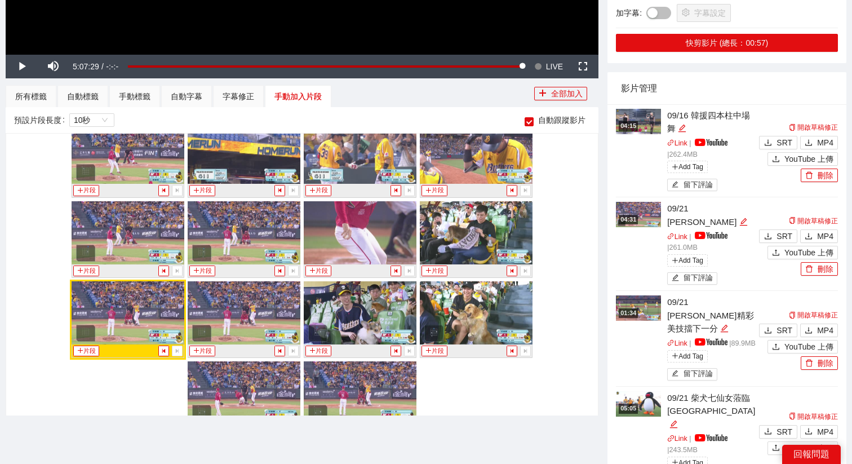
click at [382, 264] on img at bounding box center [360, 232] width 113 height 63
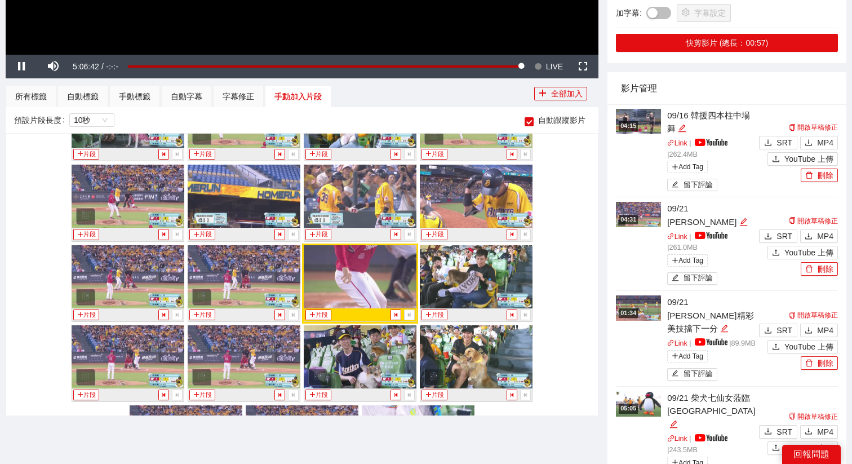
scroll to position [20316, 0]
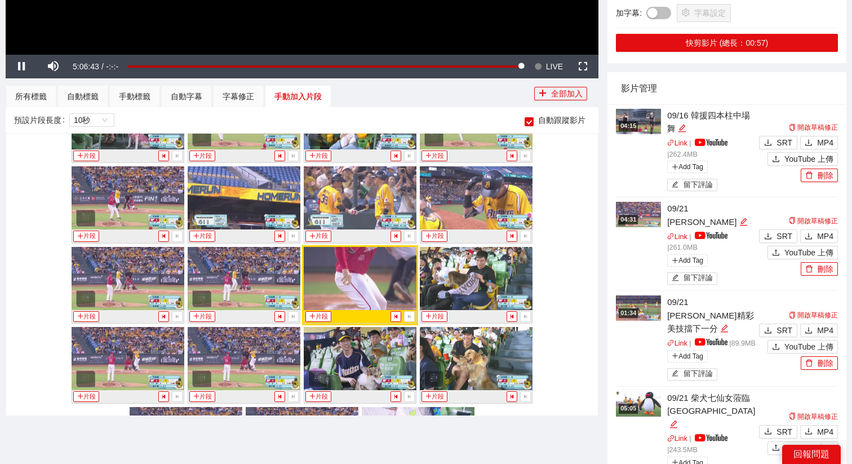
click at [318, 317] on button "片段" at bounding box center [318, 316] width 26 height 11
click at [140, 84] on div "**********" at bounding box center [301, 212] width 601 height 983
click at [149, 97] on div "手動標籤" at bounding box center [135, 96] width 32 height 12
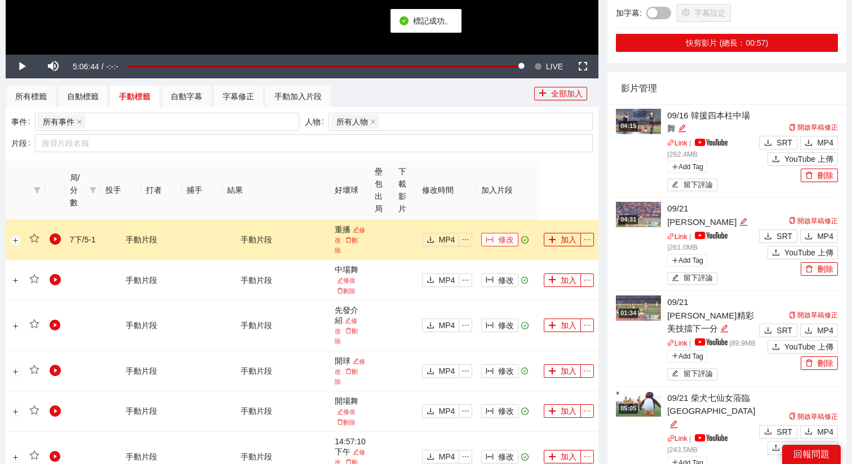
click at [502, 238] on span "修改" at bounding box center [506, 239] width 16 height 12
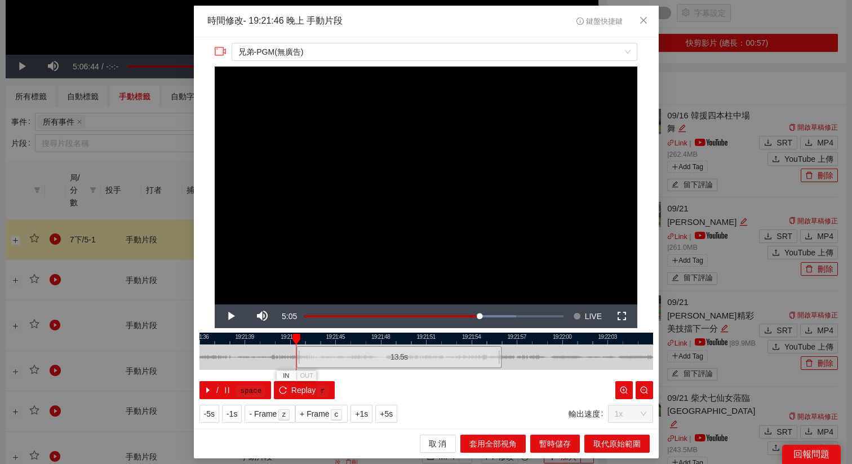
drag, startPoint x: 351, startPoint y: 355, endPoint x: 297, endPoint y: 363, distance: 54.6
click at [297, 363] on div at bounding box center [298, 356] width 7 height 25
drag, startPoint x: 297, startPoint y: 363, endPoint x: 281, endPoint y: 363, distance: 16.3
click at [281, 363] on div at bounding box center [281, 356] width 7 height 25
click at [298, 393] on span "Replay" at bounding box center [303, 390] width 25 height 12
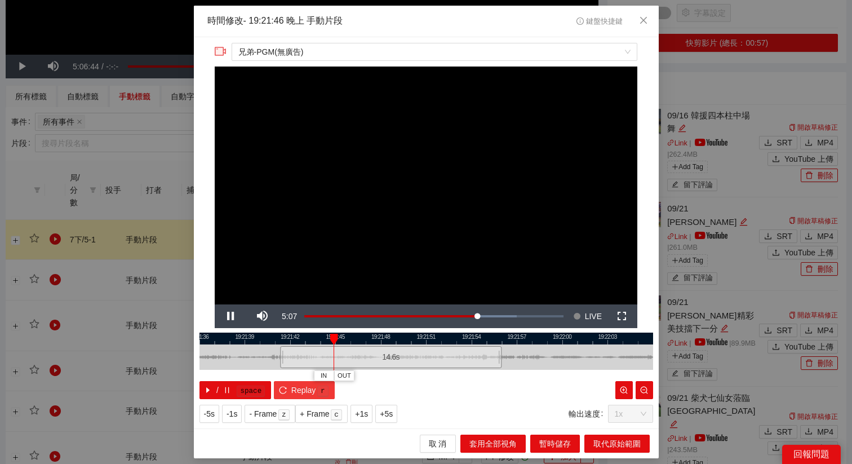
click at [293, 384] on span "Replay" at bounding box center [303, 390] width 25 height 12
click at [388, 406] on button "+5s" at bounding box center [386, 413] width 22 height 18
drag, startPoint x: 502, startPoint y: 346, endPoint x: 470, endPoint y: 345, distance: 32.1
click at [469, 345] on div at bounding box center [465, 356] width 7 height 25
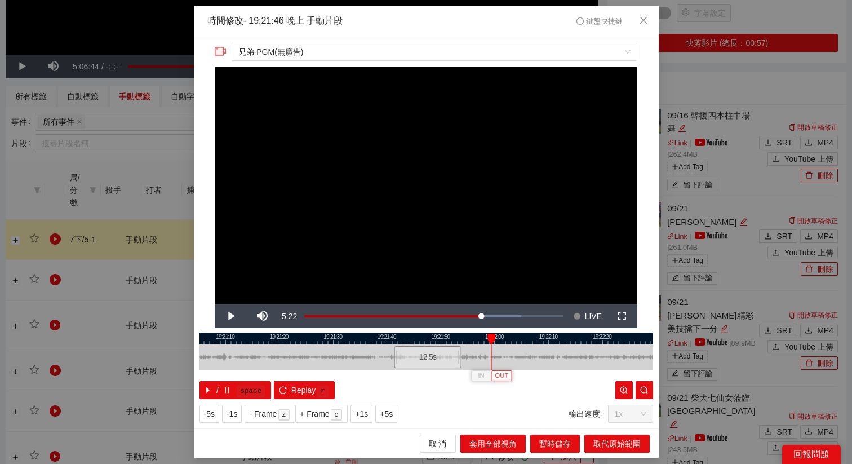
click at [506, 377] on span "OUT" at bounding box center [502, 376] width 14 height 10
click at [513, 378] on span "OUT" at bounding box center [510, 376] width 14 height 10
click at [603, 435] on button "取代原始範圍" at bounding box center [616, 443] width 65 height 18
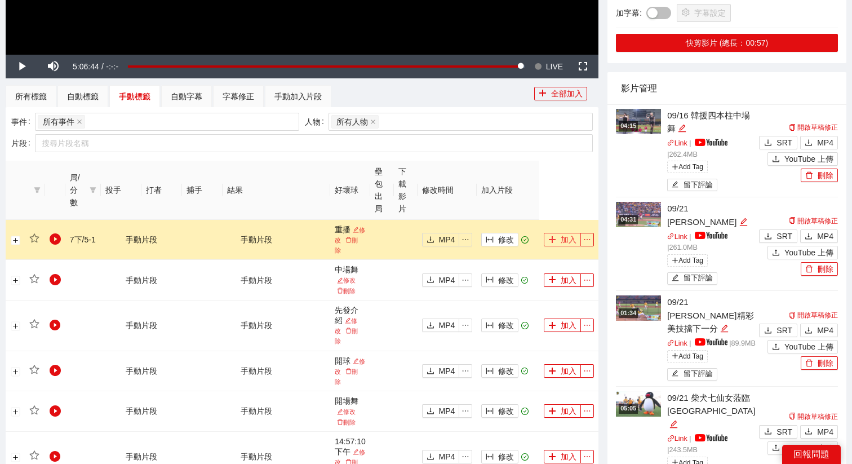
click at [559, 237] on button "加入" at bounding box center [561, 240] width 37 height 14
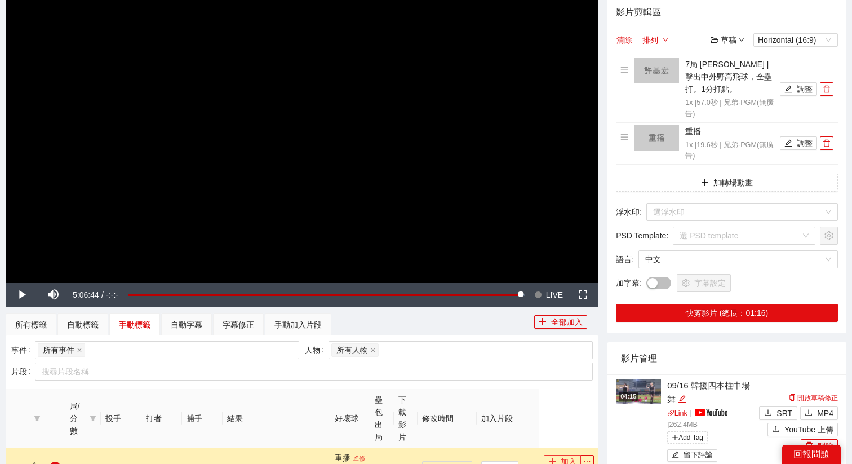
scroll to position [94, 0]
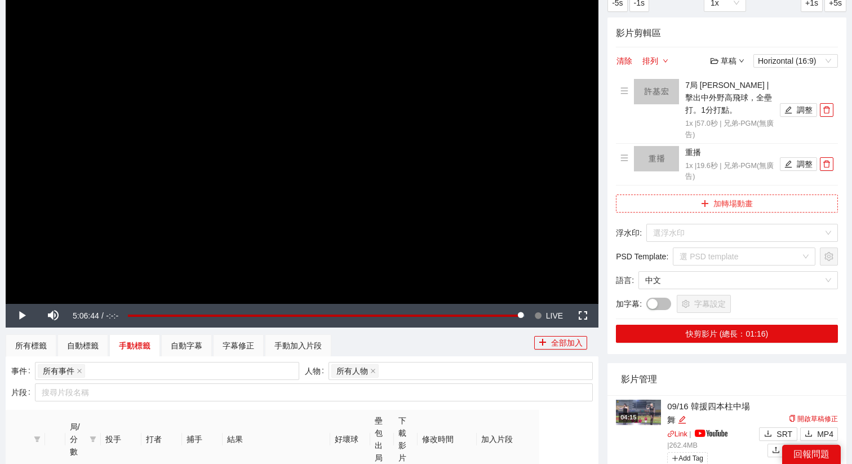
click at [707, 203] on icon "plus" at bounding box center [705, 203] width 8 height 8
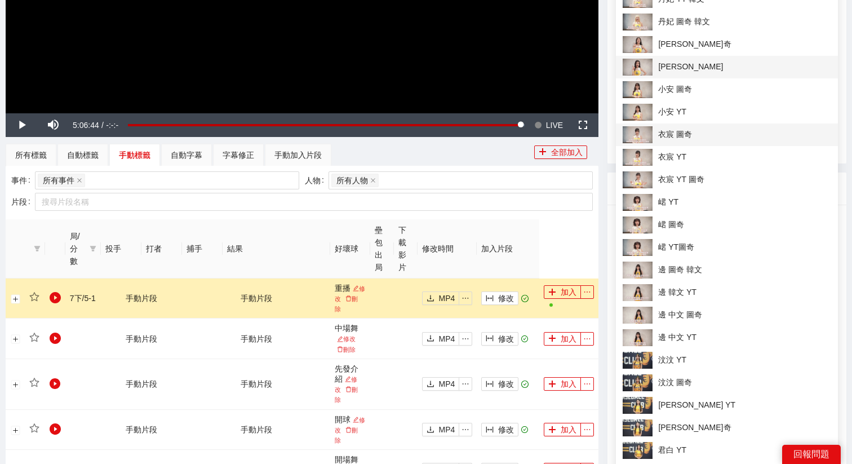
scroll to position [316, 0]
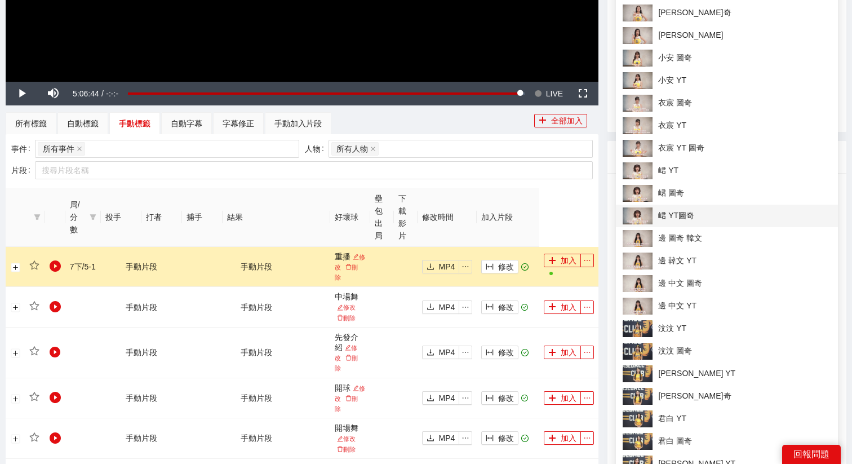
click at [665, 213] on span "峮 YT圖奇" at bounding box center [726, 215] width 208 height 17
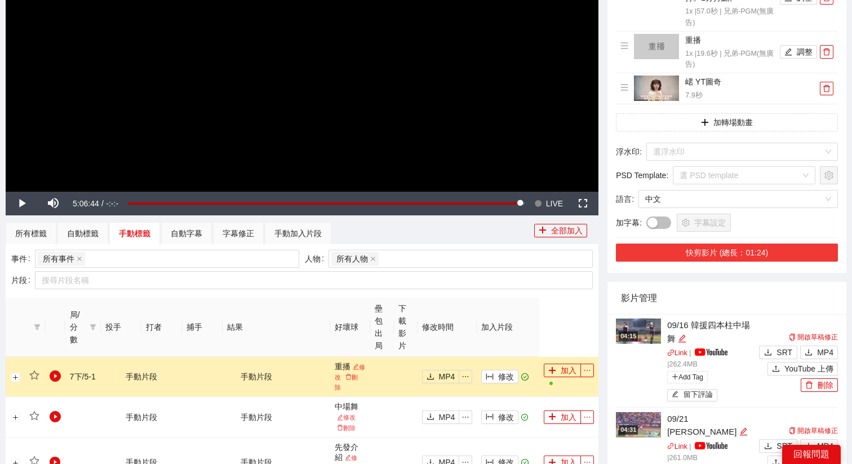
scroll to position [200, 0]
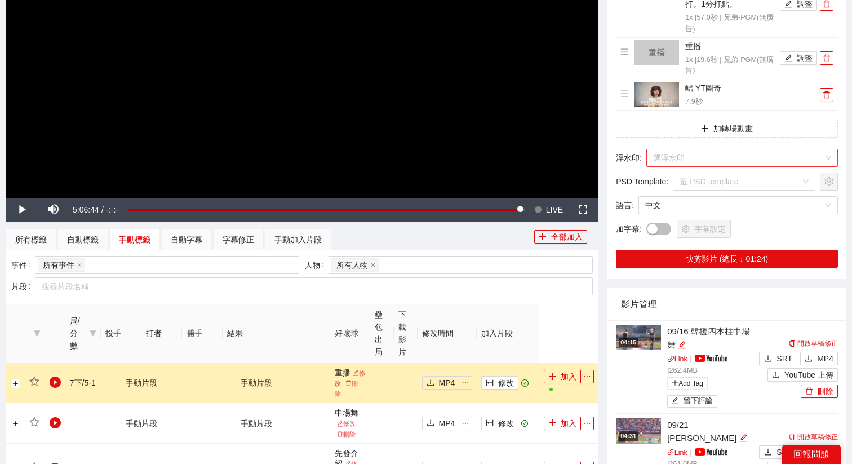
click at [687, 153] on input "search" at bounding box center [738, 157] width 170 height 17
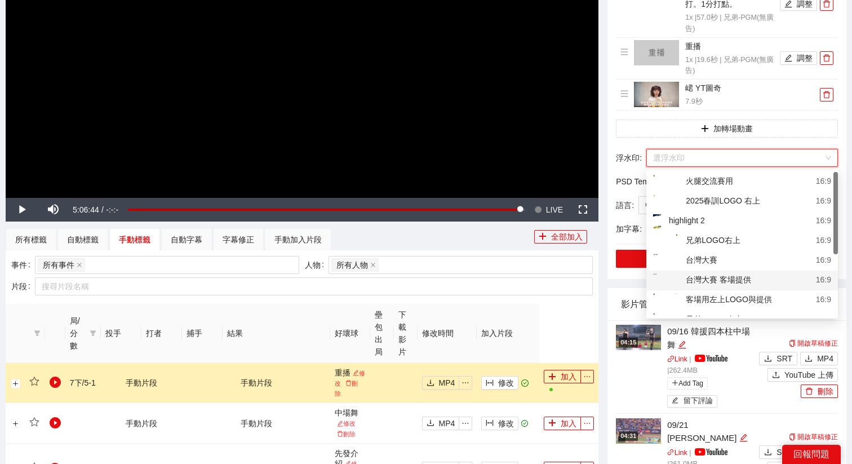
scroll to position [43, 0]
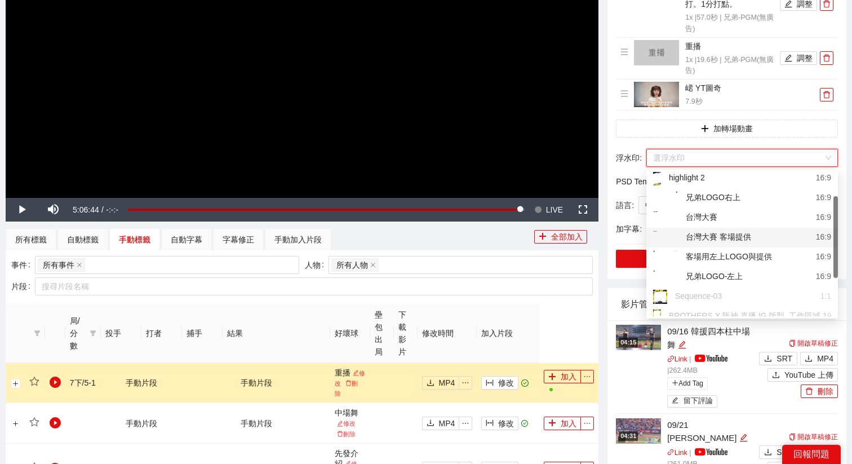
click at [685, 271] on div "兄弟LOGO-左上" at bounding box center [698, 277] width 90 height 14
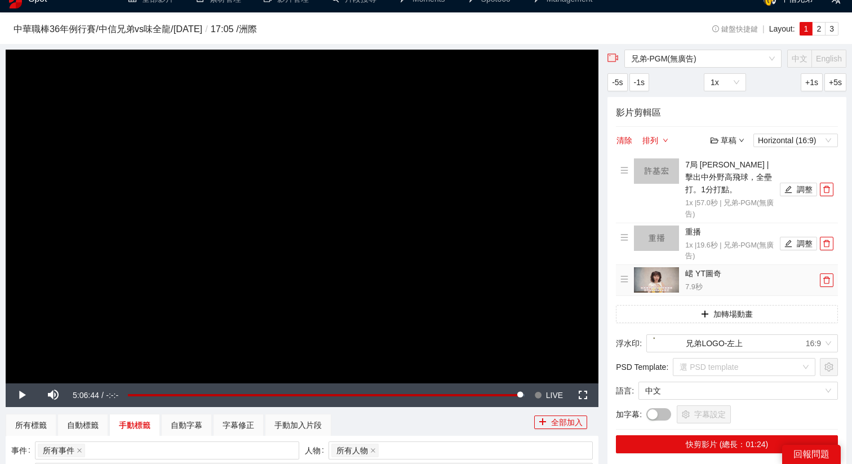
scroll to position [0, 0]
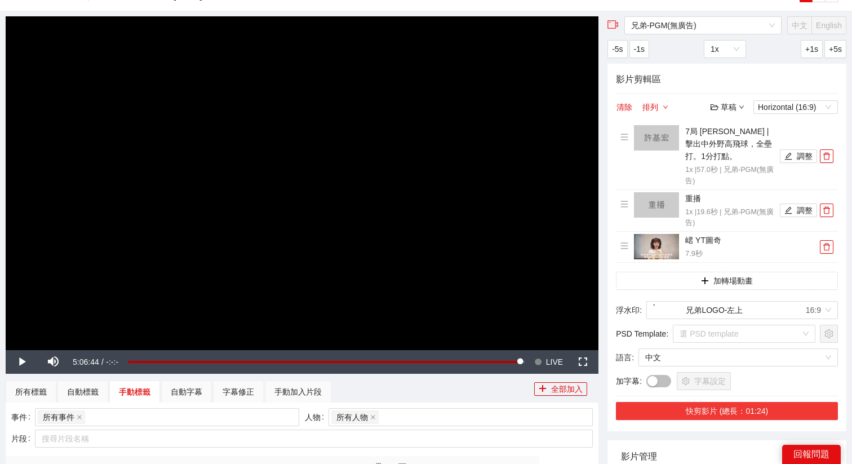
click at [705, 410] on button "快剪影片 (總長：01:24)" at bounding box center [727, 411] width 222 height 18
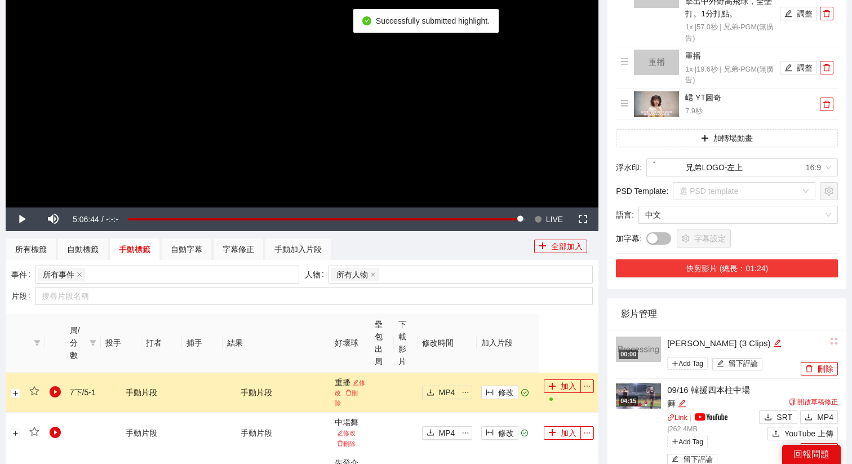
scroll to position [203, 0]
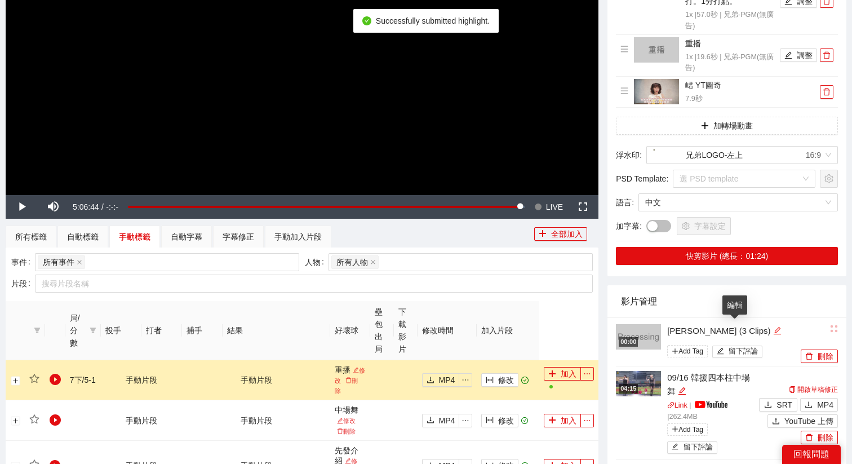
click at [773, 331] on icon "edit" at bounding box center [777, 330] width 8 height 8
drag, startPoint x: 737, startPoint y: 331, endPoint x: 697, endPoint y: 332, distance: 40.0
click at [697, 332] on textarea "**********" at bounding box center [725, 329] width 131 height 18
type textarea "*****"
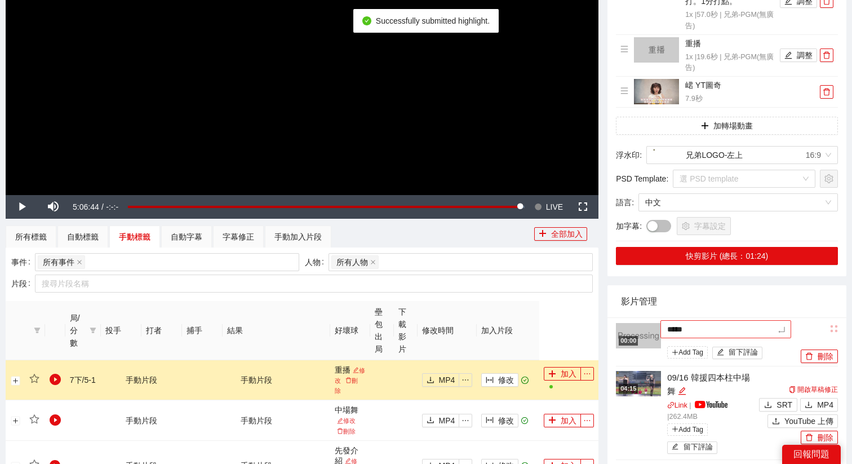
type textarea "***"
type textarea "****"
type textarea "*****"
type textarea "******"
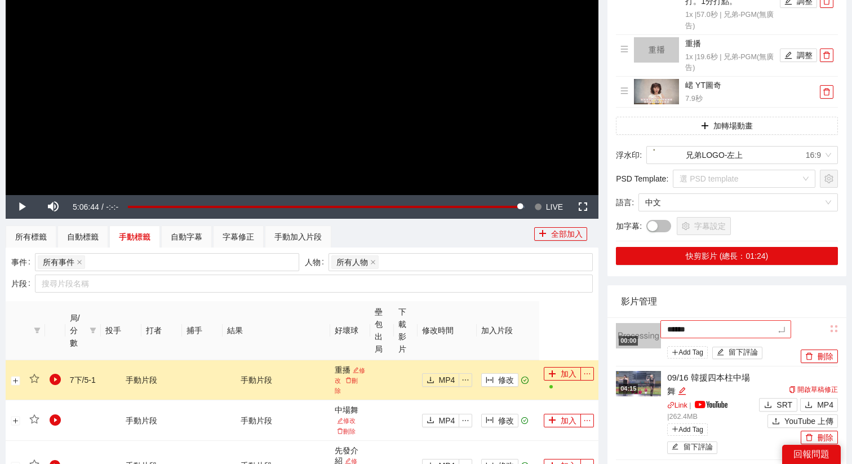
type textarea "******"
type textarea "*******"
type textarea "******"
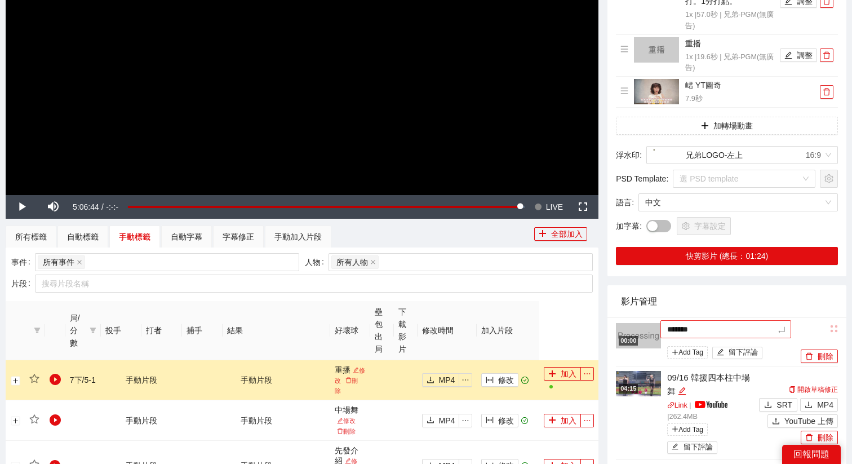
type textarea "*****"
type textarea "******"
type textarea "*******"
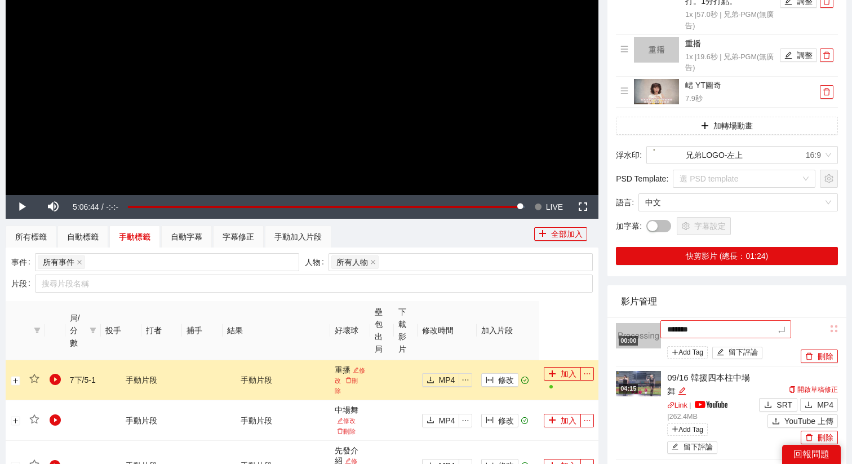
type textarea "*******"
click at [779, 330] on textarea "**********" at bounding box center [725, 329] width 131 height 18
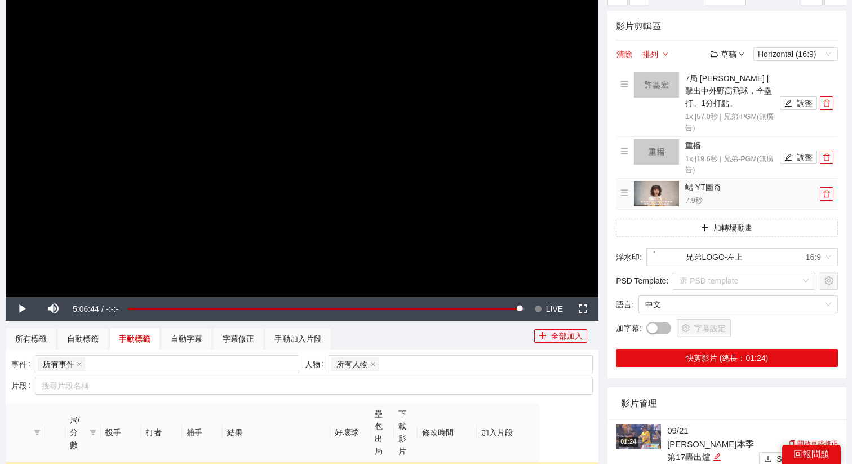
scroll to position [60, 0]
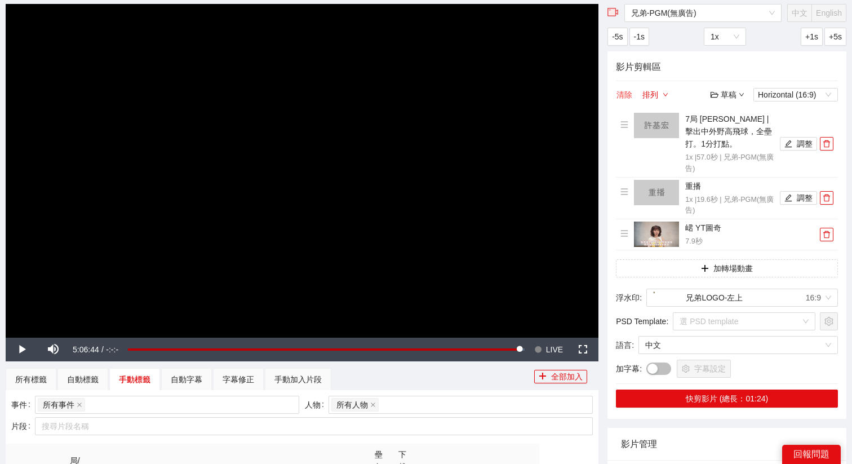
click at [630, 97] on button "清除" at bounding box center [624, 95] width 17 height 14
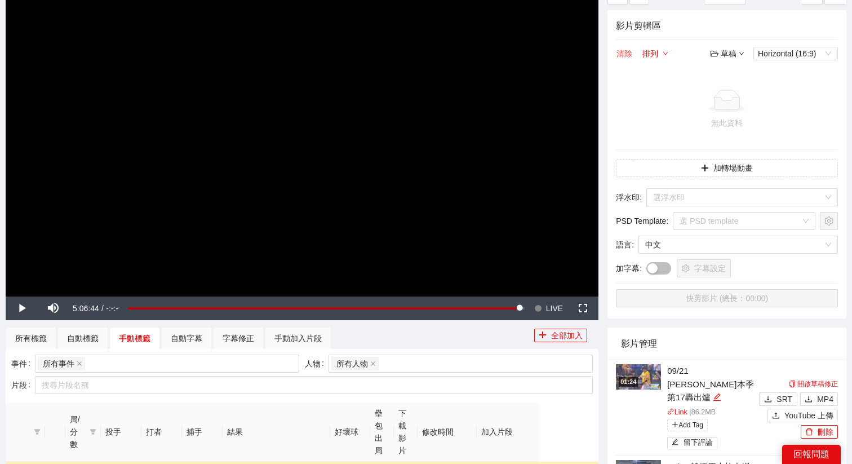
scroll to position [133, 0]
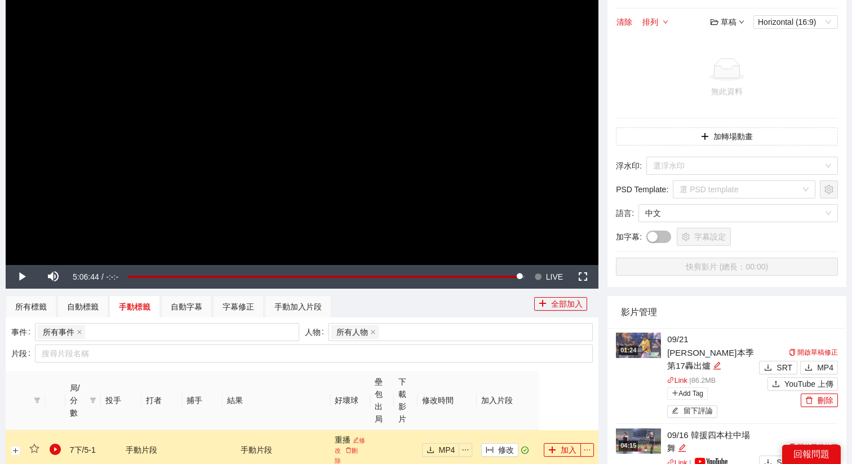
click at [645, 346] on img at bounding box center [638, 344] width 45 height 25
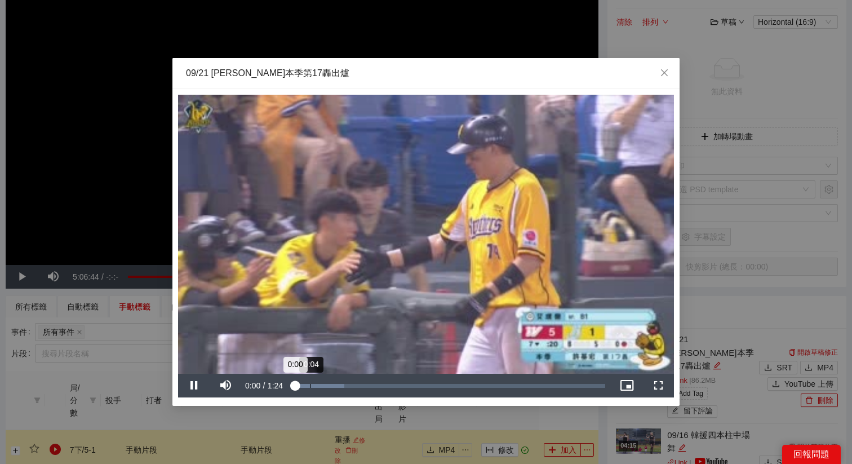
click at [310, 384] on div "Loaded : 16.61% 0:04 0:00" at bounding box center [448, 386] width 313 height 4
click at [317, 384] on div "0:06" at bounding box center [304, 386] width 24 height 4
click at [315, 382] on div "Loaded : 29.29% 0:07 0:10" at bounding box center [449, 385] width 324 height 24
click at [333, 382] on div "Loaded : 29.29% 0:10 0:08" at bounding box center [449, 385] width 324 height 24
click at [349, 384] on div "Loaded : 31.03% 0:15 0:11" at bounding box center [448, 386] width 313 height 4
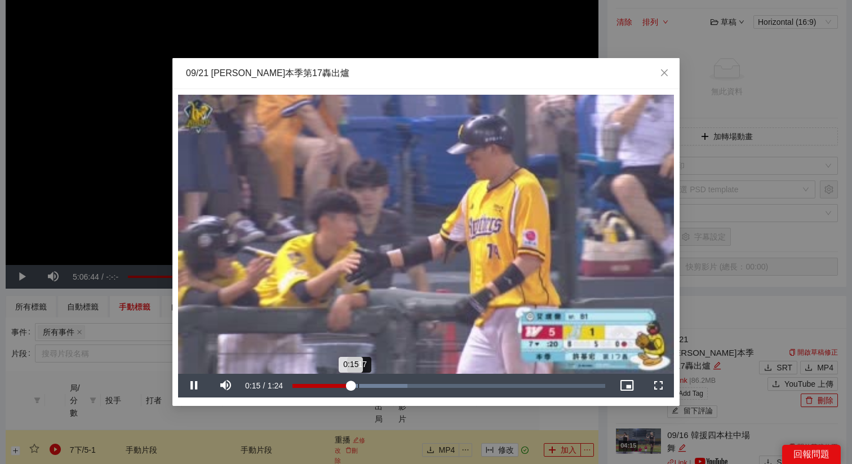
click at [362, 385] on div "Loaded : 36.68% 0:17 0:15" at bounding box center [448, 386] width 313 height 4
click at [383, 382] on div "Loaded : 40.89% 0:24 0:19" at bounding box center [449, 385] width 324 height 24
click at [402, 381] on div "Loaded : 48.14% 0:29 0:24" at bounding box center [449, 385] width 324 height 24
click at [429, 380] on div "Loaded : 61.76% 0:37 0:31" at bounding box center [449, 385] width 324 height 24
click at [468, 375] on div "Loaded : 70.65% 0:47 0:47" at bounding box center [449, 385] width 324 height 24
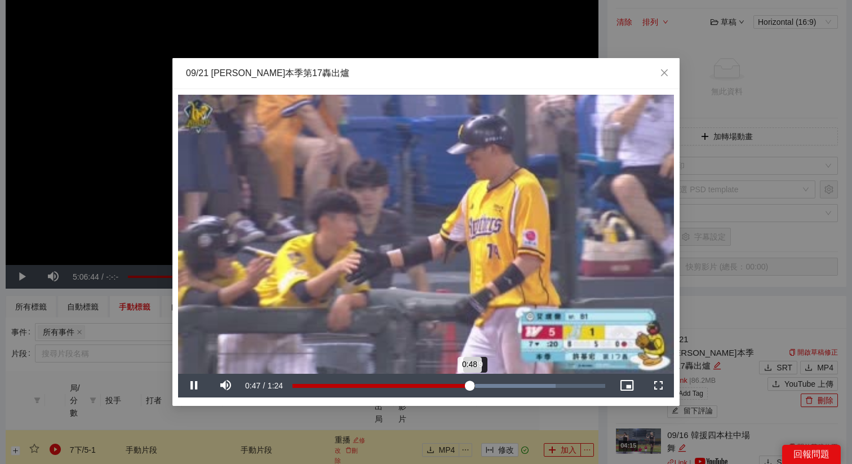
click at [491, 381] on div "Loaded : 84.16% 0:49 0:48" at bounding box center [449, 385] width 324 height 24
click at [524, 380] on div "Loaded : 94.04% 0:56 0:54" at bounding box center [449, 385] width 324 height 24
click at [538, 384] on div "1:06" at bounding box center [537, 386] width 1 height 4
click at [666, 74] on icon "close" at bounding box center [664, 72] width 9 height 9
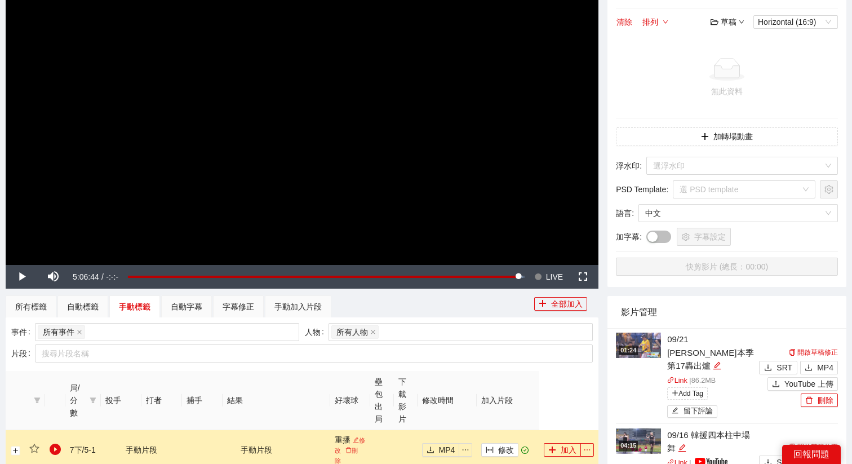
click at [630, 345] on div "01:24" at bounding box center [627, 350] width 19 height 10
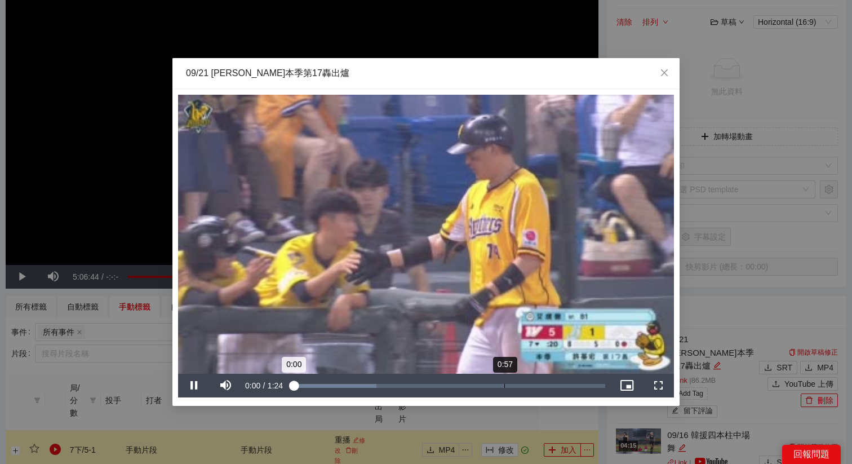
click at [522, 389] on div "Loaded : 26.89% 0:57 0:00" at bounding box center [449, 385] width 324 height 24
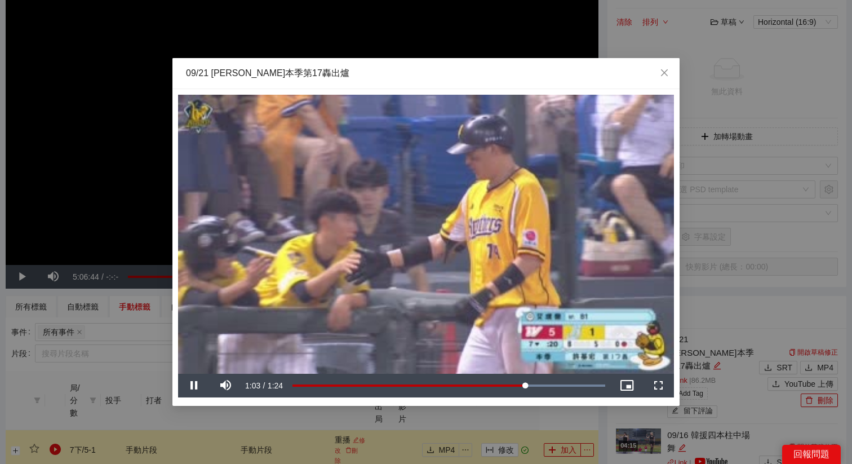
click at [449, 317] on video "Video Player" at bounding box center [426, 234] width 496 height 279
click at [420, 75] on div "09/21 [PERSON_NAME]本季第17轟出爐" at bounding box center [426, 73] width 480 height 12
click at [752, 278] on div "**********" at bounding box center [426, 232] width 852 height 464
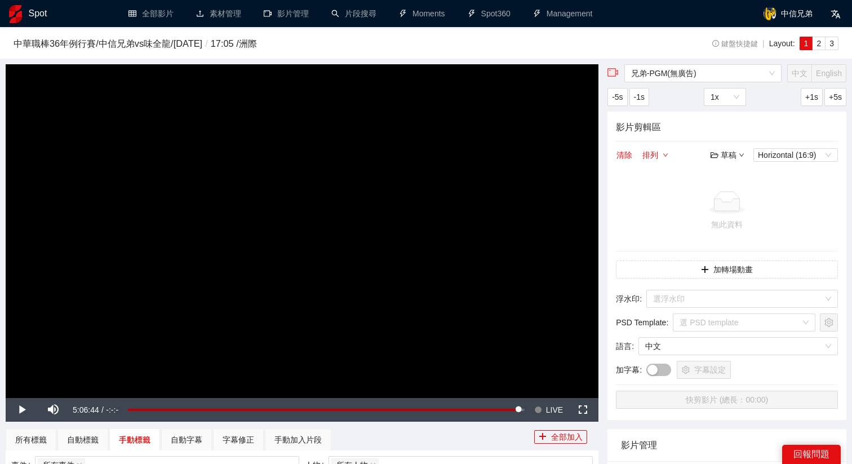
scroll to position [133, 0]
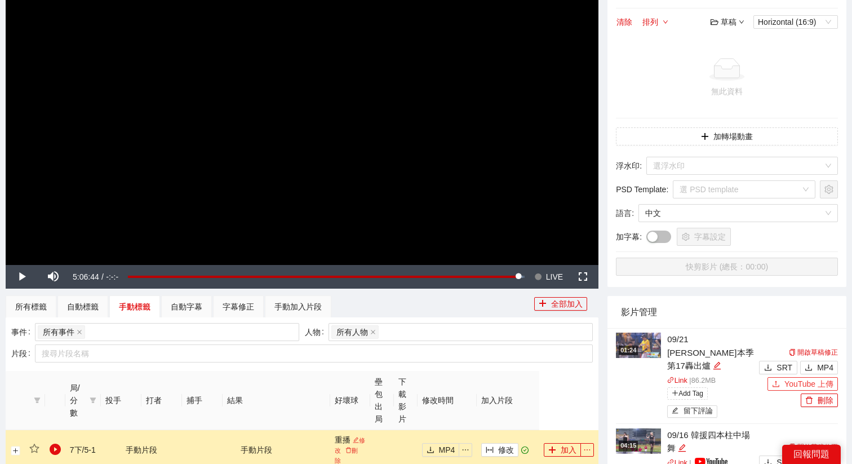
click at [810, 381] on span "YouTube 上傳" at bounding box center [808, 383] width 49 height 12
type textarea "**********"
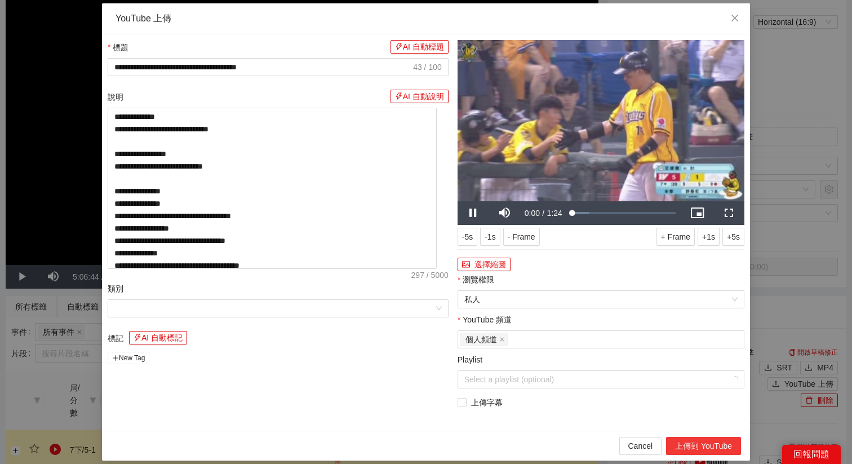
click at [703, 441] on button "上傳到 YouTube" at bounding box center [703, 445] width 75 height 18
click at [783, 186] on div "**********" at bounding box center [426, 232] width 852 height 464
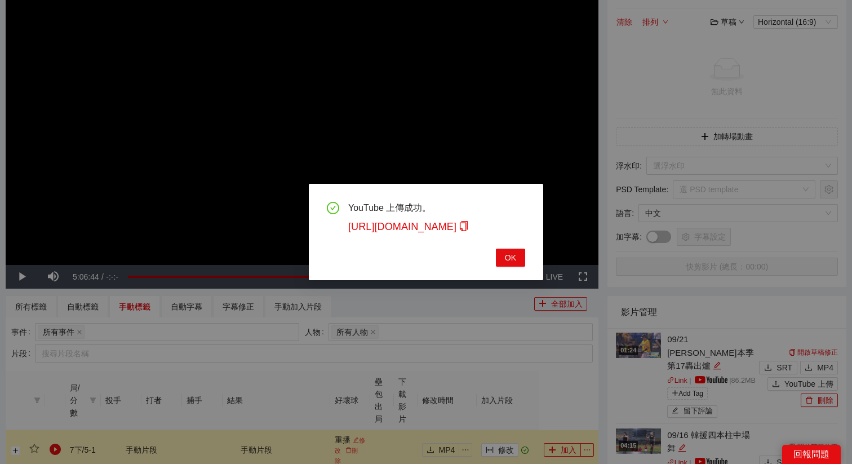
click at [316, 162] on div "YouTube 上傳成功。 [URL][DOMAIN_NAME] OK" at bounding box center [426, 232] width 852 height 464
click at [509, 265] on button "OK" at bounding box center [510, 257] width 29 height 18
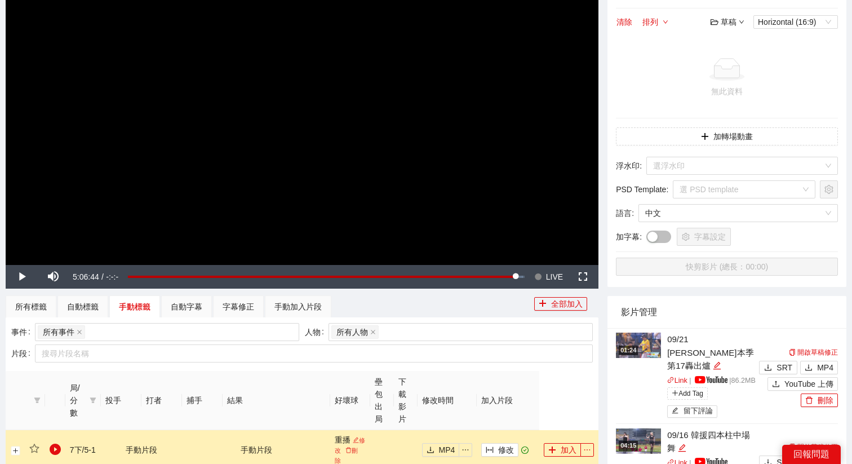
click at [491, 176] on video "Video Player" at bounding box center [302, 97] width 592 height 333
click at [553, 270] on span "LIVE" at bounding box center [554, 277] width 17 height 24
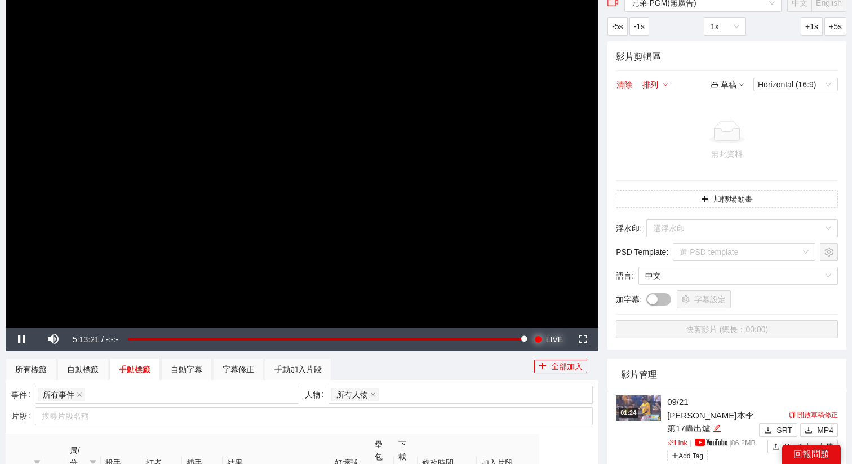
scroll to position [39, 0]
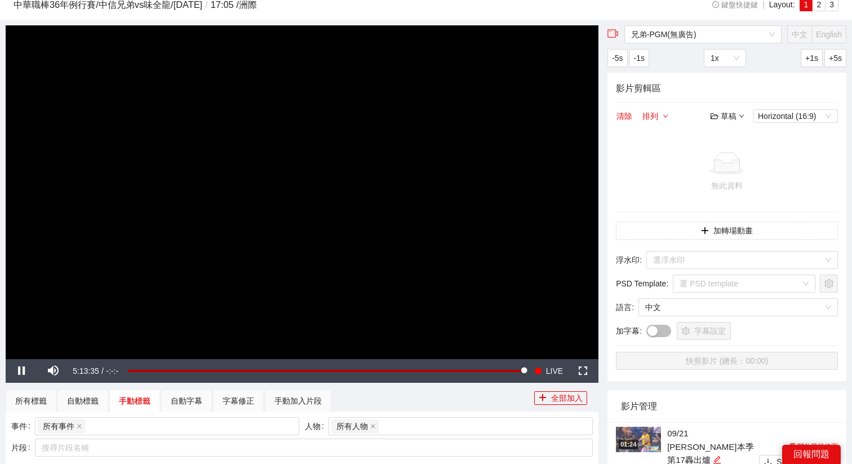
click at [722, 110] on div "草稿" at bounding box center [727, 116] width 34 height 12
click at [721, 136] on link "開啟" at bounding box center [730, 136] width 26 height 9
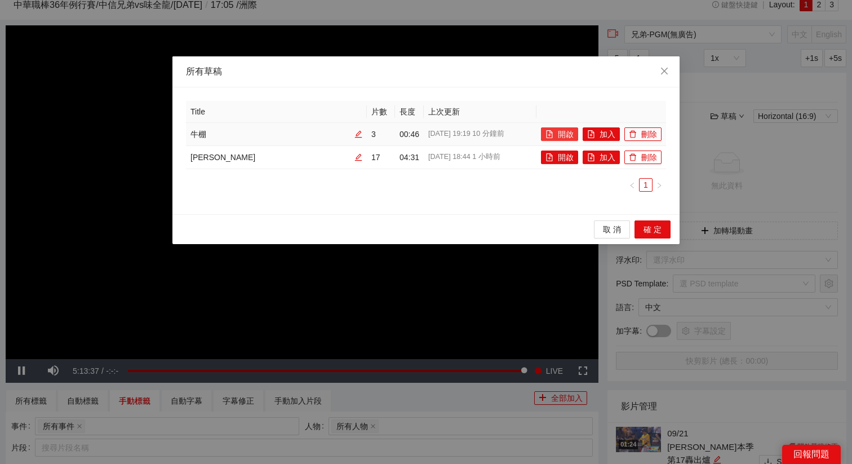
click at [551, 130] on icon "file-add" at bounding box center [549, 134] width 8 height 8
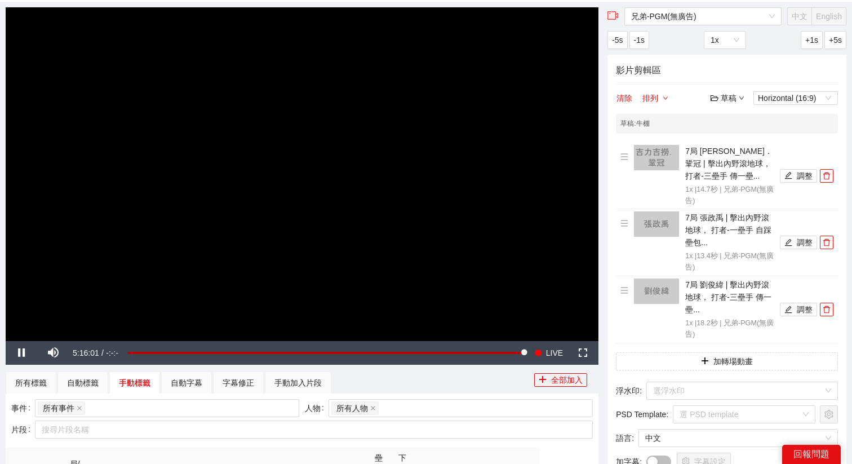
scroll to position [64, 0]
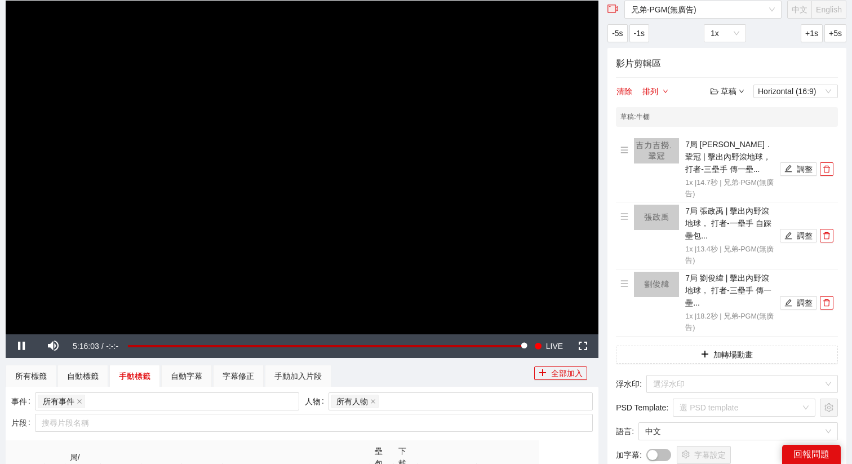
click at [310, 135] on video "Video Player" at bounding box center [302, 167] width 592 height 333
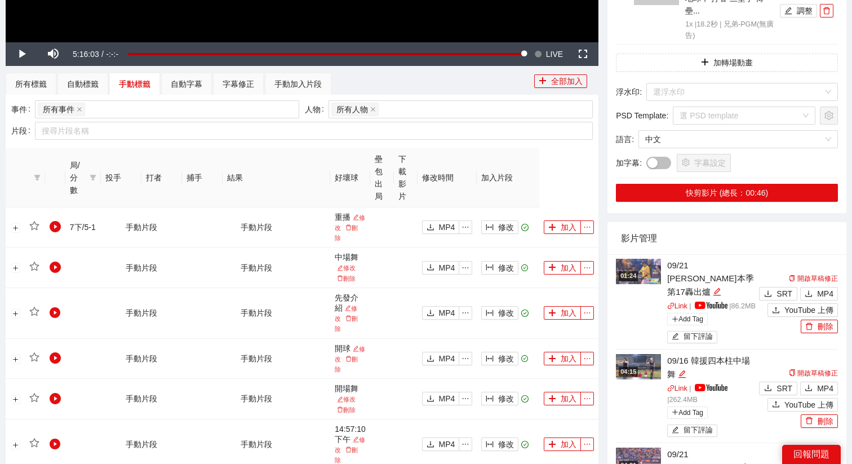
scroll to position [358, 0]
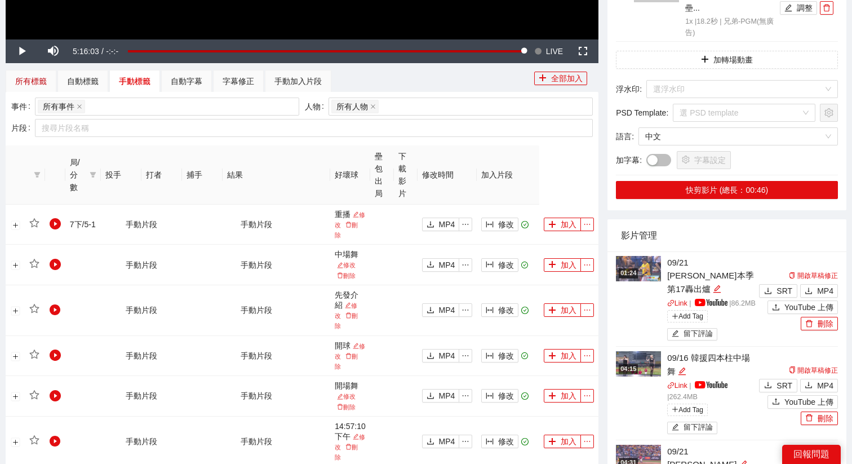
click at [33, 83] on div "所有標籤" at bounding box center [31, 81] width 32 height 12
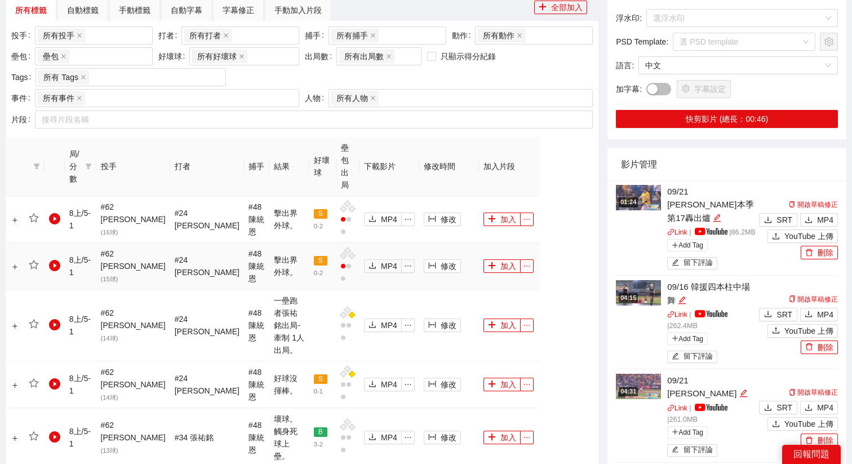
scroll to position [444, 0]
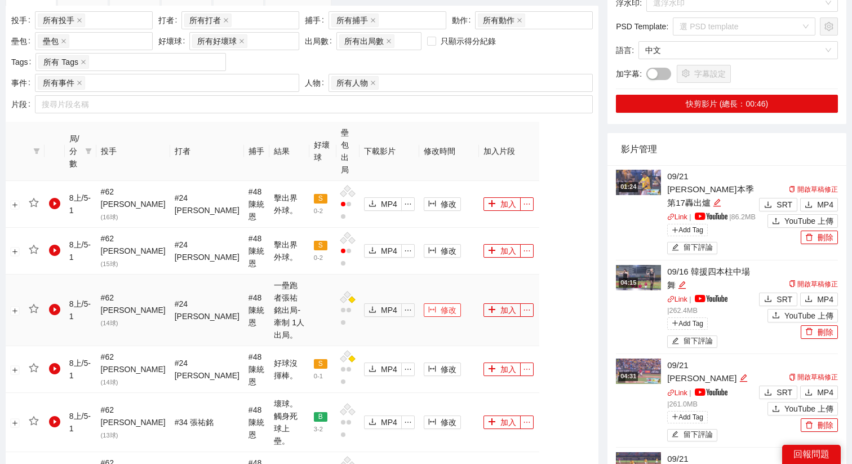
click at [440, 304] on span "修改" at bounding box center [448, 310] width 16 height 12
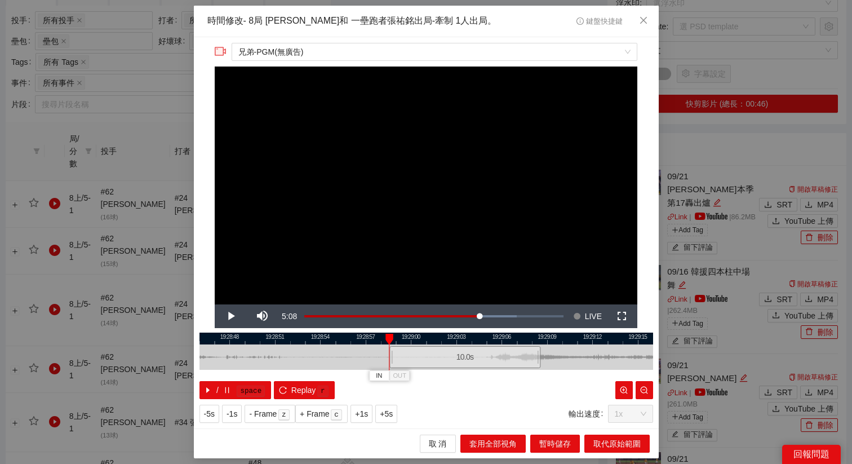
drag, startPoint x: 391, startPoint y: 360, endPoint x: 430, endPoint y: 360, distance: 38.9
click at [430, 360] on div "10.0 s" at bounding box center [464, 357] width 151 height 22
drag, startPoint x: 423, startPoint y: 350, endPoint x: 459, endPoint y: 351, distance: 36.1
click at [459, 351] on div "10.0 s" at bounding box center [499, 357] width 151 height 22
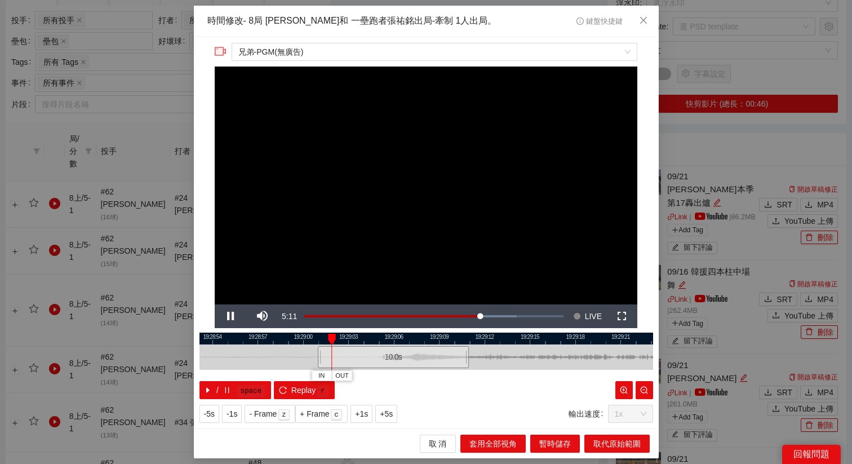
drag, startPoint x: 475, startPoint y: 333, endPoint x: 341, endPoint y: 353, distance: 135.5
click at [341, 353] on div "19:28:51 19:28:54 19:28:57 19:29:00 19:29:03 19:29:06 19:29:09 19:29:12 19:29:1…" at bounding box center [425, 365] width 453 height 66
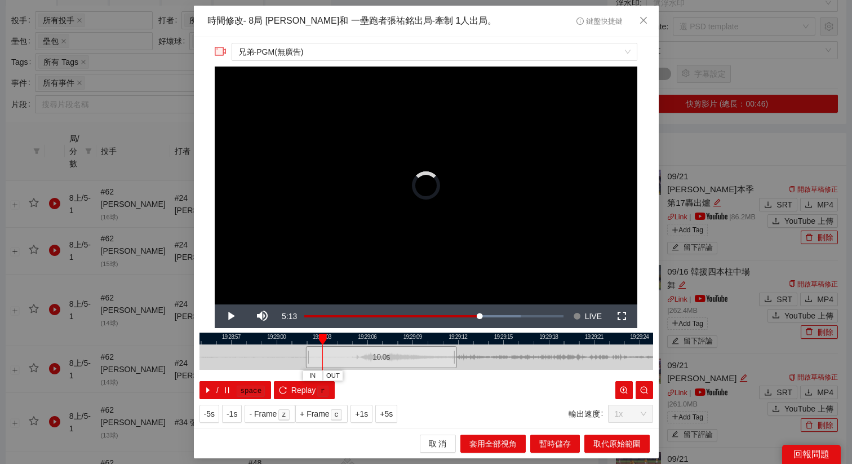
drag, startPoint x: 345, startPoint y: 353, endPoint x: 359, endPoint y: 355, distance: 14.8
click at [359, 355] on div "10.0 s" at bounding box center [380, 357] width 151 height 22
drag, startPoint x: 471, startPoint y: 328, endPoint x: 460, endPoint y: 340, distance: 16.3
click at [460, 340] on div "**********" at bounding box center [426, 232] width 465 height 391
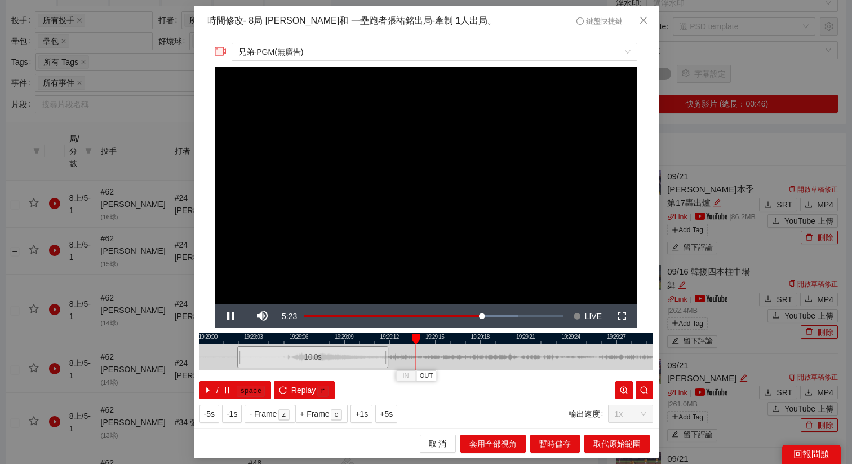
drag, startPoint x: 529, startPoint y: 333, endPoint x: 462, endPoint y: 352, distance: 70.1
click at [462, 352] on div "19:28:57 19:29:00 19:29:03 19:29:06 19:29:09 19:29:12 19:29:15 19:29:18 19:29:2…" at bounding box center [425, 365] width 453 height 66
click at [399, 336] on div at bounding box center [425, 338] width 453 height 12
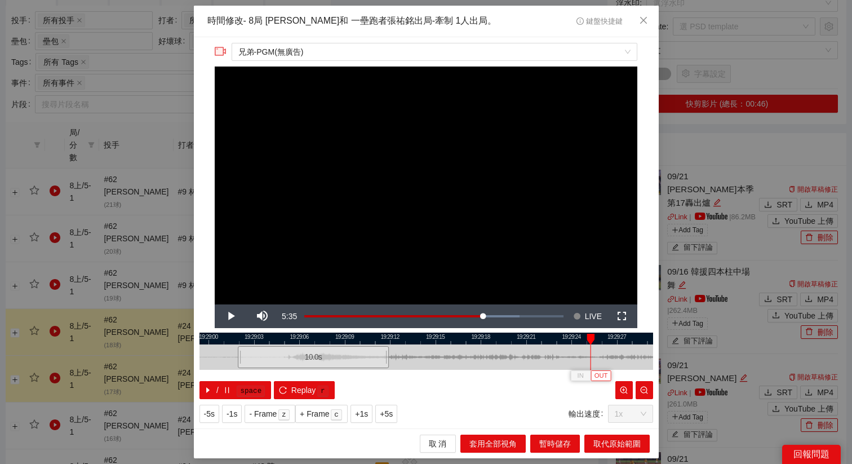
click at [607, 380] on button "OUT" at bounding box center [600, 375] width 20 height 11
click at [612, 435] on button "取代原始範圍" at bounding box center [616, 443] width 65 height 18
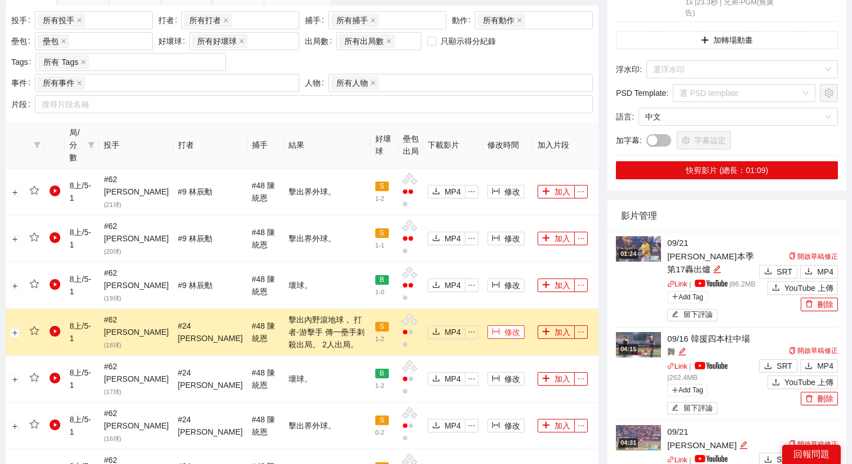
click at [496, 325] on button "修改" at bounding box center [505, 332] width 37 height 14
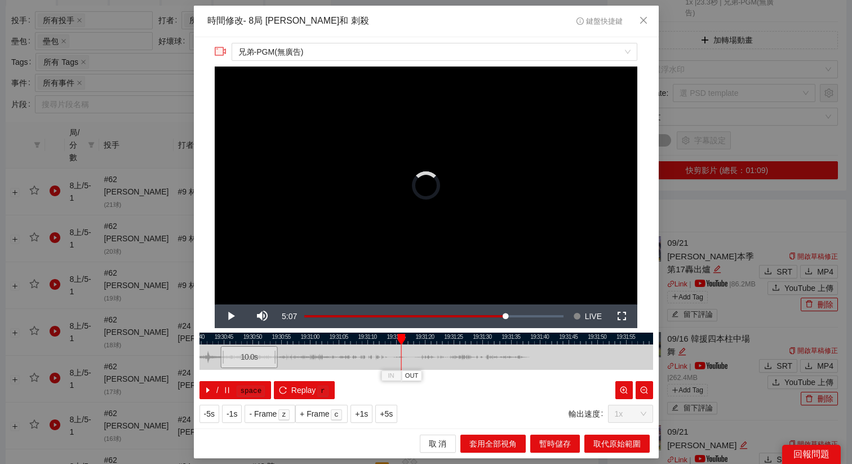
drag, startPoint x: 433, startPoint y: 351, endPoint x: 252, endPoint y: 353, distance: 180.8
click at [252, 353] on div "10.0 s" at bounding box center [248, 357] width 57 height 22
click at [291, 387] on span "Replay" at bounding box center [303, 390] width 25 height 12
drag, startPoint x: 338, startPoint y: 338, endPoint x: 523, endPoint y: 345, distance: 184.3
click at [522, 345] on div "19:30:05 19:30:10 19:30:15 19:30:20 19:30:25 19:30:30 19:30:35 19:30:40 19:30:4…" at bounding box center [425, 365] width 453 height 66
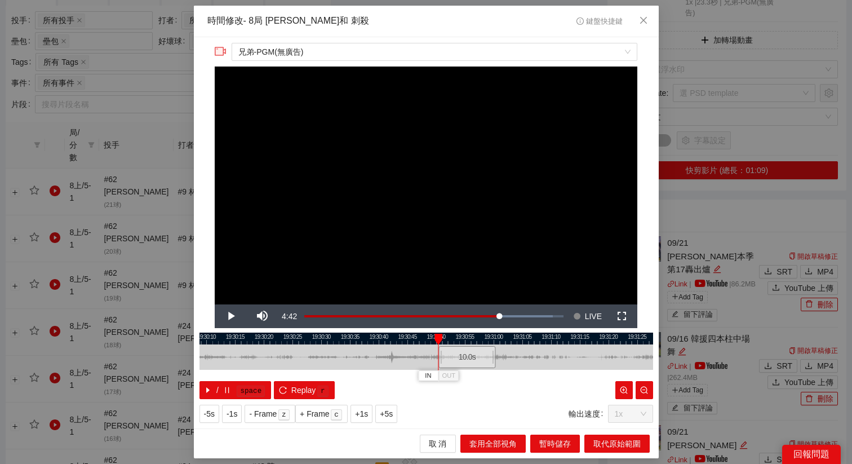
drag, startPoint x: 433, startPoint y: 357, endPoint x: 467, endPoint y: 360, distance: 34.6
click at [467, 360] on div "10.0 s" at bounding box center [466, 357] width 57 height 22
drag, startPoint x: 467, startPoint y: 360, endPoint x: 452, endPoint y: 360, distance: 14.6
click at [452, 360] on div "10.0 s" at bounding box center [452, 357] width 57 height 22
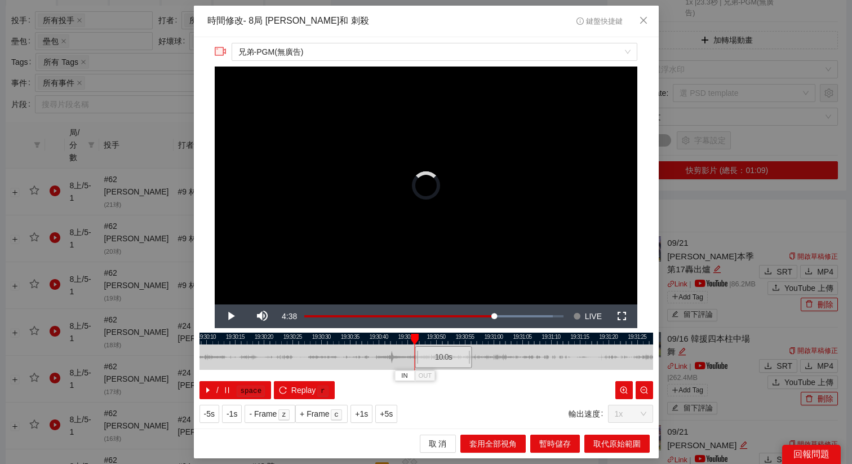
drag, startPoint x: 452, startPoint y: 360, endPoint x: 443, endPoint y: 360, distance: 9.0
click at [443, 360] on div "10.0 s" at bounding box center [443, 357] width 57 height 22
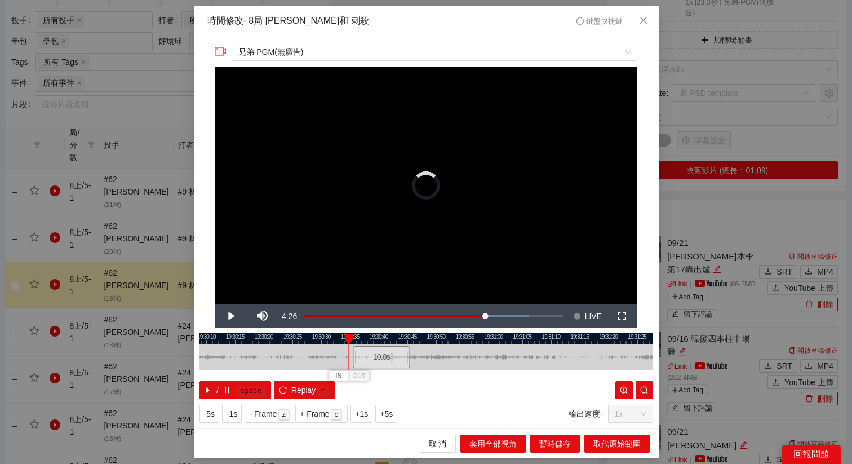
drag, startPoint x: 442, startPoint y: 362, endPoint x: 380, endPoint y: 366, distance: 62.0
click at [380, 366] on div "10.0 s" at bounding box center [381, 357] width 57 height 22
click at [388, 417] on span "+5s" at bounding box center [386, 413] width 13 height 12
click at [377, 338] on div at bounding box center [425, 338] width 453 height 12
click at [366, 416] on span "+1s" at bounding box center [361, 413] width 13 height 12
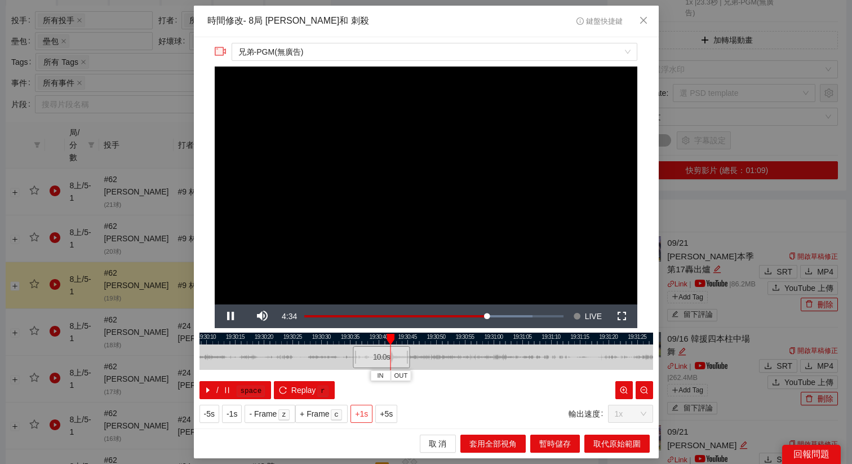
click at [366, 416] on span "+1s" at bounding box center [361, 413] width 13 height 12
click at [381, 338] on div at bounding box center [425, 338] width 453 height 12
click at [397, 340] on div at bounding box center [425, 338] width 453 height 12
click at [420, 376] on span "OUT" at bounding box center [416, 376] width 14 height 10
click at [614, 437] on span "取代原始範圍" at bounding box center [616, 443] width 47 height 12
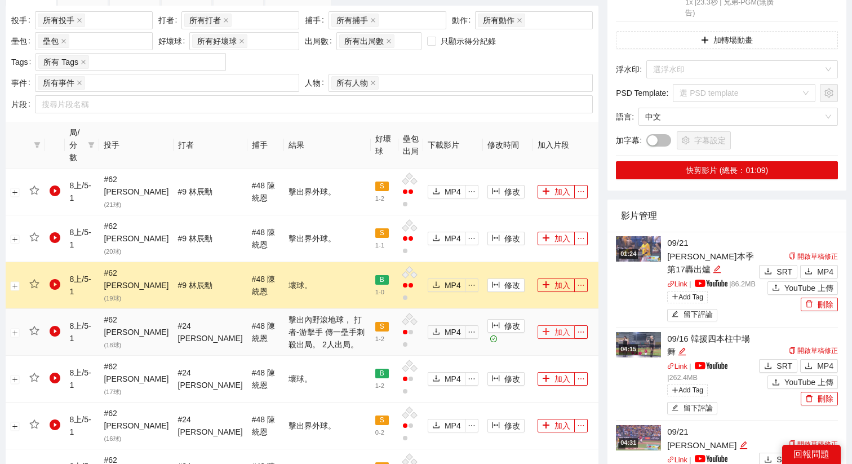
click at [550, 325] on button "加入" at bounding box center [555, 332] width 37 height 14
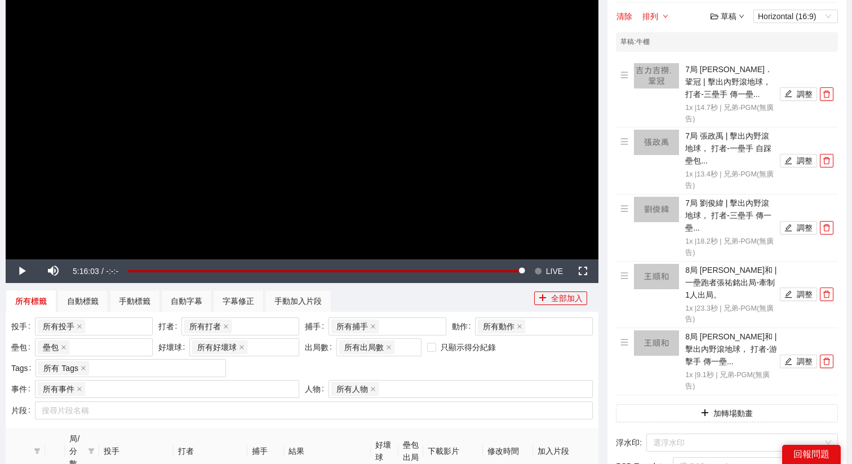
scroll to position [103, 0]
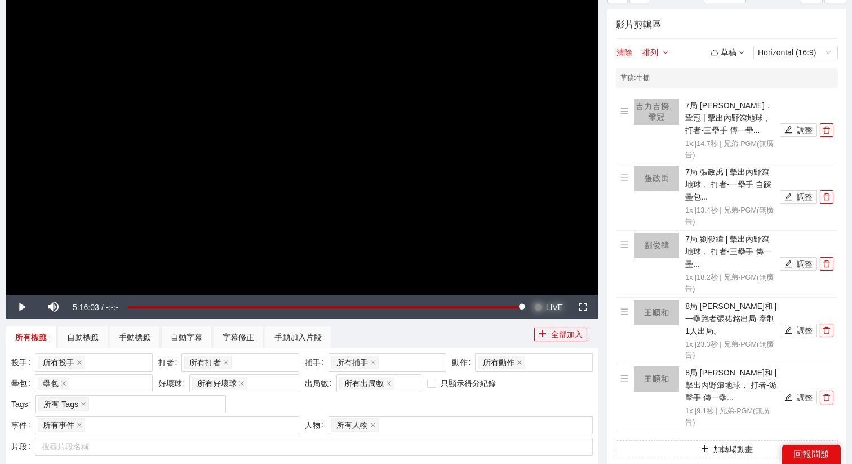
click at [548, 299] on span "LIVE" at bounding box center [554, 307] width 17 height 24
click at [489, 210] on video "Video Player" at bounding box center [302, 128] width 592 height 333
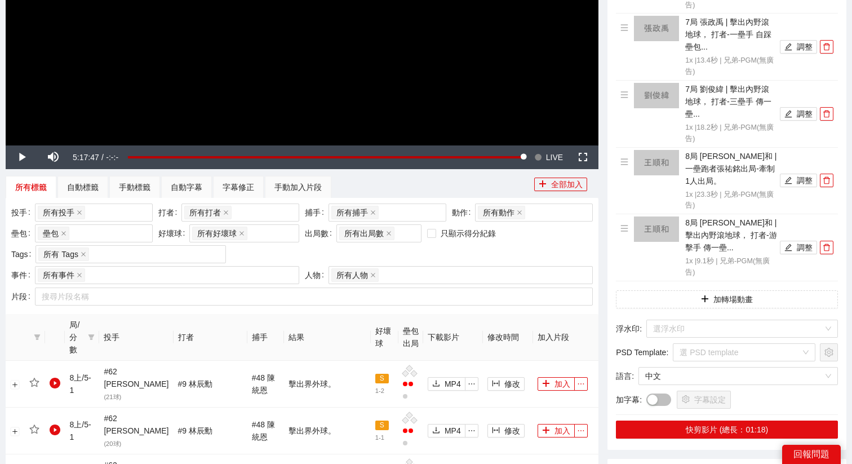
scroll to position [236, 0]
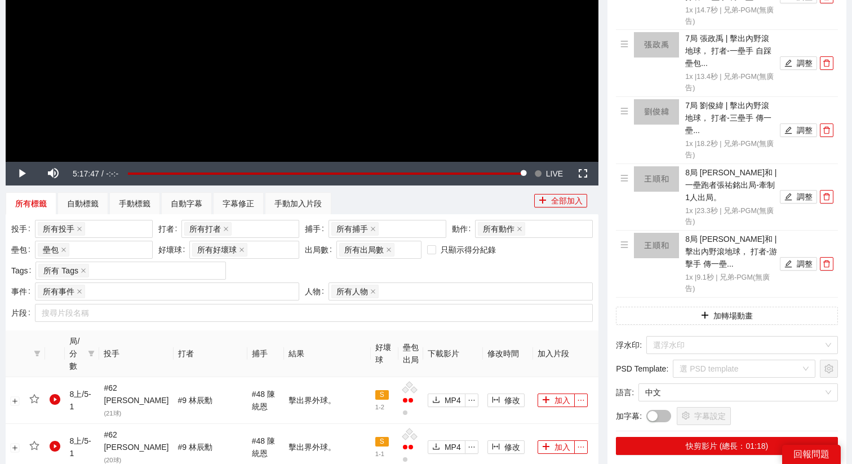
click at [554, 171] on span "LIVE" at bounding box center [554, 174] width 17 height 24
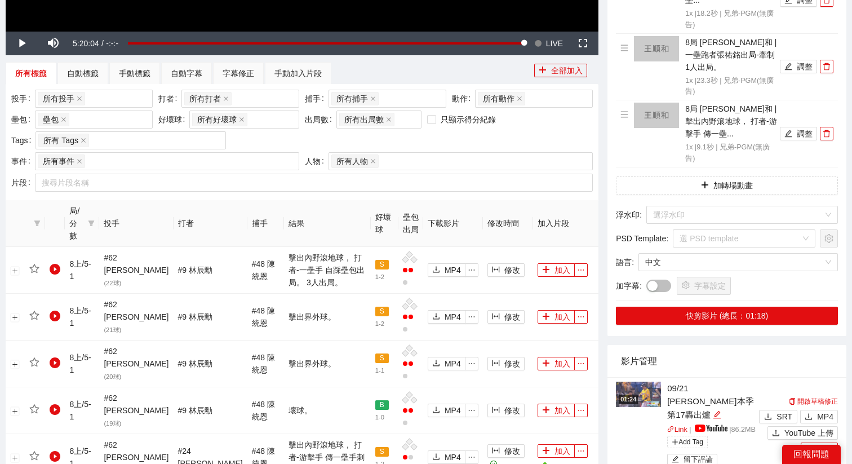
scroll to position [367, 0]
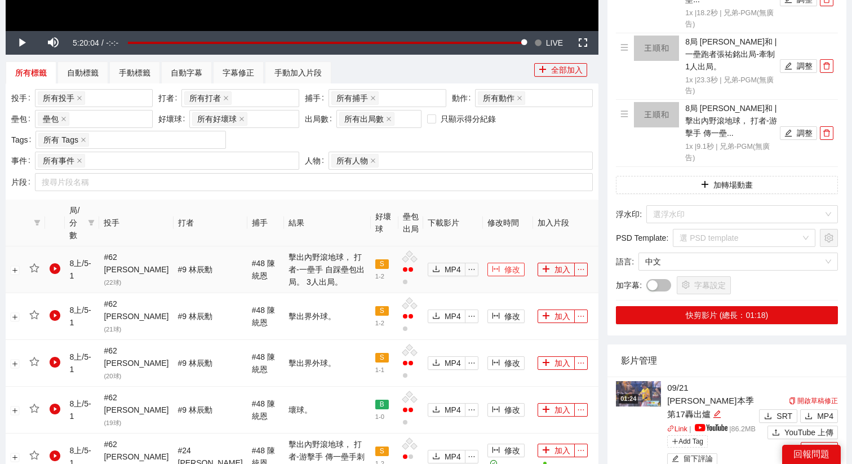
click at [494, 262] on button "修改" at bounding box center [505, 269] width 37 height 14
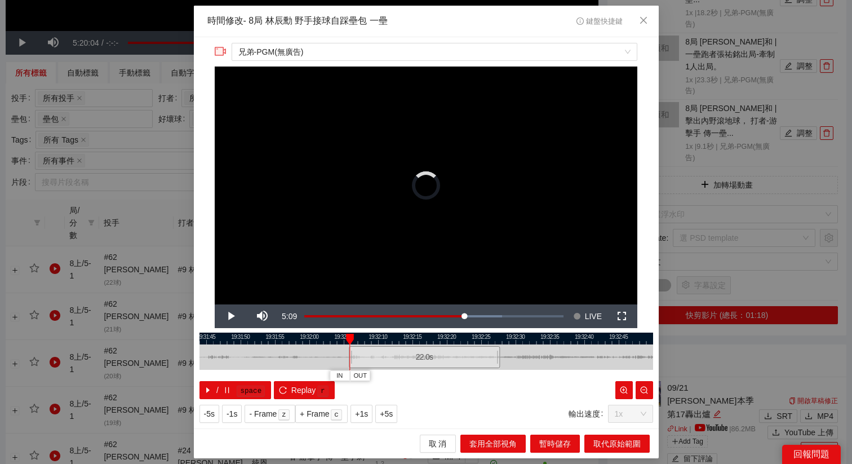
click at [402, 360] on div "22.0 s" at bounding box center [424, 357] width 151 height 22
click at [385, 417] on span "+5s" at bounding box center [386, 413] width 13 height 12
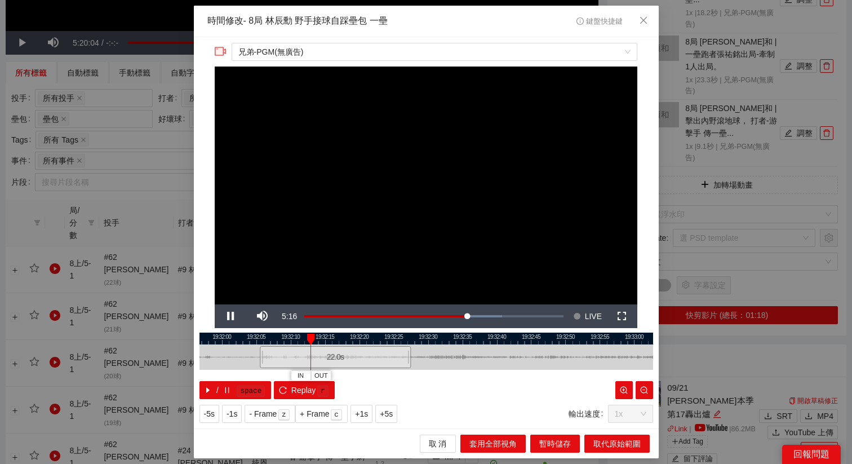
drag, startPoint x: 531, startPoint y: 337, endPoint x: 440, endPoint y: 339, distance: 90.7
click at [442, 340] on div at bounding box center [338, 338] width 453 height 12
click at [393, 410] on span "+5s" at bounding box center [386, 413] width 13 height 12
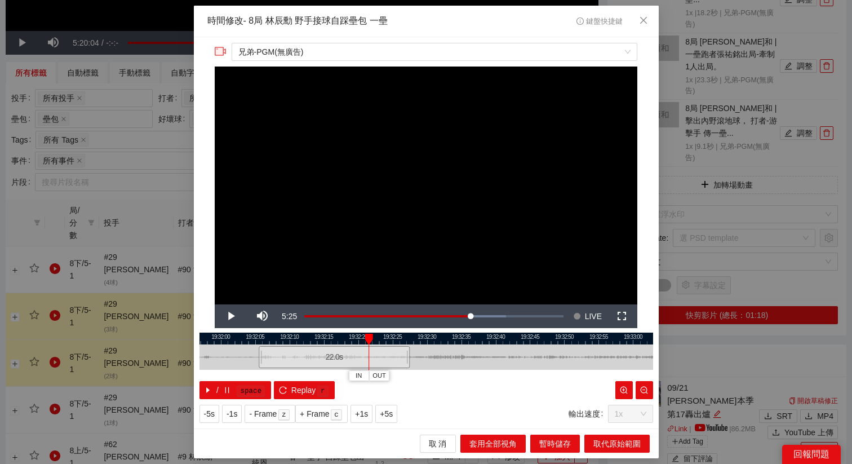
click at [336, 338] on div at bounding box center [425, 338] width 453 height 12
click at [392, 378] on span "OUT" at bounding box center [389, 376] width 14 height 10
click at [595, 447] on span "取代原始範圍" at bounding box center [616, 443] width 47 height 12
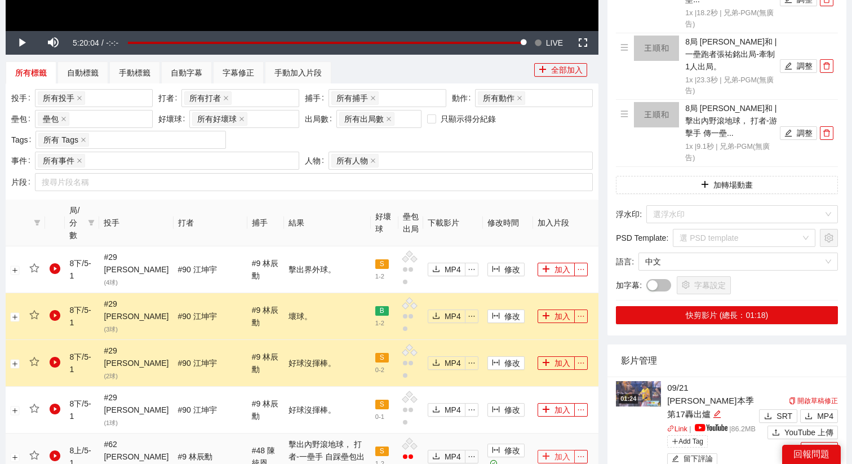
click at [554, 449] on button "加入" at bounding box center [555, 456] width 37 height 14
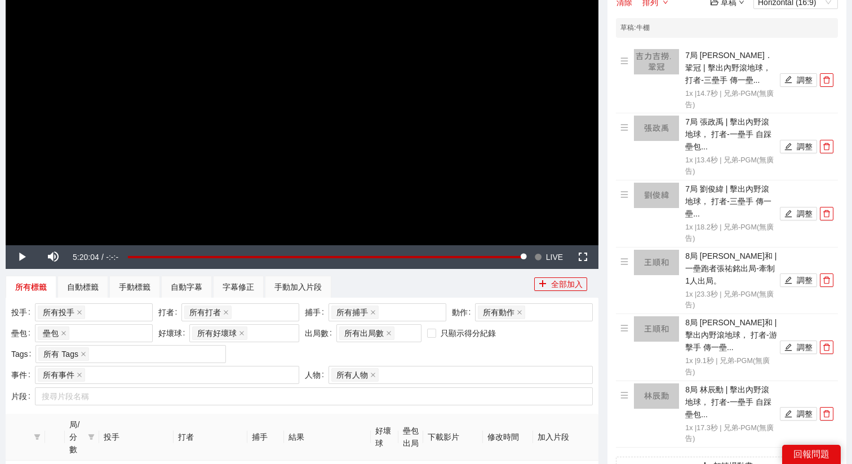
scroll to position [0, 0]
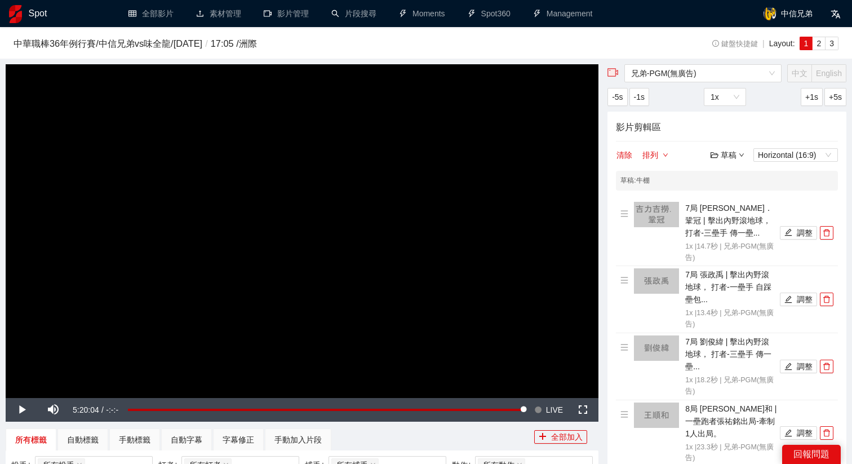
click at [726, 158] on div "草稿" at bounding box center [727, 155] width 34 height 12
click at [736, 197] on link "儲存" at bounding box center [730, 197] width 26 height 9
click at [406, 248] on video "Video Player" at bounding box center [302, 230] width 592 height 333
click at [549, 407] on span "LIVE" at bounding box center [554, 410] width 17 height 24
click at [93, 409] on div "67%" at bounding box center [88, 409] width 32 height 2
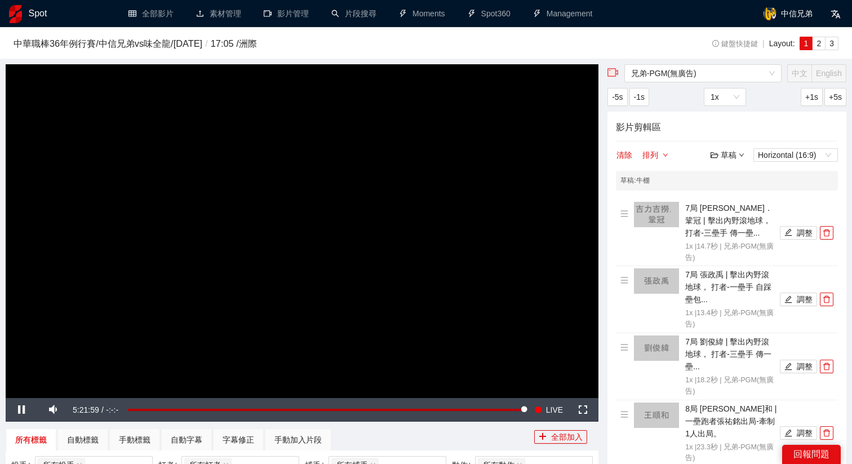
click at [239, 255] on video "Video Player" at bounding box center [302, 230] width 592 height 333
click at [546, 408] on span "LIVE" at bounding box center [554, 410] width 17 height 24
click at [425, 241] on video "Video Player" at bounding box center [302, 230] width 592 height 333
click at [550, 411] on span "LIVE" at bounding box center [554, 410] width 17 height 24
click at [557, 410] on span "LIVE" at bounding box center [554, 410] width 17 height 24
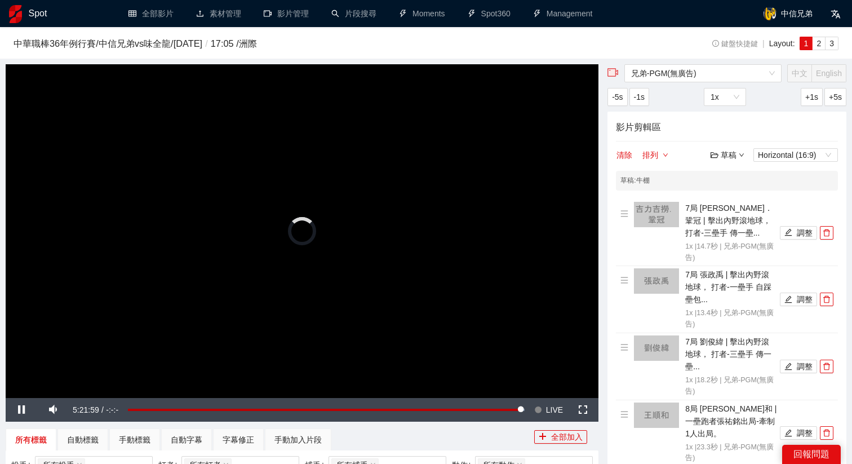
click at [349, 189] on video "Video Player" at bounding box center [302, 230] width 592 height 333
click at [545, 406] on button "Seek to live, currently behind live LIVE" at bounding box center [548, 410] width 37 height 24
click at [488, 259] on video "Video Player" at bounding box center [302, 230] width 592 height 333
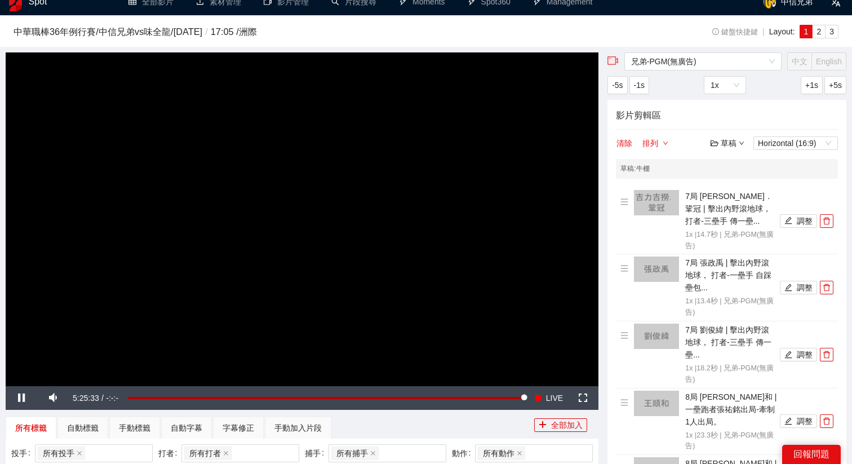
click at [734, 141] on div "草稿" at bounding box center [727, 143] width 34 height 12
click at [727, 190] on link "儲存" at bounding box center [730, 185] width 26 height 9
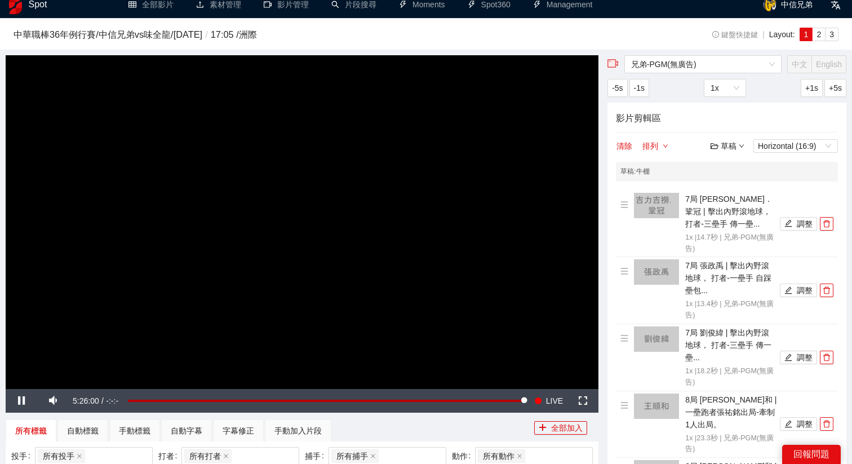
scroll to position [0, 0]
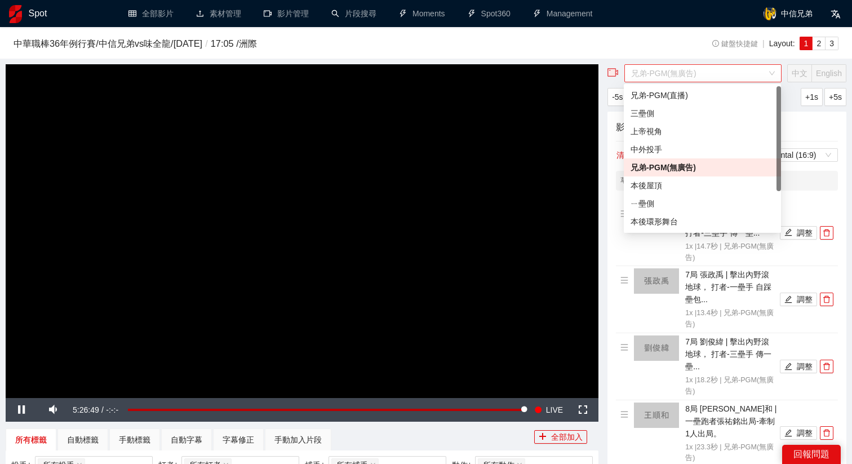
click at [708, 80] on span "兄弟-PGM(無廣告)" at bounding box center [703, 73] width 144 height 17
click at [665, 93] on div "兄弟-PGM(直播)" at bounding box center [702, 95] width 144 height 12
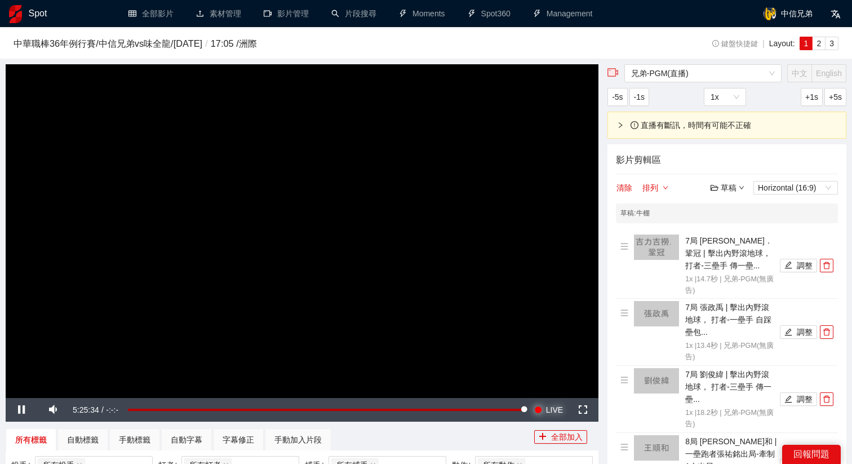
click at [555, 411] on span "LIVE" at bounding box center [554, 410] width 17 height 24
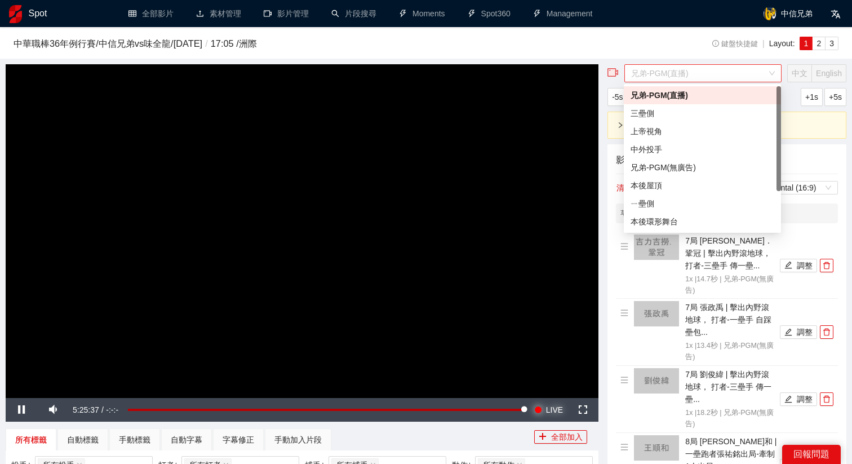
click at [652, 73] on span "兄弟-PGM(直播)" at bounding box center [703, 73] width 144 height 17
click at [653, 165] on div "兄弟-PGM(無廣告)" at bounding box center [702, 167] width 144 height 12
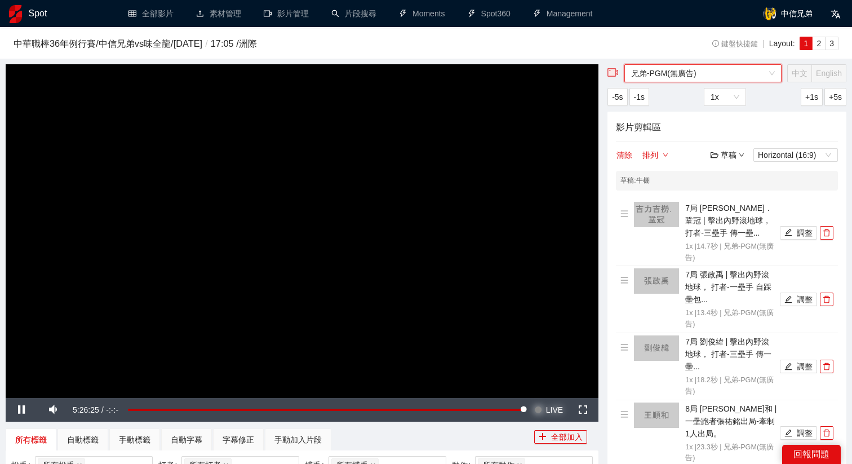
click at [552, 408] on span "LIVE" at bounding box center [554, 410] width 17 height 24
click at [92, 411] on div "Volume Level" at bounding box center [82, 409] width 21 height 2
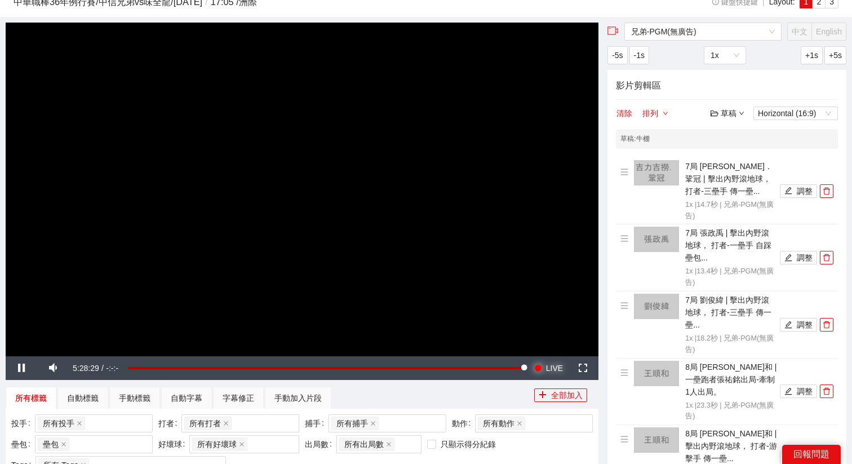
scroll to position [42, 0]
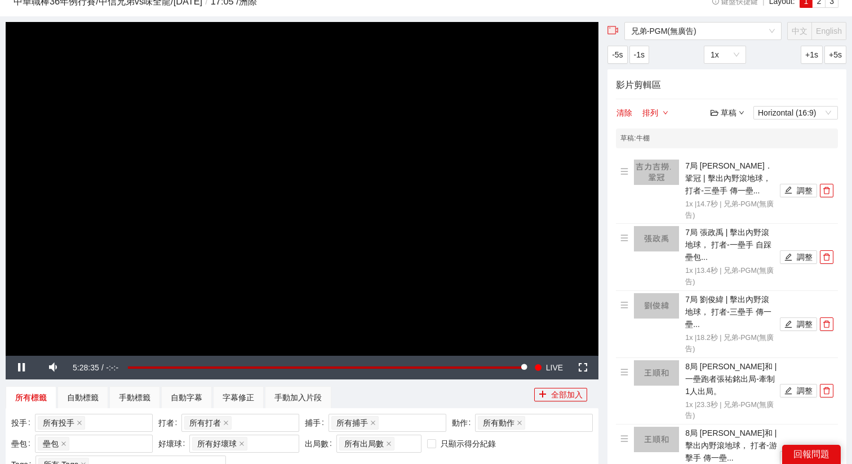
click at [298, 203] on video "Video Player" at bounding box center [302, 188] width 592 height 333
click at [543, 355] on button "Seek to live, currently behind live LIVE" at bounding box center [548, 367] width 37 height 24
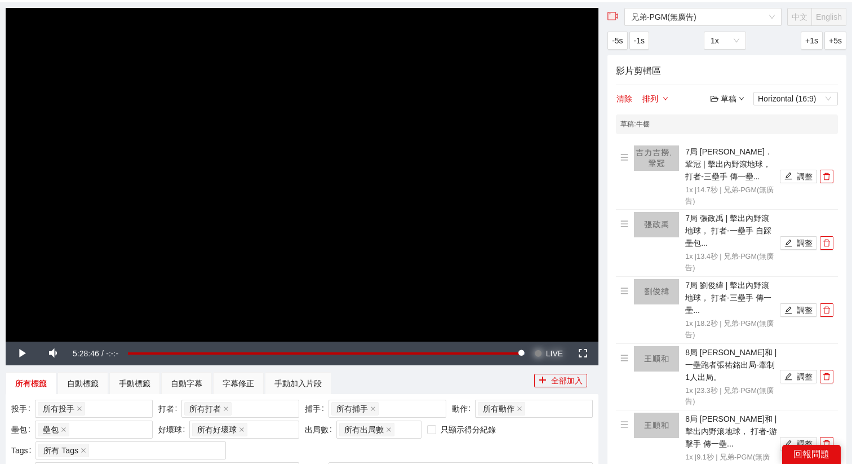
click at [559, 362] on span "LIVE" at bounding box center [554, 353] width 17 height 24
click at [460, 235] on video "Video Player" at bounding box center [302, 174] width 592 height 333
click at [558, 353] on span "LIVE" at bounding box center [554, 353] width 17 height 24
click at [347, 190] on video "Video Player" at bounding box center [302, 174] width 592 height 333
click at [555, 348] on span "LIVE" at bounding box center [554, 353] width 17 height 24
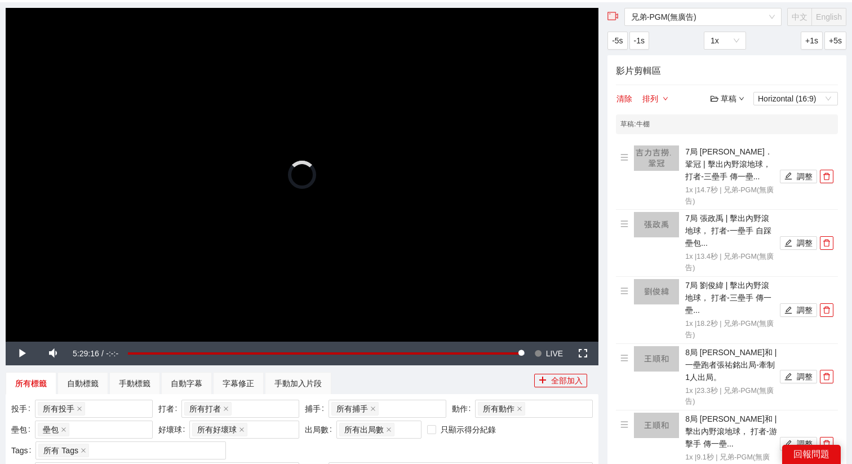
click at [411, 195] on video "Video Player" at bounding box center [302, 174] width 592 height 333
click at [551, 359] on span "LIVE" at bounding box center [554, 353] width 17 height 24
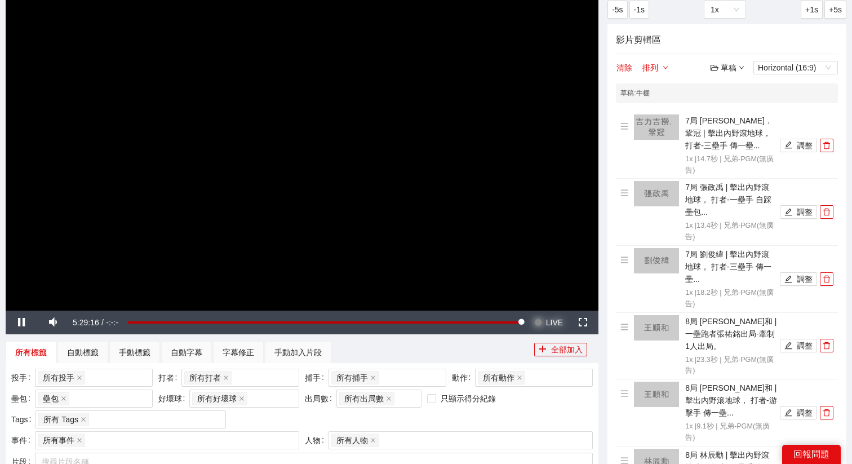
scroll to position [0, 0]
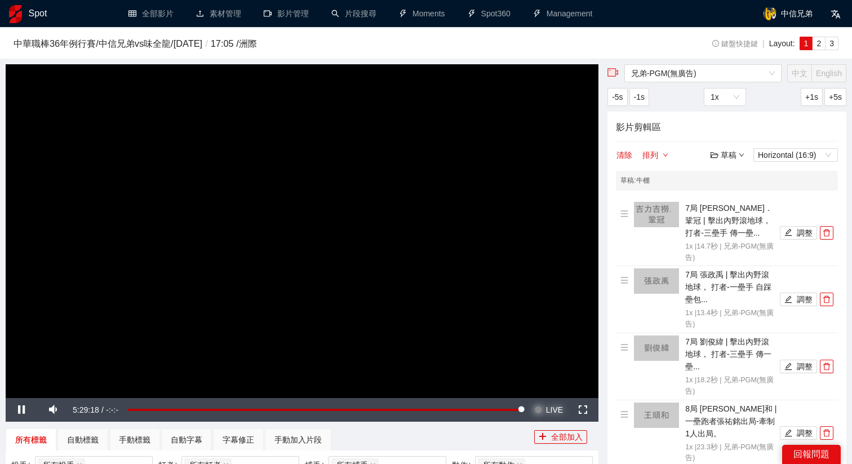
click at [543, 411] on button "Seek to live, currently behind live LIVE" at bounding box center [548, 410] width 37 height 24
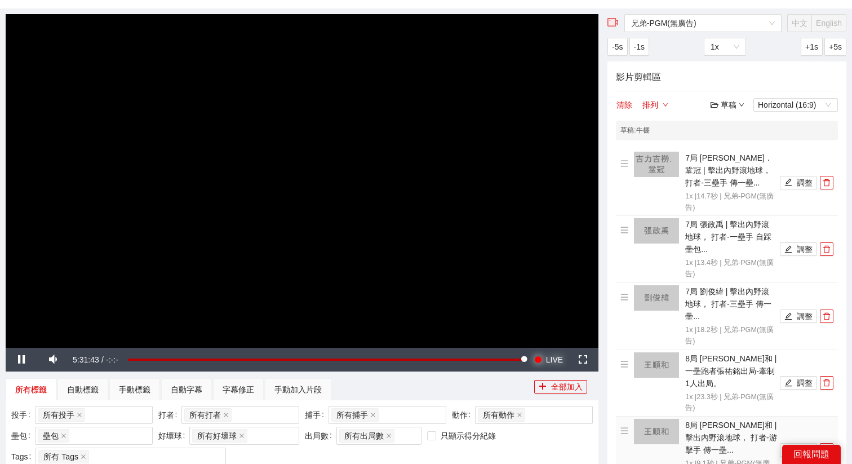
scroll to position [64, 0]
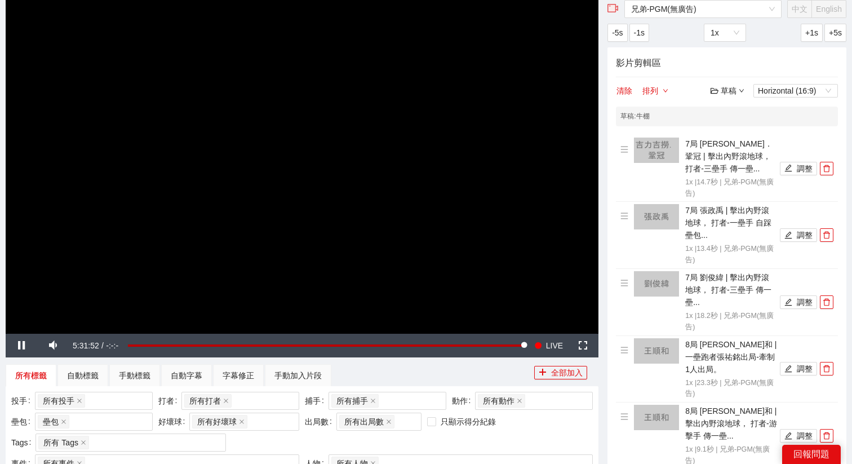
click at [507, 204] on video "Video Player" at bounding box center [302, 166] width 592 height 333
click at [722, 97] on div "草稿 Horizontal (16:9)" at bounding box center [773, 91] width 127 height 14
click at [412, 194] on video "Video Player" at bounding box center [302, 166] width 592 height 333
click at [553, 347] on span "LIVE" at bounding box center [554, 345] width 17 height 24
click at [730, 95] on div "草稿" at bounding box center [727, 90] width 34 height 12
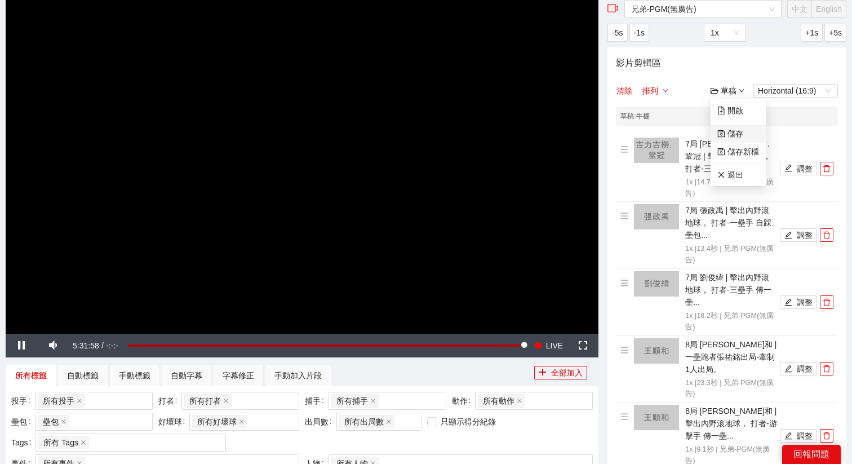
click at [739, 135] on link "儲存" at bounding box center [730, 133] width 26 height 9
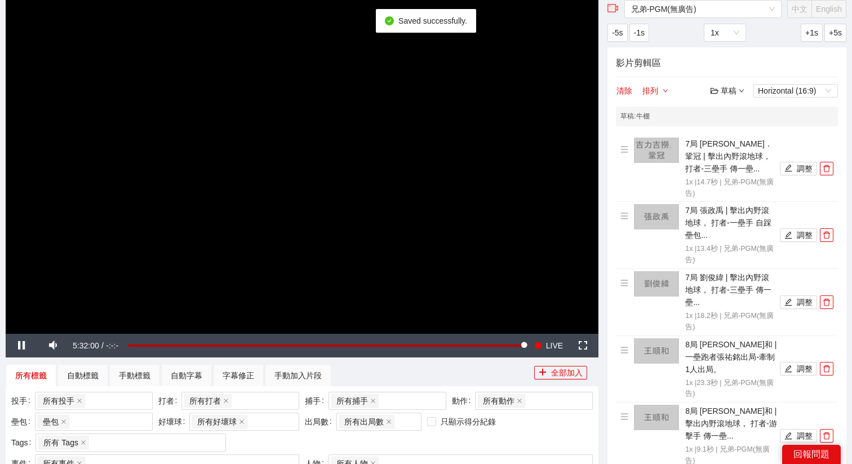
click at [678, 57] on h4 "影片剪輯區" at bounding box center [727, 63] width 222 height 14
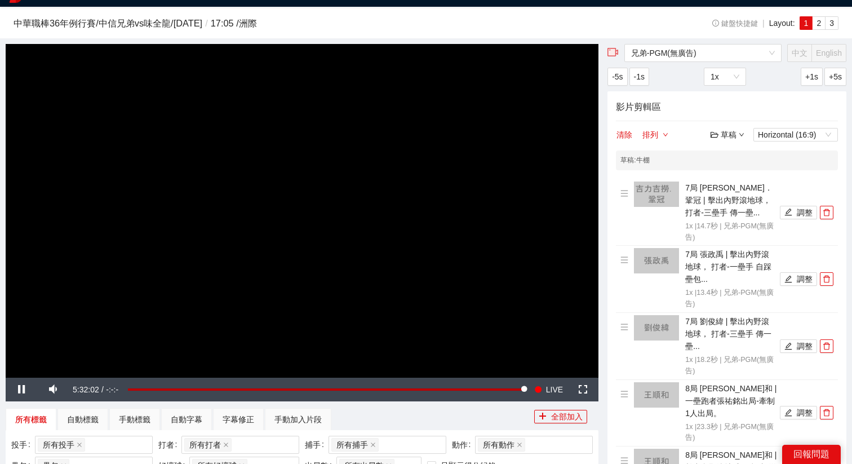
scroll to position [16, 0]
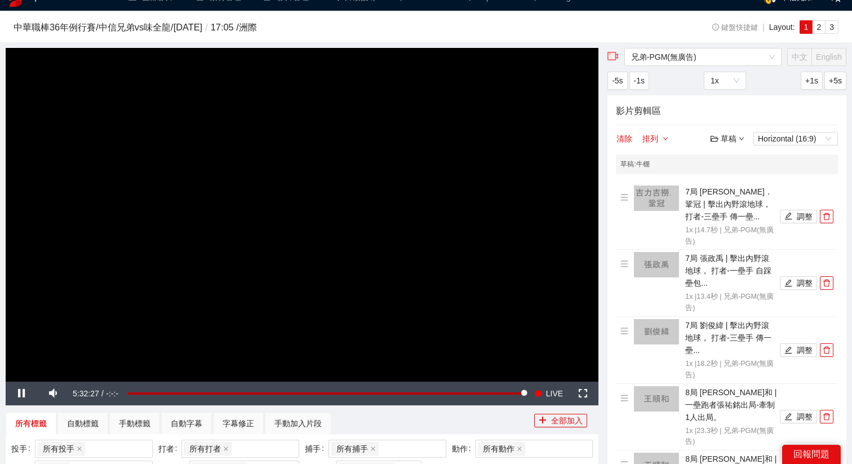
click at [731, 140] on div "草稿" at bounding box center [727, 138] width 34 height 12
click at [739, 224] on link "退出" at bounding box center [730, 222] width 26 height 9
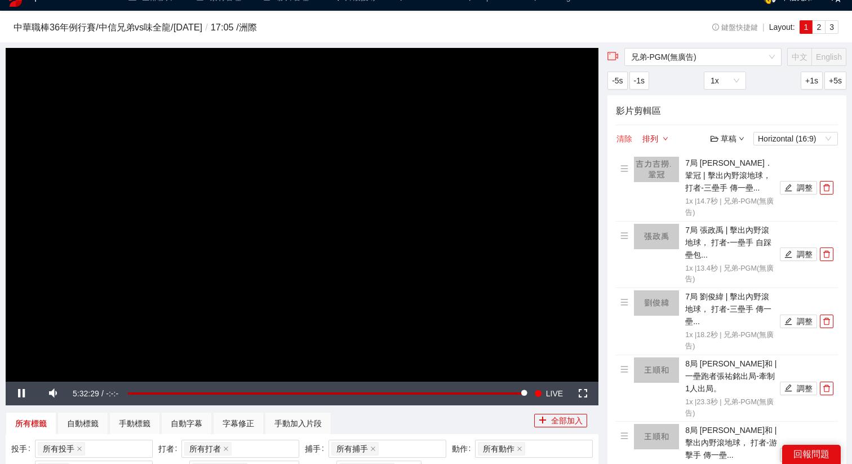
click at [622, 139] on button "清除" at bounding box center [624, 139] width 17 height 14
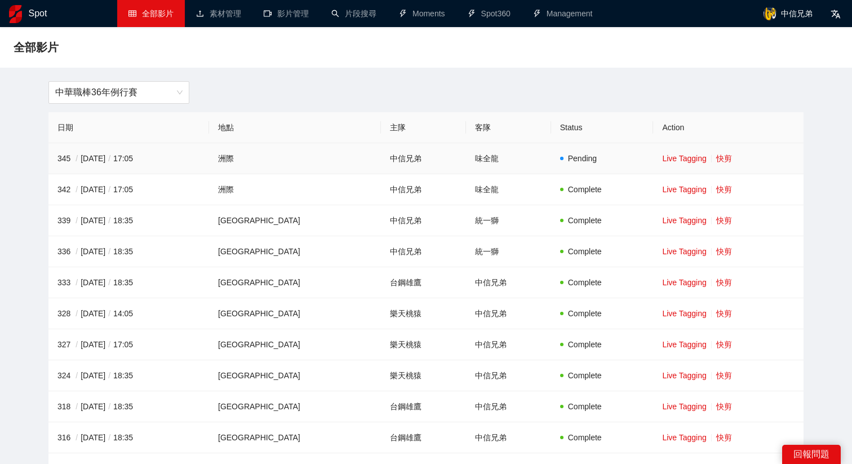
click at [710, 164] on td "Live Tagging 快剪" at bounding box center [728, 158] width 150 height 31
click at [716, 155] on link "快剪" at bounding box center [724, 158] width 16 height 9
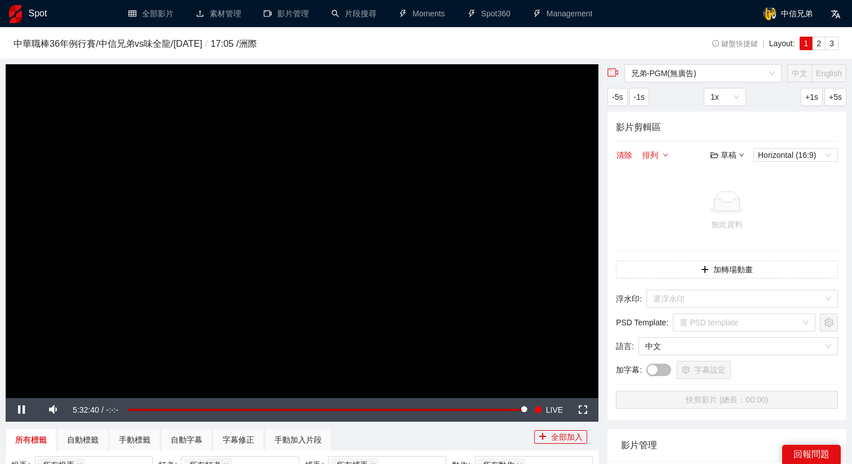
click at [723, 157] on div "草稿" at bounding box center [727, 155] width 34 height 12
click at [725, 173] on link "開啟" at bounding box center [730, 174] width 26 height 9
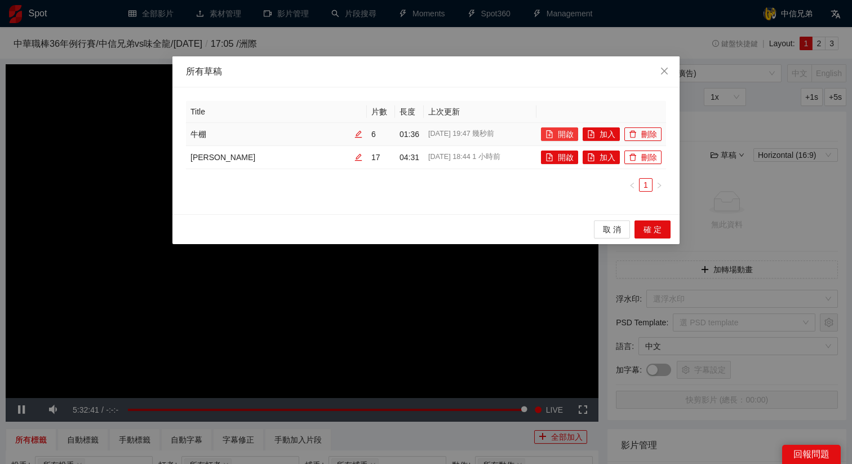
click at [564, 137] on button "開啟" at bounding box center [559, 134] width 37 height 14
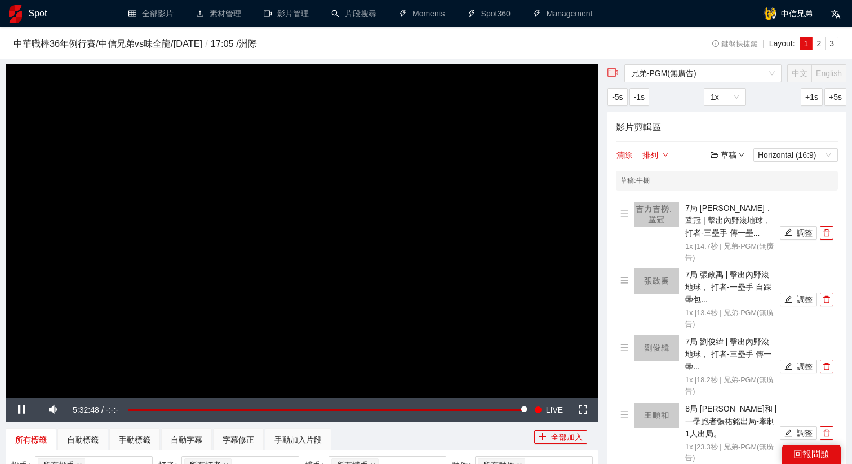
click at [386, 255] on video "Video Player" at bounding box center [302, 230] width 592 height 333
click at [386, 251] on video "Video Player" at bounding box center [302, 230] width 592 height 333
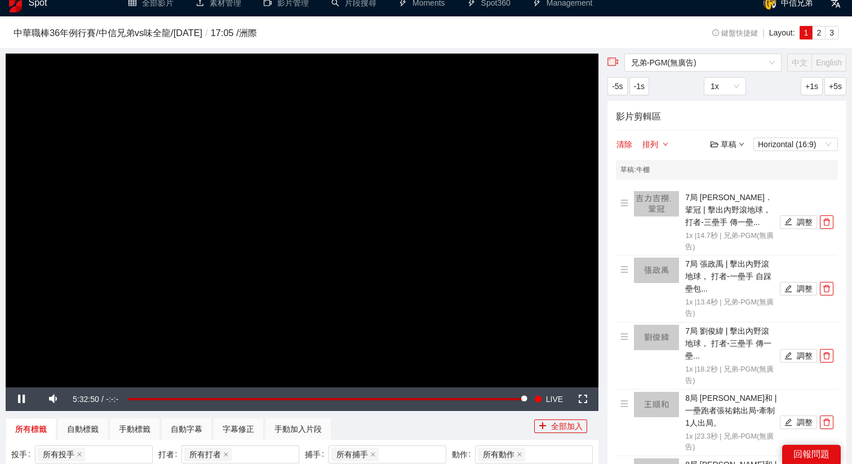
scroll to position [8, 0]
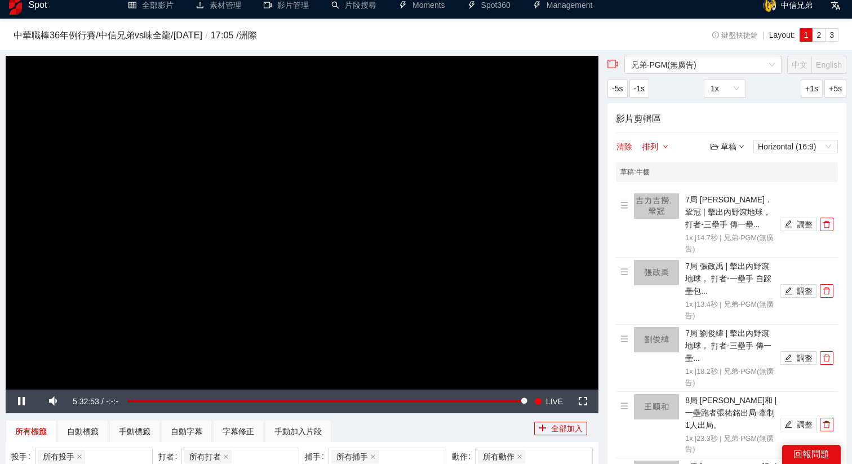
click at [484, 198] on video "Video Player" at bounding box center [302, 222] width 592 height 333
click at [801, 226] on button "調整" at bounding box center [797, 224] width 37 height 14
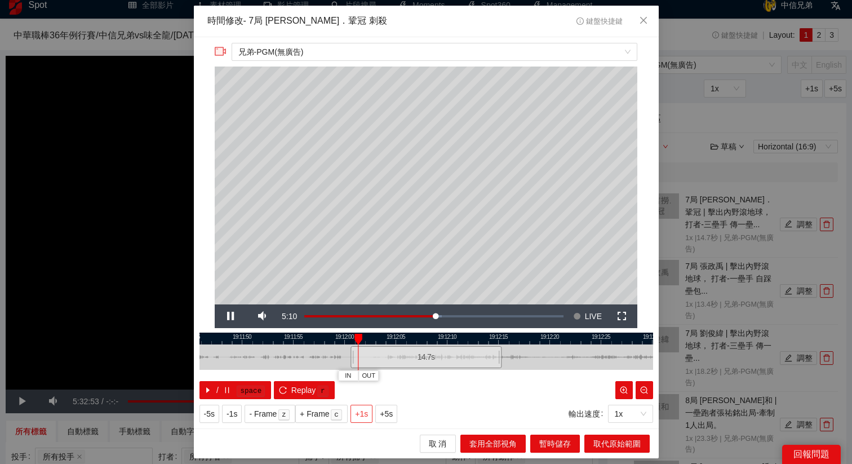
click at [366, 413] on span "+1s" at bounding box center [361, 413] width 13 height 12
click at [641, 26] on span "Close" at bounding box center [643, 21] width 30 height 30
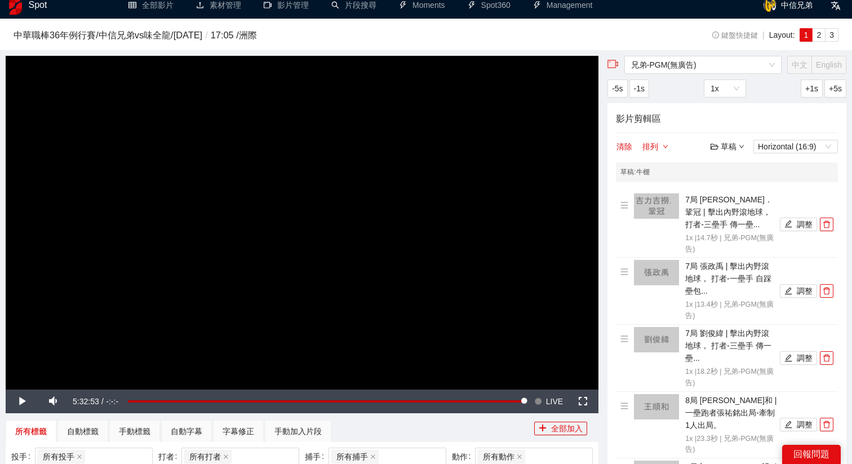
click at [363, 269] on video "Video Player" at bounding box center [302, 222] width 592 height 333
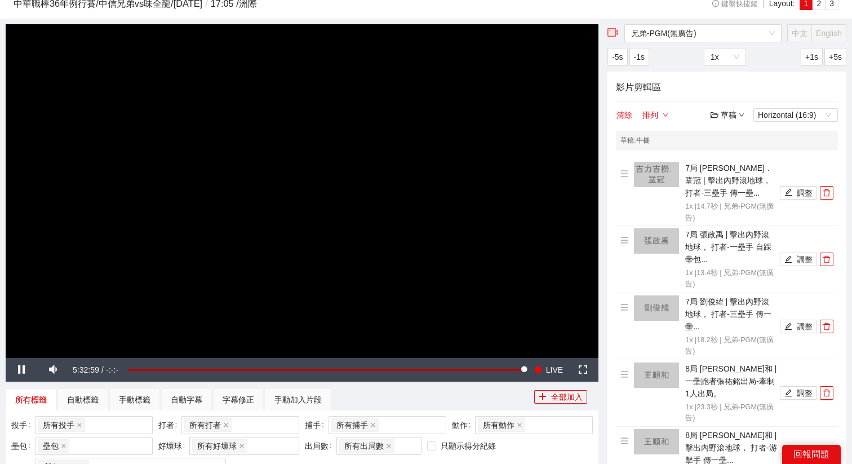
scroll to position [16, 0]
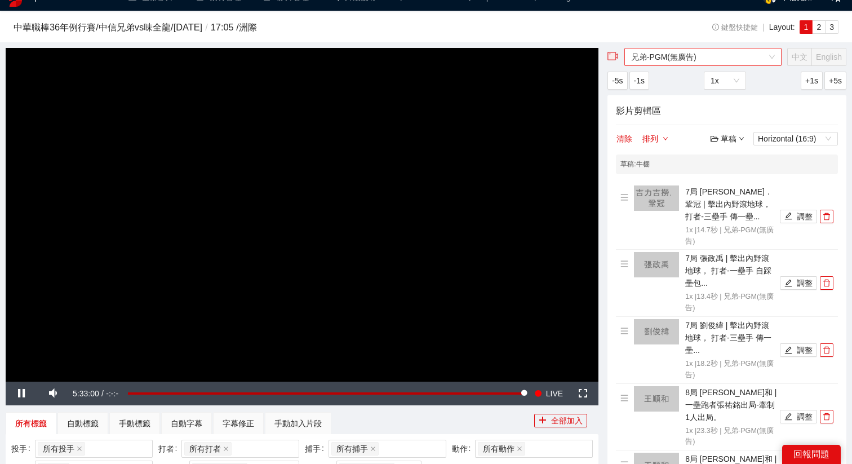
click at [679, 53] on span "兄弟-PGM(無廣告)" at bounding box center [703, 56] width 144 height 17
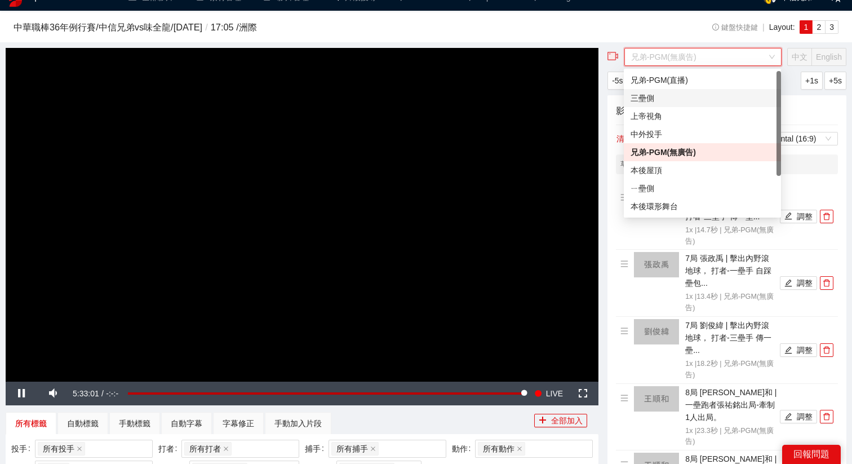
scroll to position [0, 0]
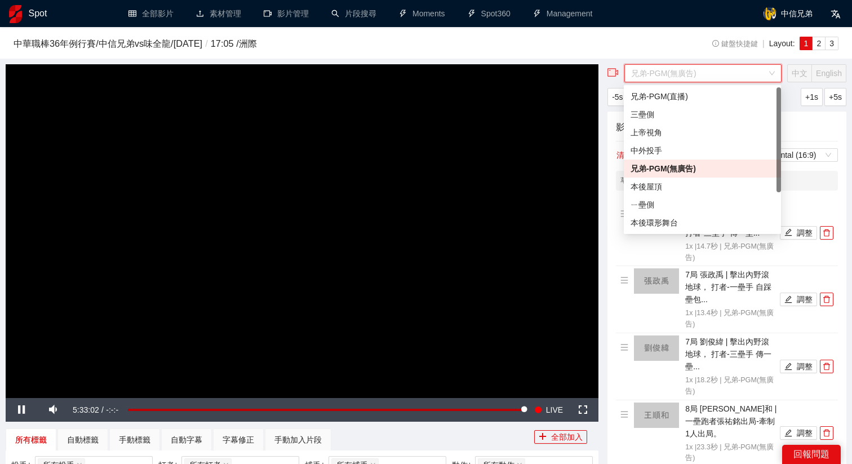
click at [669, 167] on div "兄弟-PGM(無廣告)" at bounding box center [702, 168] width 144 height 12
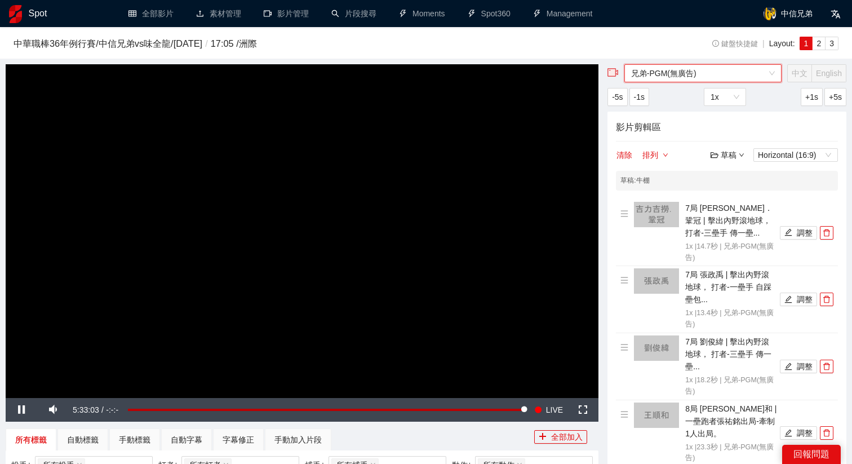
click at [666, 68] on span "兄弟-PGM(無廣告)" at bounding box center [703, 73] width 144 height 17
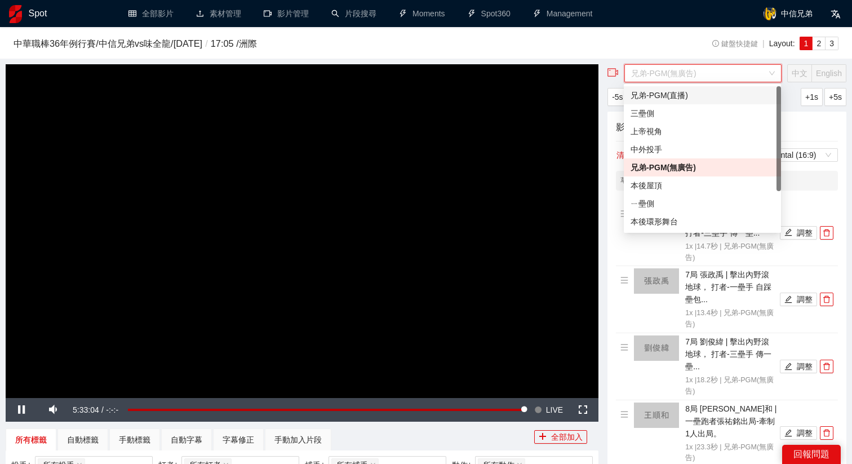
click at [661, 96] on div "兄弟-PGM(直播)" at bounding box center [702, 95] width 144 height 12
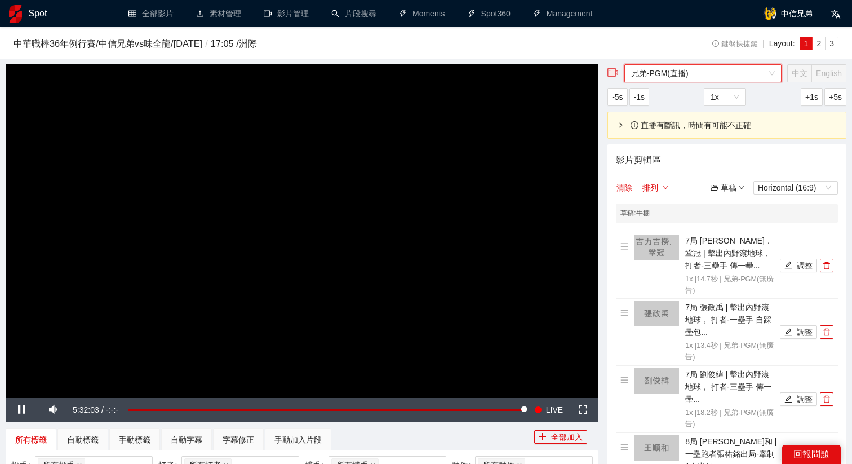
click at [675, 75] on span "兄弟-PGM(直播)" at bounding box center [703, 73] width 144 height 17
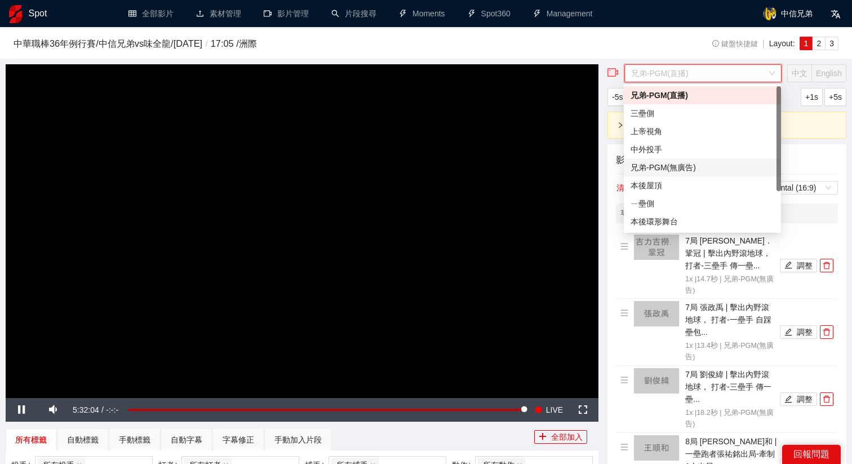
click at [670, 167] on div "兄弟-PGM(無廣告)" at bounding box center [702, 167] width 144 height 12
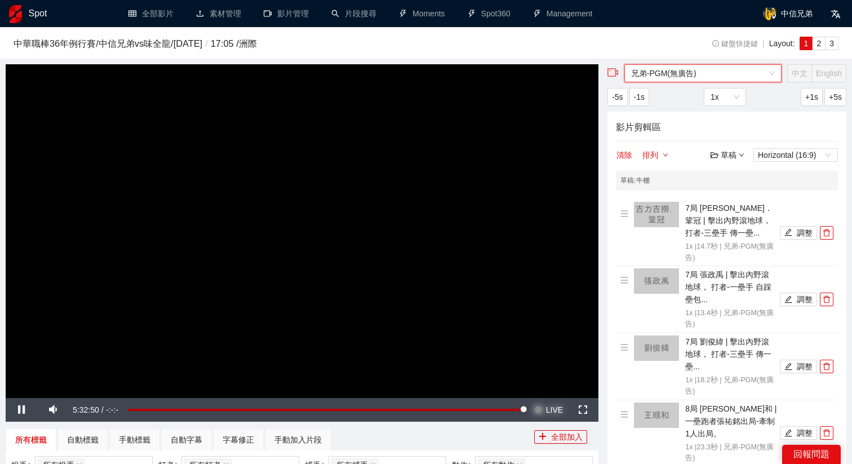
click at [547, 409] on span "LIVE" at bounding box center [554, 410] width 17 height 24
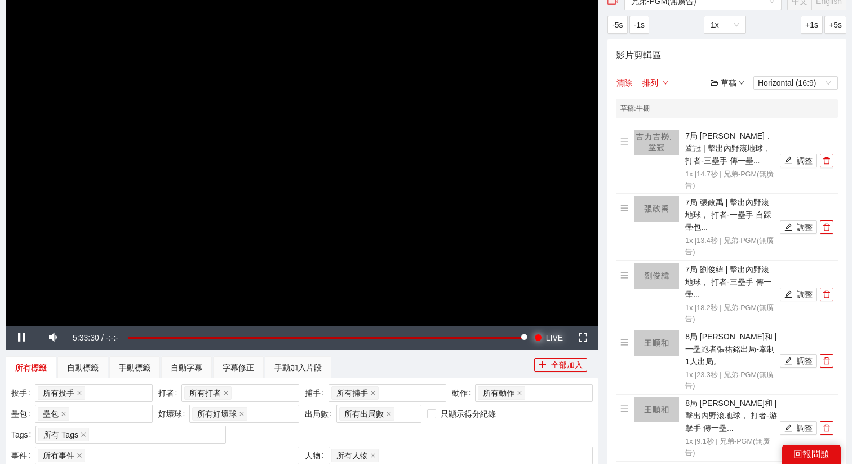
scroll to position [84, 0]
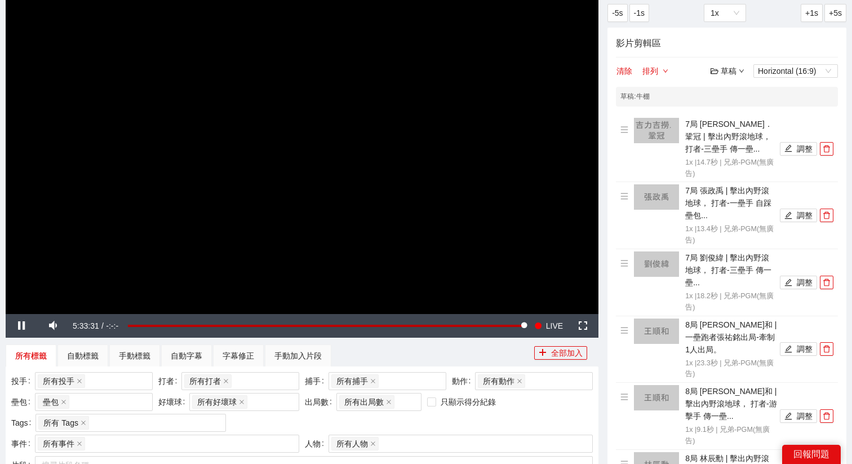
click at [376, 164] on video "Video Player" at bounding box center [302, 146] width 592 height 333
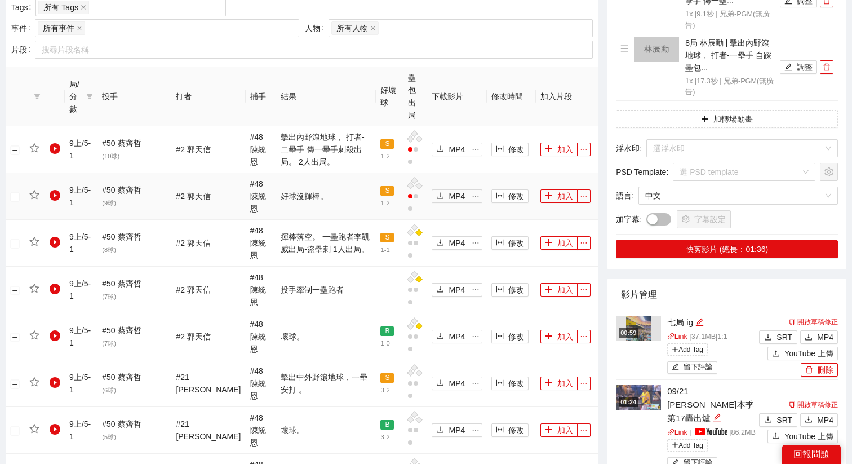
scroll to position [520, 0]
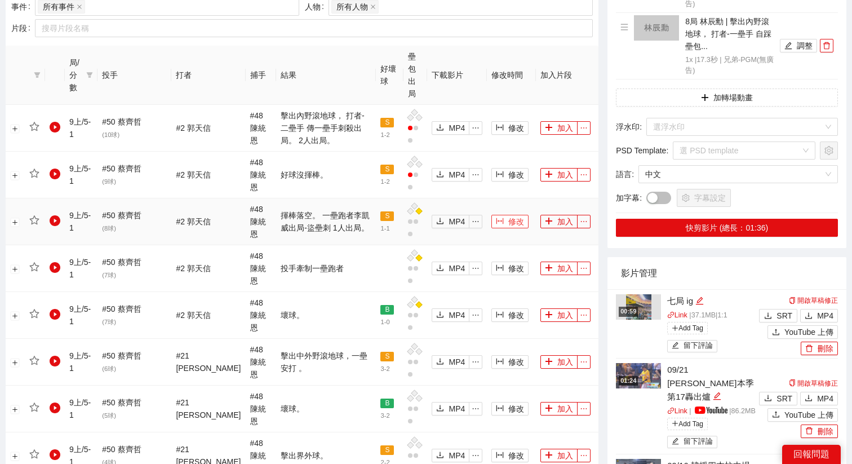
click at [510, 215] on span "修改" at bounding box center [516, 221] width 16 height 12
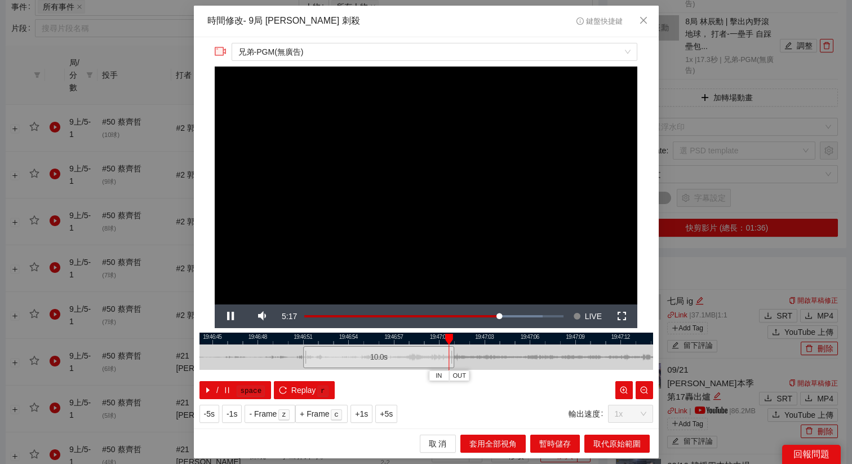
drag, startPoint x: 562, startPoint y: 341, endPoint x: 451, endPoint y: 346, distance: 110.5
click at [451, 346] on div "19:46:42 19:46:45 19:46:48 19:46:51 19:46:54 19:46:57 19:47:00 19:47:03 19:47:0…" at bounding box center [425, 365] width 453 height 66
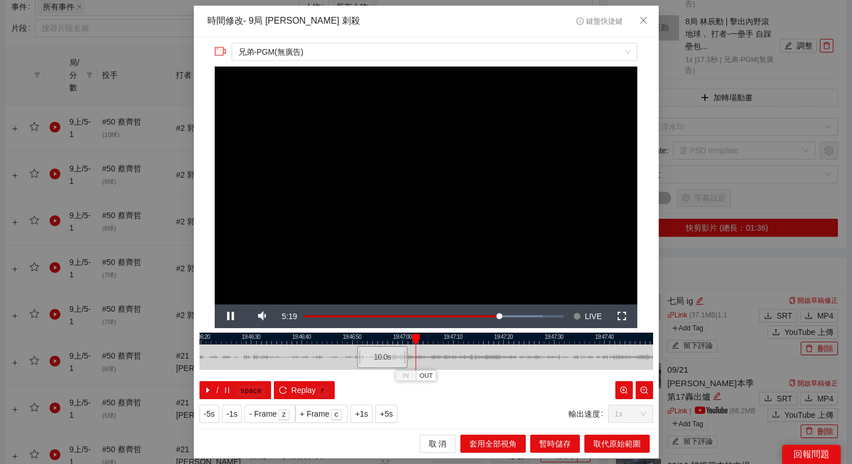
drag, startPoint x: 464, startPoint y: 340, endPoint x: 420, endPoint y: 341, distance: 43.4
click at [420, 341] on div at bounding box center [402, 338] width 453 height 12
drag, startPoint x: 225, startPoint y: 315, endPoint x: 202, endPoint y: 308, distance: 24.8
click at [201, 308] on div "**********" at bounding box center [426, 232] width 465 height 391
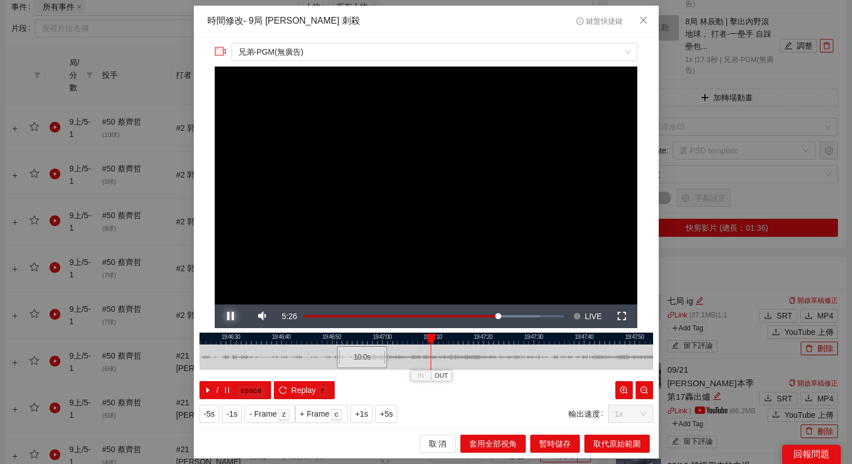
click at [235, 316] on span "Video Player" at bounding box center [231, 316] width 32 height 0
click at [443, 377] on span "OUT" at bounding box center [442, 376] width 14 height 10
click at [615, 440] on span "取代原始範圍" at bounding box center [616, 443] width 47 height 12
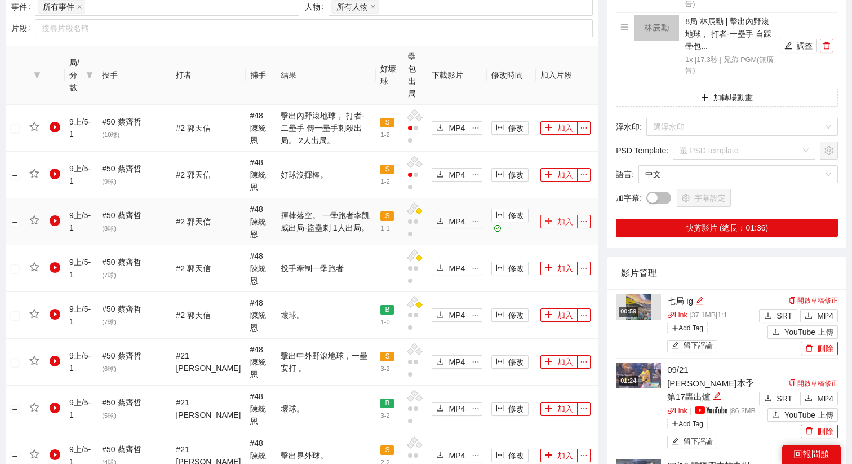
click at [552, 215] on button "加入" at bounding box center [558, 222] width 37 height 14
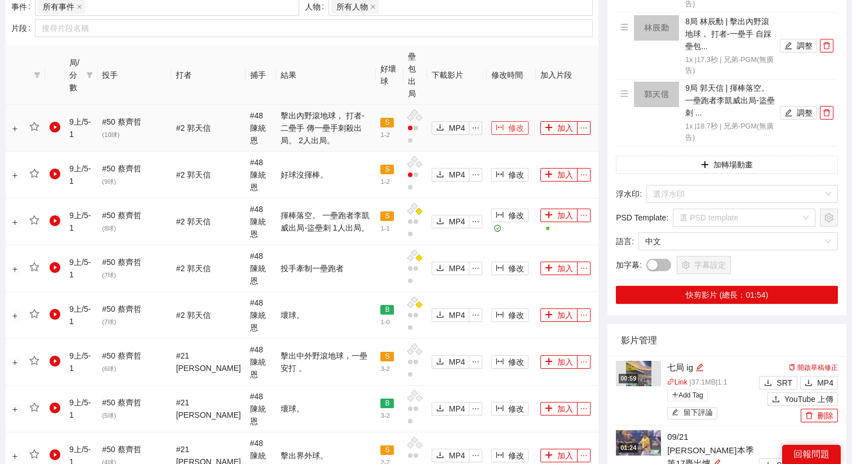
click at [508, 122] on span "修改" at bounding box center [516, 128] width 16 height 12
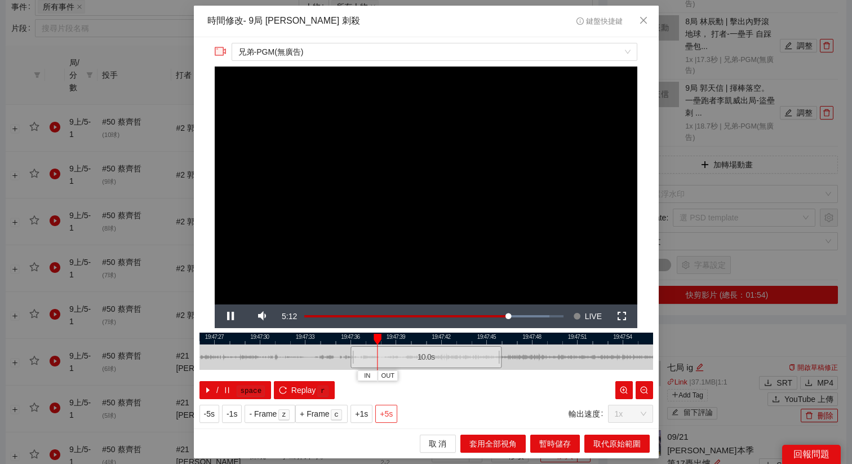
click at [391, 411] on span "+5s" at bounding box center [386, 413] width 13 height 12
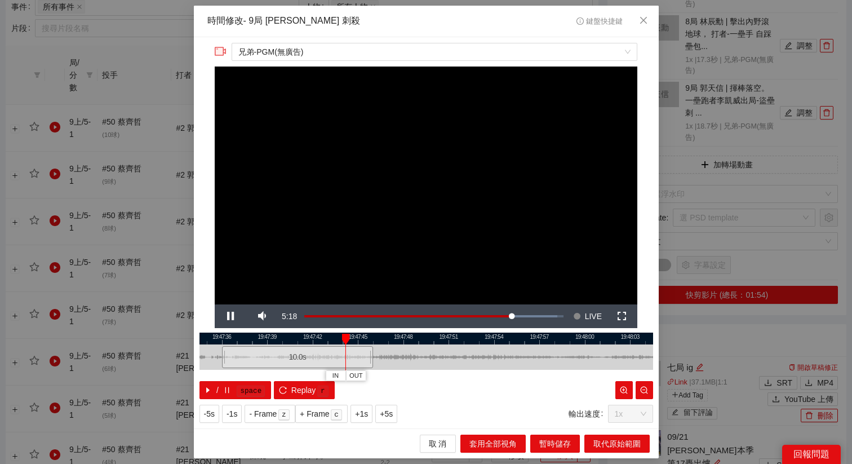
drag, startPoint x: 528, startPoint y: 337, endPoint x: 362, endPoint y: 342, distance: 166.2
click at [362, 342] on div at bounding box center [297, 338] width 453 height 12
click at [231, 316] on span "Video Player" at bounding box center [231, 316] width 32 height 0
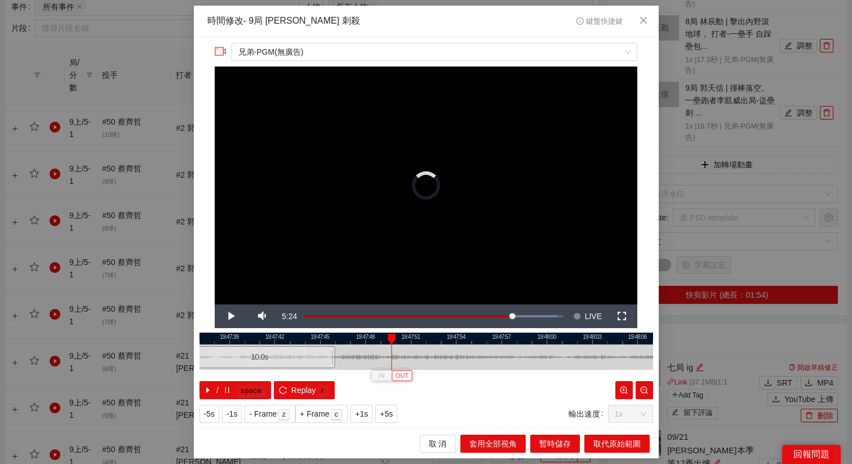
click at [408, 375] on span "OUT" at bounding box center [402, 376] width 14 height 10
click at [609, 441] on span "取代原始範圍" at bounding box center [616, 443] width 47 height 12
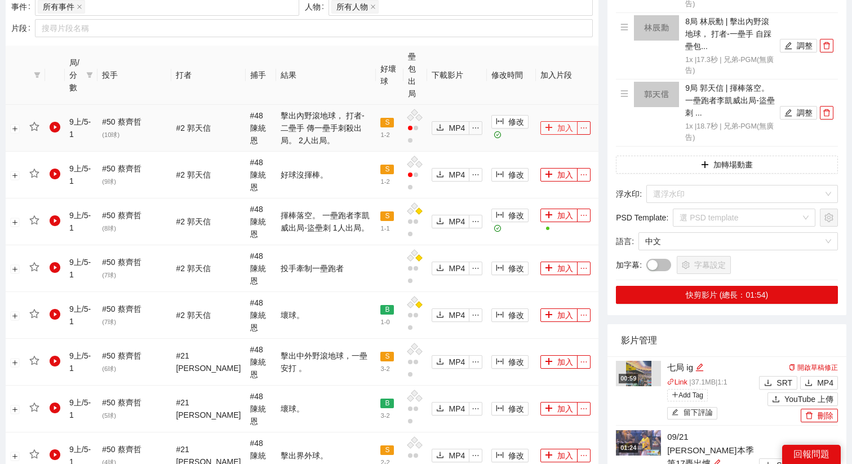
click at [552, 121] on button "加入" at bounding box center [558, 128] width 37 height 14
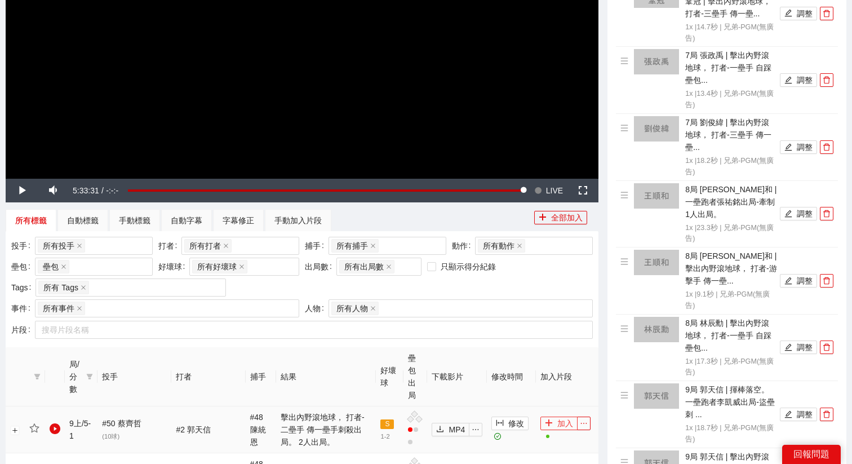
scroll to position [46, 0]
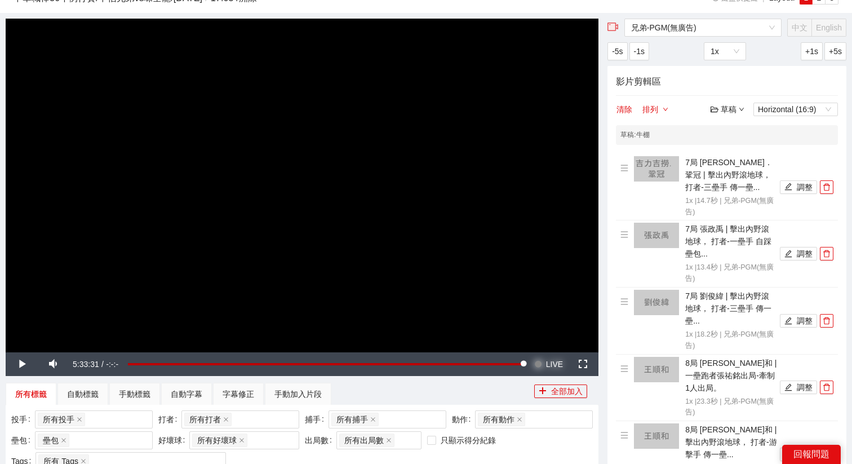
click at [546, 360] on span "LIVE" at bounding box center [554, 364] width 17 height 24
click at [446, 247] on video "Video Player" at bounding box center [302, 185] width 592 height 333
click at [301, 221] on video "Video Player" at bounding box center [302, 185] width 592 height 333
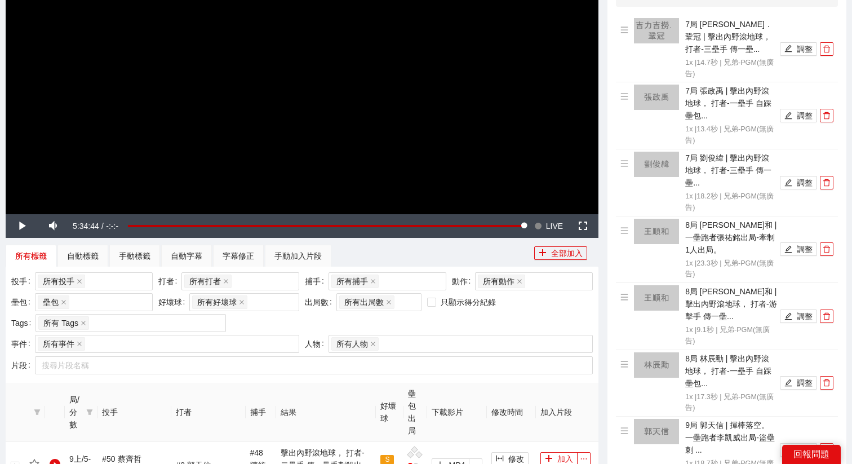
scroll to position [150, 0]
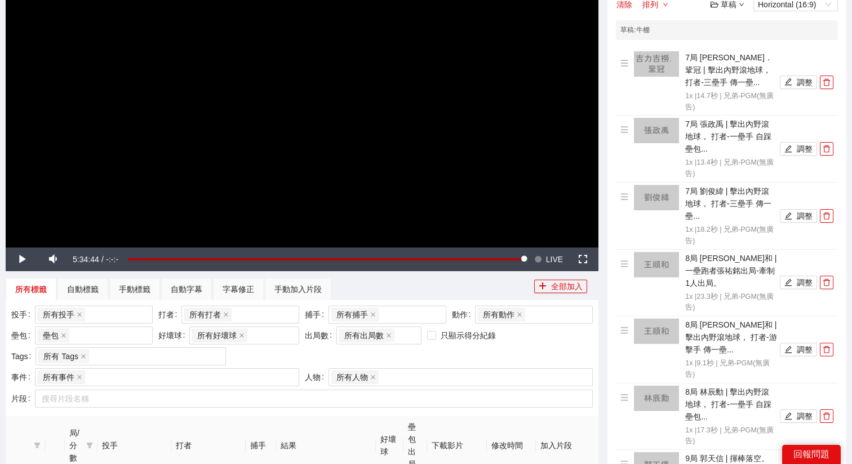
click at [310, 131] on video "Video Player" at bounding box center [302, 80] width 592 height 333
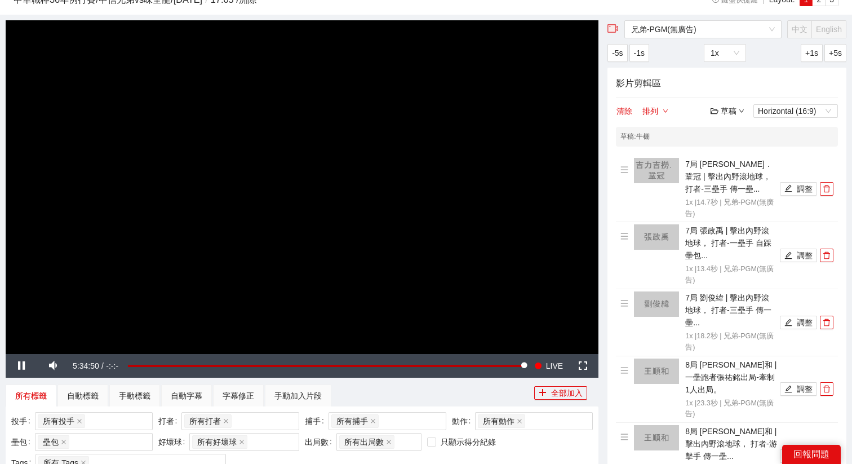
scroll to position [33, 0]
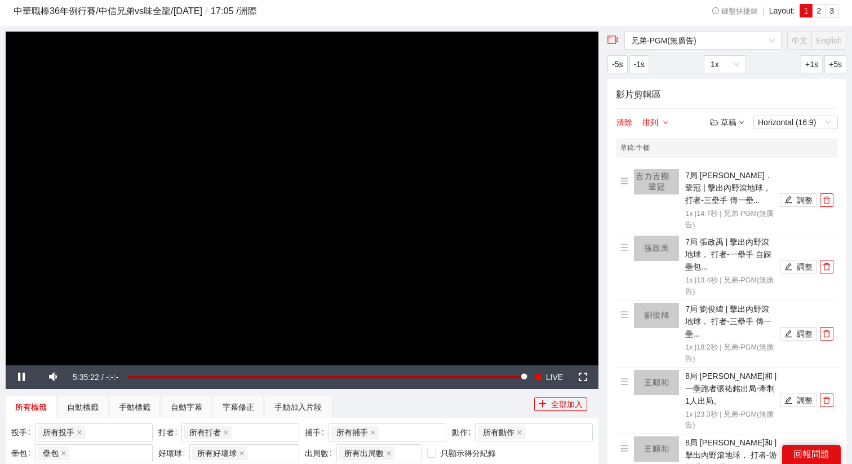
click at [421, 222] on video "Video Player" at bounding box center [302, 198] width 592 height 333
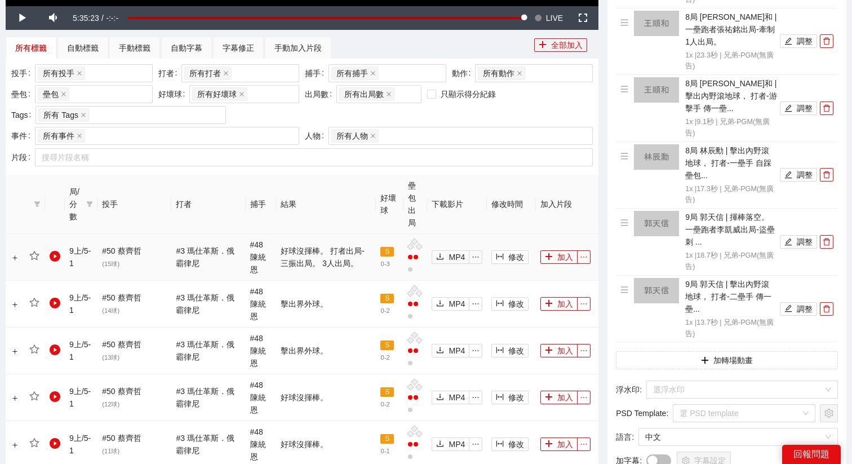
scroll to position [395, 0]
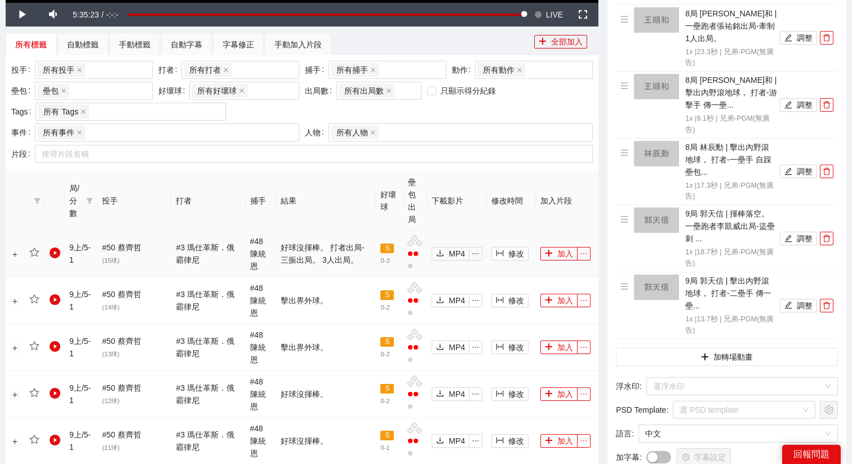
click at [503, 236] on td "修改" at bounding box center [511, 253] width 49 height 47
click at [508, 247] on span "修改" at bounding box center [516, 253] width 16 height 12
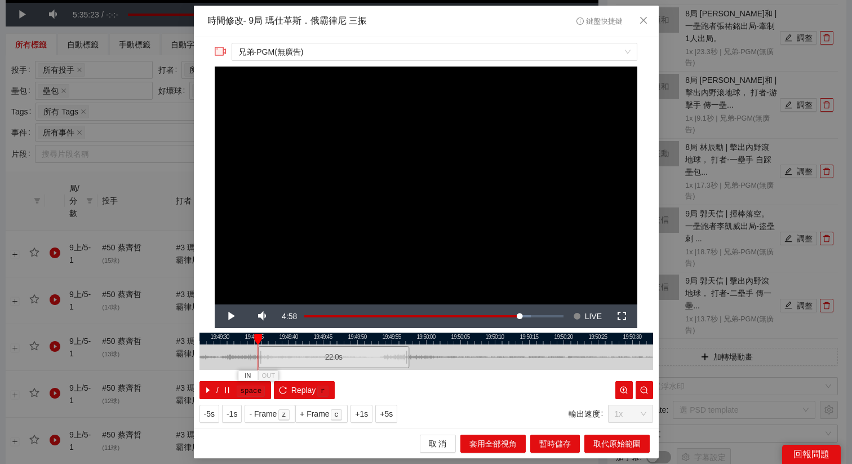
drag, startPoint x: 408, startPoint y: 353, endPoint x: 315, endPoint y: 353, distance: 92.4
click at [315, 353] on div "22.0 s" at bounding box center [333, 357] width 151 height 22
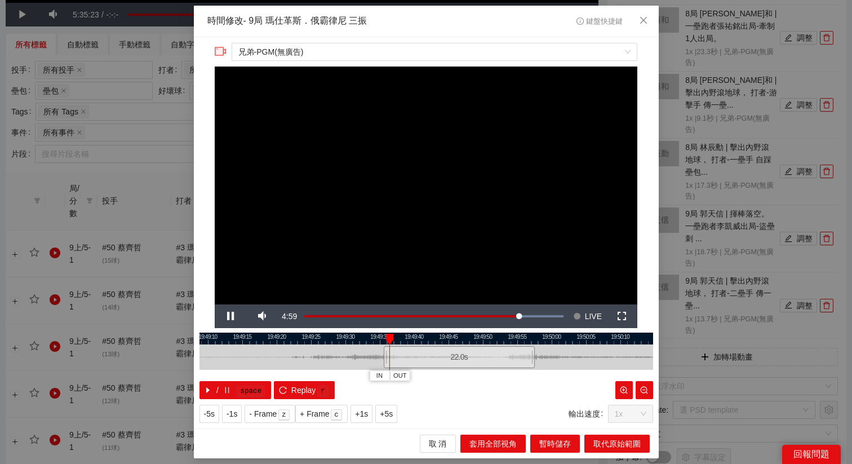
drag, startPoint x: 297, startPoint y: 336, endPoint x: 445, endPoint y: 342, distance: 148.2
click at [445, 342] on div at bounding box center [551, 338] width 453 height 12
drag, startPoint x: 484, startPoint y: 368, endPoint x: 461, endPoint y: 368, distance: 23.1
click at [461, 368] on div at bounding box center [409, 356] width 453 height 25
drag, startPoint x: 466, startPoint y: 357, endPoint x: 394, endPoint y: 357, distance: 72.7
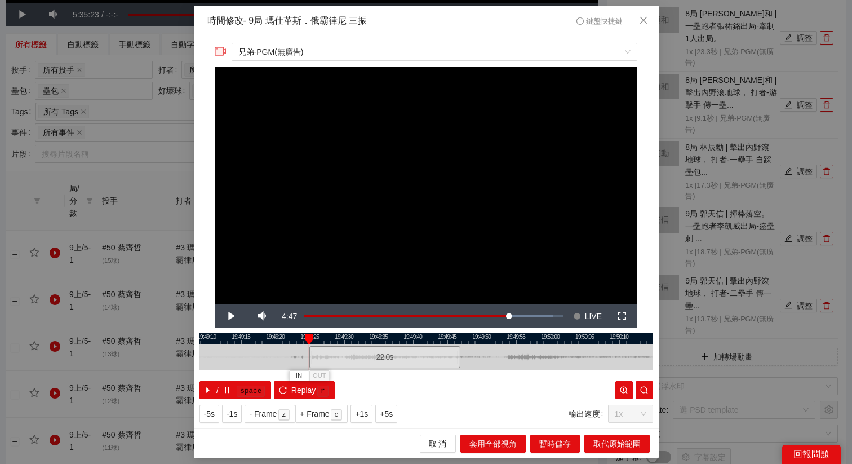
click at [394, 357] on div "22.0 s" at bounding box center [384, 357] width 151 height 22
drag, startPoint x: 394, startPoint y: 357, endPoint x: 418, endPoint y: 358, distance: 24.2
click at [418, 358] on div "22.0 s" at bounding box center [408, 357] width 151 height 22
click at [413, 358] on div "22.0 s" at bounding box center [407, 357] width 151 height 22
click at [409, 358] on div "22.0 s" at bounding box center [403, 357] width 151 height 22
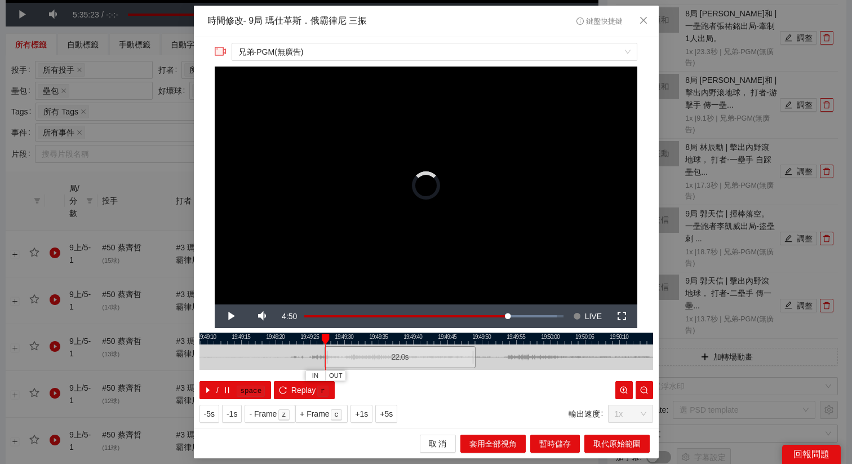
click at [406, 358] on div "22.0 s" at bounding box center [399, 357] width 151 height 22
click at [409, 358] on div "22.0 s" at bounding box center [401, 357] width 151 height 22
click at [408, 358] on div "22.0 s" at bounding box center [399, 357] width 151 height 22
click at [396, 412] on button "+5s" at bounding box center [386, 413] width 22 height 18
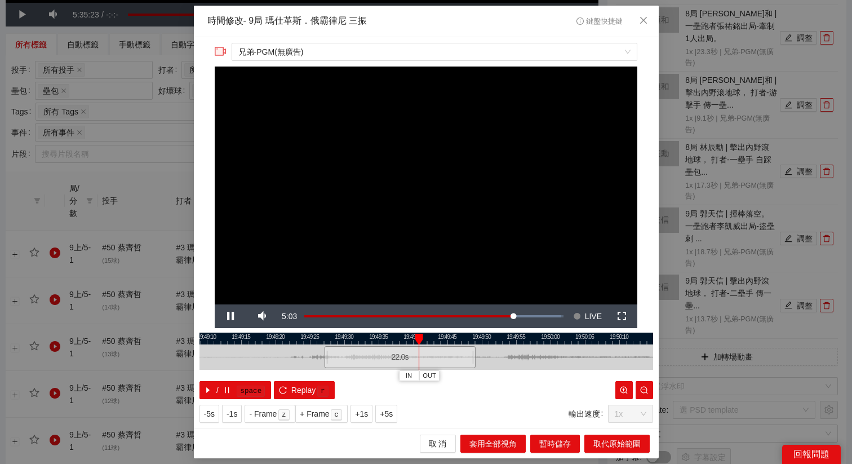
click at [388, 337] on div at bounding box center [425, 338] width 453 height 12
click at [380, 340] on div at bounding box center [425, 338] width 453 height 12
click at [431, 376] on button "OUT" at bounding box center [424, 375] width 20 height 11
click at [401, 335] on div at bounding box center [425, 338] width 453 height 12
click at [385, 340] on div at bounding box center [425, 338] width 453 height 12
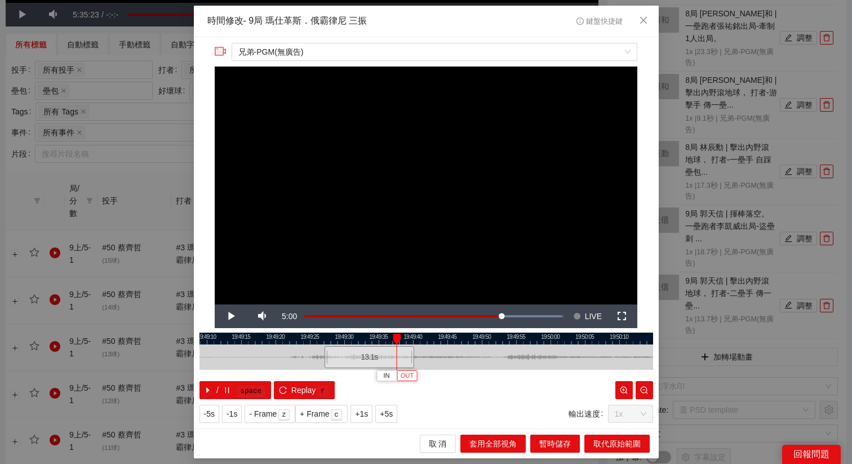
click at [411, 373] on span "OUT" at bounding box center [407, 376] width 14 height 10
click at [385, 332] on div at bounding box center [425, 338] width 453 height 12
click at [609, 444] on span "取代原始範圍" at bounding box center [616, 443] width 47 height 12
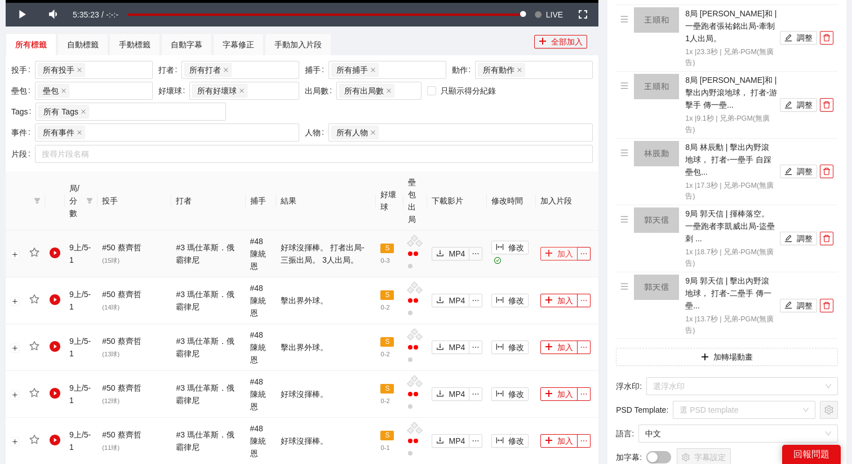
click at [555, 247] on button "加入" at bounding box center [558, 254] width 37 height 14
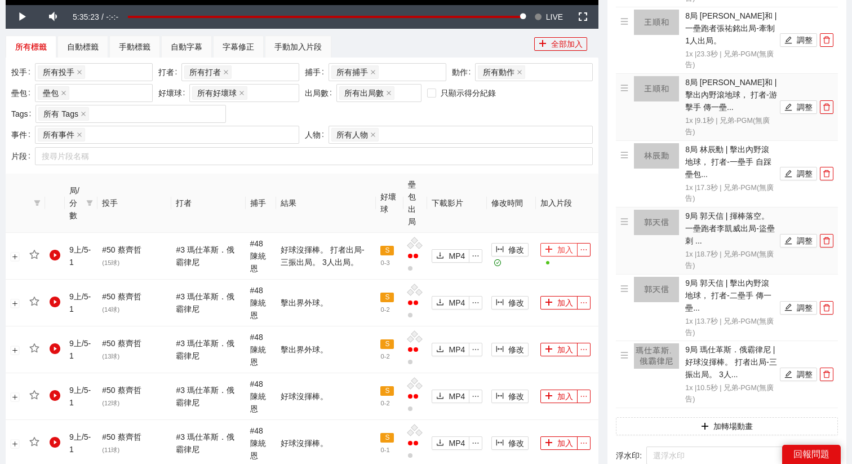
scroll to position [487, 0]
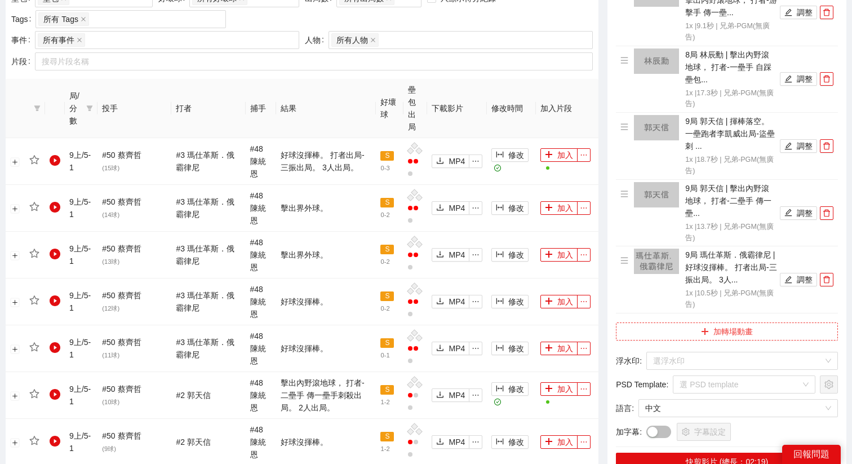
click at [699, 322] on button "加轉場動畫" at bounding box center [727, 331] width 222 height 18
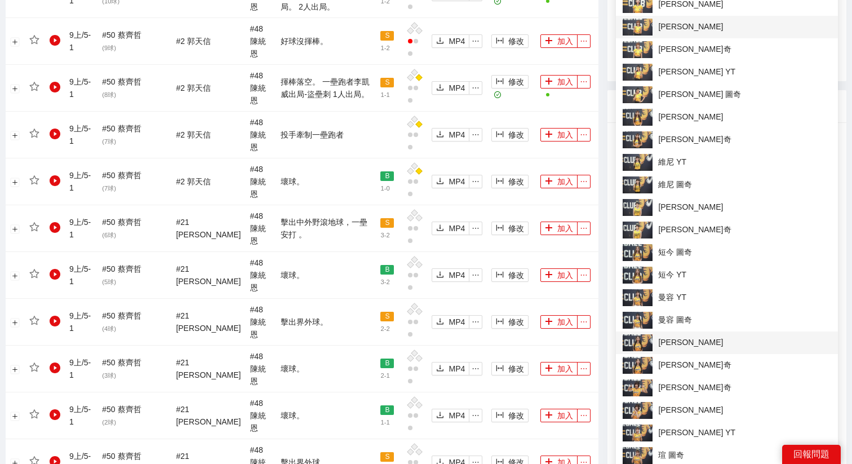
scroll to position [890, 0]
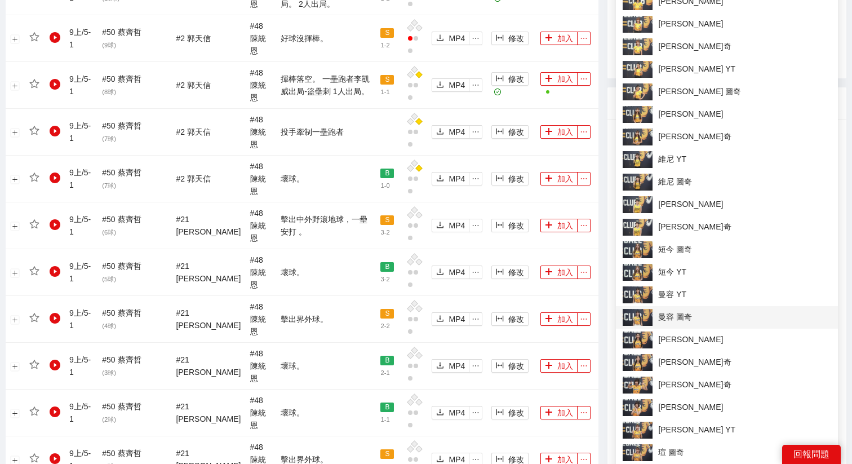
click at [663, 318] on span "曼容 圖奇" at bounding box center [726, 317] width 208 height 17
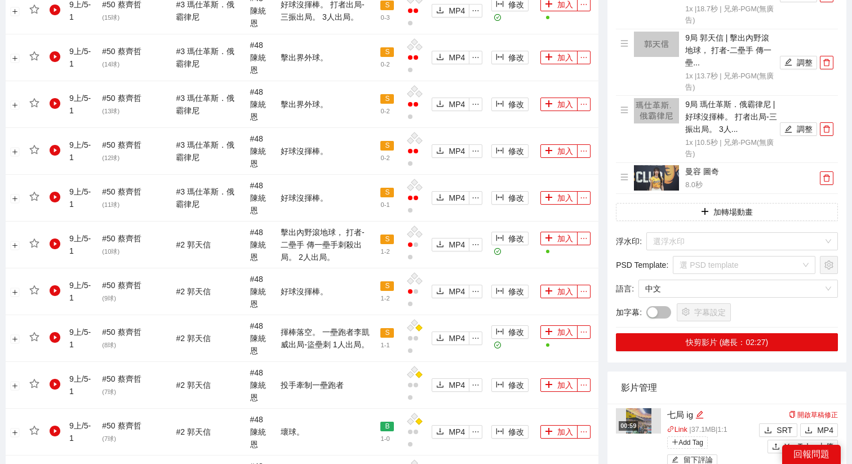
scroll to position [630, 0]
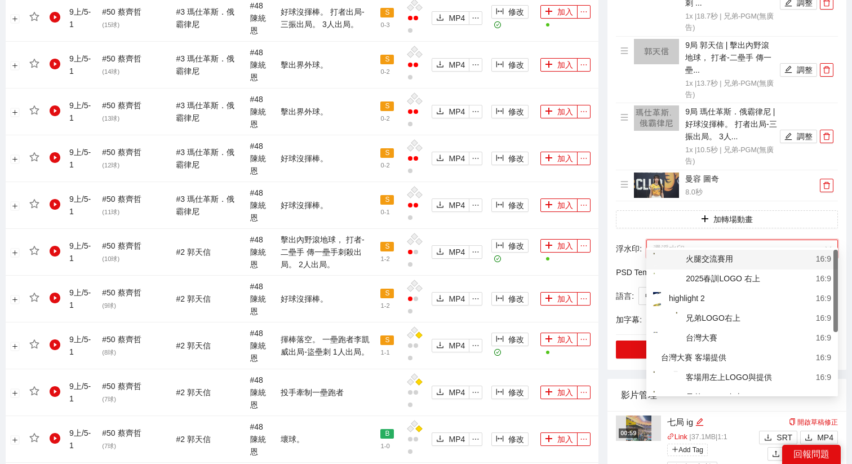
click at [675, 240] on input "search" at bounding box center [738, 248] width 170 height 17
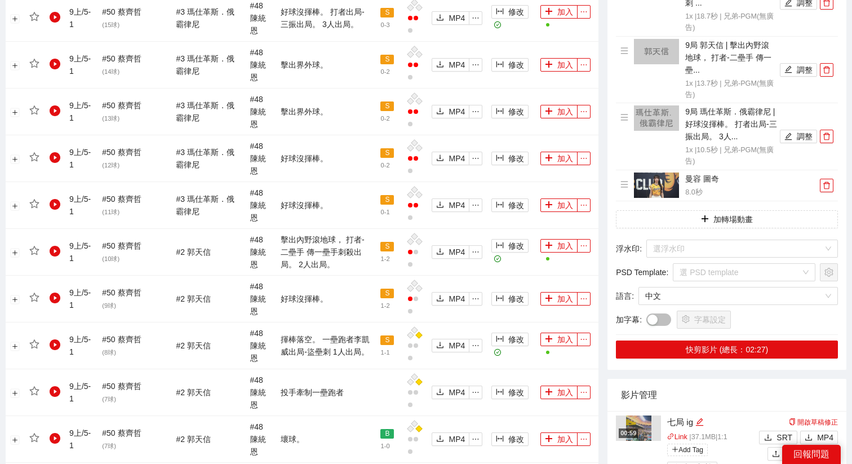
scroll to position [638, 0]
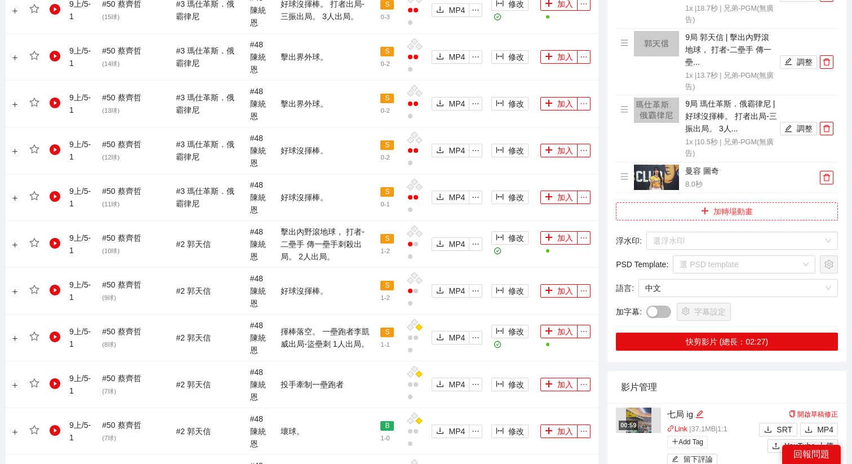
click at [697, 205] on button "加轉場動畫" at bounding box center [727, 211] width 222 height 18
click at [596, 268] on td "加入" at bounding box center [567, 291] width 63 height 47
click at [689, 232] on input "search" at bounding box center [738, 240] width 170 height 17
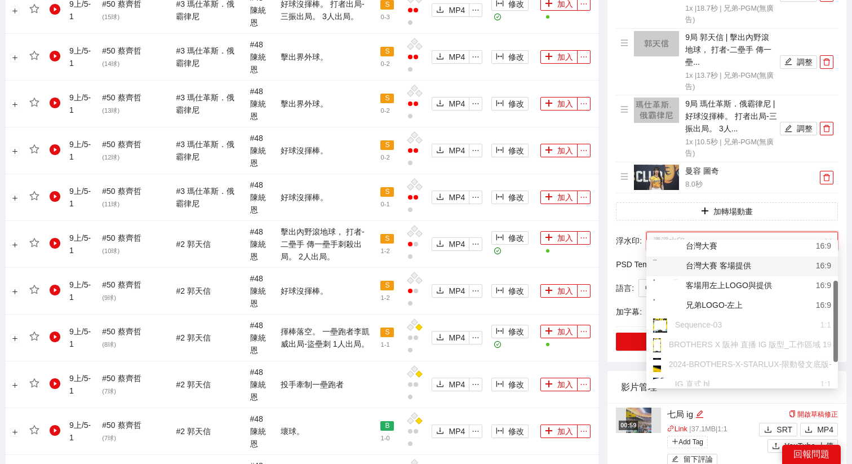
scroll to position [88, 0]
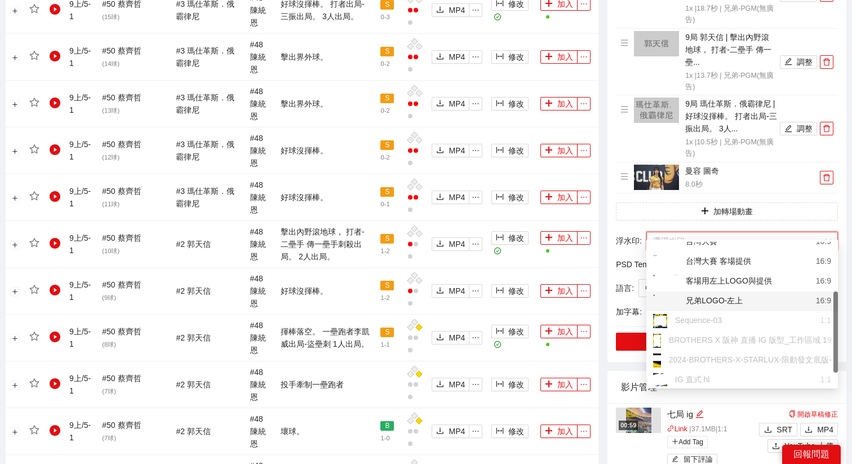
click at [701, 293] on div "兄弟LOGO-左上 16:9" at bounding box center [741, 301] width 191 height 20
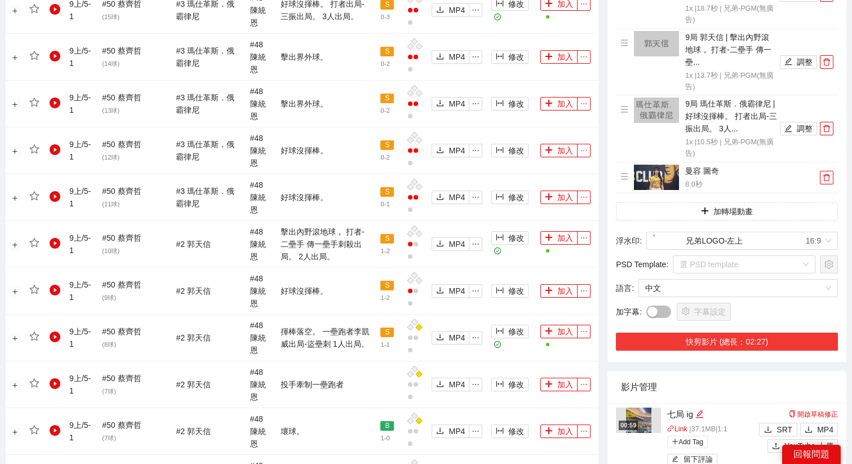
click at [701, 333] on button "快剪影片 (總長：02:27)" at bounding box center [727, 341] width 222 height 18
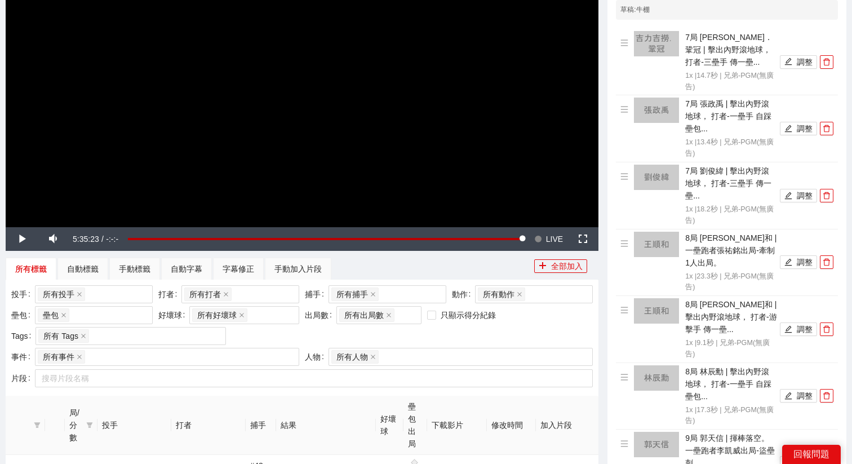
scroll to position [0, 0]
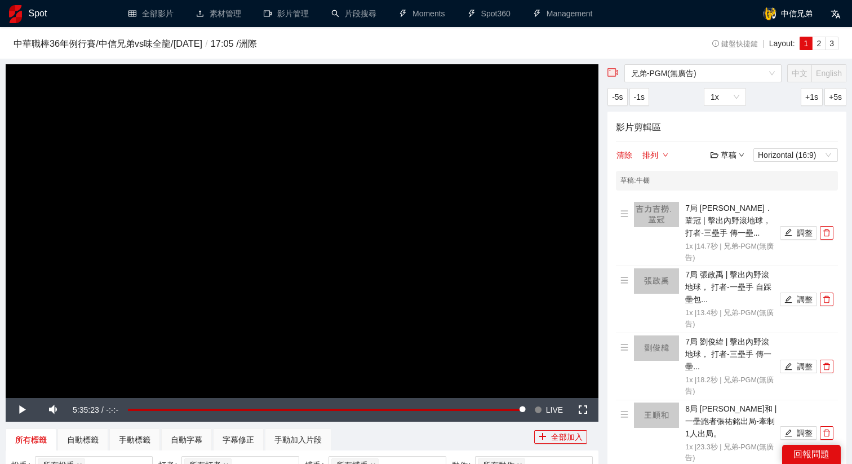
click at [729, 157] on div "草稿" at bounding box center [727, 155] width 34 height 12
click at [733, 193] on link "儲存" at bounding box center [730, 197] width 26 height 9
click at [731, 150] on div "草稿" at bounding box center [727, 155] width 34 height 12
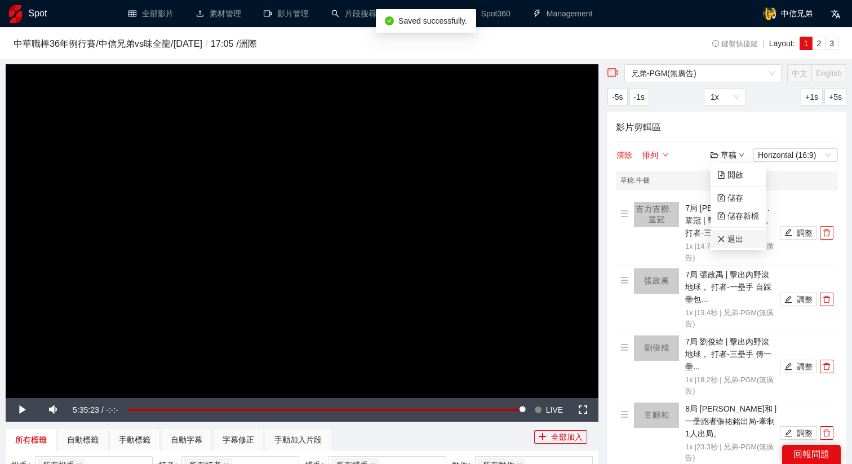
click at [732, 243] on link "退出" at bounding box center [730, 238] width 26 height 9
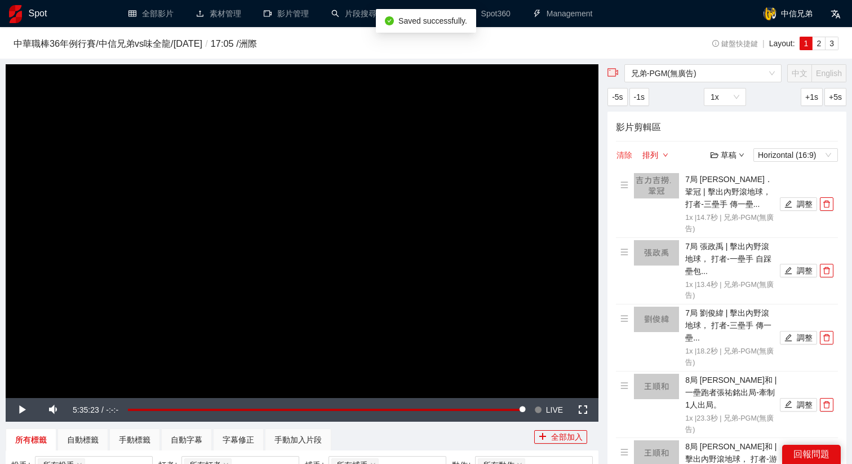
click at [620, 157] on button "清除" at bounding box center [624, 155] width 17 height 14
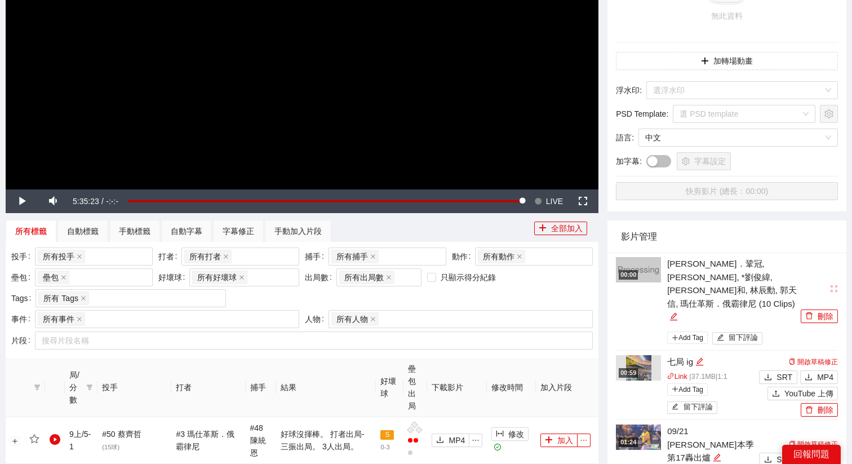
scroll to position [211, 0]
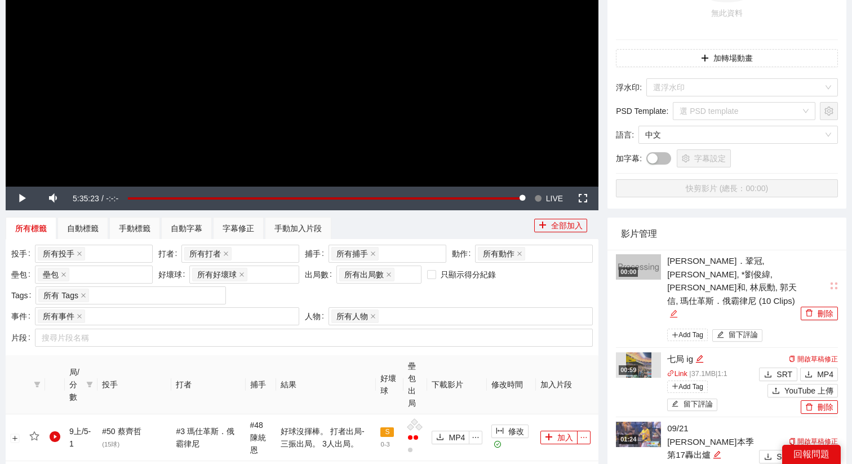
click at [677, 310] on icon "edit" at bounding box center [673, 313] width 7 height 7
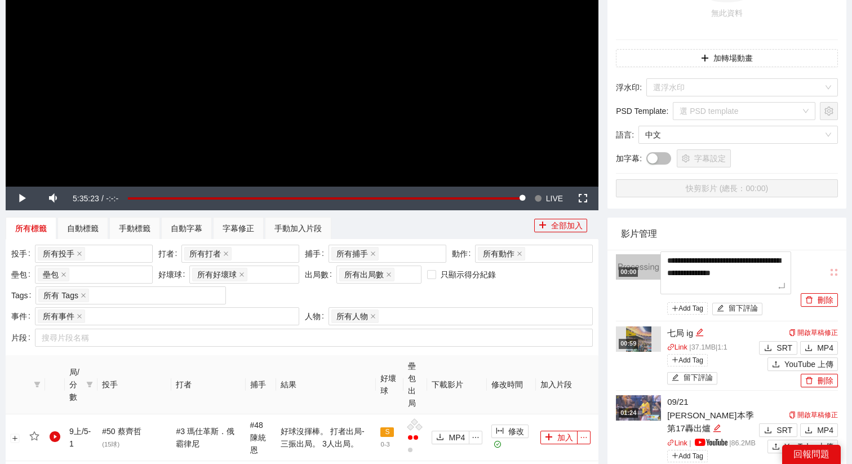
drag, startPoint x: 768, startPoint y: 287, endPoint x: 640, endPoint y: 252, distance: 132.0
click at [640, 252] on li "**********" at bounding box center [727, 285] width 222 height 72
type textarea "*"
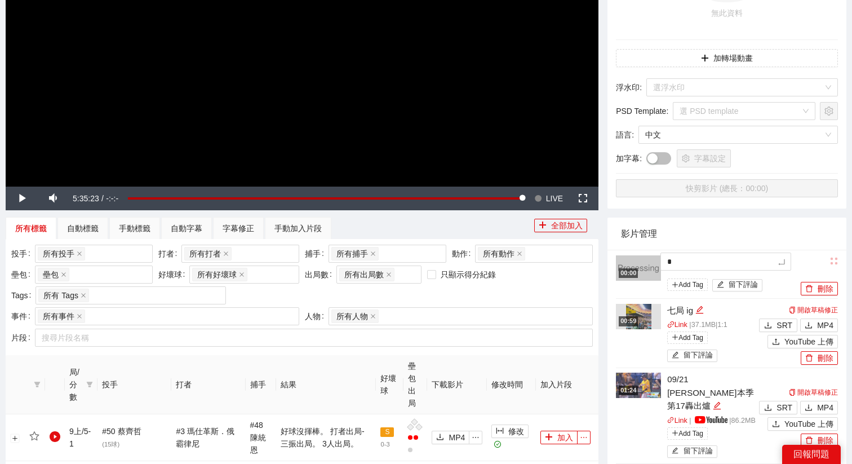
type textarea "*"
type textarea "**"
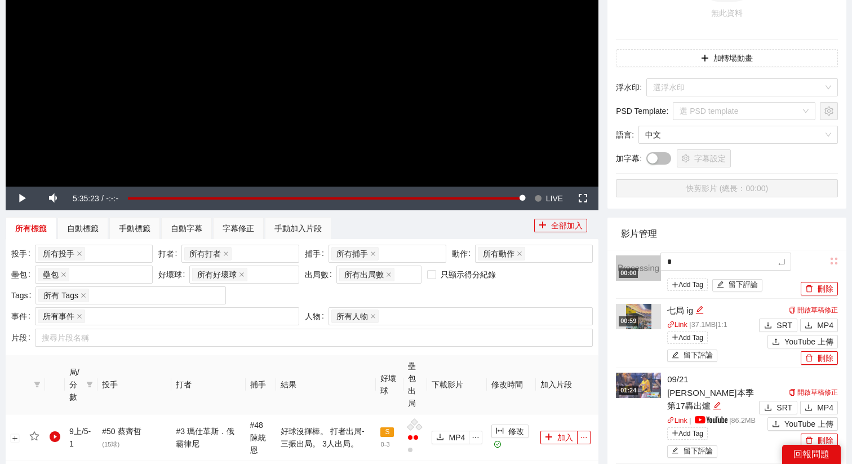
type textarea "**"
type textarea "***"
type textarea "****"
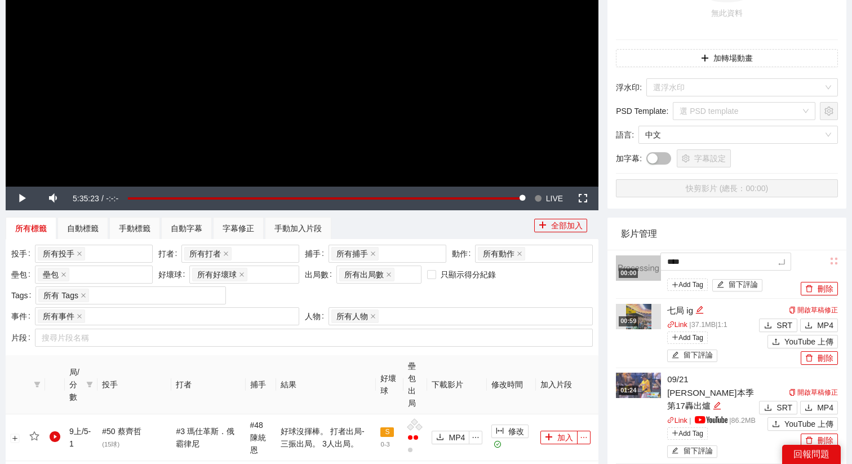
type textarea "*****"
type textarea "*******"
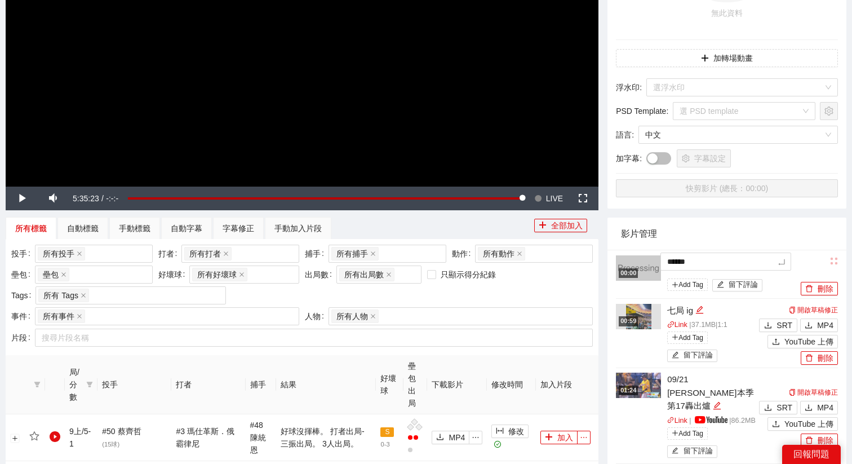
type textarea "*******"
type textarea "********"
type textarea "*******"
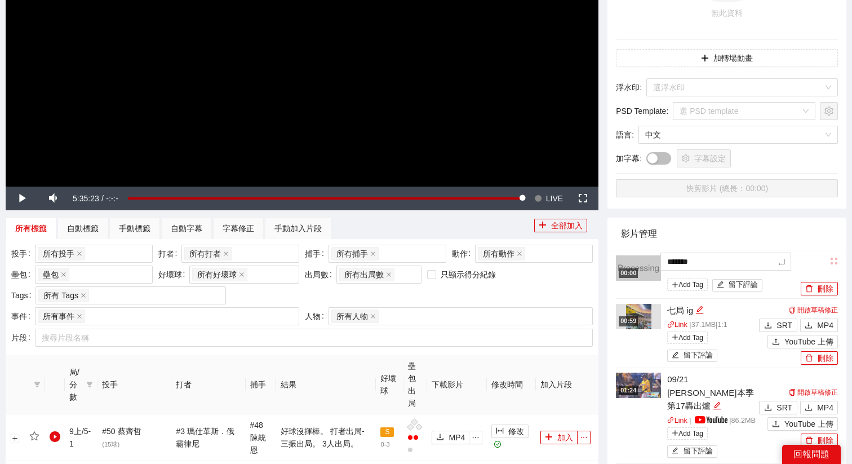
type textarea "********"
type textarea "*********"
type textarea "********"
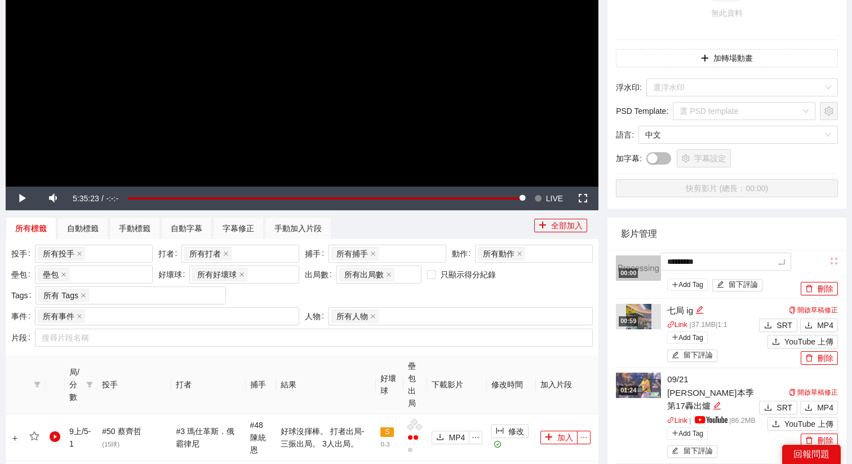
type textarea "********"
type textarea "*********"
type textarea "**********"
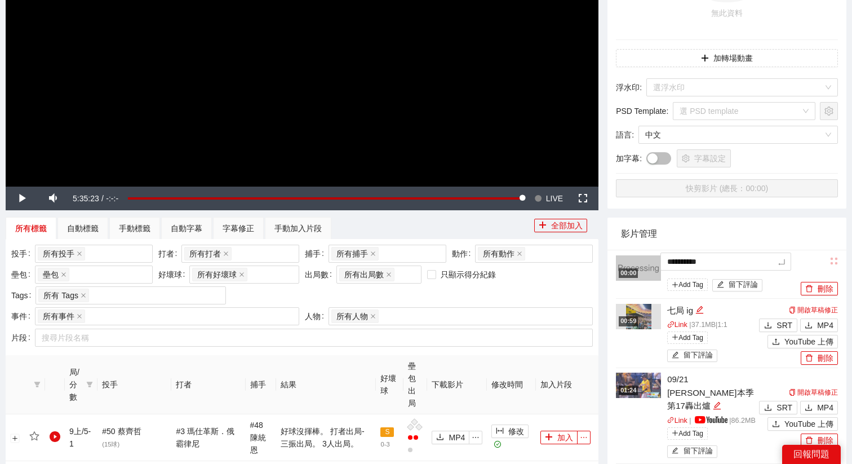
type textarea "*********"
type textarea "**********"
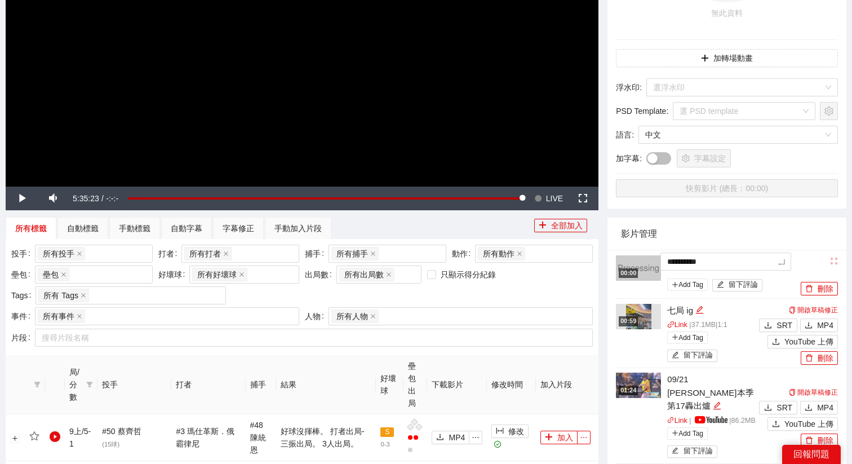
type textarea "**********"
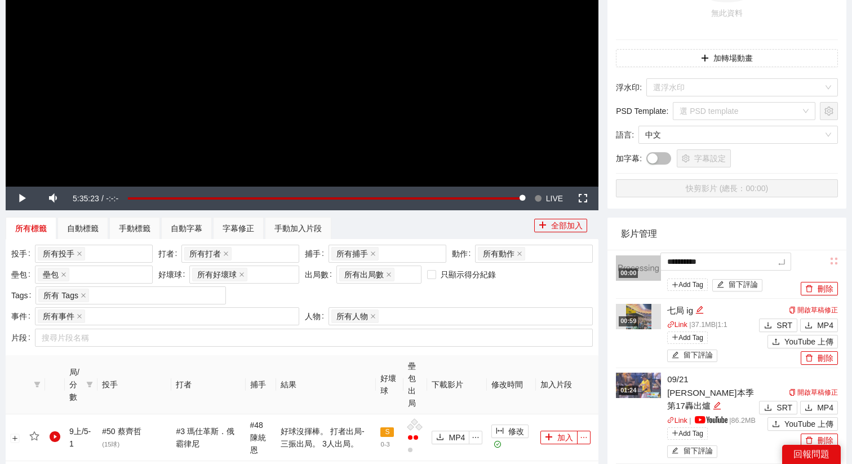
type textarea "*********"
type textarea "**********"
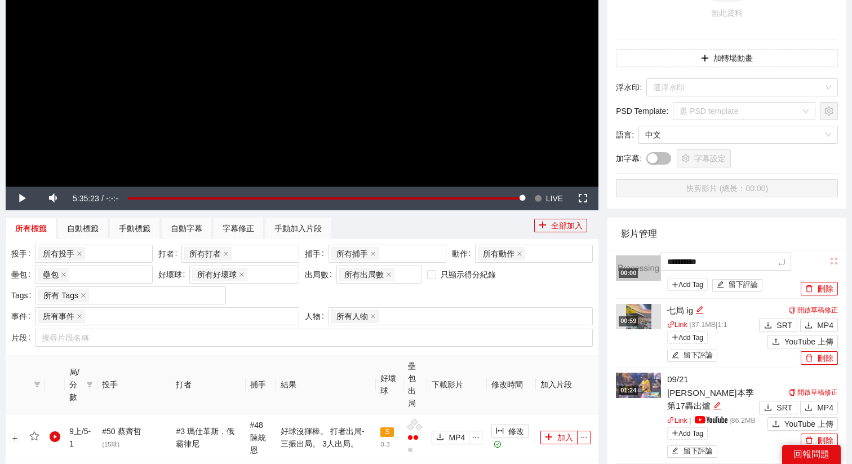
type textarea "**********"
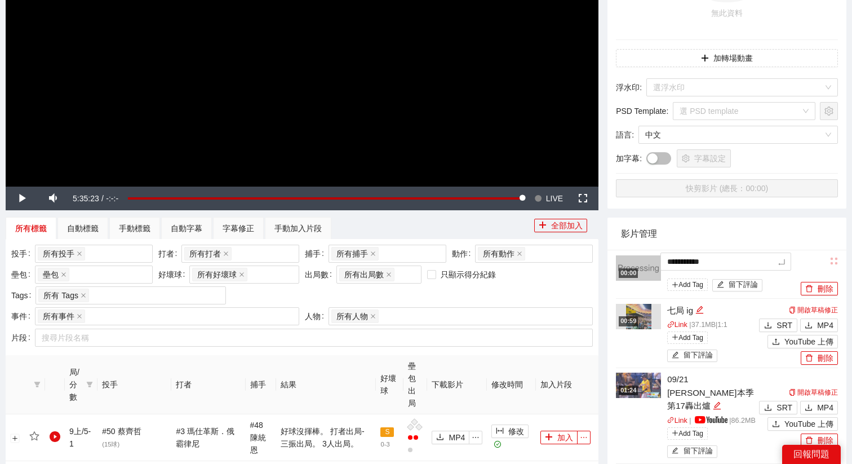
type textarea "**********"
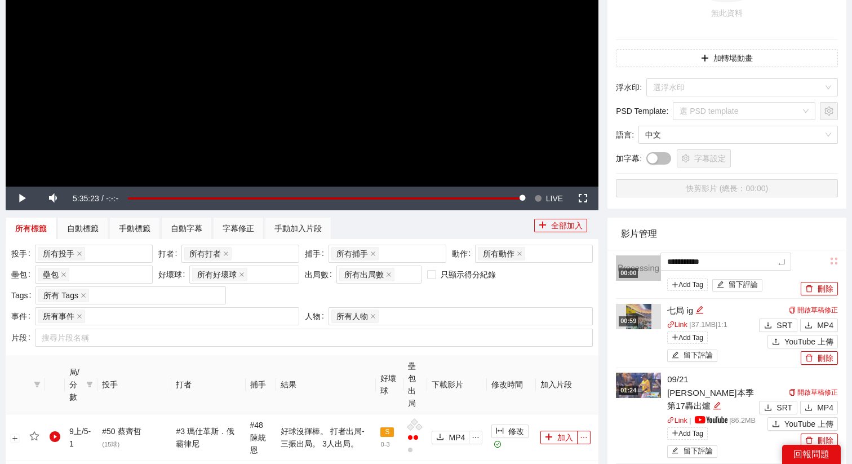
type textarea "**********"
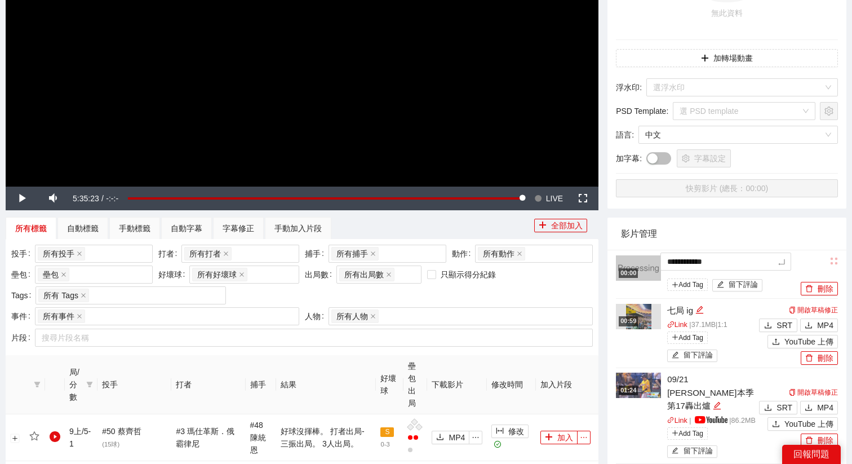
type textarea "**********"
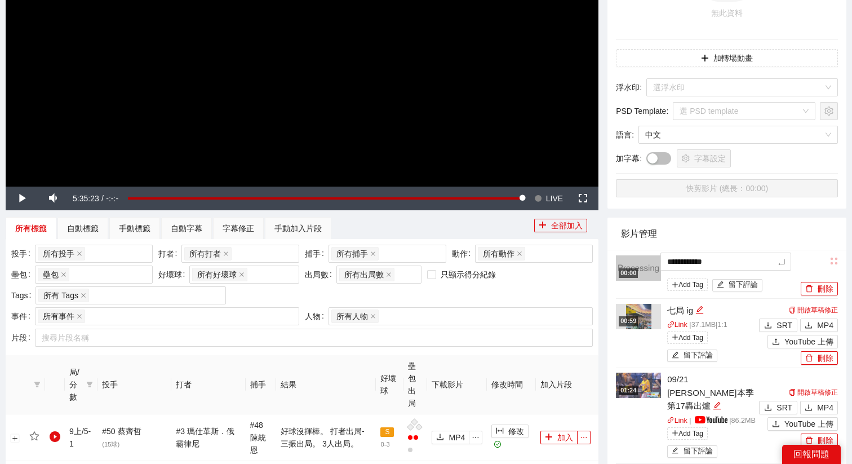
type textarea "**********"
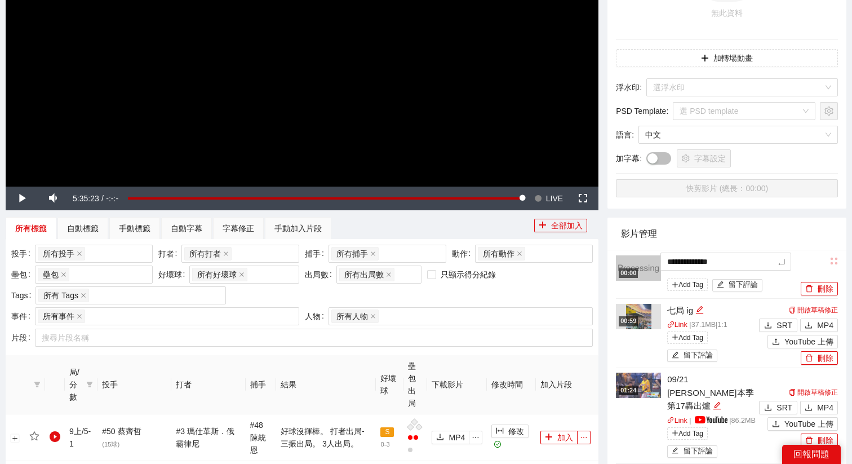
type textarea "**********"
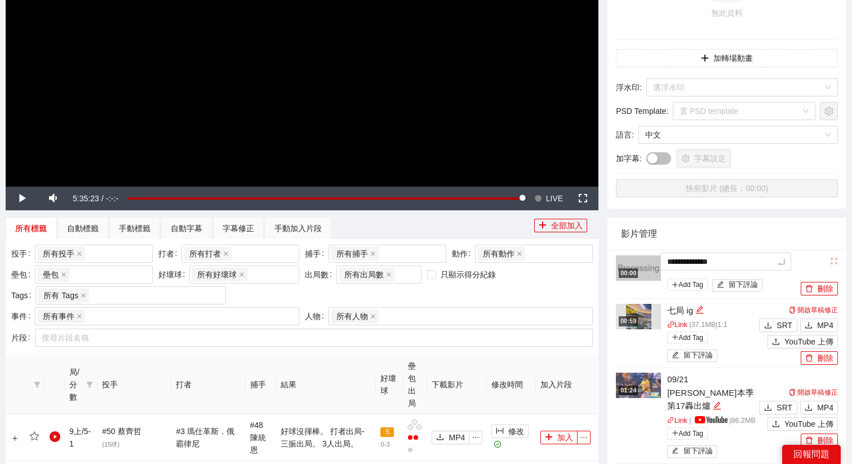
type textarea "**********"
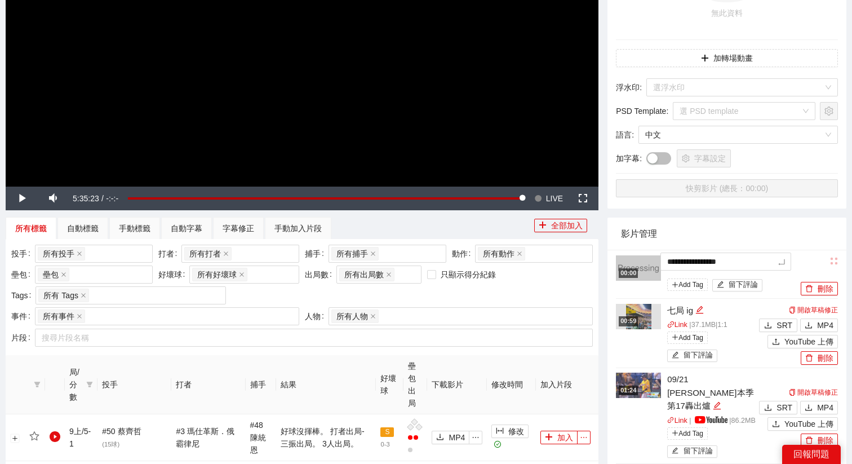
type textarea "**********"
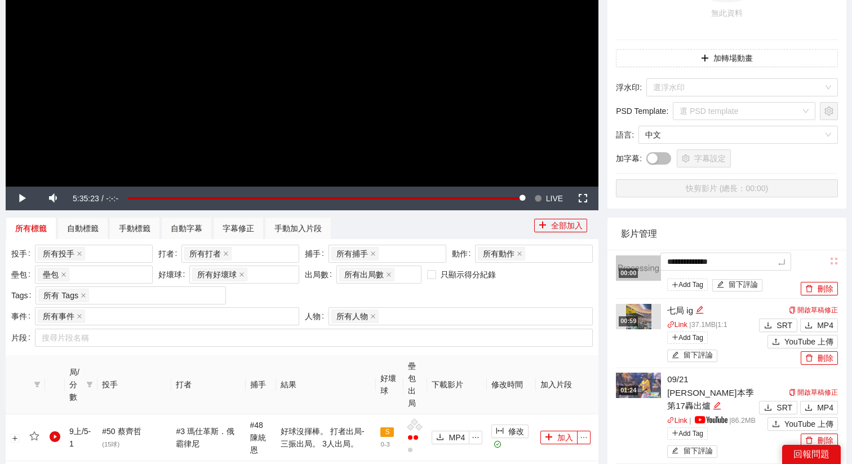
type textarea "**********"
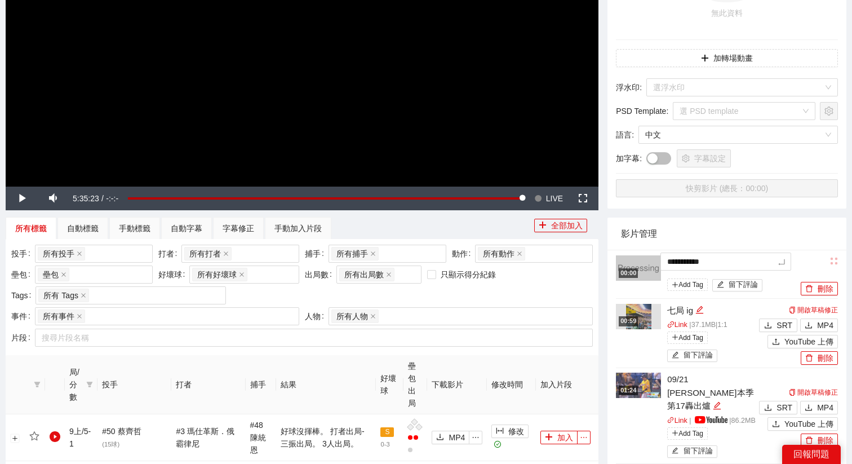
type textarea "**********"
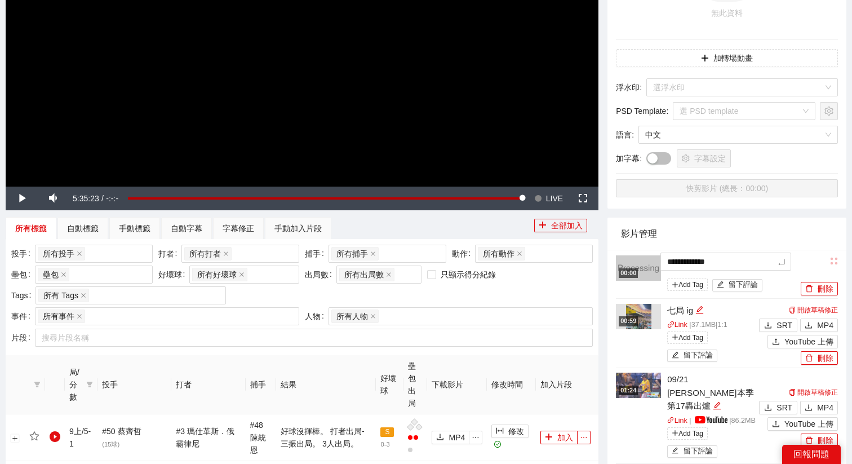
type textarea "**********"
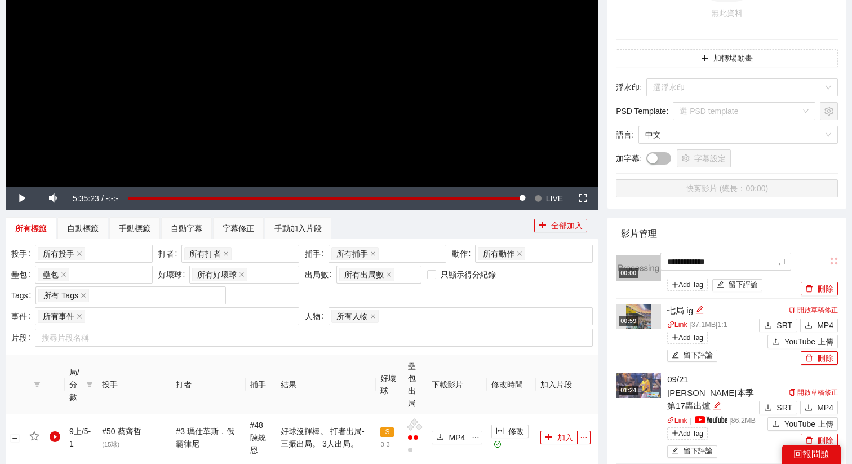
type textarea "**********"
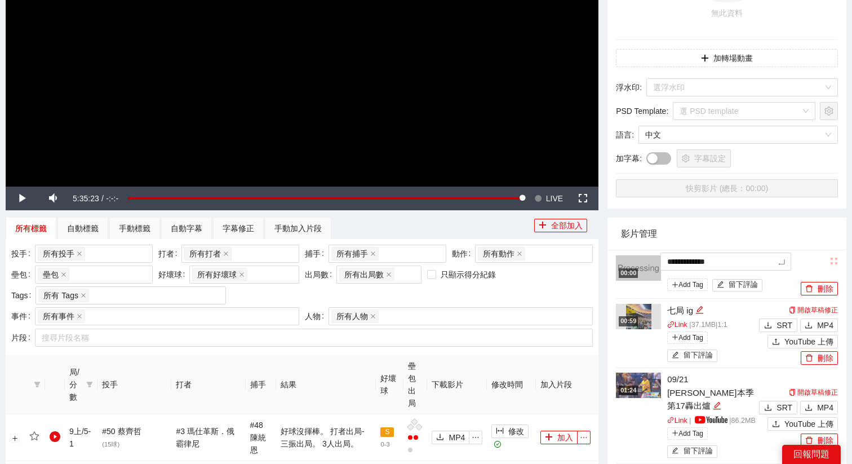
type textarea "**********"
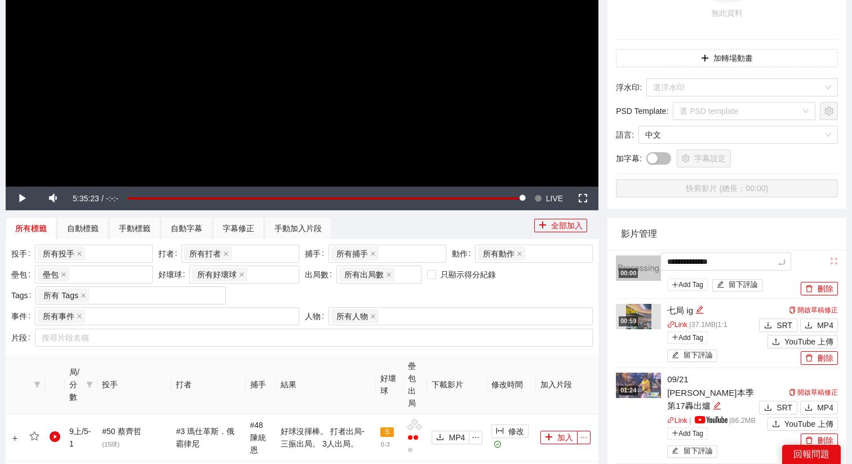
type textarea "**********"
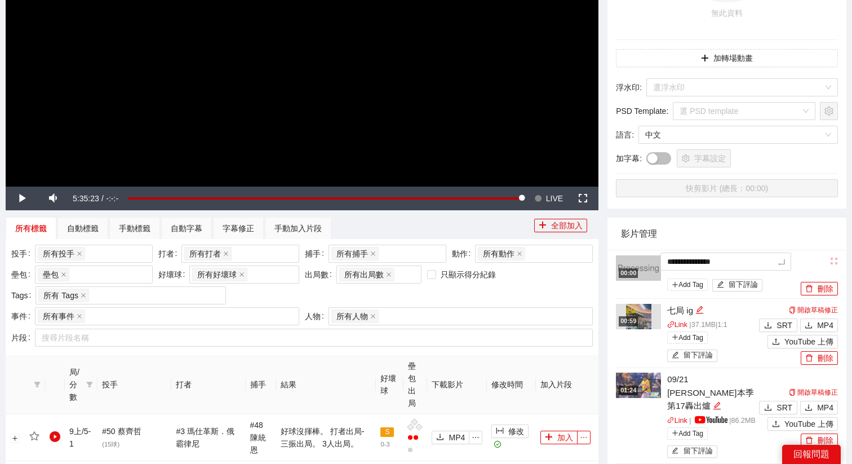
type textarea "**********"
click at [546, 191] on span "LIVE" at bounding box center [554, 198] width 17 height 24
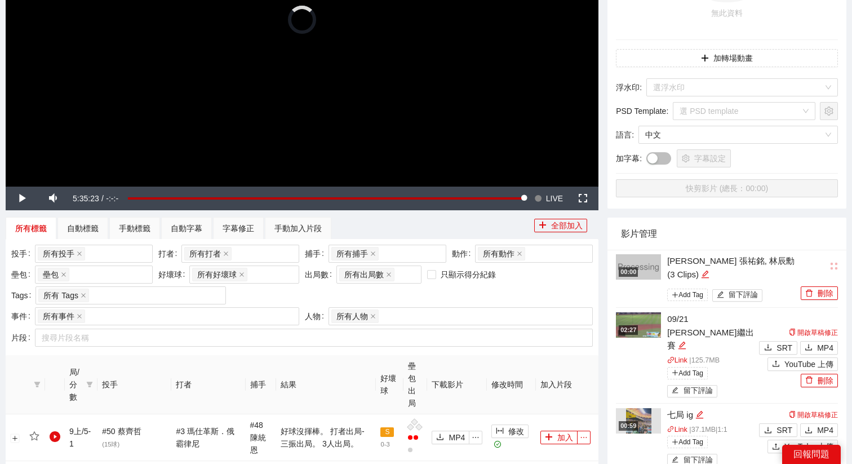
click at [515, 135] on video "Video Player" at bounding box center [302, 19] width 592 height 333
click at [782, 357] on button "YouTube 上傳" at bounding box center [802, 364] width 70 height 14
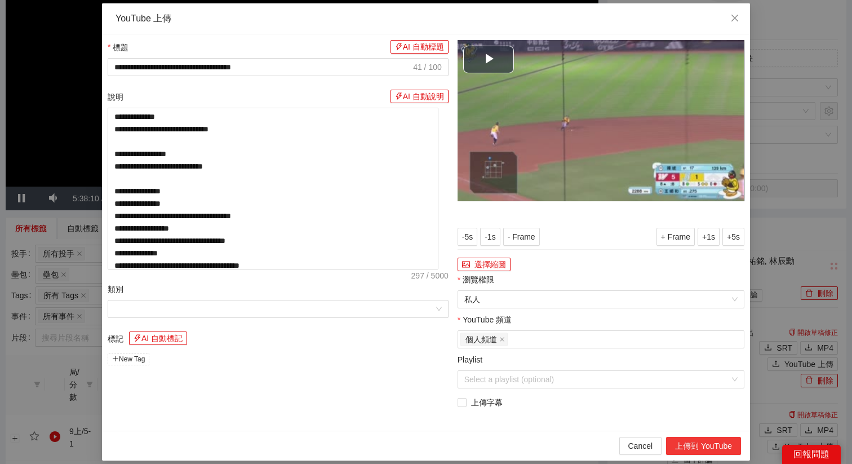
click at [711, 440] on button "上傳到 YouTube" at bounding box center [703, 445] width 75 height 18
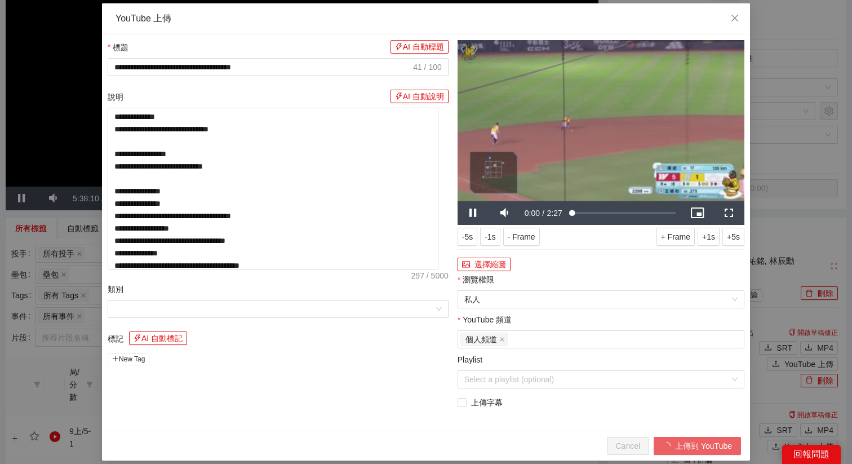
click at [807, 218] on div "**********" at bounding box center [426, 232] width 852 height 464
type textarea "**********"
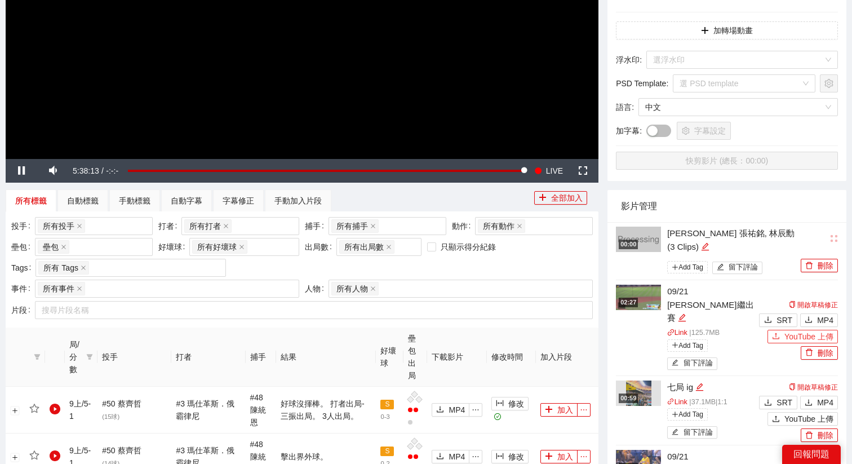
scroll to position [240, 0]
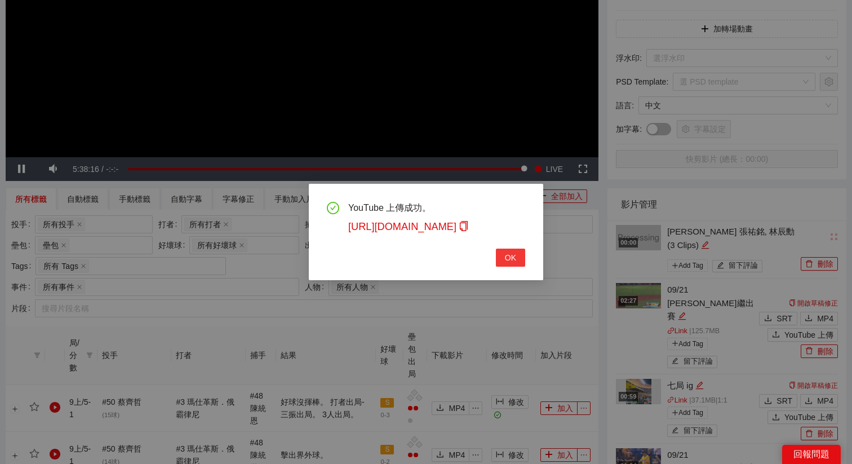
click at [515, 252] on span "OK" at bounding box center [510, 257] width 11 height 12
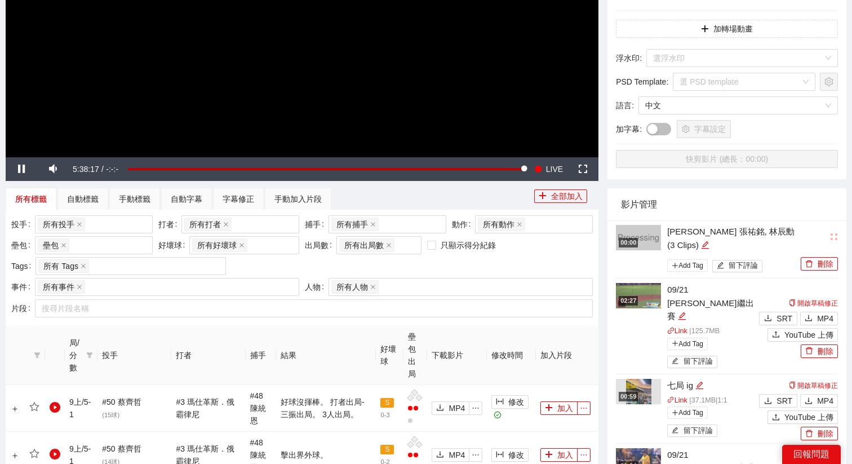
click at [645, 294] on img at bounding box center [638, 295] width 45 height 25
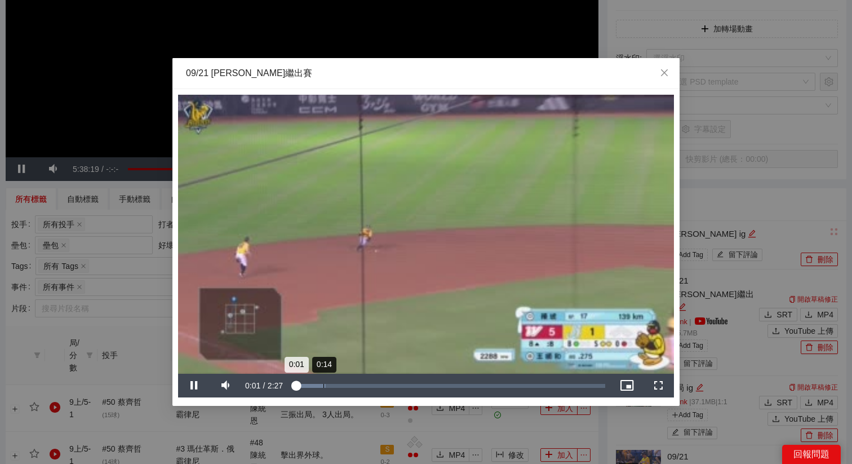
click at [322, 386] on div "Loaded : 10.55% 0:14 0:01" at bounding box center [448, 386] width 313 height 4
click at [331, 384] on div "Loaded : 20.27% 0:18 0:14" at bounding box center [448, 386] width 313 height 4
click at [346, 384] on div "Loaded : 23.78% 0:23 0:18" at bounding box center [448, 386] width 313 height 4
click at [354, 384] on div "0:28" at bounding box center [354, 386] width 1 height 4
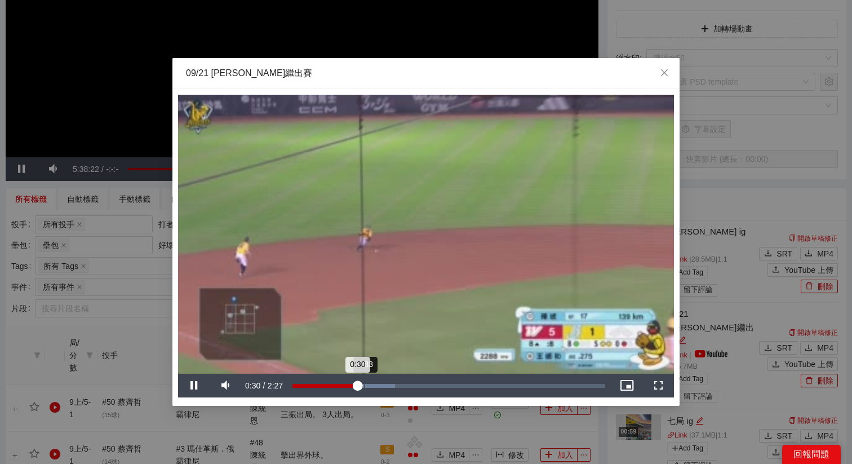
click at [364, 384] on div "Loaded : 32.70% 0:33 0:30" at bounding box center [448, 386] width 313 height 4
click at [365, 384] on div "0:34" at bounding box center [328, 386] width 73 height 4
click at [372, 384] on div "0:37" at bounding box center [332, 386] width 80 height 4
click at [387, 384] on div "Loaded : 38.22% 0:37 0:37" at bounding box center [448, 386] width 313 height 4
click at [389, 384] on div "0:45" at bounding box center [340, 386] width 96 height 4
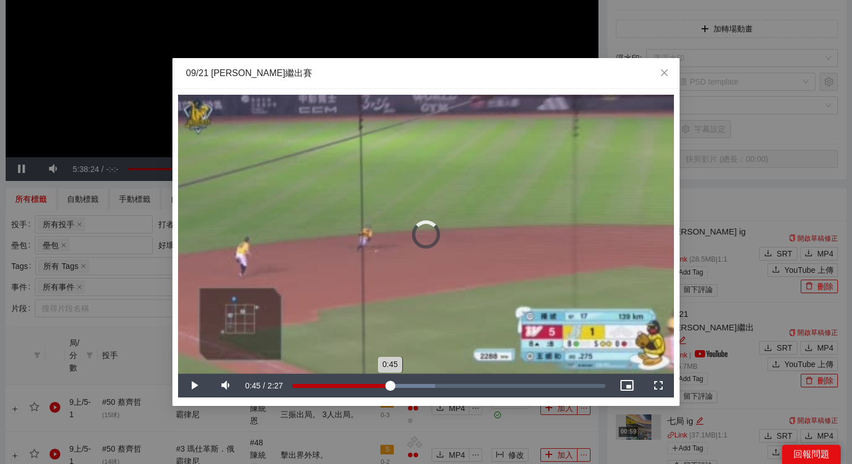
click at [389, 384] on div "0:45" at bounding box center [340, 386] width 97 height 4
click at [385, 384] on div "0:46" at bounding box center [341, 386] width 98 height 4
click at [375, 384] on div "Loaded : 47.08% 0:39 0:39" at bounding box center [448, 386] width 313 height 4
click at [355, 311] on video "Video Player" at bounding box center [426, 234] width 496 height 279
click at [377, 77] on div "09/21 [PERSON_NAME]繼出賽" at bounding box center [426, 73] width 480 height 12
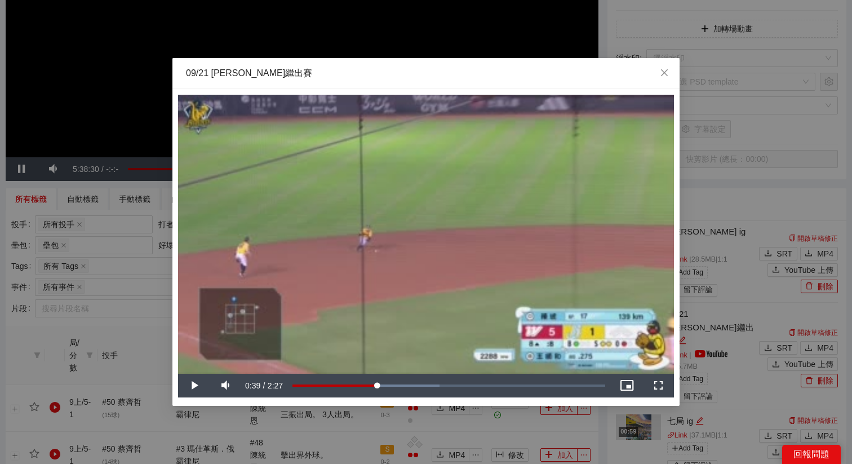
click at [598, 436] on div "**********" at bounding box center [426, 232] width 852 height 464
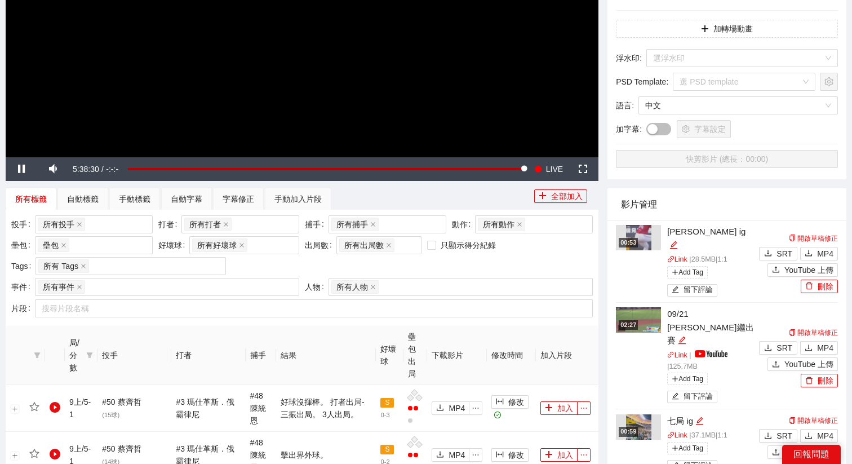
click at [541, 159] on span "Video Player" at bounding box center [538, 169] width 8 height 24
click at [549, 165] on span "LIVE" at bounding box center [554, 169] width 17 height 24
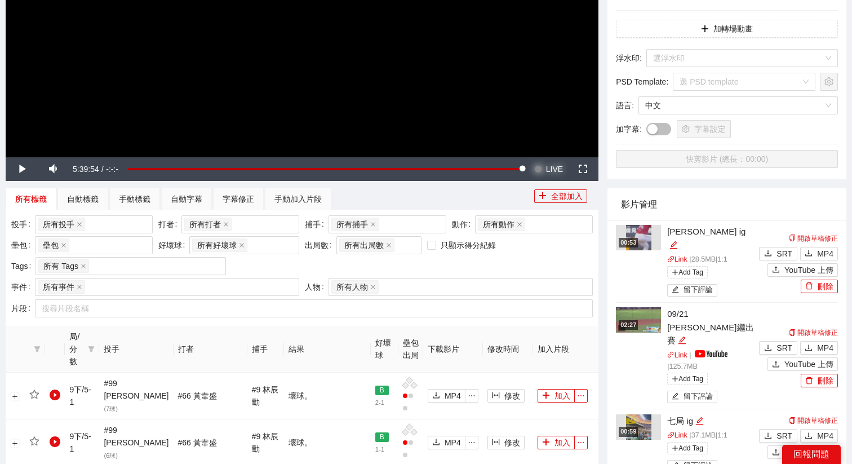
click at [555, 162] on span "LIVE" at bounding box center [554, 169] width 17 height 24
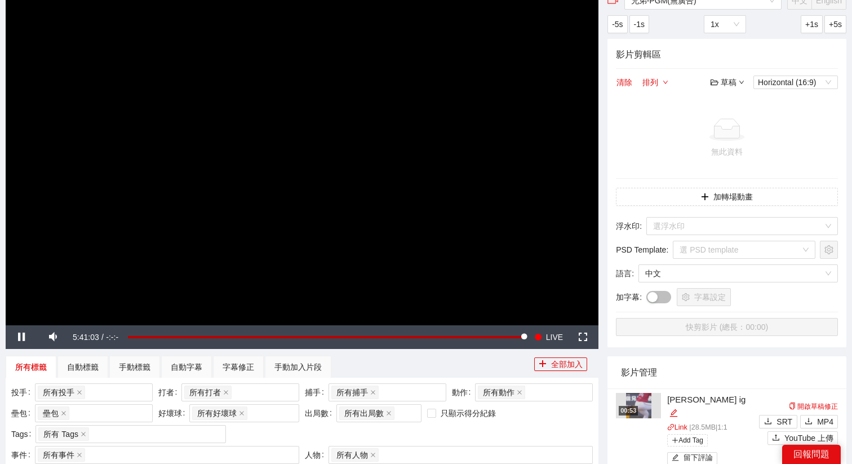
scroll to position [63, 0]
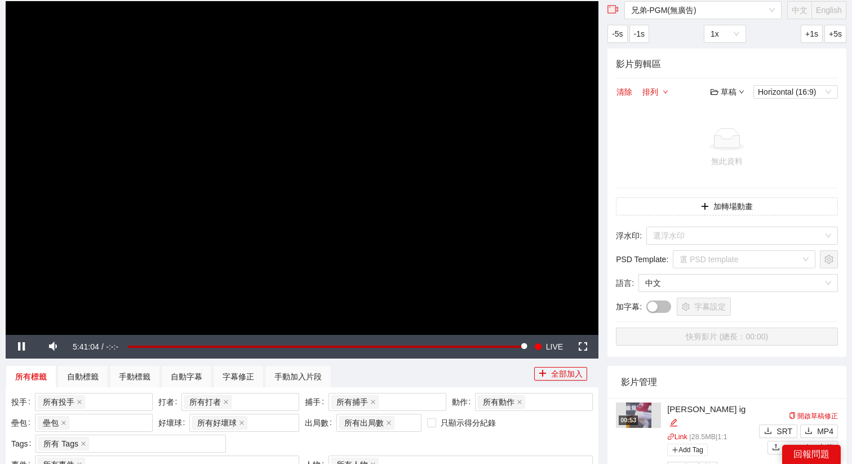
click at [320, 216] on video "Video Player" at bounding box center [302, 167] width 592 height 333
click at [296, 209] on video "Video Player" at bounding box center [302, 167] width 592 height 333
click at [389, 199] on video "Video Player" at bounding box center [302, 167] width 592 height 333
click at [555, 343] on span "LIVE" at bounding box center [554, 347] width 17 height 24
click at [645, 421] on img at bounding box center [638, 414] width 25 height 25
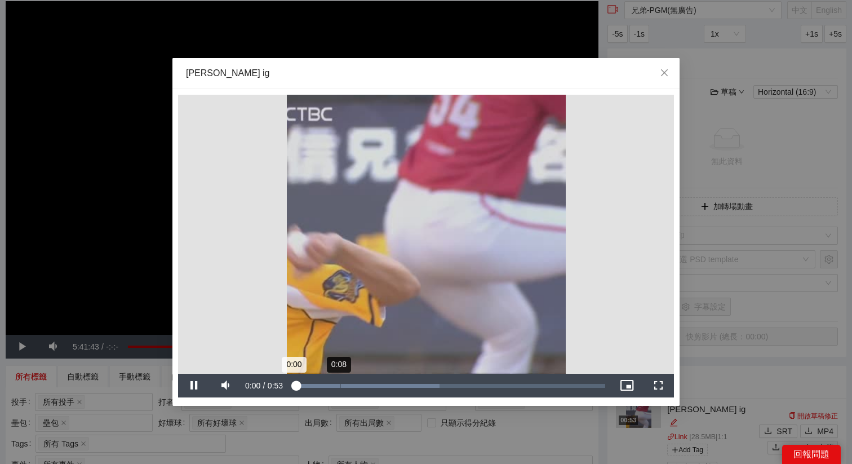
click at [340, 380] on div "Loaded : 47.08% 0:08 0:00" at bounding box center [449, 385] width 324 height 24
click at [748, 172] on div "**********" at bounding box center [426, 232] width 852 height 464
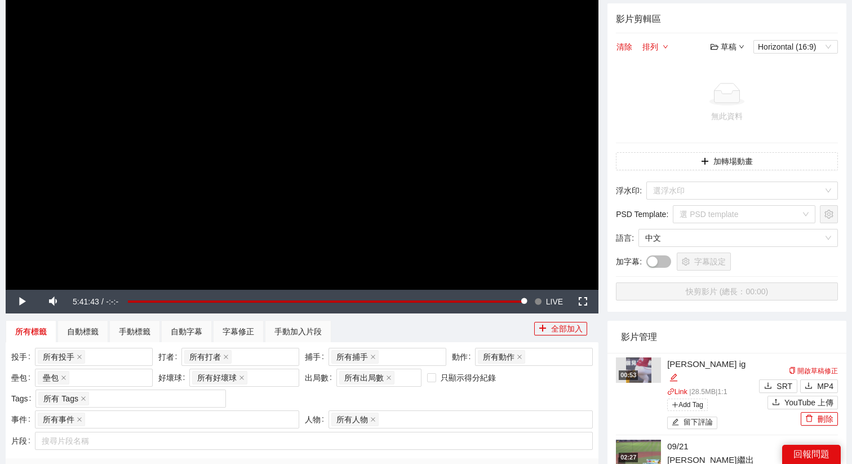
scroll to position [123, 0]
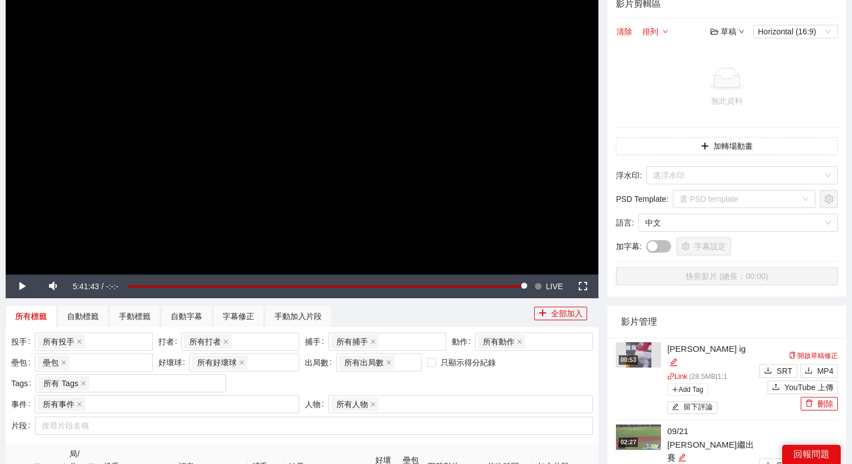
click at [645, 424] on img at bounding box center [638, 436] width 45 height 25
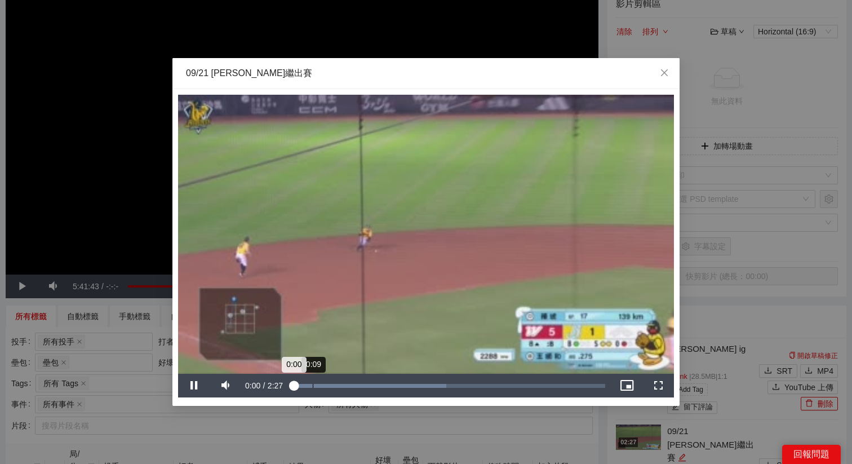
click at [308, 386] on div "Loaded : 49.24% 0:09 0:00" at bounding box center [448, 386] width 313 height 4
click at [667, 77] on icon "close" at bounding box center [664, 72] width 9 height 9
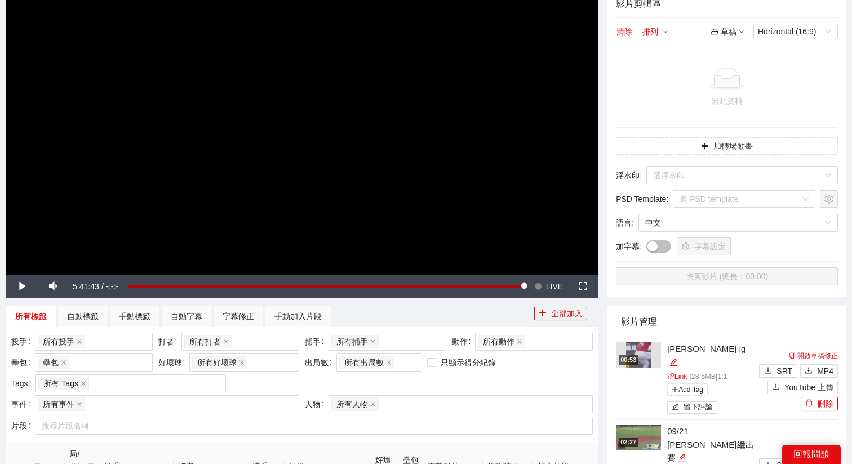
click at [512, 135] on video "Video Player" at bounding box center [302, 107] width 592 height 333
click at [552, 282] on span "LIVE" at bounding box center [554, 286] width 17 height 24
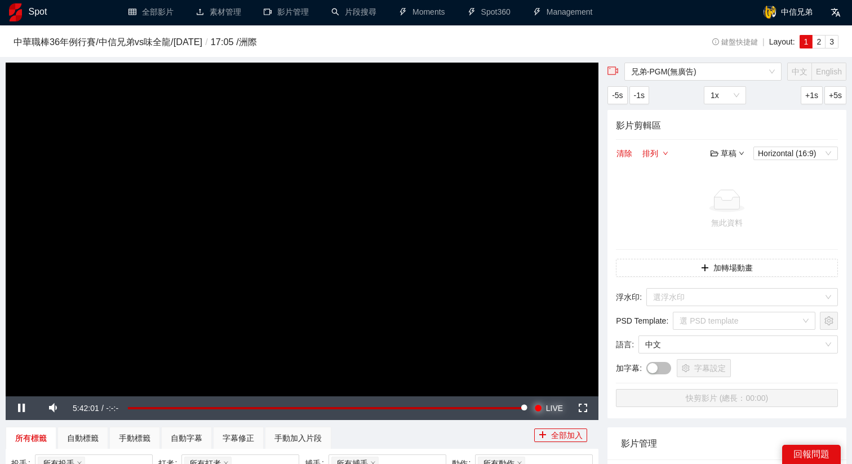
scroll to position [0, 0]
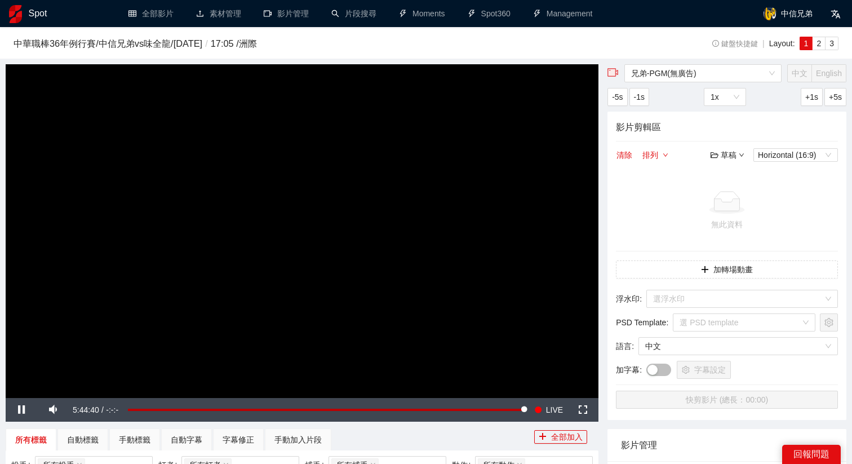
click at [327, 305] on video "Video Player" at bounding box center [302, 230] width 592 height 333
click at [341, 262] on video "Video Player" at bounding box center [302, 230] width 592 height 333
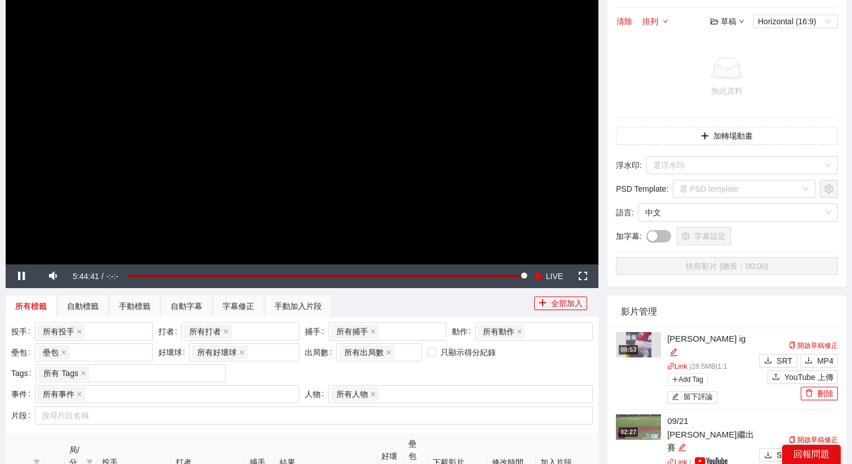
click at [363, 212] on video "Video Player" at bounding box center [302, 97] width 592 height 333
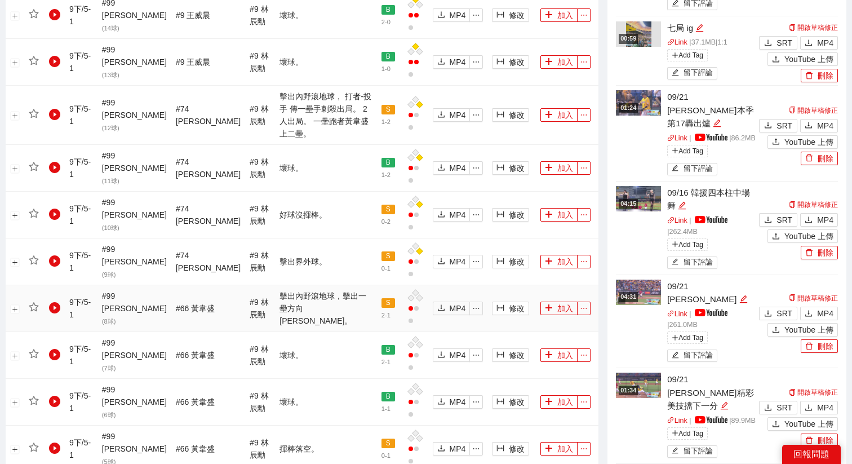
scroll to position [609, 0]
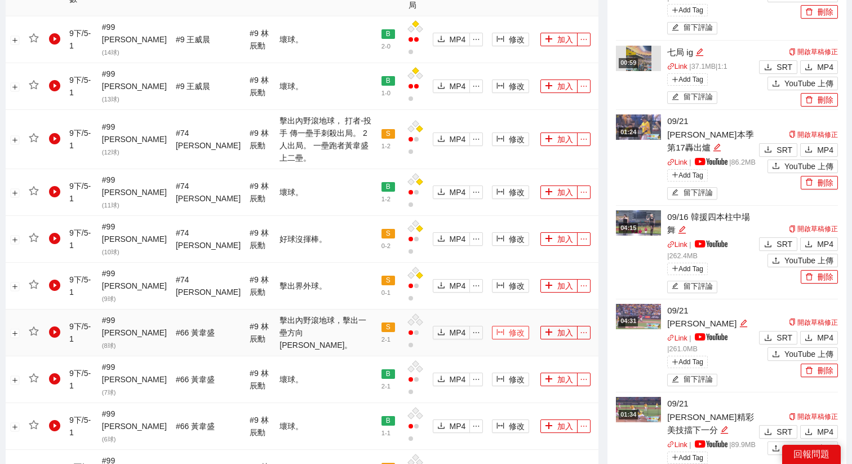
click at [493, 326] on button "修改" at bounding box center [510, 333] width 37 height 14
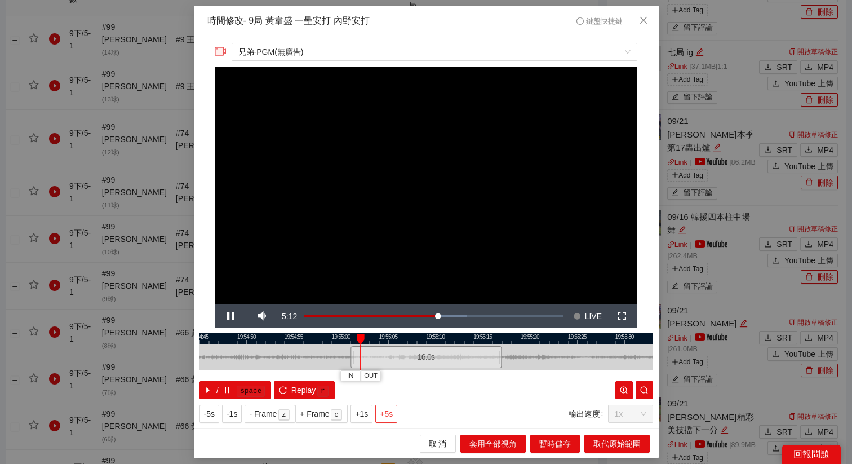
click at [389, 411] on span "+5s" at bounding box center [386, 413] width 13 height 12
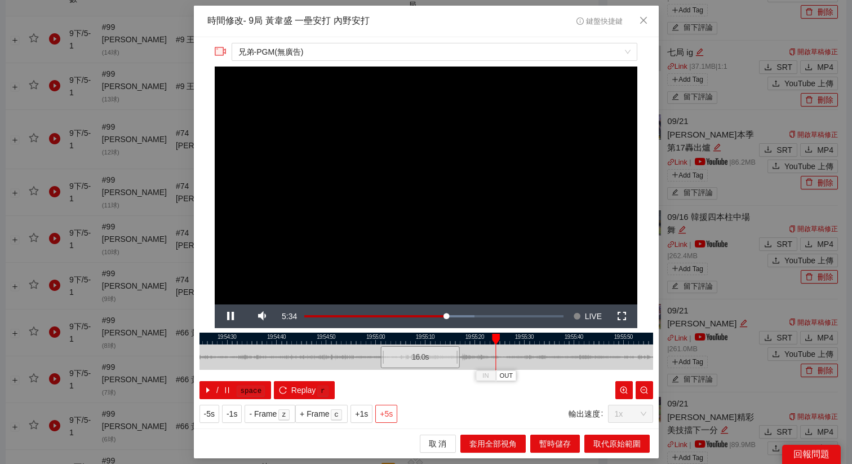
click at [393, 415] on span "+5s" at bounding box center [386, 413] width 13 height 12
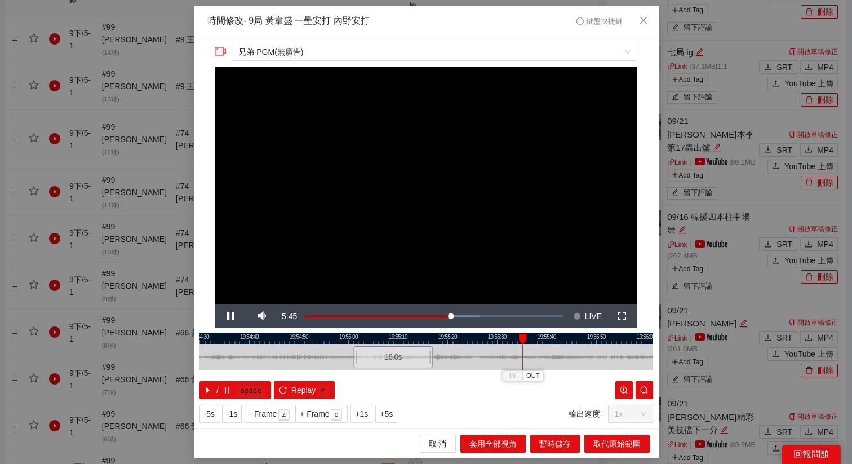
drag, startPoint x: 448, startPoint y: 338, endPoint x: 324, endPoint y: 338, distance: 123.3
click at [324, 338] on div at bounding box center [398, 338] width 453 height 12
click at [423, 338] on div at bounding box center [425, 338] width 453 height 12
click at [457, 379] on button "OUT" at bounding box center [448, 375] width 20 height 11
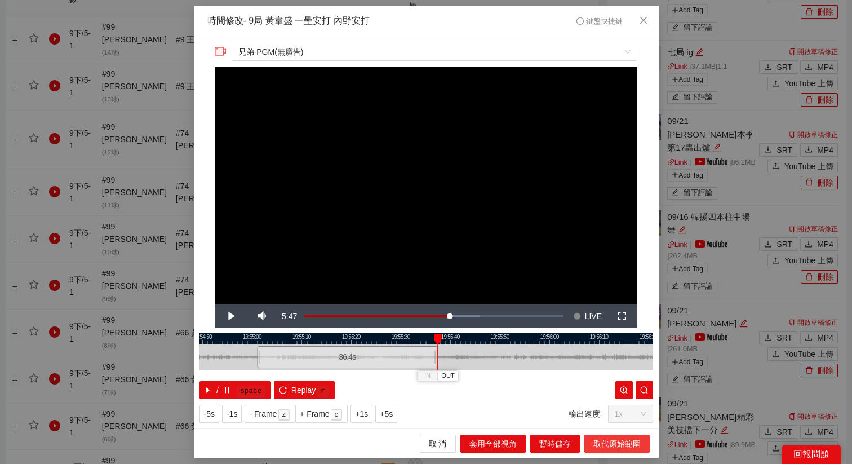
click at [616, 446] on span "取代原始範圍" at bounding box center [616, 443] width 47 height 12
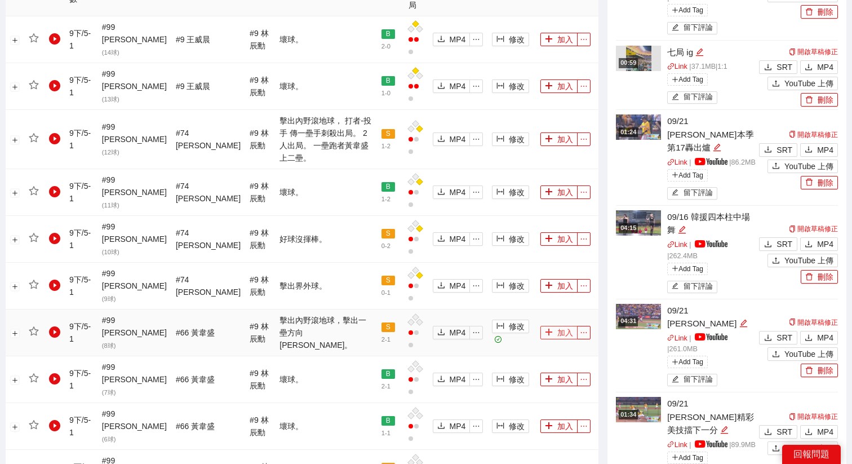
click at [558, 326] on button "加入" at bounding box center [558, 333] width 37 height 14
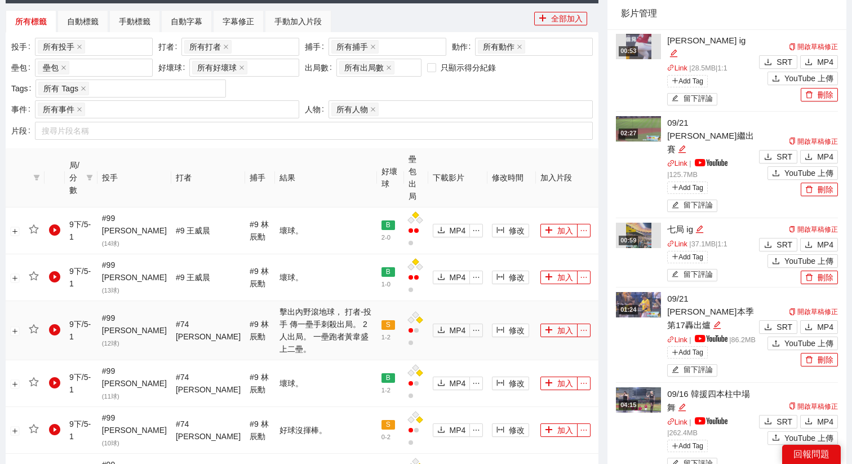
scroll to position [405, 0]
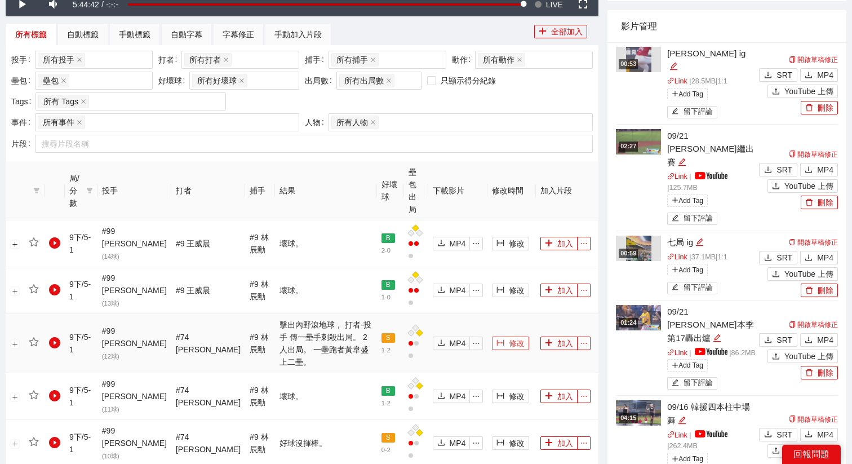
click at [509, 337] on span "修改" at bounding box center [517, 343] width 16 height 12
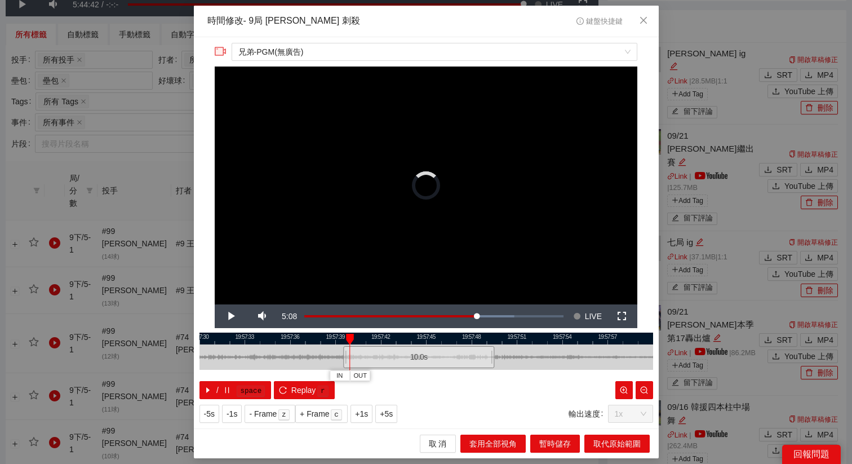
drag, startPoint x: 399, startPoint y: 358, endPoint x: 391, endPoint y: 358, distance: 7.9
click at [391, 358] on div "10.0 s" at bounding box center [418, 357] width 151 height 22
click at [391, 421] on button "+5s" at bounding box center [386, 413] width 22 height 18
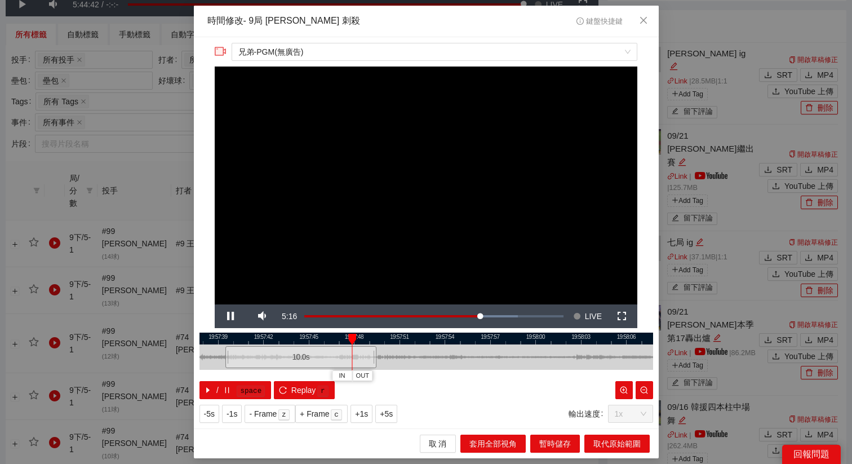
drag, startPoint x: 523, startPoint y: 336, endPoint x: 391, endPoint y: 345, distance: 132.7
click at [391, 344] on div "19:57:36 19:57:39 19:57:42 19:57:45 19:57:48 19:57:51 19:57:54 19:57:57 19:58:0…" at bounding box center [425, 365] width 453 height 66
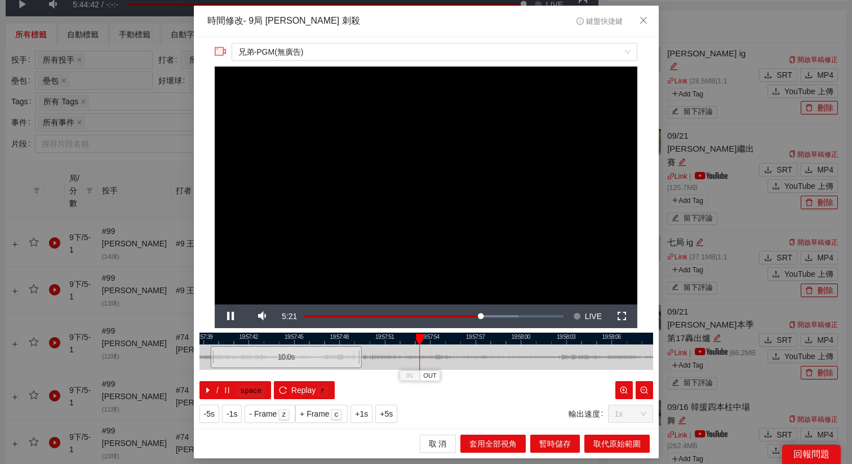
click at [397, 341] on div at bounding box center [425, 338] width 453 height 12
click at [410, 336] on div at bounding box center [425, 338] width 453 height 12
click at [383, 336] on div at bounding box center [425, 338] width 453 height 12
click at [387, 337] on div at bounding box center [425, 338] width 453 height 12
click at [382, 337] on div at bounding box center [425, 338] width 453 height 12
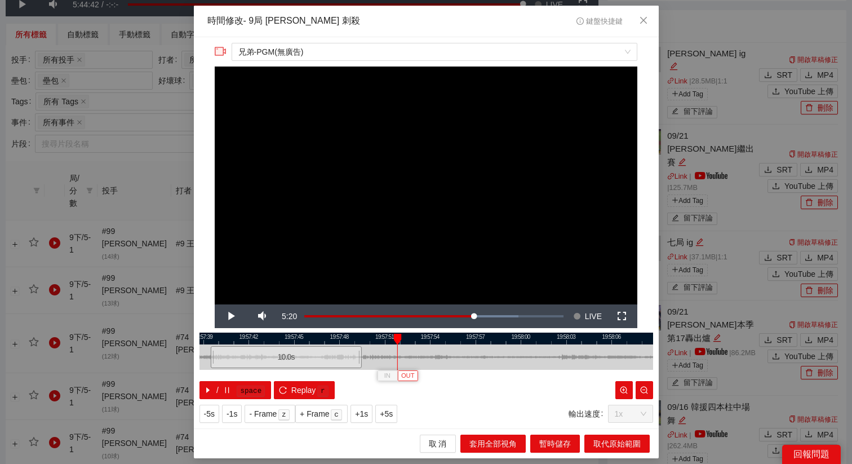
click at [415, 375] on button "OUT" at bounding box center [407, 375] width 20 height 11
click at [618, 445] on span "取代原始範圍" at bounding box center [616, 443] width 47 height 12
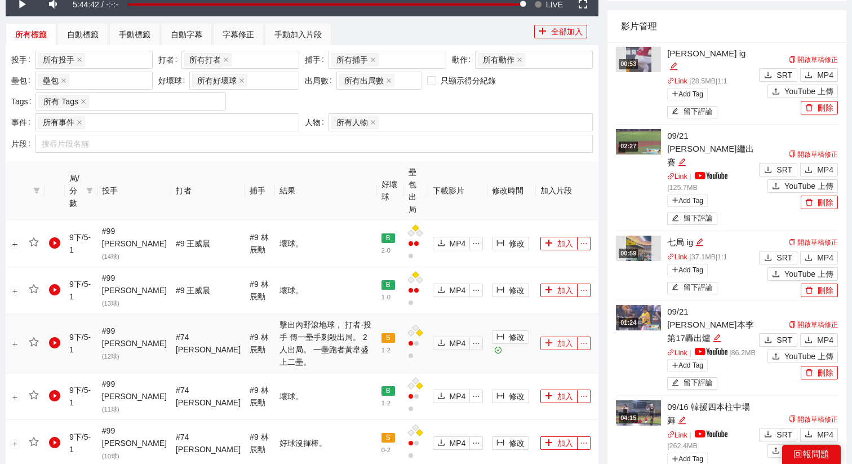
click at [563, 336] on button "加入" at bounding box center [558, 343] width 37 height 14
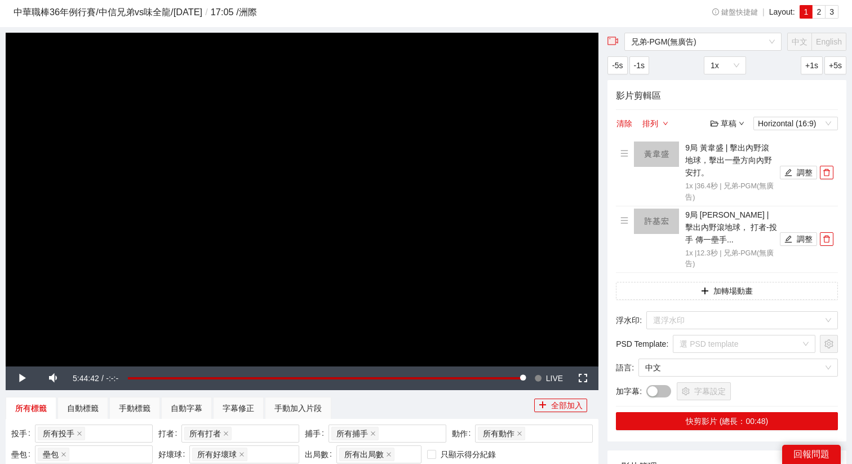
scroll to position [27, 0]
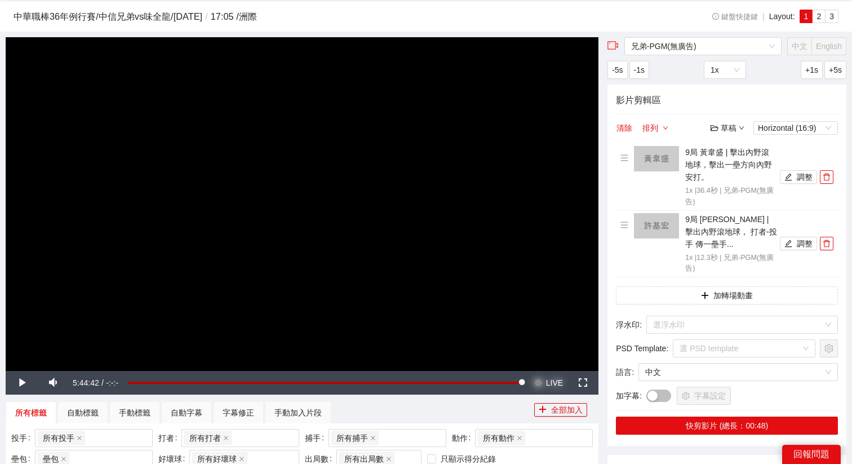
click at [554, 389] on span "LIVE" at bounding box center [554, 383] width 17 height 24
click at [406, 243] on video "Video Player" at bounding box center [302, 203] width 592 height 333
click at [386, 220] on video "Video Player" at bounding box center [302, 203] width 592 height 333
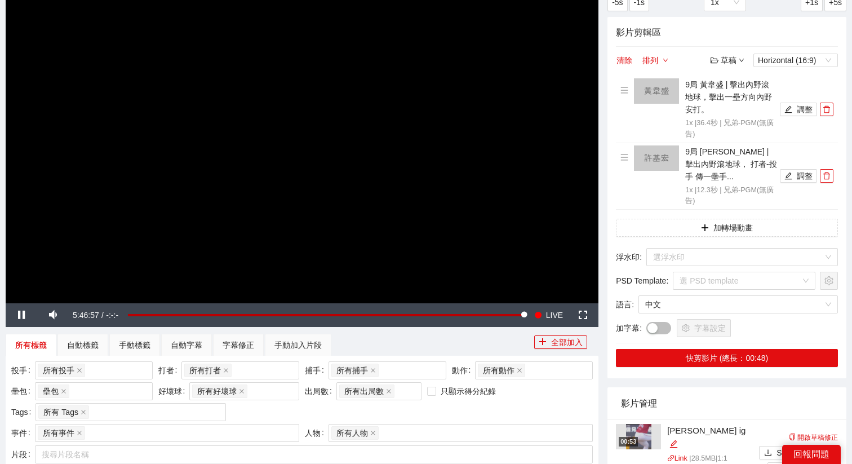
scroll to position [103, 0]
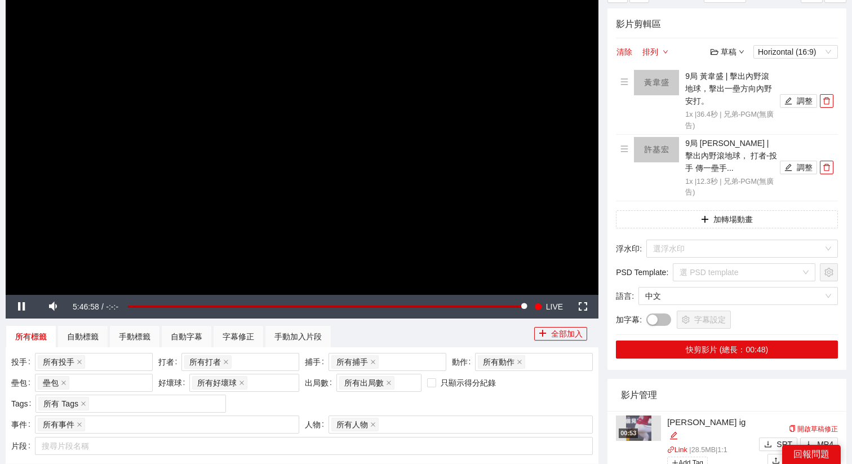
click at [400, 191] on video "Video Player" at bounding box center [302, 127] width 592 height 333
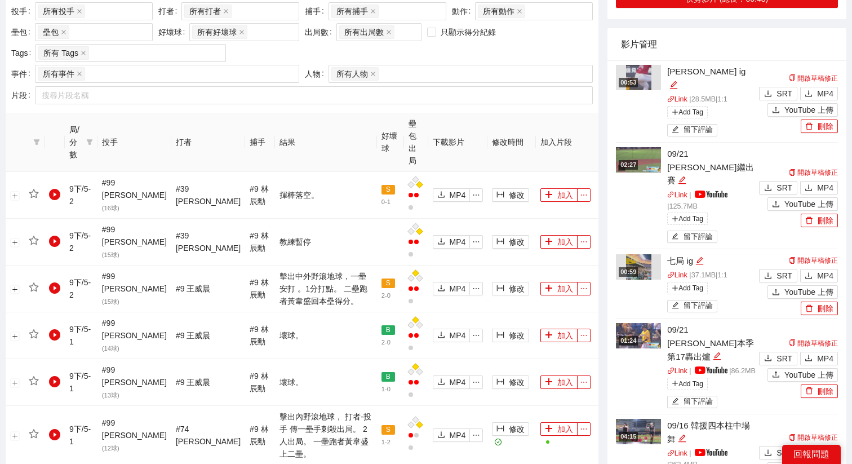
scroll to position [594, 0]
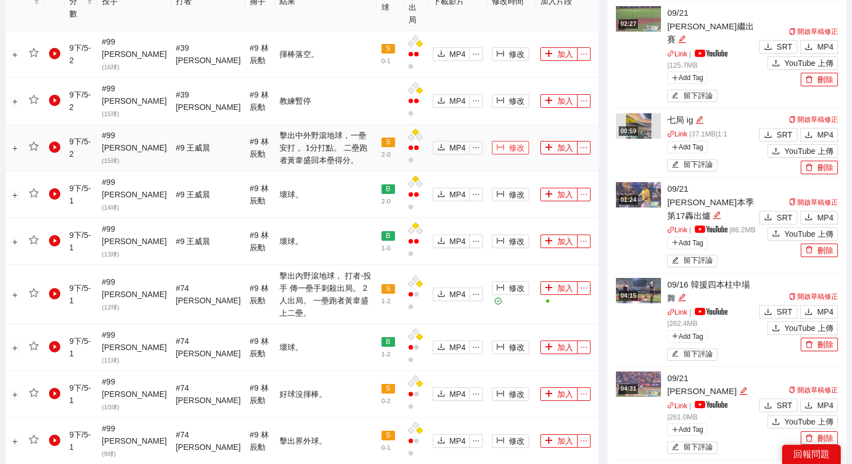
click at [509, 141] on span "修改" at bounding box center [517, 147] width 16 height 12
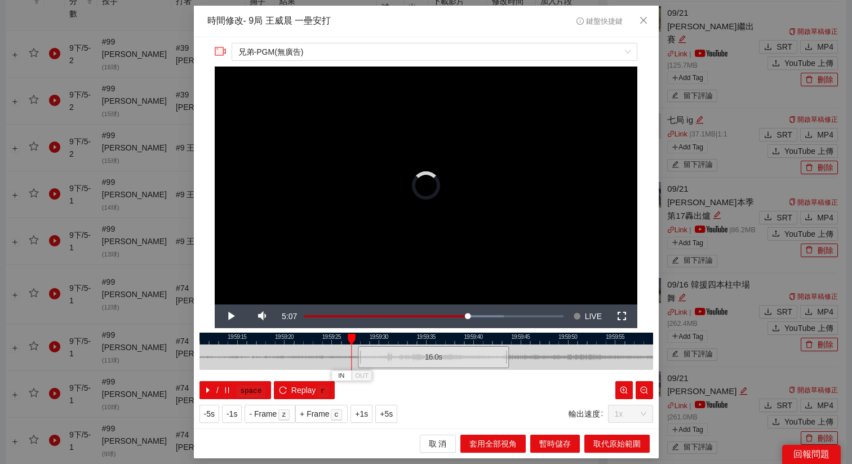
drag, startPoint x: 383, startPoint y: 353, endPoint x: 390, endPoint y: 353, distance: 7.3
click at [390, 353] on div "16.0 s" at bounding box center [433, 357] width 151 height 22
click at [396, 414] on button "+5s" at bounding box center [386, 413] width 22 height 18
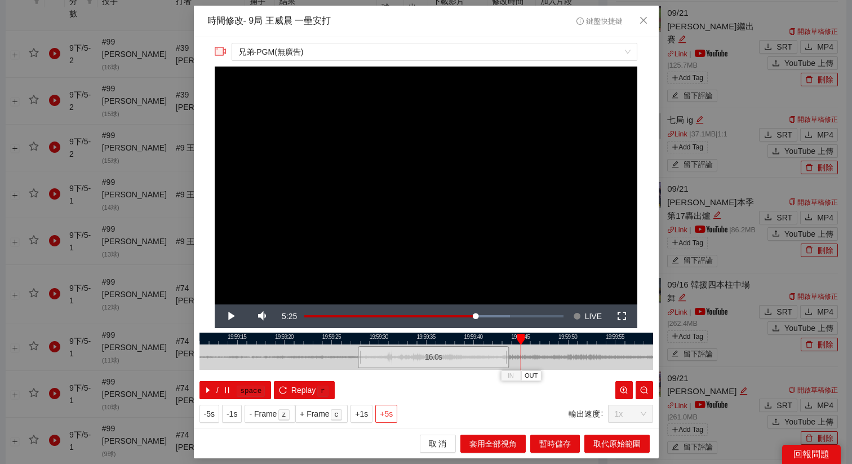
click at [396, 414] on button "+5s" at bounding box center [386, 413] width 22 height 18
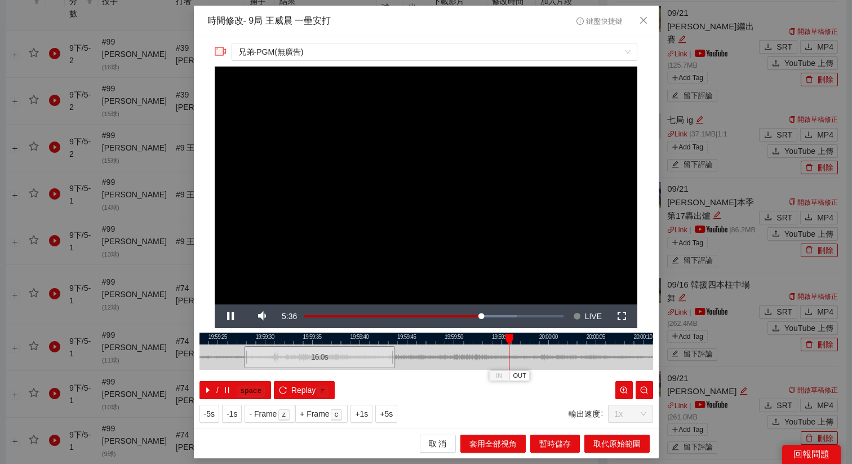
drag, startPoint x: 507, startPoint y: 342, endPoint x: 336, endPoint y: 355, distance: 171.1
click at [336, 355] on div "19:59:20 19:59:25 19:59:30 19:59:35 19:59:40 19:59:45 19:59:50 19:59:55 20:00:0…" at bounding box center [425, 365] width 453 height 66
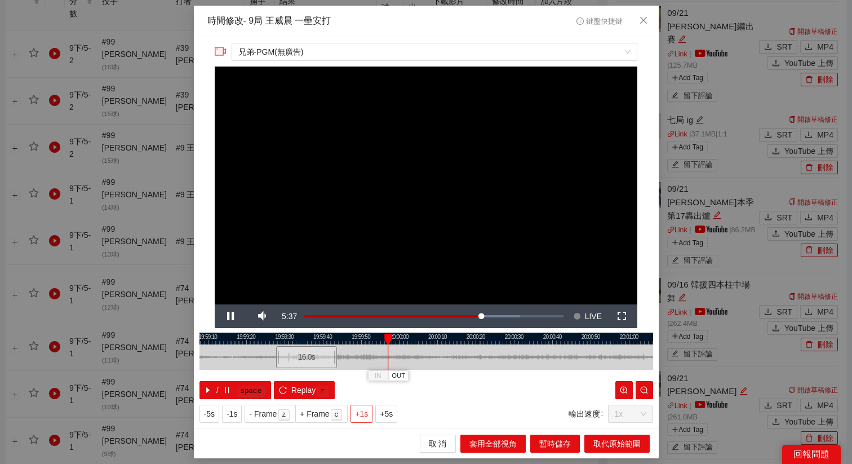
click at [358, 411] on span "+1s" at bounding box center [361, 413] width 13 height 12
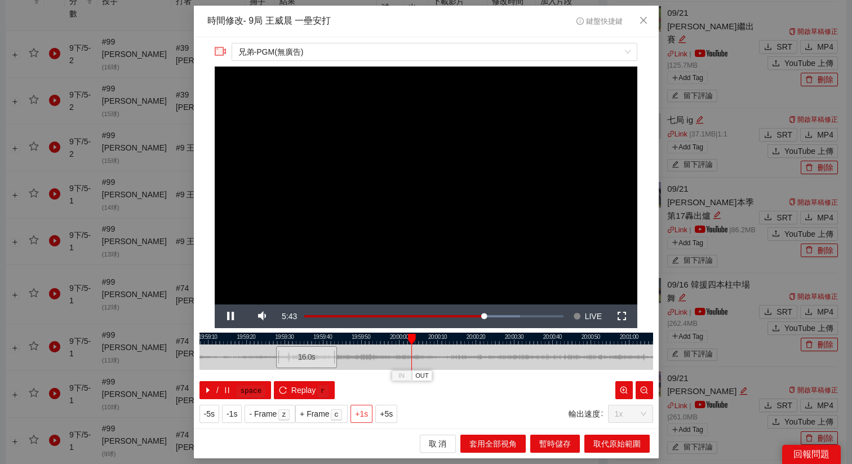
click at [358, 411] on span "+1s" at bounding box center [361, 413] width 13 height 12
click at [400, 336] on div at bounding box center [426, 338] width 453 height 12
click at [408, 338] on div at bounding box center [425, 338] width 453 height 12
click at [443, 377] on button "OUT" at bounding box center [436, 375] width 20 height 11
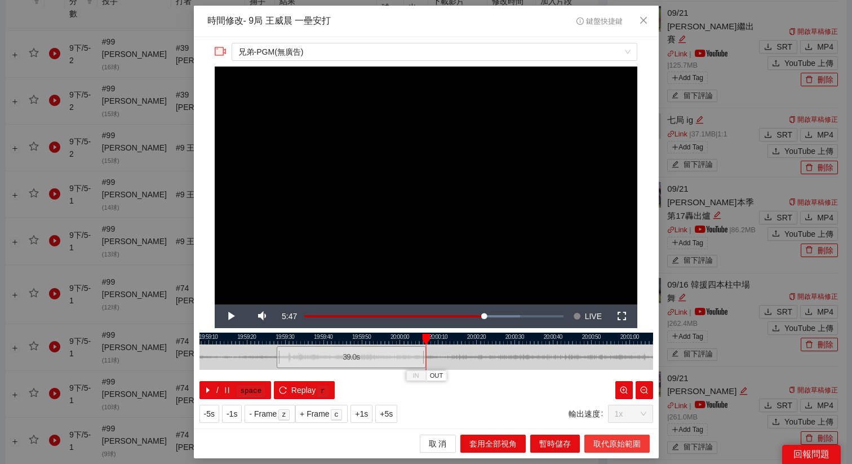
click at [600, 438] on span "取代原始範圍" at bounding box center [616, 443] width 47 height 12
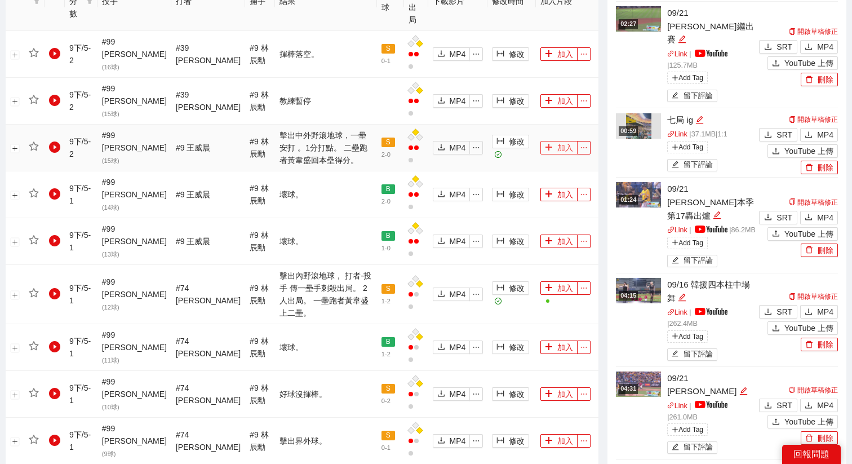
click at [560, 141] on button "加入" at bounding box center [558, 148] width 37 height 14
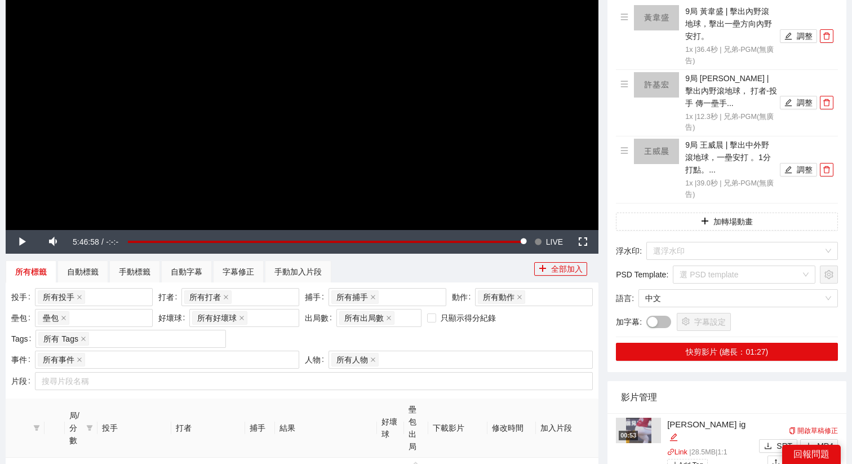
scroll to position [207, 0]
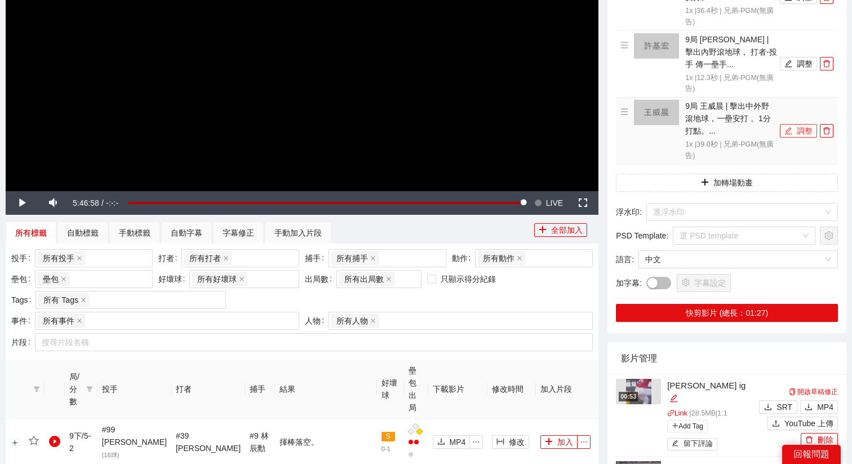
click at [795, 137] on button "調整" at bounding box center [797, 131] width 37 height 14
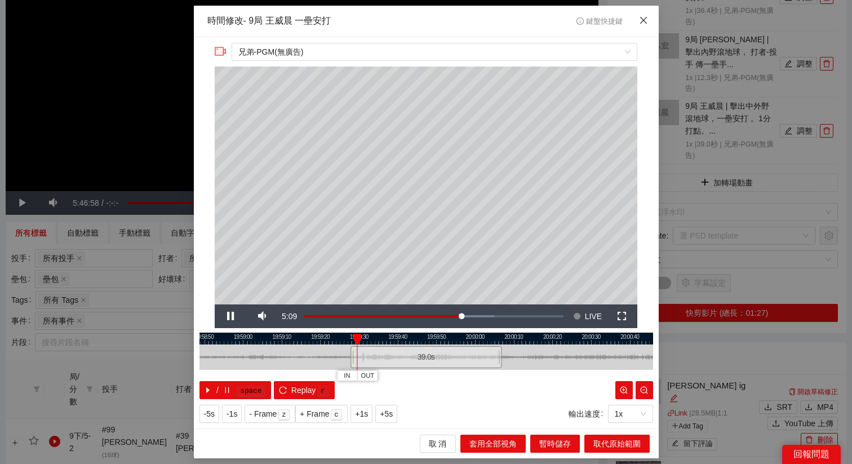
click at [641, 23] on icon "close" at bounding box center [643, 20] width 9 height 9
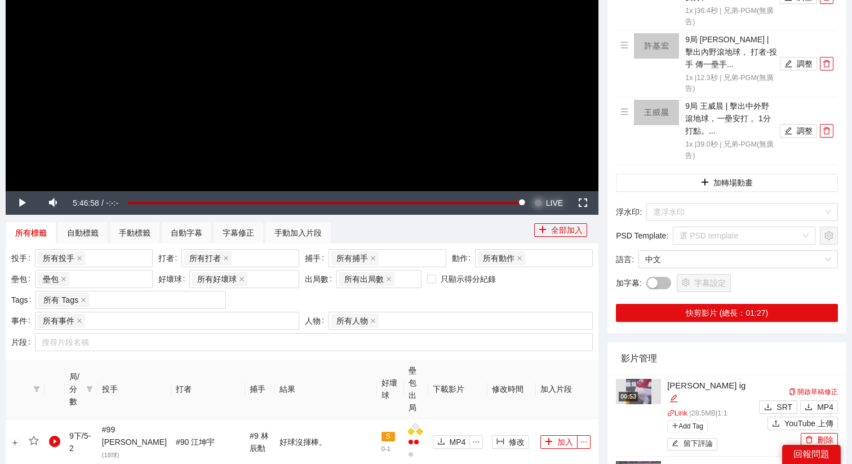
click at [555, 199] on span "LIVE" at bounding box center [554, 203] width 17 height 24
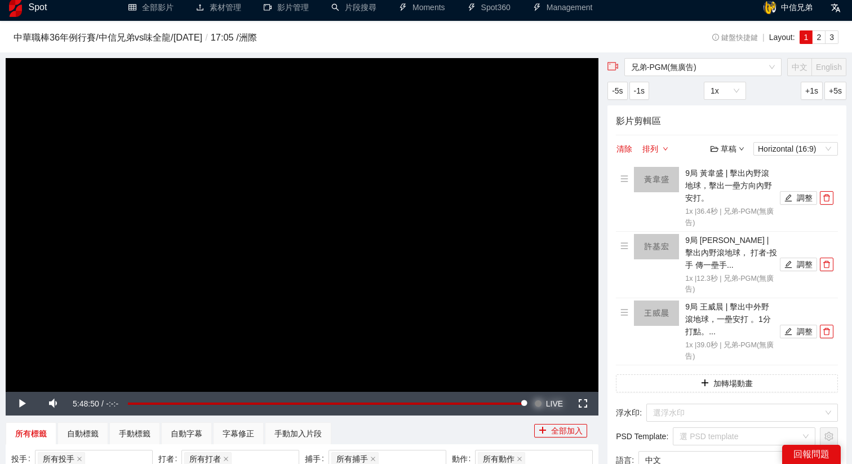
scroll to position [4, 0]
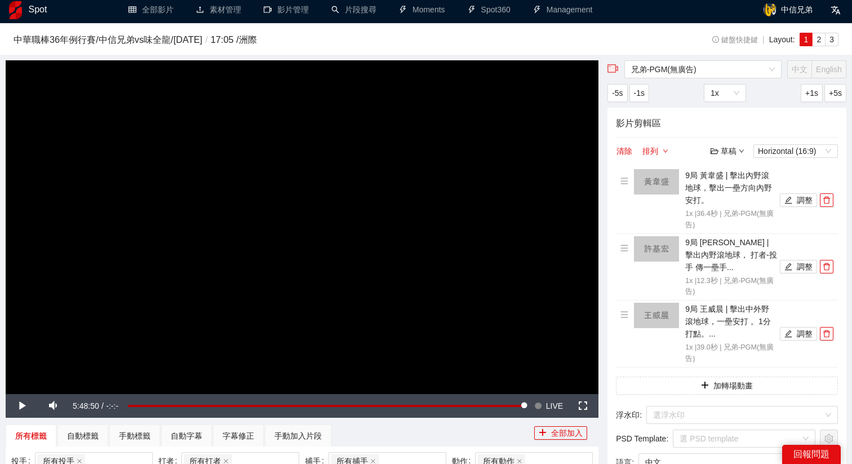
click at [450, 161] on video "Video Player" at bounding box center [302, 226] width 592 height 333
click at [328, 195] on video "Video Player" at bounding box center [302, 226] width 592 height 333
click at [507, 357] on video "Video Player" at bounding box center [302, 226] width 592 height 333
click at [553, 407] on span "LIVE" at bounding box center [554, 406] width 17 height 24
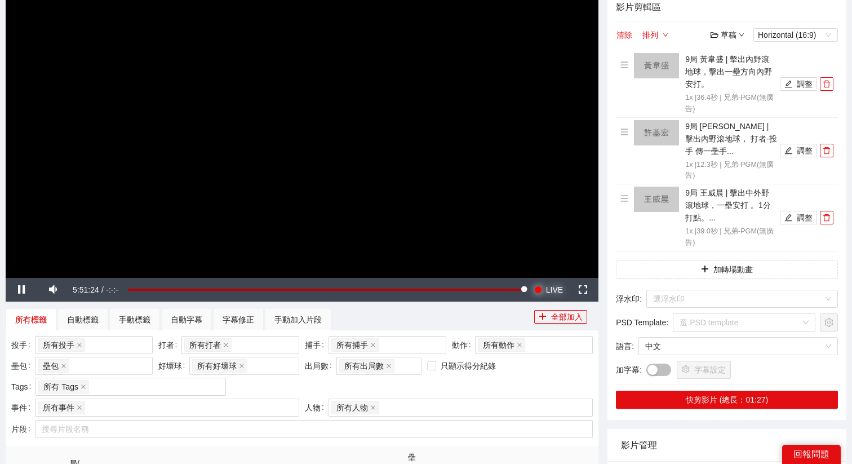
scroll to position [123, 0]
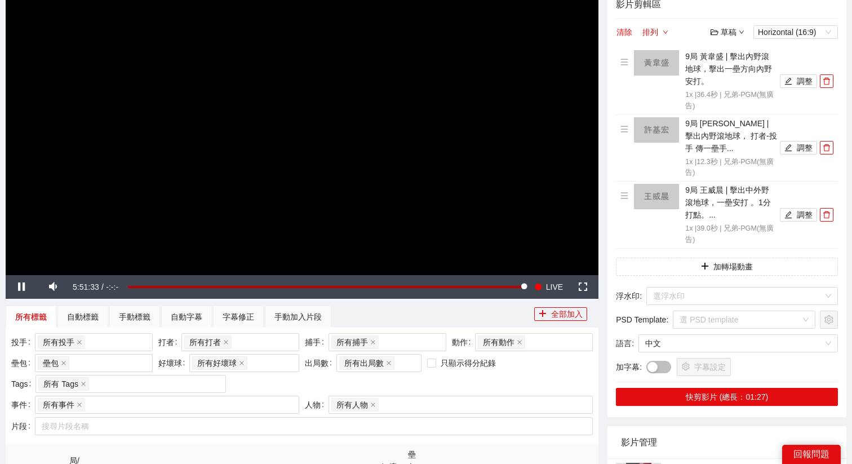
click at [394, 130] on video "Video Player" at bounding box center [302, 107] width 592 height 333
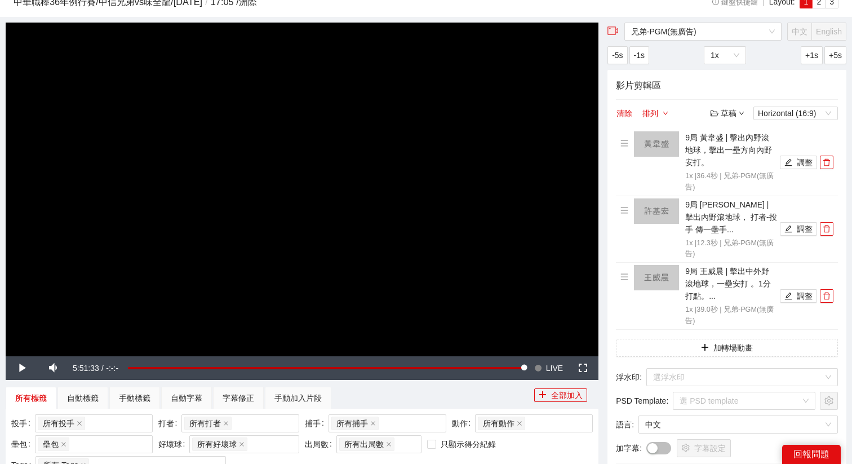
scroll to position [38, 0]
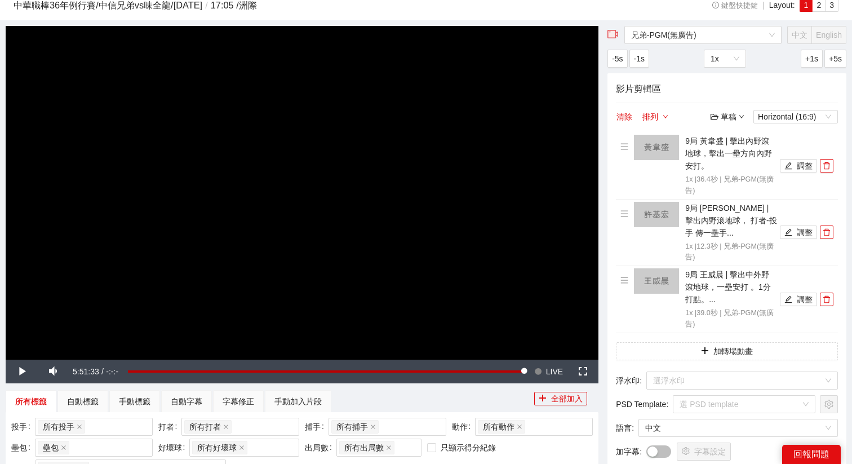
click at [394, 130] on video "Video Player" at bounding box center [302, 192] width 592 height 333
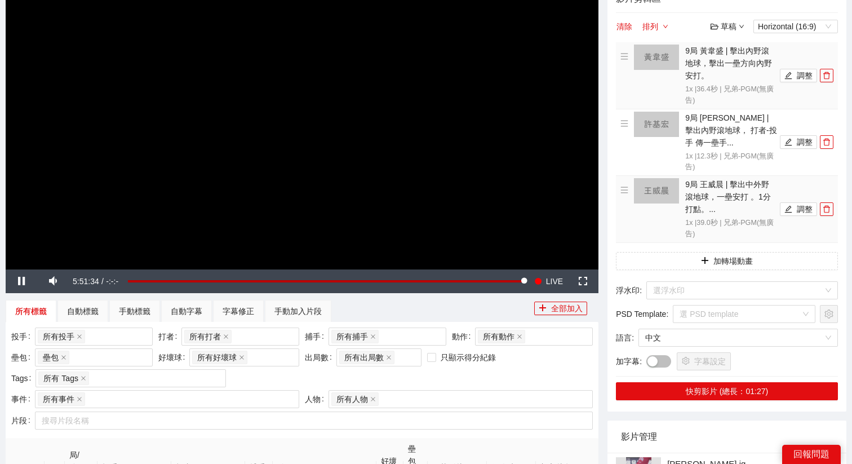
scroll to position [137, 0]
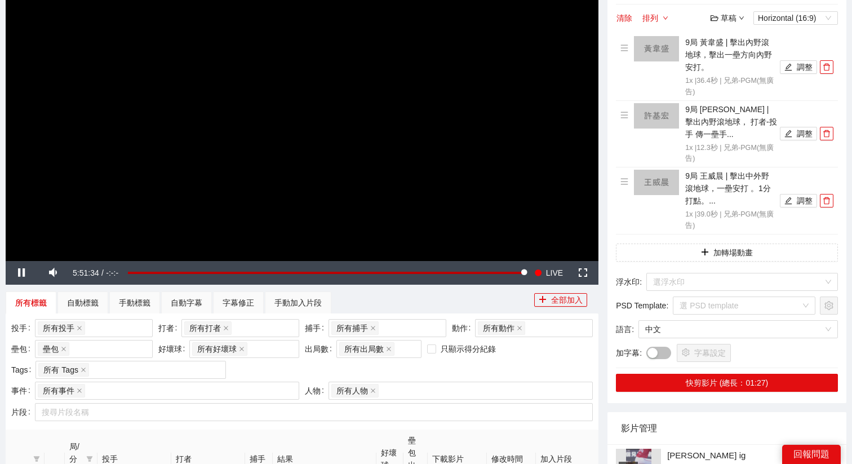
click at [487, 142] on video "Video Player" at bounding box center [302, 93] width 592 height 333
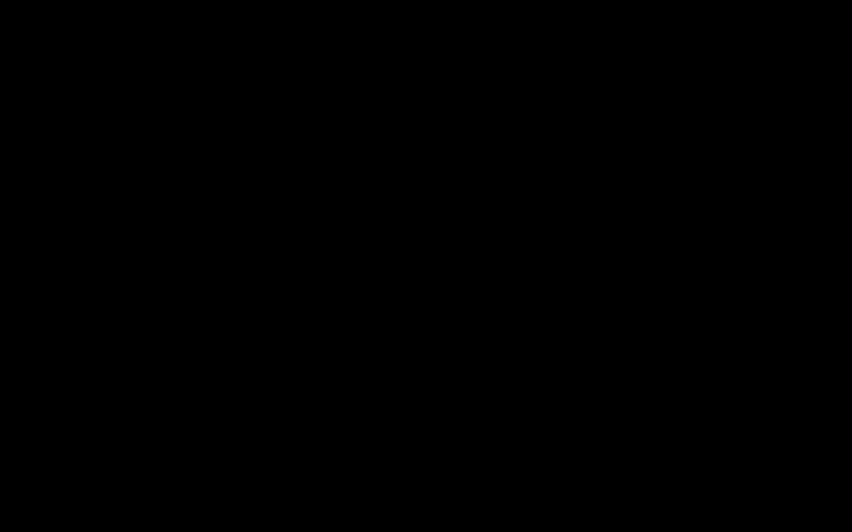
click at [487, 211] on video "Video Player" at bounding box center [426, 266] width 852 height 532
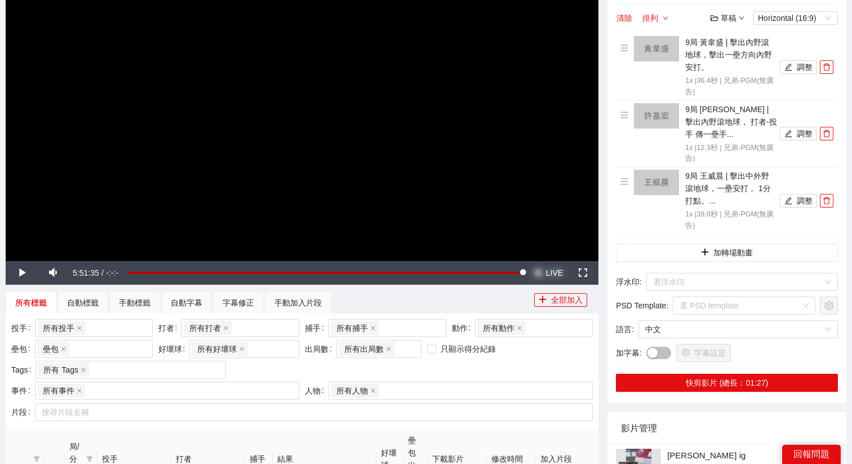
click at [548, 270] on span "LIVE" at bounding box center [554, 273] width 17 height 24
click at [530, 261] on button "Seek to live, currently behind live LIVE" at bounding box center [548, 273] width 37 height 24
click at [557, 279] on span "LIVE" at bounding box center [554, 273] width 17 height 24
click at [422, 154] on video "Video Player" at bounding box center [302, 93] width 592 height 333
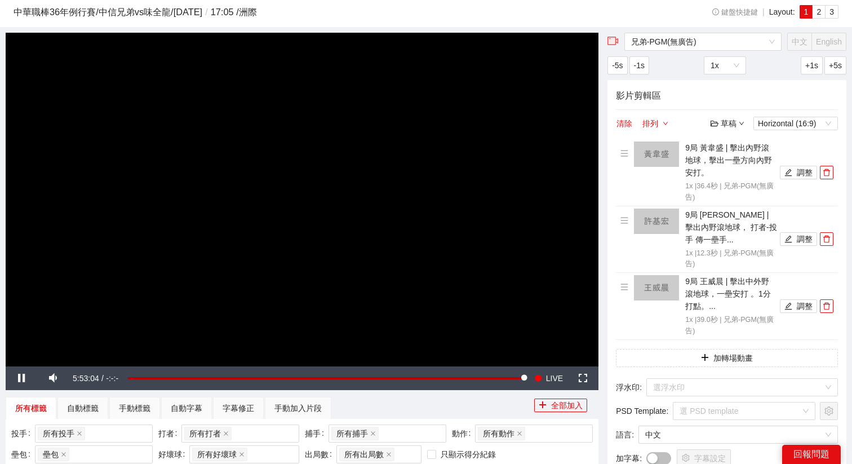
scroll to position [21, 0]
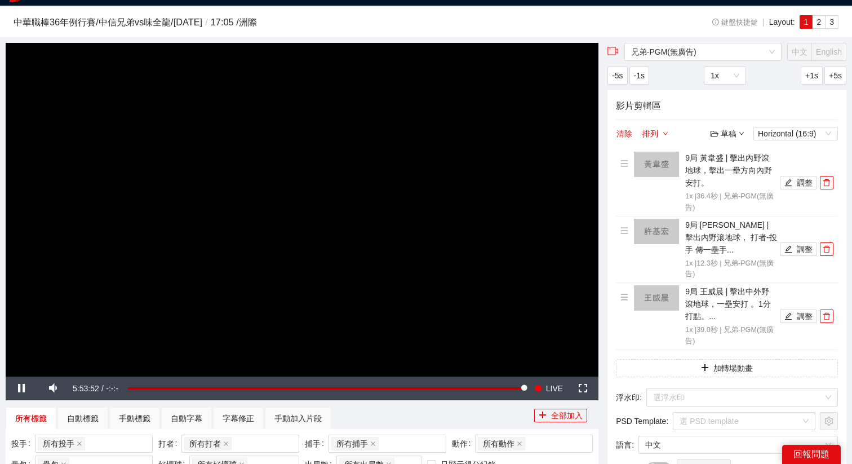
click at [358, 189] on video "Video Player" at bounding box center [302, 209] width 592 height 333
click at [559, 391] on span "LIVE" at bounding box center [554, 388] width 17 height 24
click at [317, 234] on video "Video Player" at bounding box center [302, 209] width 592 height 333
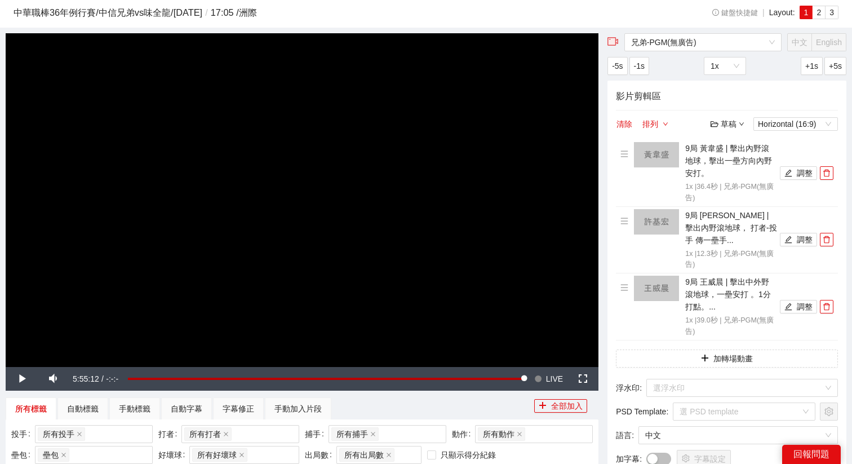
scroll to position [41, 0]
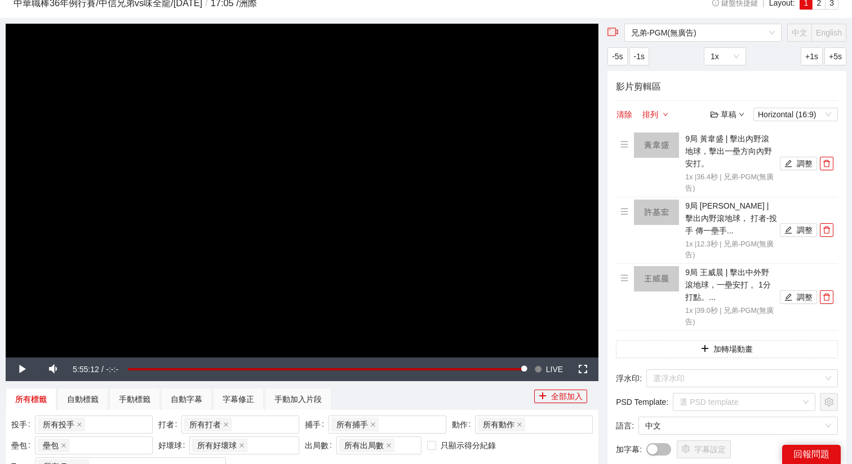
click at [427, 230] on video "Video Player" at bounding box center [302, 190] width 592 height 333
click at [440, 230] on video "Video Player" at bounding box center [302, 190] width 592 height 333
click at [710, 344] on button "加轉場動畫" at bounding box center [727, 349] width 222 height 18
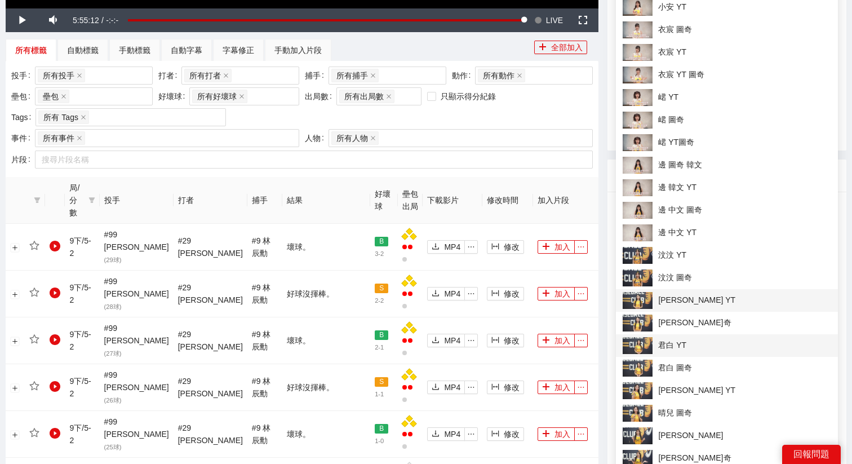
scroll to position [440, 0]
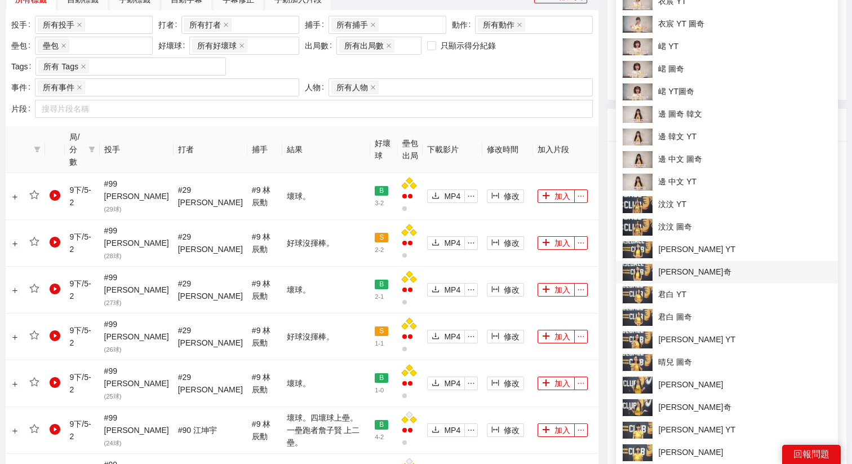
click at [698, 276] on span "[PERSON_NAME]奇" at bounding box center [726, 272] width 208 height 17
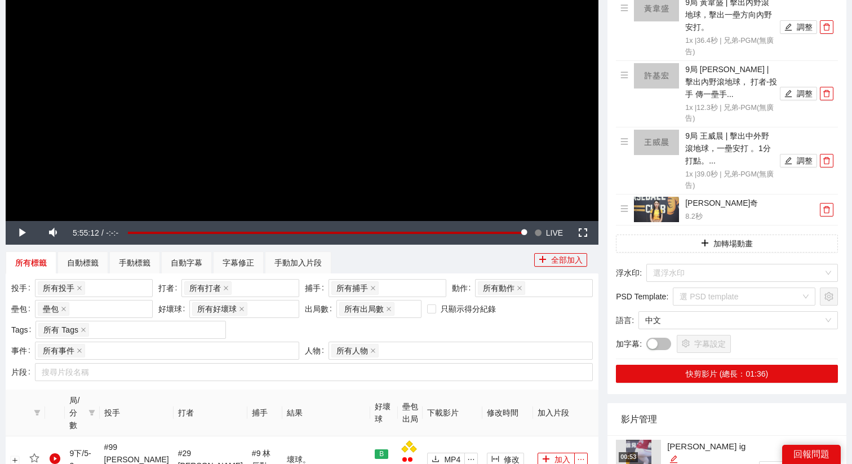
scroll to position [167, 0]
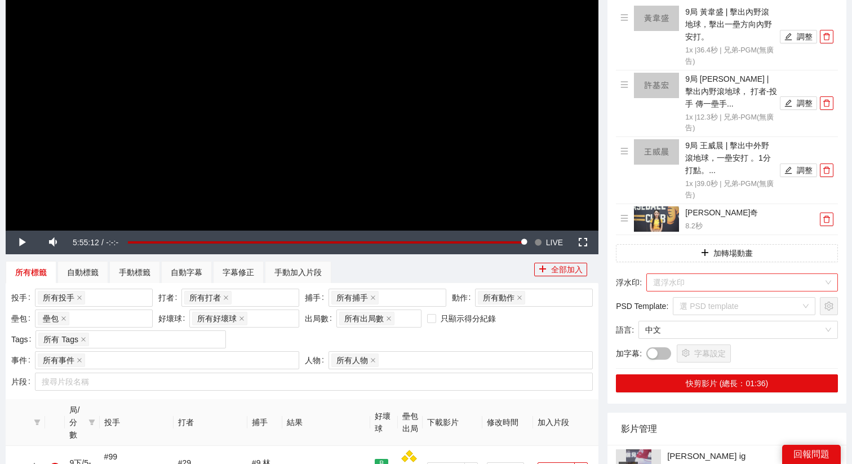
click at [680, 274] on input "search" at bounding box center [738, 282] width 170 height 17
click at [704, 279] on input "search" at bounding box center [738, 282] width 170 height 17
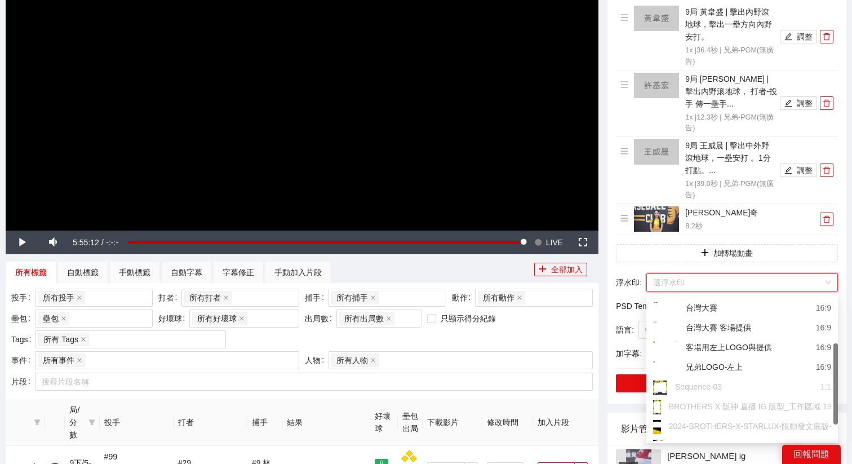
scroll to position [84, 0]
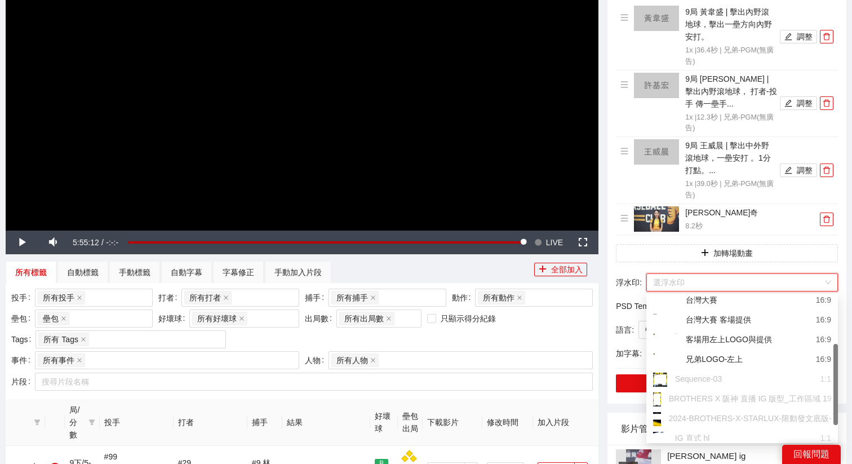
click at [708, 355] on div "兄弟LOGO-左上" at bounding box center [698, 360] width 90 height 14
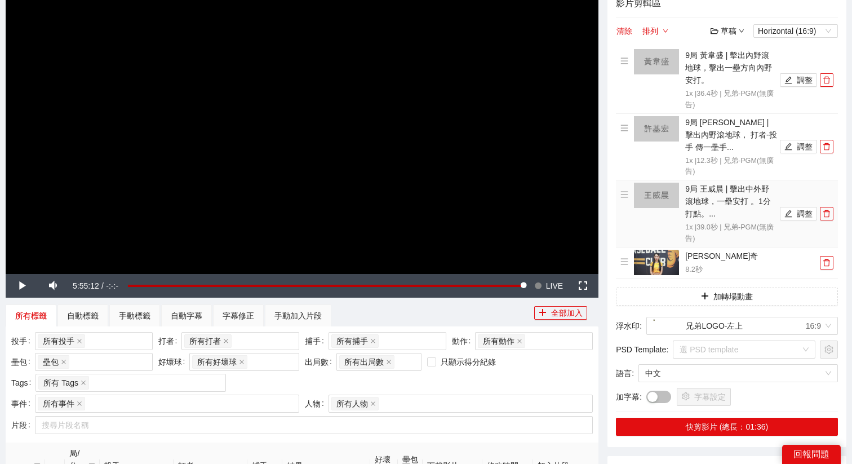
scroll to position [125, 0]
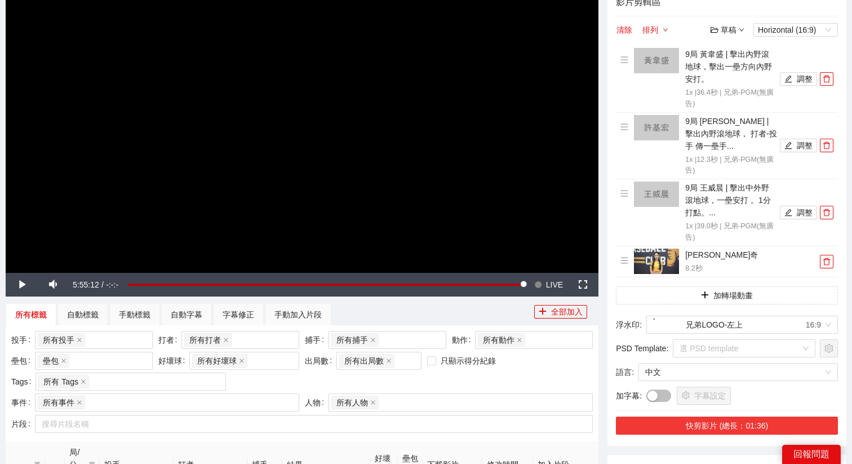
click at [707, 424] on button "快剪影片 (總長：01:36)" at bounding box center [727, 425] width 222 height 18
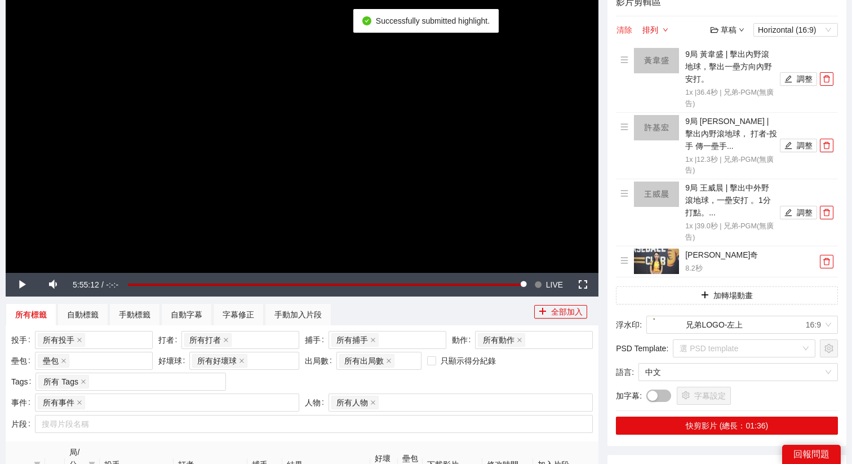
click at [621, 32] on button "清除" at bounding box center [624, 30] width 17 height 14
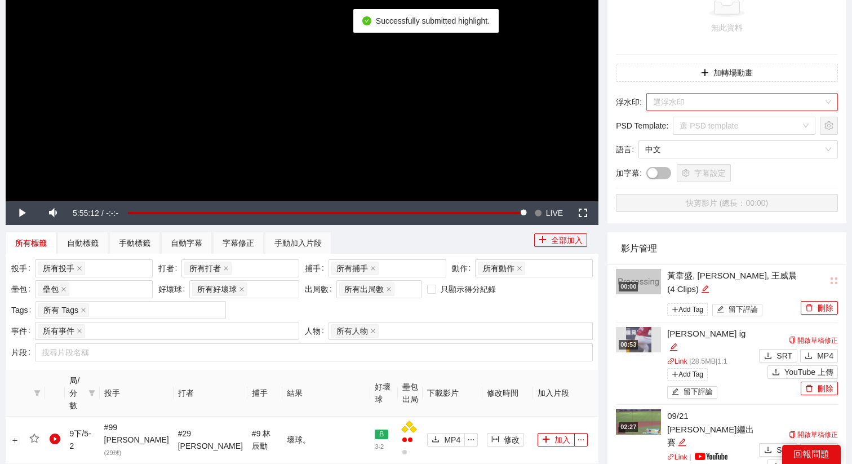
scroll to position [224, 0]
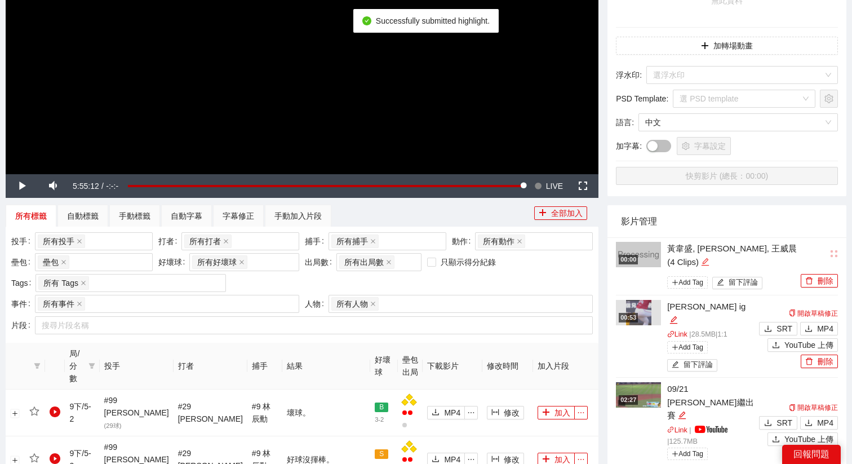
click at [701, 259] on icon "edit" at bounding box center [705, 261] width 8 height 8
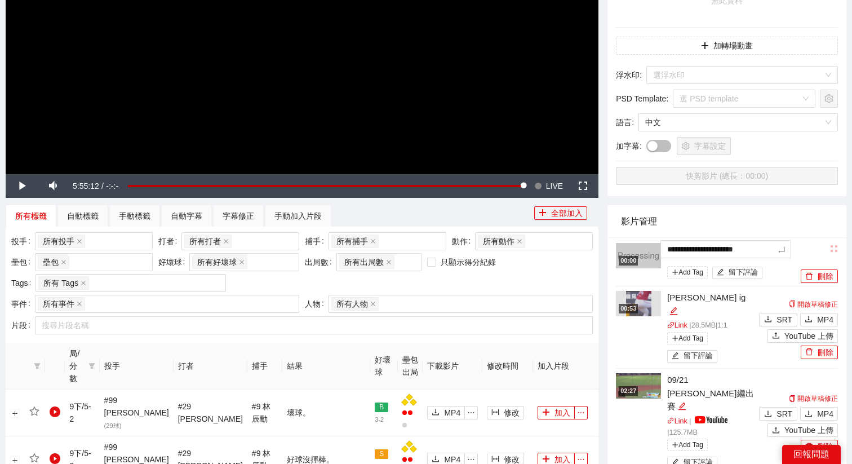
drag, startPoint x: 782, startPoint y: 250, endPoint x: 618, endPoint y: 248, distance: 163.9
click at [618, 248] on div "**********" at bounding box center [707, 262] width 182 height 39
type textarea "*"
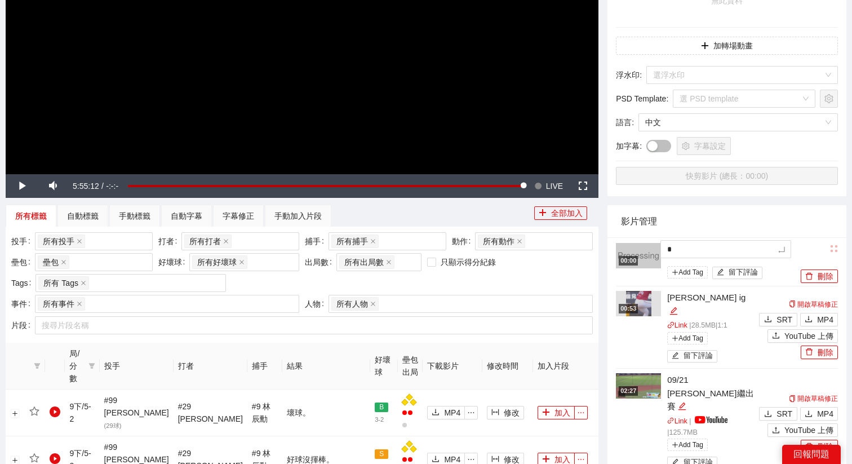
type textarea "*"
type textarea "**"
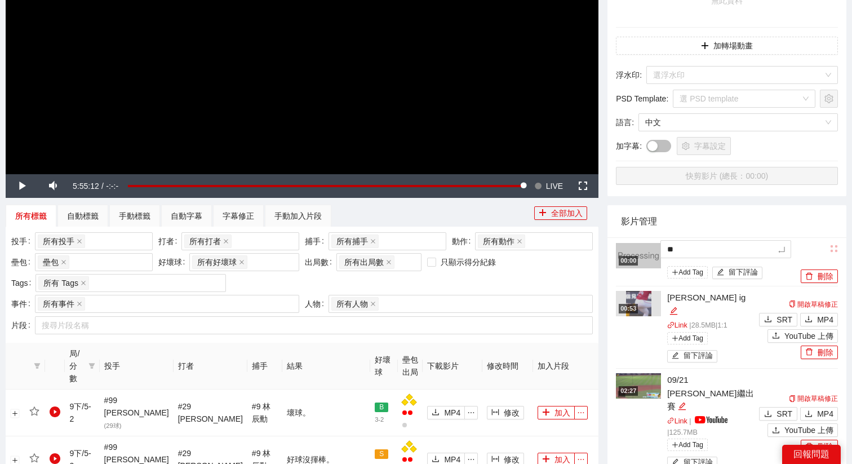
type textarea "**"
type textarea "*"
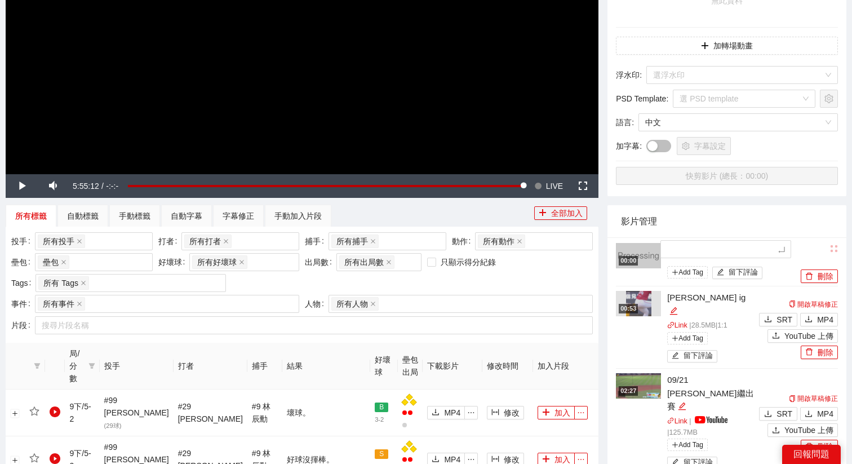
type textarea "*"
type textarea "**"
type textarea "***"
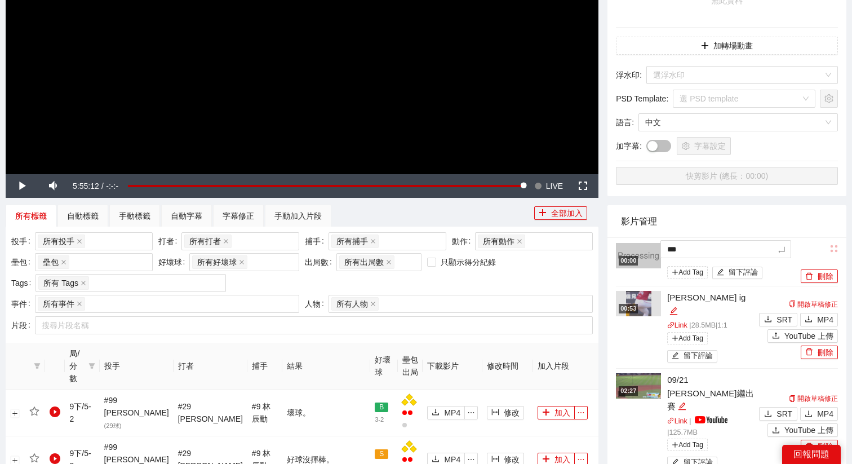
type textarea "****"
type textarea "***"
type textarea "**"
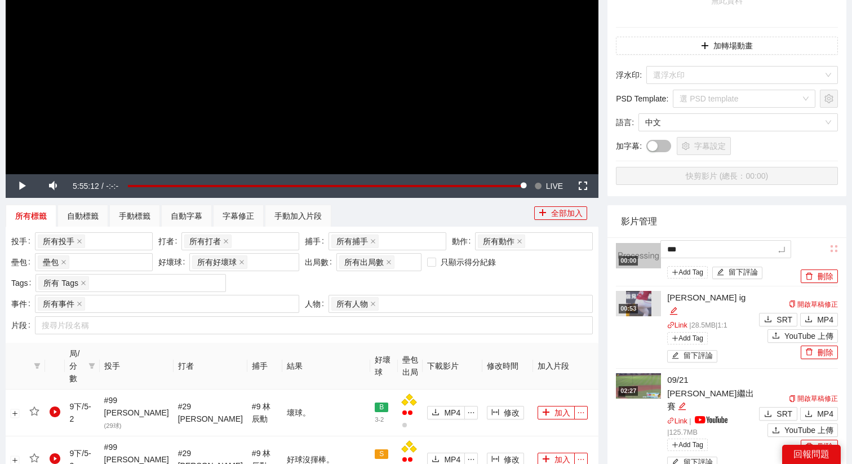
type textarea "**"
type textarea "***"
type textarea "****"
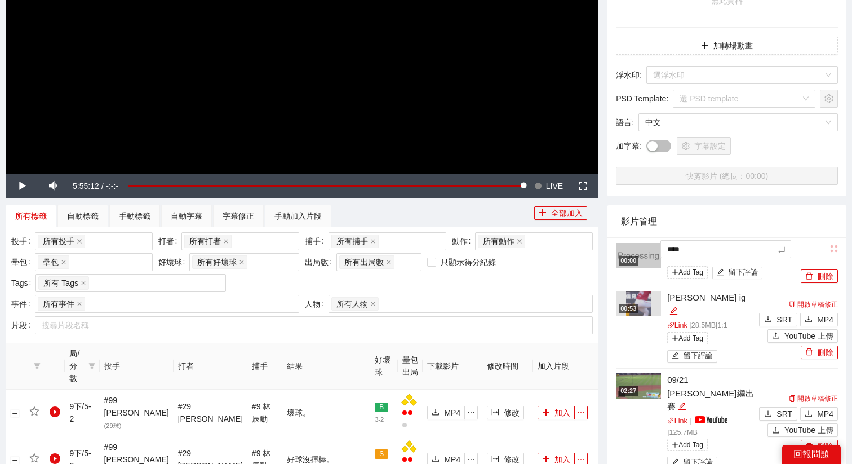
type textarea "*****"
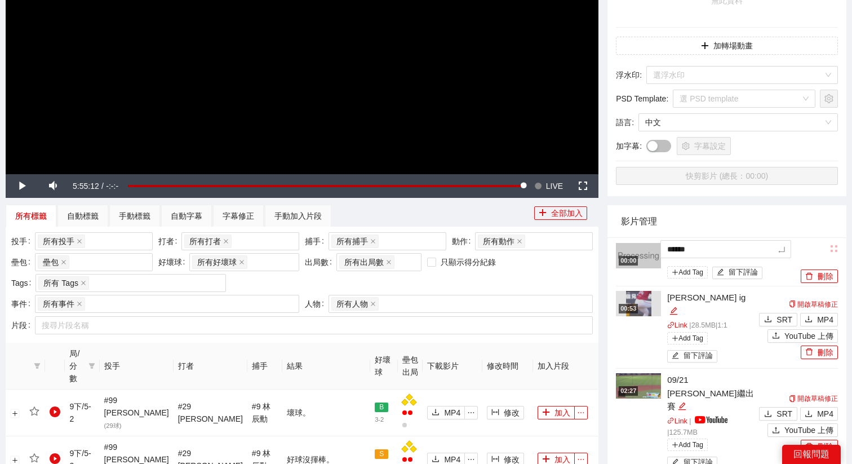
type textarea "*****"
type textarea "****"
type textarea "*****"
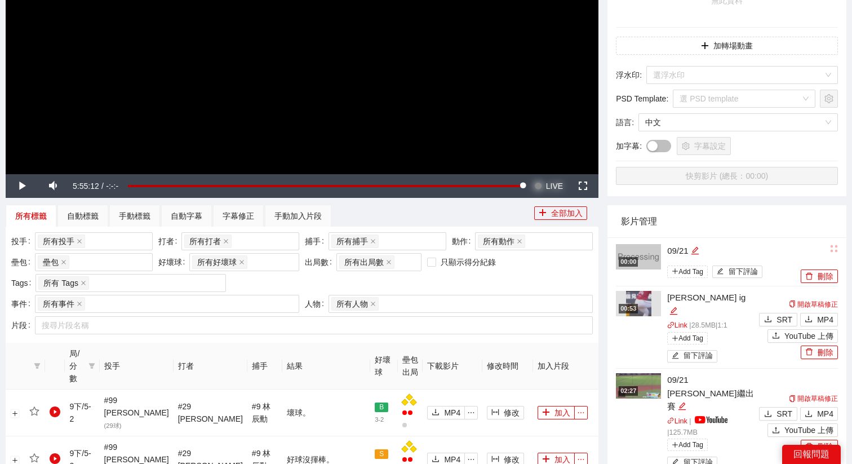
click at [547, 181] on span "LIVE" at bounding box center [554, 186] width 17 height 24
click at [490, 123] on video "Video Player" at bounding box center [302, 7] width 592 height 333
click at [397, 69] on video "Video Player" at bounding box center [302, 7] width 592 height 333
click at [694, 249] on icon "edit" at bounding box center [694, 250] width 8 height 8
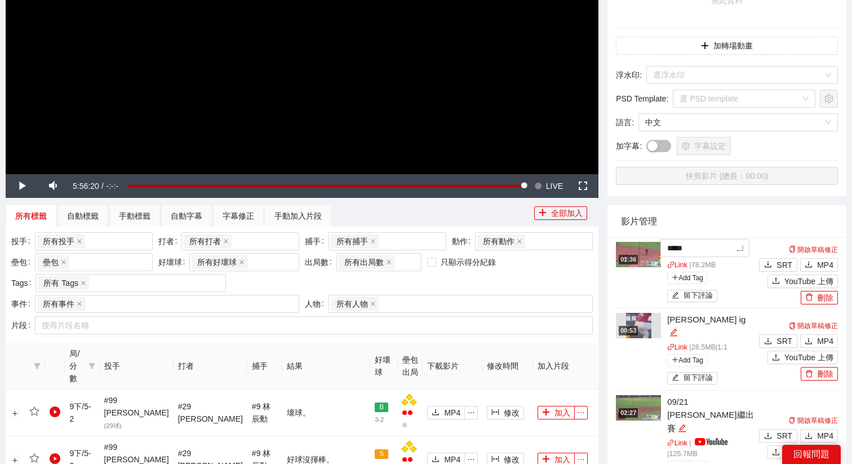
click at [746, 295] on div "Link | 78.2 MB Add Tag 留下評論" at bounding box center [711, 282] width 89 height 45
click at [787, 273] on div "開啟草稿修正 SRT MP4 YouTube 上傳 刪除" at bounding box center [797, 272] width 82 height 61
click at [785, 278] on span "YouTube 上傳" at bounding box center [808, 280] width 49 height 12
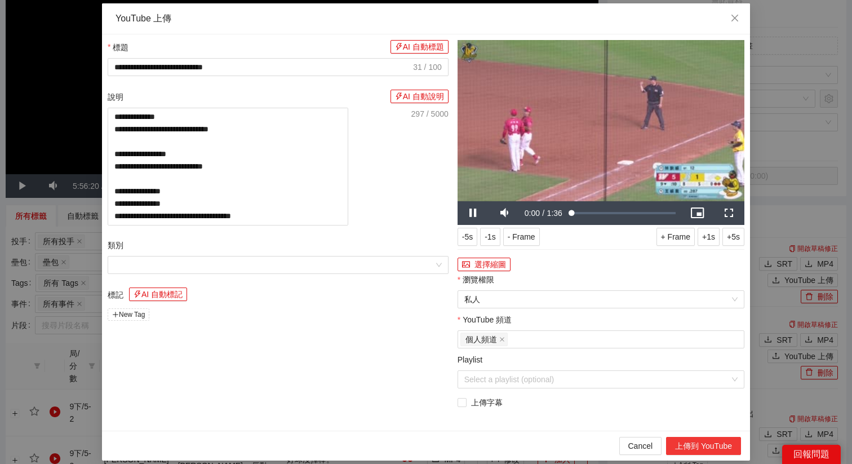
click at [699, 442] on button "上傳到 YouTube" at bounding box center [703, 445] width 75 height 18
click at [778, 228] on div "**********" at bounding box center [426, 232] width 852 height 464
type textarea "**********"
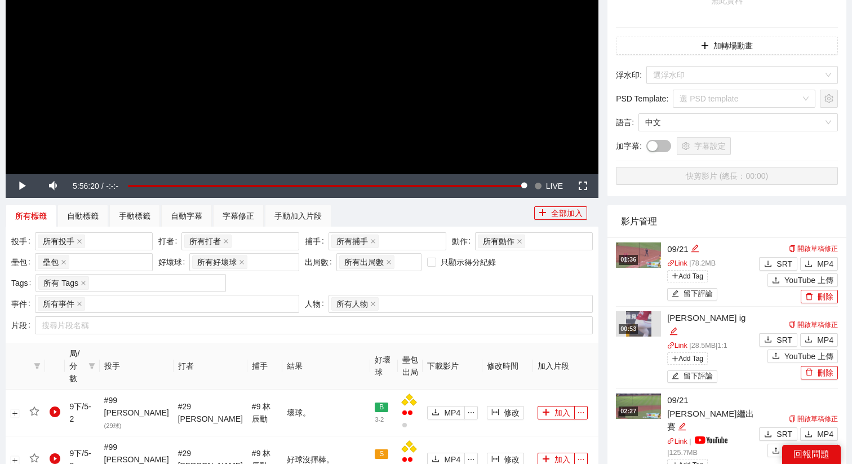
click at [642, 259] on img at bounding box center [638, 254] width 45 height 25
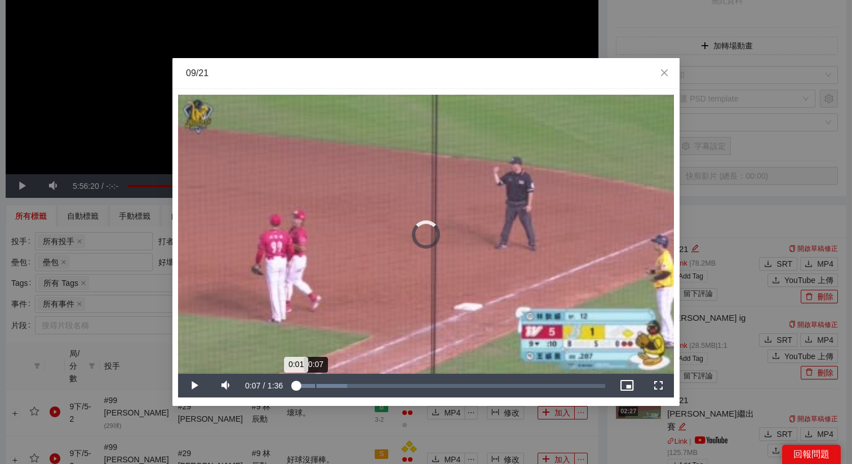
click at [315, 381] on div "Loaded : 17.53% 0:07 0:01" at bounding box center [449, 385] width 324 height 24
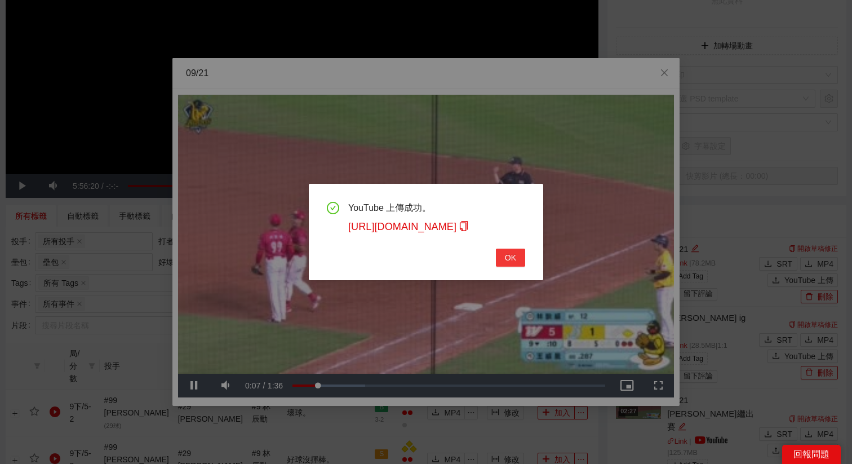
click at [507, 265] on button "OK" at bounding box center [510, 257] width 29 height 18
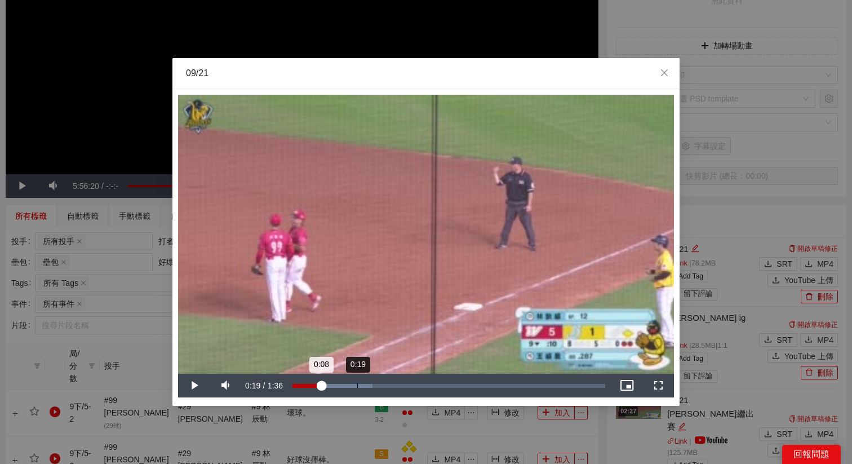
click at [357, 386] on div "0:19" at bounding box center [357, 386] width 1 height 4
click at [550, 390] on div "Loaded : 37.70% 1:19 0:20" at bounding box center [449, 385] width 324 height 24
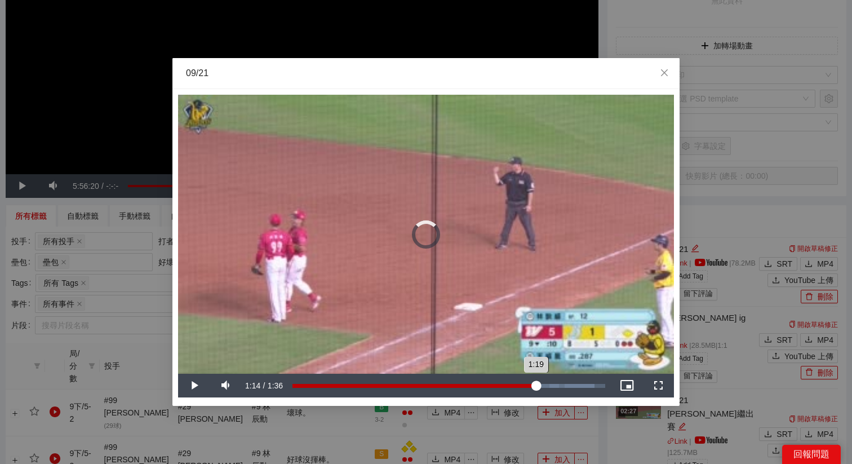
click at [535, 389] on div "Loaded : 96.59% 1:14 1:19" at bounding box center [449, 385] width 324 height 24
click at [518, 390] on div "Loaded : 96.59% 1:09 1:15" at bounding box center [449, 385] width 324 height 24
click at [506, 390] on div "Loaded : 100.00% 1:06 1:09" at bounding box center [449, 385] width 324 height 24
click at [498, 390] on div "Loaded : 100.00% 1:03 1:06" at bounding box center [449, 385] width 324 height 24
click at [482, 392] on div "Loaded : 100.00% 0:58 0:58" at bounding box center [449, 385] width 324 height 24
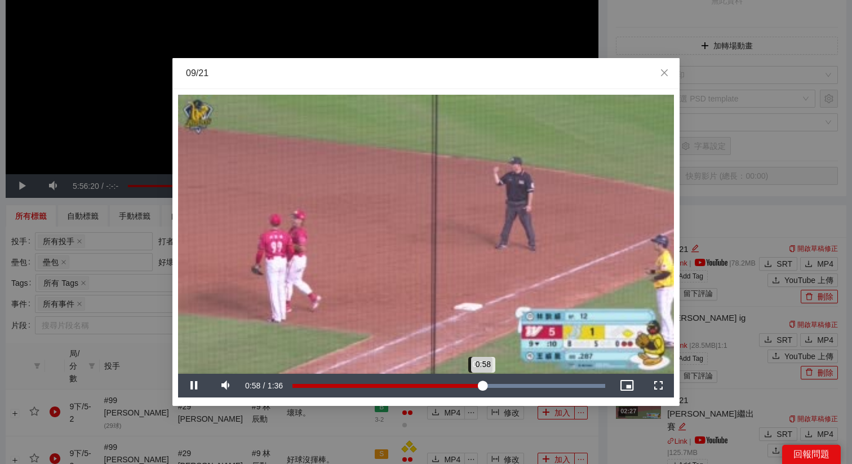
click at [469, 394] on div "Loaded : 100.00% 0:57 0:58" at bounding box center [449, 385] width 324 height 24
click at [457, 390] on div "Loaded : 100.00% 0:51 0:55" at bounding box center [449, 385] width 324 height 24
click at [335, 388] on div "Loaded : 100.00% 0:13 0:57" at bounding box center [449, 385] width 324 height 24
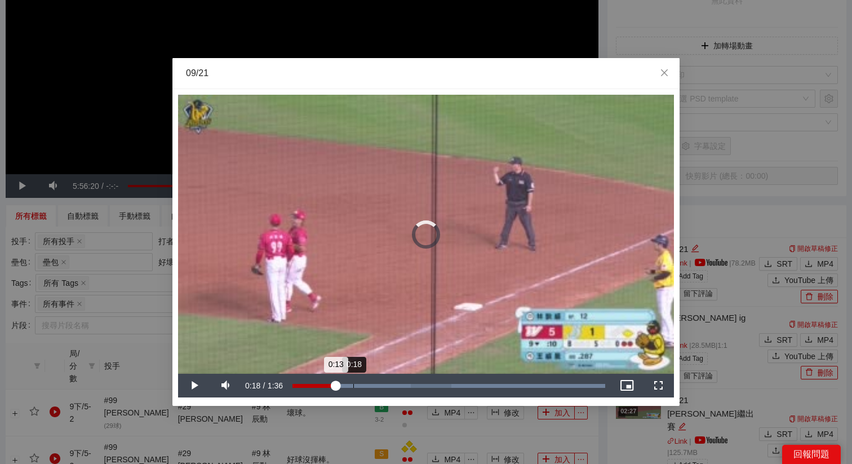
click at [353, 386] on div "Loaded : 100.00% 0:18 0:13" at bounding box center [448, 386] width 313 height 4
click at [363, 386] on div "Loaded : 100.00% 0:21 0:19" at bounding box center [448, 386] width 313 height 4
click at [382, 385] on div "Loaded : 100.00% 0:27 0:22" at bounding box center [448, 386] width 313 height 4
click at [326, 387] on div "Loaded : 100.00% 0:10 0:28" at bounding box center [449, 385] width 324 height 24
click at [404, 386] on div "Loaded : 100.00% 0:34 0:10" at bounding box center [448, 386] width 313 height 4
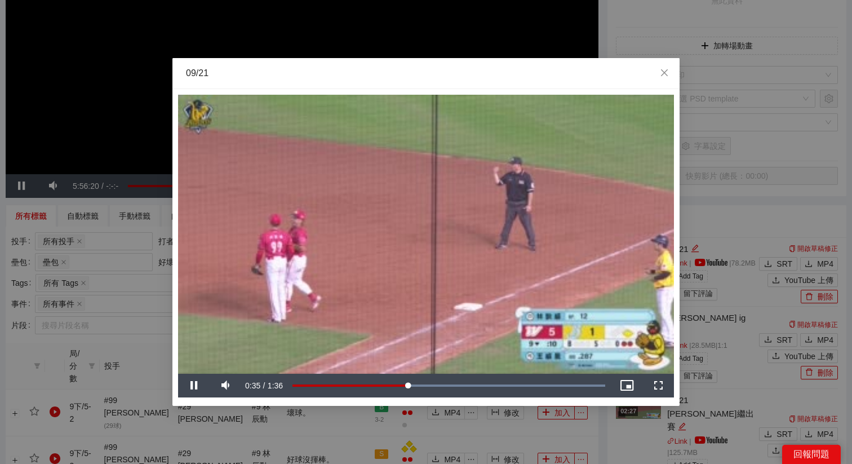
click at [390, 344] on video "Video Player" at bounding box center [426, 234] width 496 height 279
click at [477, 76] on div "09/21" at bounding box center [426, 73] width 480 height 12
click at [661, 72] on icon "close" at bounding box center [664, 72] width 9 height 9
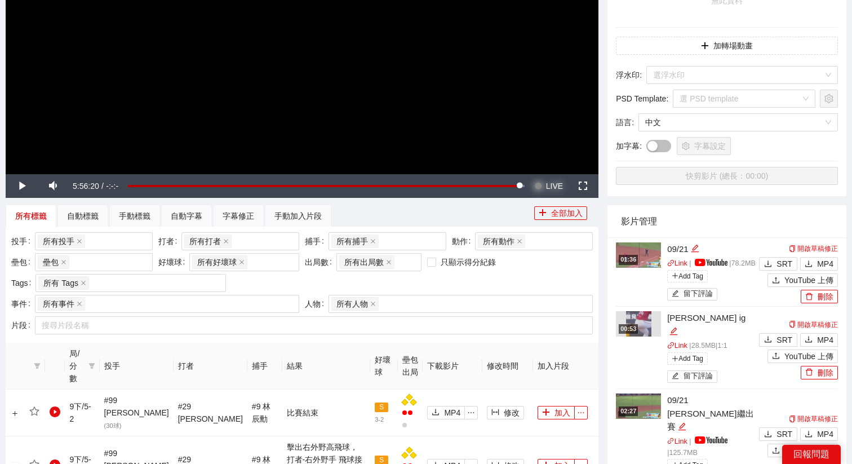
click at [551, 182] on span "LIVE" at bounding box center [554, 186] width 17 height 24
click at [361, 117] on video "Video Player" at bounding box center [302, 7] width 592 height 333
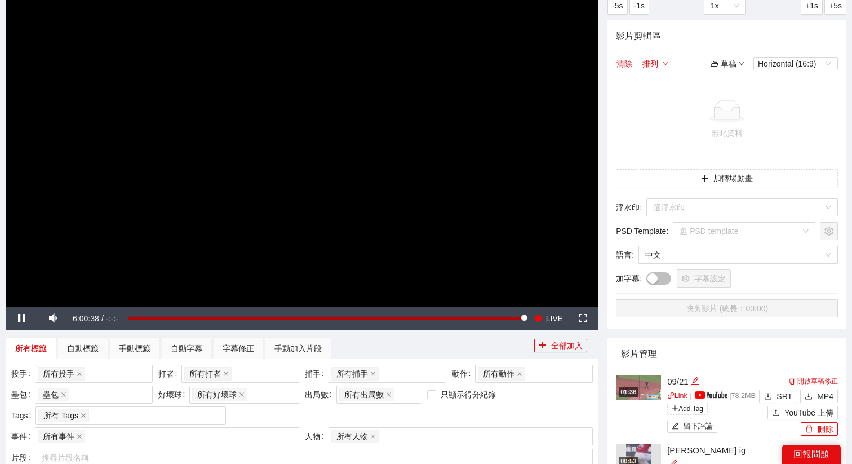
scroll to position [0, 0]
